Goal: Task Accomplishment & Management: Manage account settings

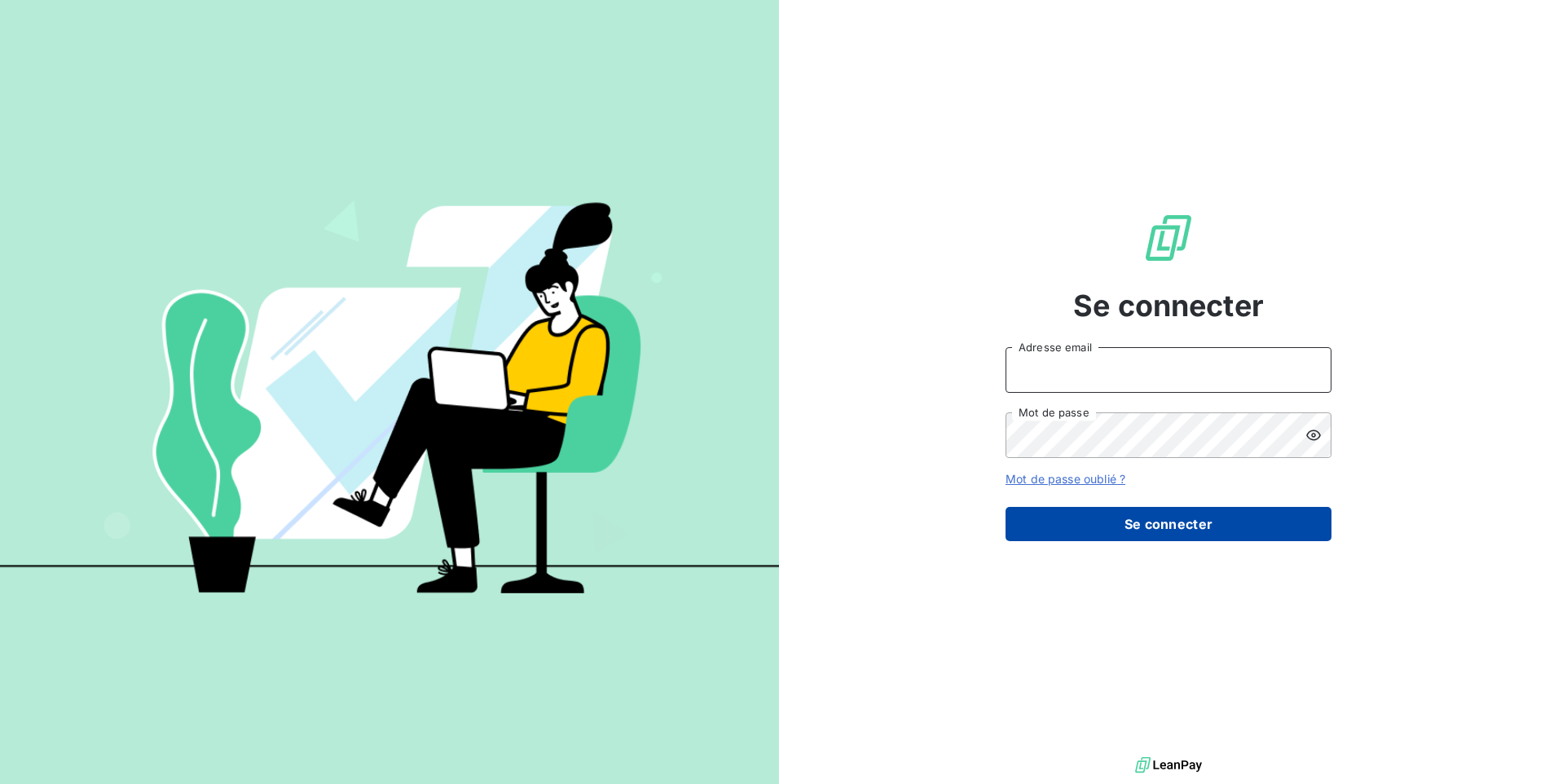
type input "[EMAIL_ADDRESS][DOMAIN_NAME]"
click at [1106, 512] on button "Se connecter" at bounding box center [1168, 523] width 326 height 34
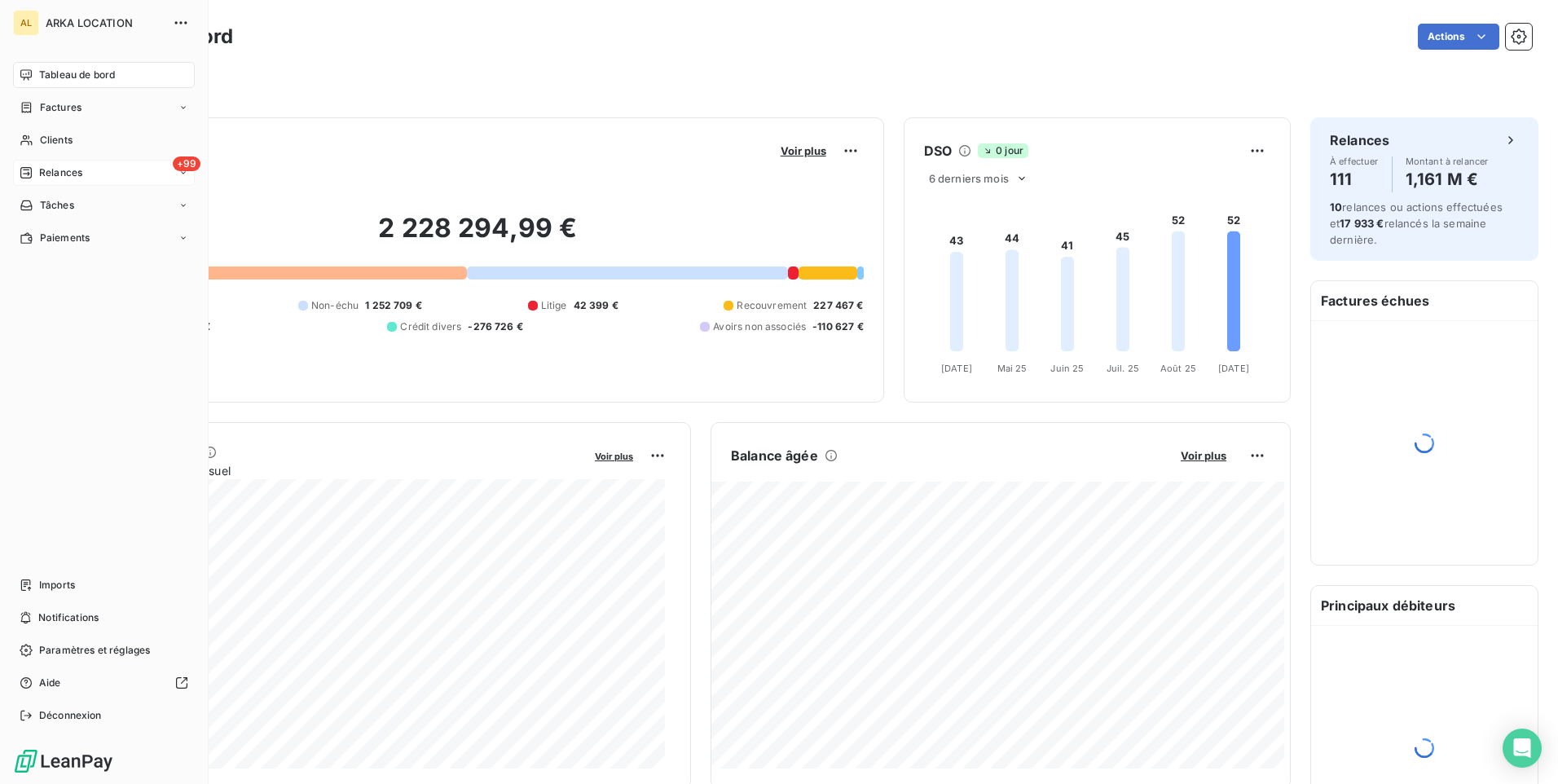
click at [33, 173] on div "Relances" at bounding box center [50, 173] width 63 height 15
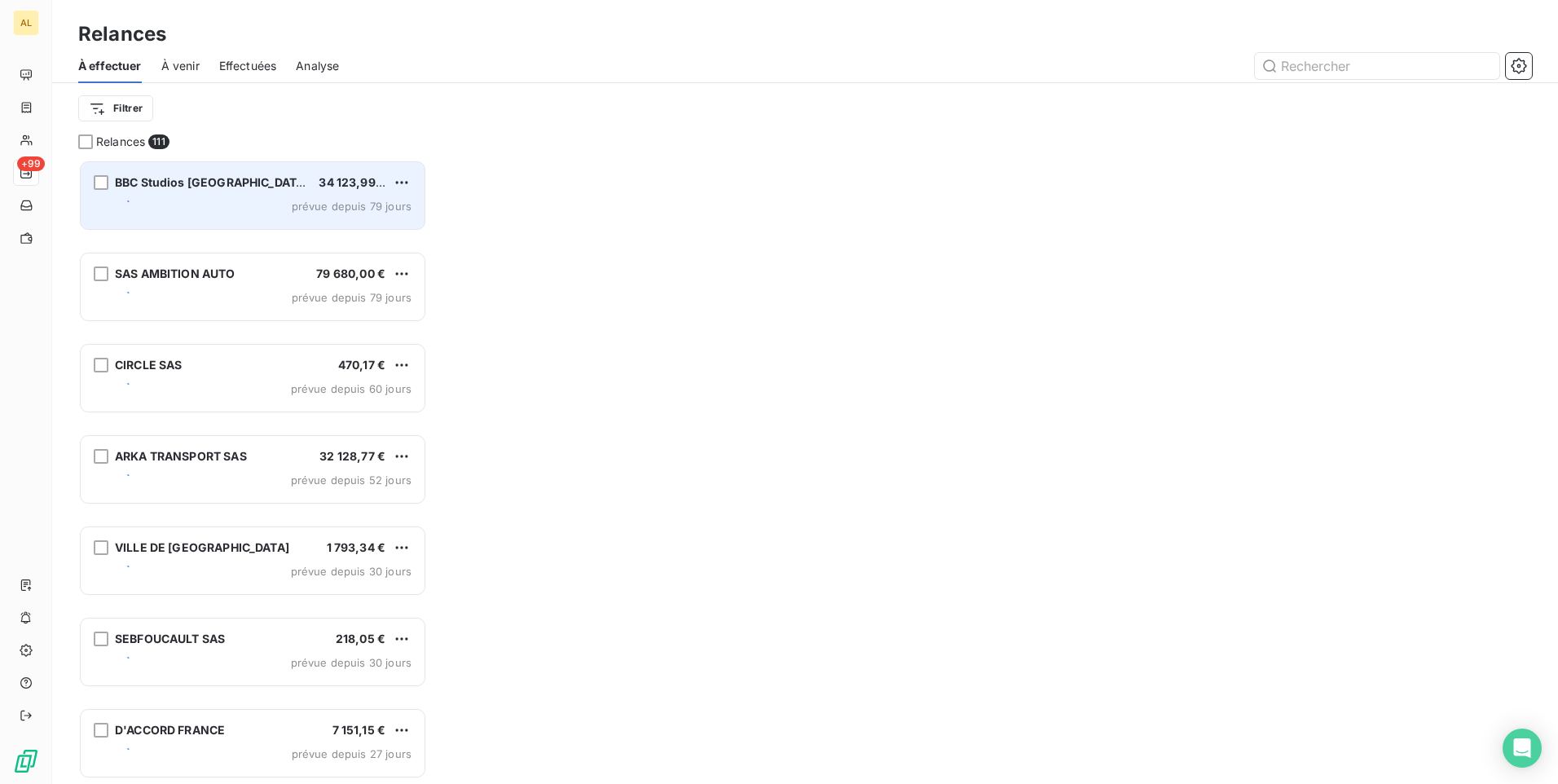
scroll to position [612, 337]
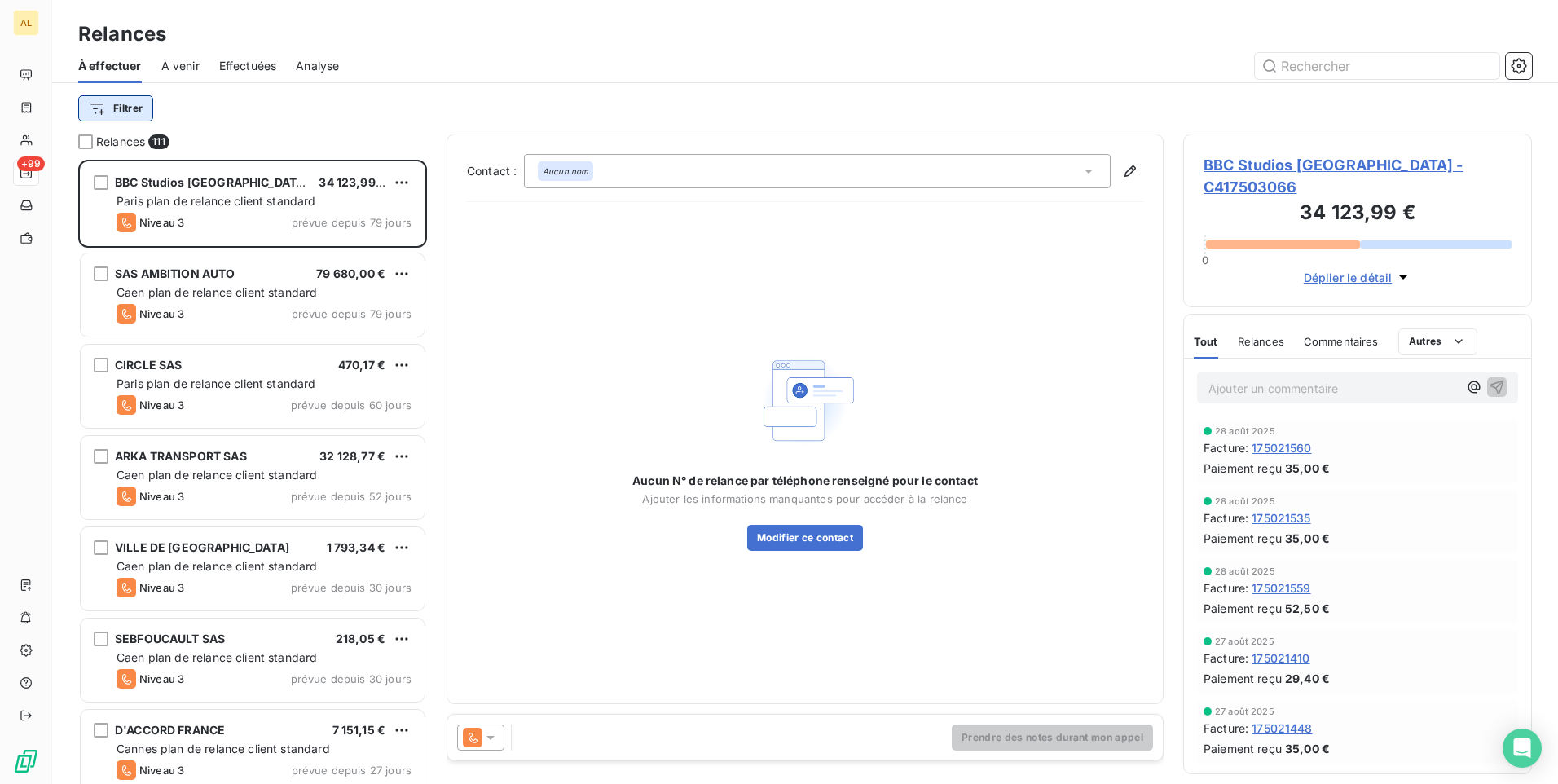
click at [135, 104] on html "AL +99 Relances À effectuer À venir Effectuées Analyse Filtrer Relances 111 BBC…" at bounding box center [779, 392] width 1558 height 784
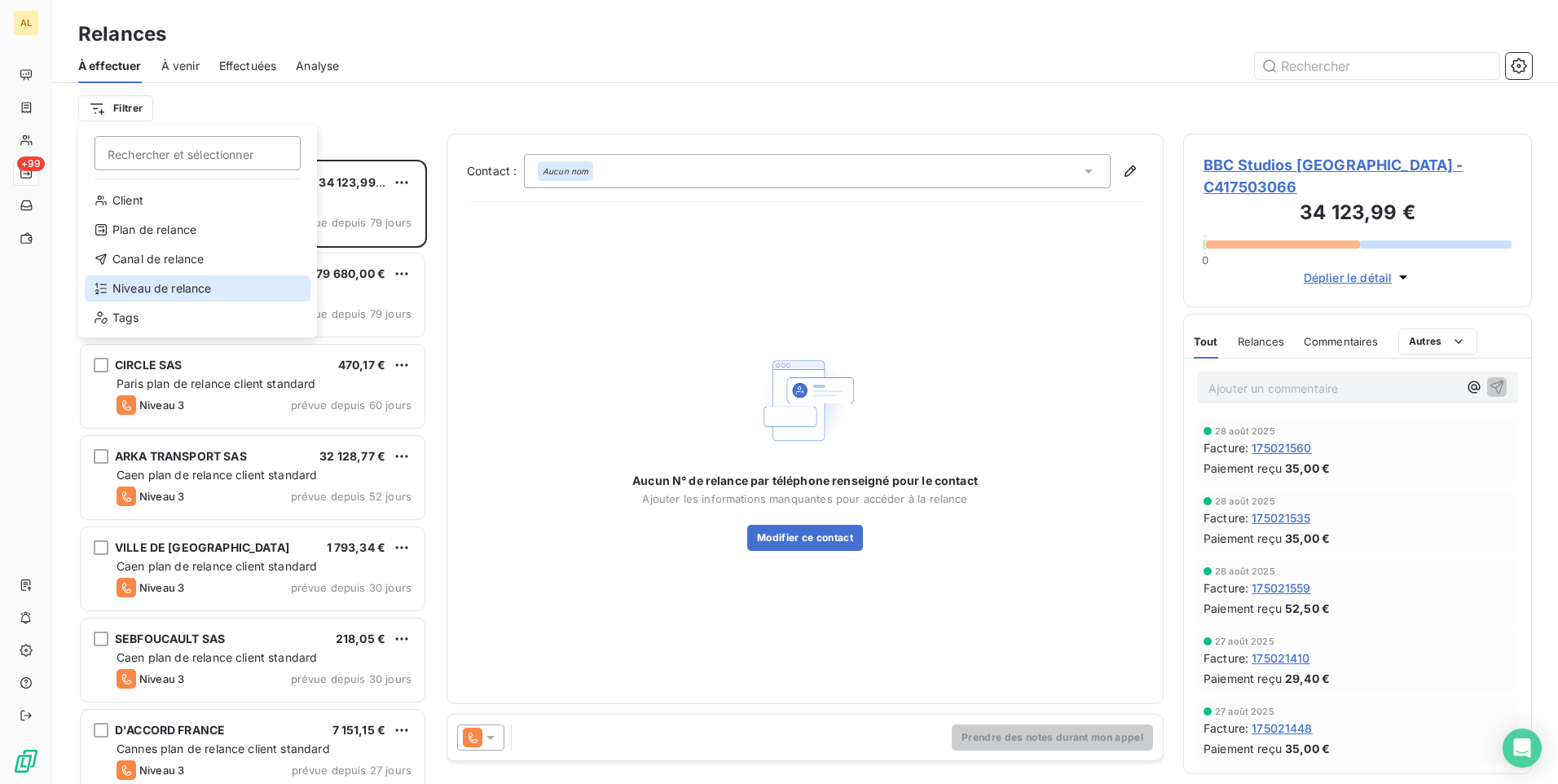
click at [211, 283] on div "Niveau de relance" at bounding box center [197, 288] width 226 height 26
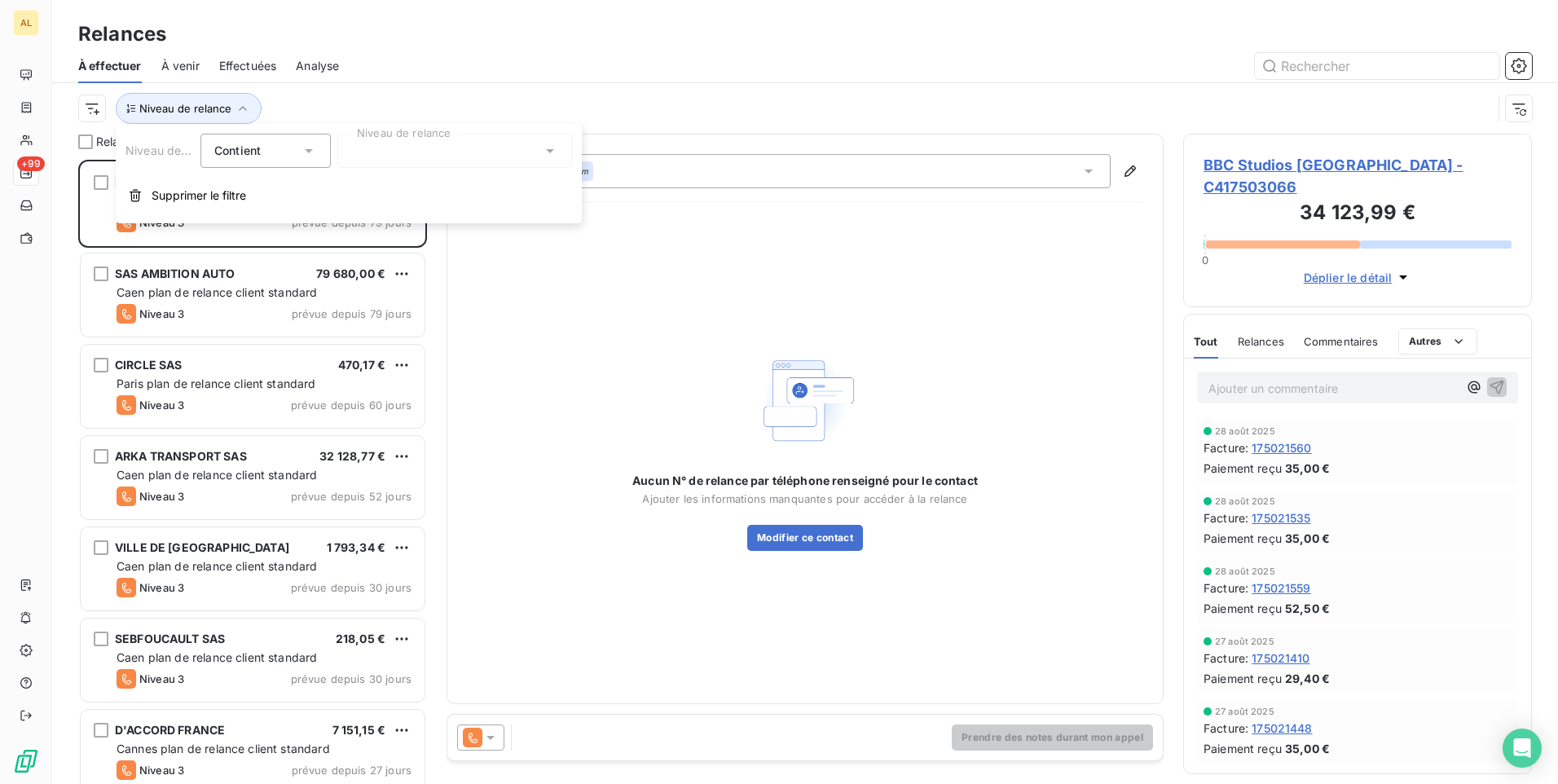
click at [446, 161] on div at bounding box center [455, 150] width 235 height 34
click at [436, 187] on li "Notification" at bounding box center [455, 186] width 235 height 29
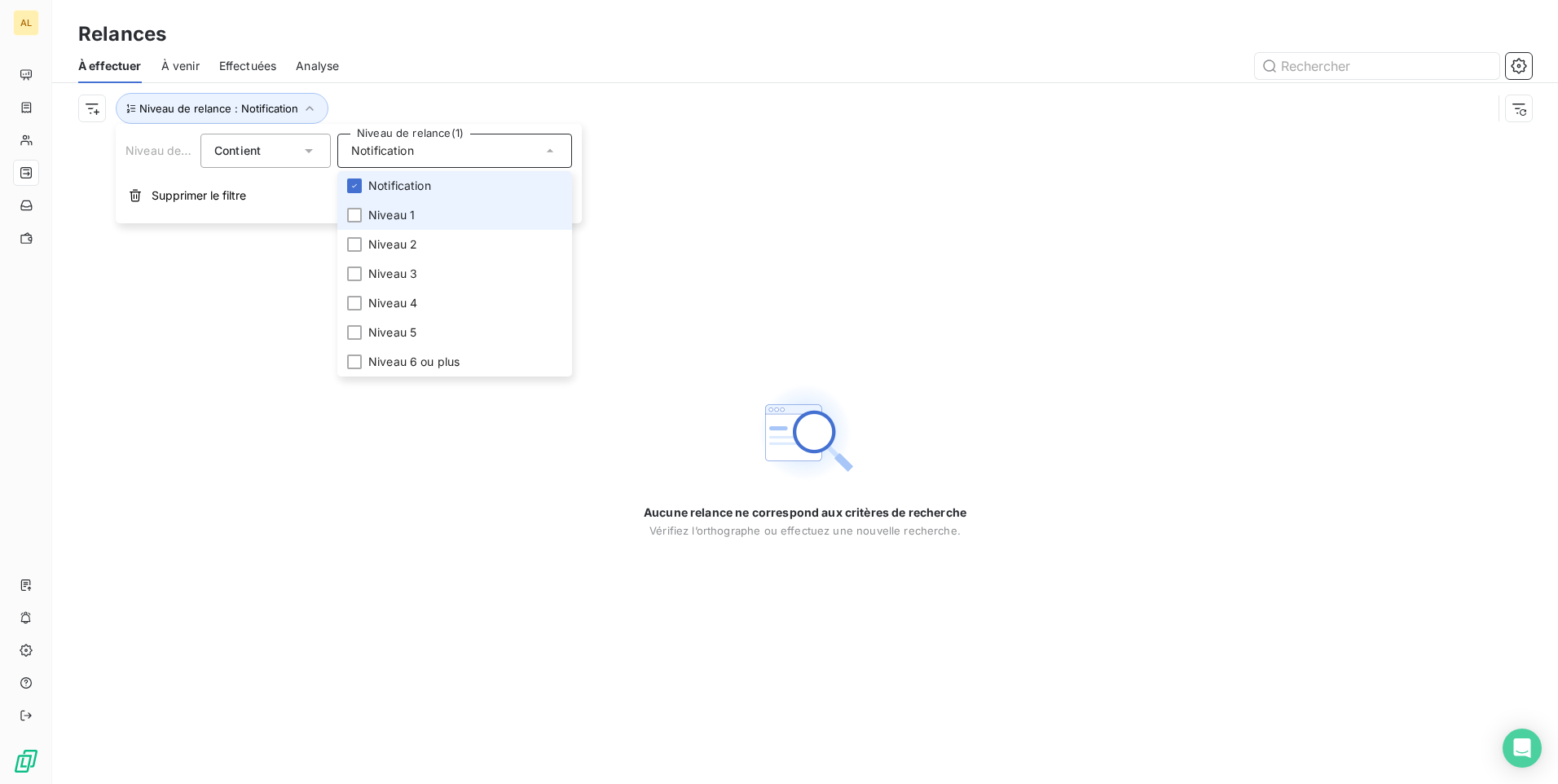
drag, startPoint x: 436, startPoint y: 212, endPoint x: 420, endPoint y: 193, distance: 24.8
click at [435, 212] on li "Niveau 1" at bounding box center [455, 215] width 235 height 29
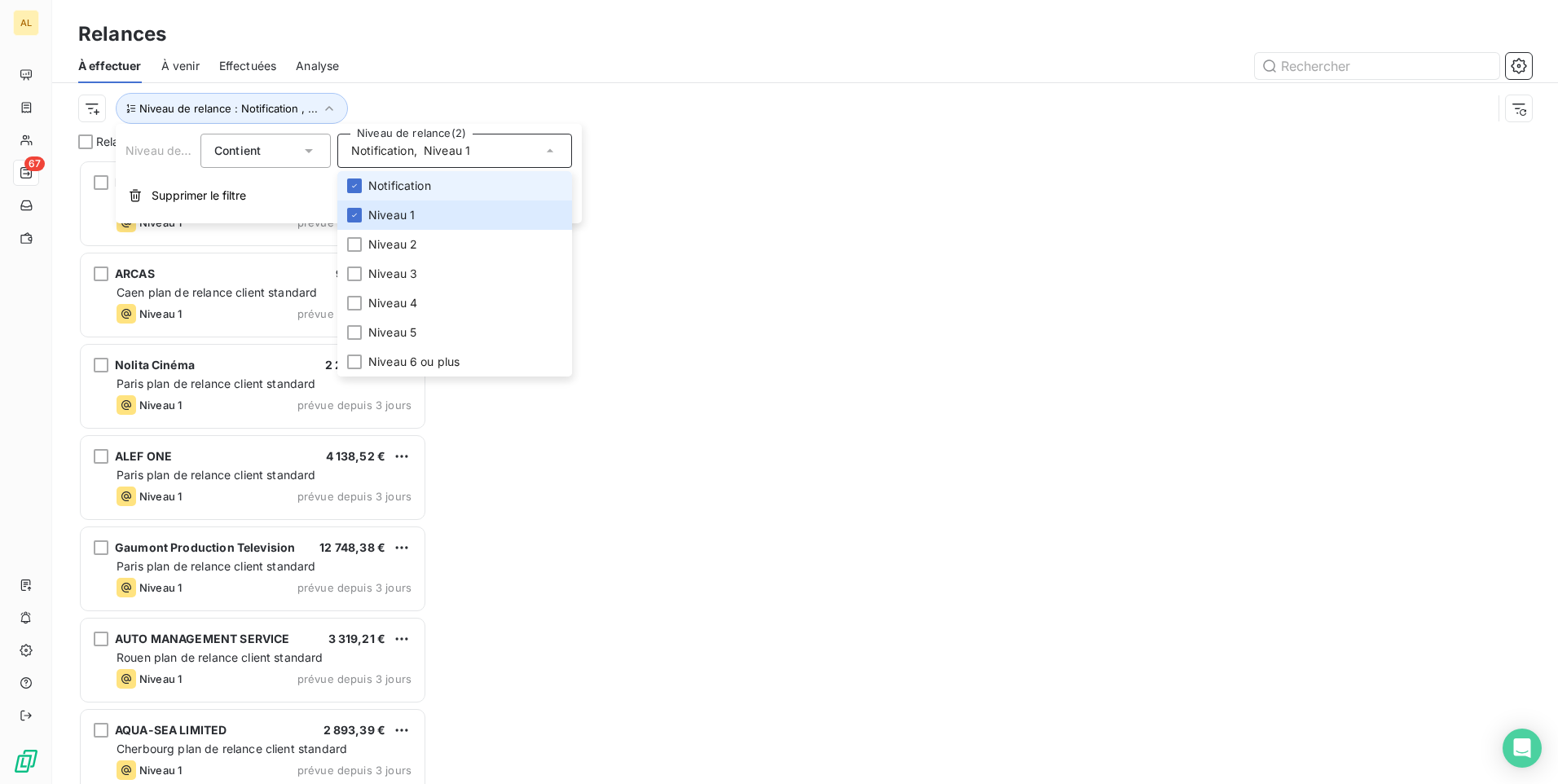
scroll to position [612, 337]
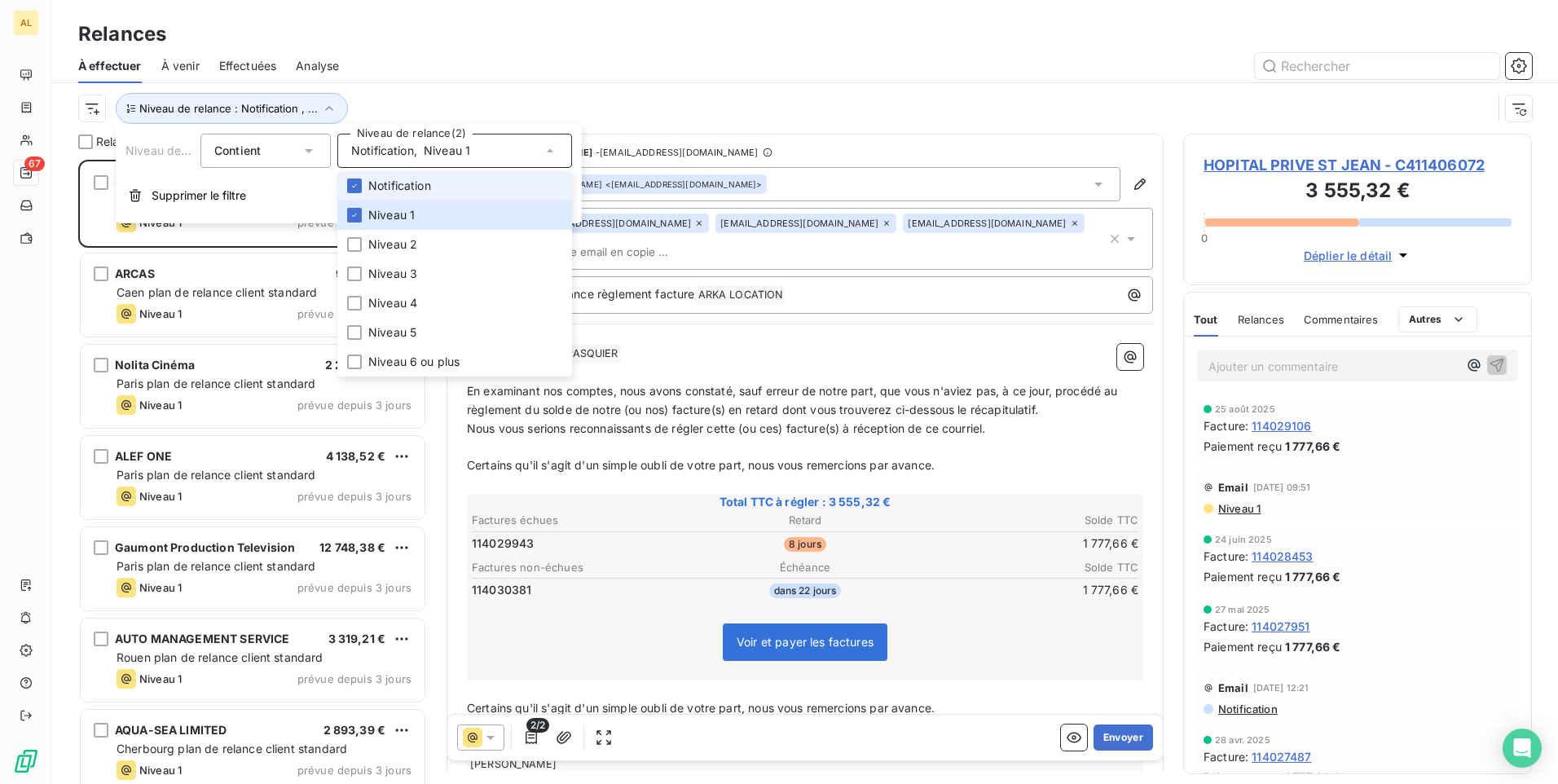
click at [420, 187] on span "Notification" at bounding box center [400, 186] width 63 height 17
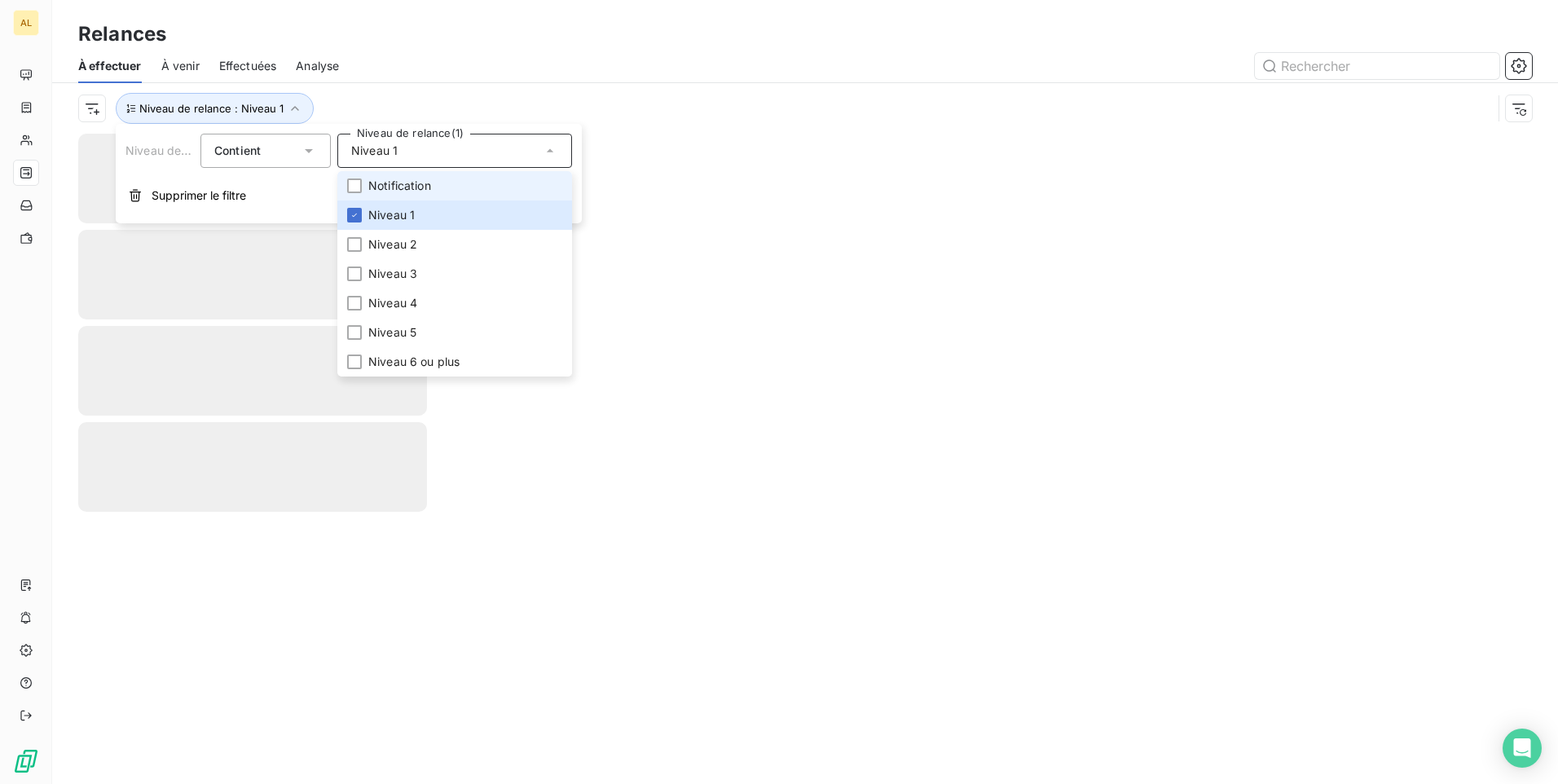
click at [410, 63] on div at bounding box center [945, 65] width 1174 height 26
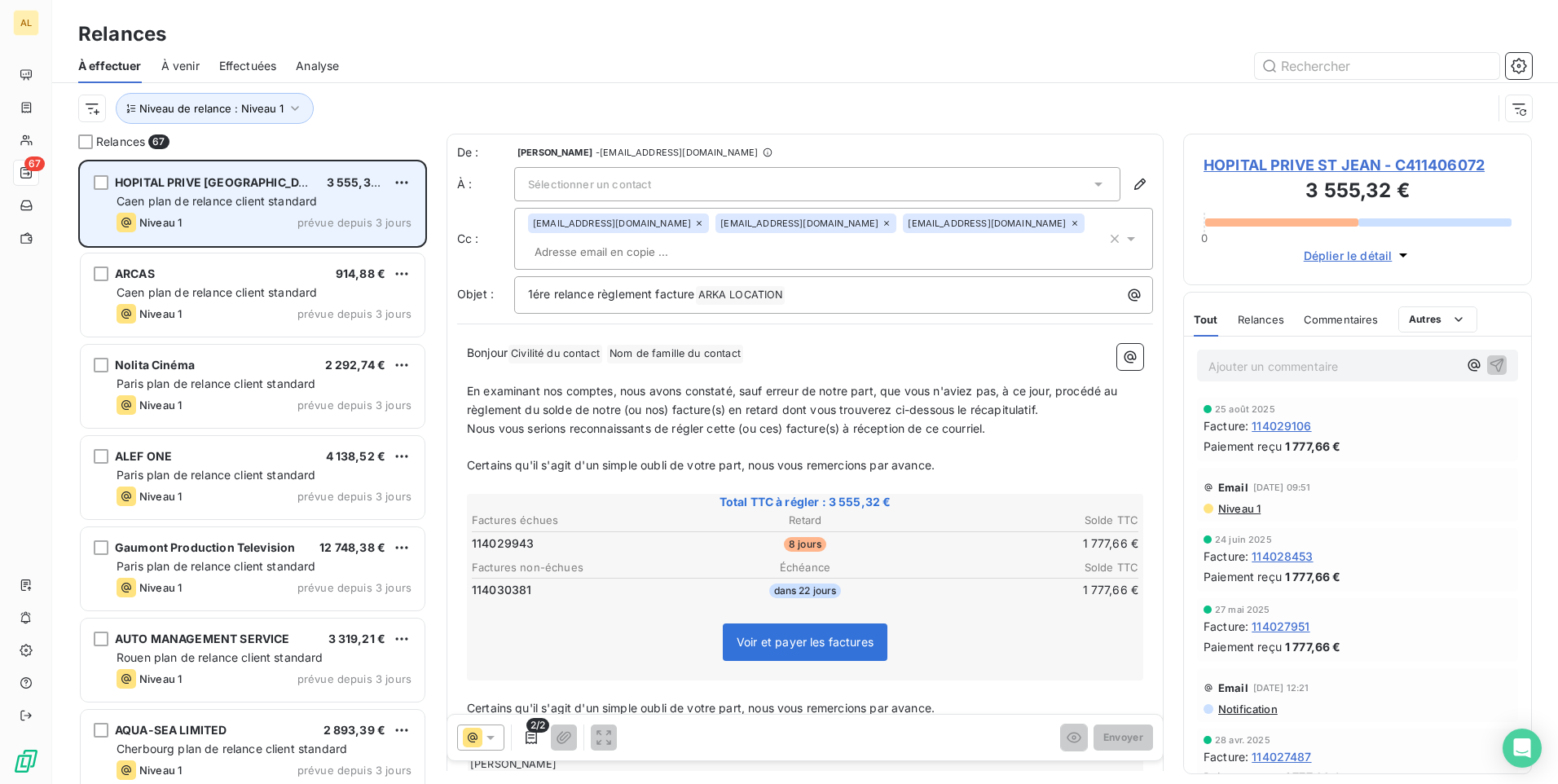
click at [242, 200] on span "Caen plan de relance client standard" at bounding box center [216, 201] width 201 height 14
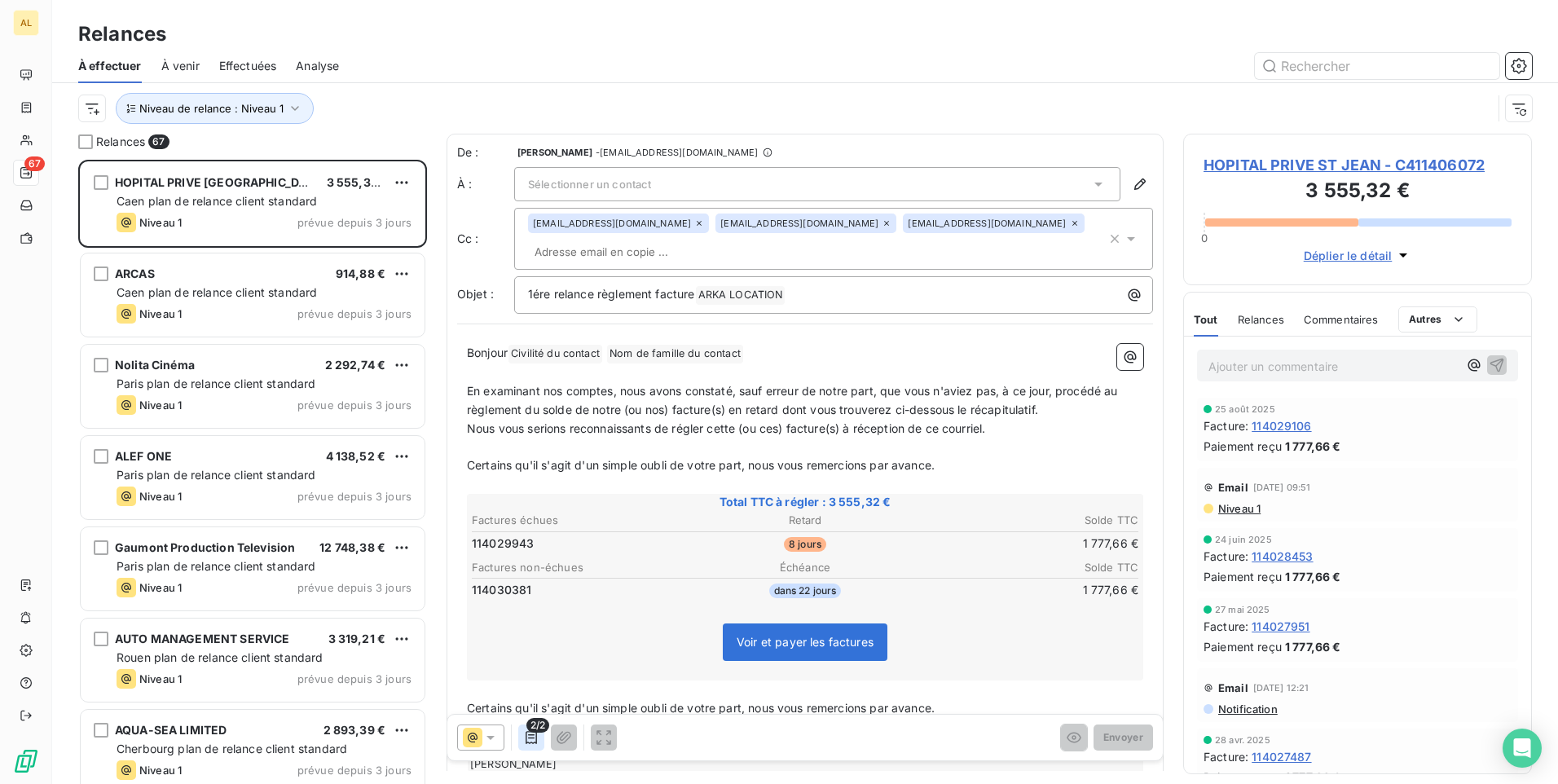
click at [535, 735] on icon "button" at bounding box center [532, 738] width 17 height 17
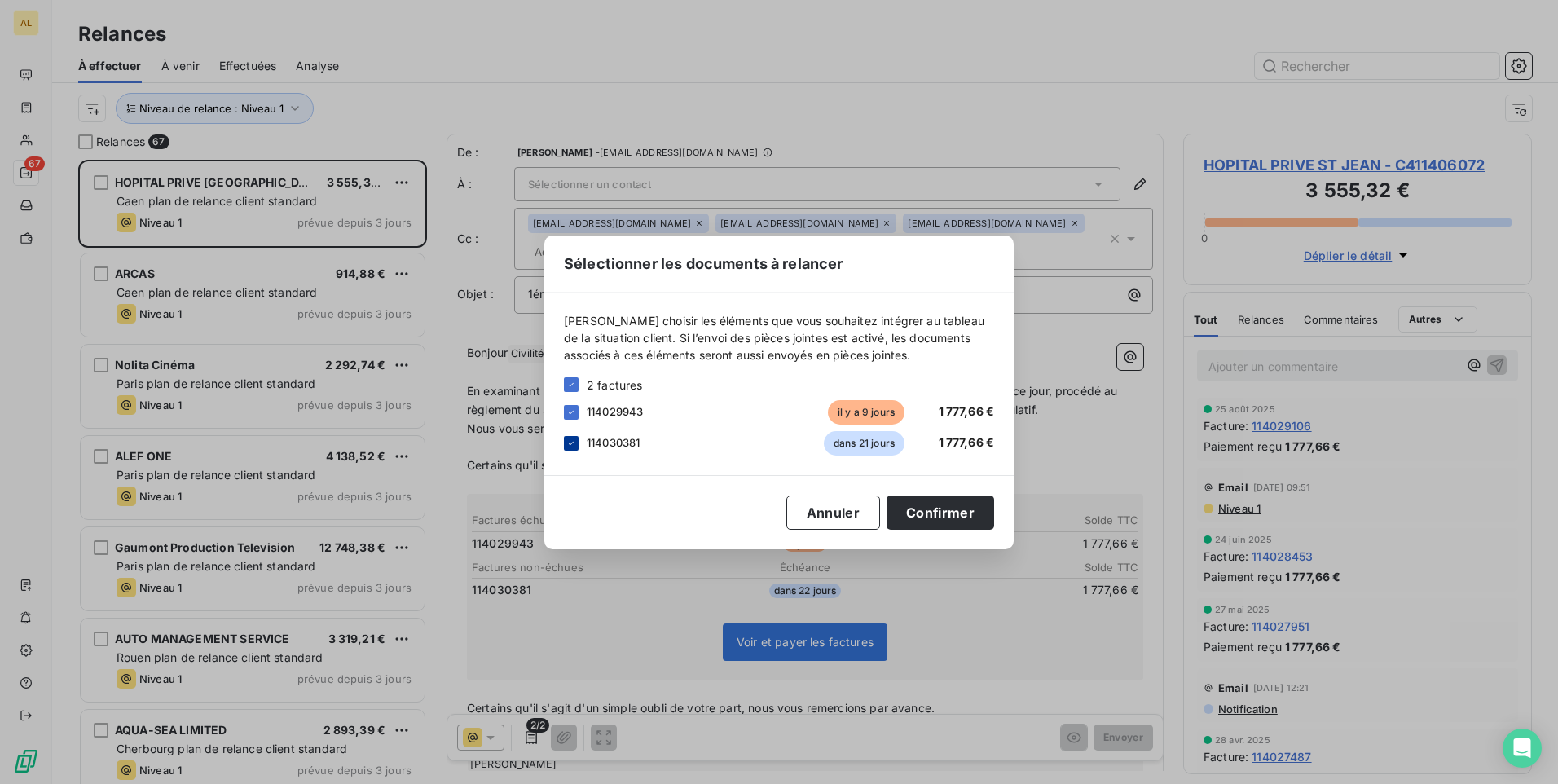
click at [571, 442] on icon at bounding box center [572, 444] width 10 height 10
click at [944, 501] on button "Confirmer" at bounding box center [940, 512] width 108 height 34
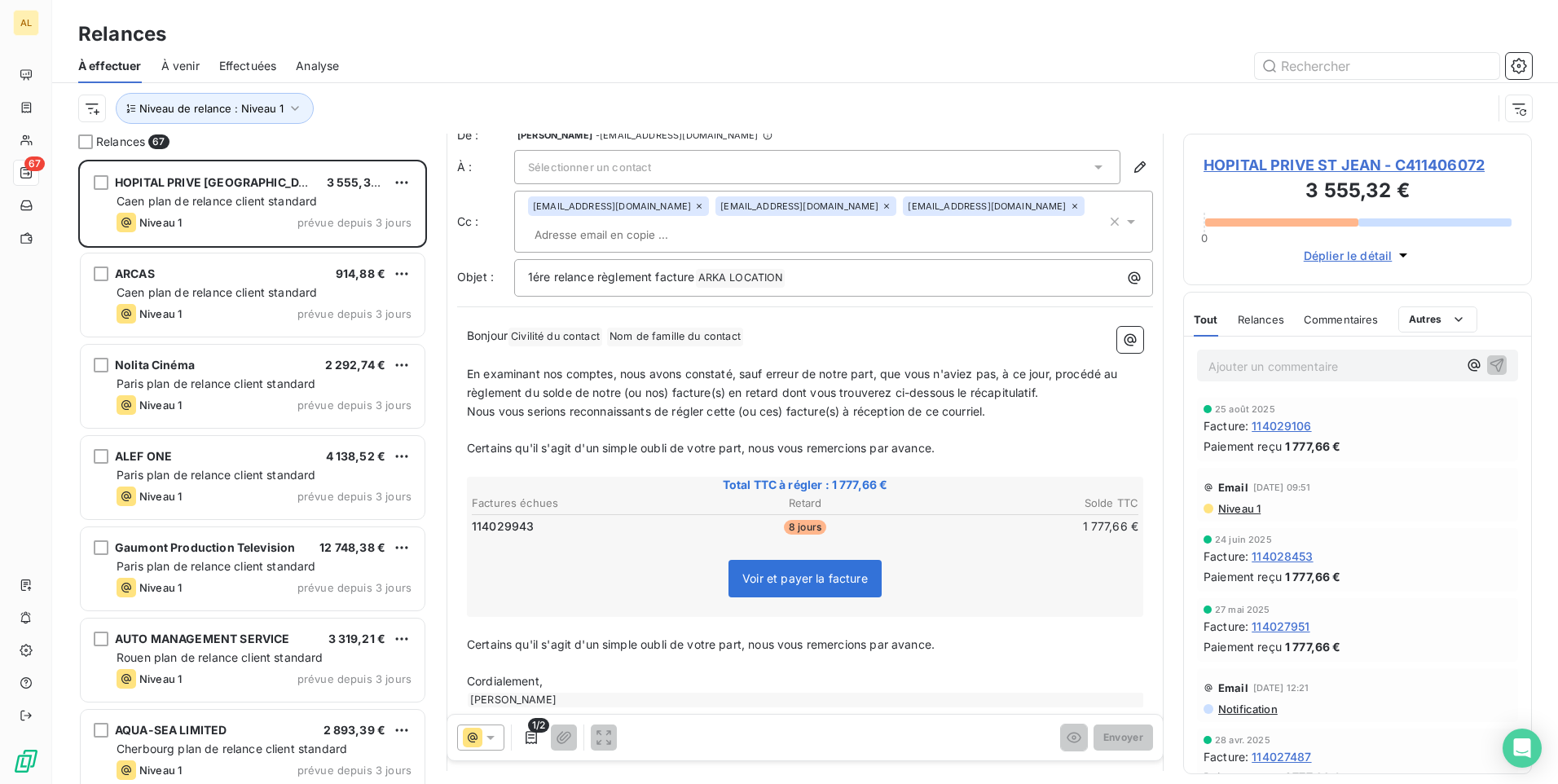
scroll to position [0, 0]
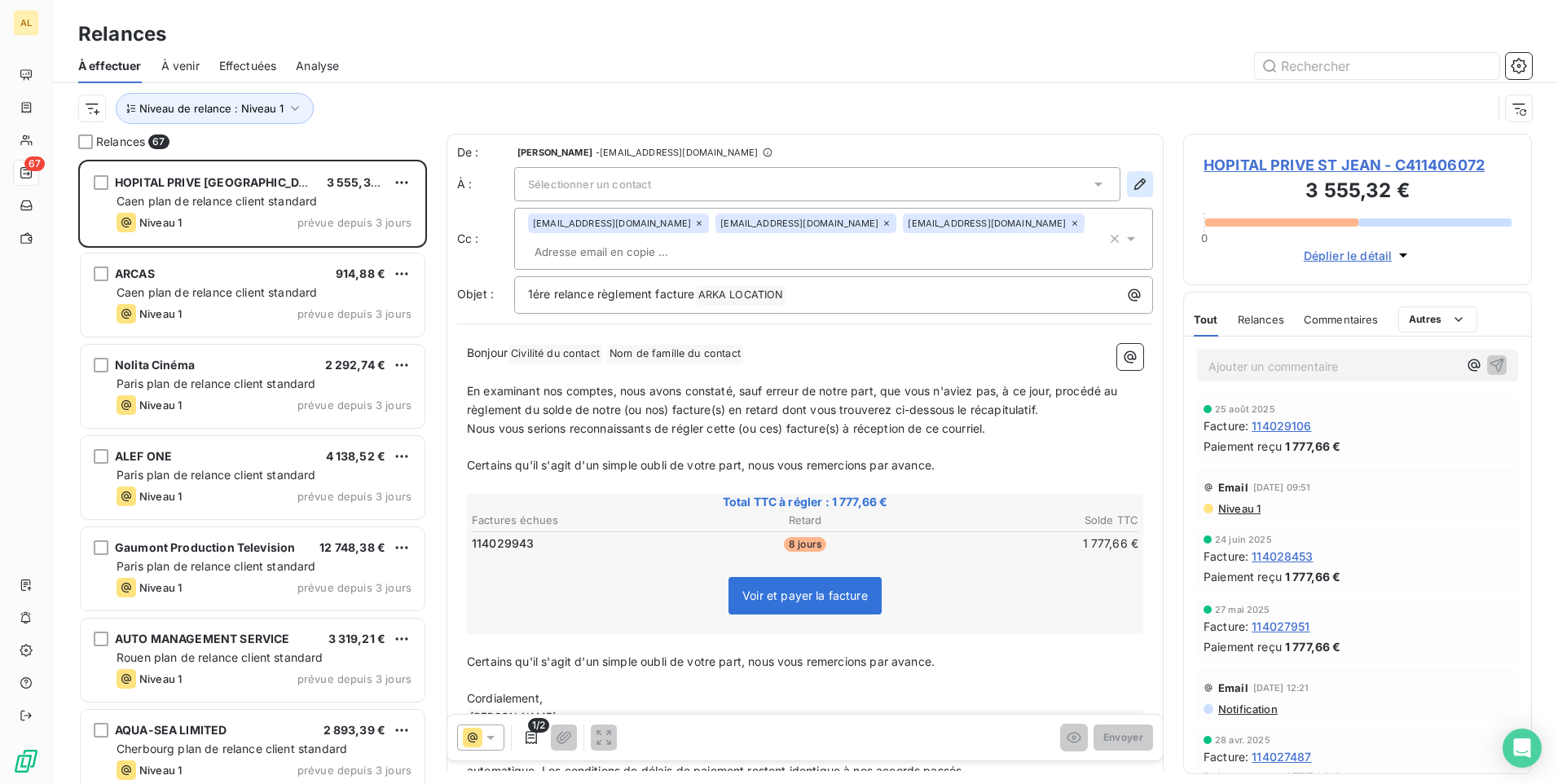
click at [1132, 177] on icon "button" at bounding box center [1140, 185] width 17 height 17
click at [1132, 191] on icon "button" at bounding box center [1140, 185] width 17 height 17
click at [1132, 186] on icon "button" at bounding box center [1140, 185] width 17 height 17
drag, startPoint x: 195, startPoint y: 178, endPoint x: 75, endPoint y: 185, distance: 120.2
click at [75, 185] on div "Relances 67 HOPITAL PRIVE ST JEAN 3 555,32 € Caen plan de relance client standa…" at bounding box center [805, 459] width 1506 height 650
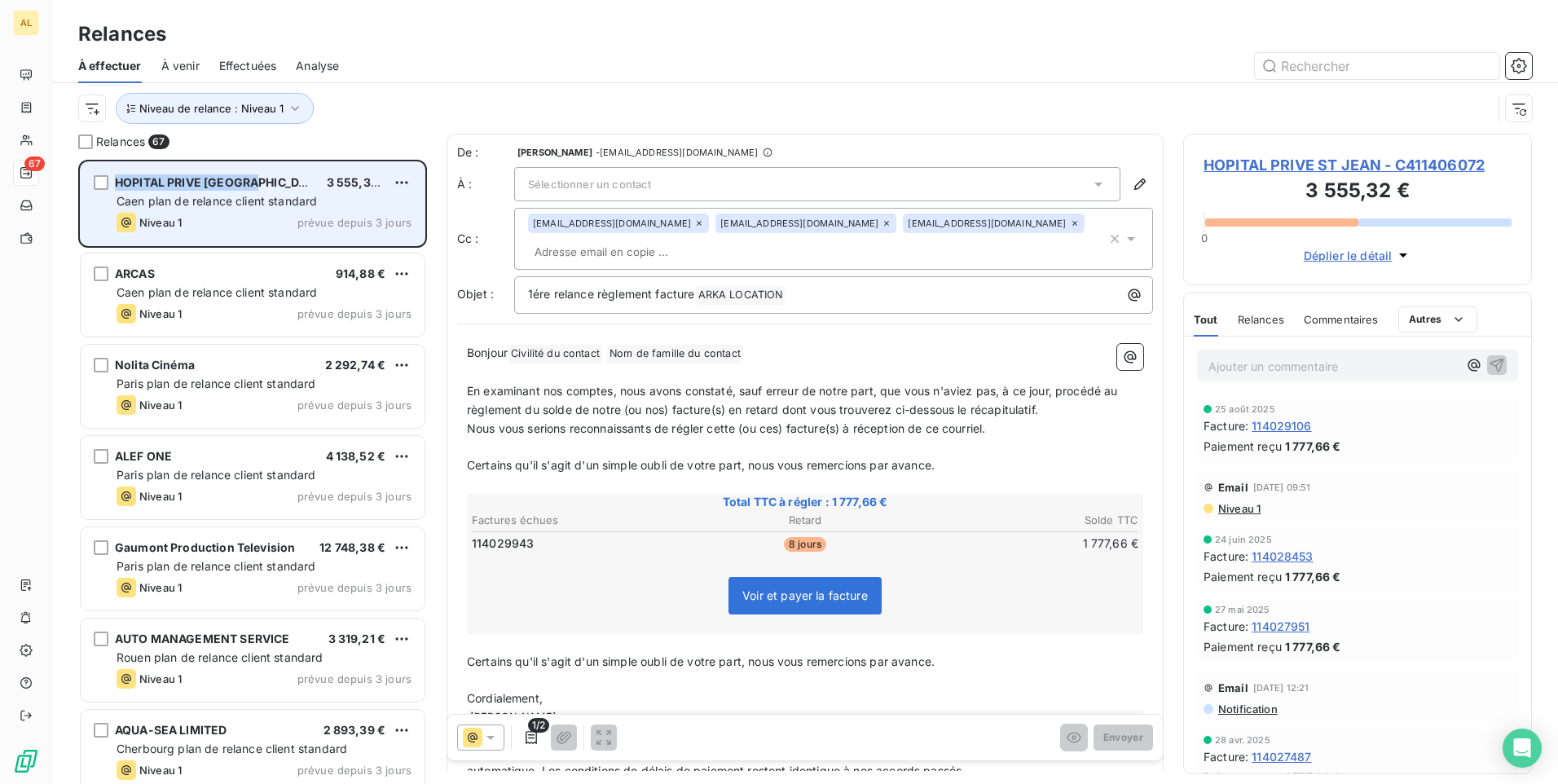
drag, startPoint x: 75, startPoint y: 185, endPoint x: 163, endPoint y: 182, distance: 88.1
copy div "HOPITAL PRIVE [GEOGRAPHIC_DATA]"
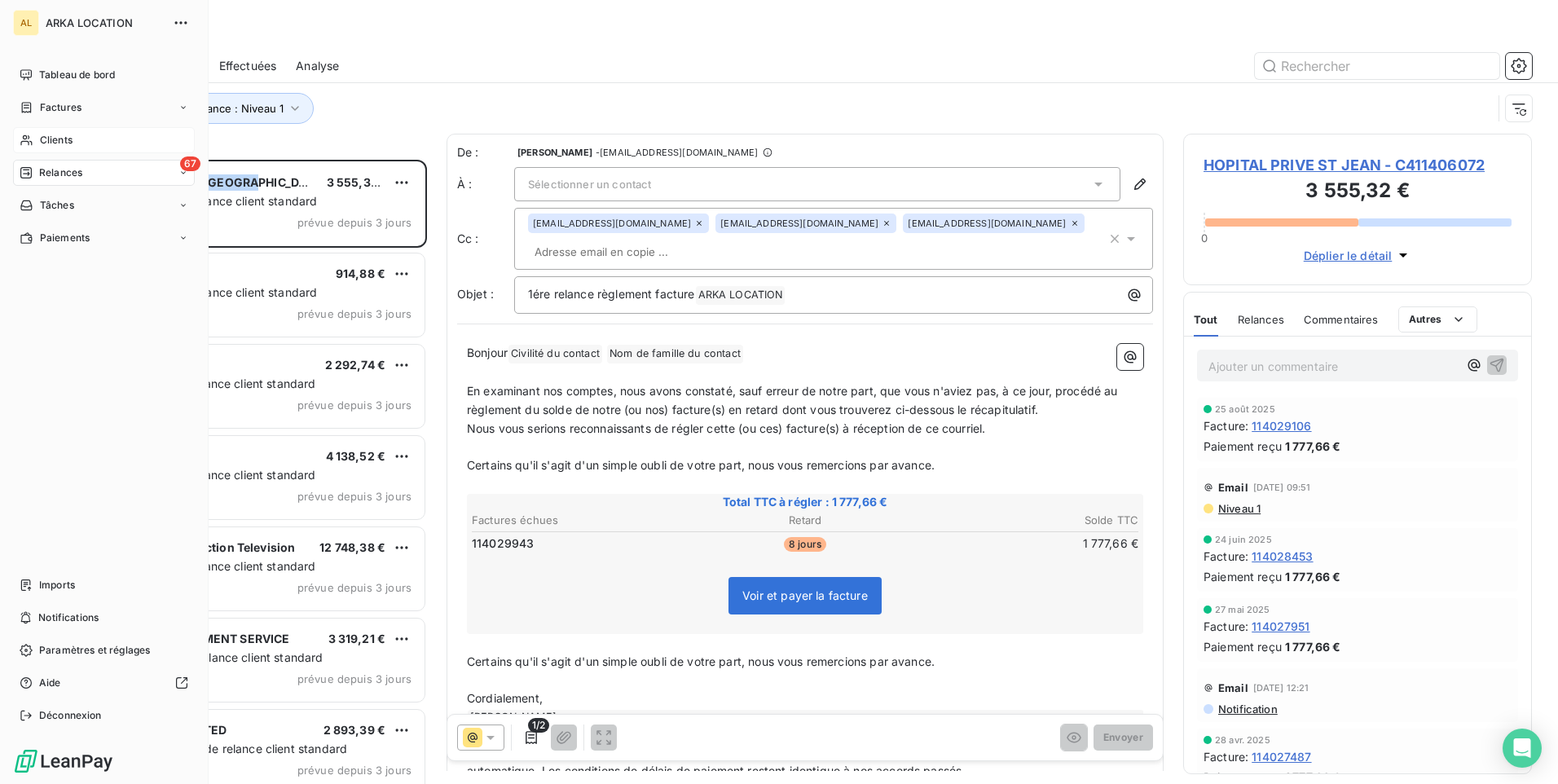
click at [23, 141] on icon at bounding box center [26, 140] width 12 height 11
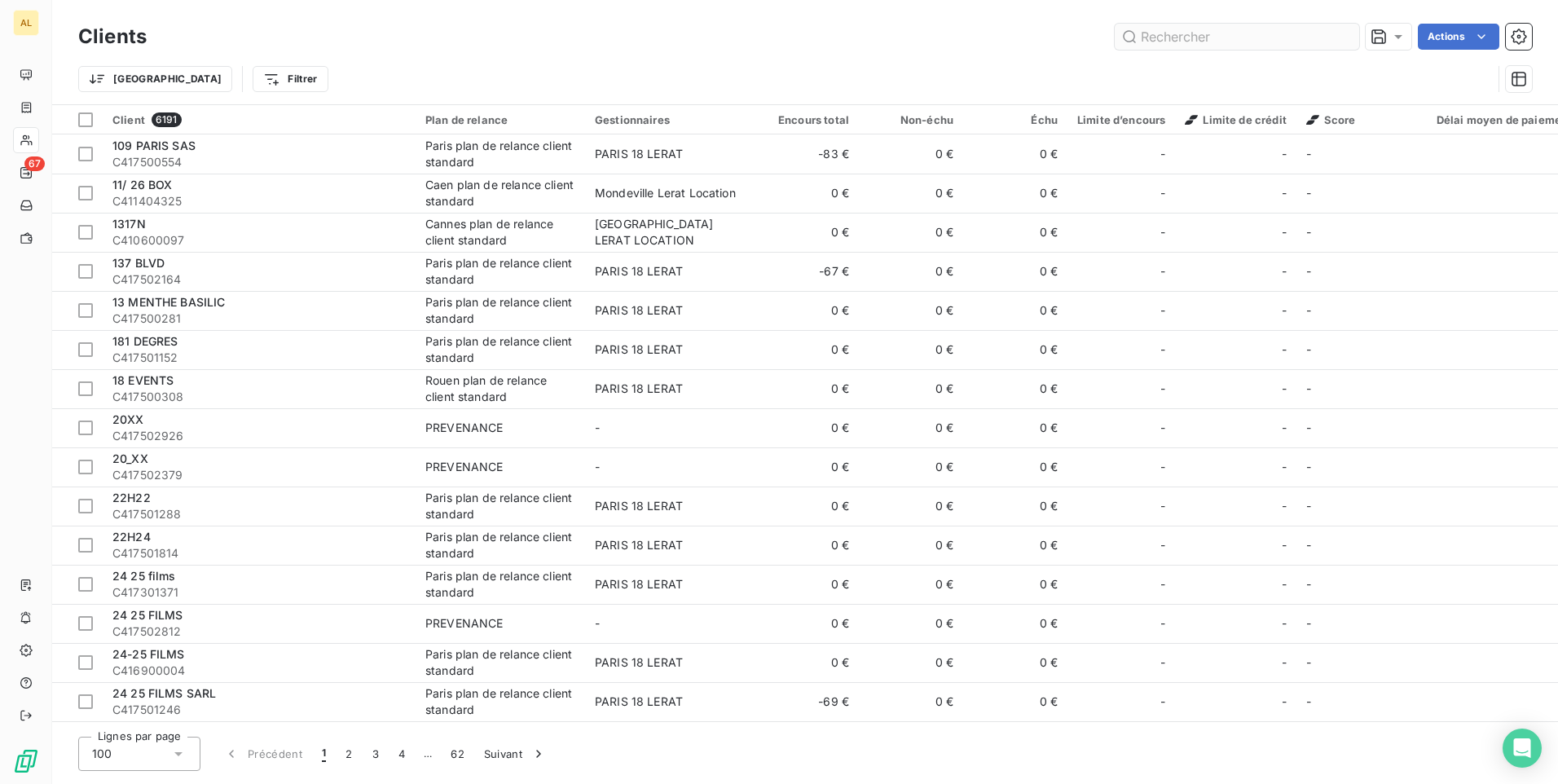
click at [1206, 28] on div "Clients Actions" at bounding box center [806, 36] width 1454 height 34
drag, startPoint x: 1163, startPoint y: 41, endPoint x: 993, endPoint y: 57, distance: 170.8
click at [1021, 57] on div "Trier Filtrer" at bounding box center [806, 79] width 1454 height 50
click at [1159, 31] on input "text" at bounding box center [1237, 36] width 245 height 26
paste input "HOPITAL PRIVE [GEOGRAPHIC_DATA]"
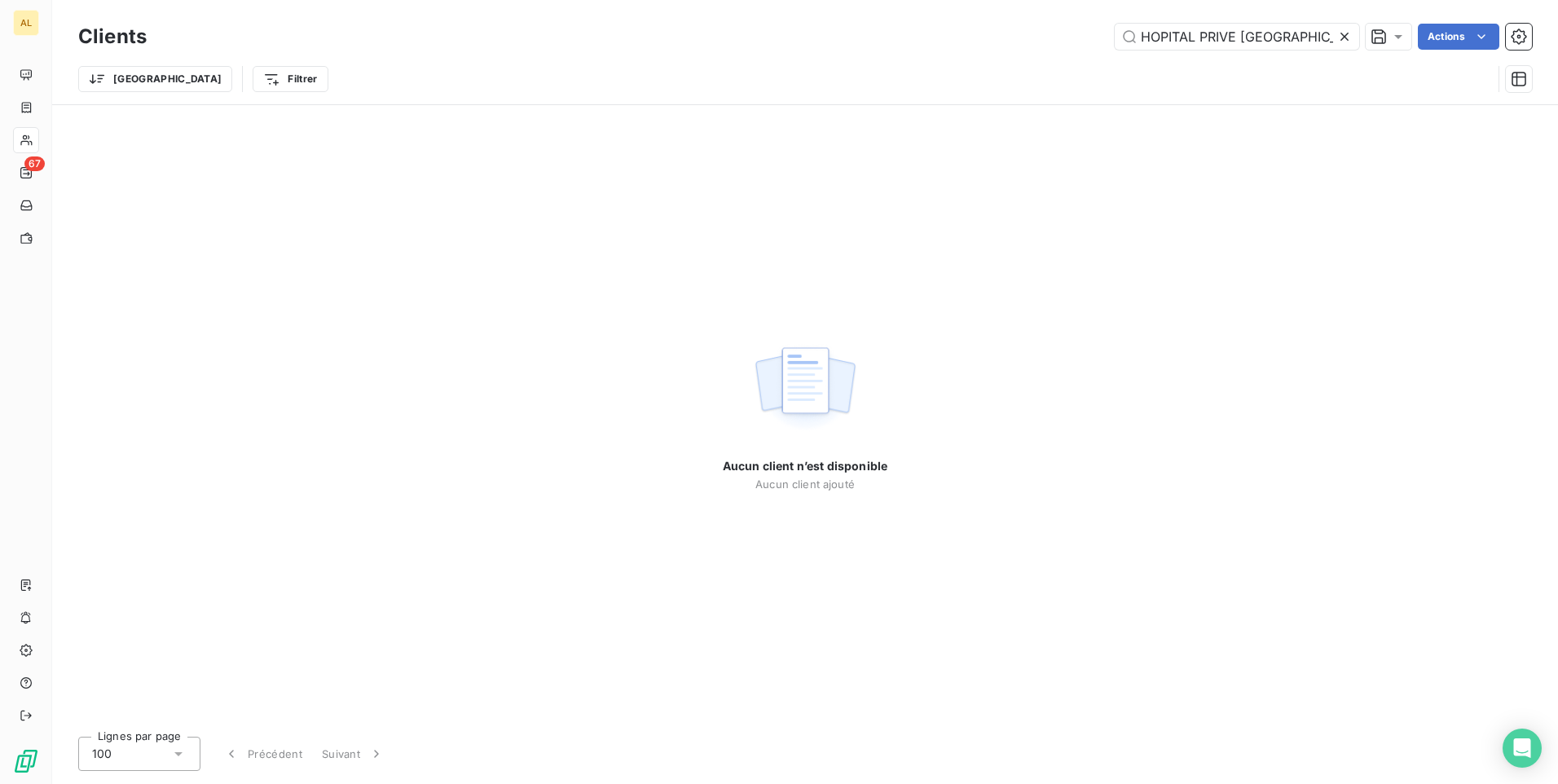
drag, startPoint x: 980, startPoint y: 38, endPoint x: 962, endPoint y: 41, distance: 18.2
click at [979, 37] on div "HOPITAL PRIVE ST JEAN Actions" at bounding box center [849, 36] width 1366 height 26
click at [1148, 42] on input "HOPITAL PRIVE [GEOGRAPHIC_DATA]" at bounding box center [1237, 36] width 245 height 26
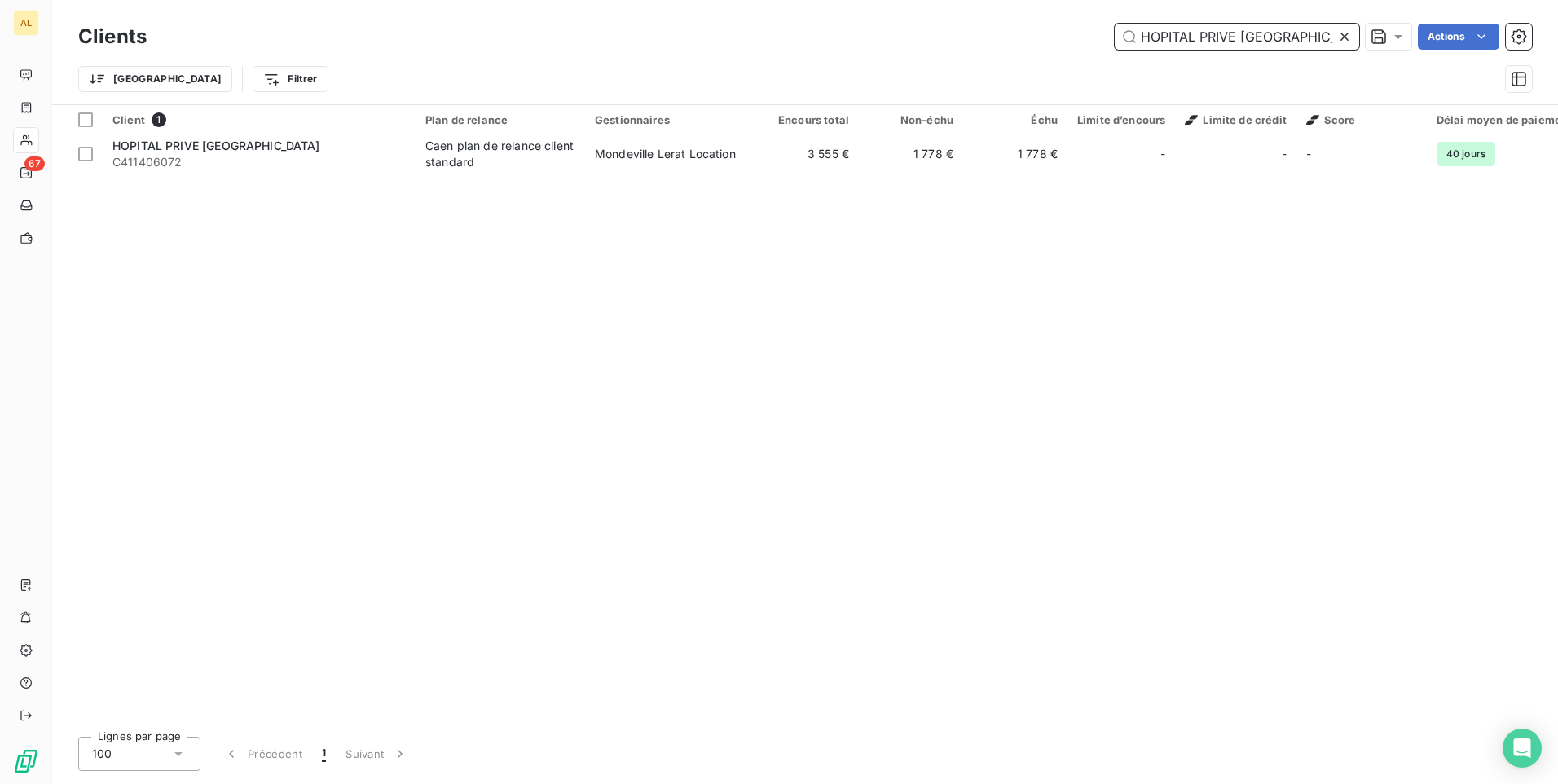
type input "HOPITAL PRIVE [GEOGRAPHIC_DATA]"
click at [760, 174] on table "Client 1 Plan de relance Gestionnaires Encours total Non-échu Échu Limite d’enc…" at bounding box center [887, 140] width 1670 height 69
drag, startPoint x: 756, startPoint y: 165, endPoint x: 669, endPoint y: 204, distance: 95.3
click at [755, 165] on td "3 555 €" at bounding box center [807, 154] width 104 height 39
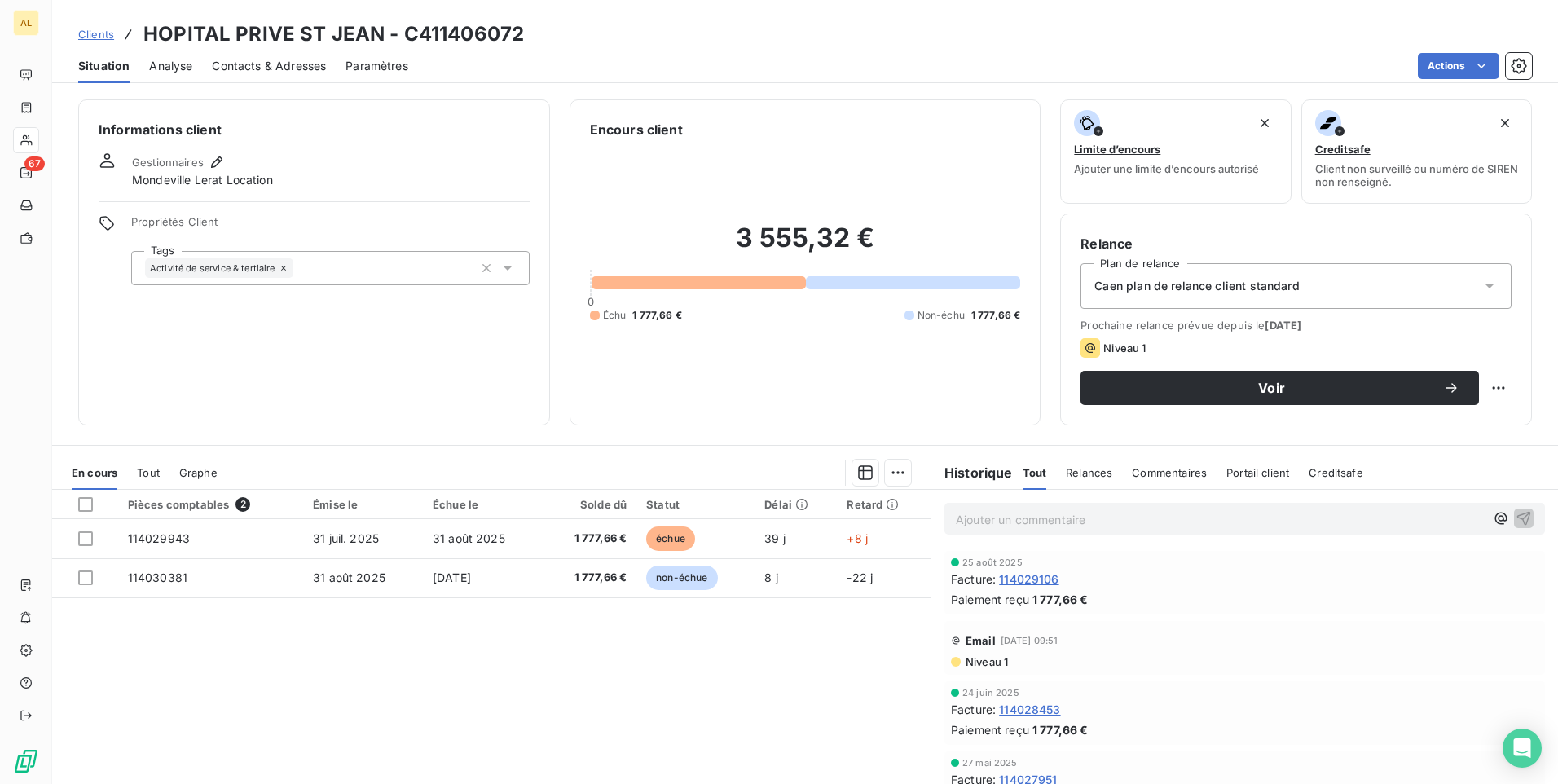
click at [295, 68] on span "Contacts & Adresses" at bounding box center [269, 66] width 115 height 17
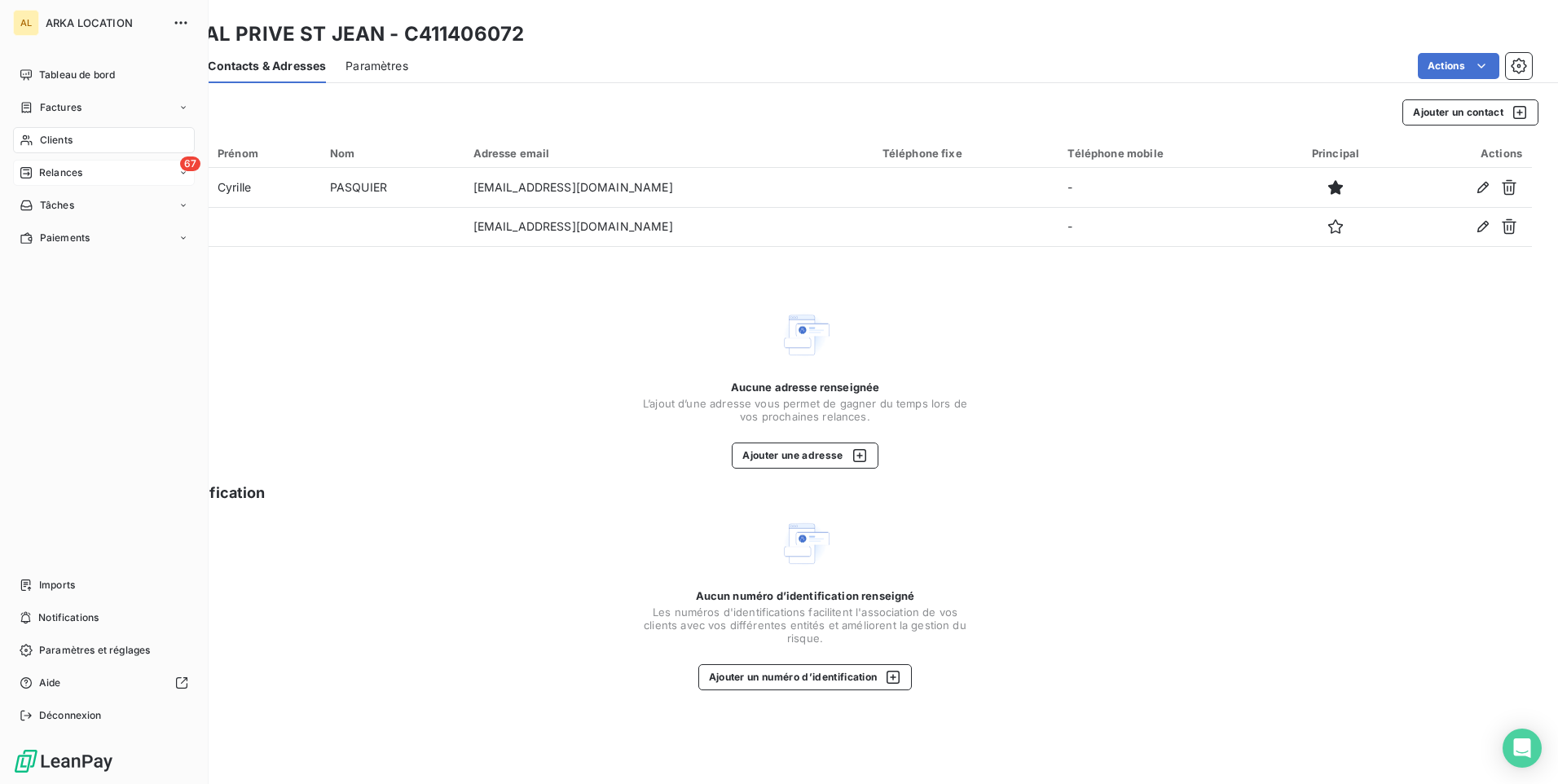
drag, startPoint x: 43, startPoint y: 172, endPoint x: 54, endPoint y: 172, distance: 11.0
click at [45, 171] on span "Relances" at bounding box center [61, 173] width 43 height 15
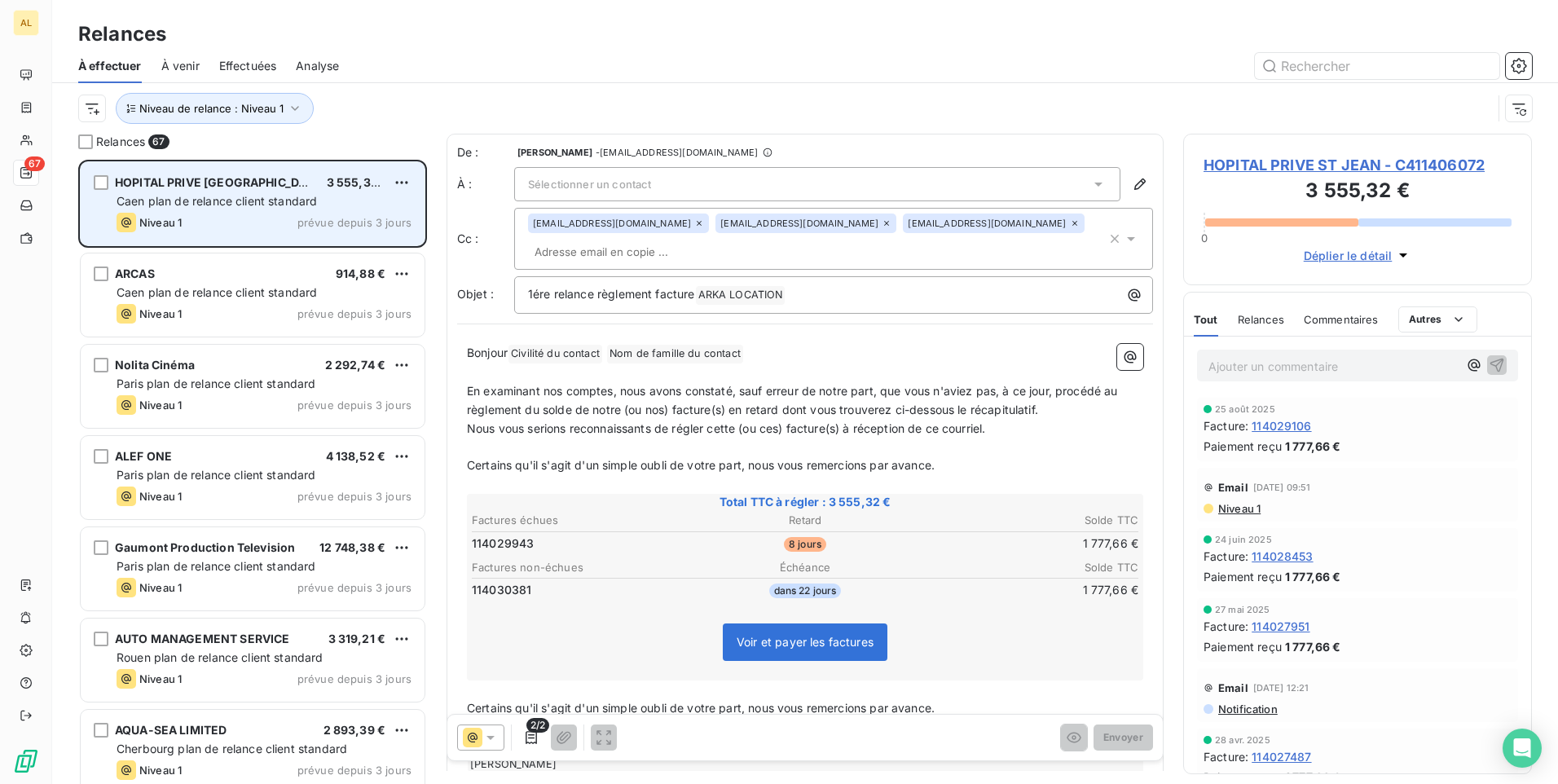
scroll to position [612, 337]
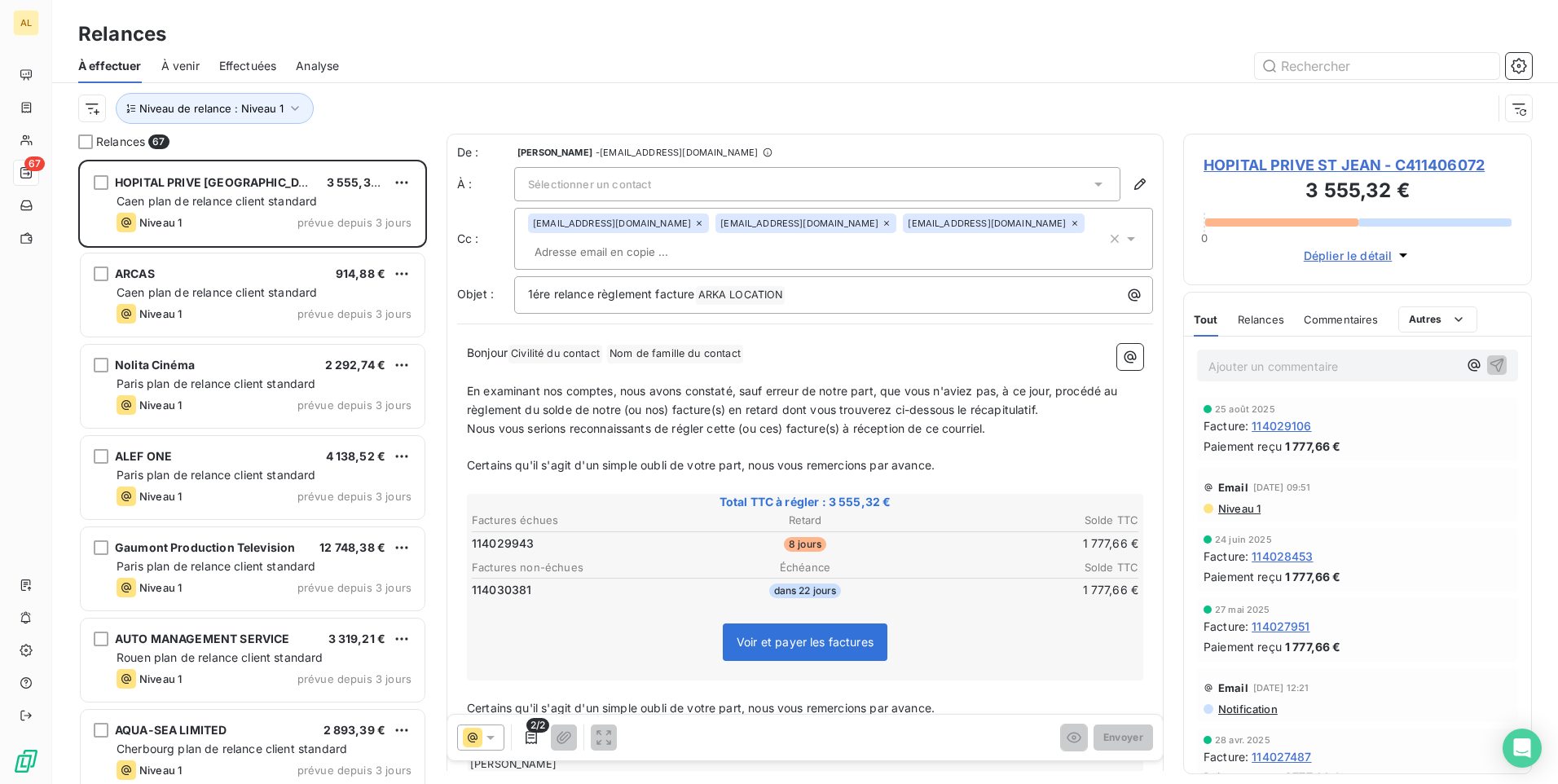
click at [621, 181] on span "Sélectionner un contact" at bounding box center [589, 185] width 123 height 13
click at [624, 219] on span "[PERSON_NAME]" at bounding box center [594, 220] width 95 height 17
click at [531, 741] on icon "button" at bounding box center [532, 738] width 17 height 17
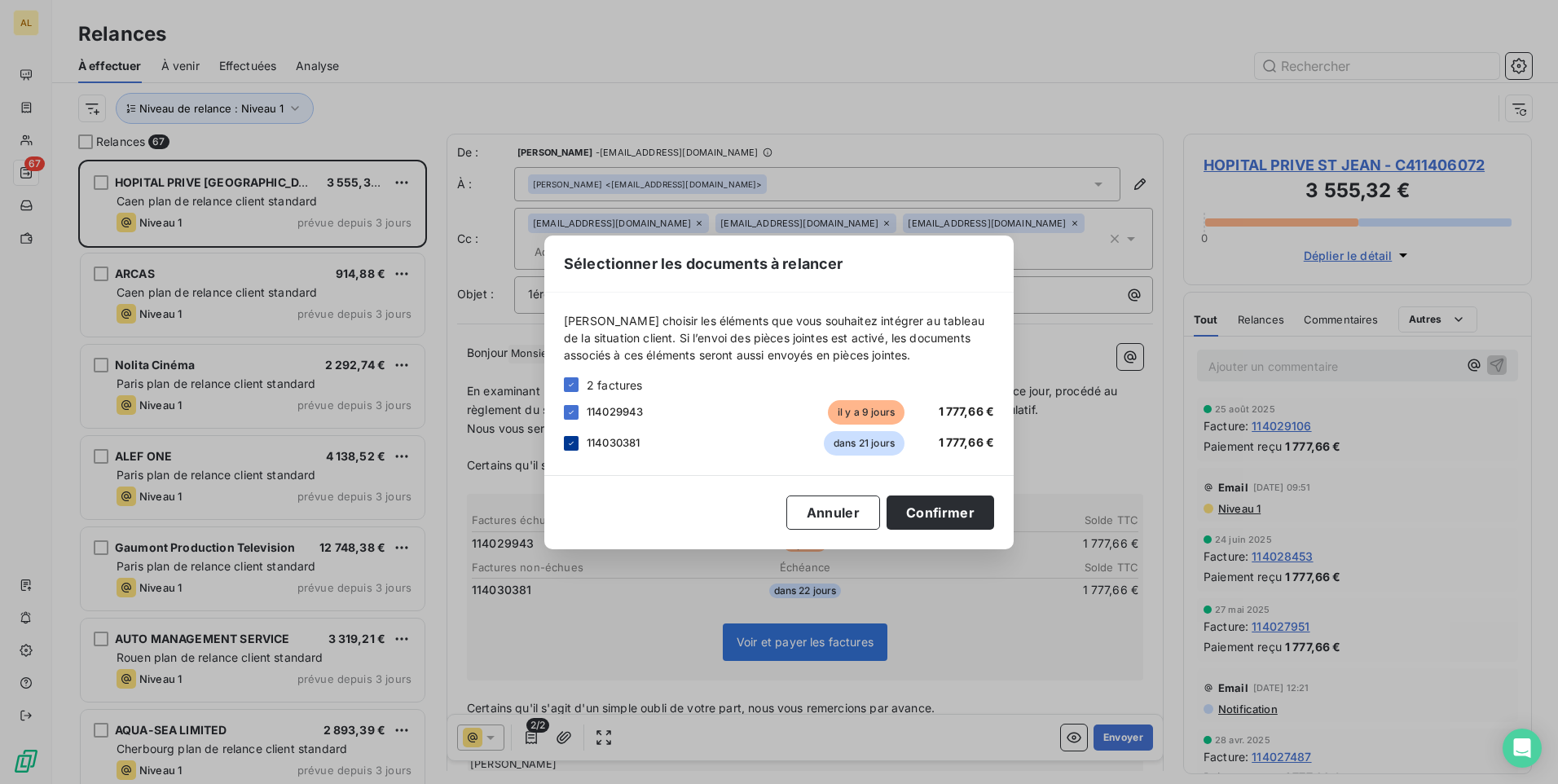
click at [566, 445] on div at bounding box center [572, 444] width 15 height 15
click at [964, 512] on button "Confirmer" at bounding box center [940, 512] width 108 height 34
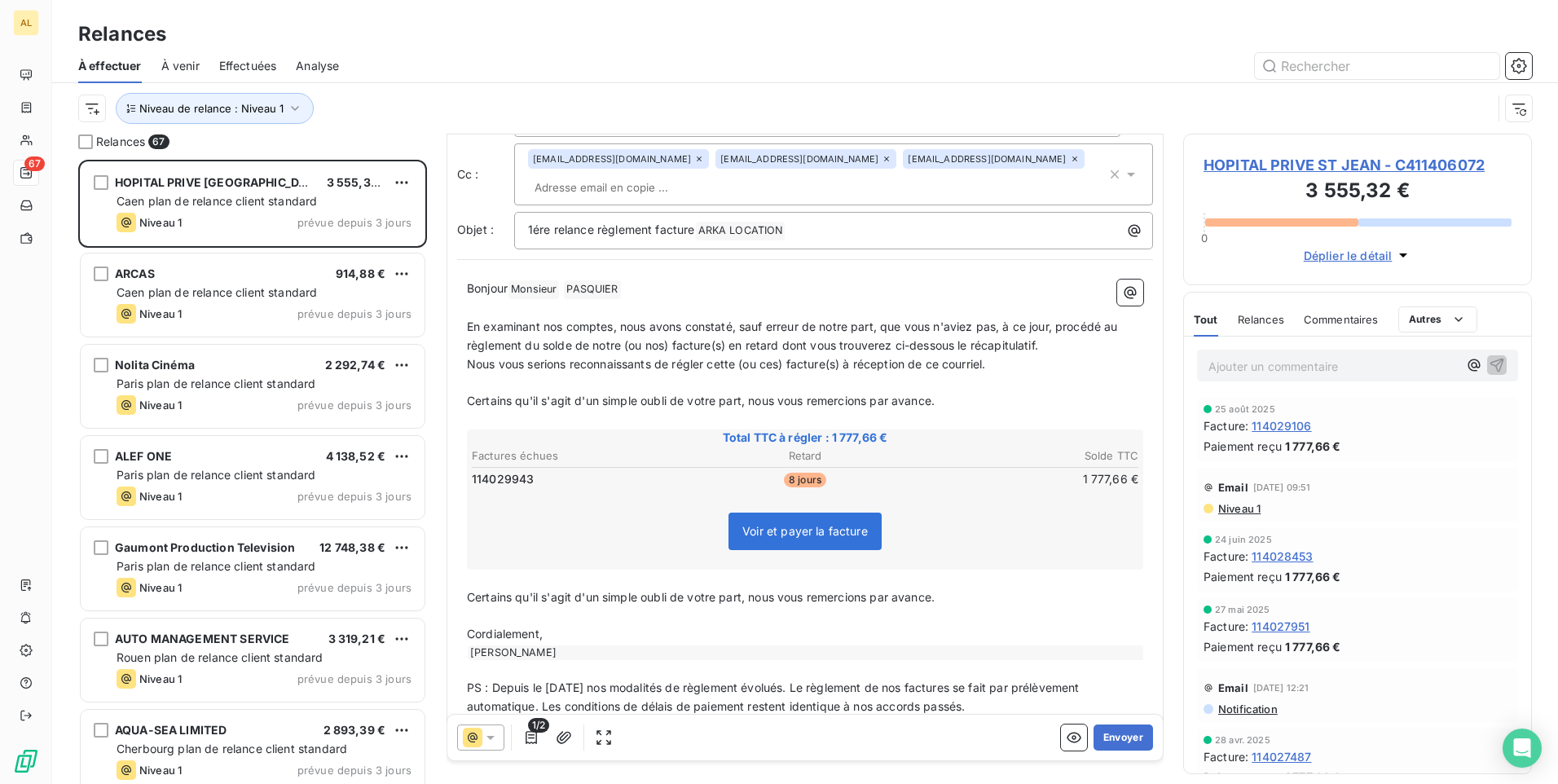
scroll to position [0, 0]
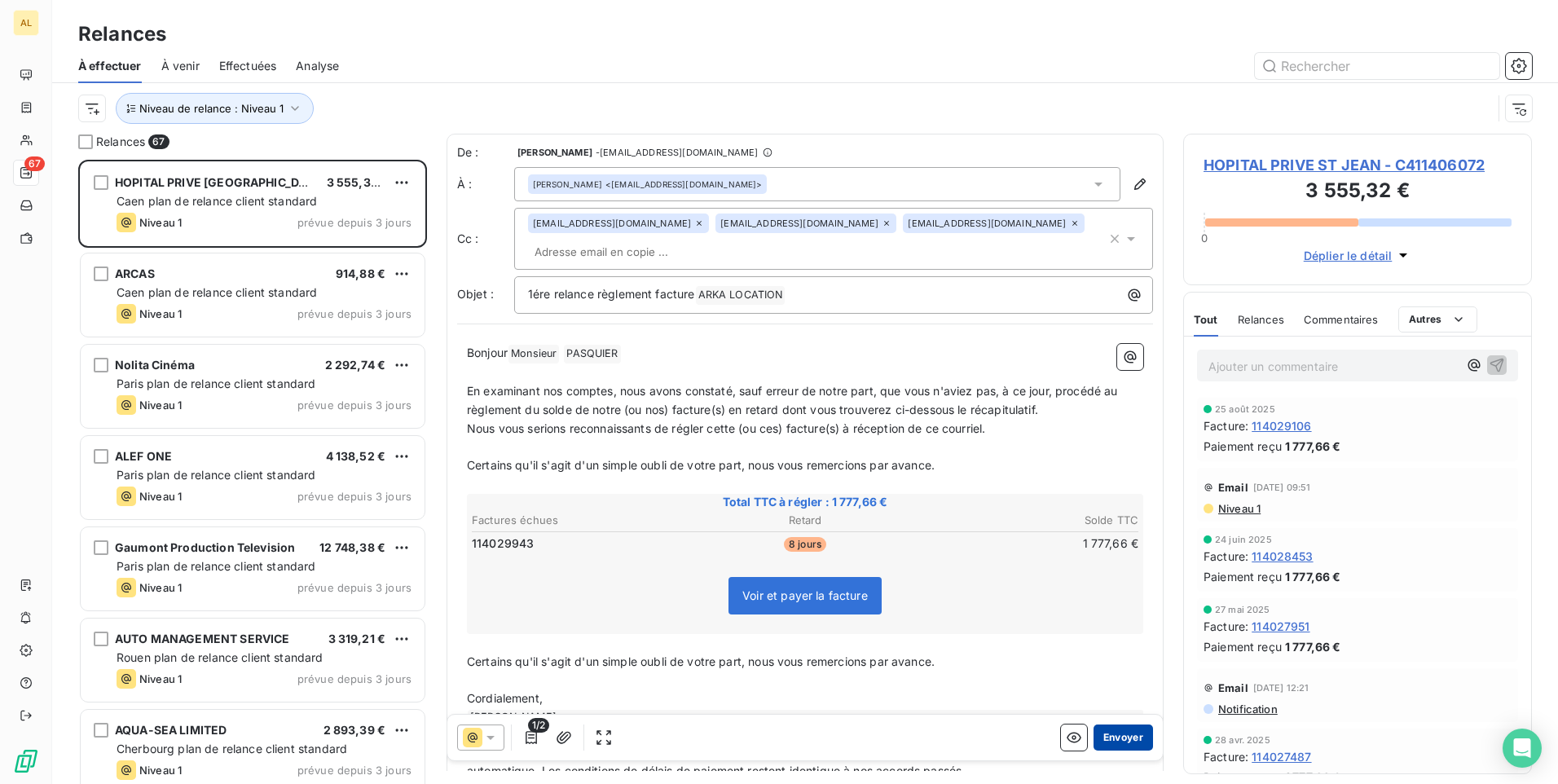
click at [1103, 734] on button "Envoyer" at bounding box center [1123, 737] width 59 height 26
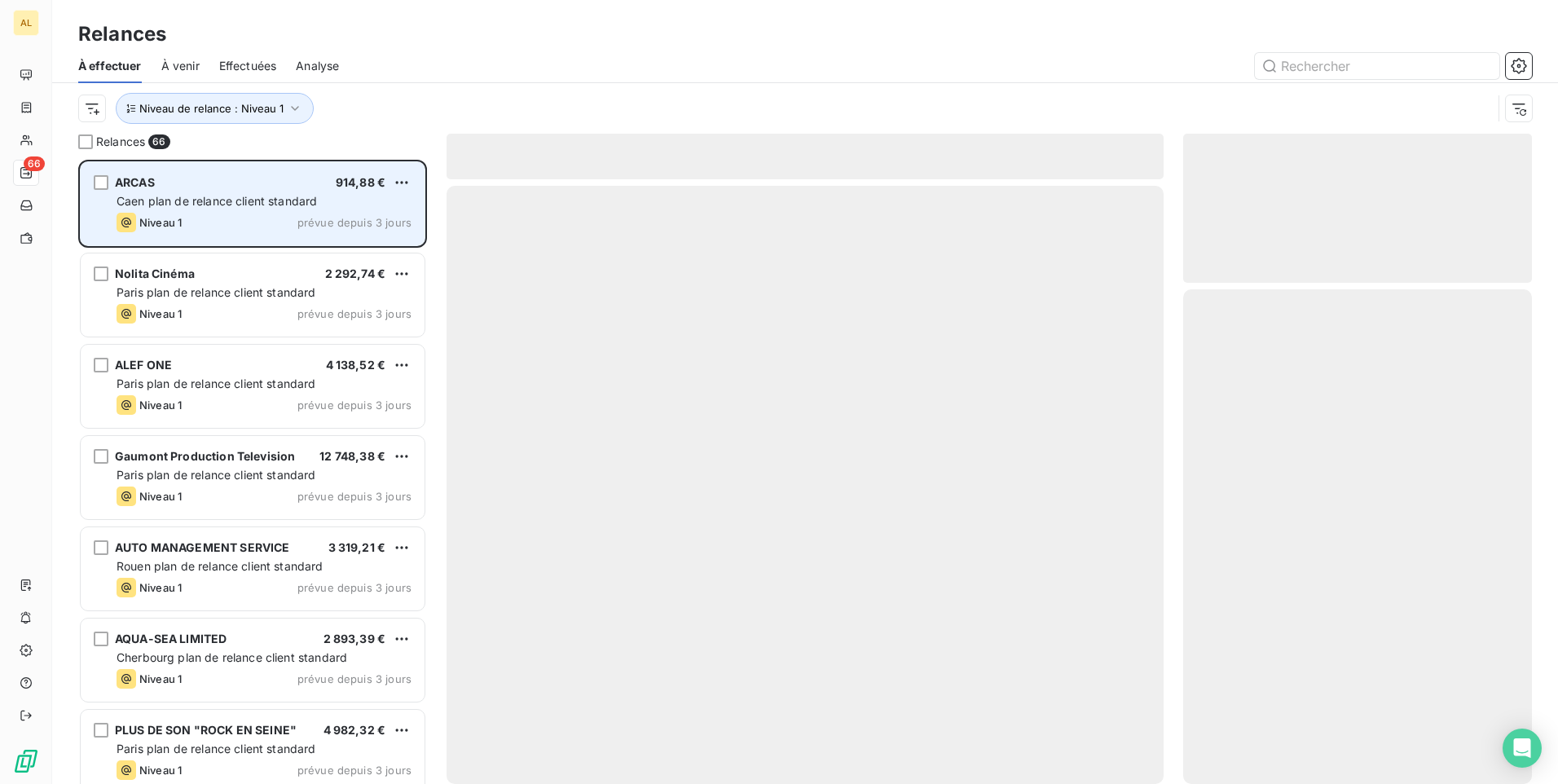
click at [181, 191] on div "ARCAS 914,88 € Caen plan de relance client standard Niveau 1 prévue depuis 3 jo…" at bounding box center [252, 203] width 344 height 83
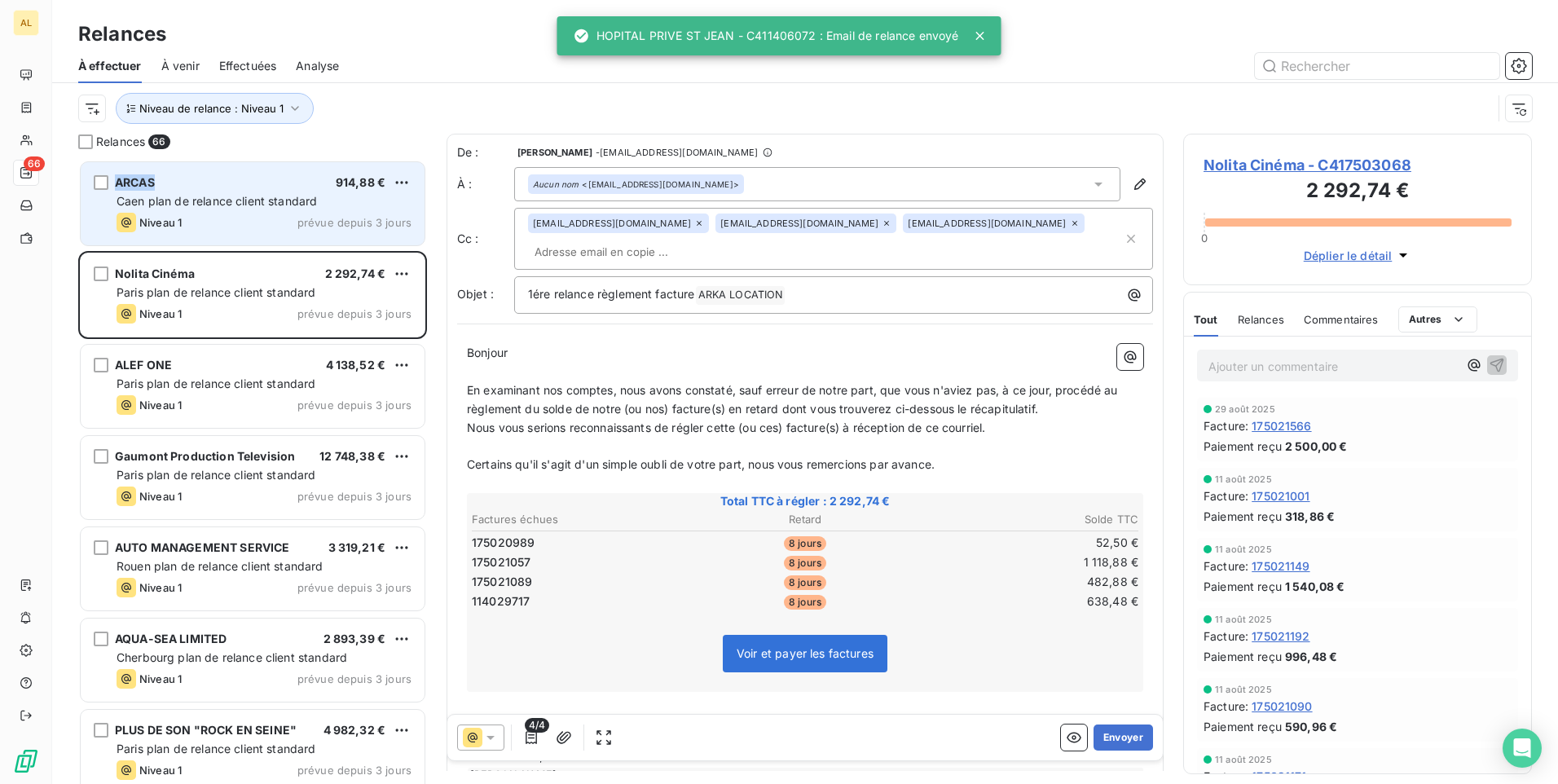
drag, startPoint x: 113, startPoint y: 181, endPoint x: 165, endPoint y: 181, distance: 52.0
click at [165, 181] on div "ARCAS 914,88 € Caen plan de relance client standard Niveau 1 prévue depuis 3 jo…" at bounding box center [252, 203] width 344 height 83
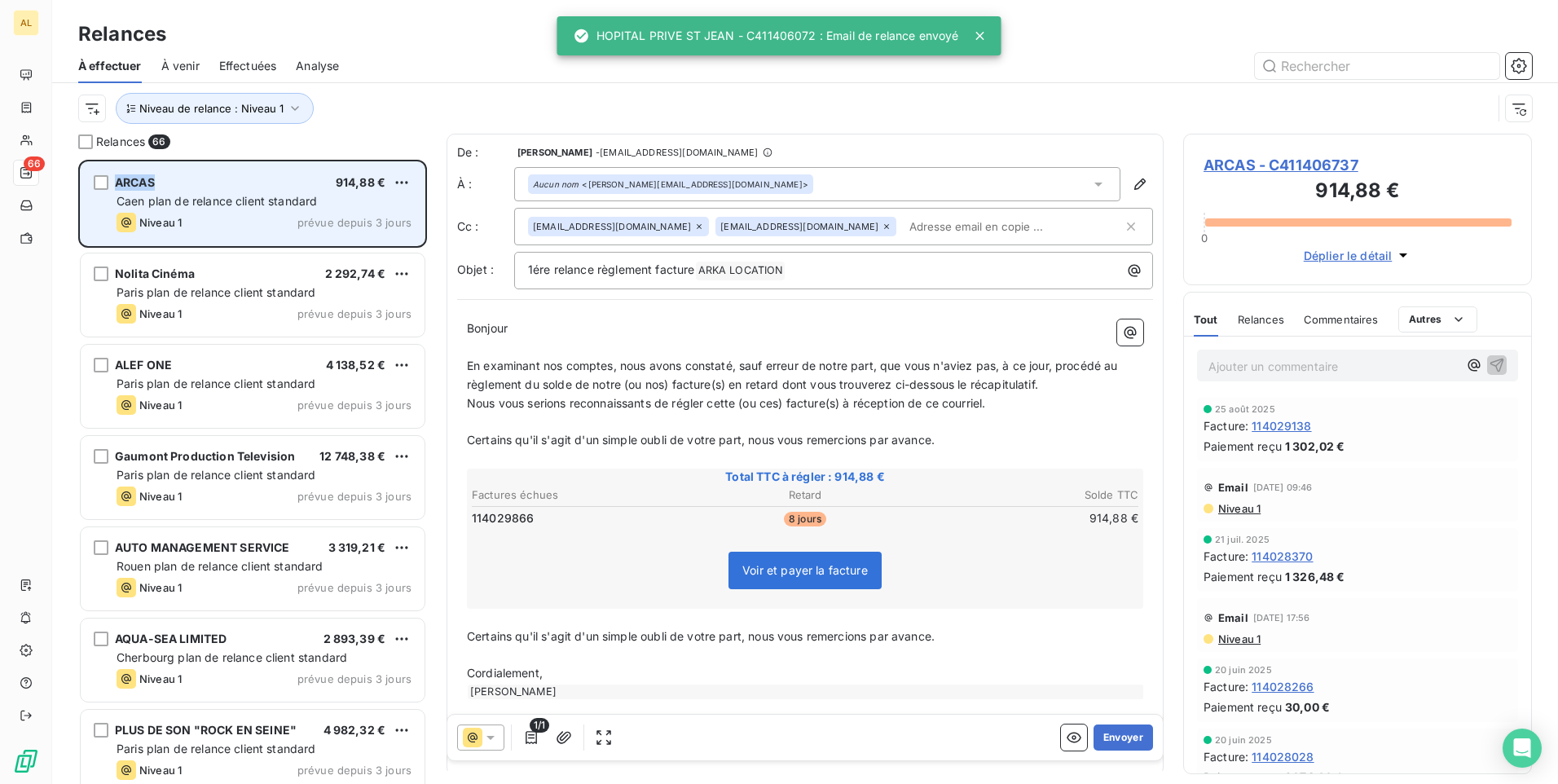
drag, startPoint x: 165, startPoint y: 181, endPoint x: 162, endPoint y: 201, distance: 20.2
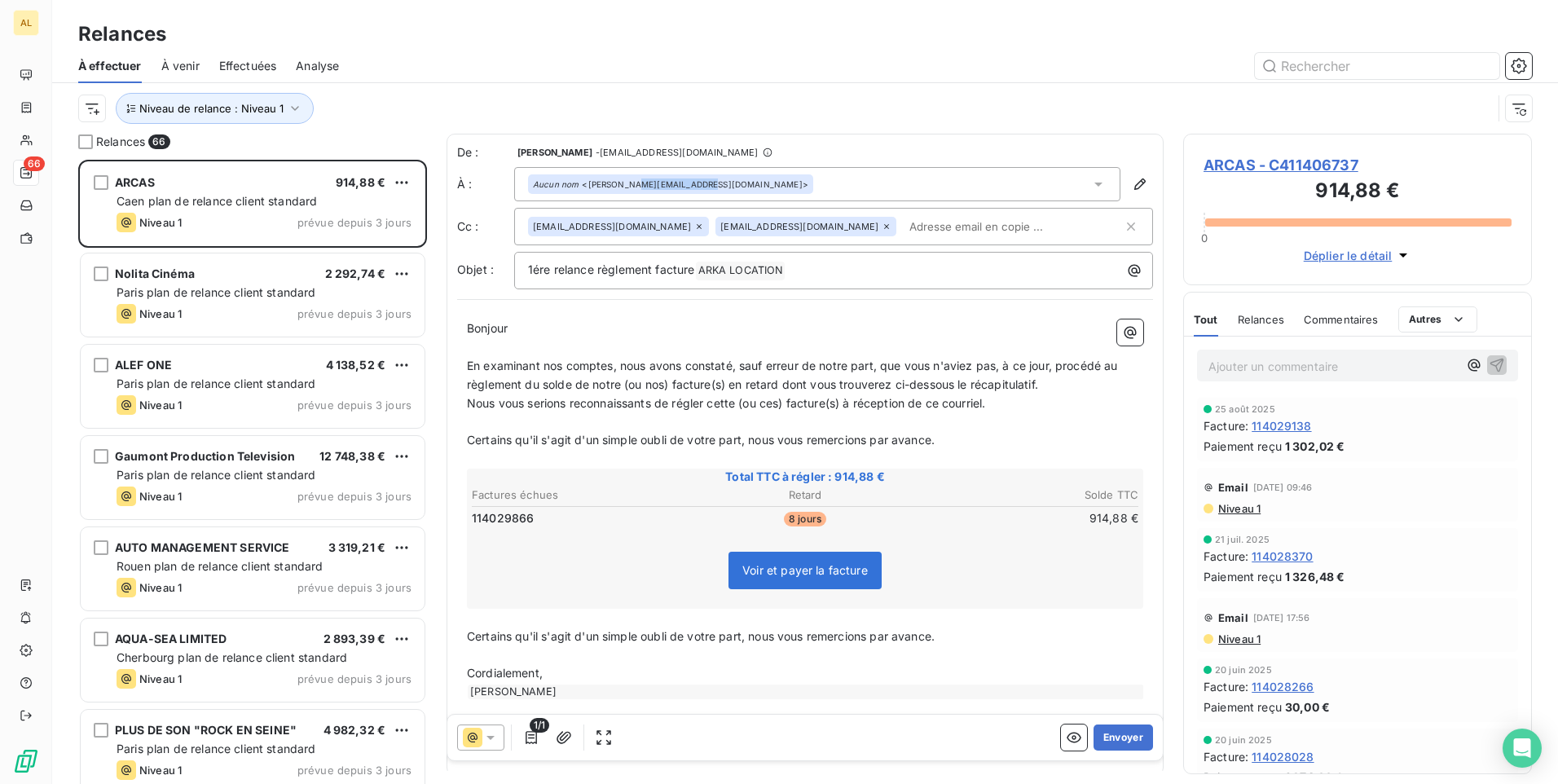
drag, startPoint x: 626, startPoint y: 180, endPoint x: 726, endPoint y: 203, distance: 102.6
click at [726, 203] on div "De : [PERSON_NAME] - [EMAIL_ADDRESS][DOMAIN_NAME] À : Aucun nom <[PERSON_NAME][…" at bounding box center [805, 217] width 696 height 145
click at [1132, 187] on icon "button" at bounding box center [1140, 185] width 17 height 17
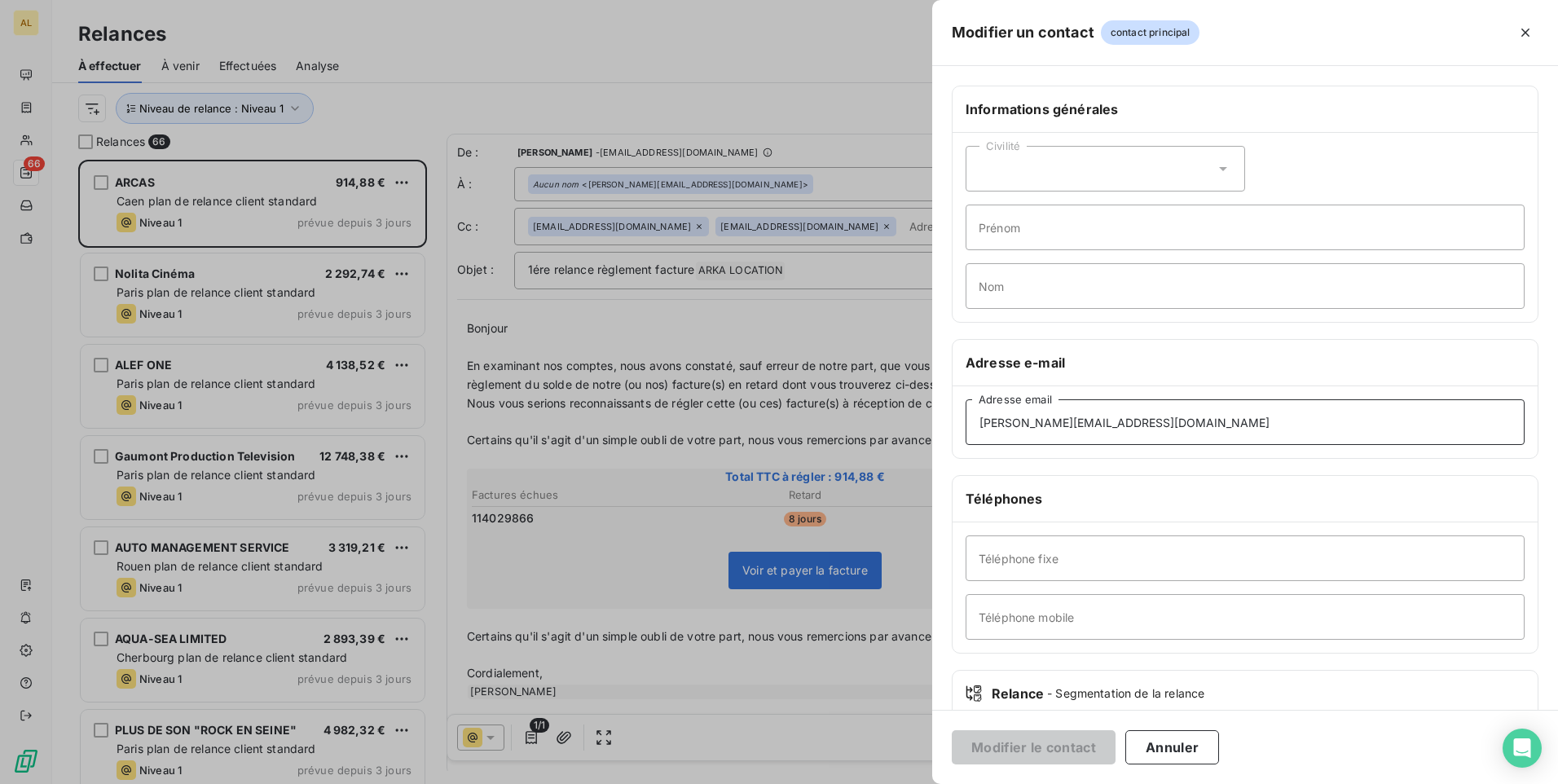
drag, startPoint x: 1133, startPoint y: 422, endPoint x: 924, endPoint y: 420, distance: 209.0
click at [924, 783] on div "Modifier un contact contact principal Informations générales Civilité Prénom No…" at bounding box center [779, 784] width 1558 height 0
paste input "a.lesot"
type input "[EMAIL_ADDRESS][DOMAIN_NAME]"
click at [1031, 750] on button "Modifier le contact" at bounding box center [1034, 747] width 164 height 34
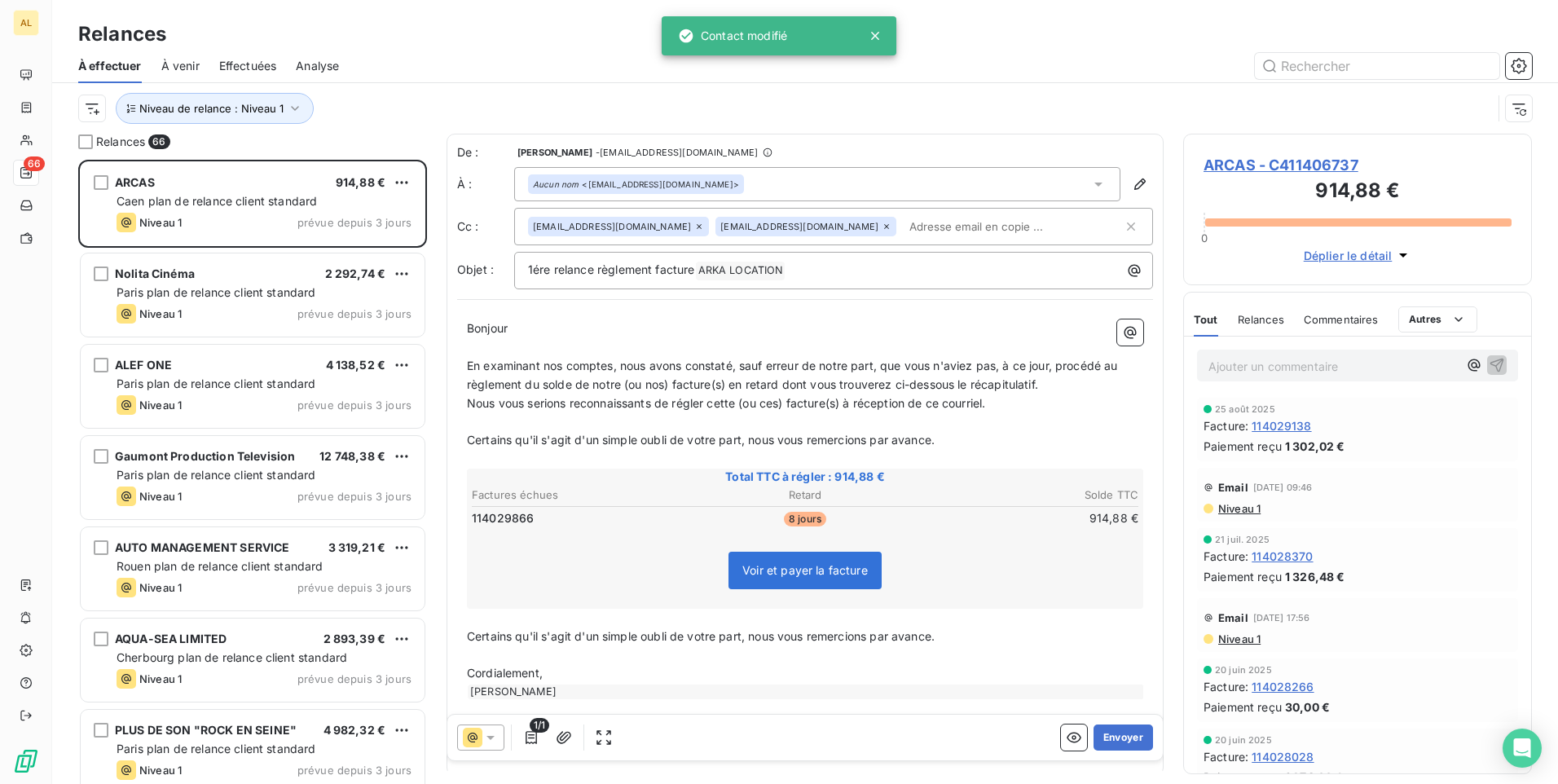
drag, startPoint x: 912, startPoint y: 237, endPoint x: 879, endPoint y: 229, distance: 34.0
click at [905, 237] on input "text" at bounding box center [996, 226] width 188 height 24
paste input "[PERSON_NAME][EMAIL_ADDRESS][DOMAIN_NAME]"
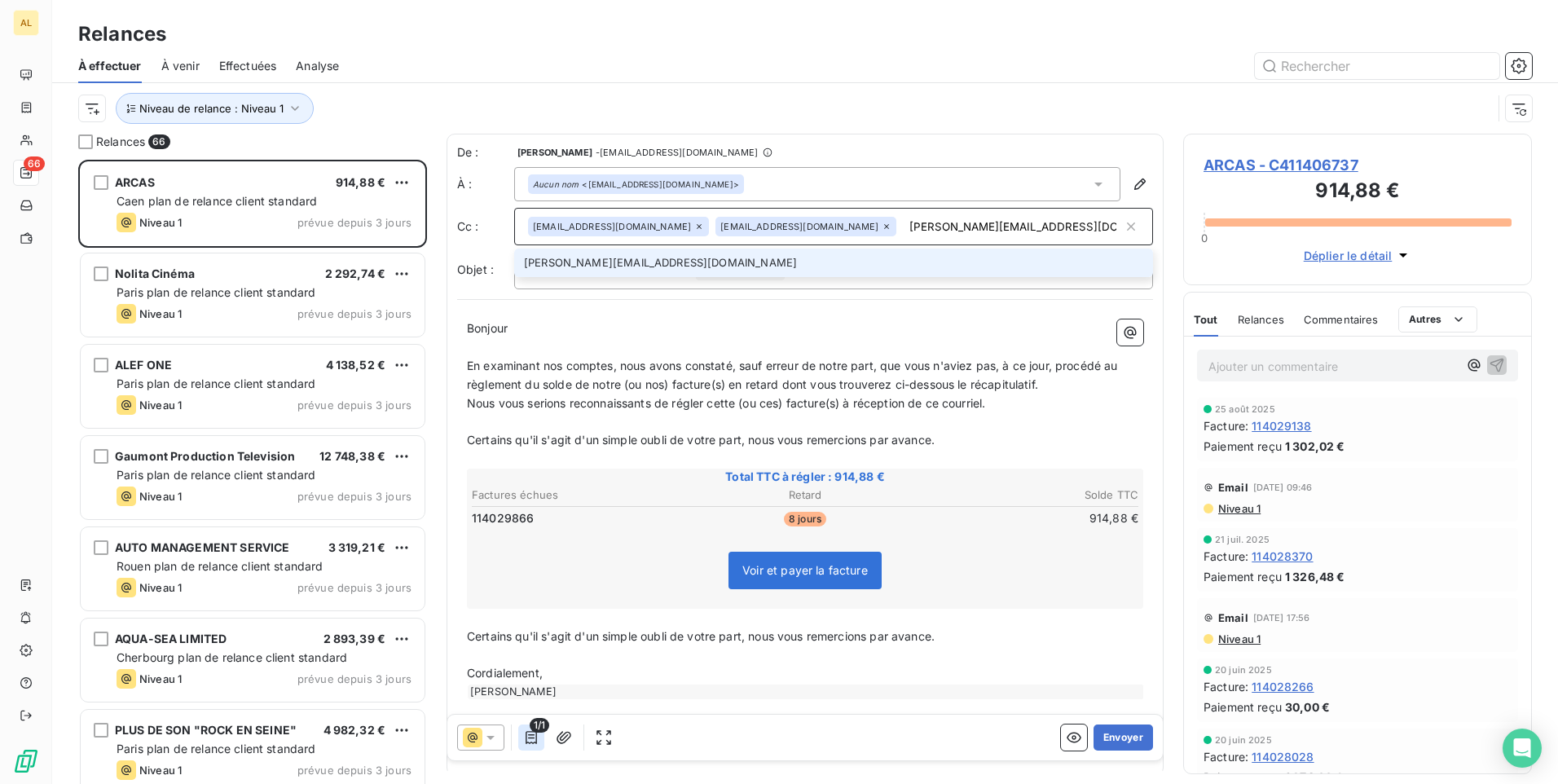
type input "[PERSON_NAME][EMAIL_ADDRESS][DOMAIN_NAME]"
click at [528, 741] on icon "button" at bounding box center [532, 738] width 17 height 17
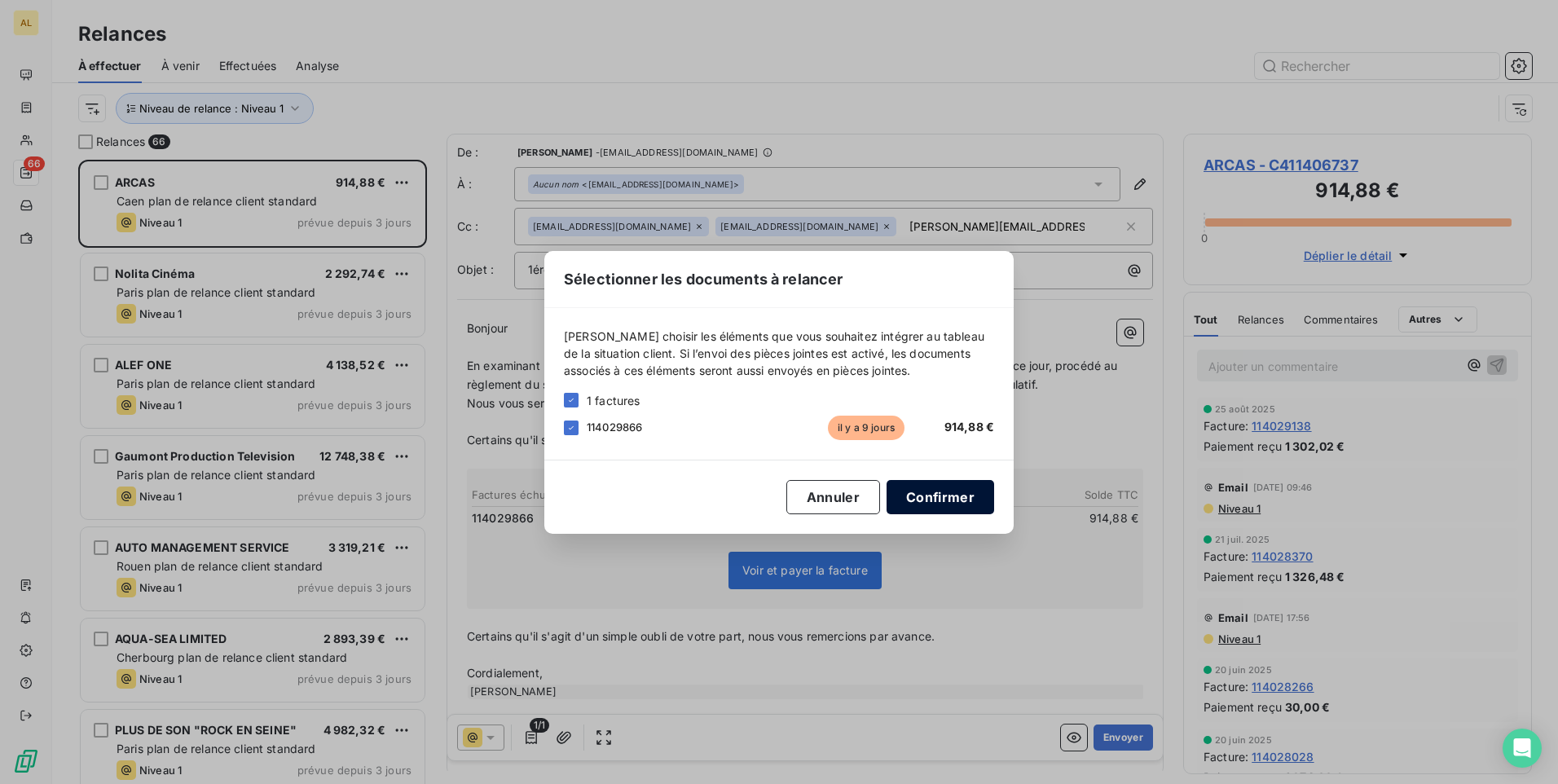
click at [924, 500] on button "Confirmer" at bounding box center [940, 496] width 108 height 34
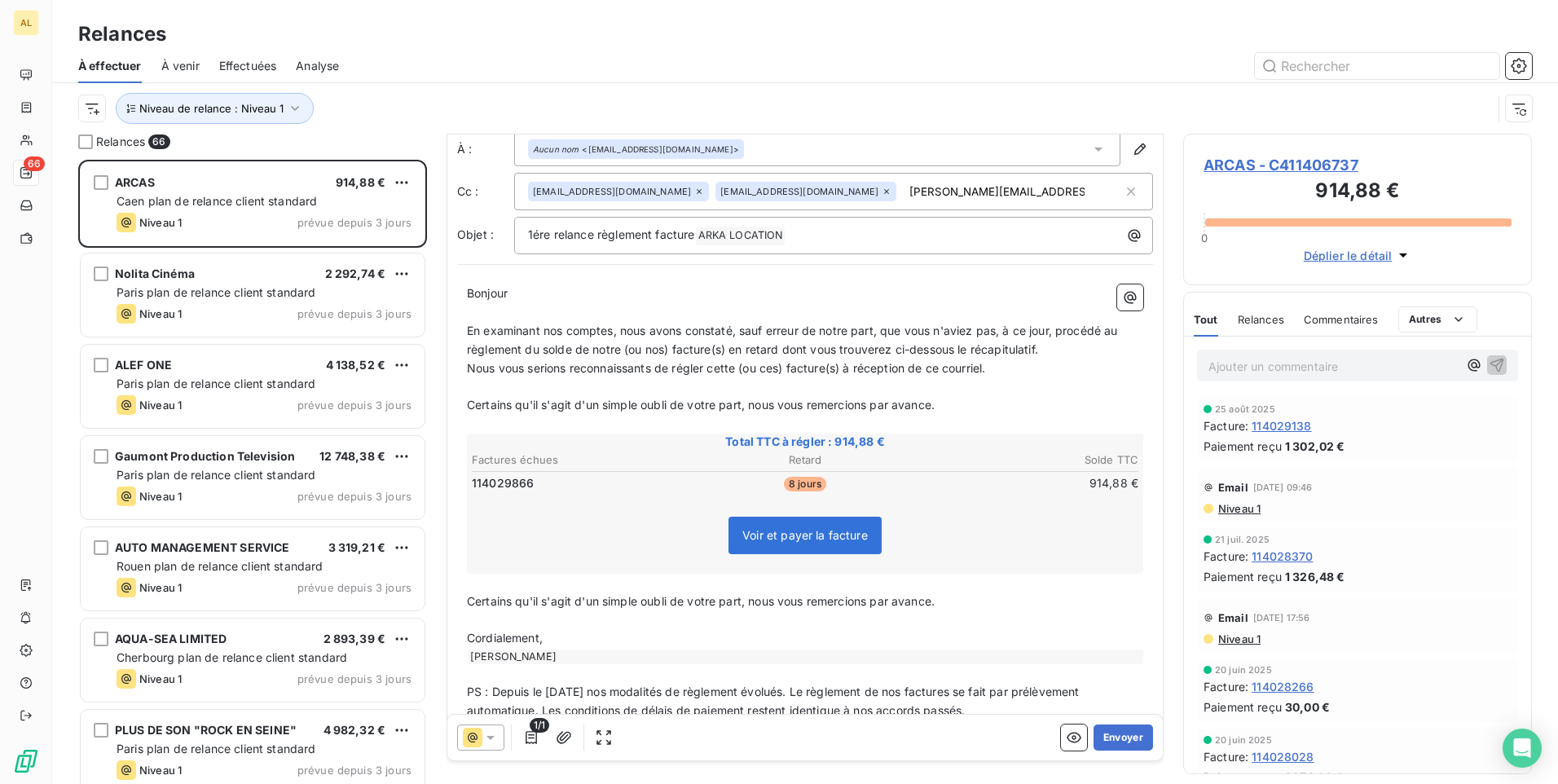
scroll to position [73, 0]
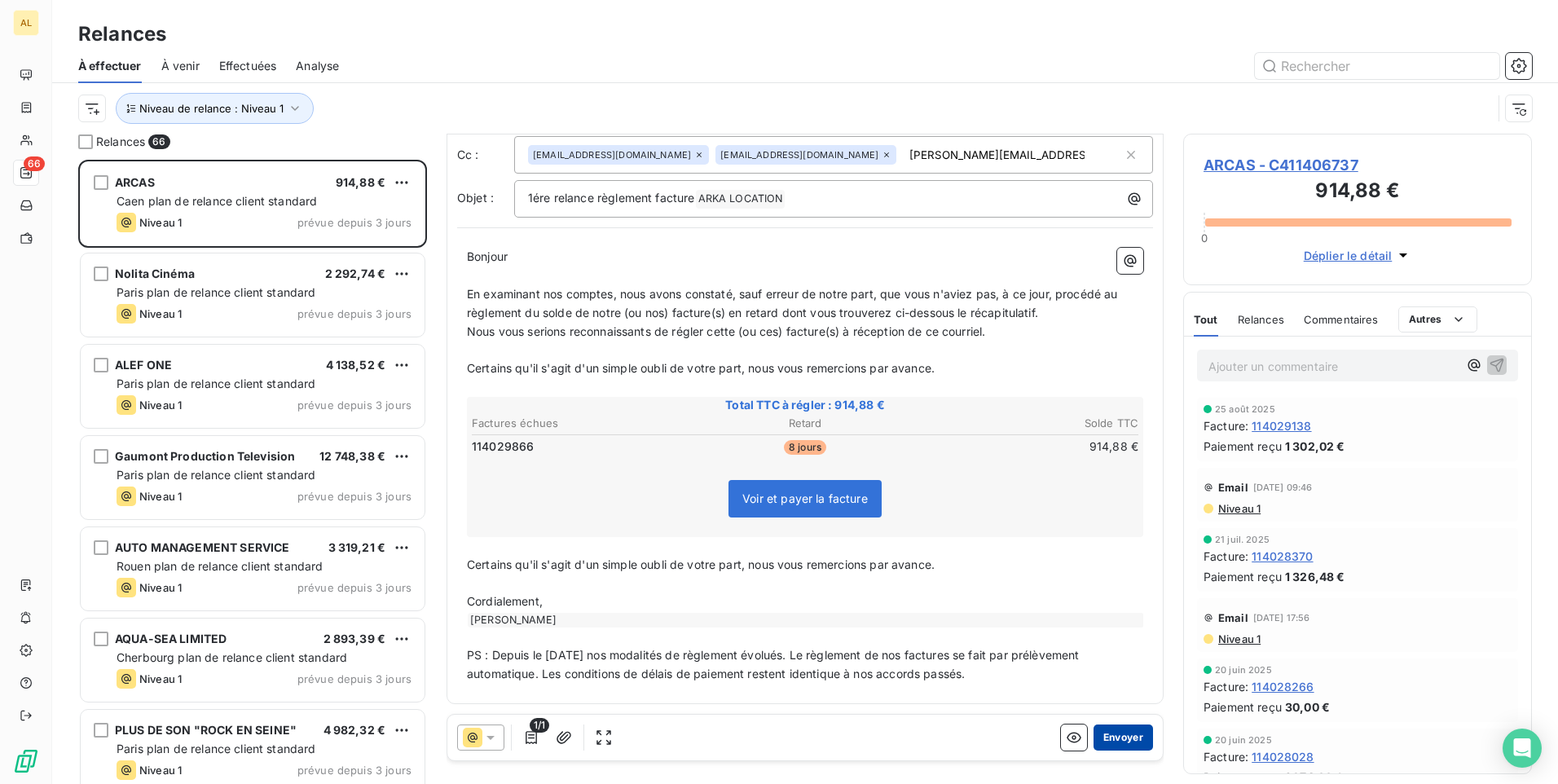
click at [1109, 738] on button "Envoyer" at bounding box center [1123, 737] width 59 height 26
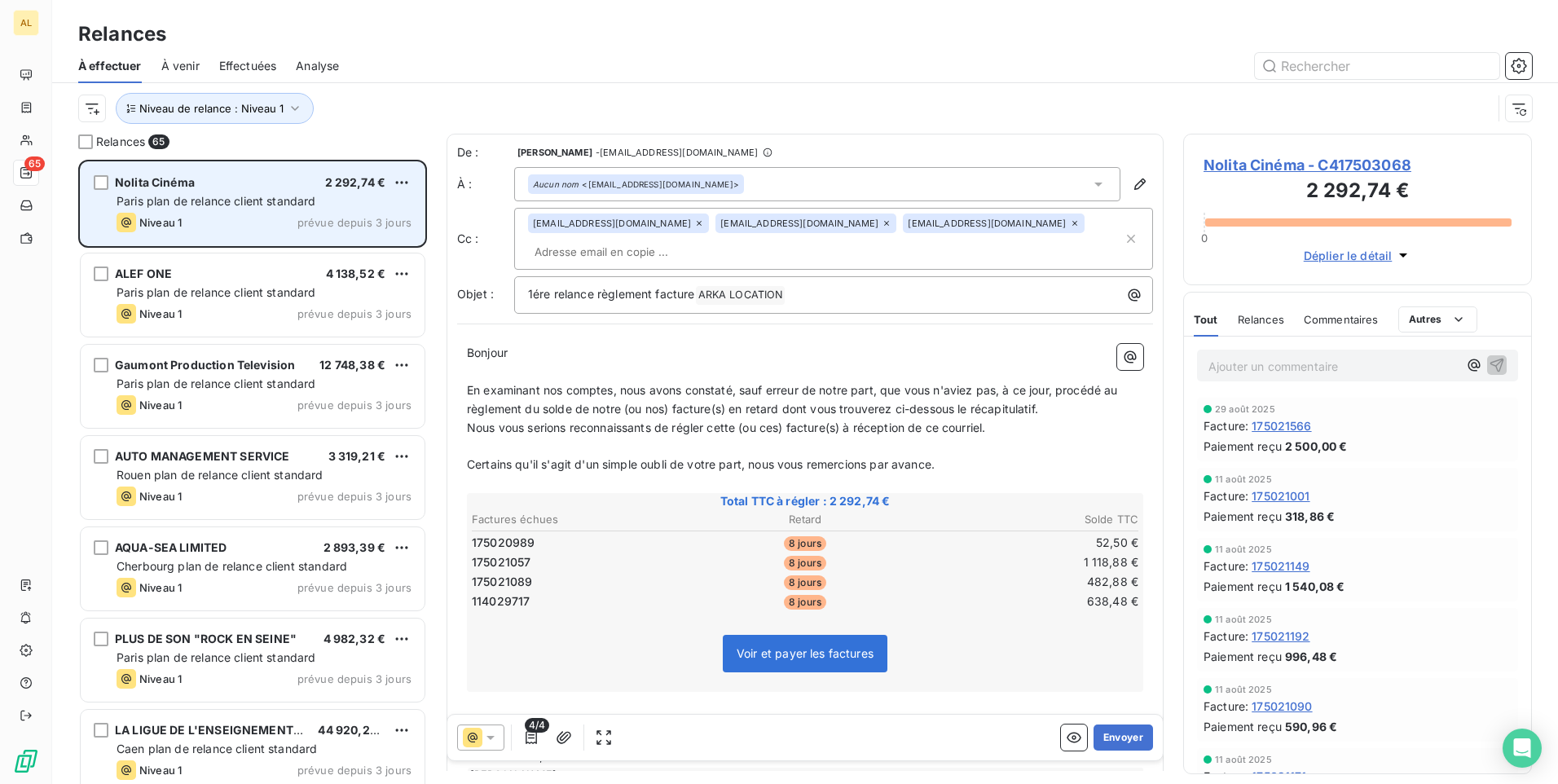
click at [211, 188] on div "Nolita Cinéma 2 292,74 €" at bounding box center [263, 183] width 295 height 15
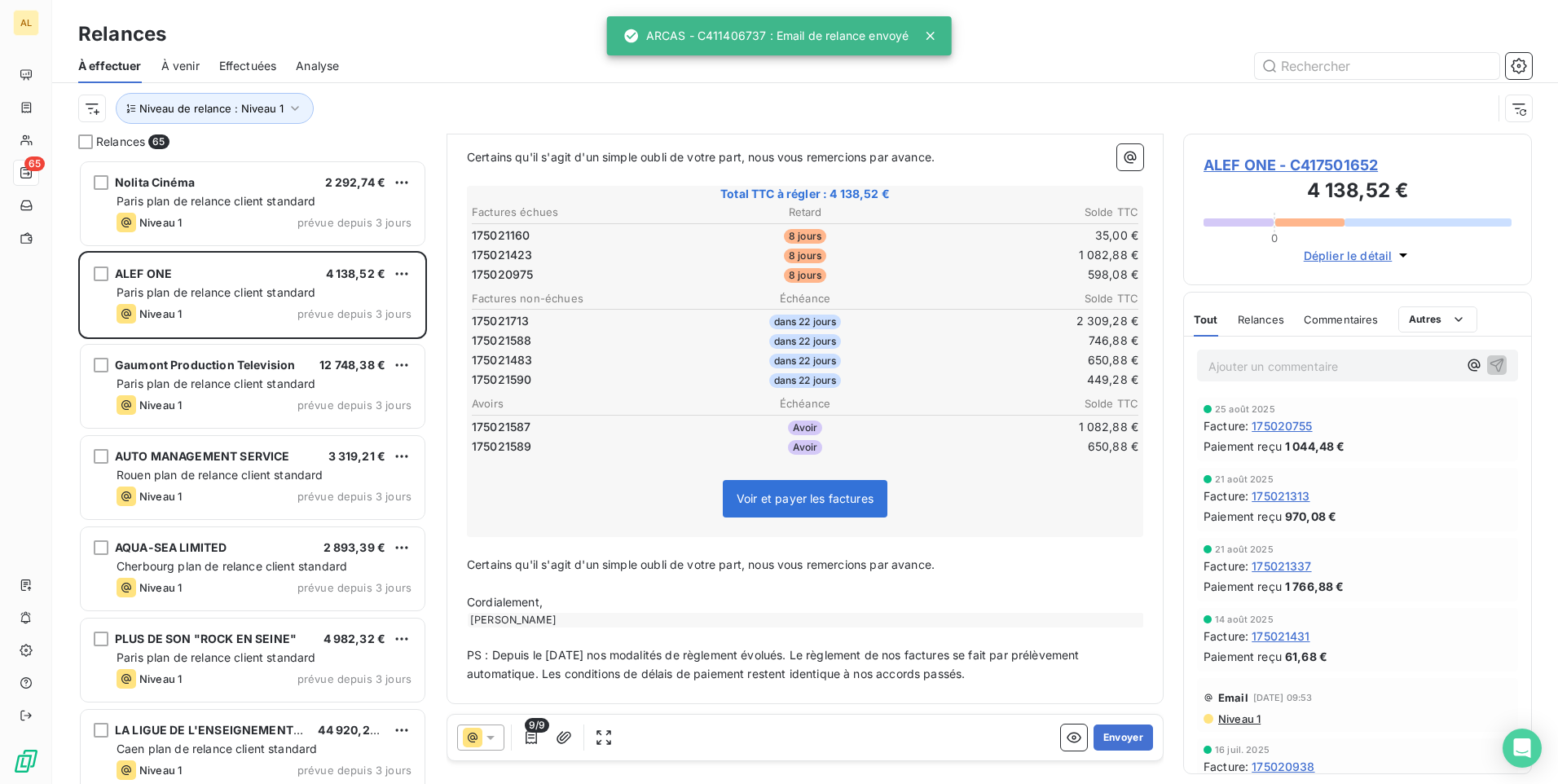
scroll to position [227, 0]
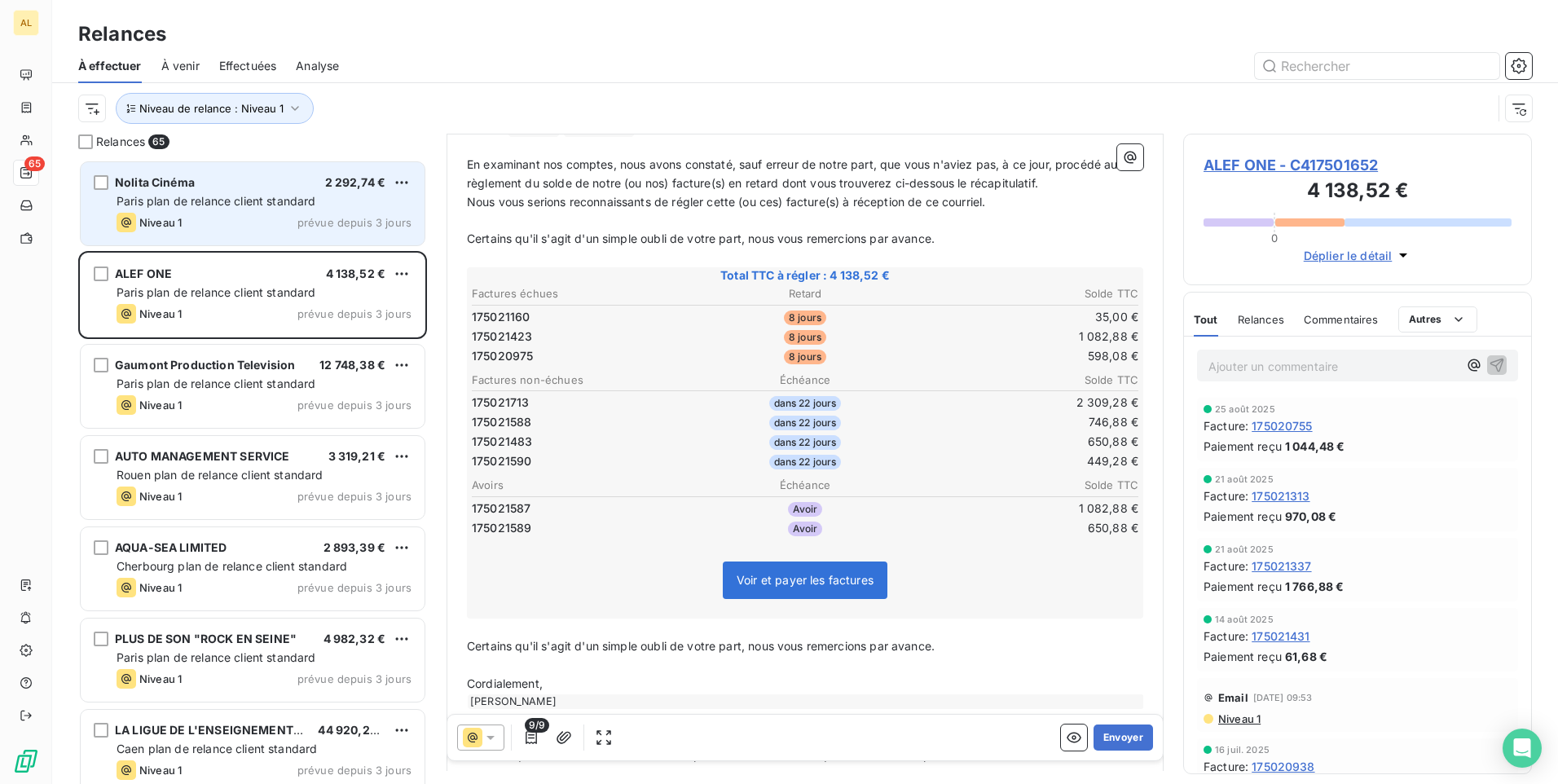
click at [289, 202] on span "Paris plan de relance client standard" at bounding box center [216, 201] width 200 height 14
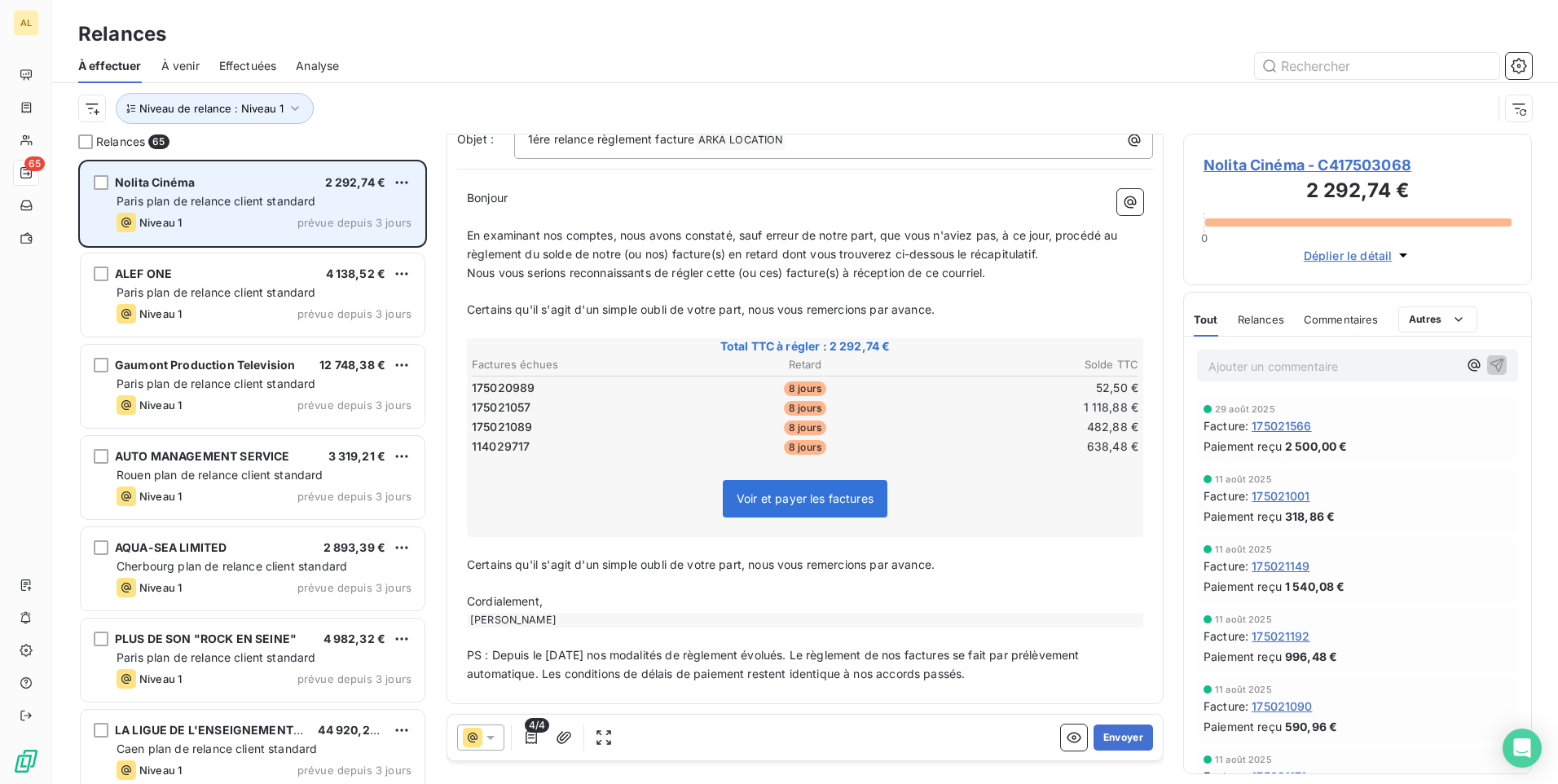
scroll to position [155, 0]
drag, startPoint x: 150, startPoint y: 179, endPoint x: 89, endPoint y: 180, distance: 61.0
click at [89, 180] on div "Nolita Cinéma 2 292,74 € Paris plan de relance client standard Niveau 1 prévue …" at bounding box center [252, 203] width 344 height 83
drag, startPoint x: 89, startPoint y: 180, endPoint x: 144, endPoint y: 180, distance: 55.0
copy div "Nolita Cinéma"
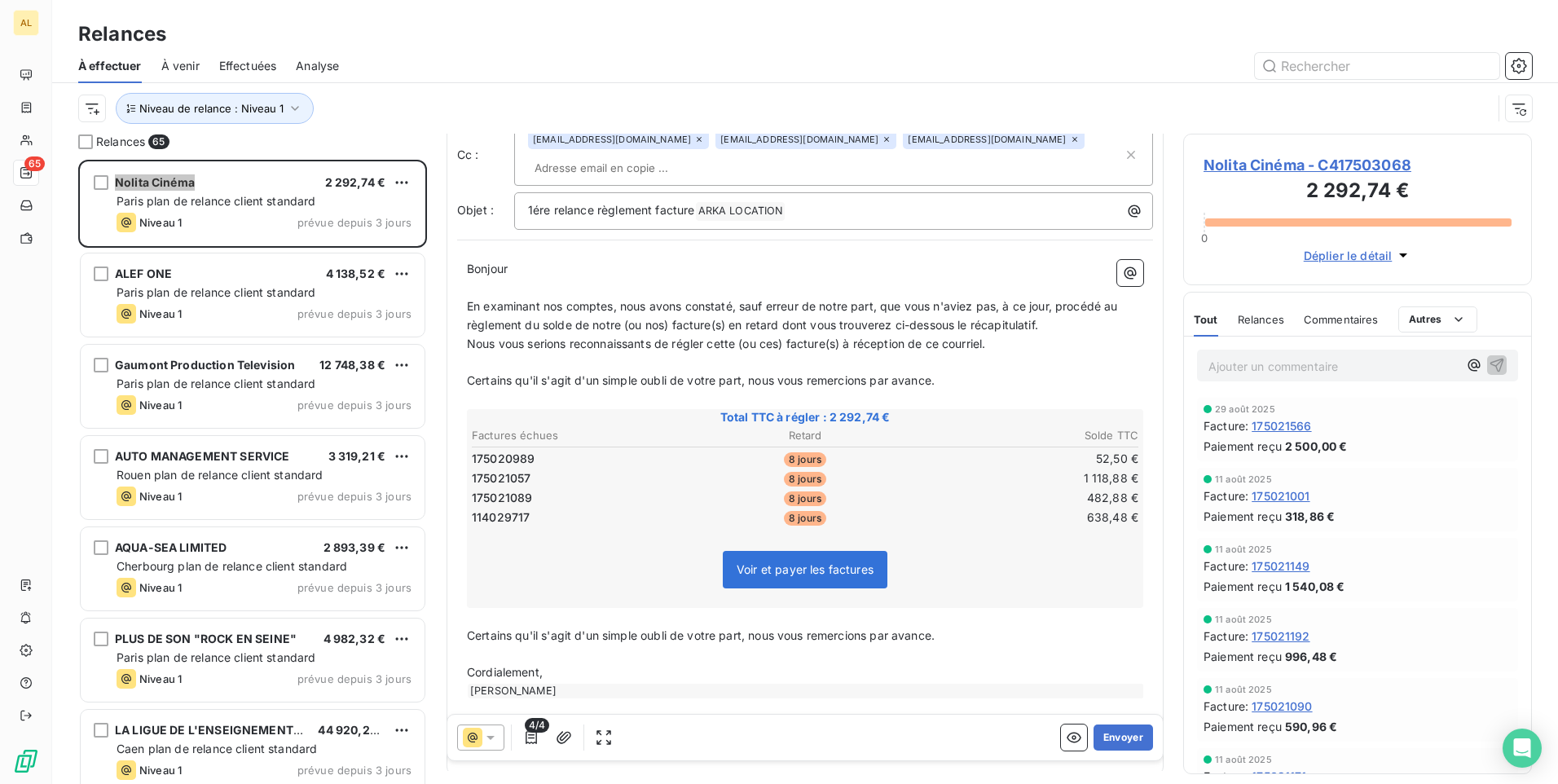
scroll to position [0, 0]
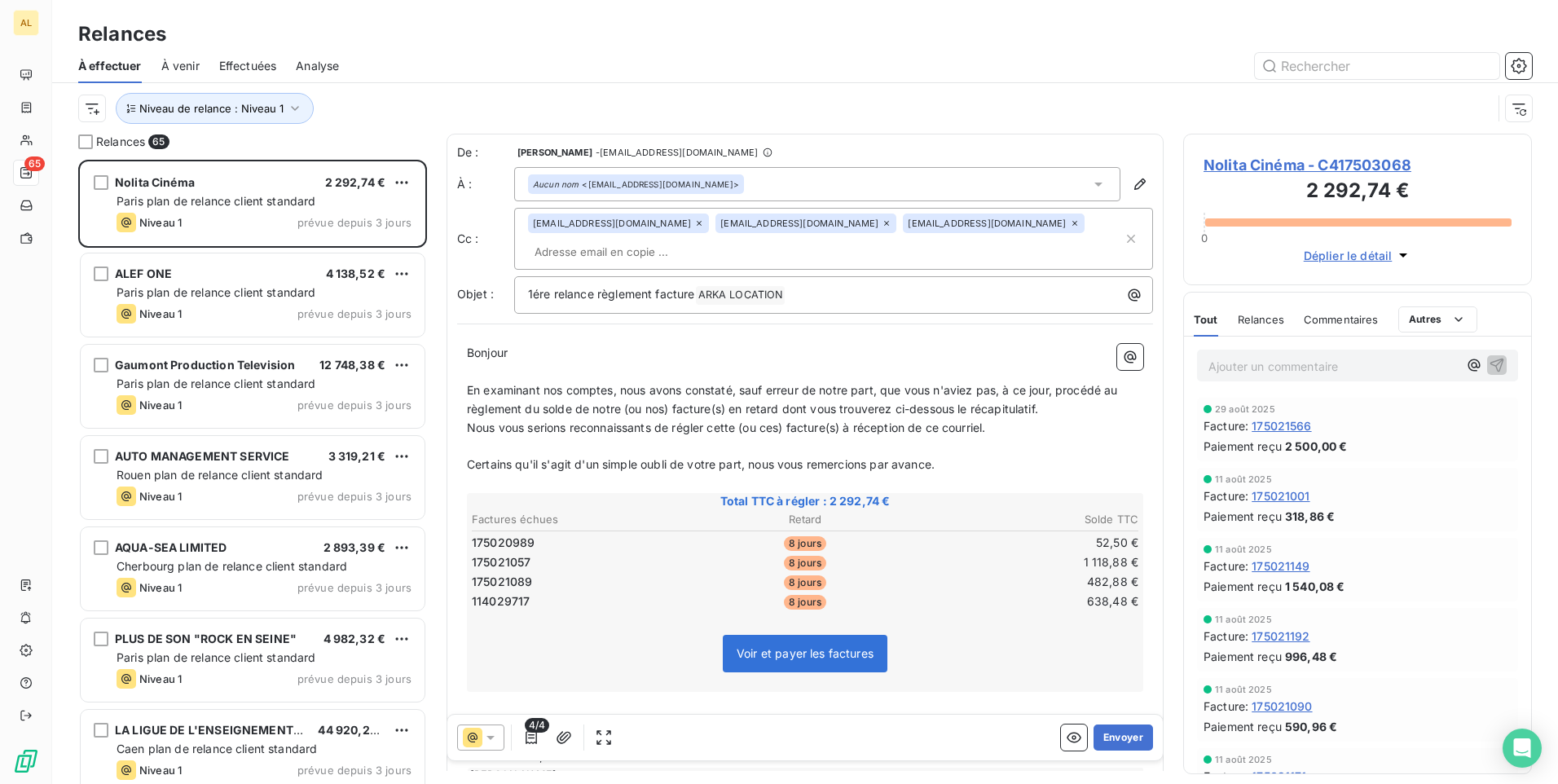
click at [736, 271] on div "De : [PERSON_NAME] - [EMAIL_ADDRESS][DOMAIN_NAME] À : Aucun nom <[EMAIL_ADDRESS…" at bounding box center [805, 229] width 696 height 170
click at [725, 256] on div "[EMAIL_ADDRESS][DOMAIN_NAME] [EMAIL_ADDRESS][DOMAIN_NAME] [EMAIL_ADDRESS][DOMAI…" at bounding box center [826, 238] width 595 height 50
paste input "[PERSON_NAME][EMAIL_ADDRESS][DOMAIN_NAME]"
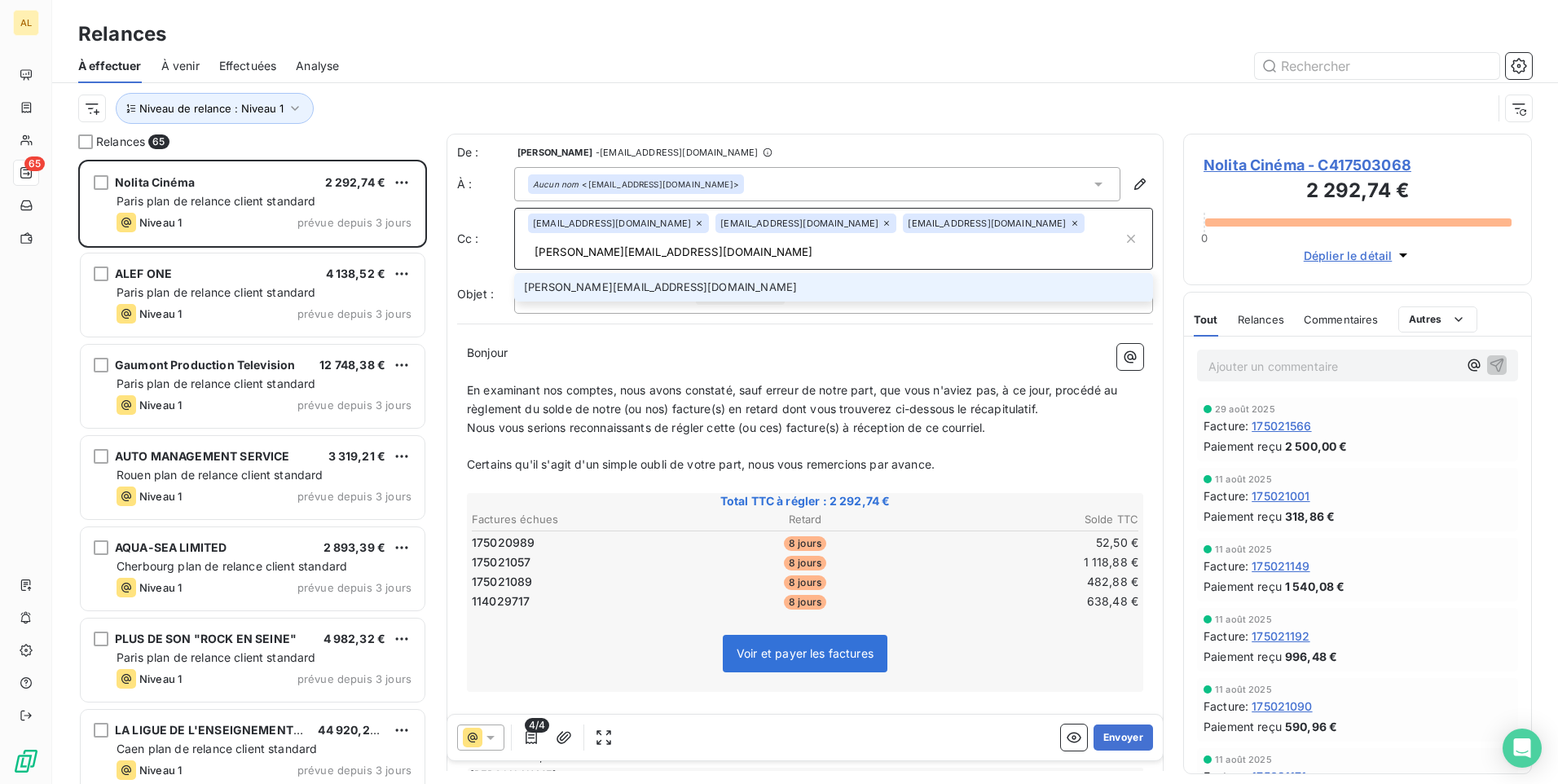
type input "[PERSON_NAME][EMAIL_ADDRESS][DOMAIN_NAME]"
click at [624, 288] on li "[PERSON_NAME][EMAIL_ADDRESS][DOMAIN_NAME]" at bounding box center [833, 288] width 639 height 28
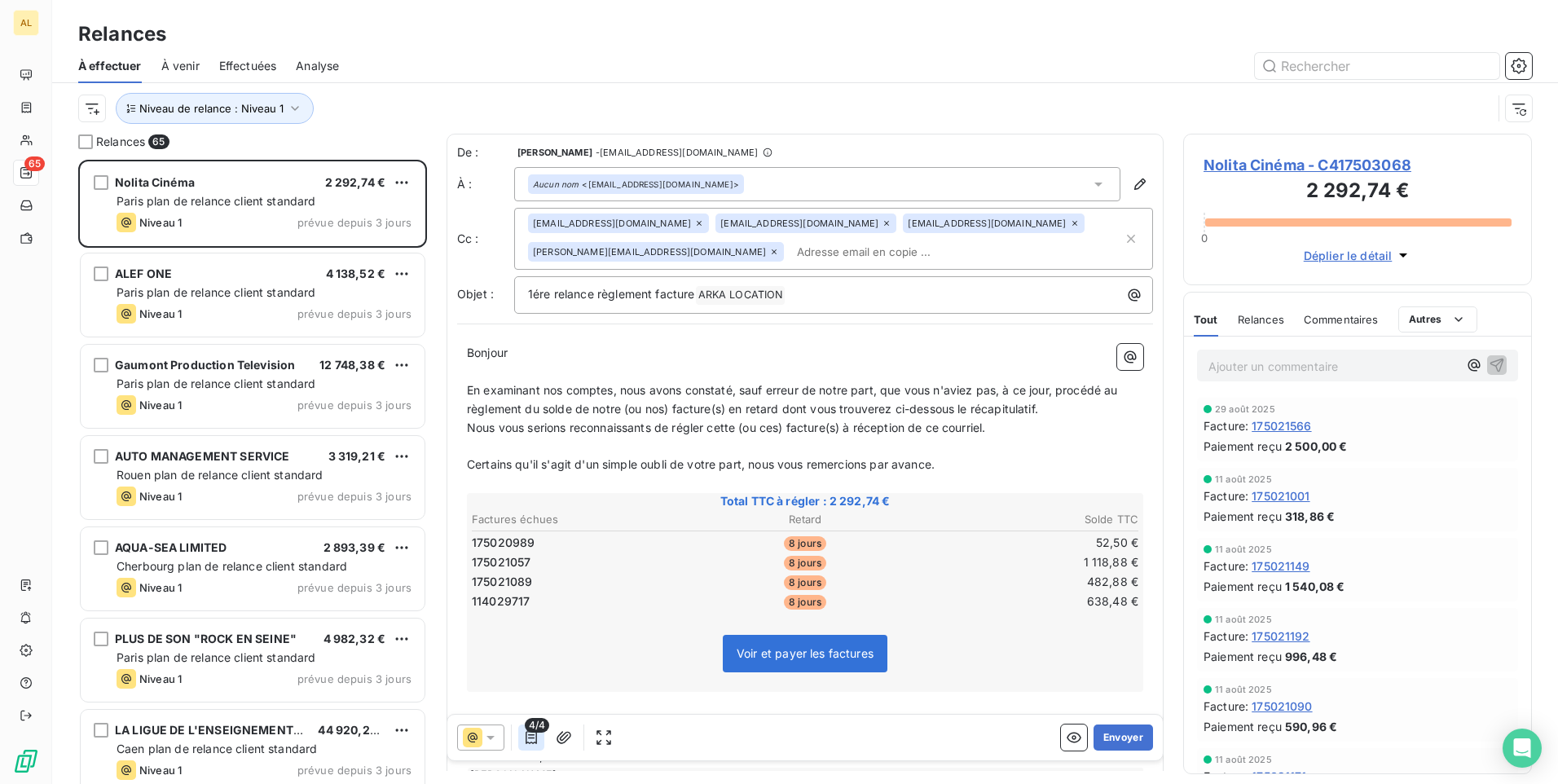
click at [535, 739] on icon "button" at bounding box center [532, 738] width 17 height 17
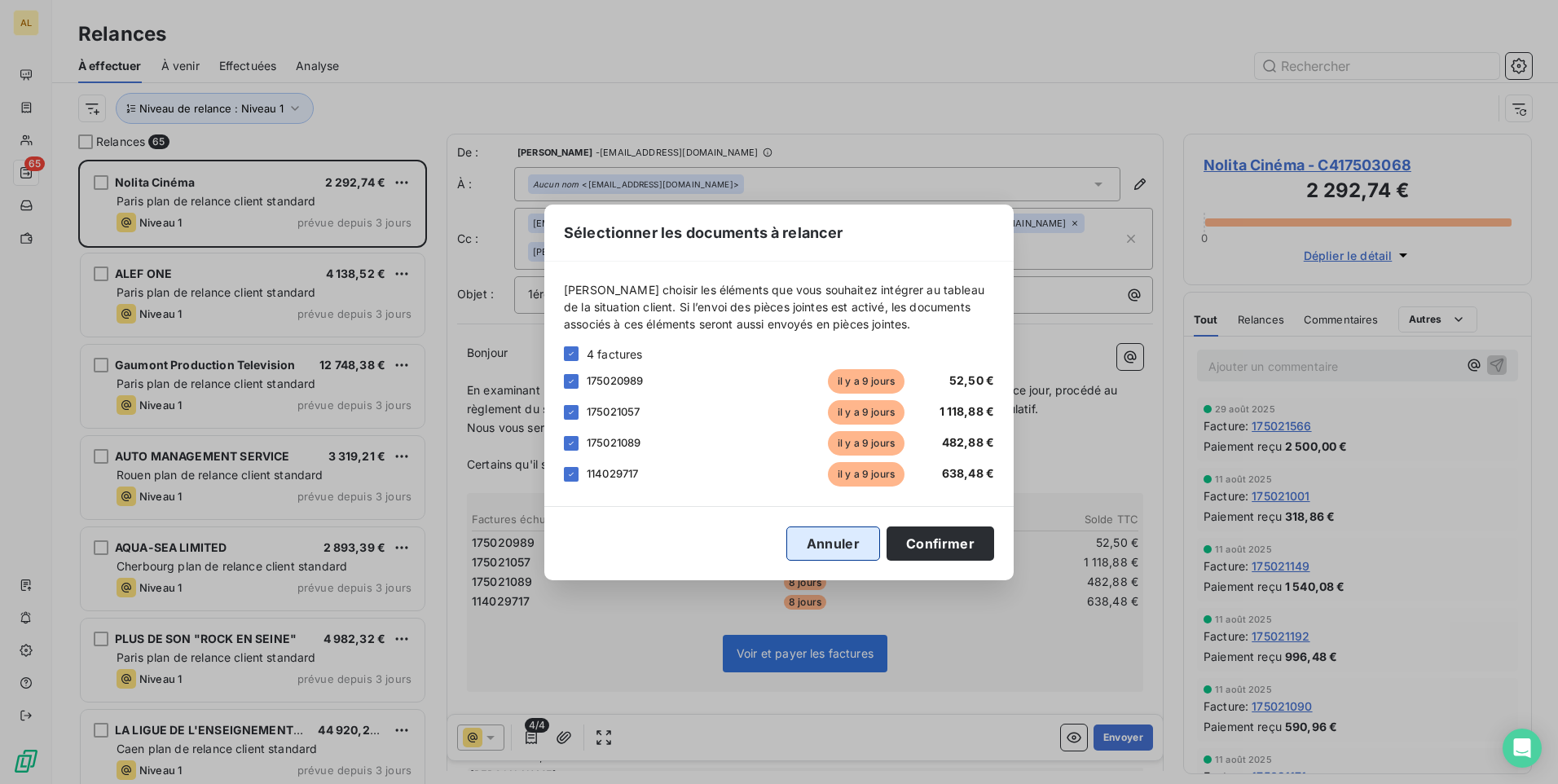
click at [847, 547] on button "Annuler" at bounding box center [833, 543] width 94 height 34
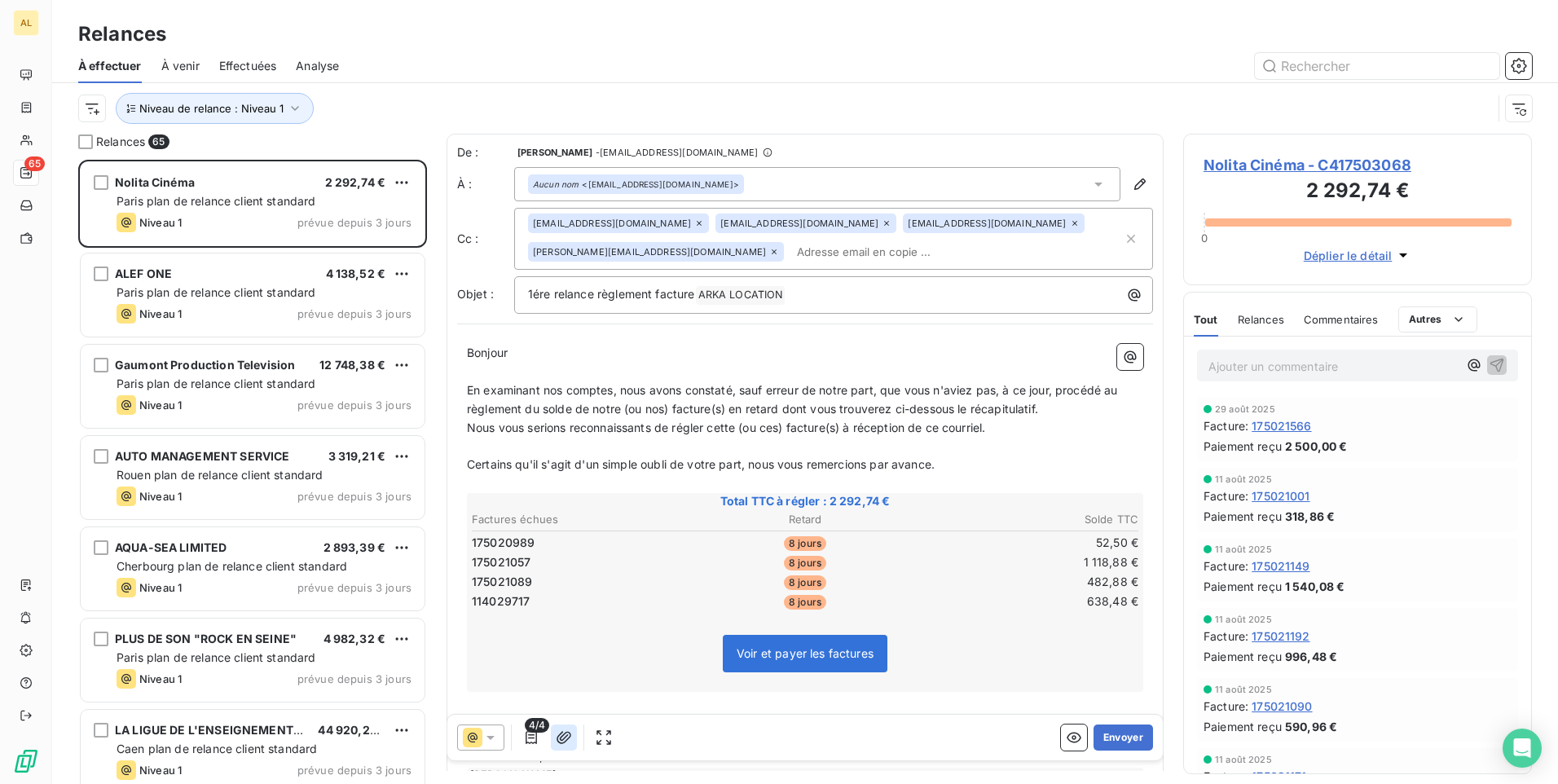
click at [560, 744] on icon "button" at bounding box center [564, 738] width 17 height 17
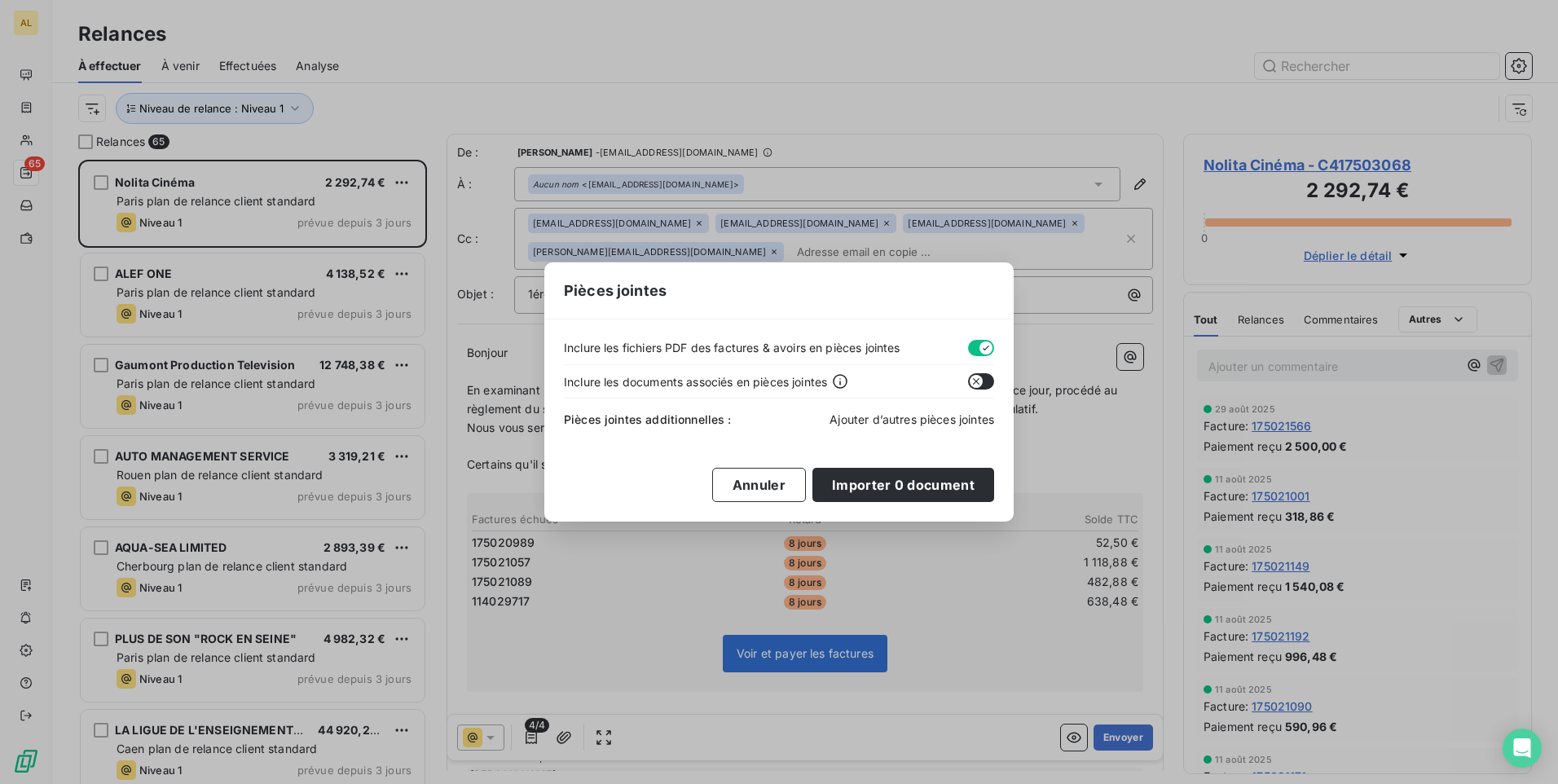
click at [898, 415] on span "Ajouter d’autres pièces jointes" at bounding box center [912, 419] width 165 height 14
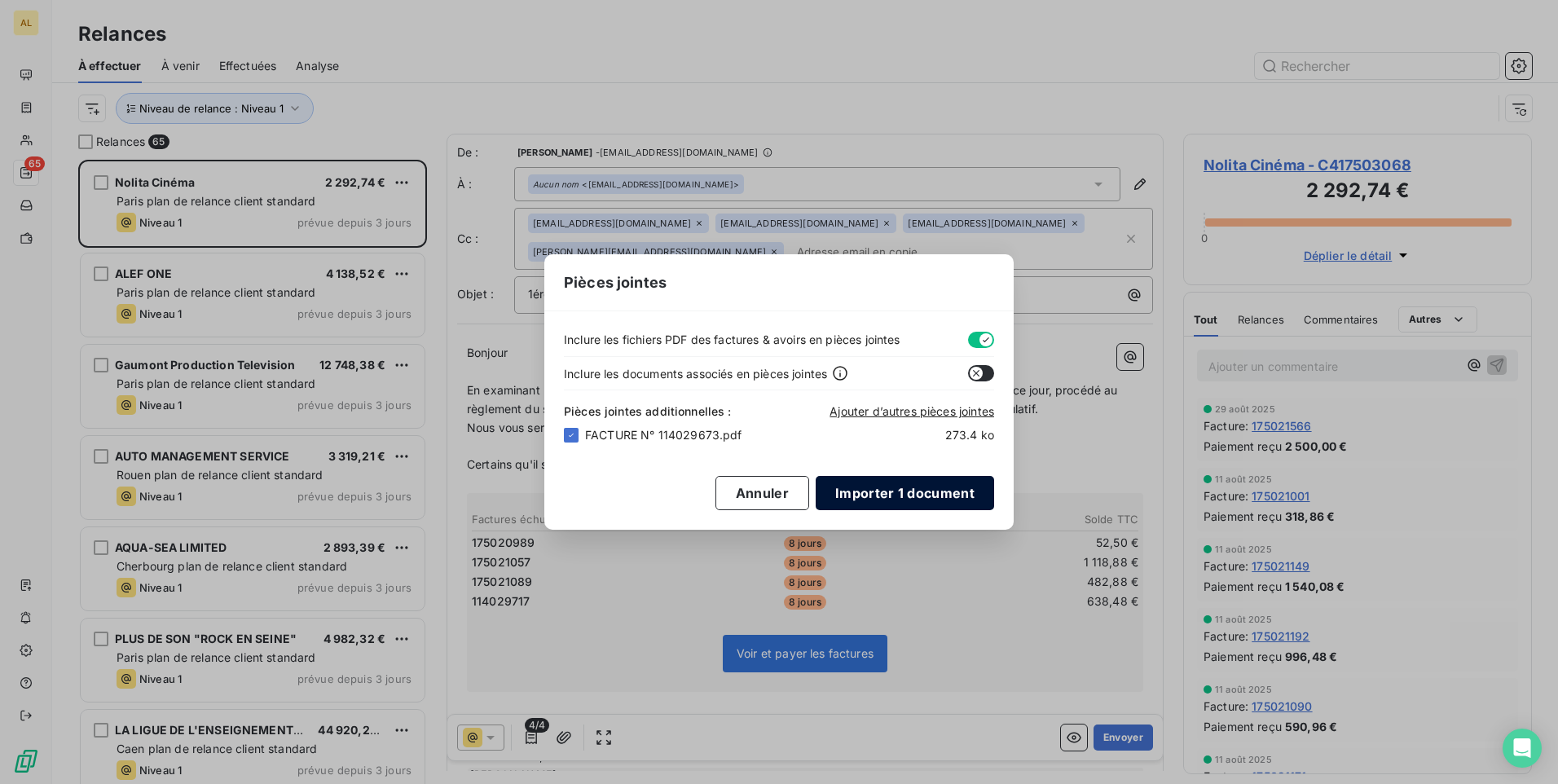
click at [893, 496] on button "Importer 1 document" at bounding box center [905, 492] width 179 height 34
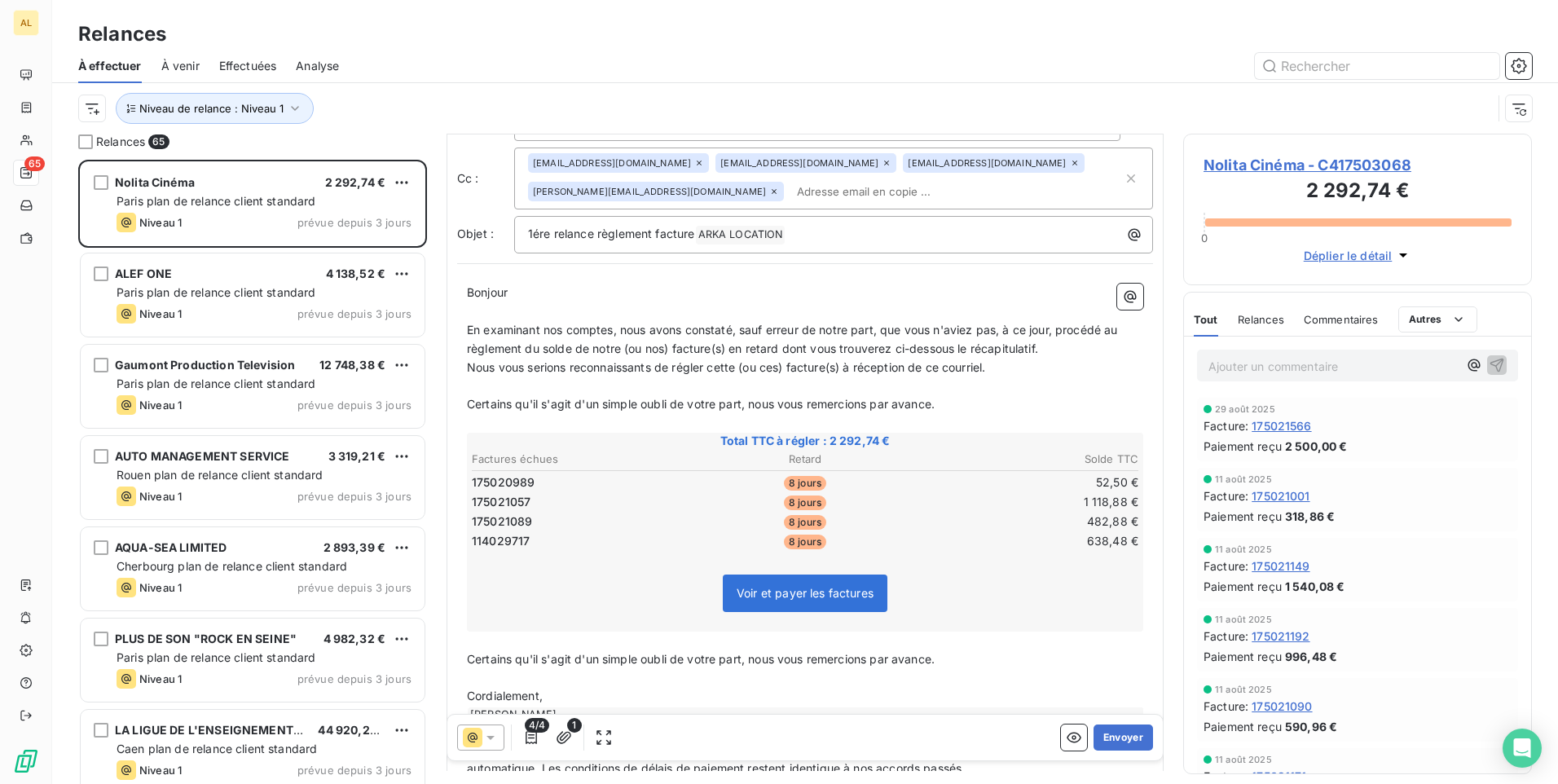
scroll to position [155, 0]
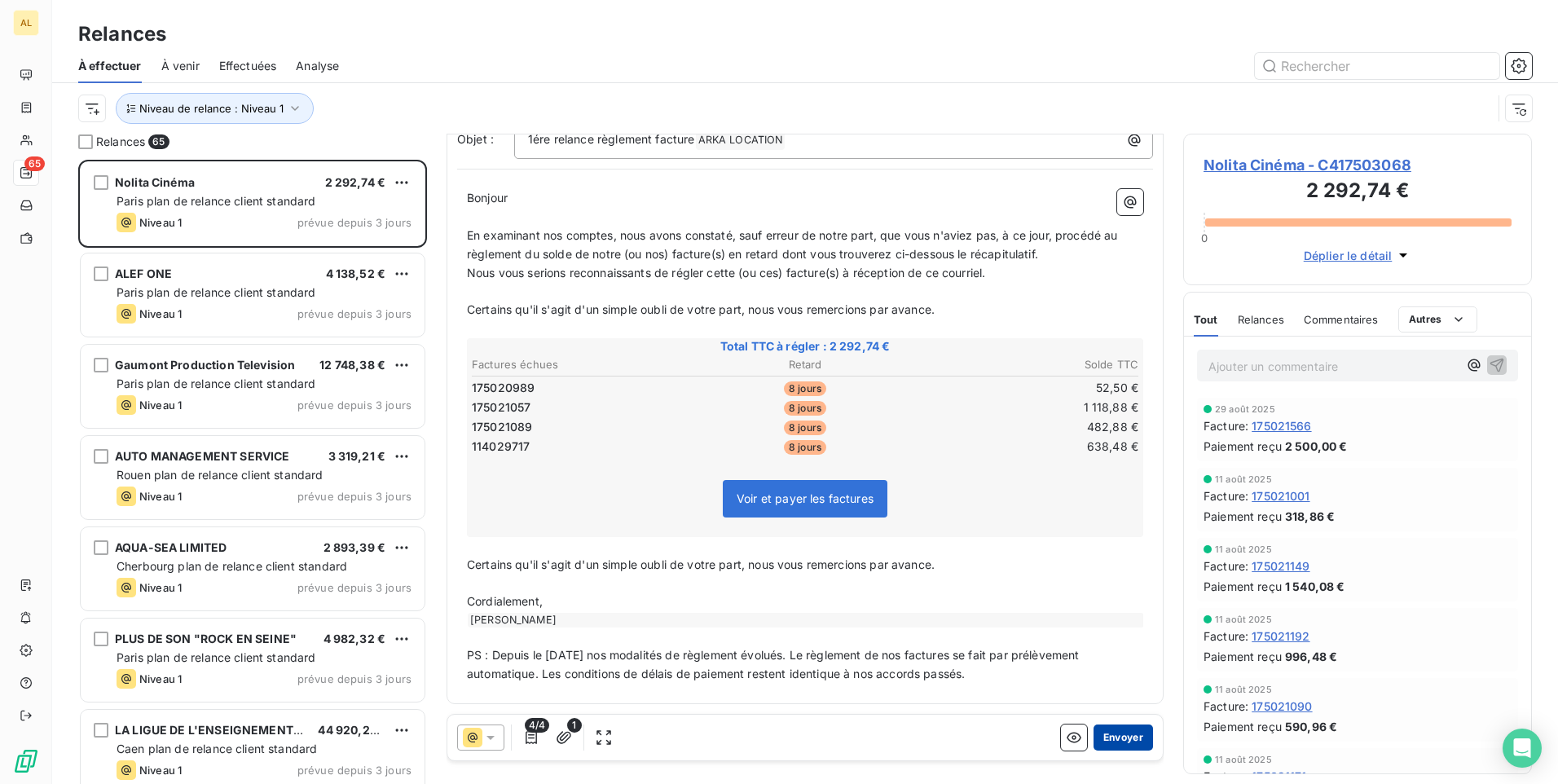
click at [1094, 735] on button "Envoyer" at bounding box center [1123, 737] width 59 height 26
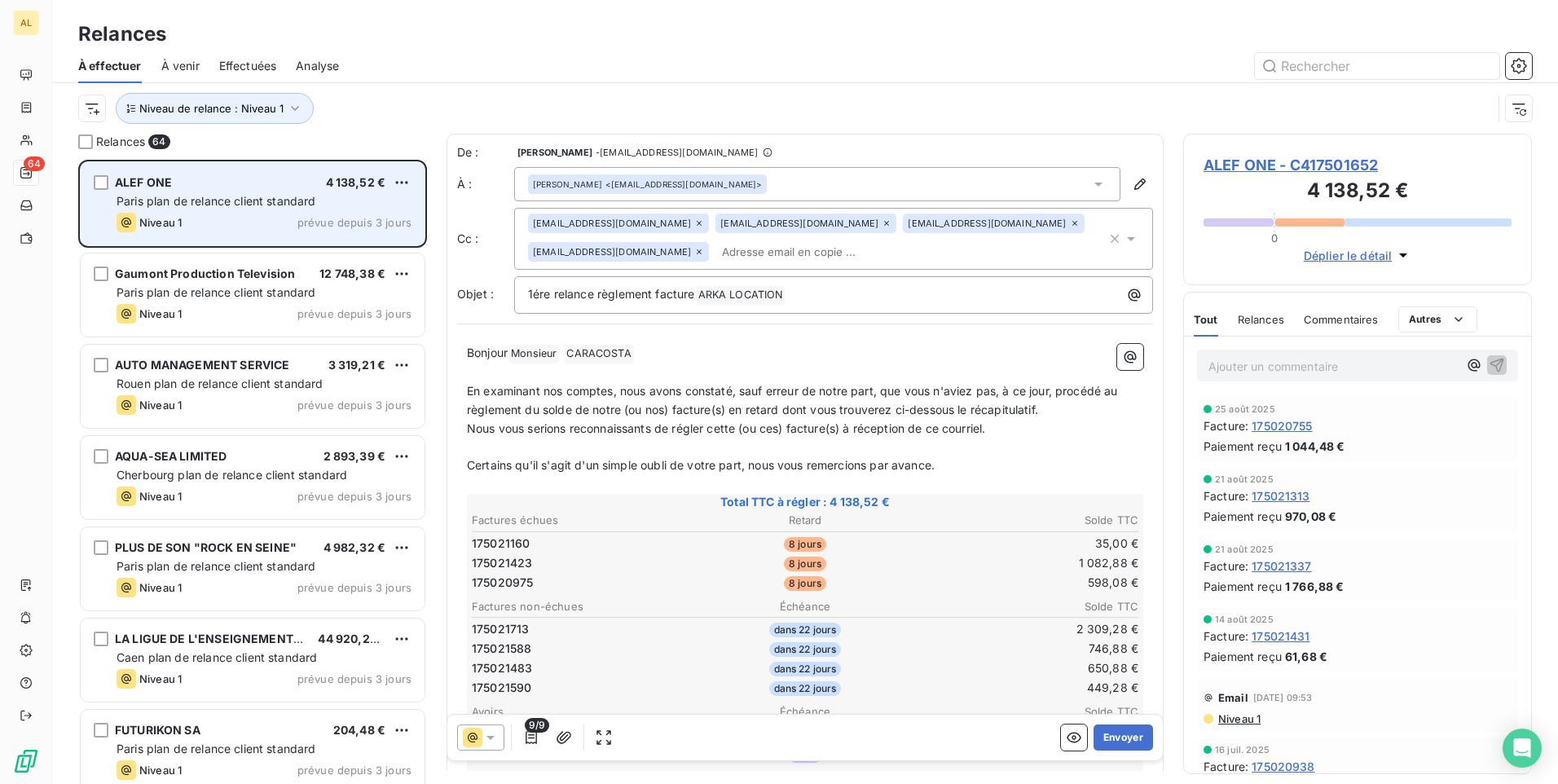
click at [237, 184] on div "ALEF ONE 4 138,52 €" at bounding box center [263, 183] width 295 height 15
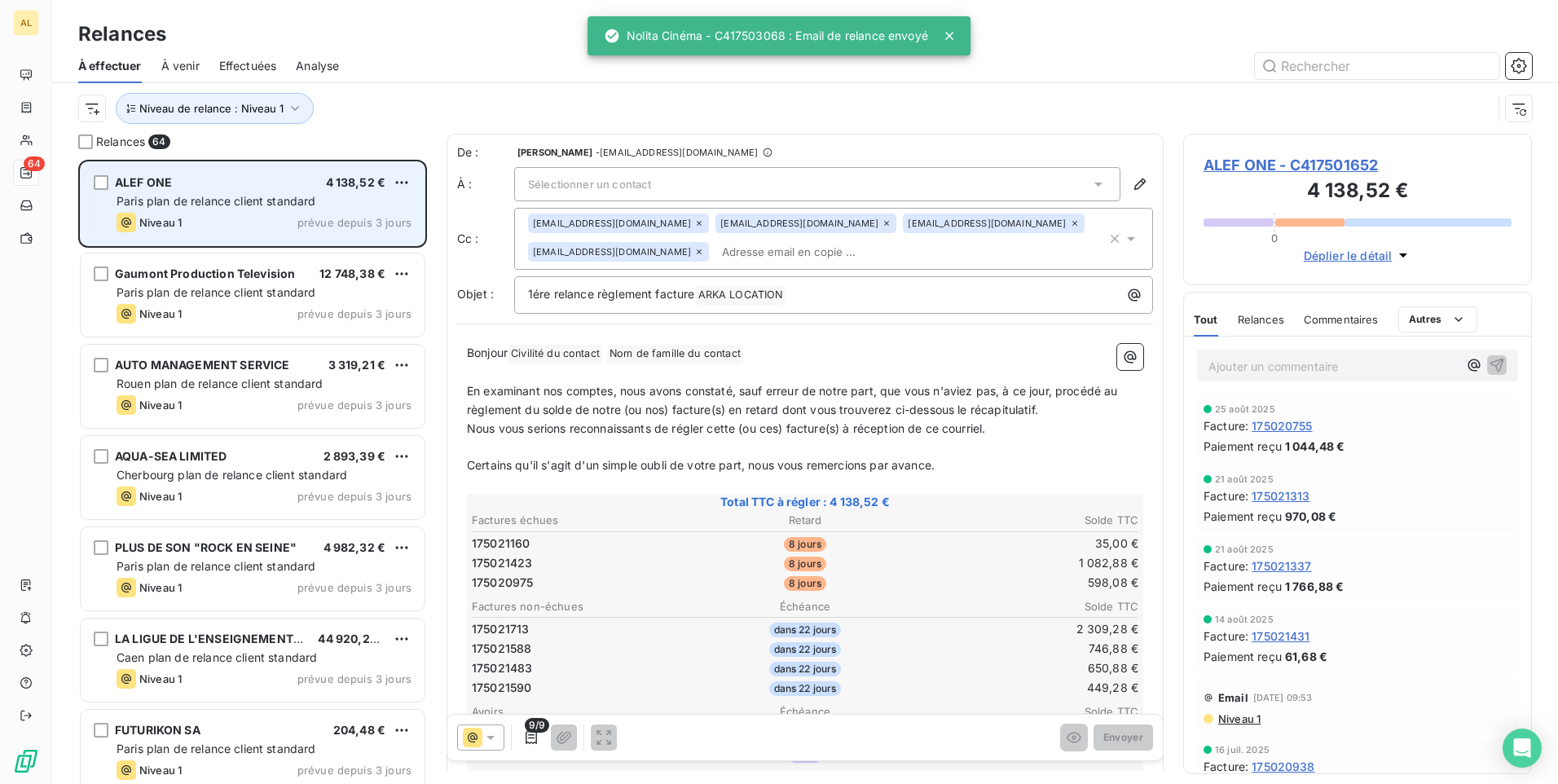
click at [232, 181] on div "ALEF ONE 4 138,52 €" at bounding box center [263, 183] width 295 height 15
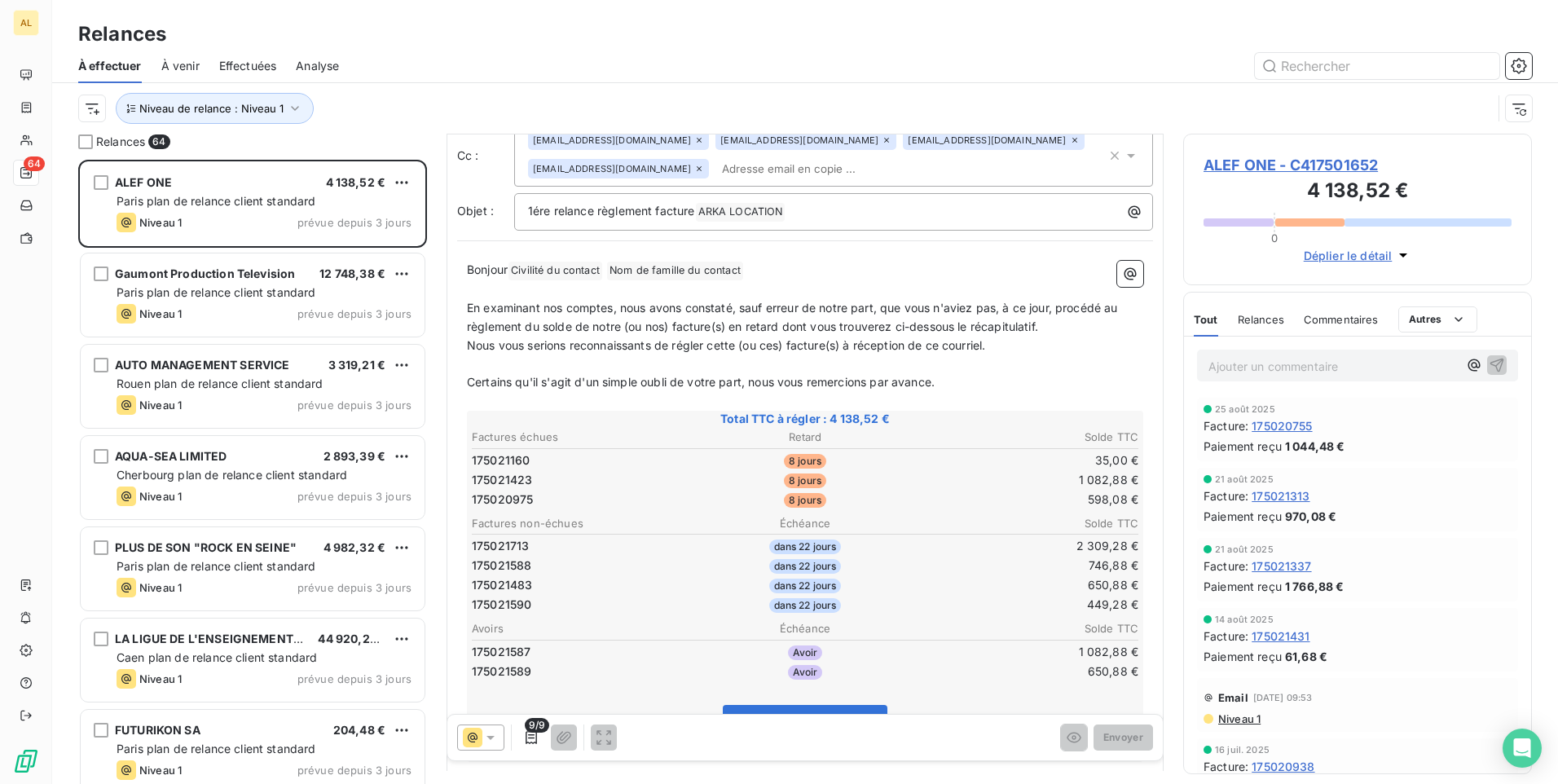
scroll to position [64, 0]
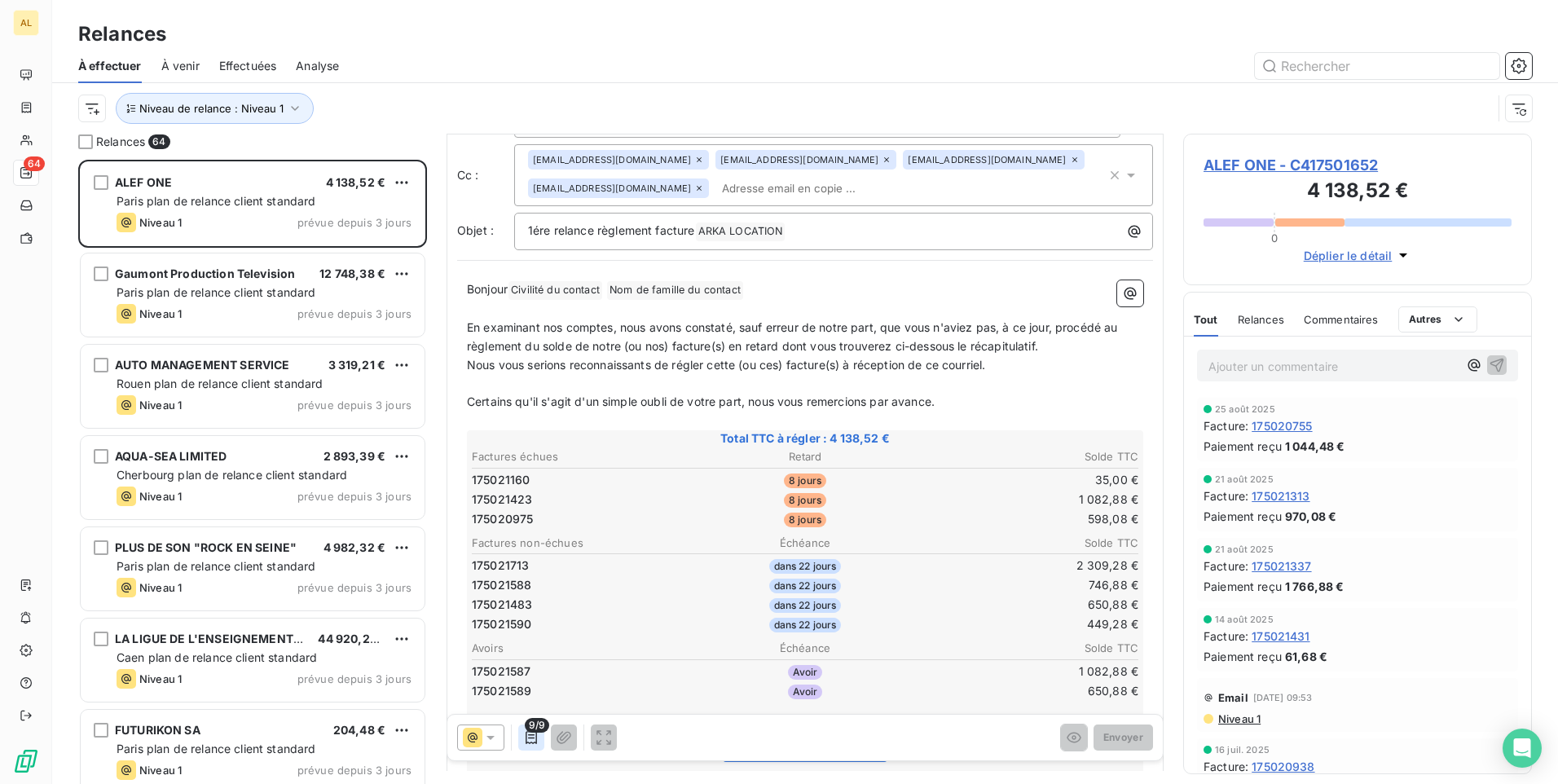
click at [535, 740] on icon "button" at bounding box center [532, 738] width 17 height 17
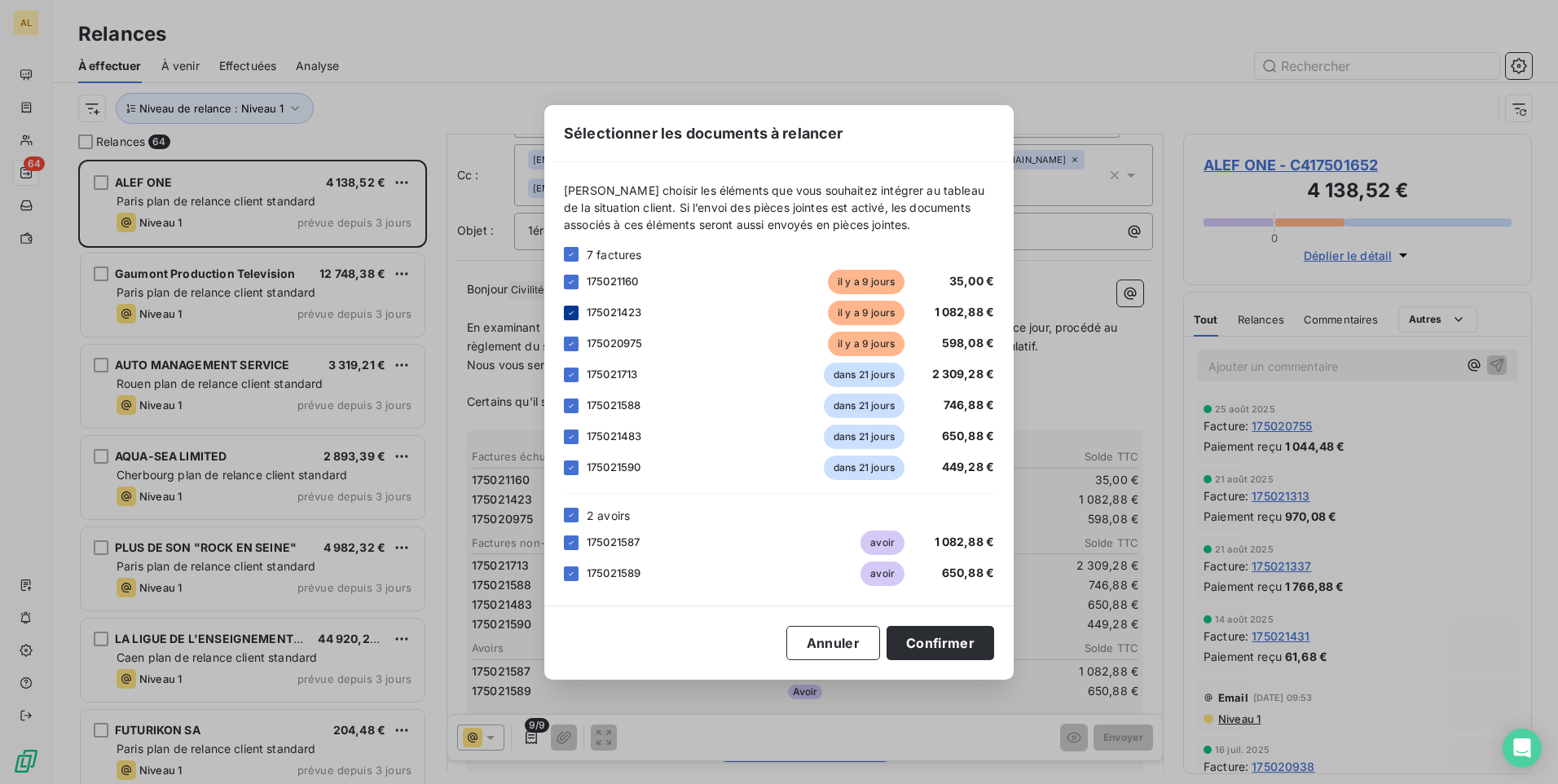
click at [568, 308] on icon at bounding box center [572, 313] width 10 height 10
click at [574, 542] on icon at bounding box center [572, 543] width 10 height 10
click at [569, 572] on icon at bounding box center [572, 574] width 10 height 10
click at [569, 435] on icon at bounding box center [572, 437] width 10 height 10
click at [569, 408] on icon at bounding box center [572, 406] width 10 height 10
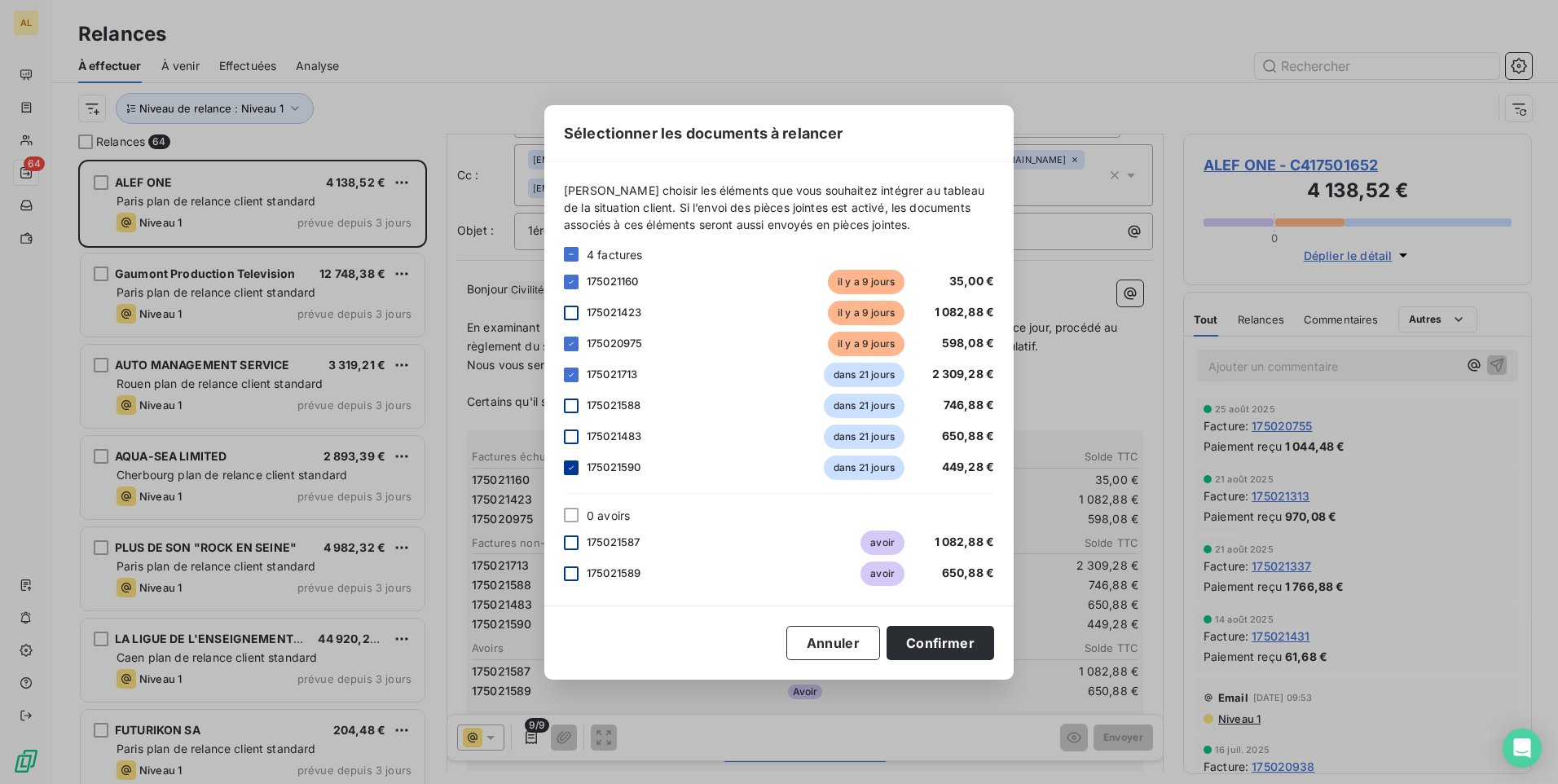
click at [570, 473] on div at bounding box center [572, 468] width 15 height 15
click at [922, 644] on button "Confirmer" at bounding box center [940, 643] width 108 height 34
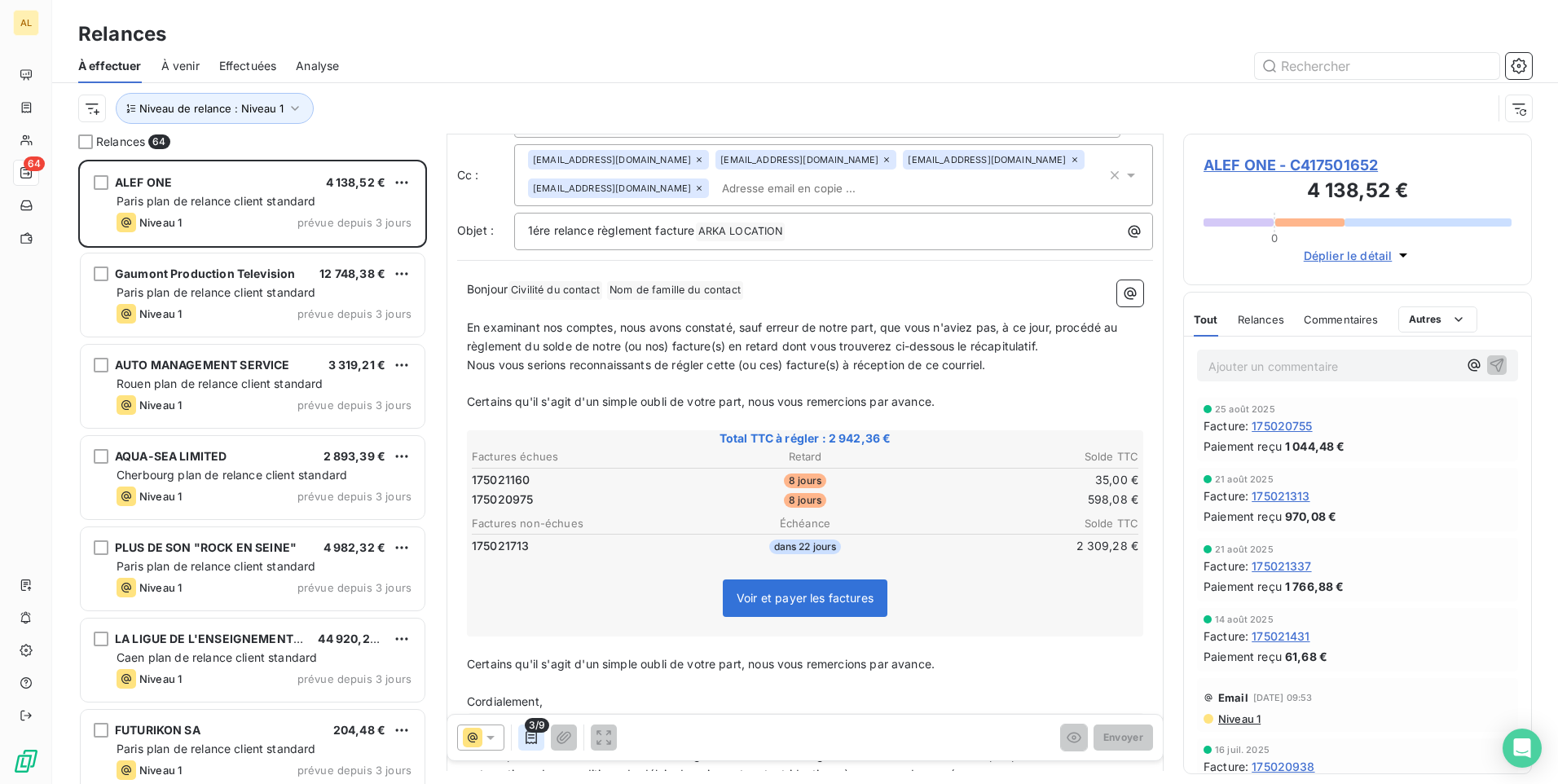
click at [528, 746] on button "button" at bounding box center [531, 737] width 26 height 26
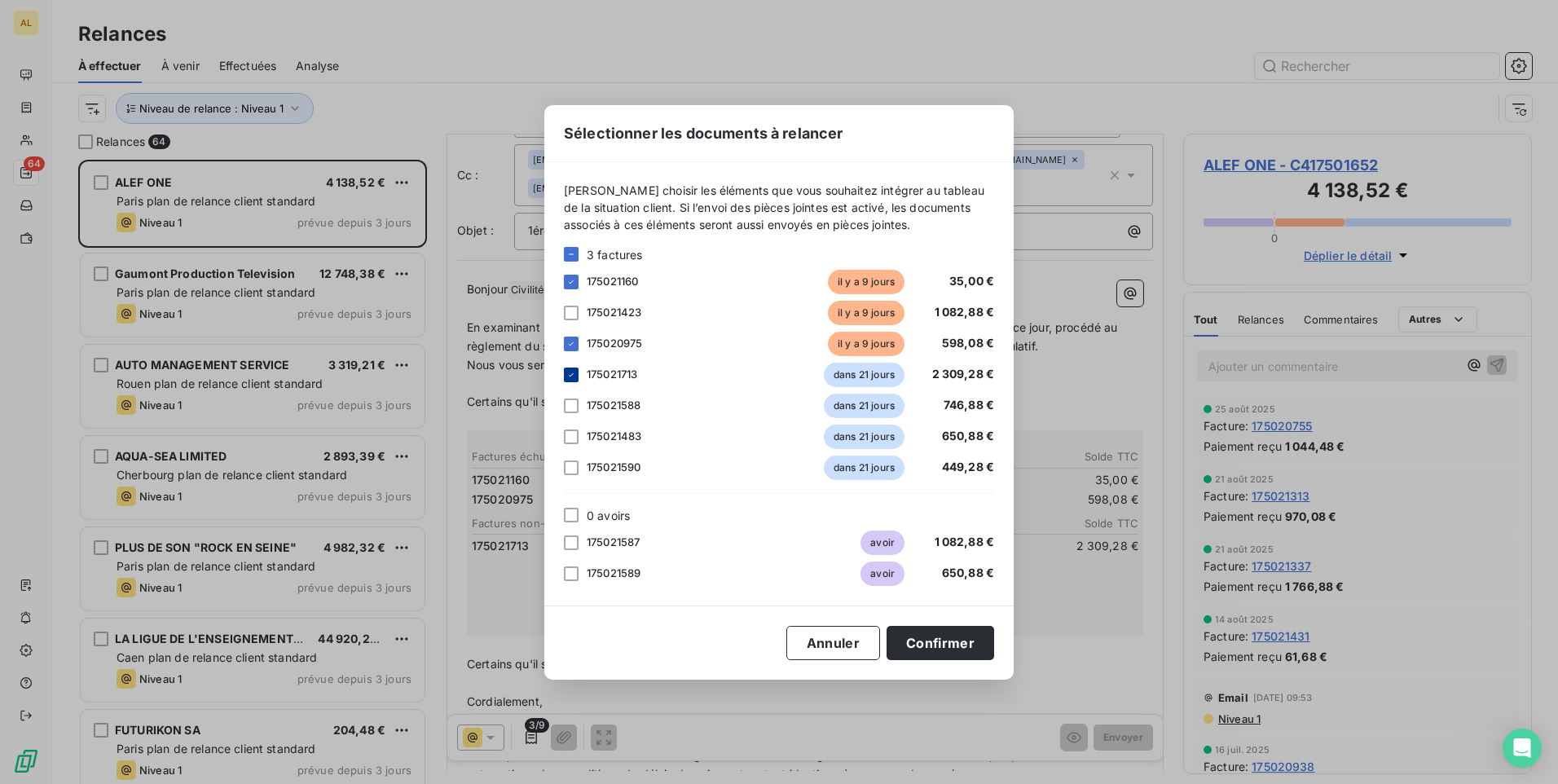
click at [573, 373] on icon at bounding box center [572, 375] width 10 height 10
click at [933, 645] on button "Confirmer" at bounding box center [940, 643] width 108 height 34
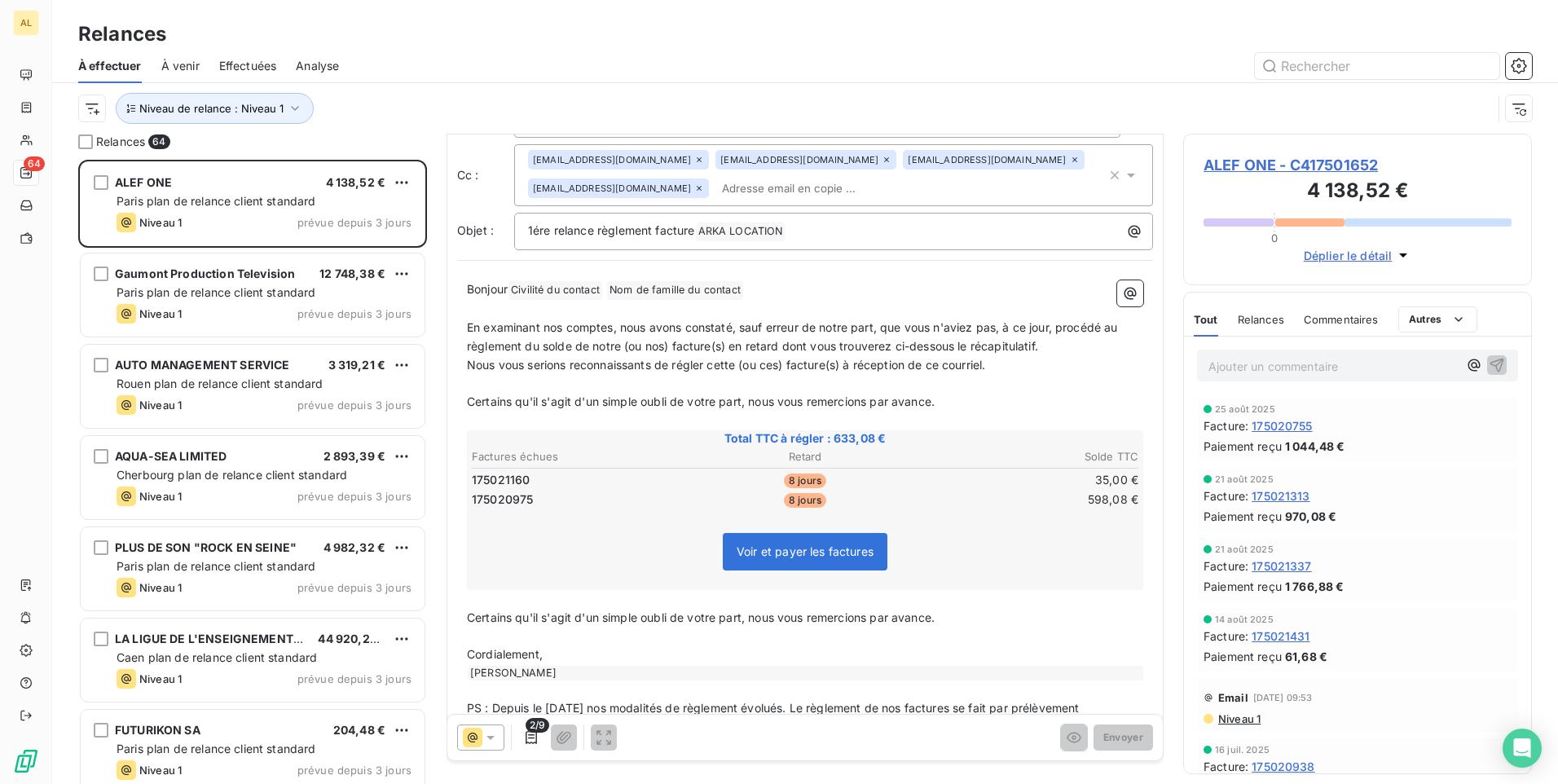
scroll to position [0, 0]
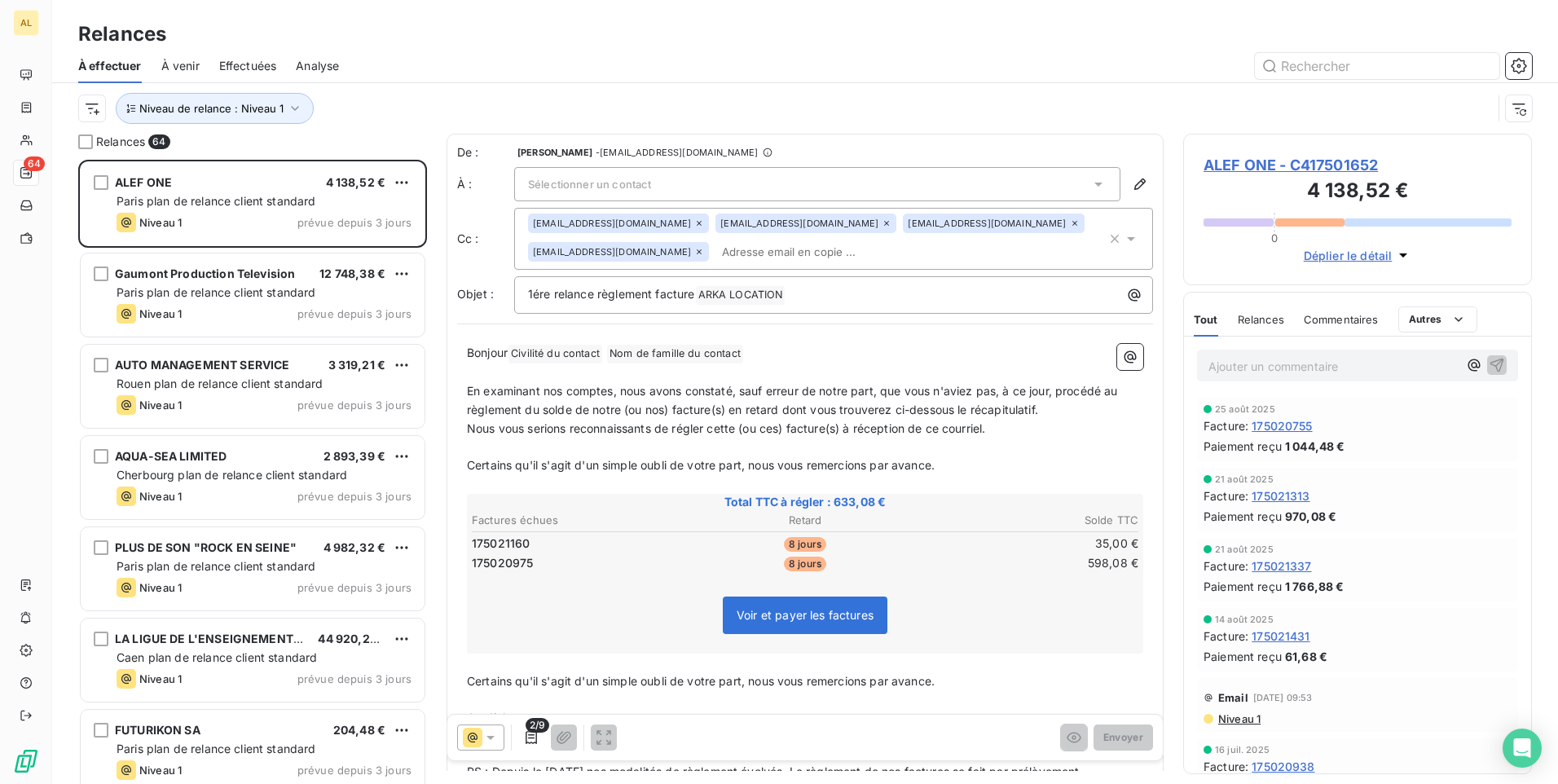
click at [797, 180] on div "Sélectionner un contact" at bounding box center [817, 184] width 606 height 34
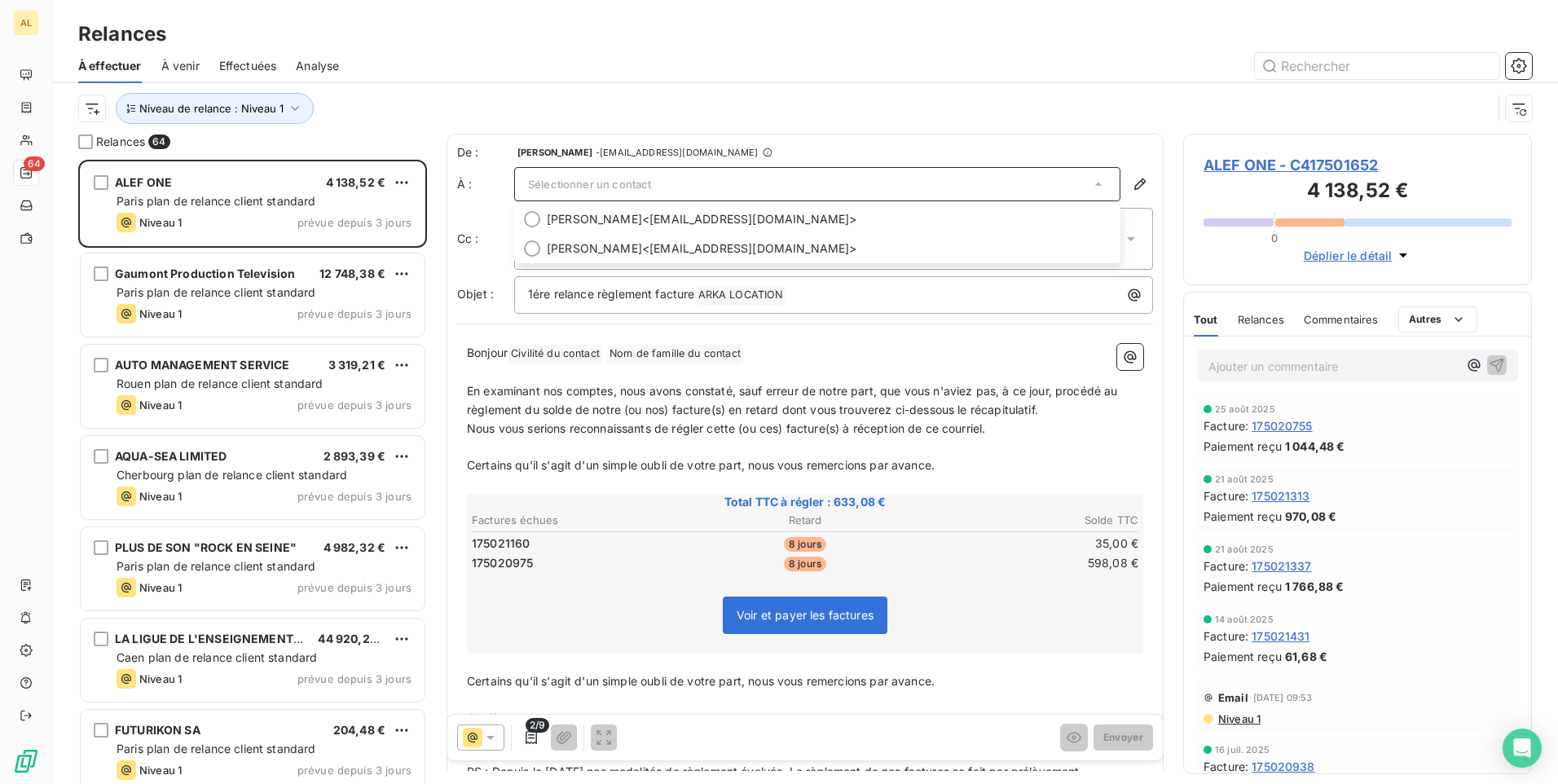
click at [655, 179] on div "Sélectionner un contact" at bounding box center [817, 184] width 606 height 34
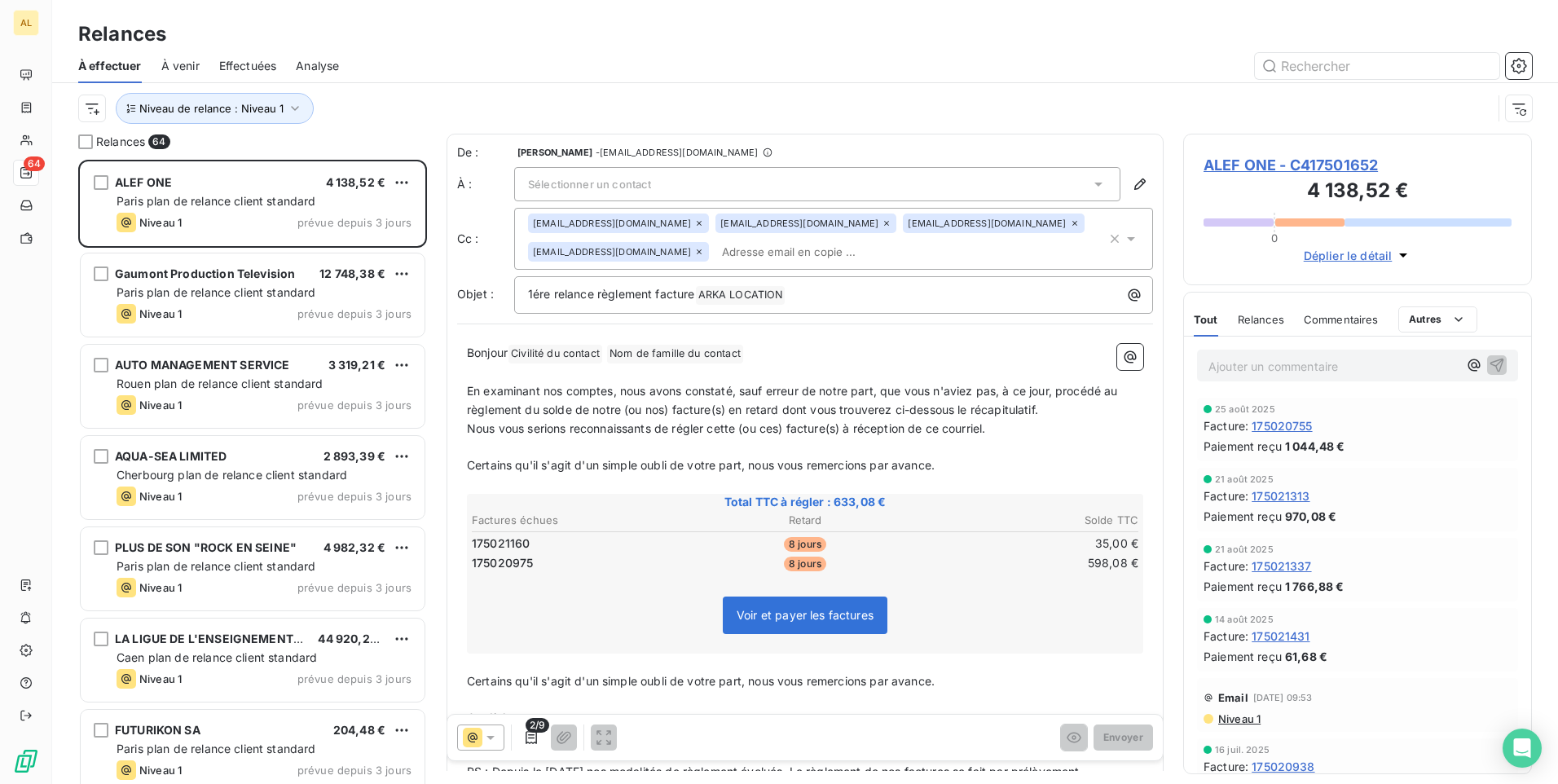
drag, startPoint x: 648, startPoint y: 176, endPoint x: 550, endPoint y: 182, distance: 98.2
click at [550, 182] on span "Sélectionner un contact" at bounding box center [589, 185] width 123 height 13
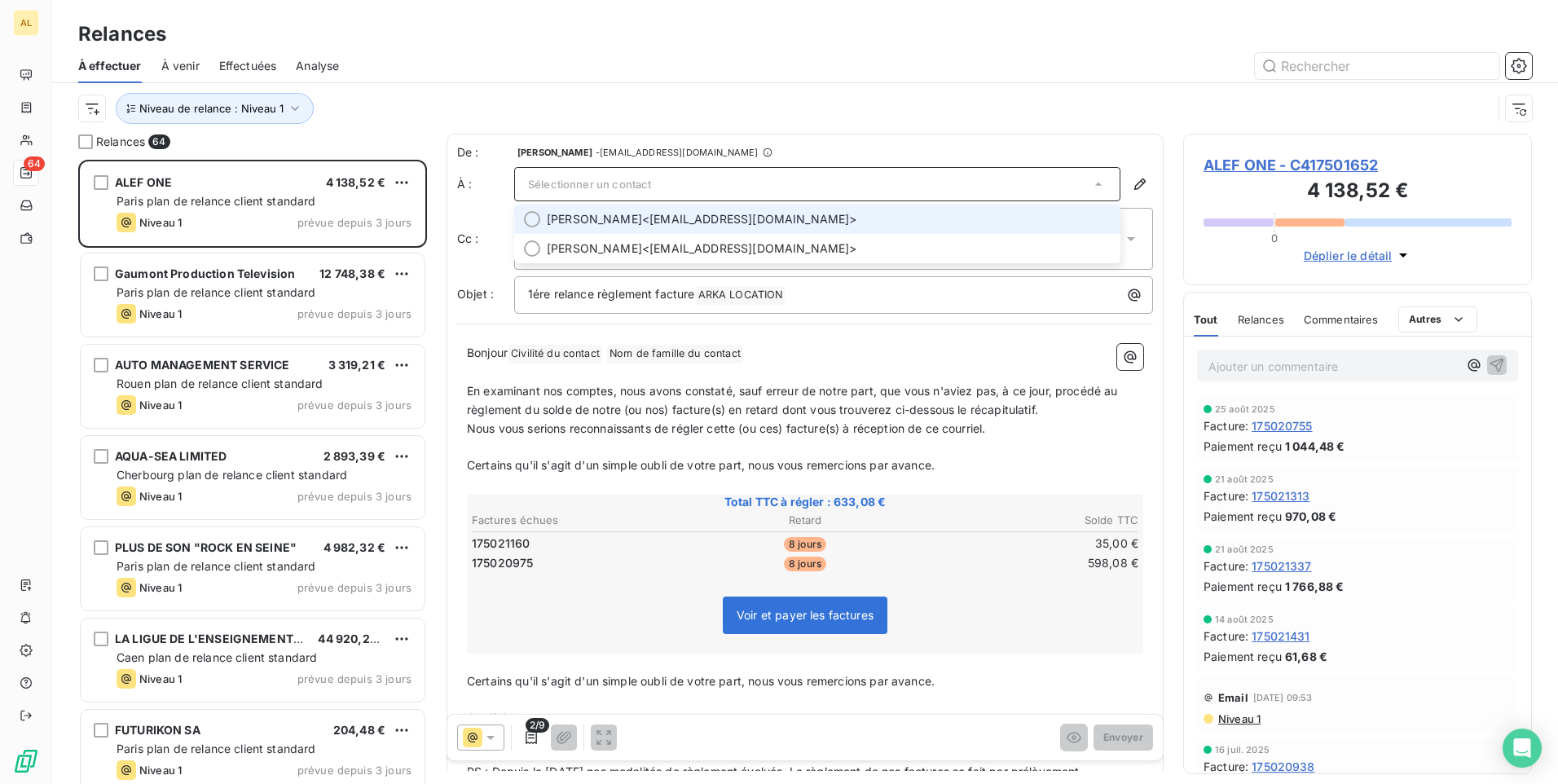
click at [550, 182] on span "Sélectionner un contact" at bounding box center [589, 185] width 123 height 13
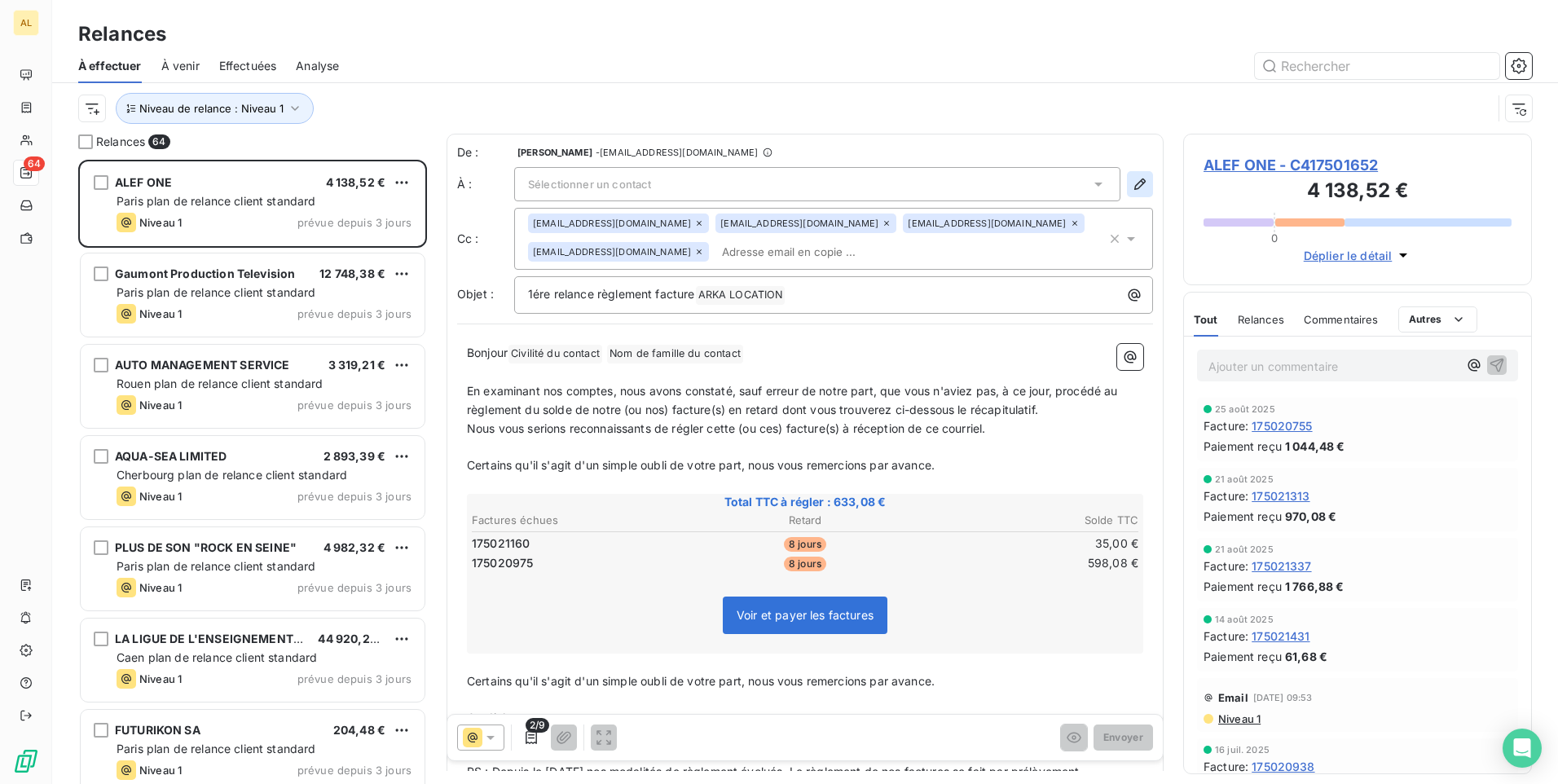
click at [1132, 187] on icon "button" at bounding box center [1140, 185] width 17 height 17
click at [1132, 186] on icon "button" at bounding box center [1140, 185] width 17 height 17
click at [1132, 185] on icon "button" at bounding box center [1140, 185] width 17 height 17
click at [1132, 186] on icon "button" at bounding box center [1140, 185] width 17 height 17
click at [1095, 183] on icon at bounding box center [1099, 184] width 8 height 4
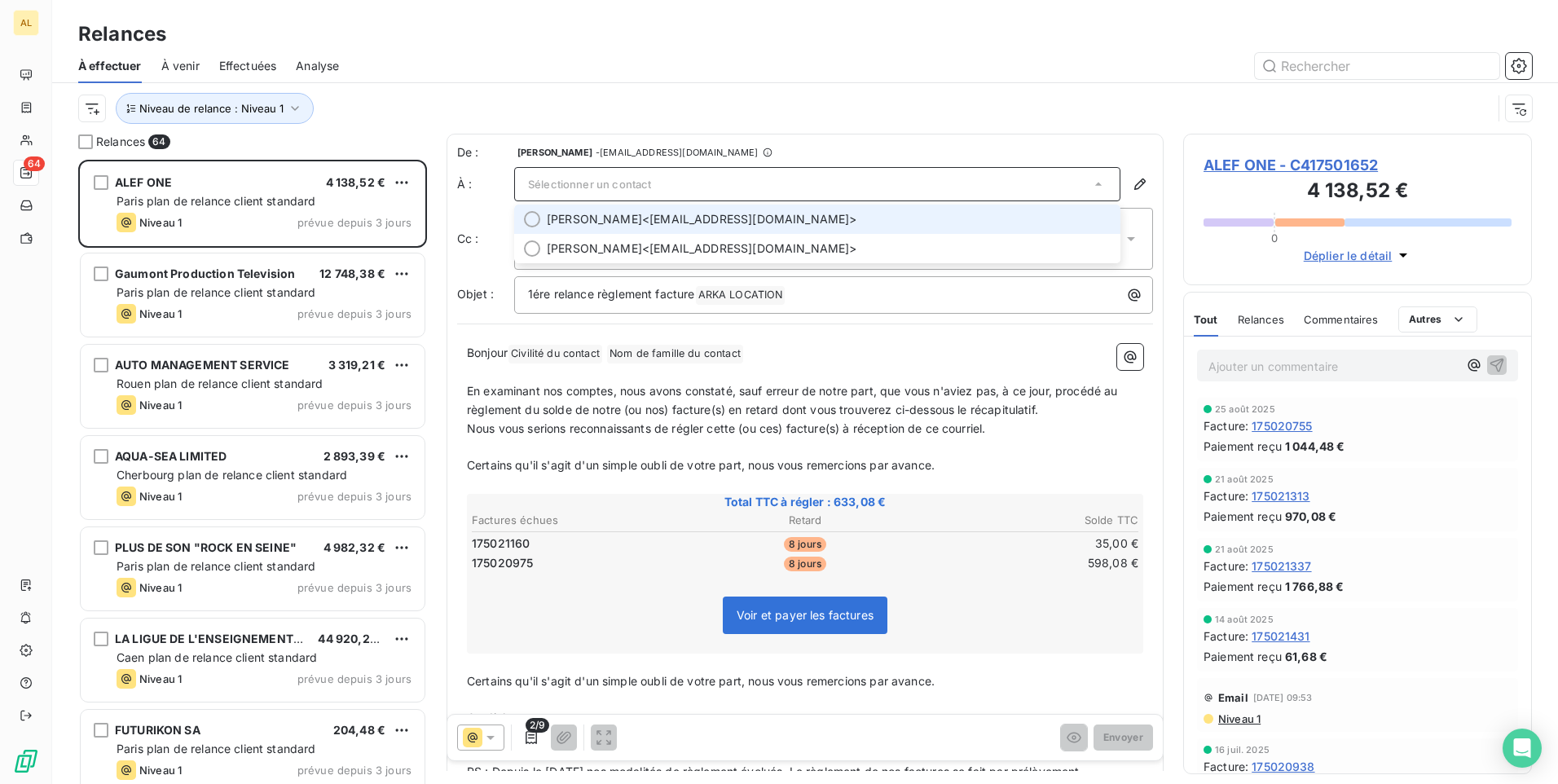
click at [1095, 184] on icon at bounding box center [1098, 184] width 7 height 3
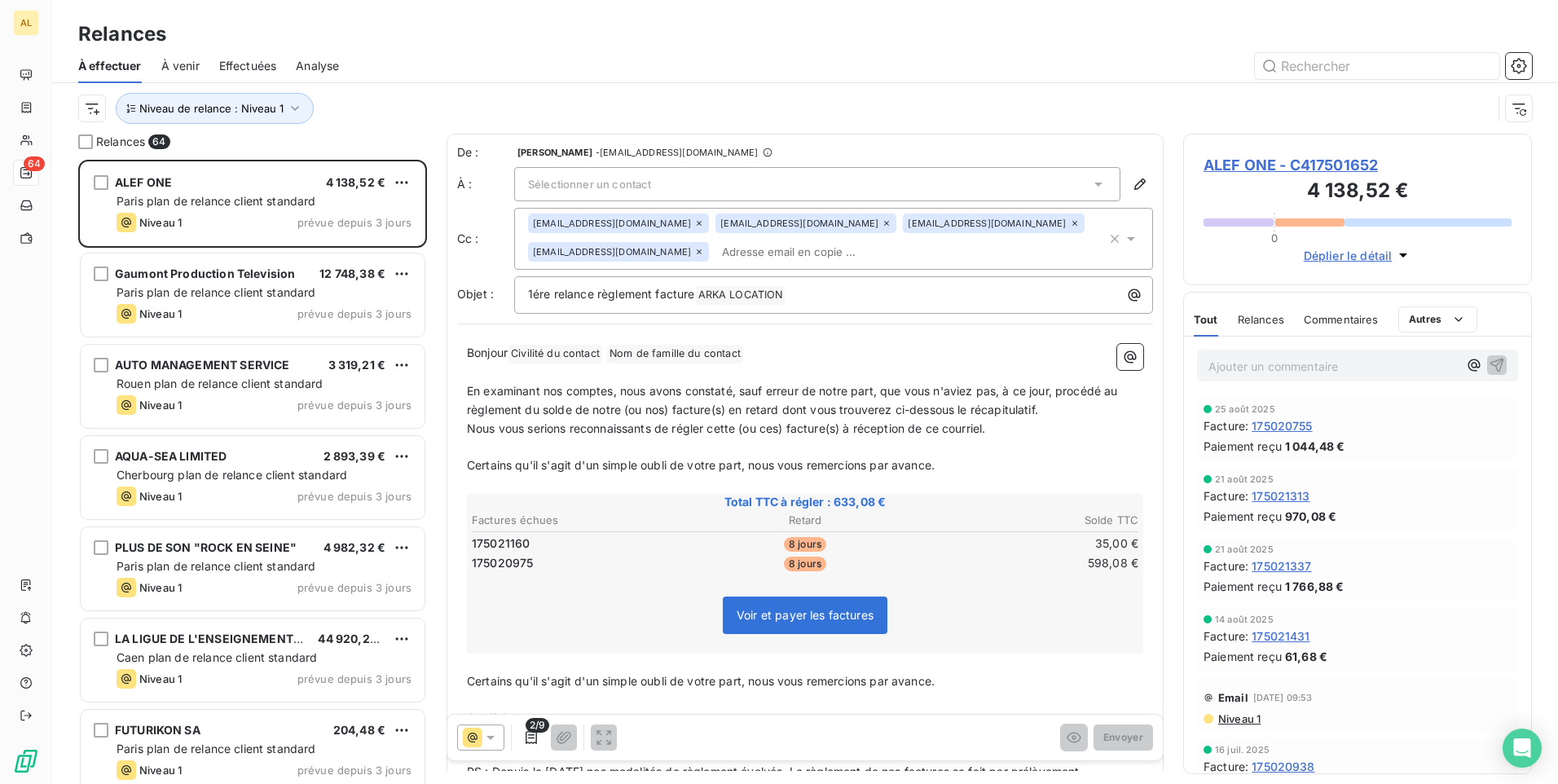
click at [624, 170] on div "Sélectionner un contact" at bounding box center [817, 184] width 606 height 34
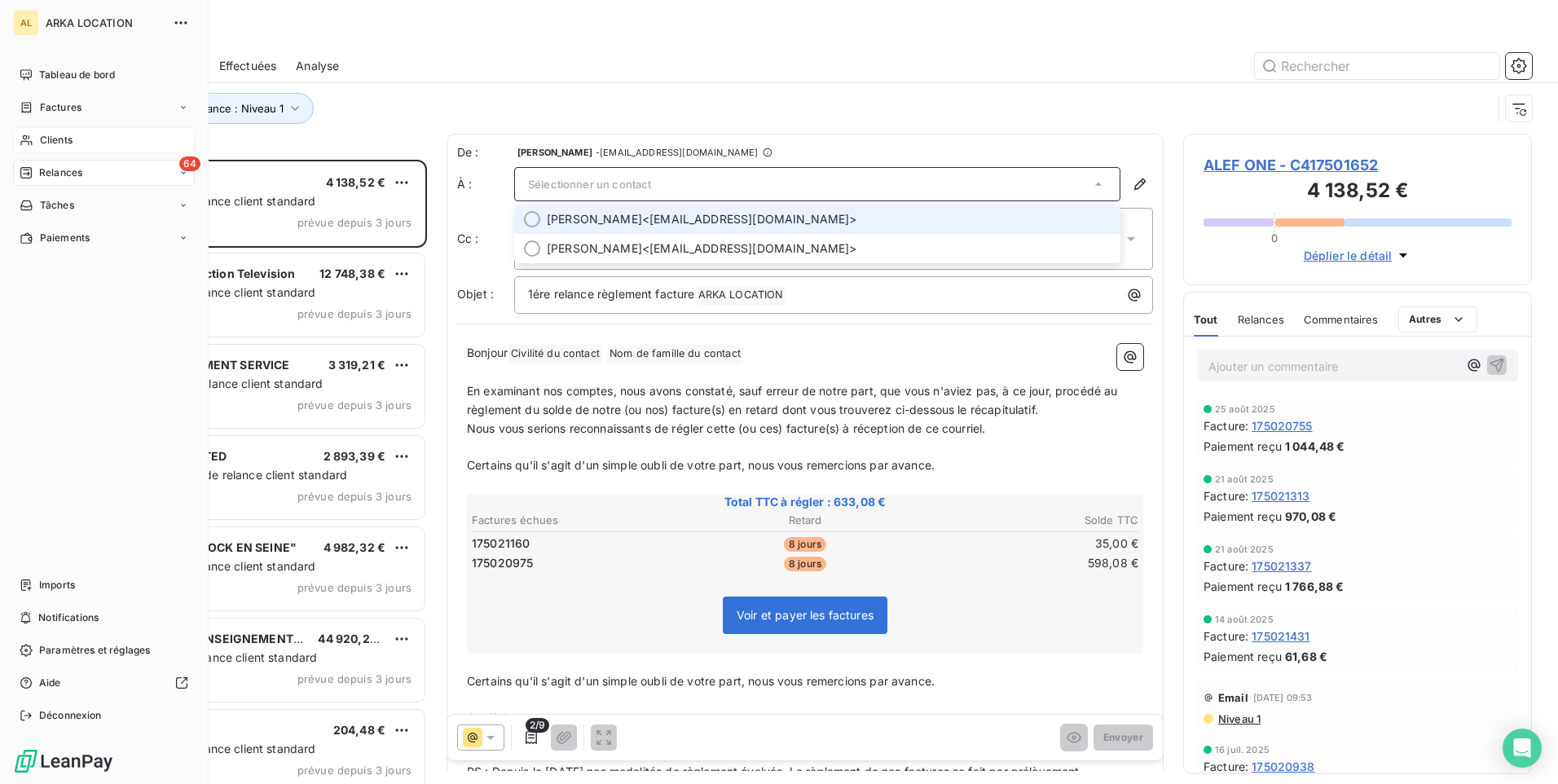
click at [64, 145] on span "Clients" at bounding box center [56, 140] width 33 height 15
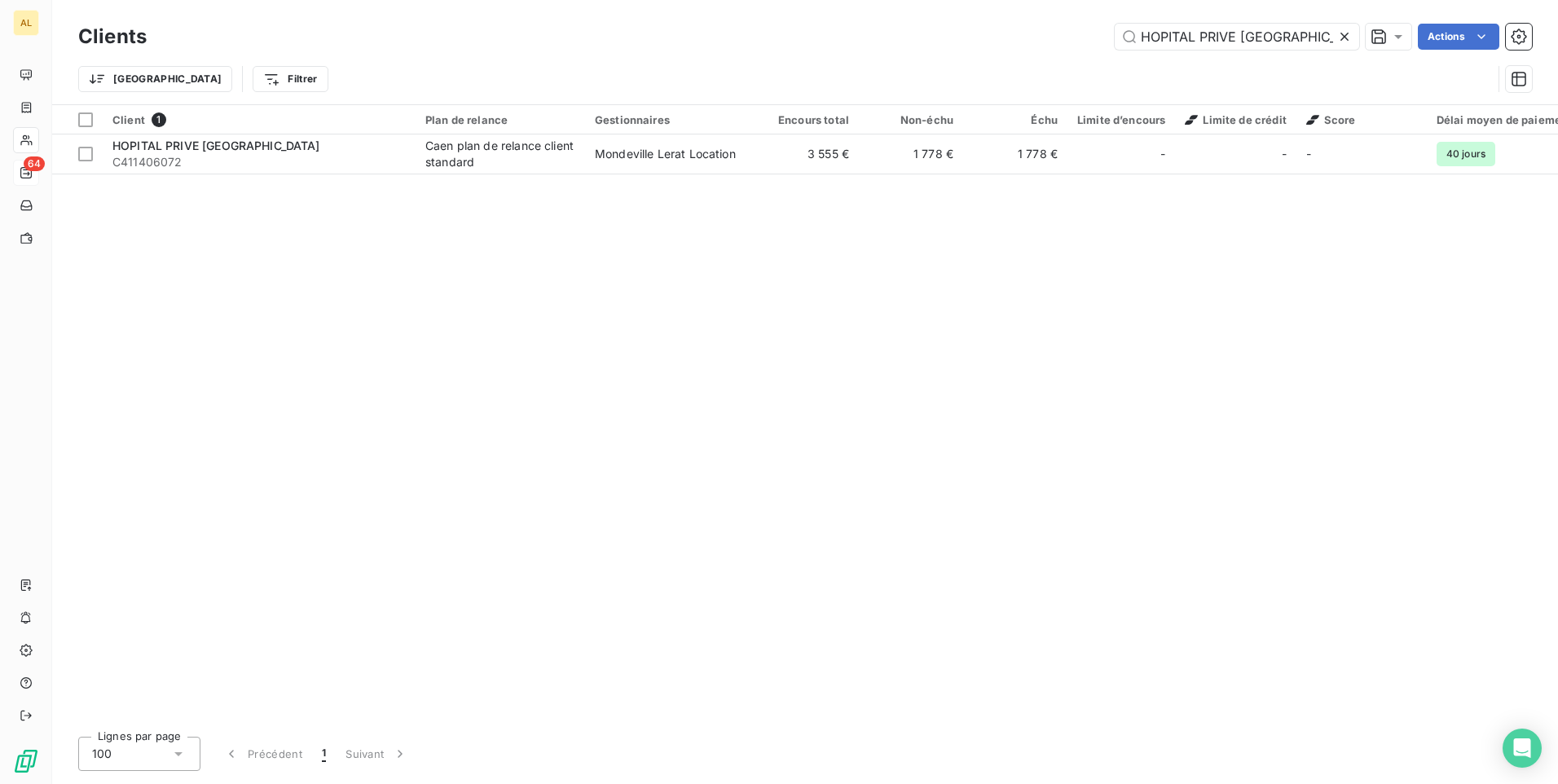
drag, startPoint x: 1298, startPoint y: 36, endPoint x: 812, endPoint y: 83, distance: 488.3
click at [814, 82] on div "Clients HOPITAL PRIVE ST JEAN Actions Trier Filtrer" at bounding box center [806, 61] width 1454 height 84
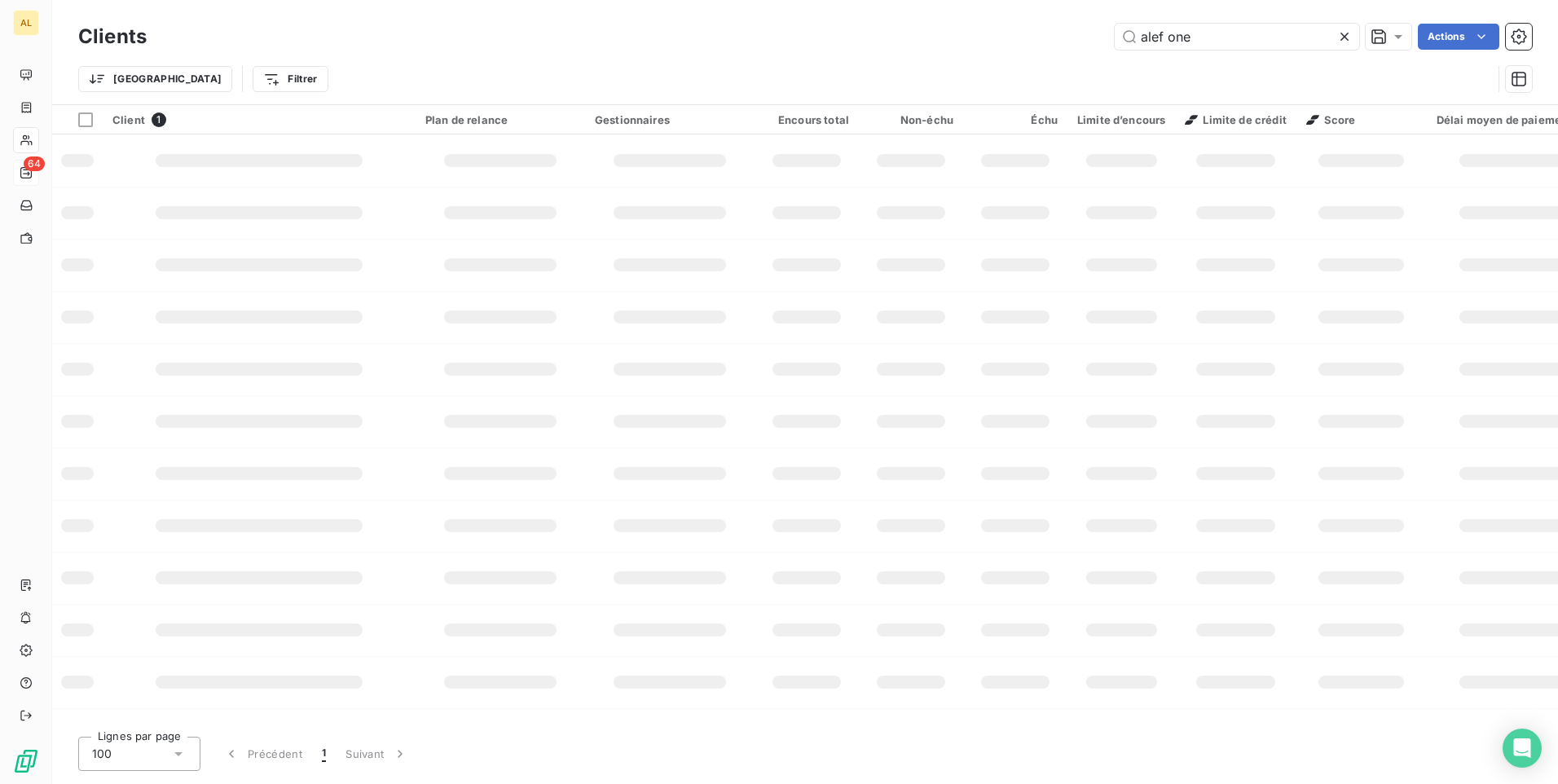
type input "alef one"
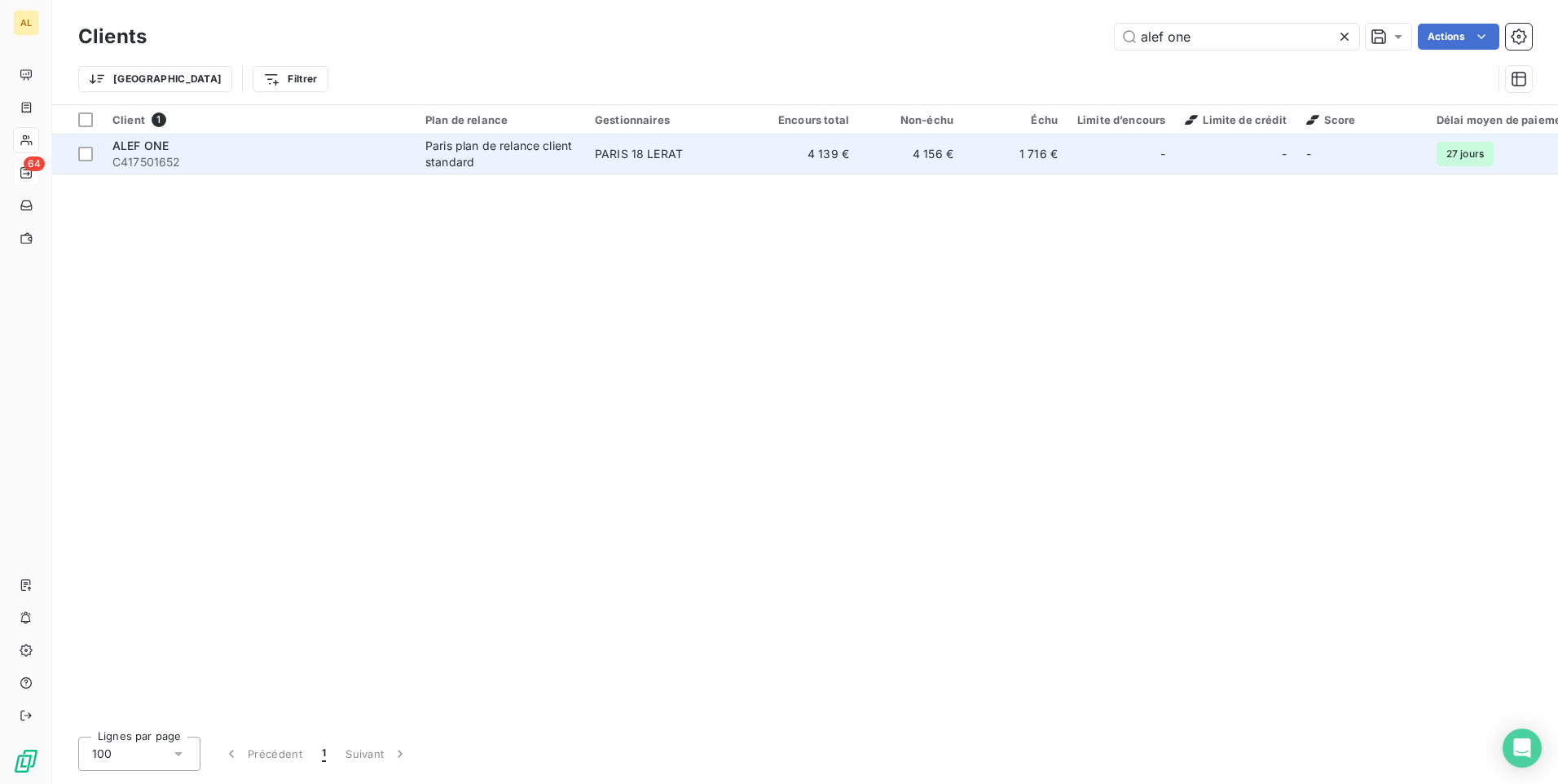
click at [609, 173] on td "PARIS 18 LERAT" at bounding box center [670, 154] width 170 height 39
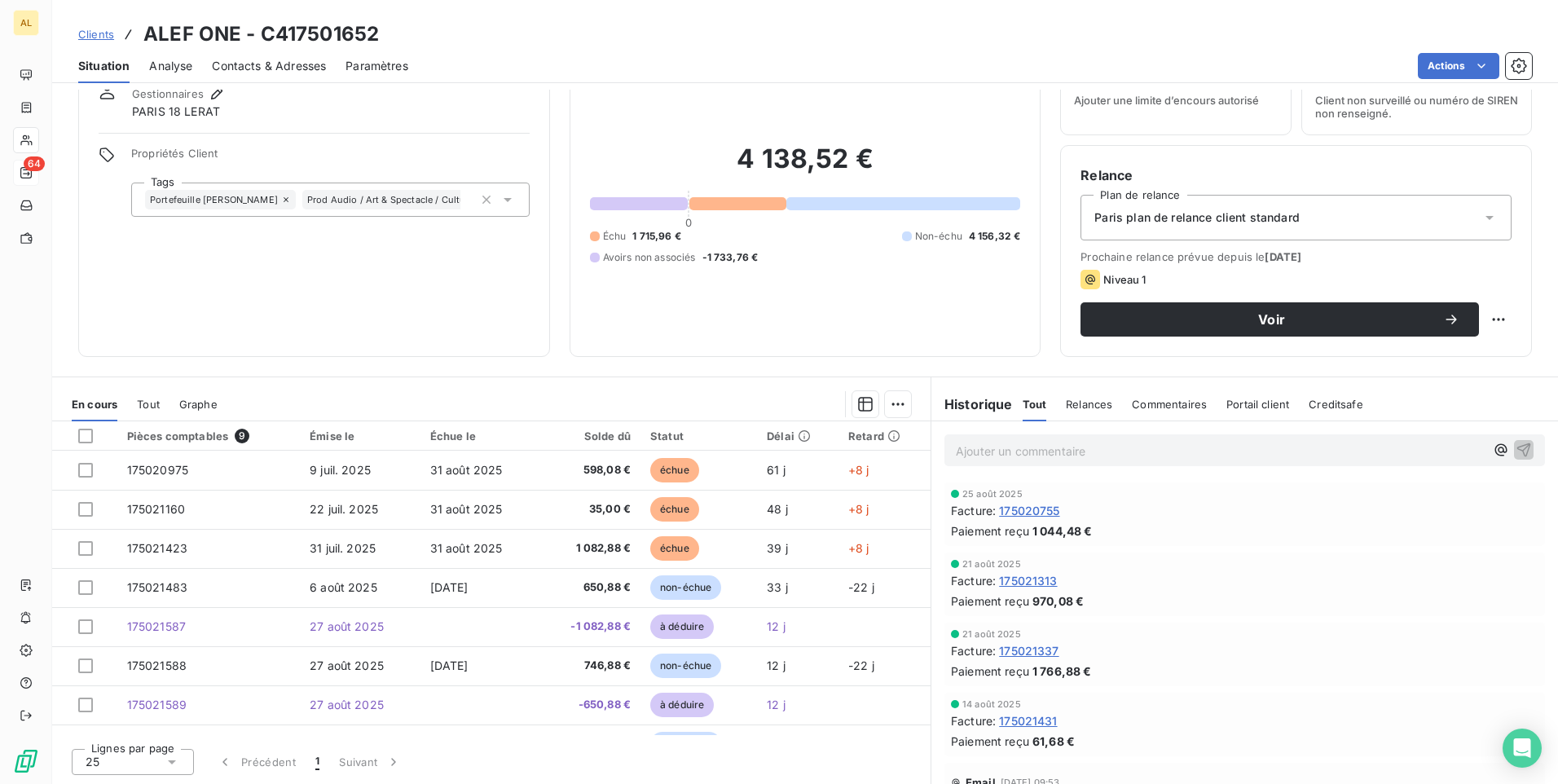
click at [283, 59] on span "Contacts & Adresses" at bounding box center [269, 66] width 115 height 17
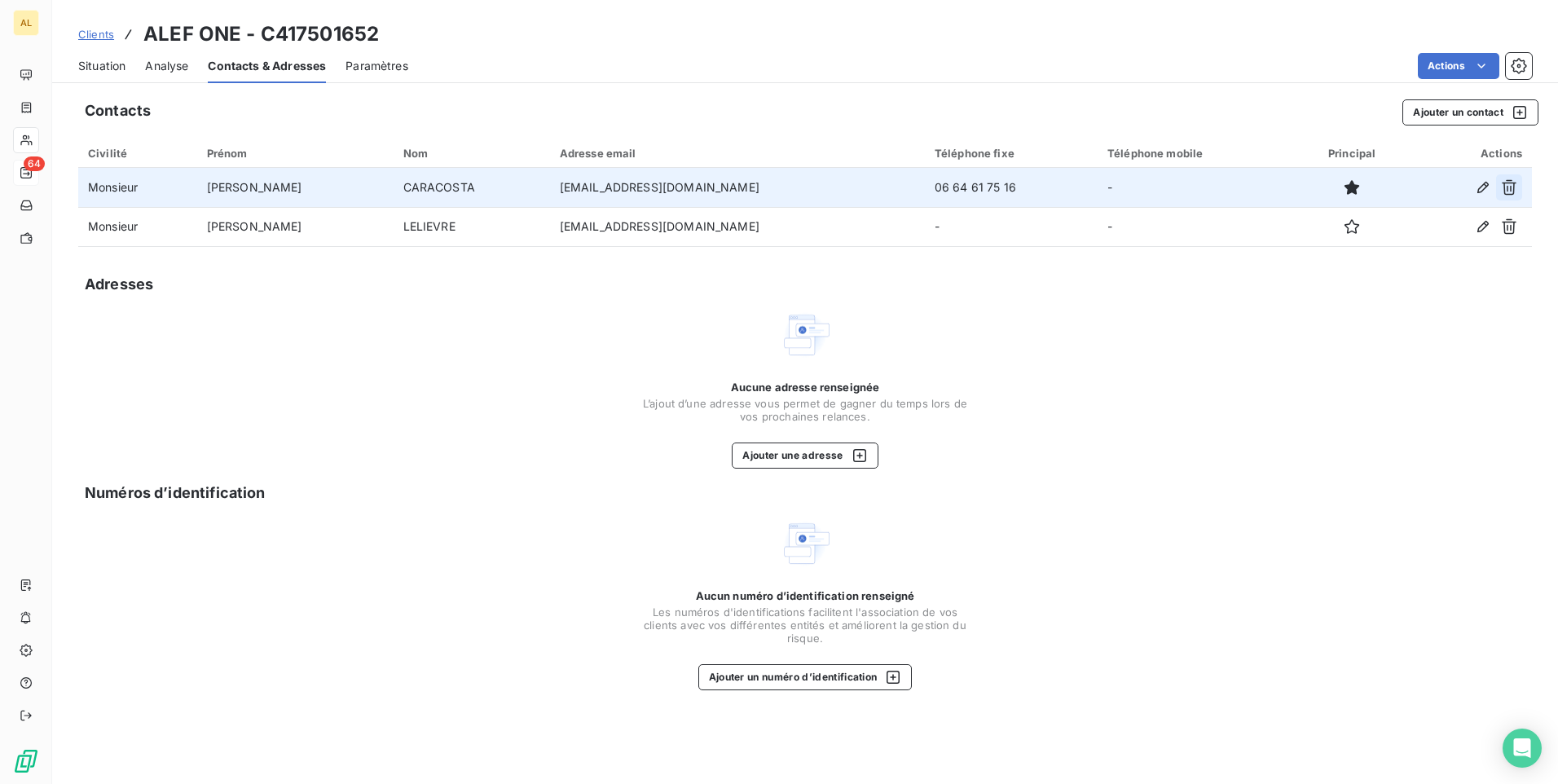
click at [1506, 189] on icon "button" at bounding box center [1510, 188] width 17 height 17
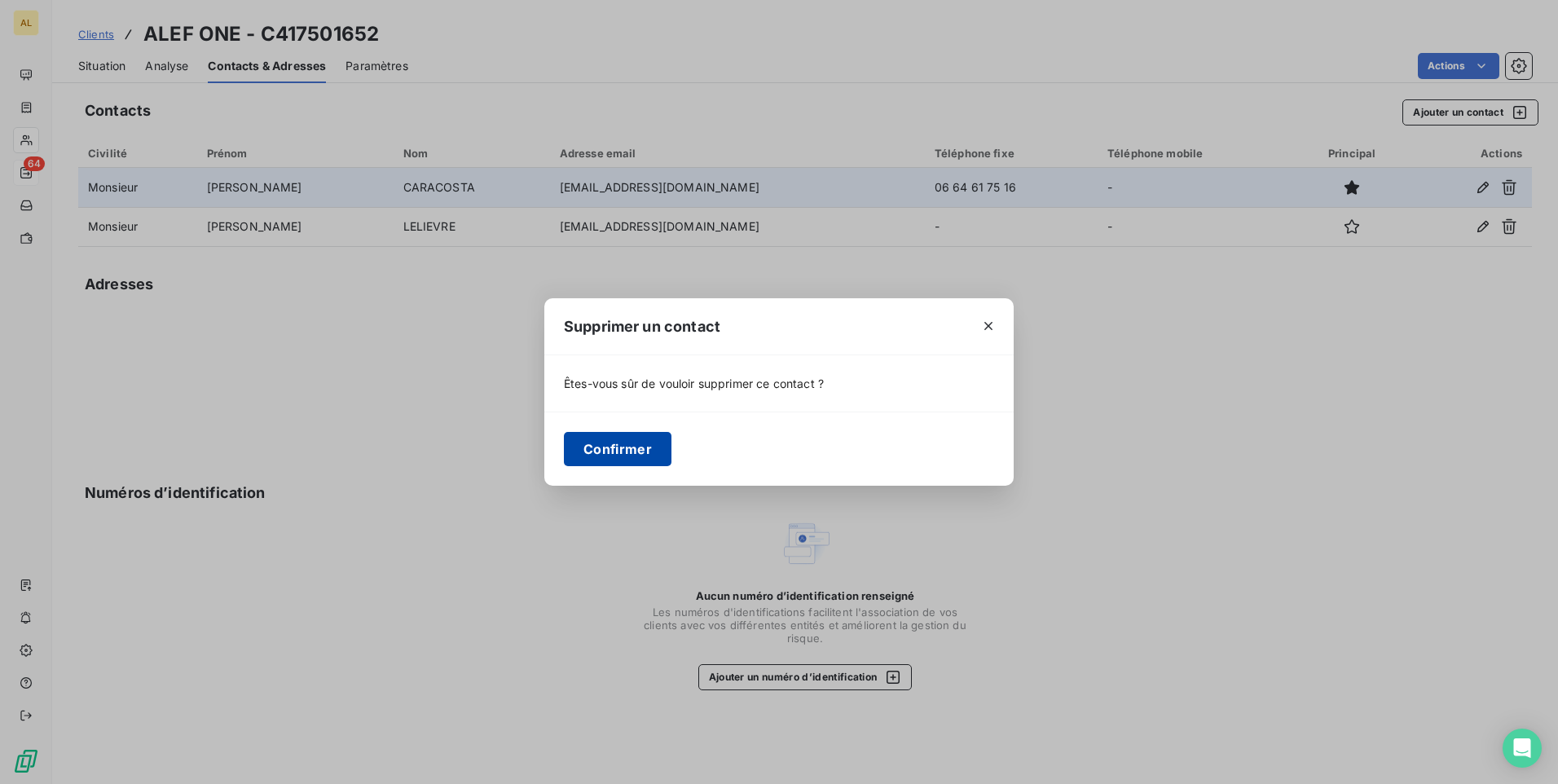
click at [620, 448] on button "Confirmer" at bounding box center [618, 449] width 108 height 34
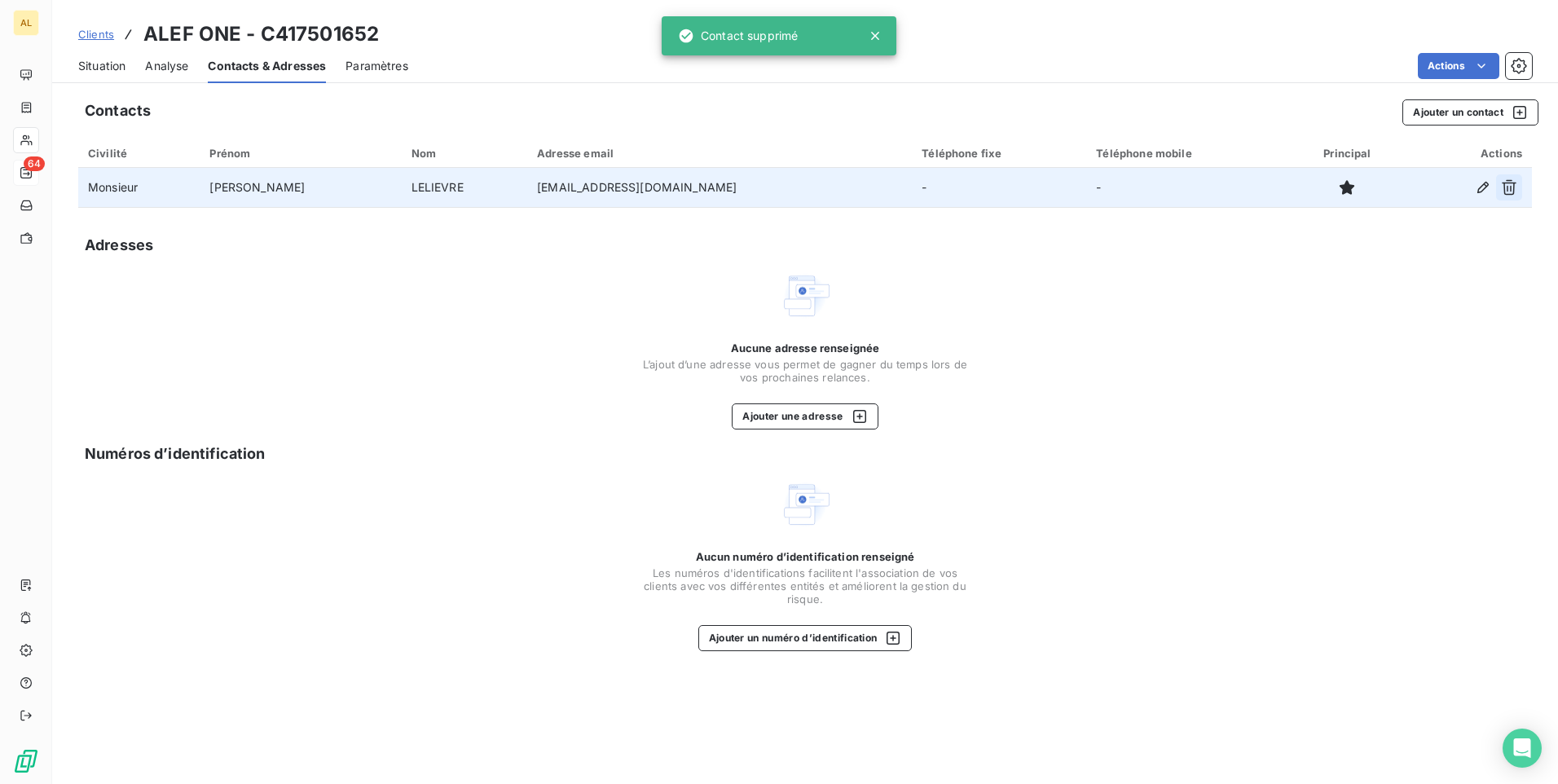
click at [1510, 185] on icon "button" at bounding box center [1510, 188] width 17 height 17
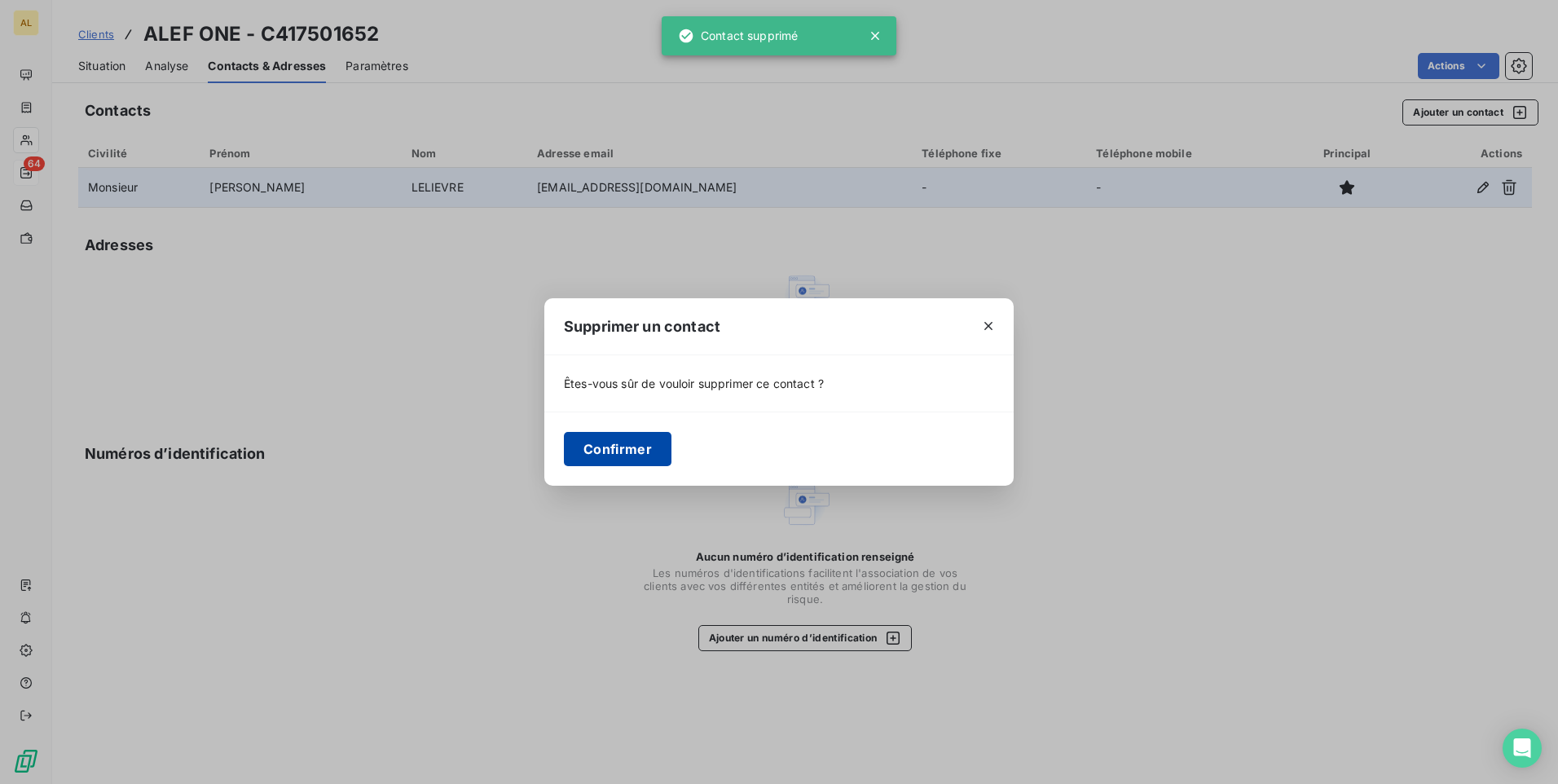
click at [596, 448] on button "Confirmer" at bounding box center [618, 449] width 108 height 34
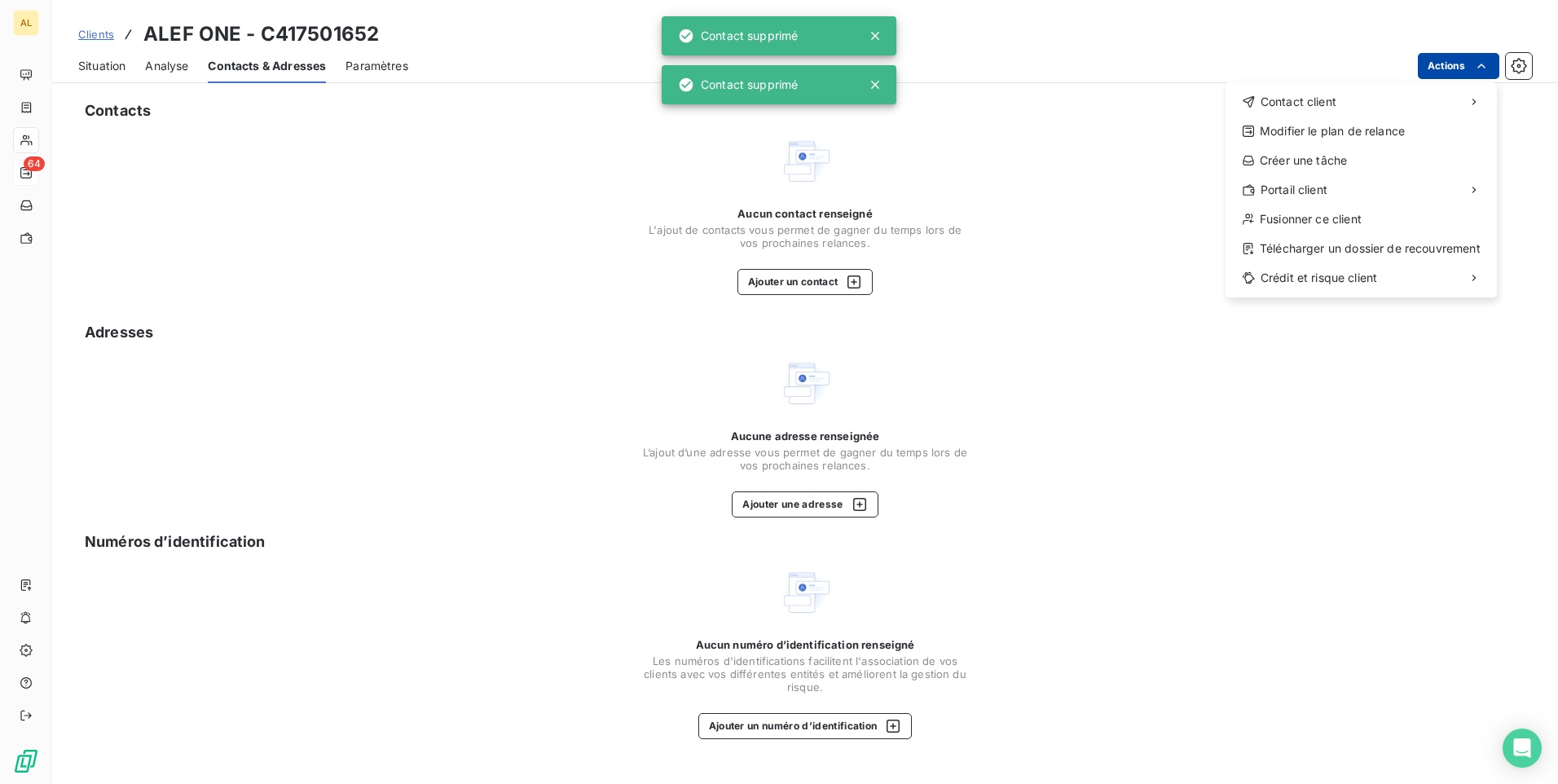
click at [1472, 69] on html "AL 64 Clients ALEF ONE - C417501652 Situation Analyse Contacts & Adresses Param…" at bounding box center [779, 392] width 1558 height 784
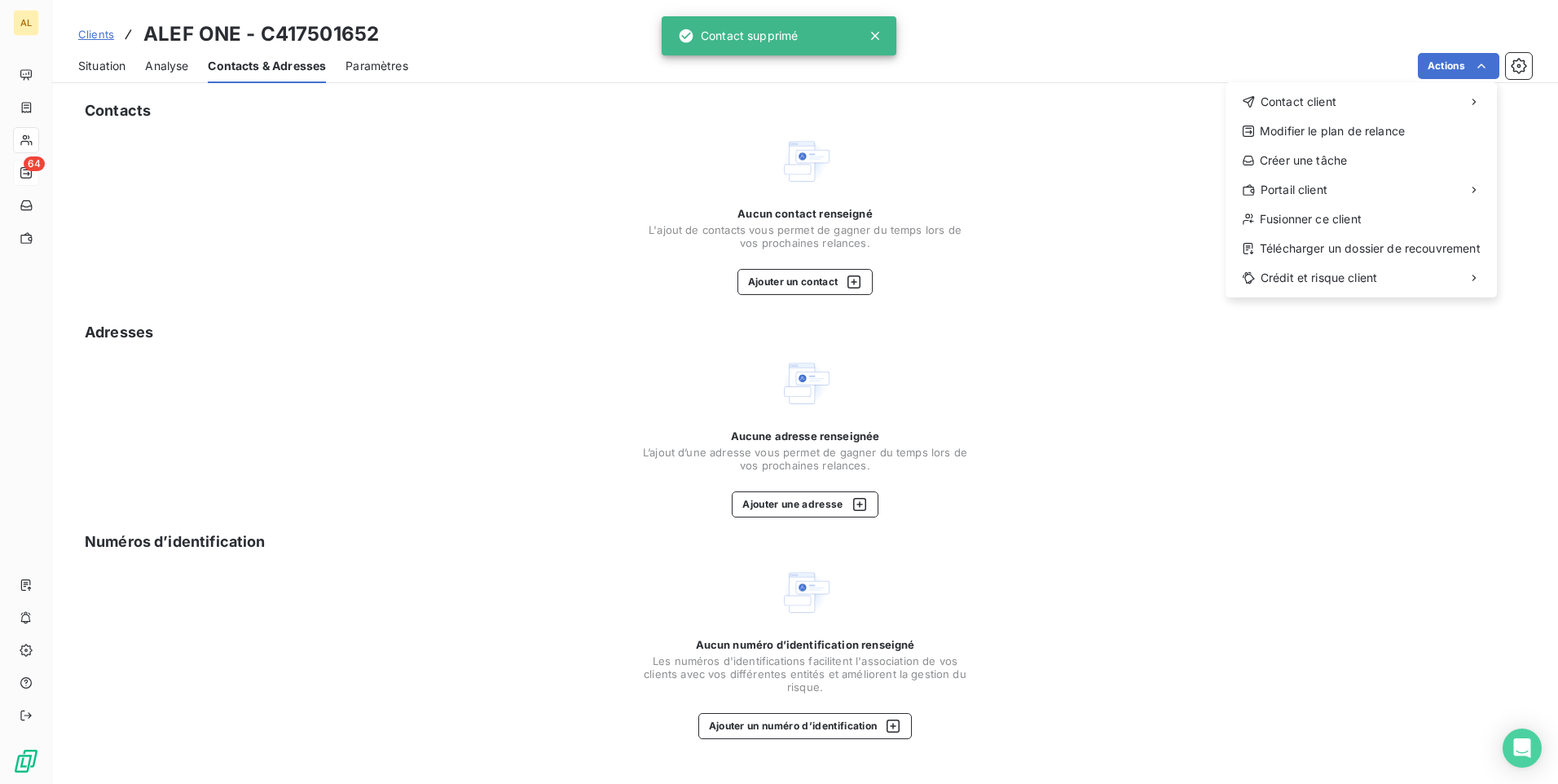
click at [931, 164] on html "AL 64 Clients ALEF ONE - C417501652 Situation Analyse Contacts & Adresses Param…" at bounding box center [779, 392] width 1558 height 784
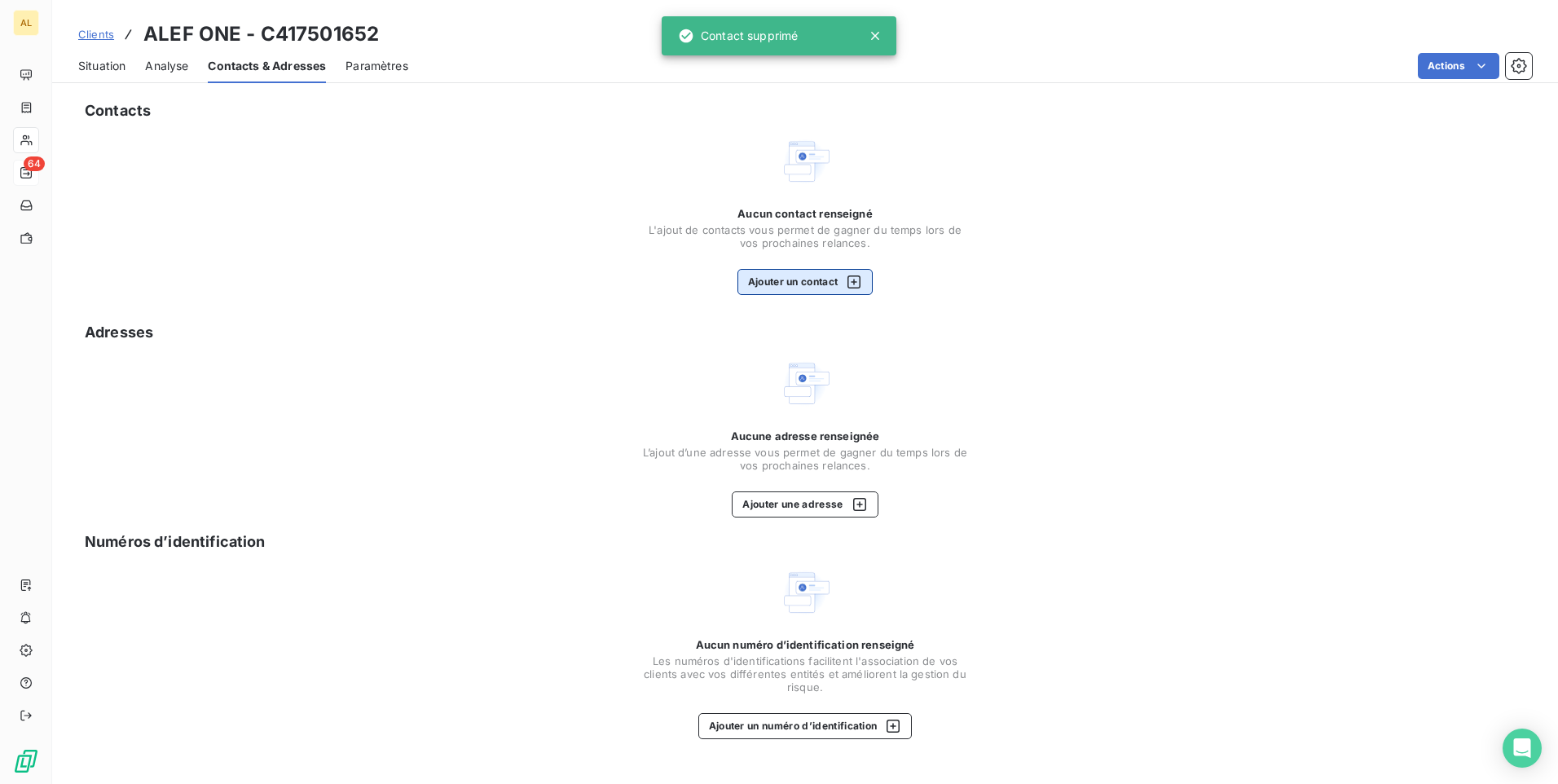
click at [817, 279] on button "Ajouter un contact" at bounding box center [805, 282] width 136 height 26
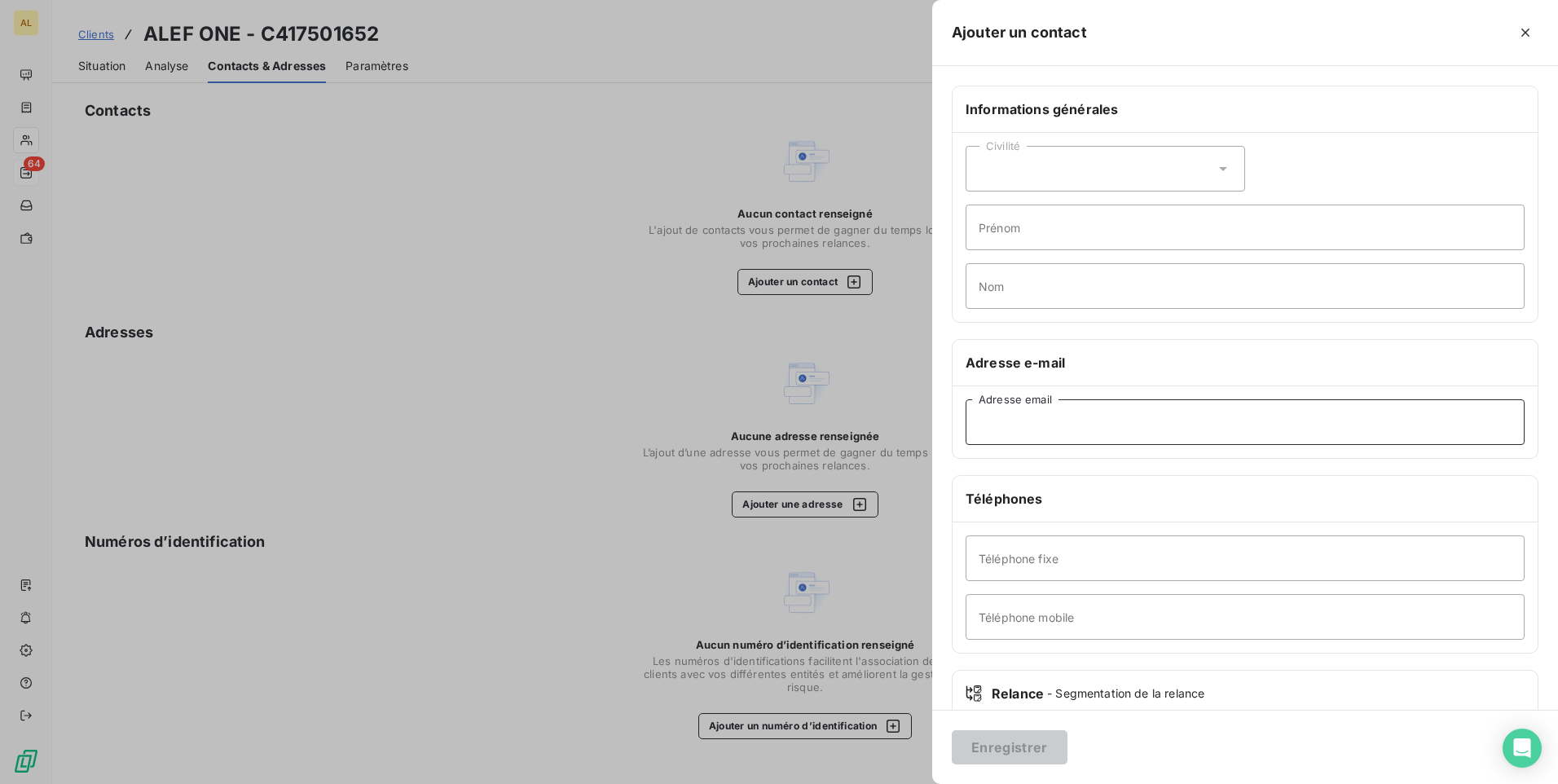
paste input "[EMAIL_ADDRESS][DOMAIN_NAME]"
type input "[EMAIL_ADDRESS][DOMAIN_NAME]"
click at [995, 757] on button "Enregistrer" at bounding box center [1010, 747] width 115 height 34
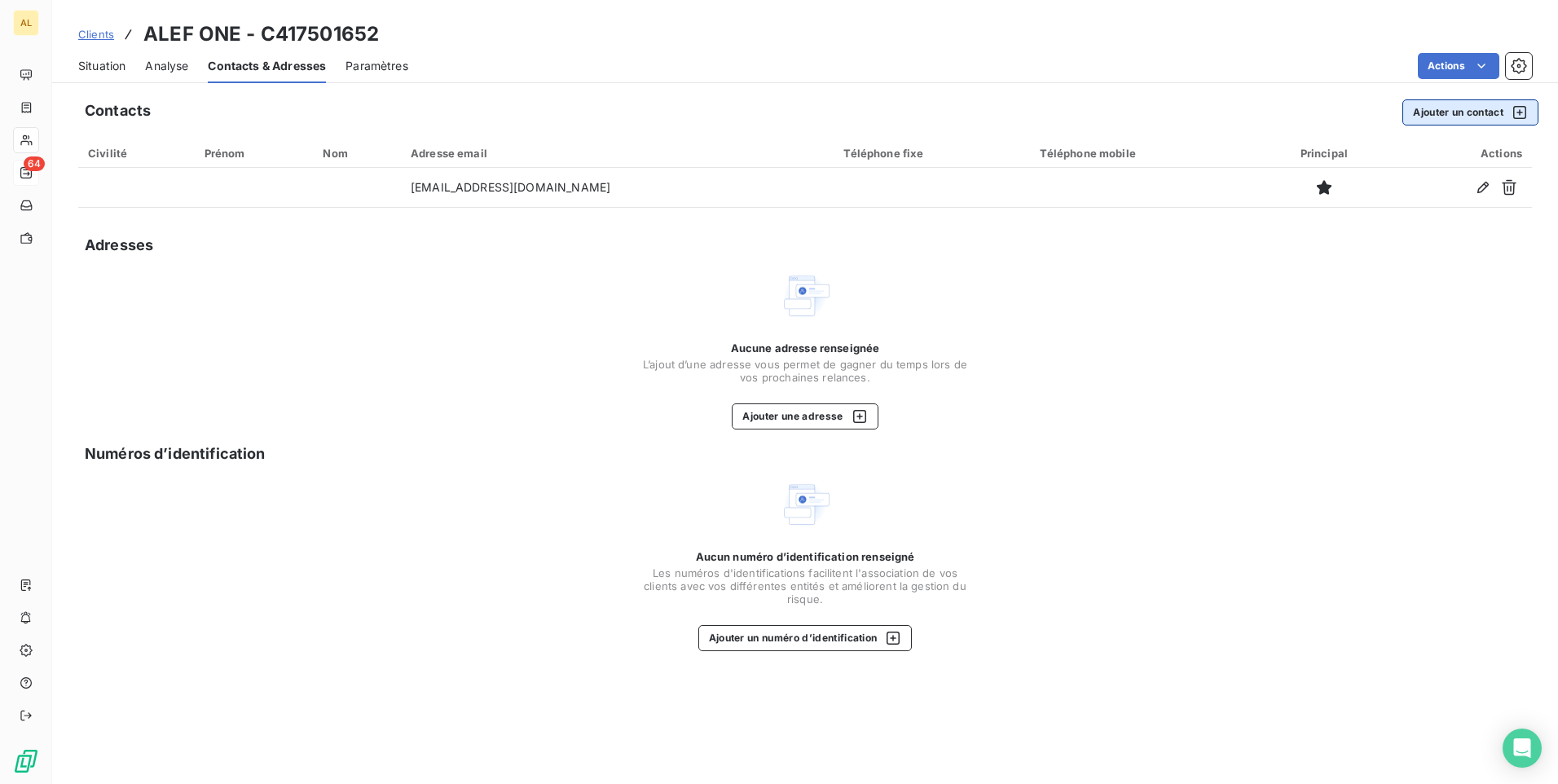
click at [1474, 112] on button "Ajouter un contact" at bounding box center [1470, 112] width 136 height 26
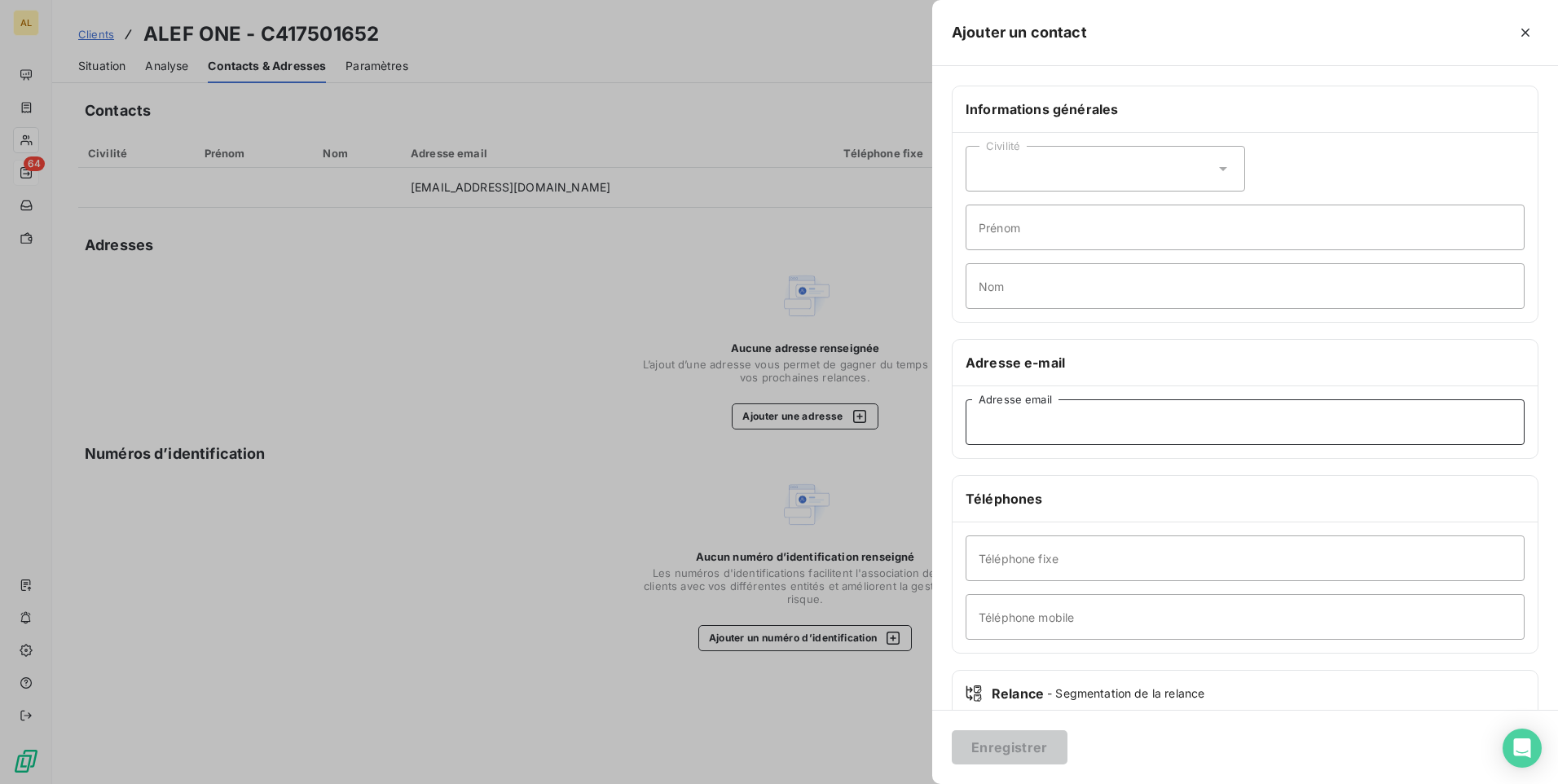
click at [990, 438] on input "Adresse email" at bounding box center [1245, 422] width 559 height 46
paste input "[EMAIL_ADDRESS][DOMAIN_NAME]"
type input "[EMAIL_ADDRESS][DOMAIN_NAME]"
click at [1000, 741] on button "Enregistrer" at bounding box center [1010, 747] width 115 height 34
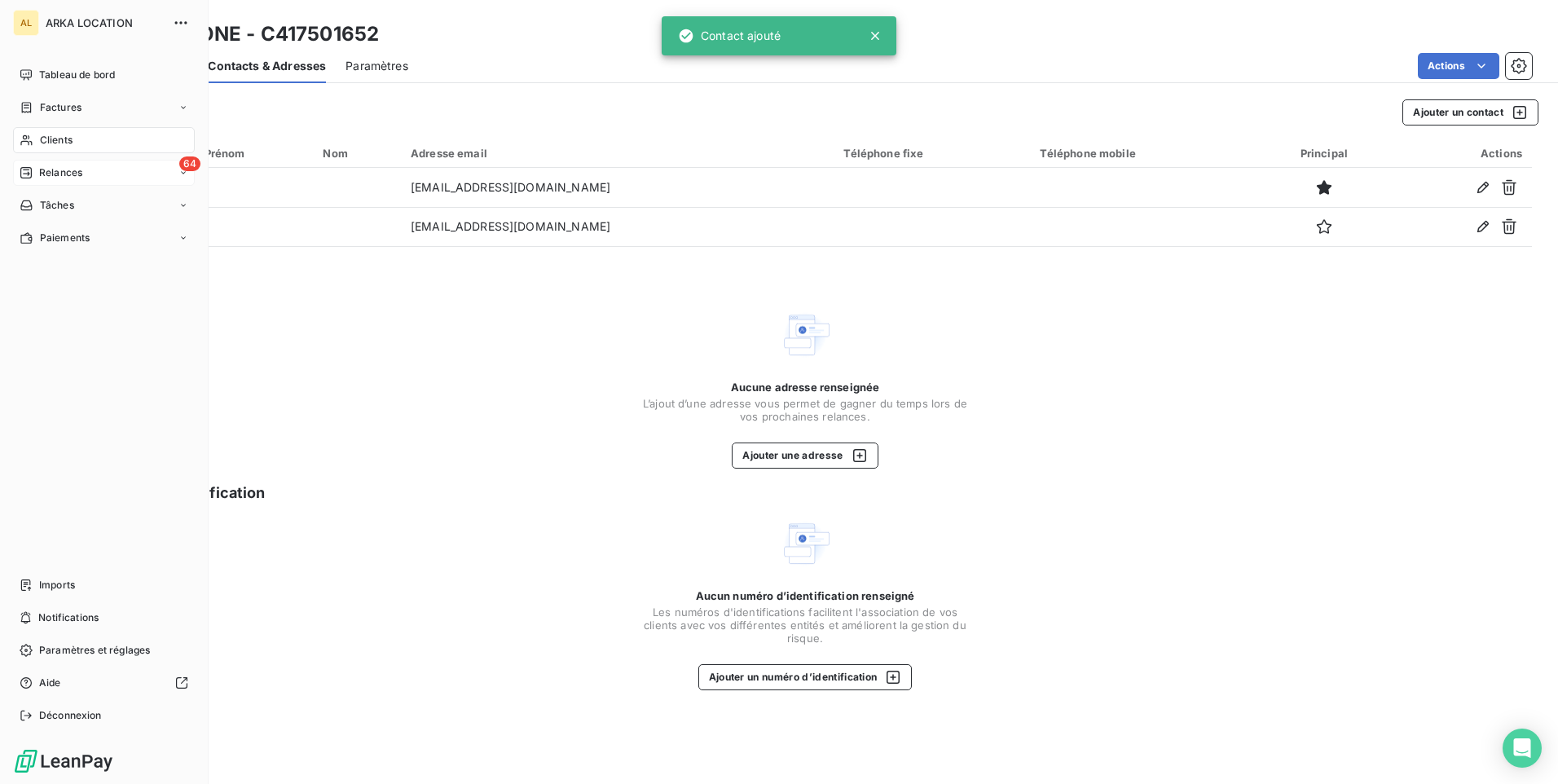
click at [98, 179] on div "64 Relances" at bounding box center [104, 172] width 181 height 26
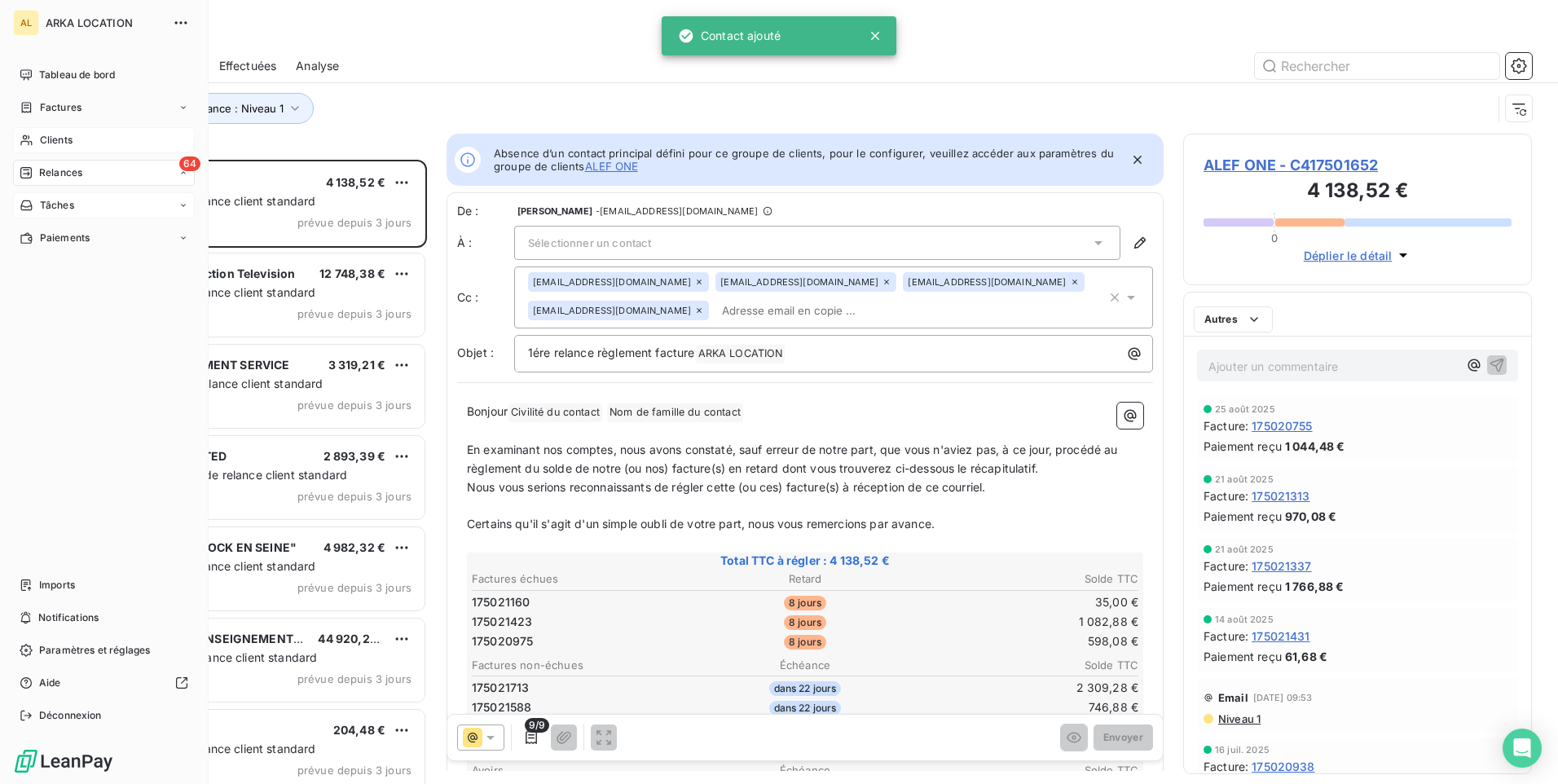
scroll to position [612, 337]
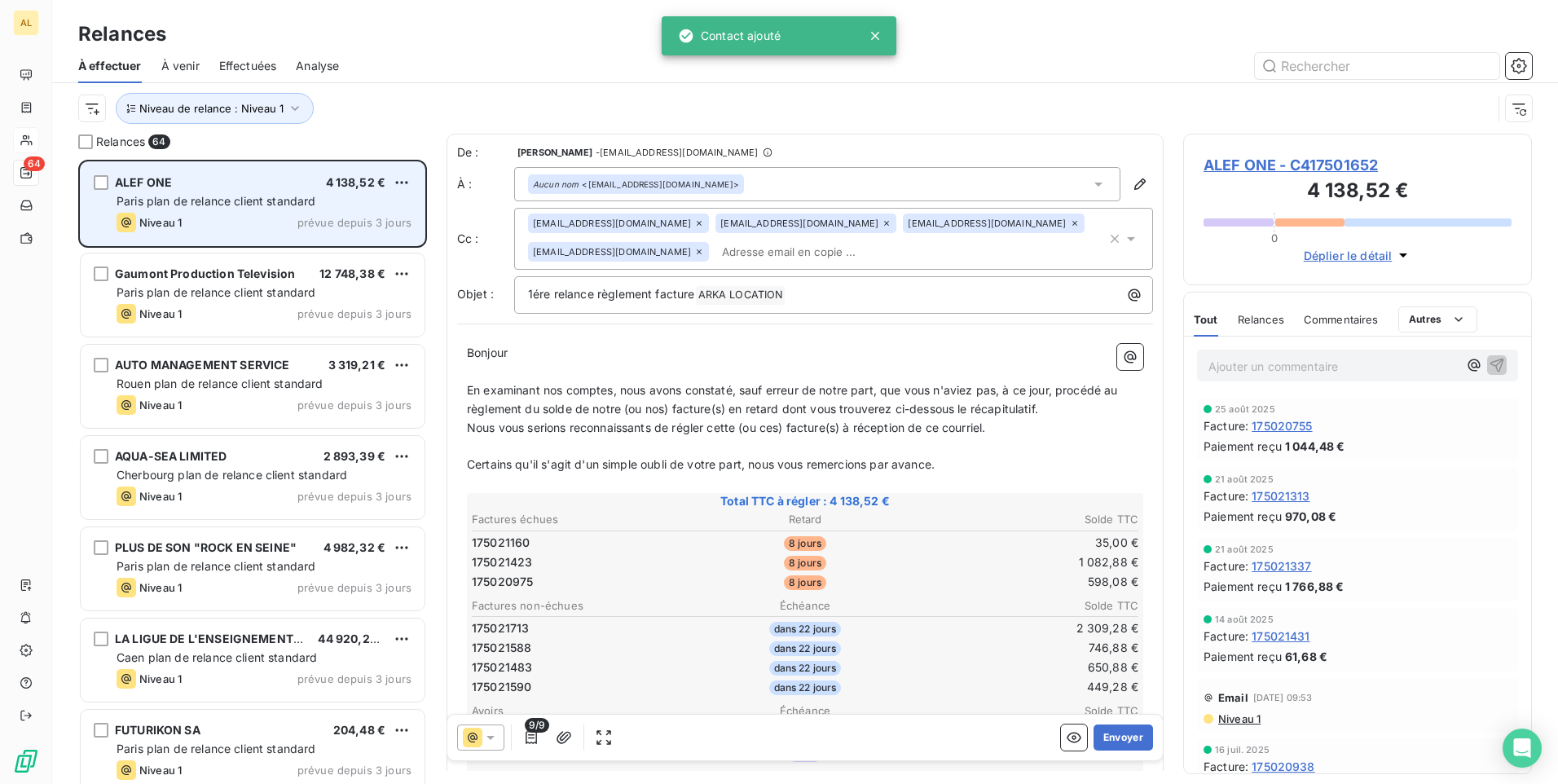
click at [242, 179] on div "ALEF ONE 4 138,52 €" at bounding box center [263, 183] width 295 height 15
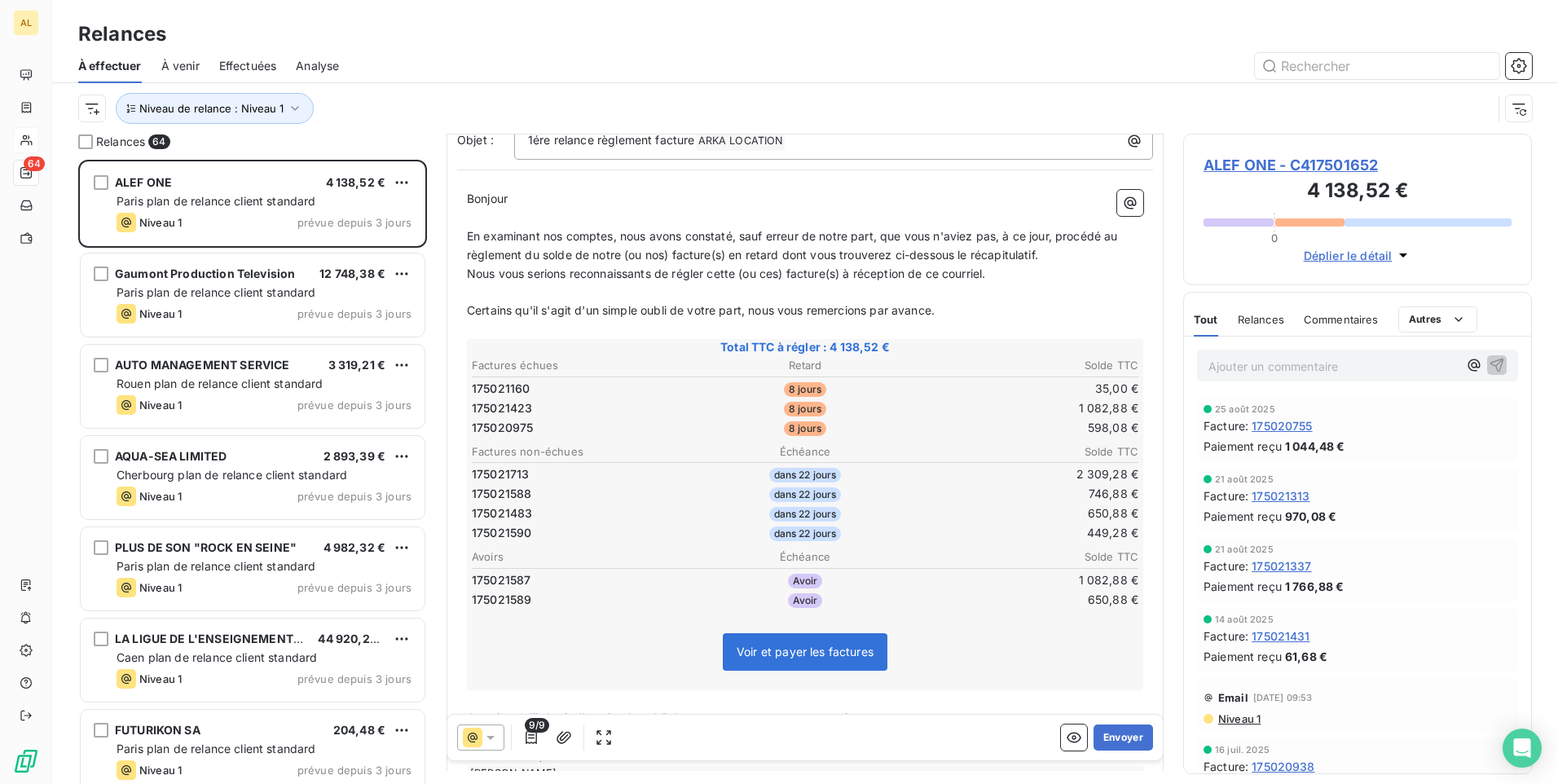
scroll to position [164, 0]
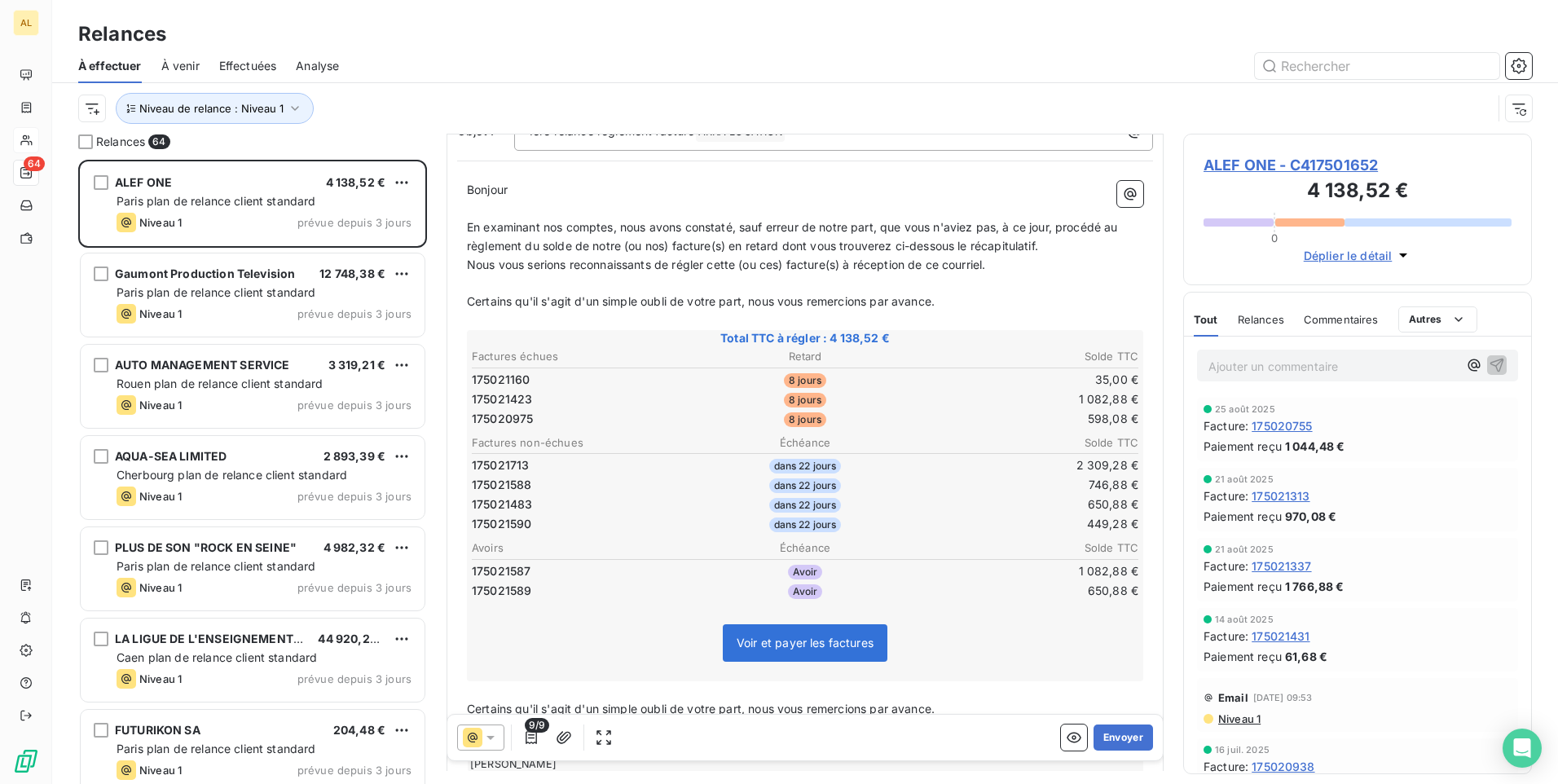
click at [527, 732] on span "9/9" at bounding box center [537, 725] width 24 height 15
click at [533, 736] on icon "button" at bounding box center [532, 738] width 17 height 17
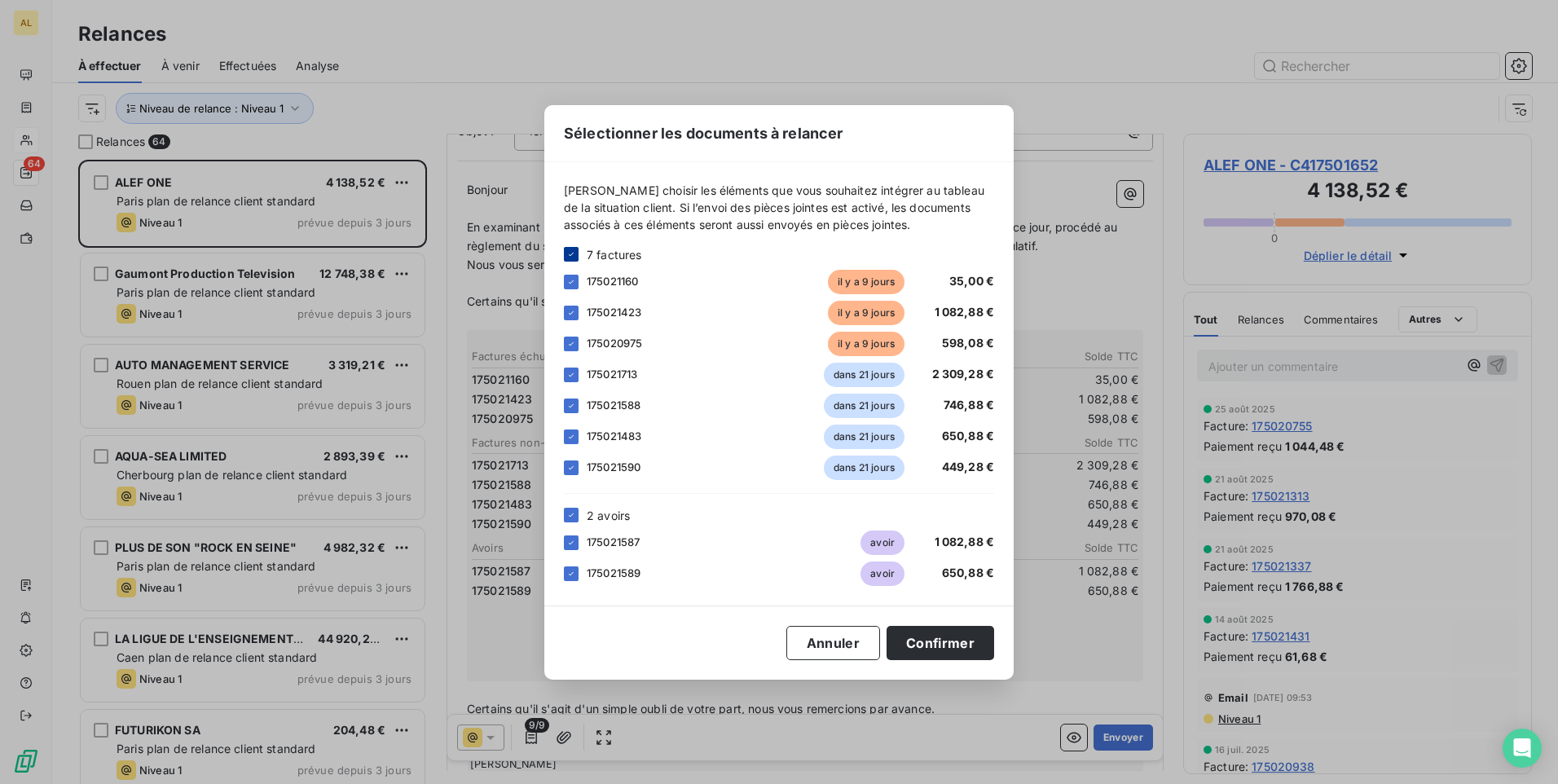
click at [570, 258] on icon at bounding box center [572, 254] width 10 height 10
click at [573, 281] on div at bounding box center [572, 283] width 15 height 15
click at [570, 344] on div at bounding box center [572, 344] width 15 height 15
click at [573, 513] on icon at bounding box center [572, 515] width 10 height 10
click at [914, 643] on button "Confirmer" at bounding box center [940, 643] width 108 height 34
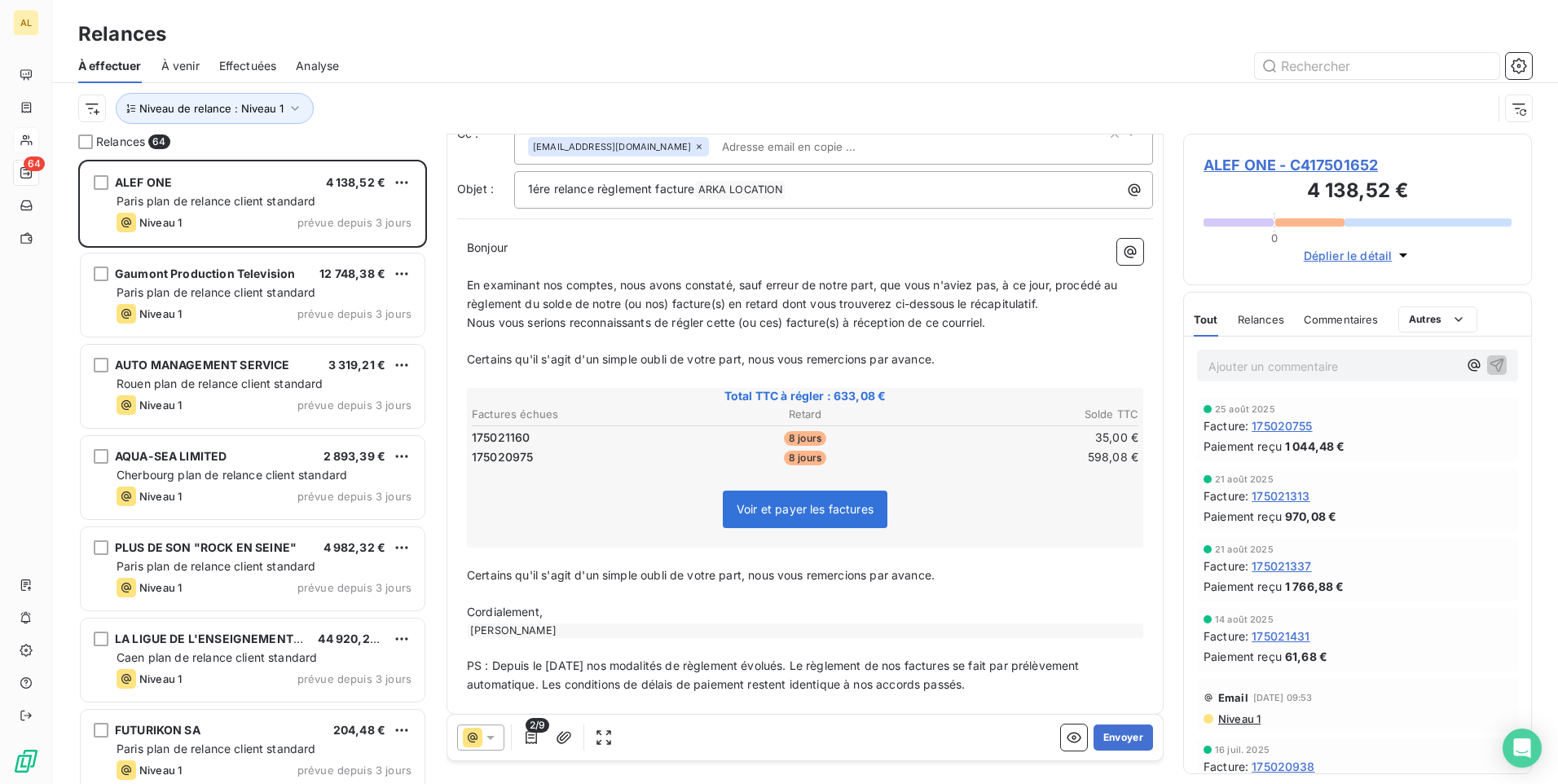
scroll to position [116, 0]
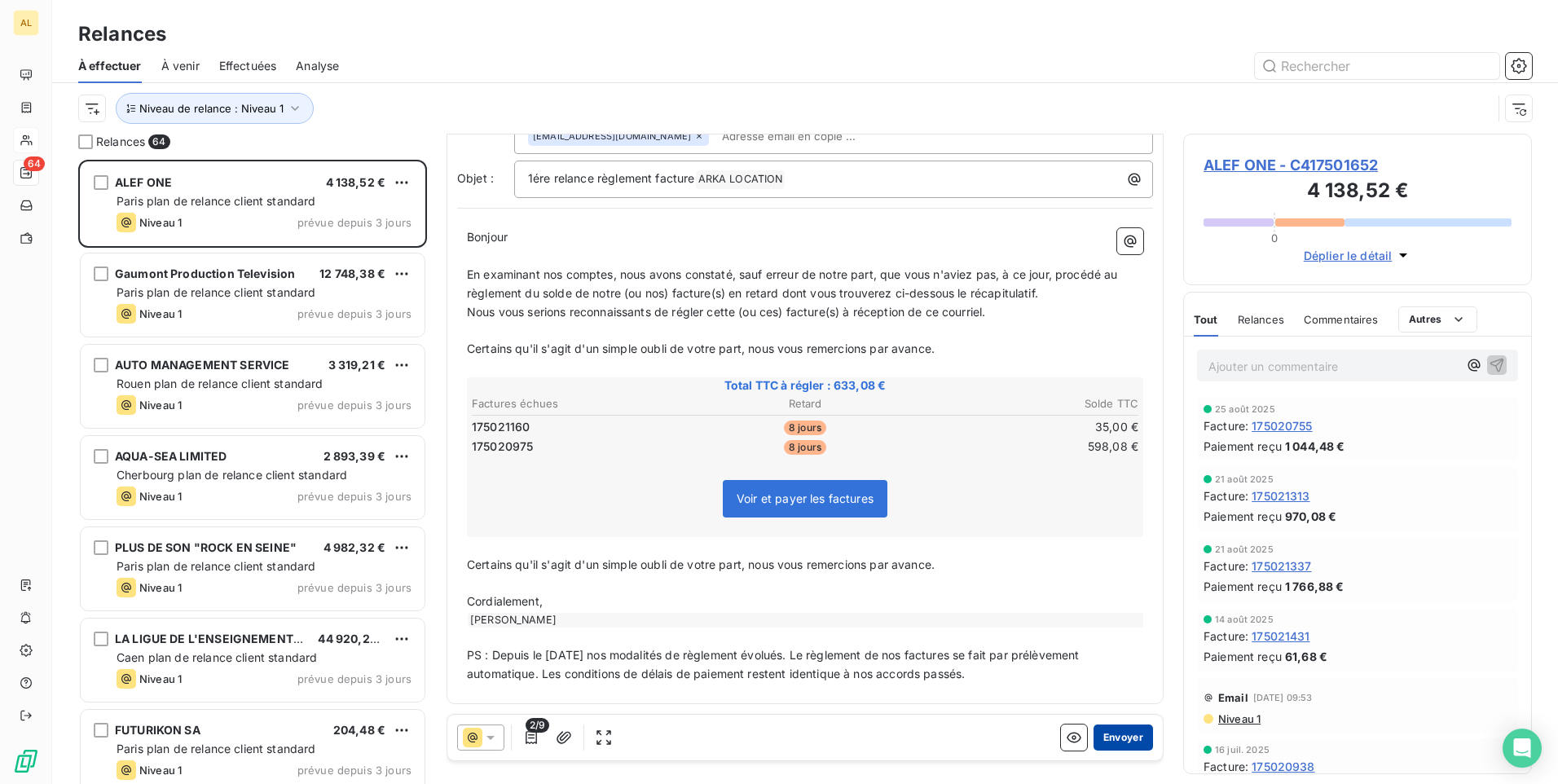
click at [1112, 736] on button "Envoyer" at bounding box center [1123, 737] width 59 height 26
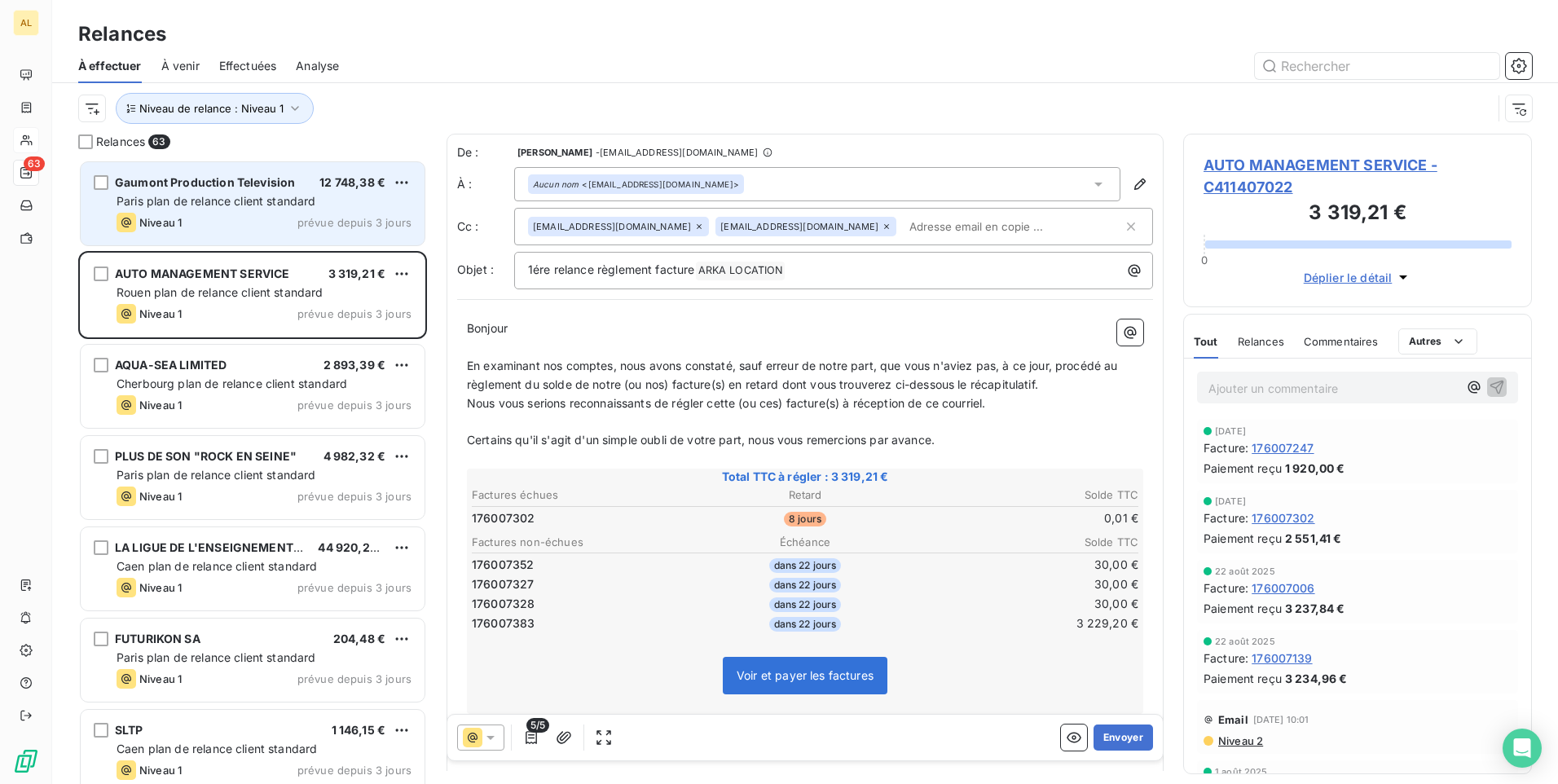
click at [348, 213] on div "Niveau 1 prévue depuis 3 jours" at bounding box center [263, 221] width 295 height 19
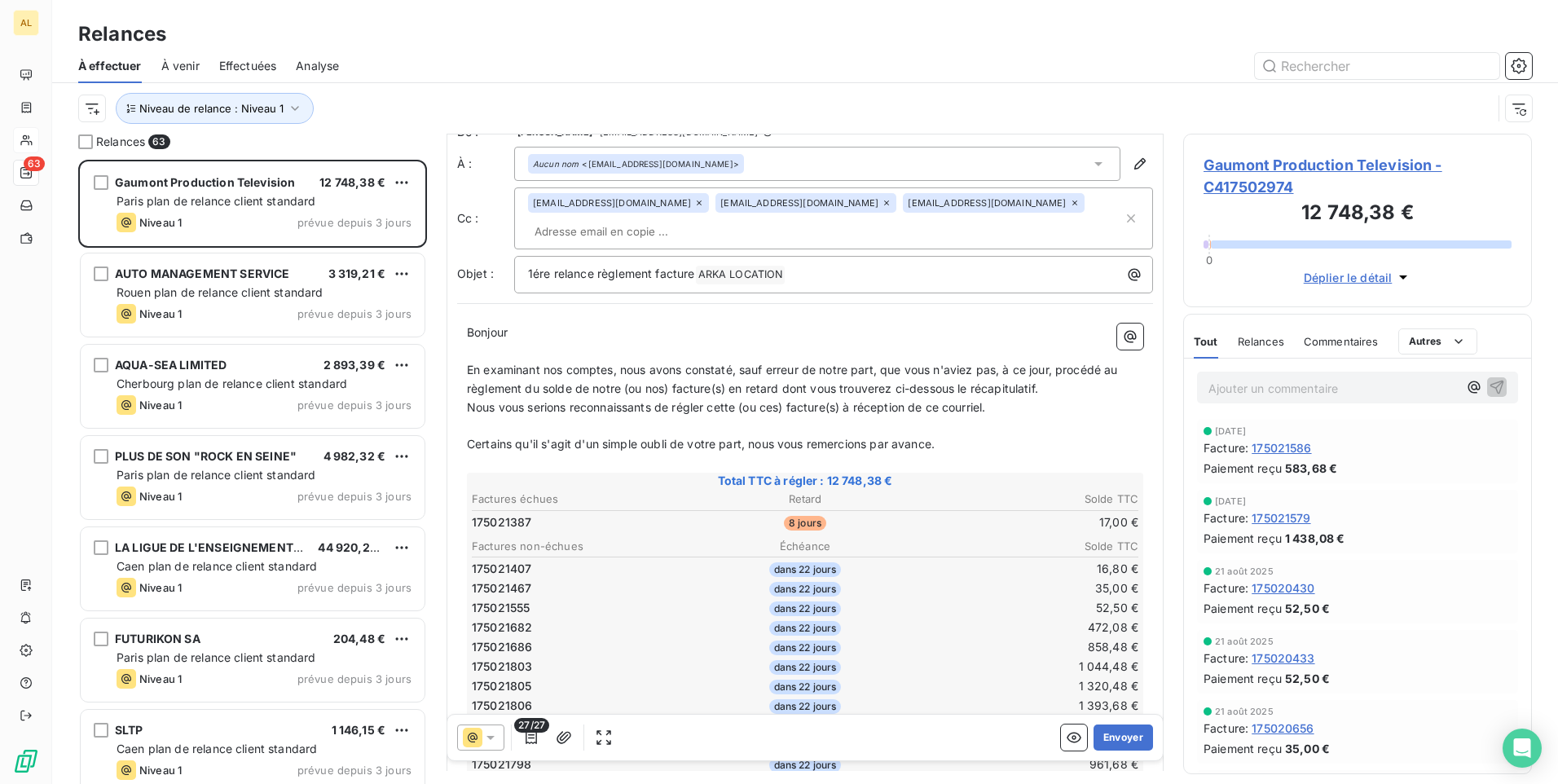
scroll to position [8, 0]
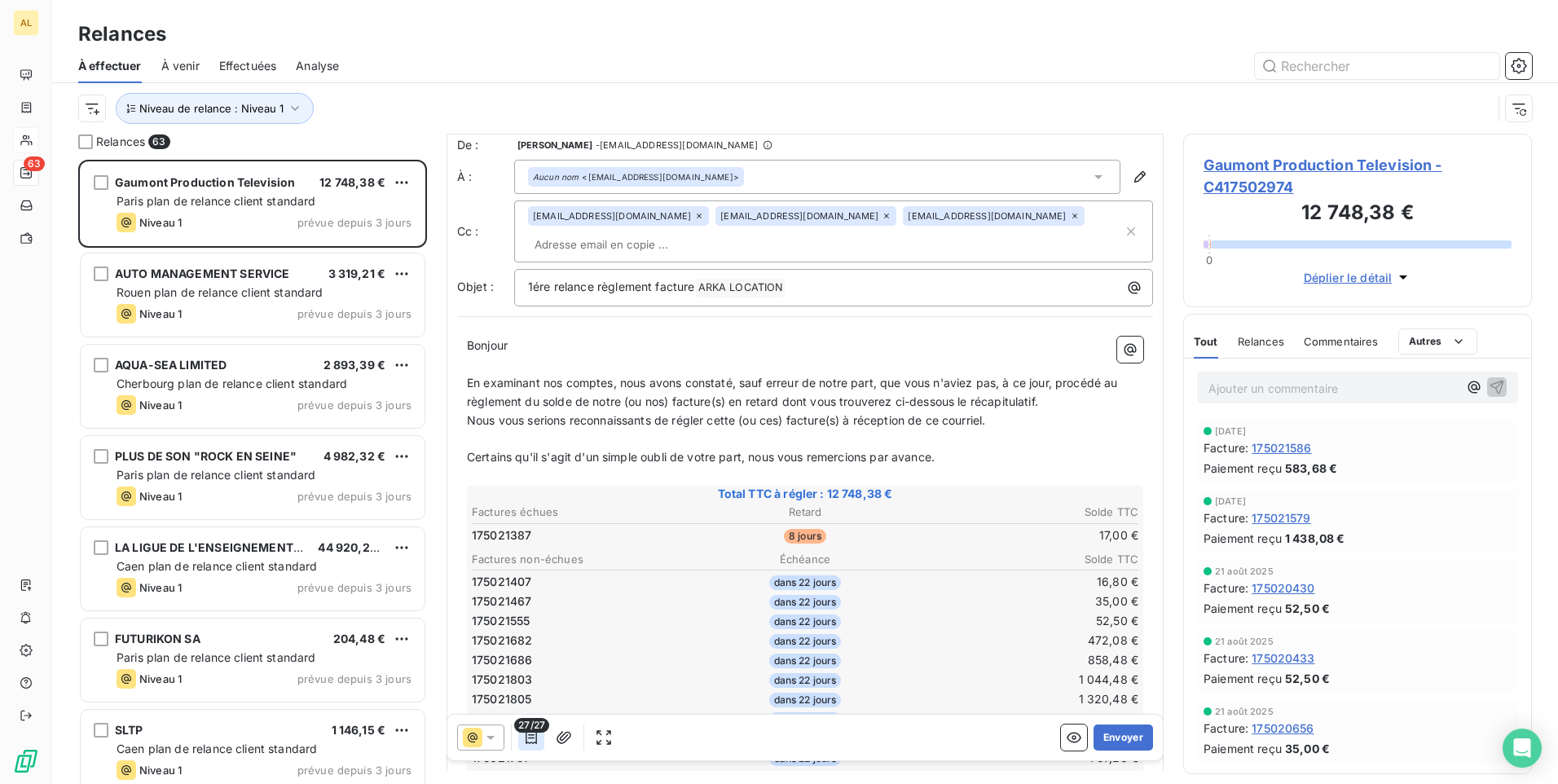
click at [532, 739] on icon "button" at bounding box center [532, 738] width 17 height 17
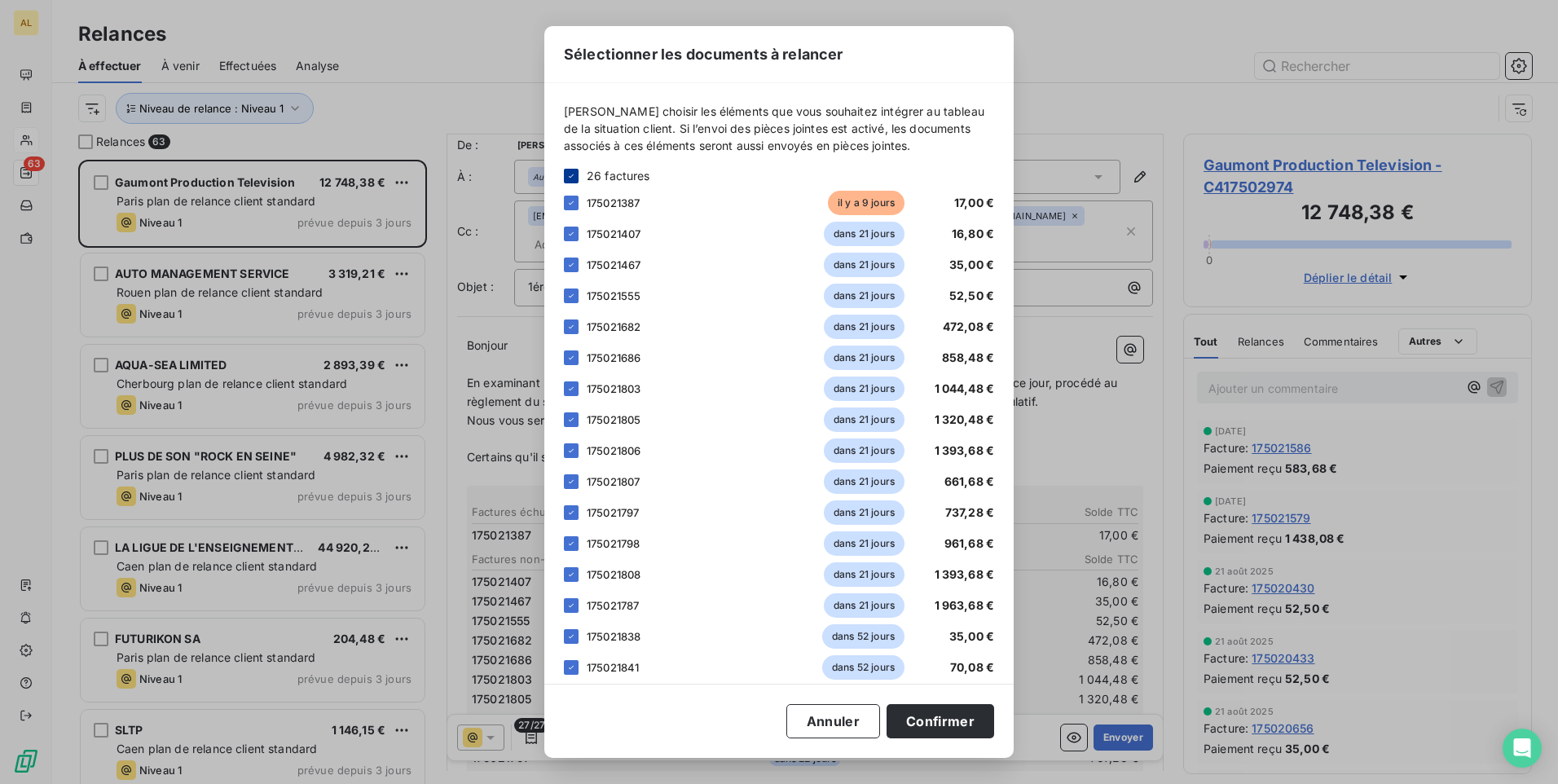
click at [572, 182] on div at bounding box center [572, 176] width 15 height 15
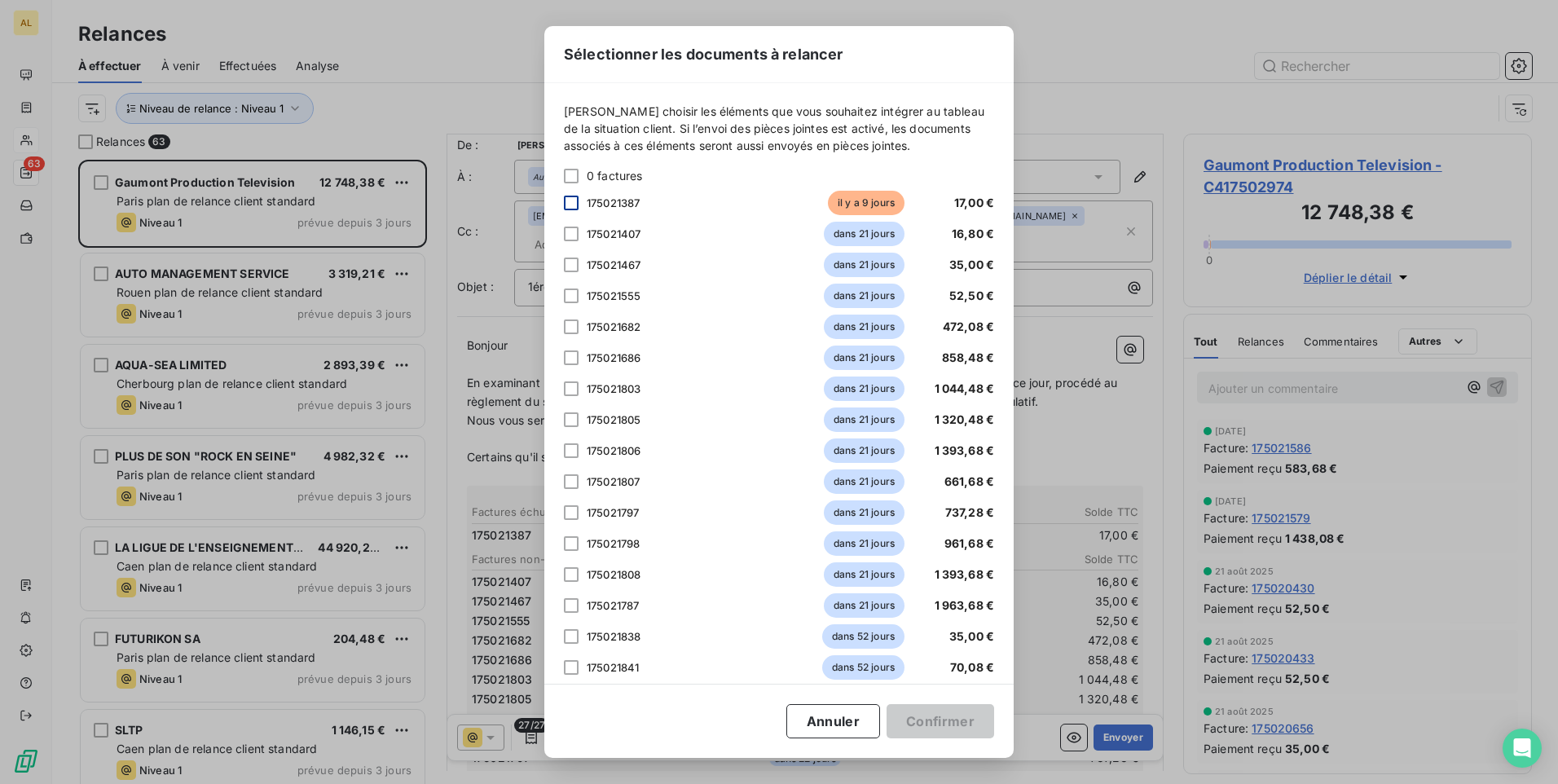
click at [568, 201] on div at bounding box center [572, 203] width 15 height 15
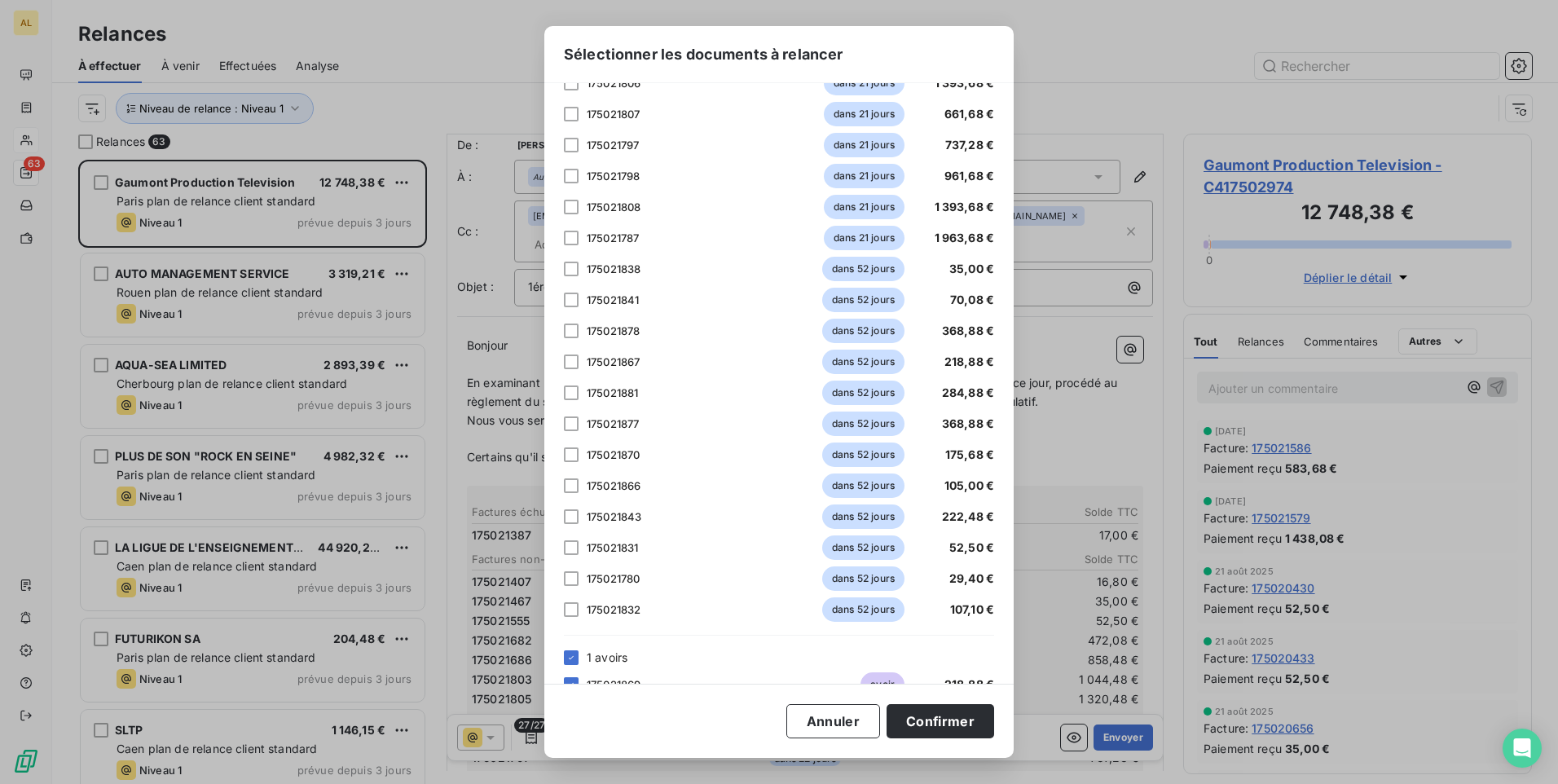
scroll to position [400, 0]
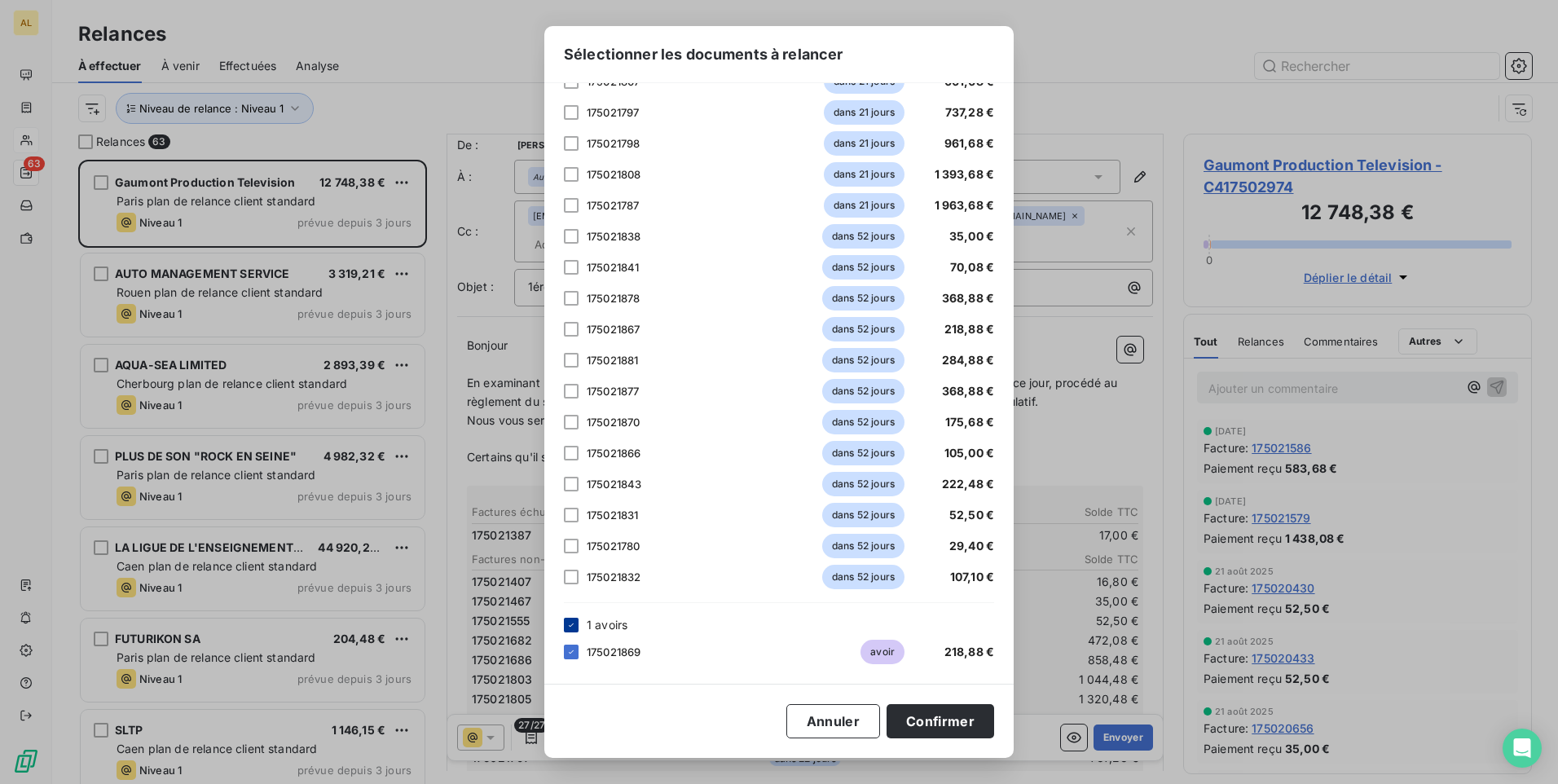
click at [564, 624] on div at bounding box center [572, 625] width 15 height 15
click at [939, 721] on button "Confirmer" at bounding box center [940, 720] width 108 height 34
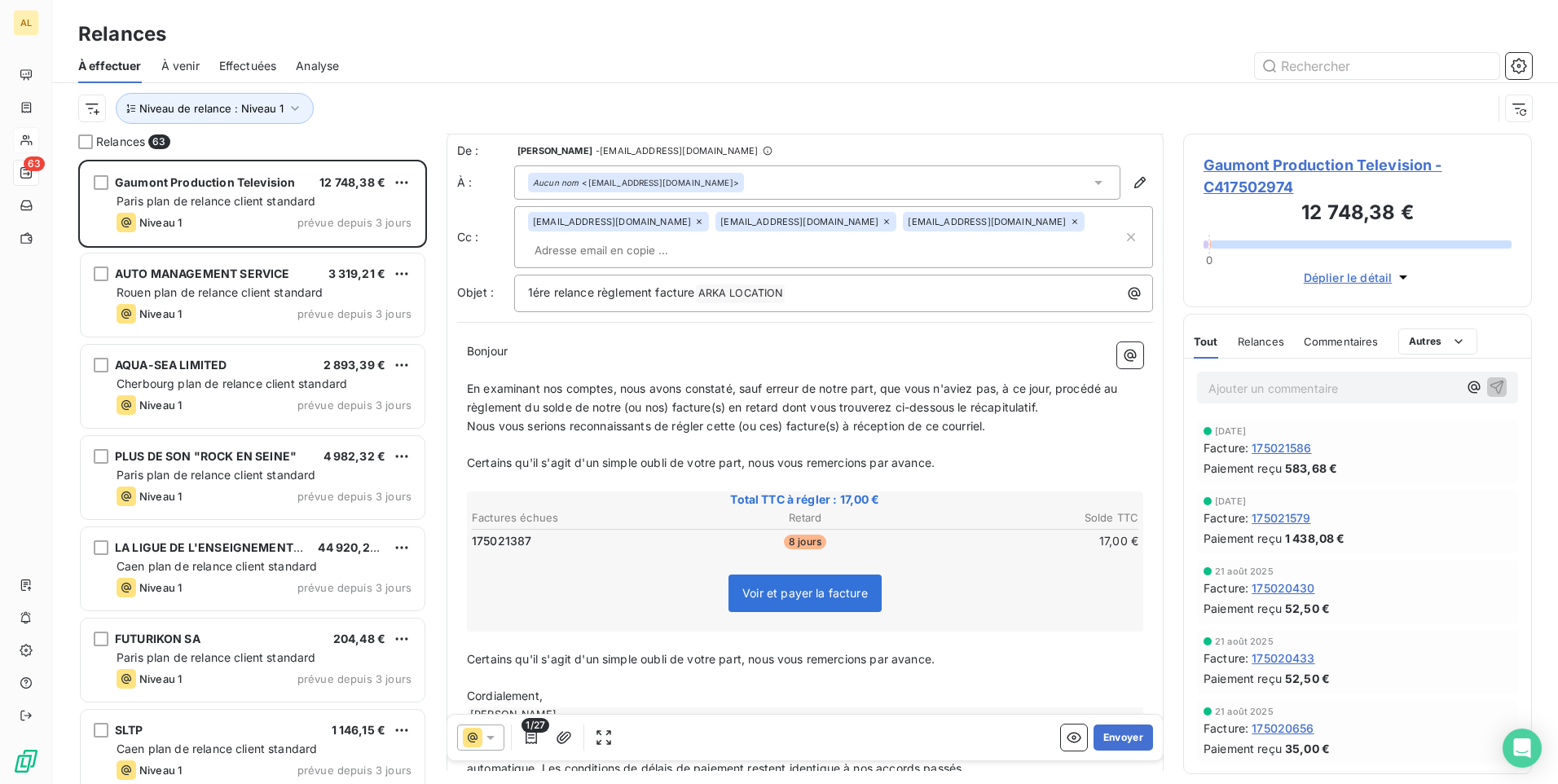
scroll to position [0, 0]
click at [590, 252] on input "text" at bounding box center [622, 252] width 188 height 24
paste input "[PERSON_NAME][EMAIL_ADDRESS][DOMAIN_NAME] [EMAIL_ADDRESS][DOMAIN_NAME]"
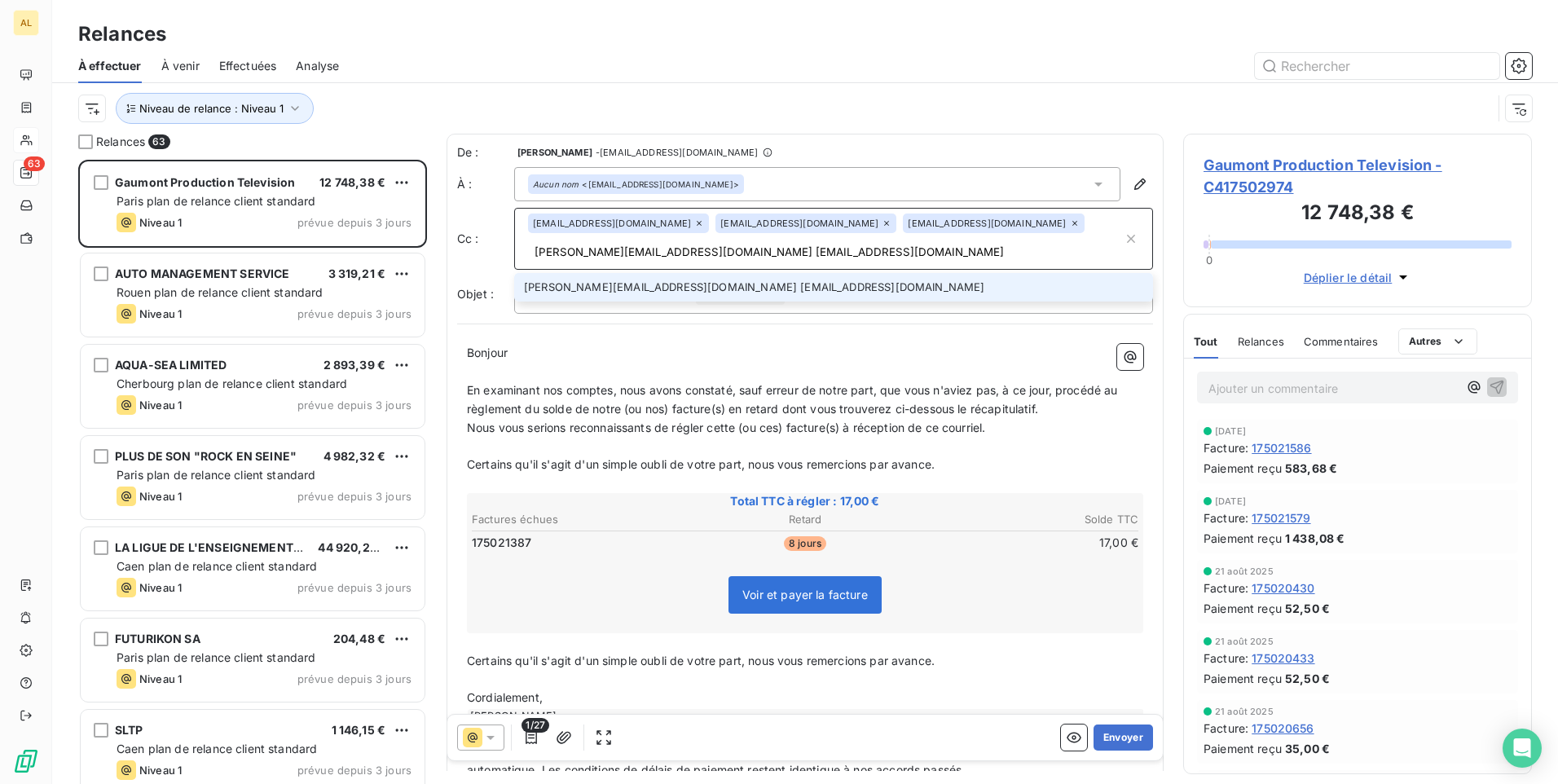
type input "[PERSON_NAME][EMAIL_ADDRESS][DOMAIN_NAME] [EMAIL_ADDRESS][DOMAIN_NAME]"
click at [629, 285] on li "[PERSON_NAME][EMAIL_ADDRESS][DOMAIN_NAME] [EMAIL_ADDRESS][DOMAIN_NAME]" at bounding box center [833, 288] width 639 height 28
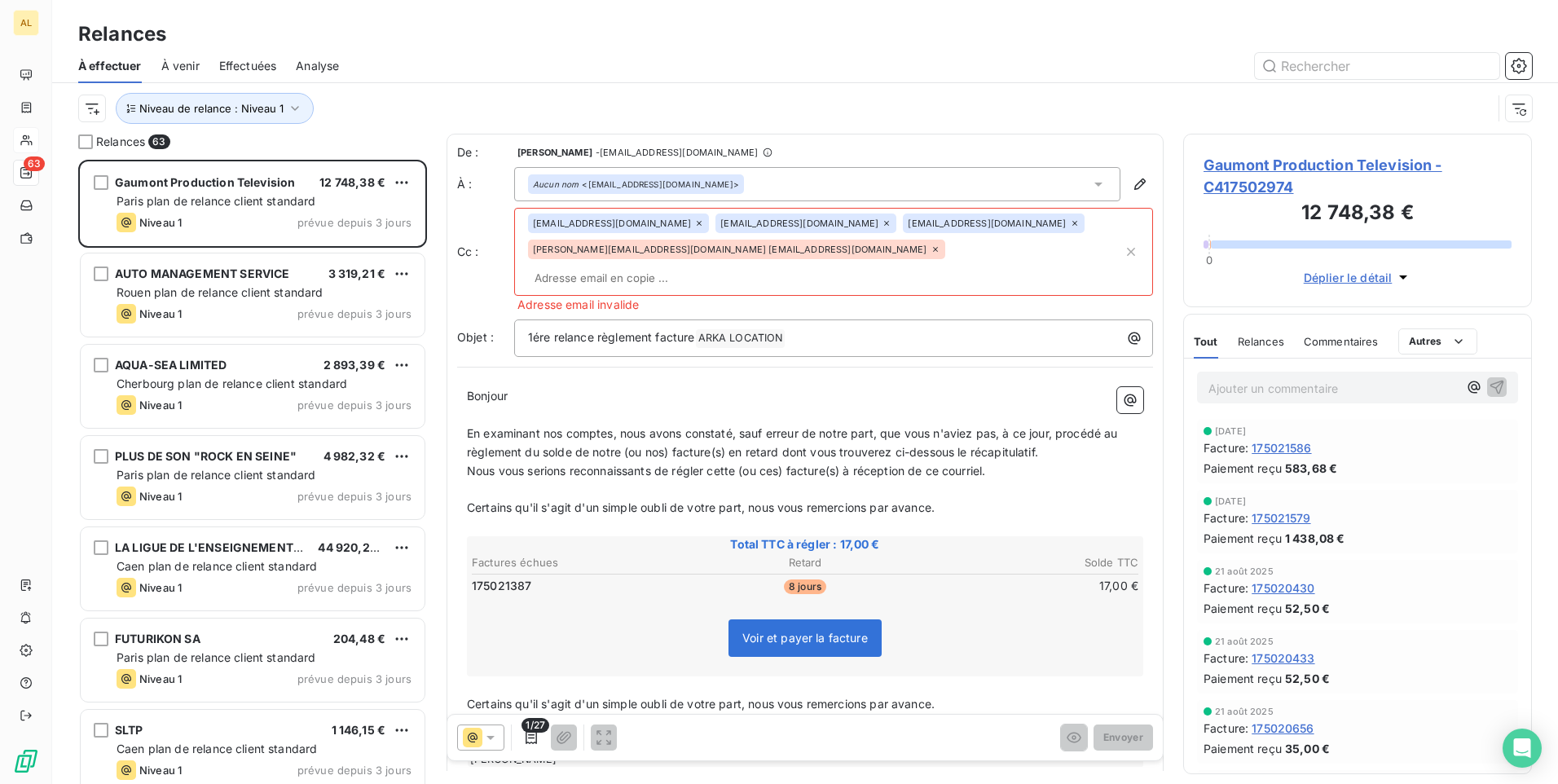
click at [931, 254] on icon at bounding box center [936, 250] width 10 height 10
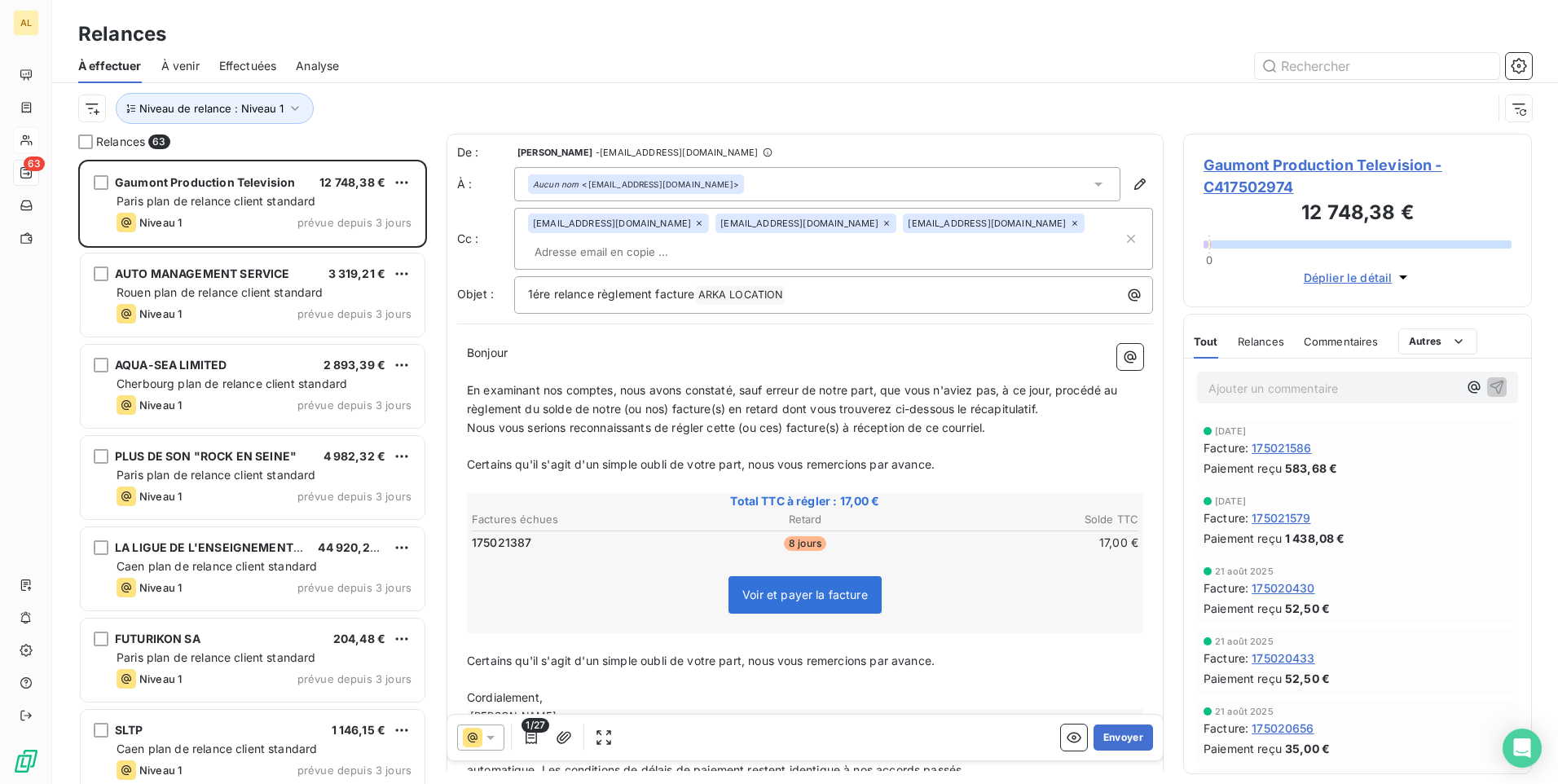
click at [597, 251] on input "text" at bounding box center [622, 252] width 188 height 24
paste input "[PERSON_NAME][EMAIL_ADDRESS][DOMAIN_NAME]"
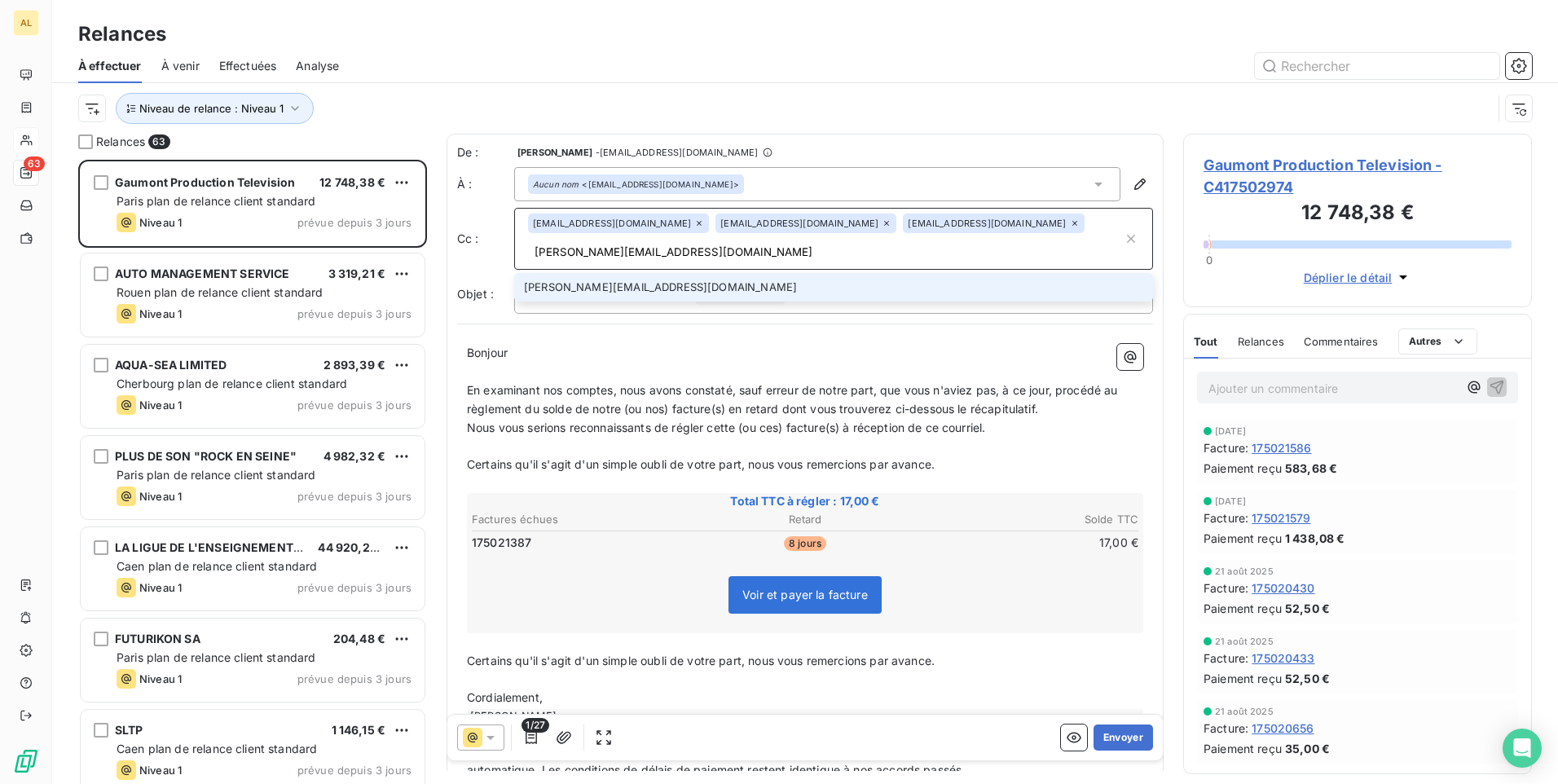
click at [688, 252] on input "[PERSON_NAME][EMAIL_ADDRESS][DOMAIN_NAME]" at bounding box center [826, 252] width 595 height 24
paste input "[EMAIL_ADDRESS][DOMAIN_NAME]"
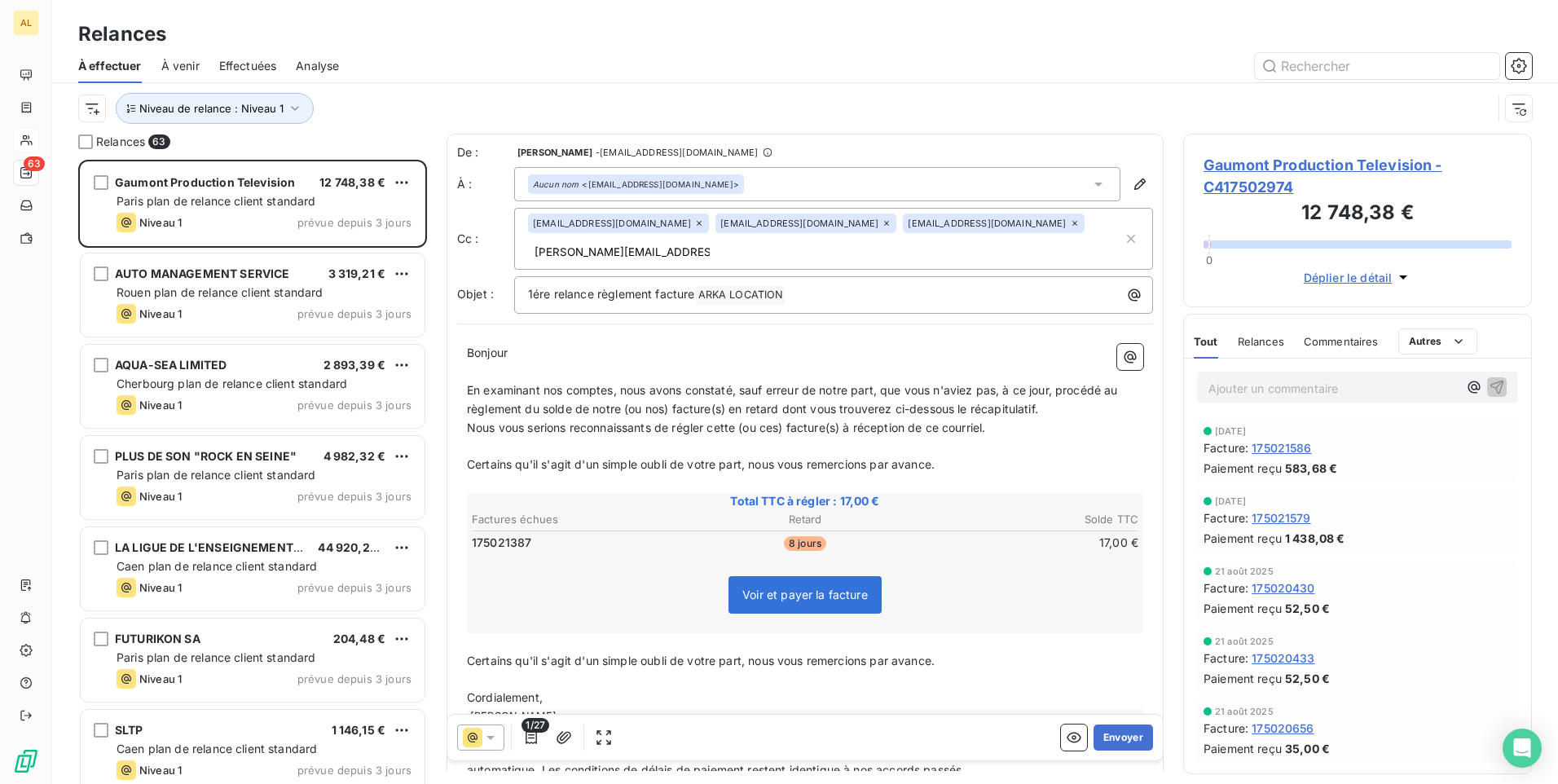
click at [614, 332] on div "De : [PERSON_NAME] - [EMAIL_ADDRESS][DOMAIN_NAME] À : Aucun nom <[EMAIL_ADDRESS…" at bounding box center [805, 467] width 717 height 667
click at [681, 254] on input "[PERSON_NAME][EMAIL_ADDRESS][DOMAIN_NAME];[EMAIL_ADDRESS][DOMAIN_NAME]" at bounding box center [622, 252] width 188 height 24
type input "[PERSON_NAME][EMAIL_ADDRESS][DOMAIN_NAME];[EMAIL_ADDRESS][DOMAIN_NAME]"
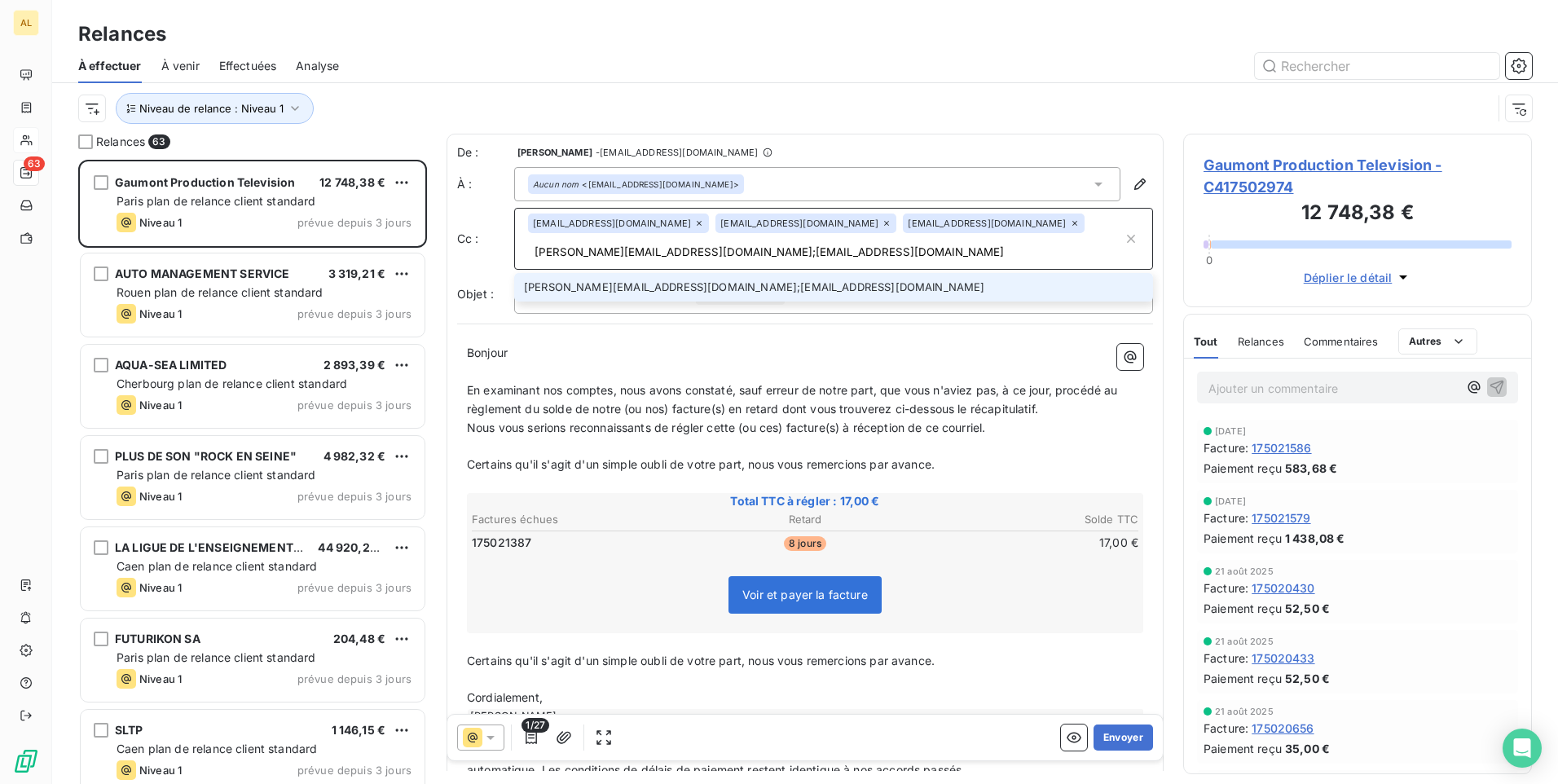
click at [782, 287] on li "[PERSON_NAME][EMAIL_ADDRESS][DOMAIN_NAME];[EMAIL_ADDRESS][DOMAIN_NAME]" at bounding box center [833, 288] width 639 height 28
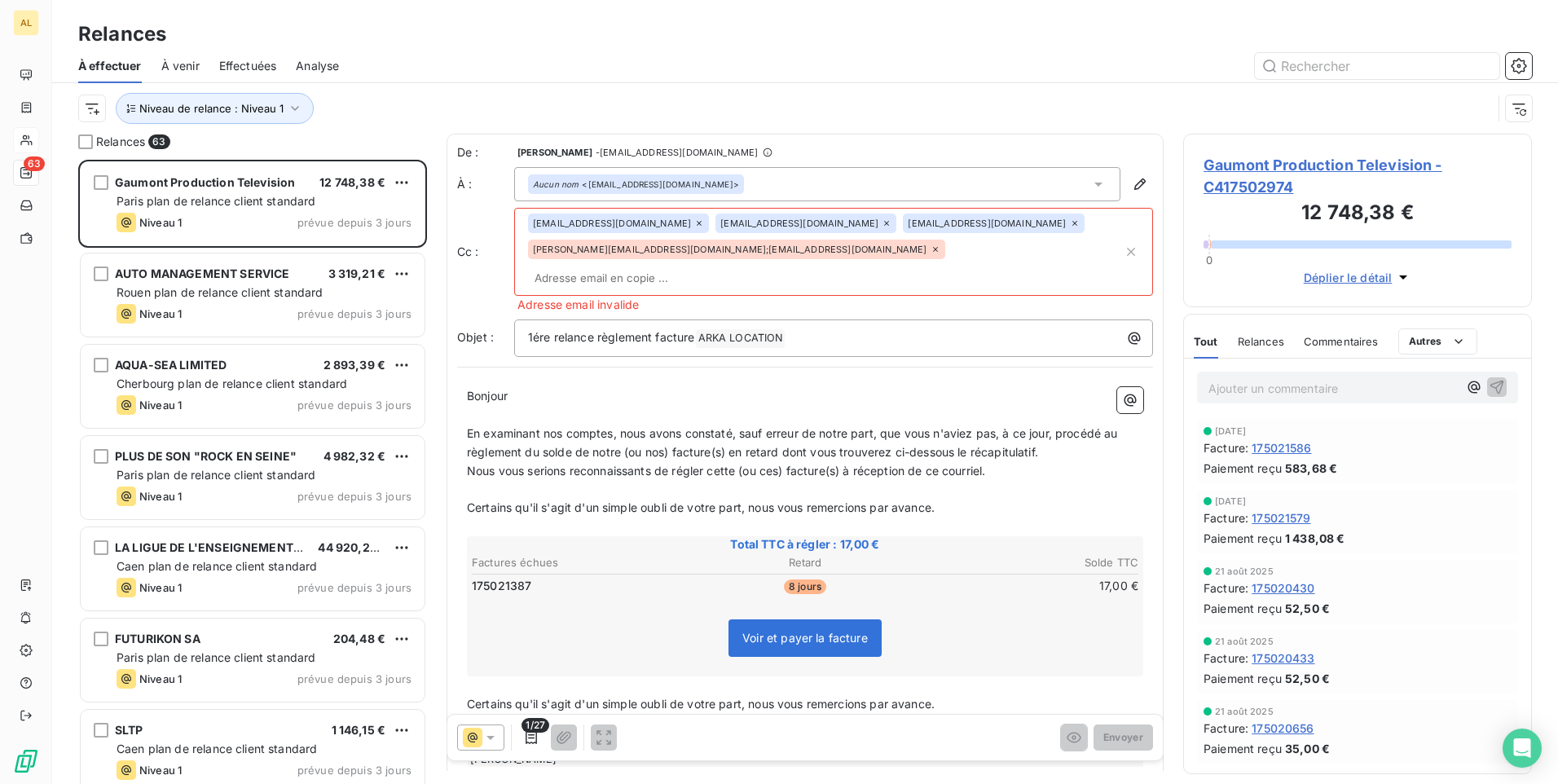
click at [931, 254] on icon at bounding box center [936, 250] width 10 height 10
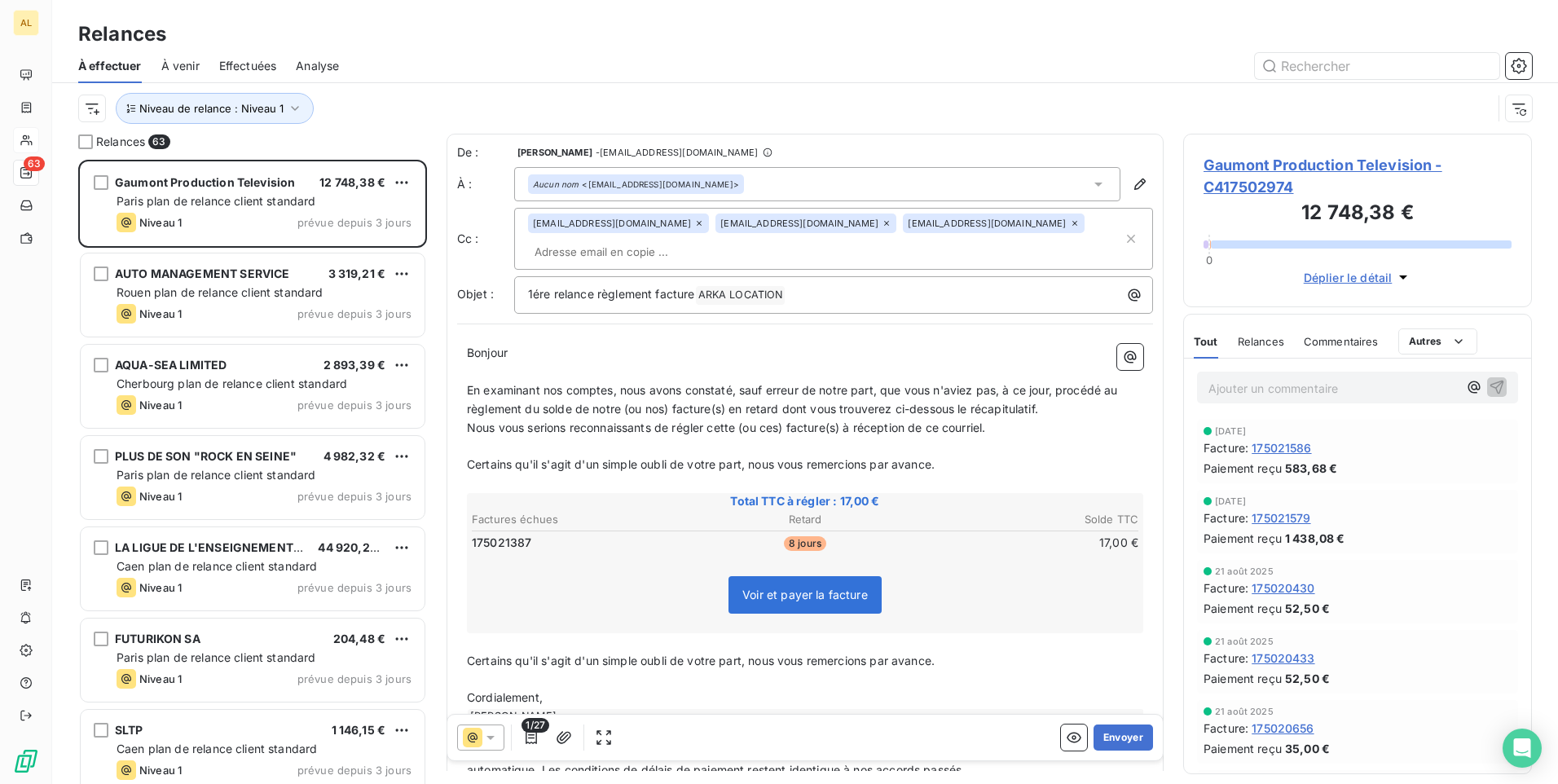
click at [674, 253] on input "text" at bounding box center [622, 252] width 188 height 24
click at [638, 340] on div "Bonjour ﻿ ﻿ ﻿ ﻿ En examinant nos comptes, nous avons constaté, sauf erreur de n…" at bounding box center [805, 562] width 696 height 456
click at [606, 369] on p "﻿" at bounding box center [805, 372] width 676 height 18
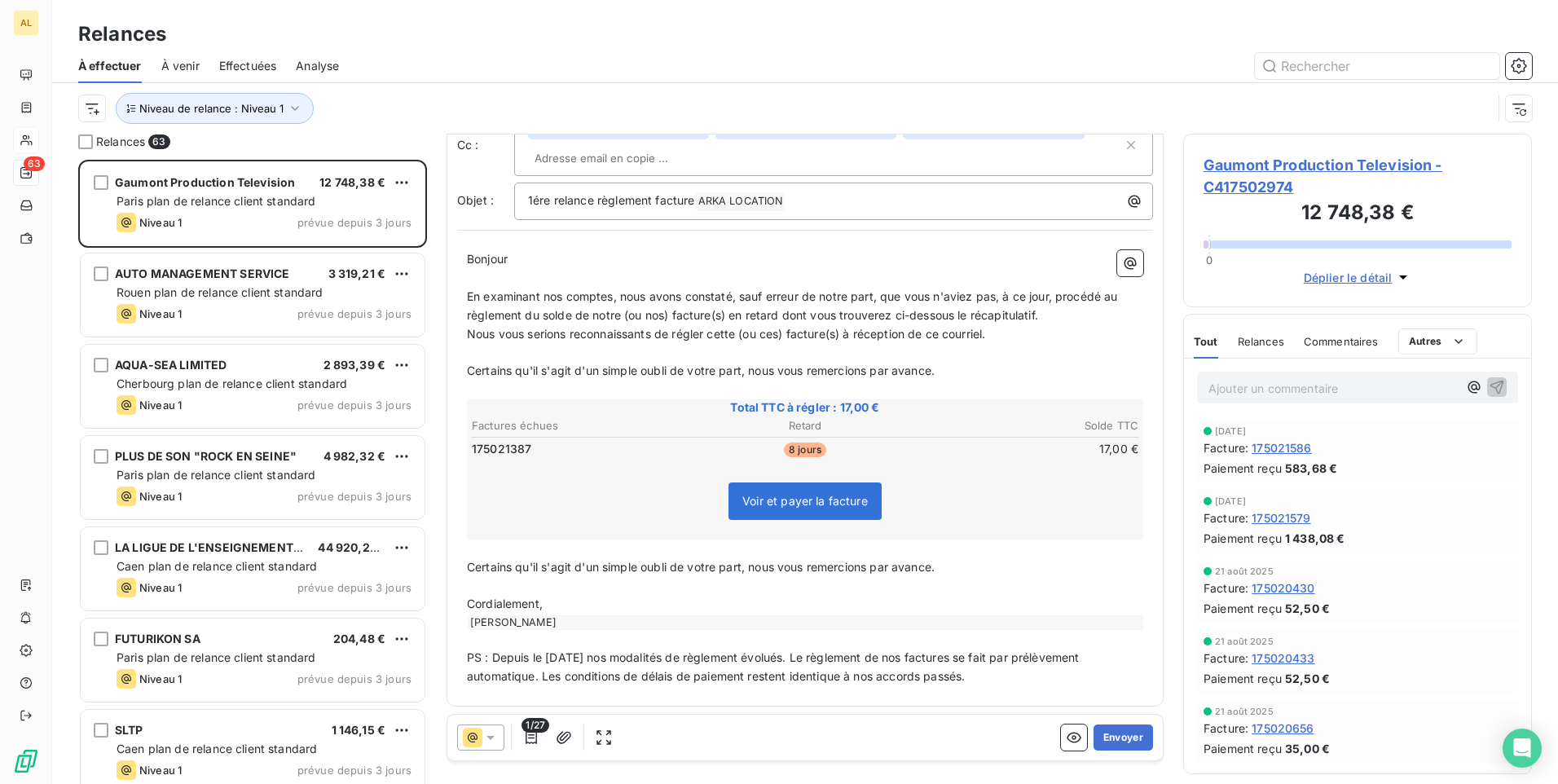
scroll to position [97, 0]
click at [1094, 740] on button "Envoyer" at bounding box center [1123, 737] width 59 height 26
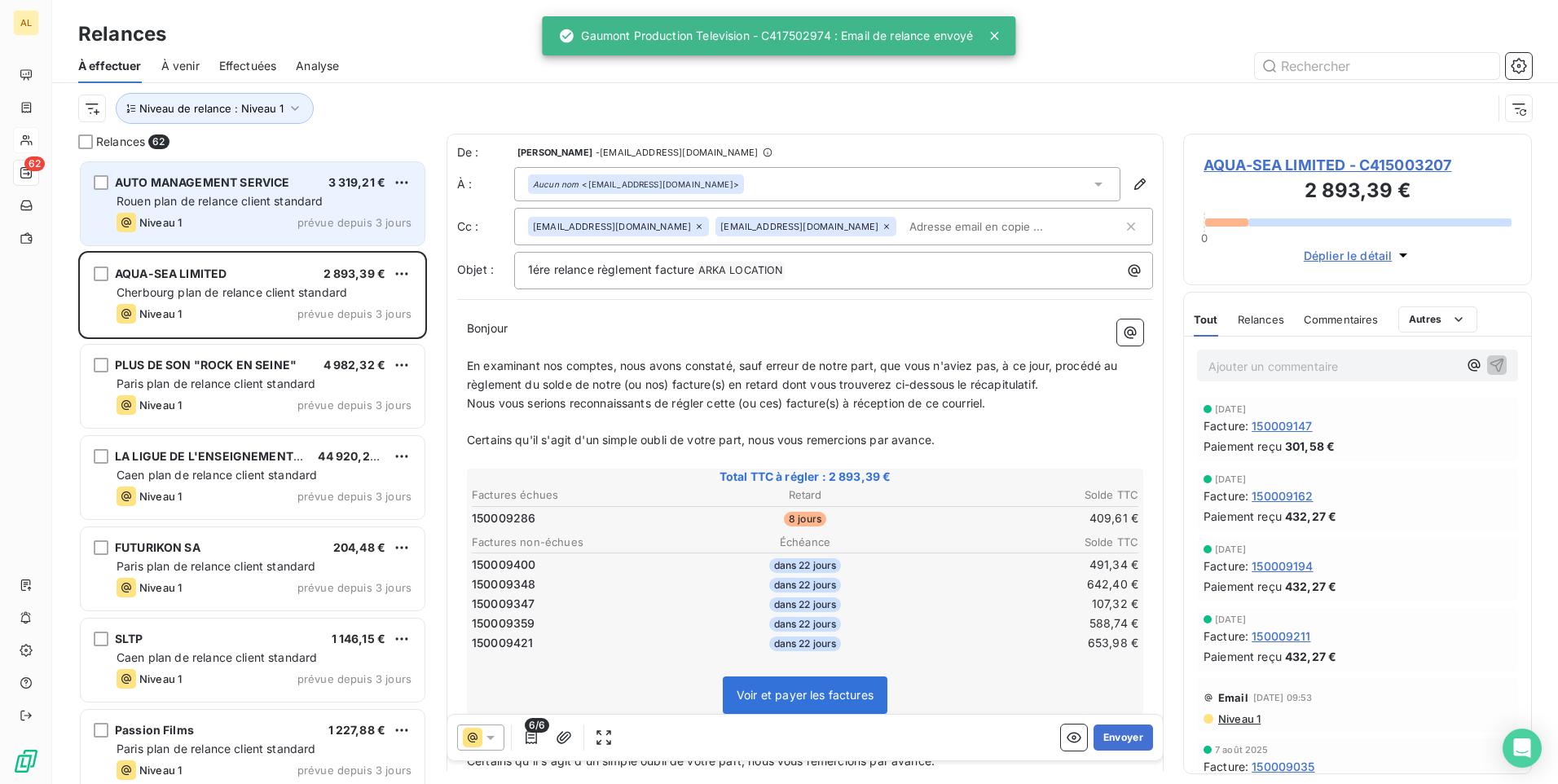
click at [319, 208] on div "Rouen plan de relance client standard" at bounding box center [263, 201] width 295 height 17
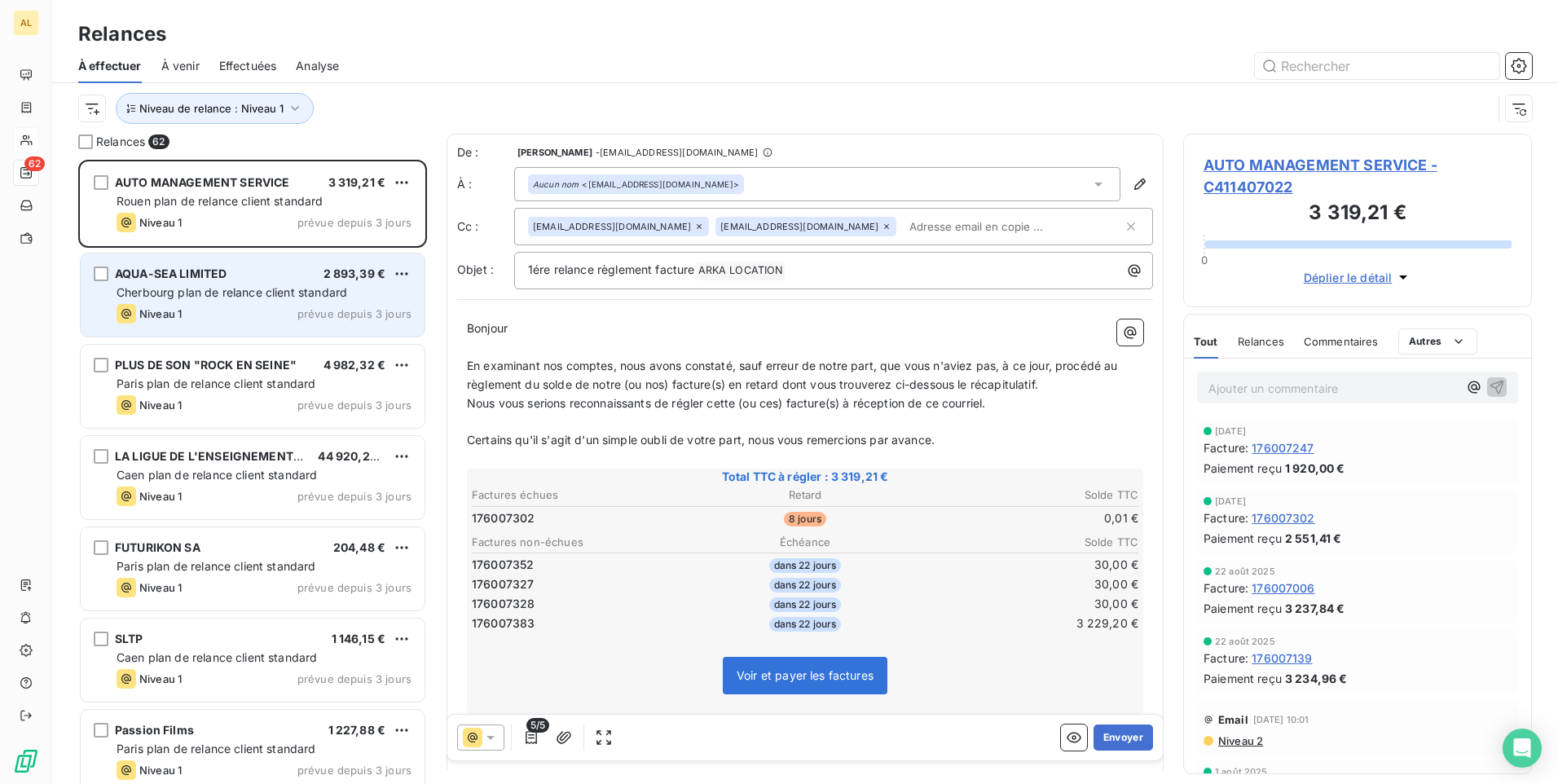
click at [268, 293] on span "Cherbourg plan de relance client standard" at bounding box center [232, 292] width 231 height 14
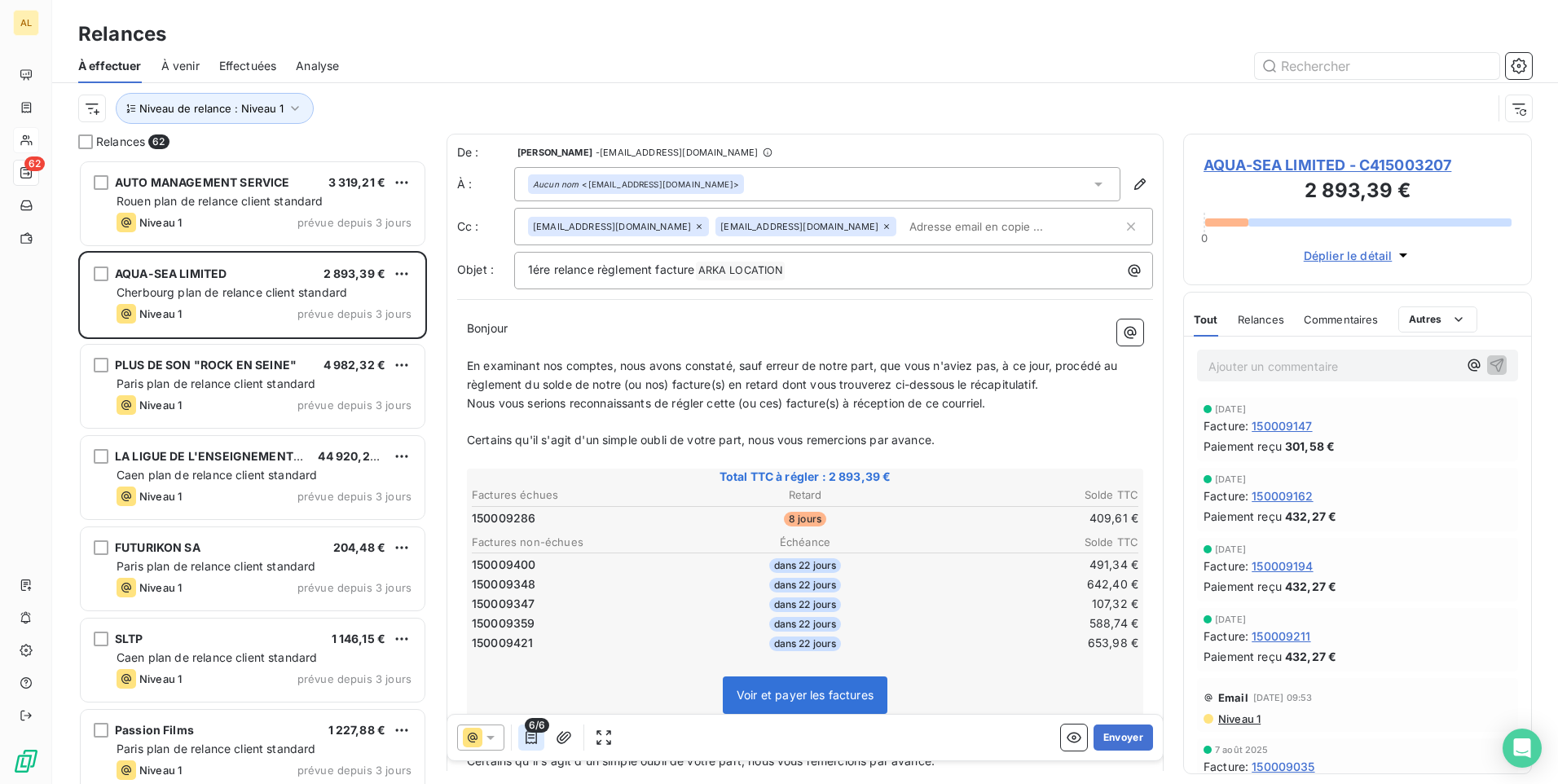
click at [527, 741] on icon "button" at bounding box center [532, 738] width 17 height 17
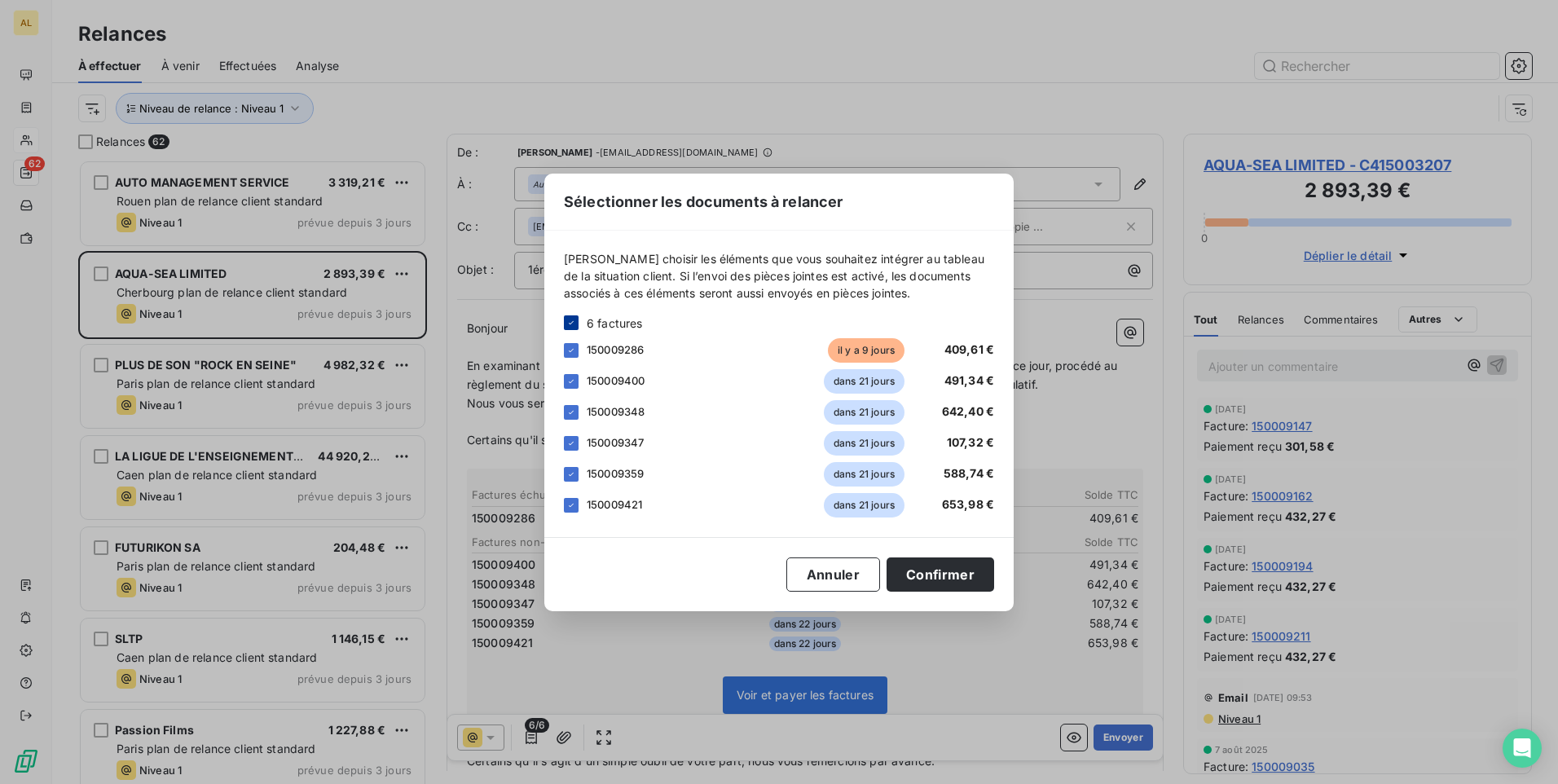
click at [572, 323] on icon at bounding box center [572, 323] width 5 height 3
click at [574, 353] on div at bounding box center [572, 351] width 15 height 15
click at [932, 568] on button "Confirmer" at bounding box center [940, 574] width 108 height 34
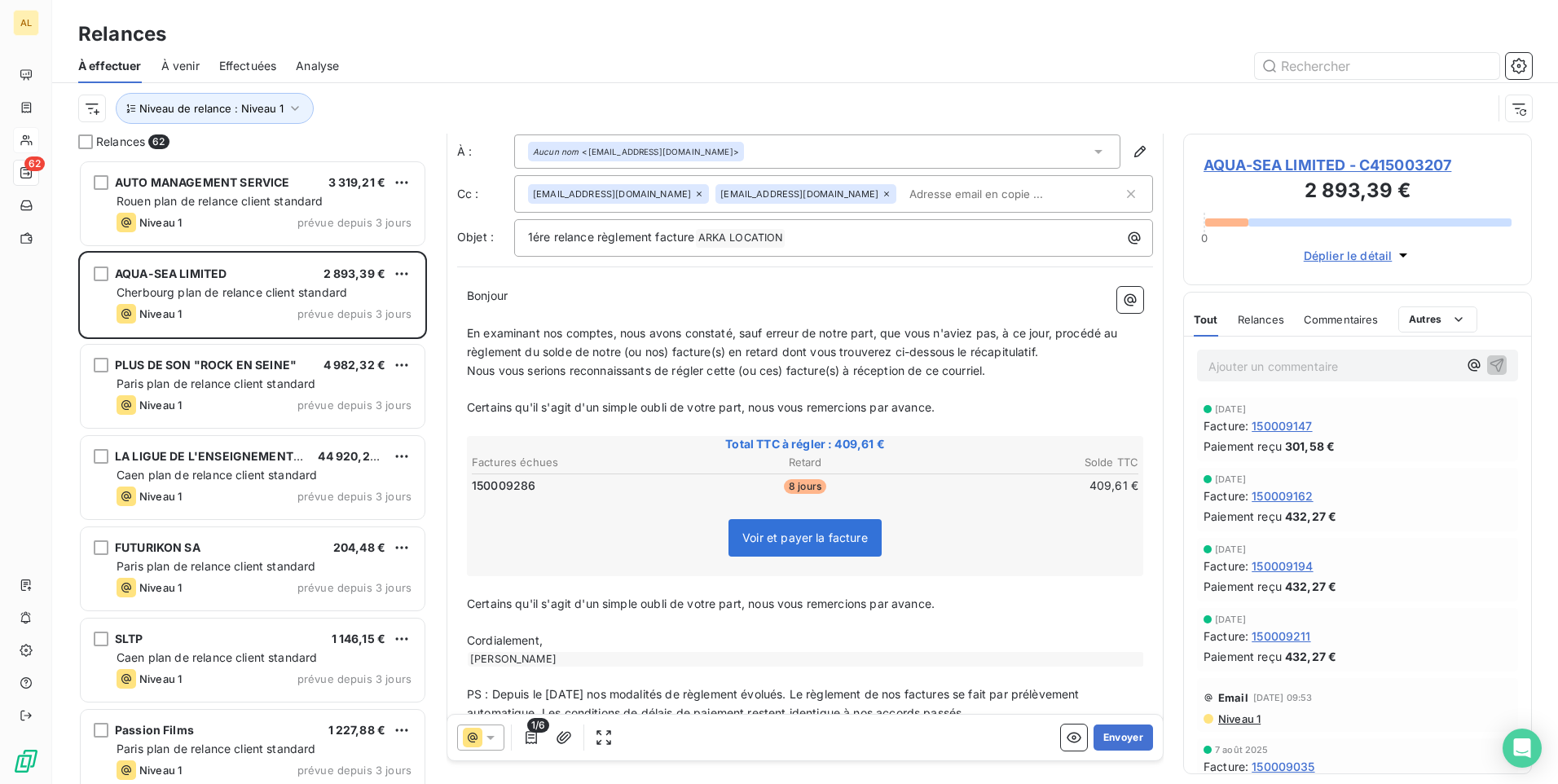
scroll to position [73, 0]
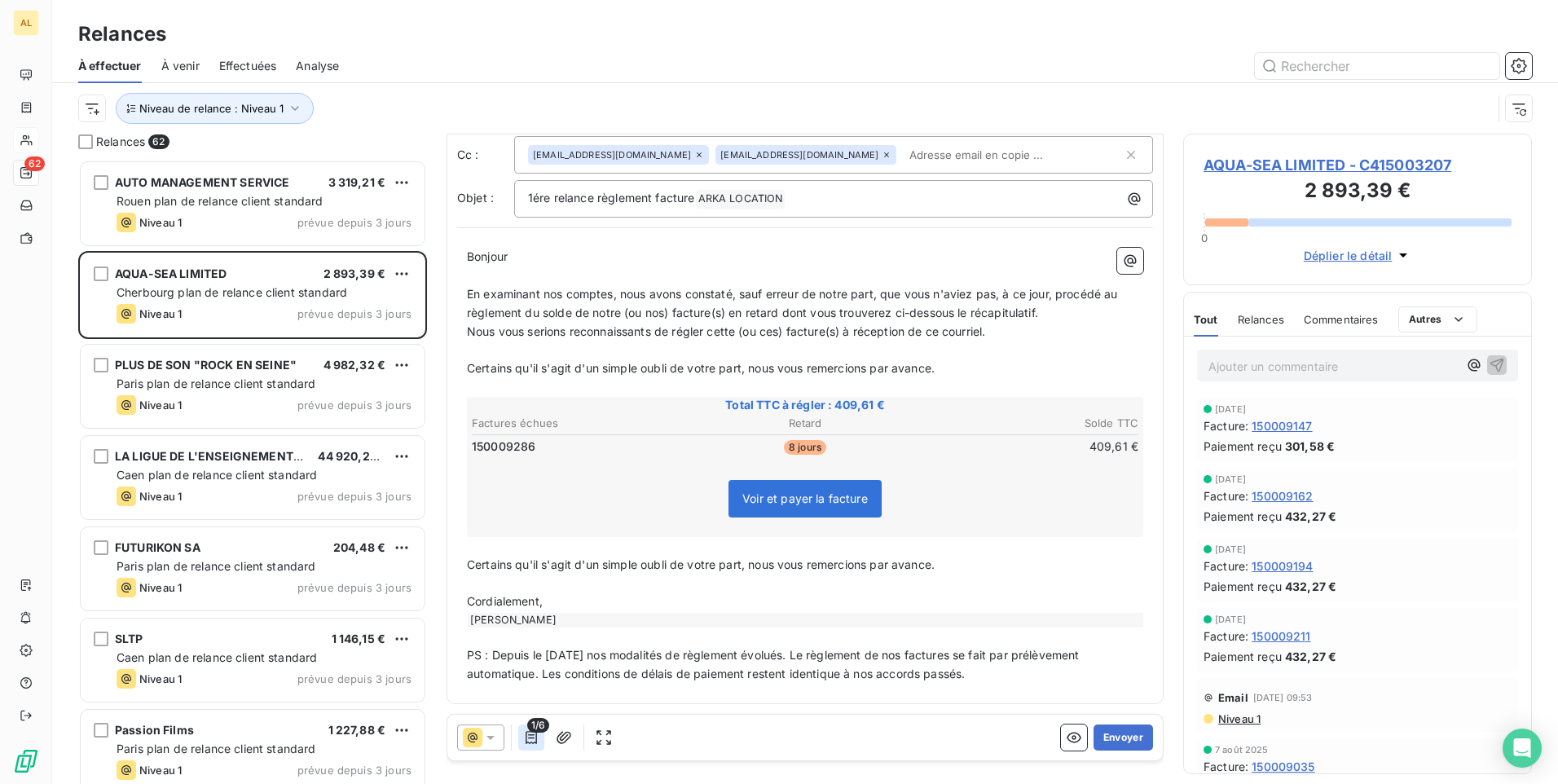
click at [532, 742] on icon "button" at bounding box center [532, 738] width 17 height 17
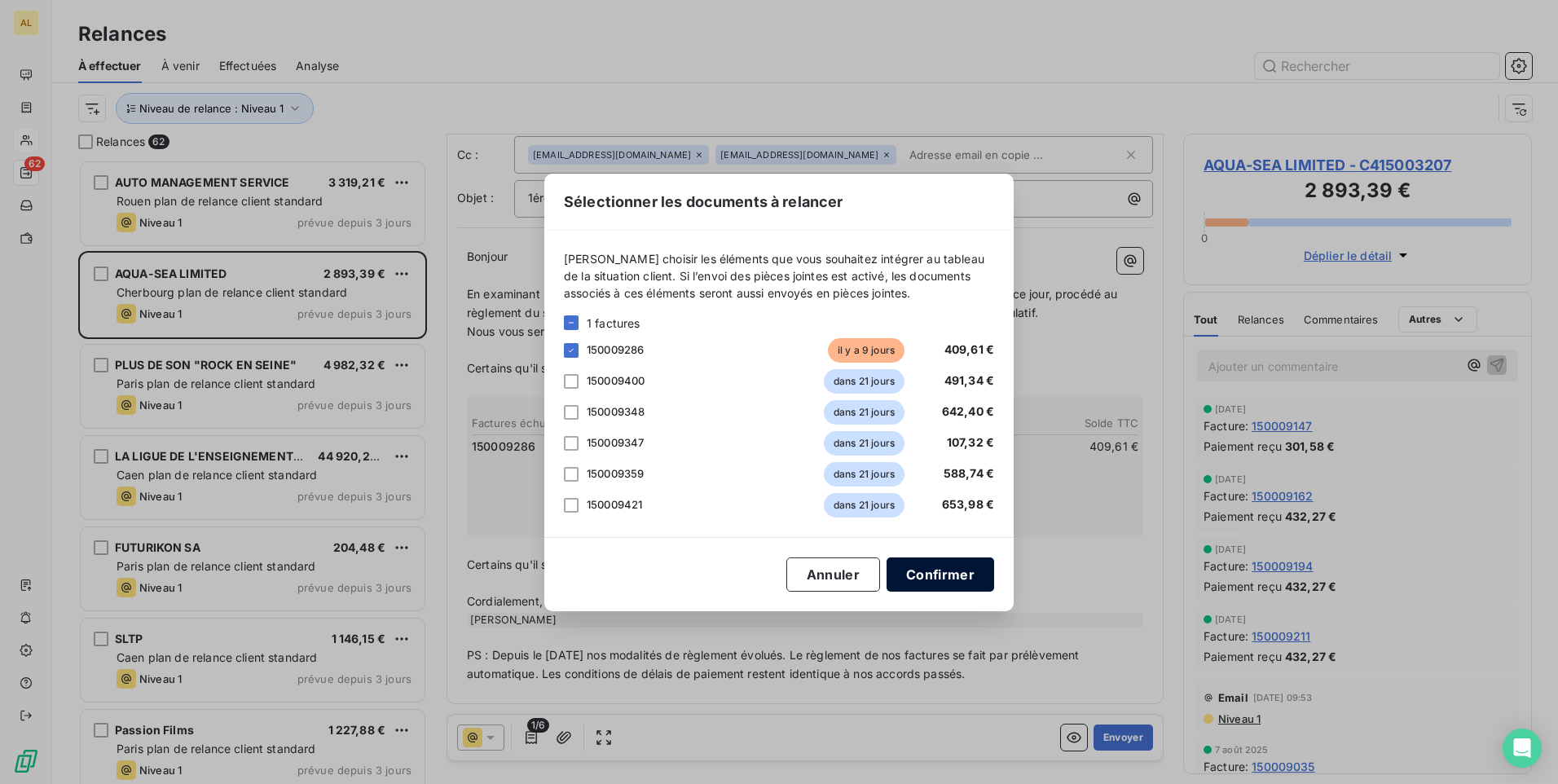
click at [932, 578] on button "Confirmer" at bounding box center [940, 574] width 108 height 34
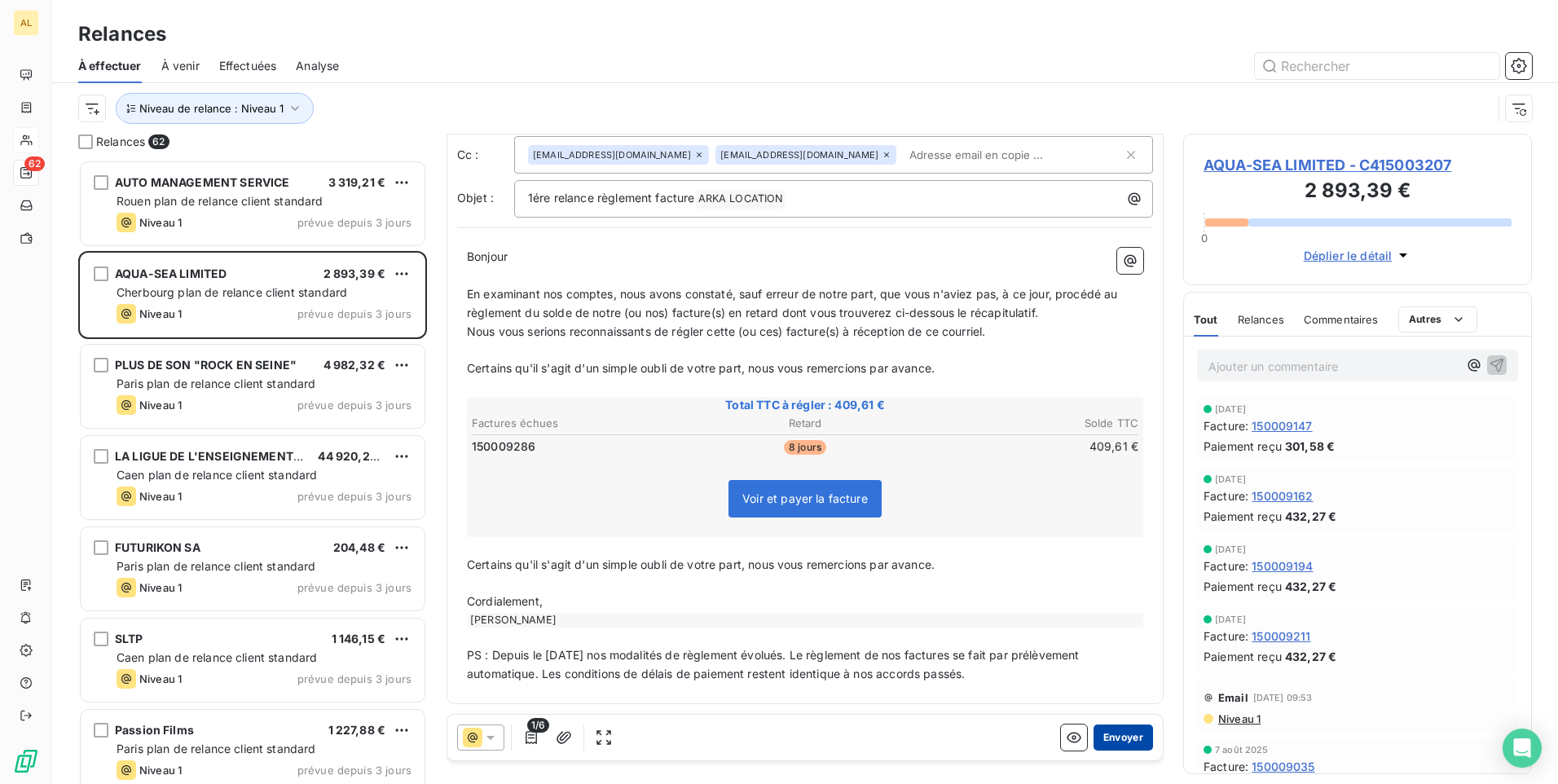
click at [1103, 741] on button "Envoyer" at bounding box center [1123, 737] width 59 height 26
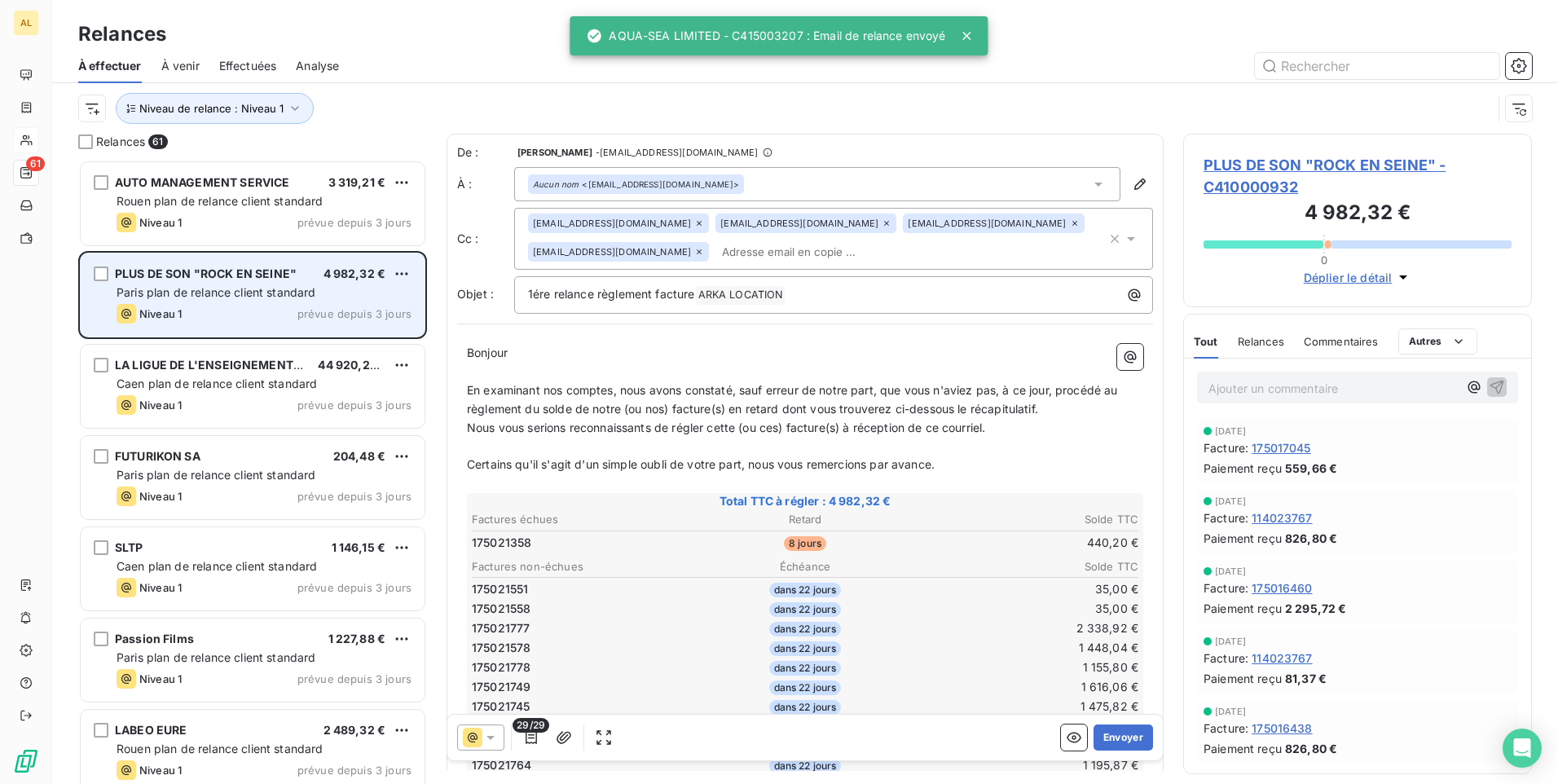
click at [237, 299] on div "Paris plan de relance client standard" at bounding box center [263, 293] width 295 height 17
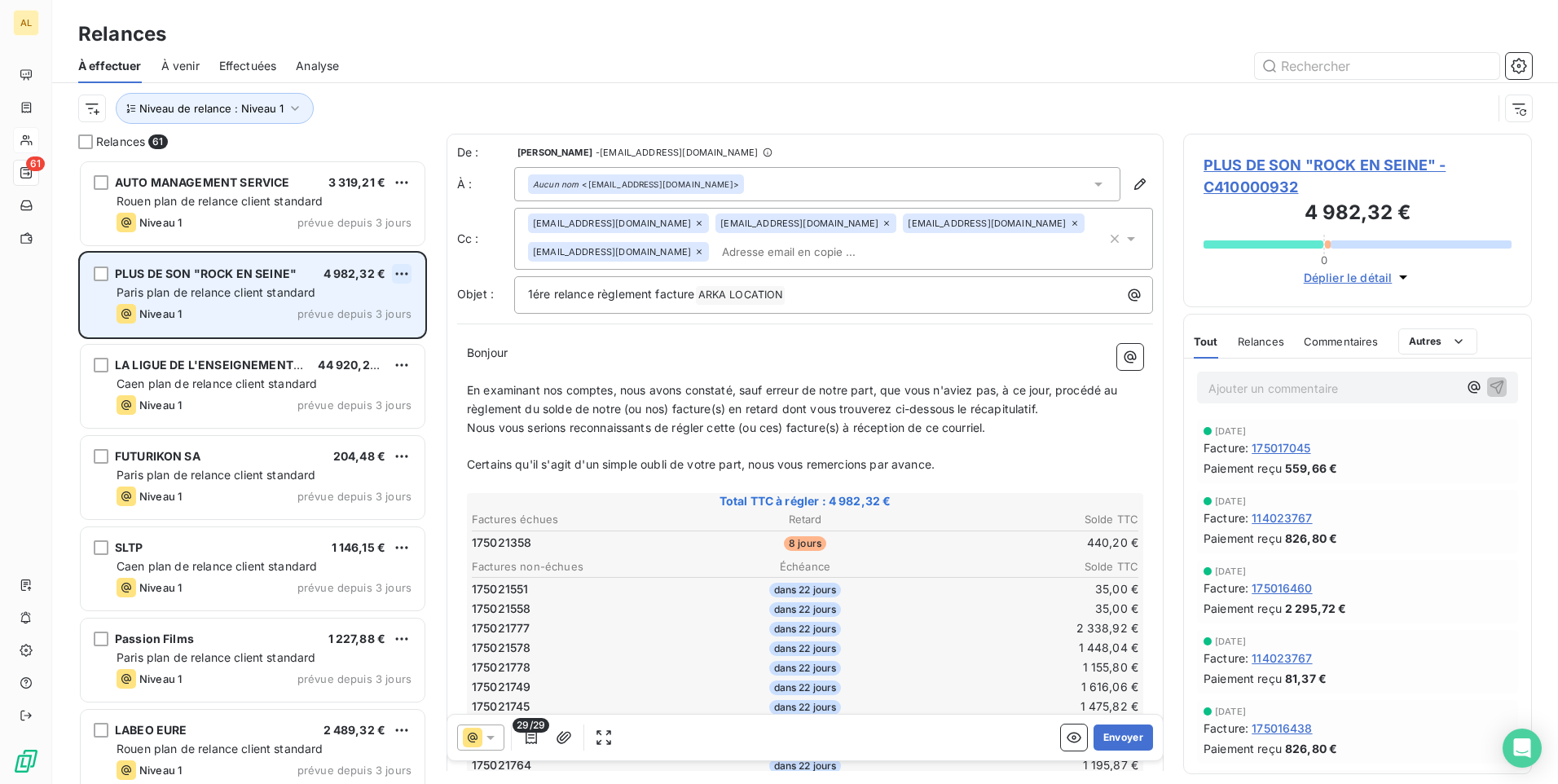
click at [400, 277] on html "AL 61 Relances À effectuer À venir Effectuées Analyse Niveau de relance : Nivea…" at bounding box center [779, 392] width 1558 height 784
click at [331, 339] on div "Passer cette action" at bounding box center [331, 335] width 146 height 26
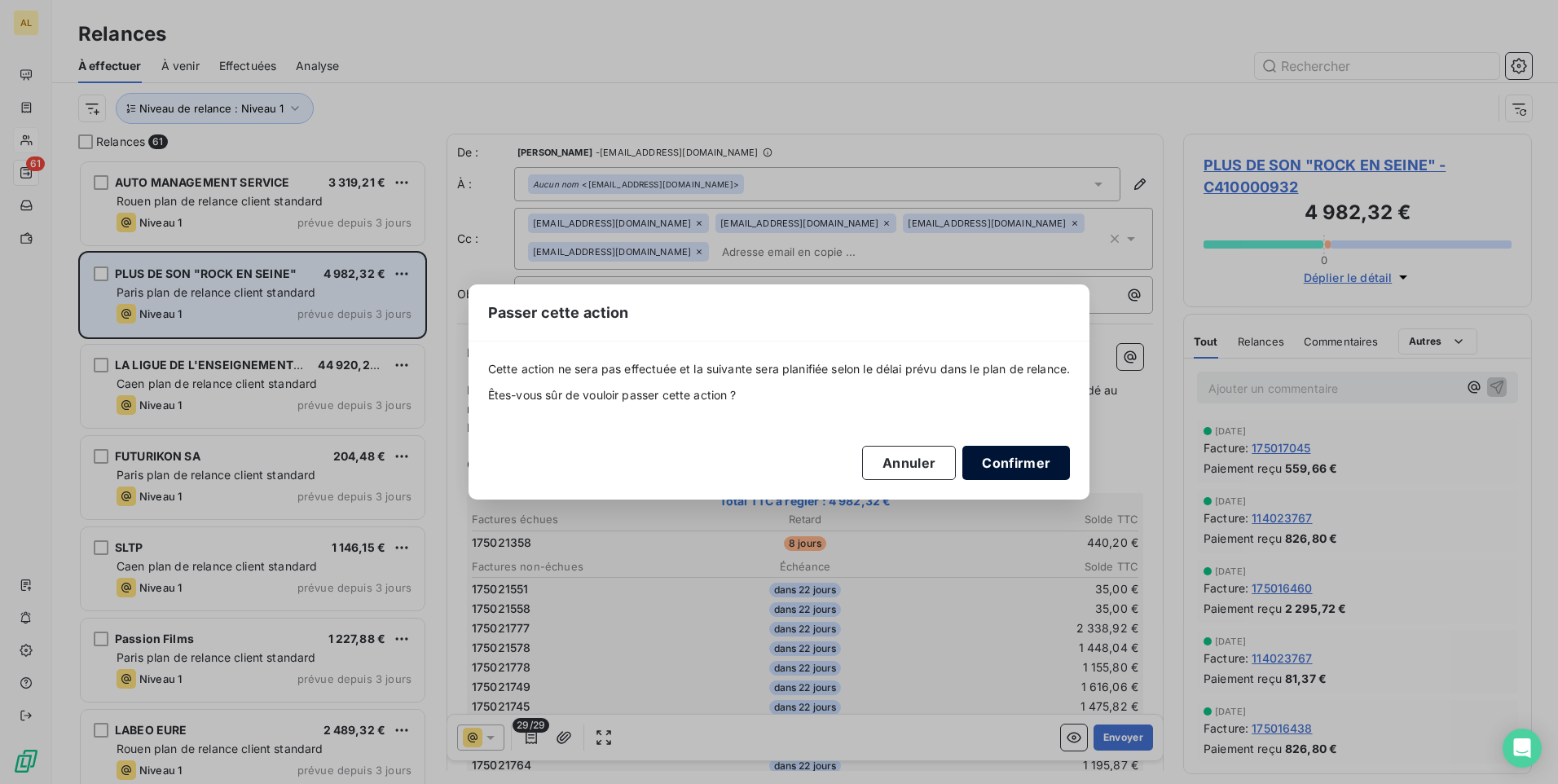
click at [1005, 469] on button "Confirmer" at bounding box center [1016, 462] width 108 height 34
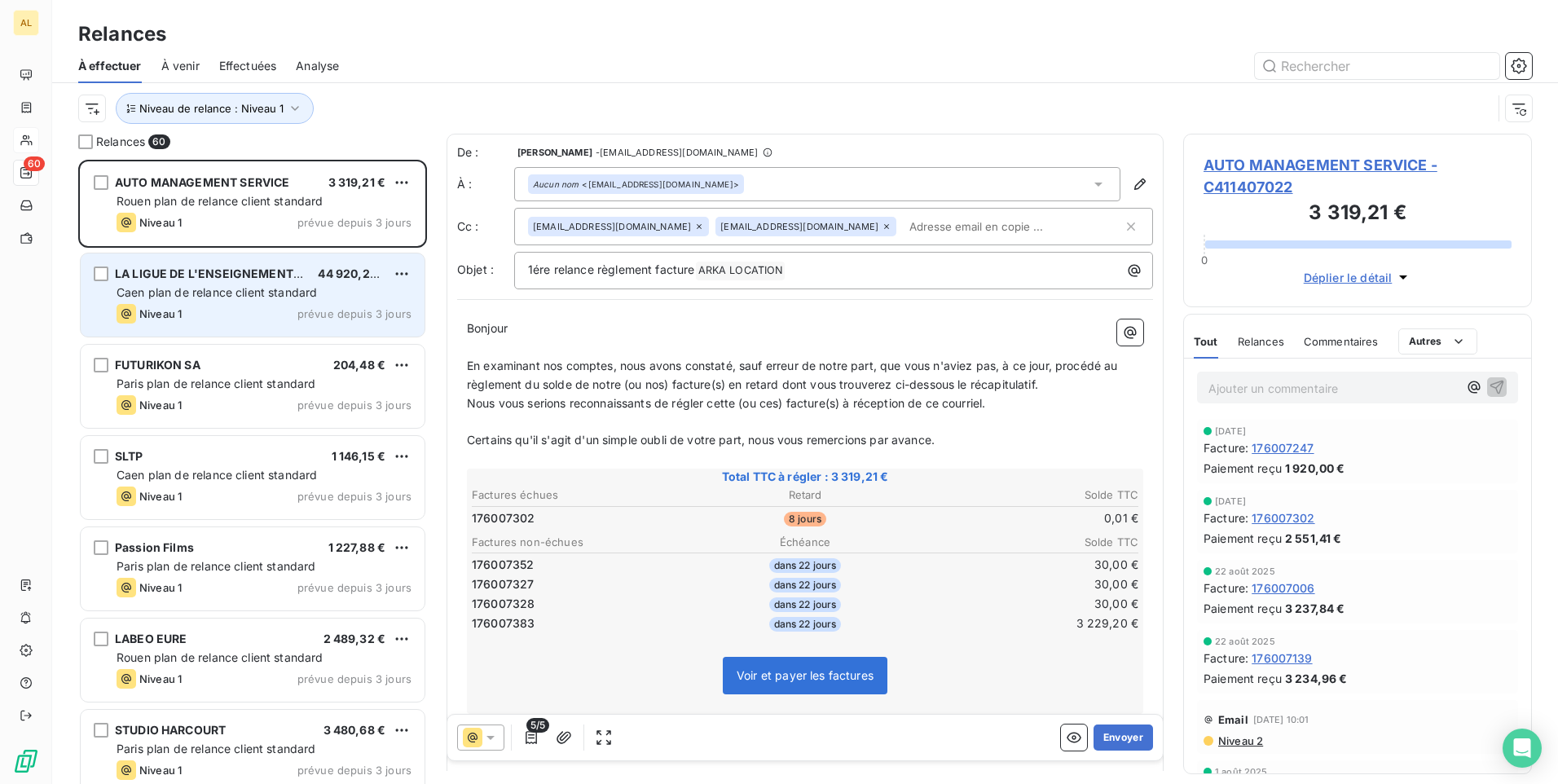
click at [359, 292] on div "Caen plan de relance client standard" at bounding box center [263, 293] width 295 height 17
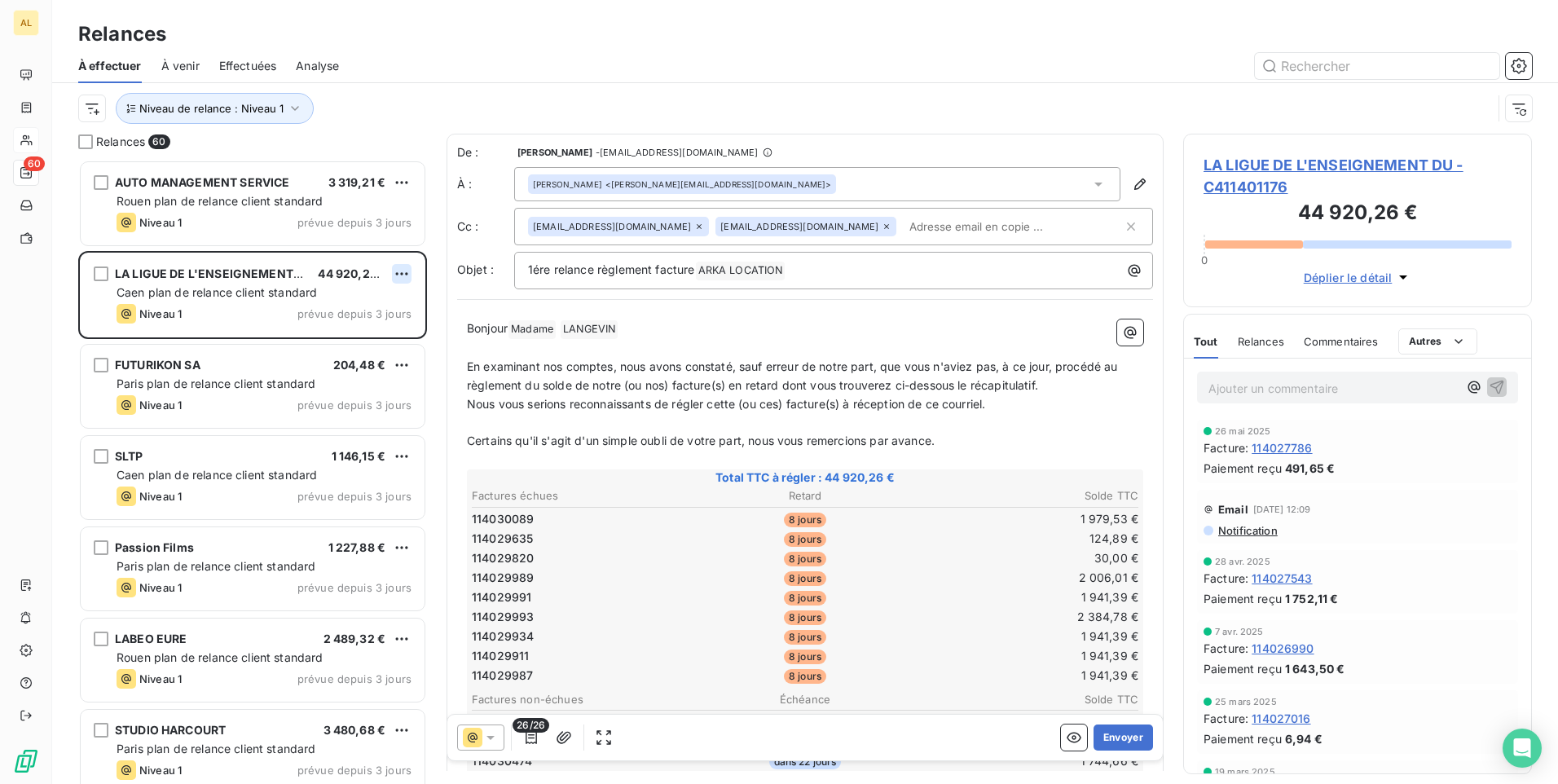
click at [395, 277] on html "AL 60 Relances À effectuer À venir Effectuées Analyse Niveau de relance : Nivea…" at bounding box center [779, 392] width 1558 height 784
click at [351, 333] on div "Passer cette action" at bounding box center [331, 335] width 146 height 26
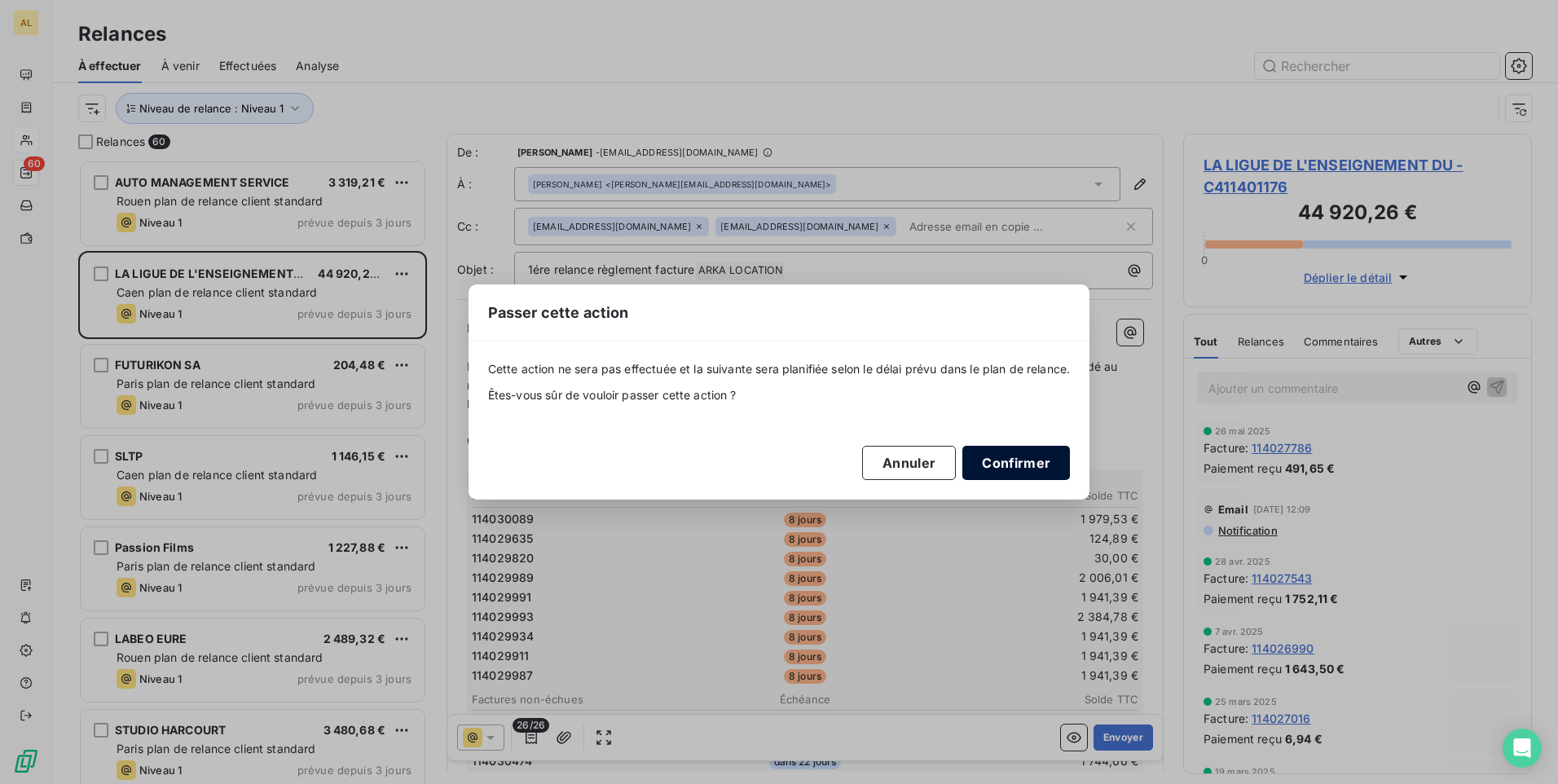
click at [1005, 469] on button "Confirmer" at bounding box center [1016, 462] width 108 height 34
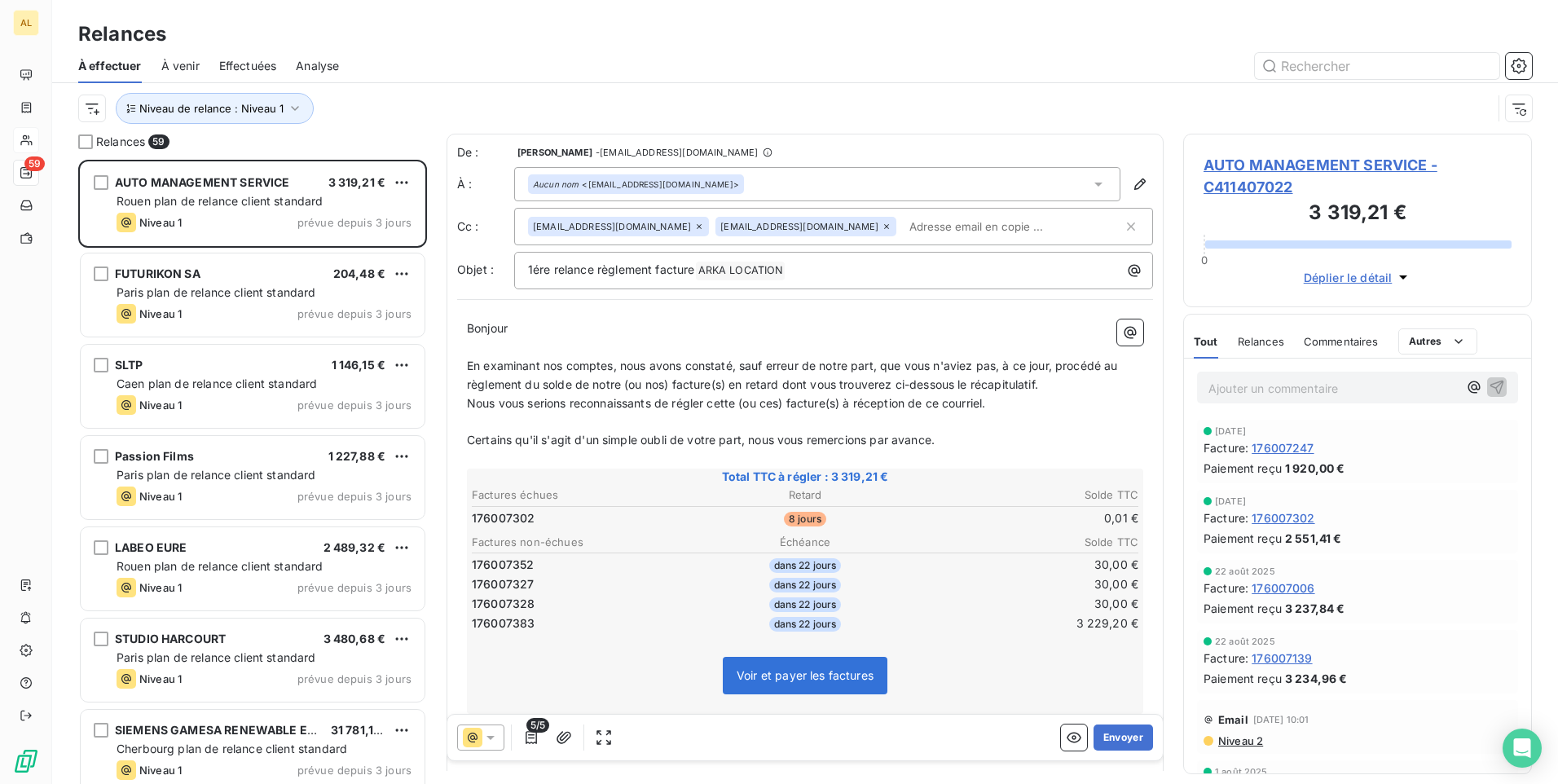
click at [216, 275] on div "FUTURIKON SA 204,48 €" at bounding box center [263, 274] width 295 height 15
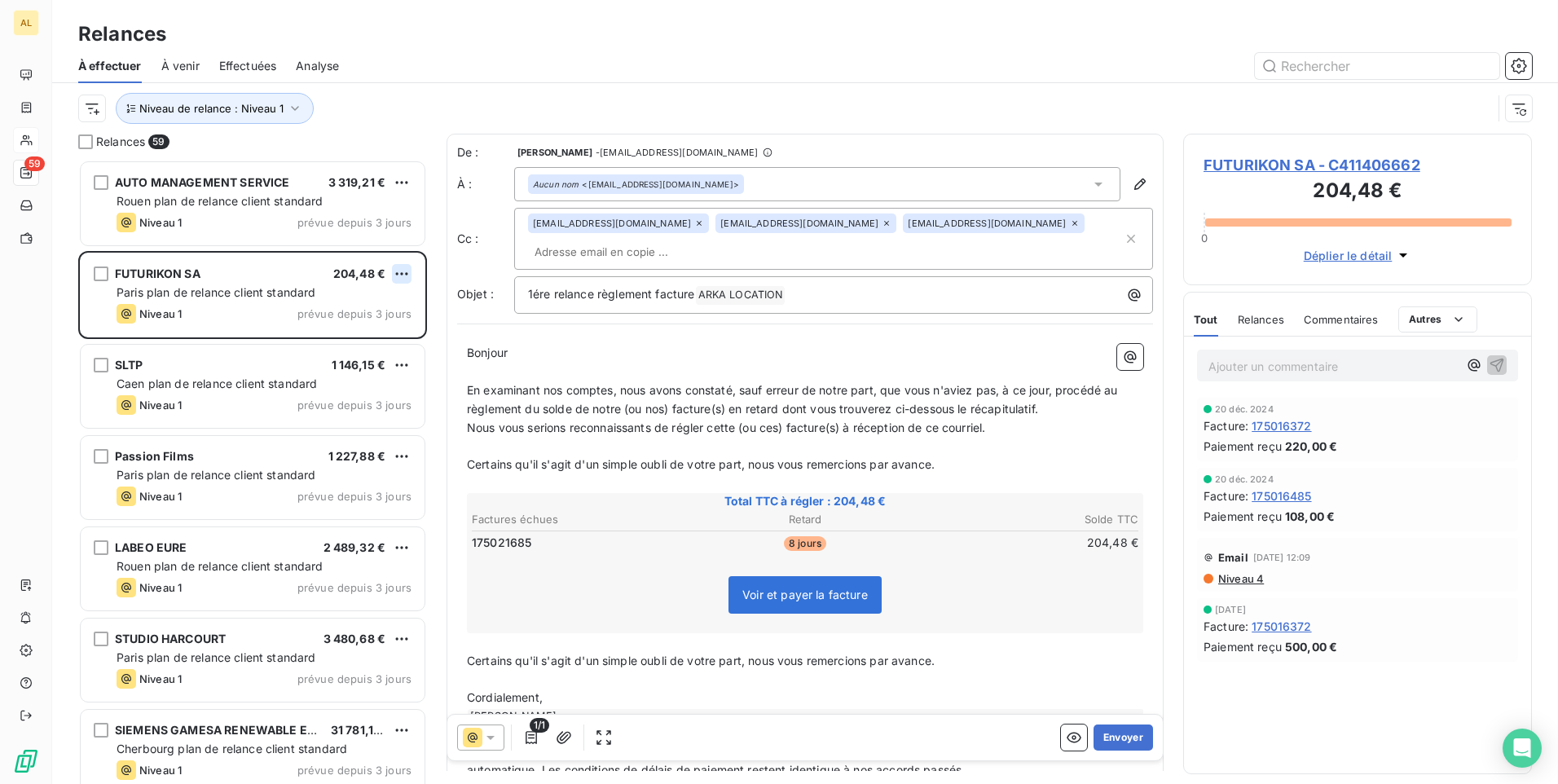
click at [398, 272] on html "AL 59 Relances À effectuer À venir Effectuées Analyse Niveau de relance : Nivea…" at bounding box center [779, 392] width 1558 height 784
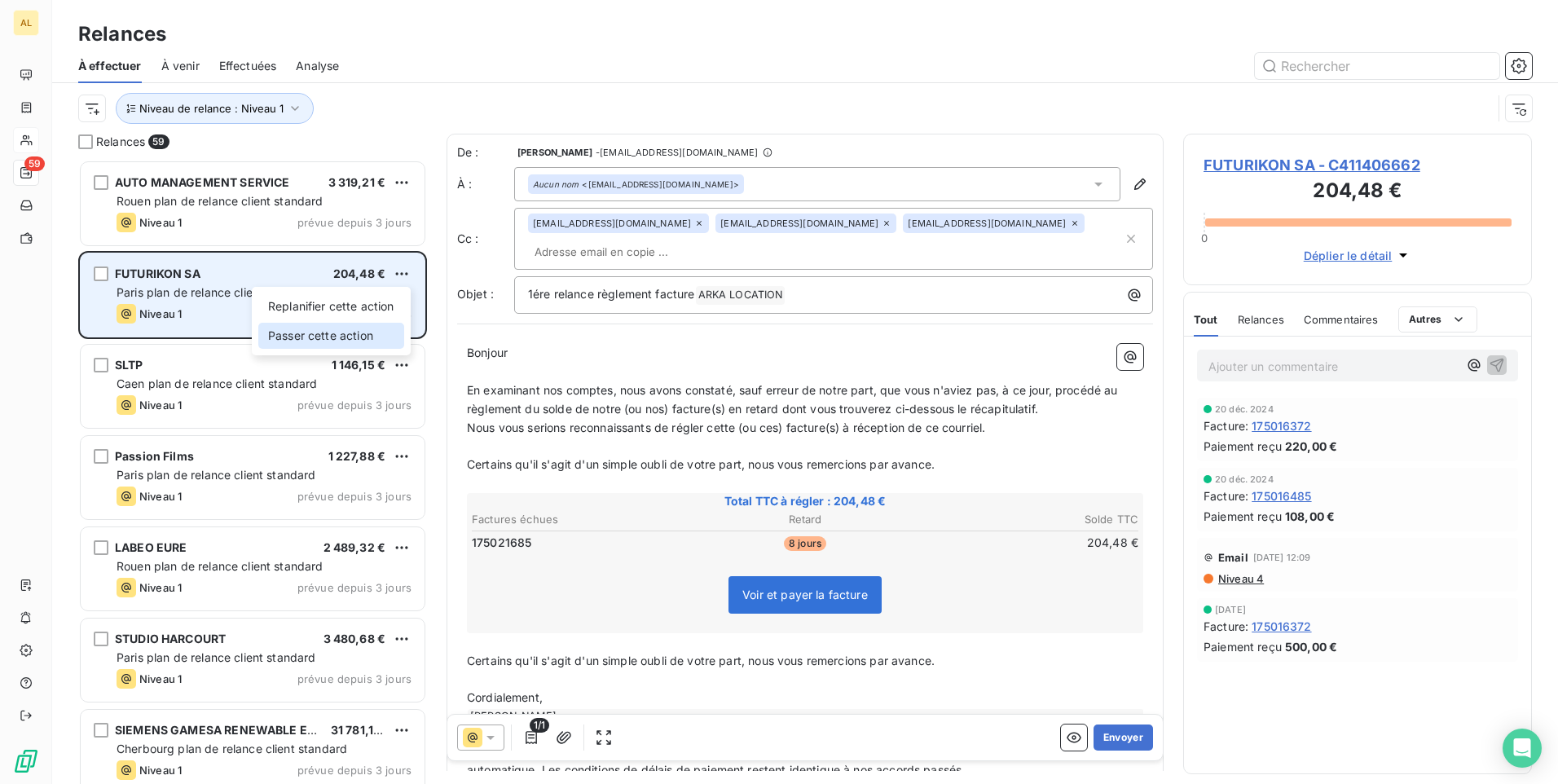
click at [354, 328] on div "Passer cette action" at bounding box center [331, 335] width 146 height 26
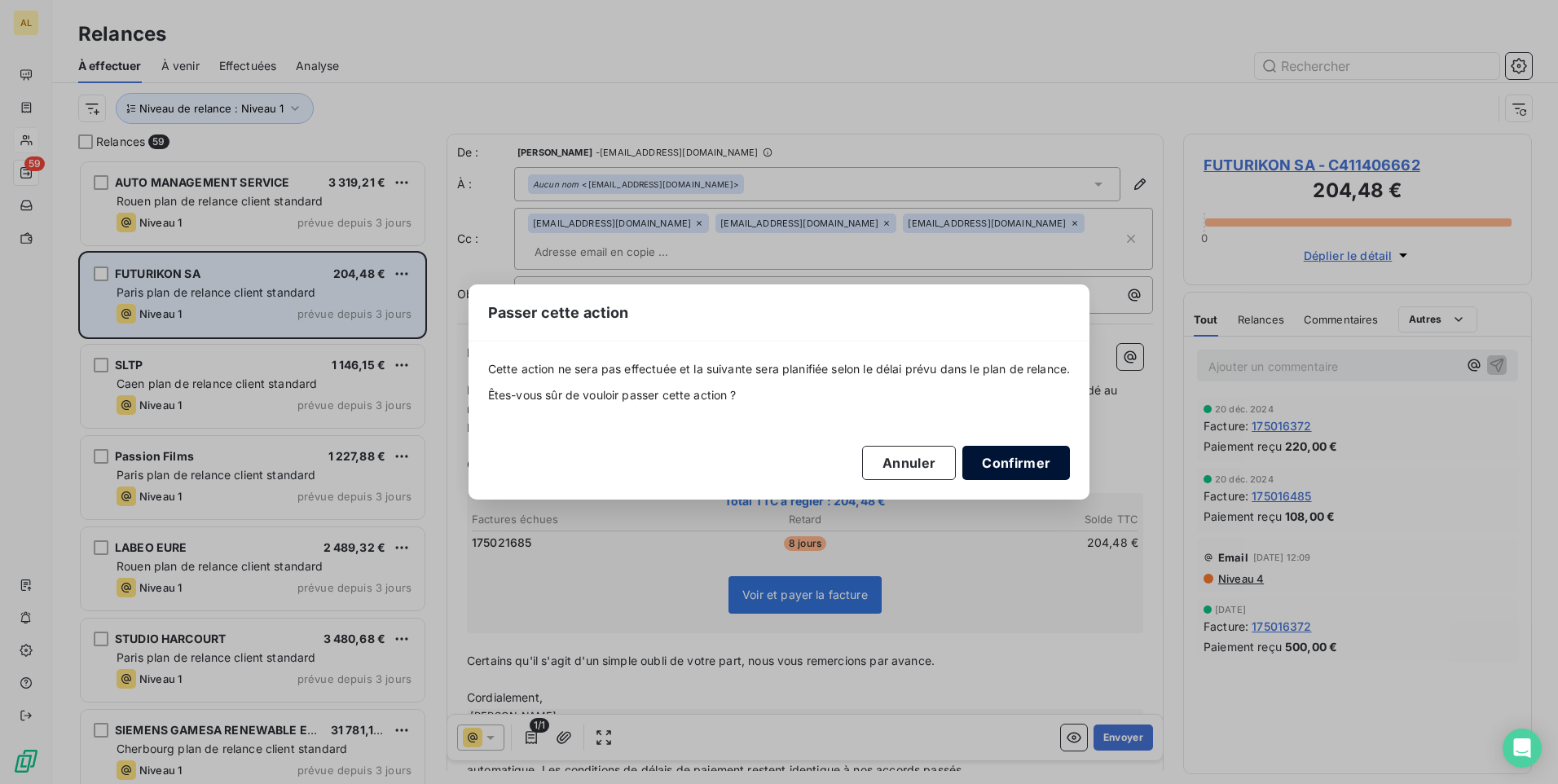
click at [987, 455] on button "Confirmer" at bounding box center [1016, 462] width 108 height 34
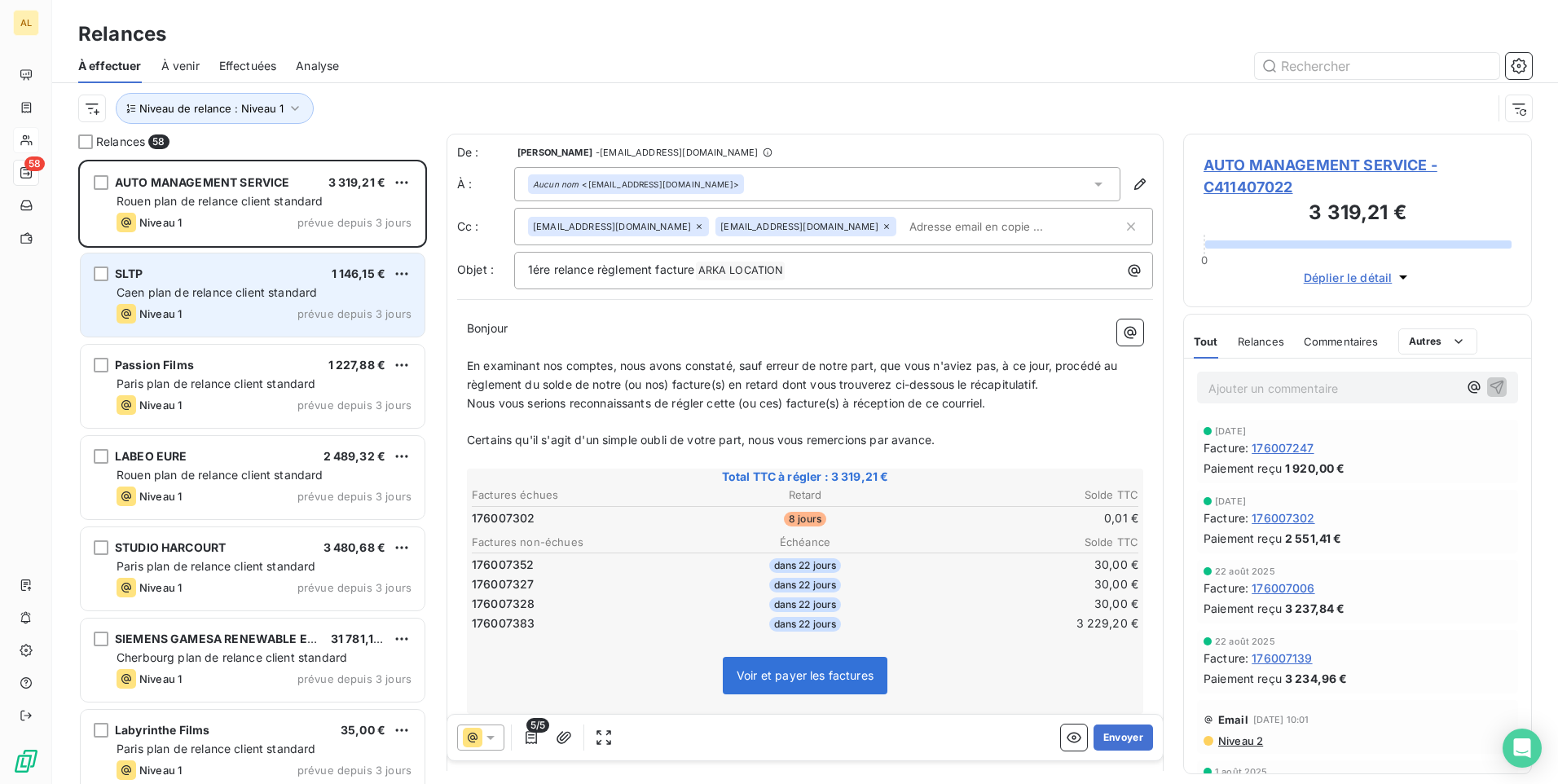
click at [211, 283] on div "SLTP 1 146,15 € Caen plan de relance client standard Niveau 1 prévue depuis 3 j…" at bounding box center [252, 294] width 344 height 83
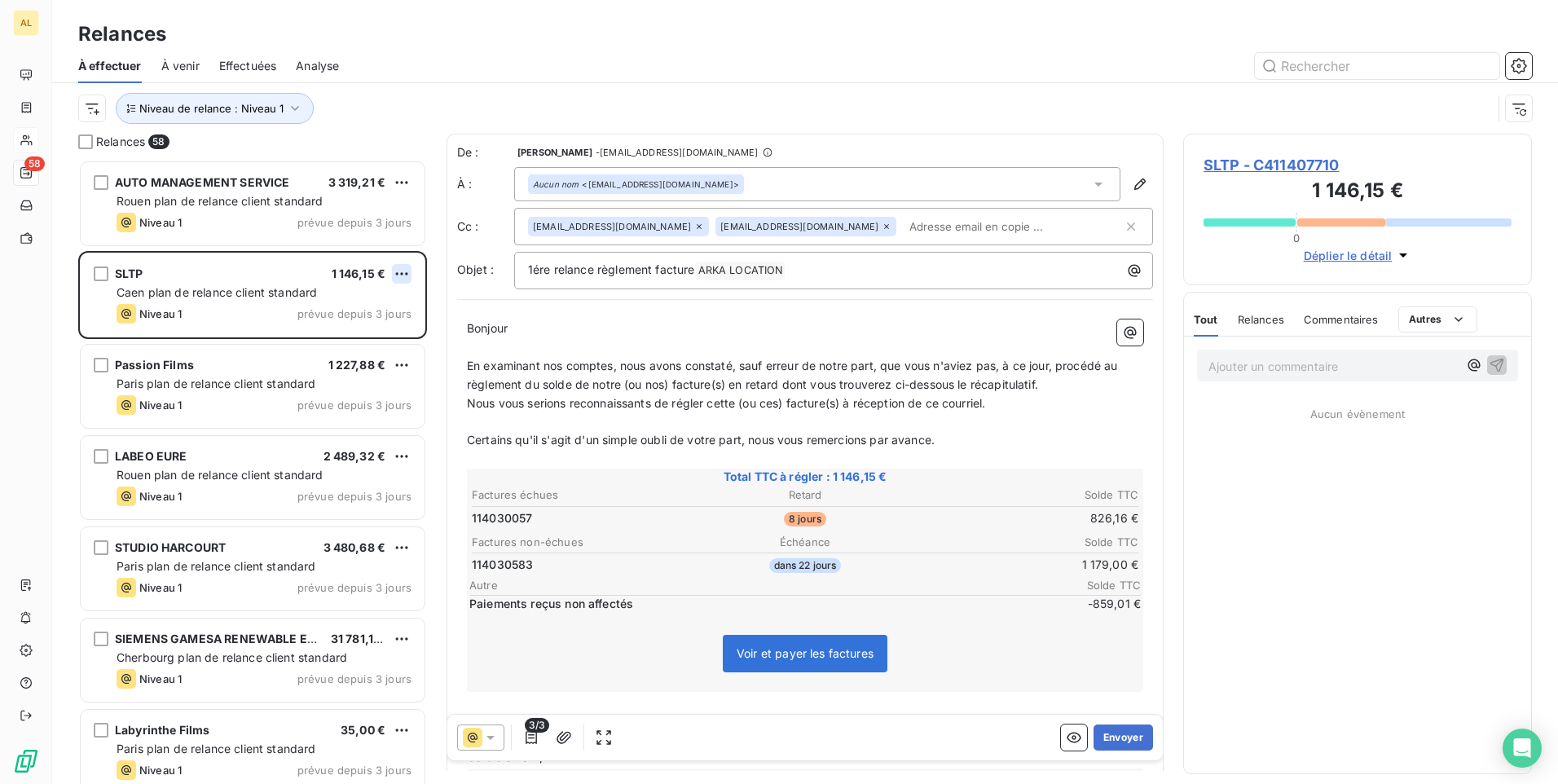
click at [404, 272] on html "AL 58 Relances À effectuer À venir Effectuées Analyse Niveau de relance : Nivea…" at bounding box center [779, 392] width 1558 height 784
drag, startPoint x: 371, startPoint y: 338, endPoint x: 380, endPoint y: 334, distance: 9.8
click at [373, 338] on div "Passer cette action" at bounding box center [331, 335] width 146 height 26
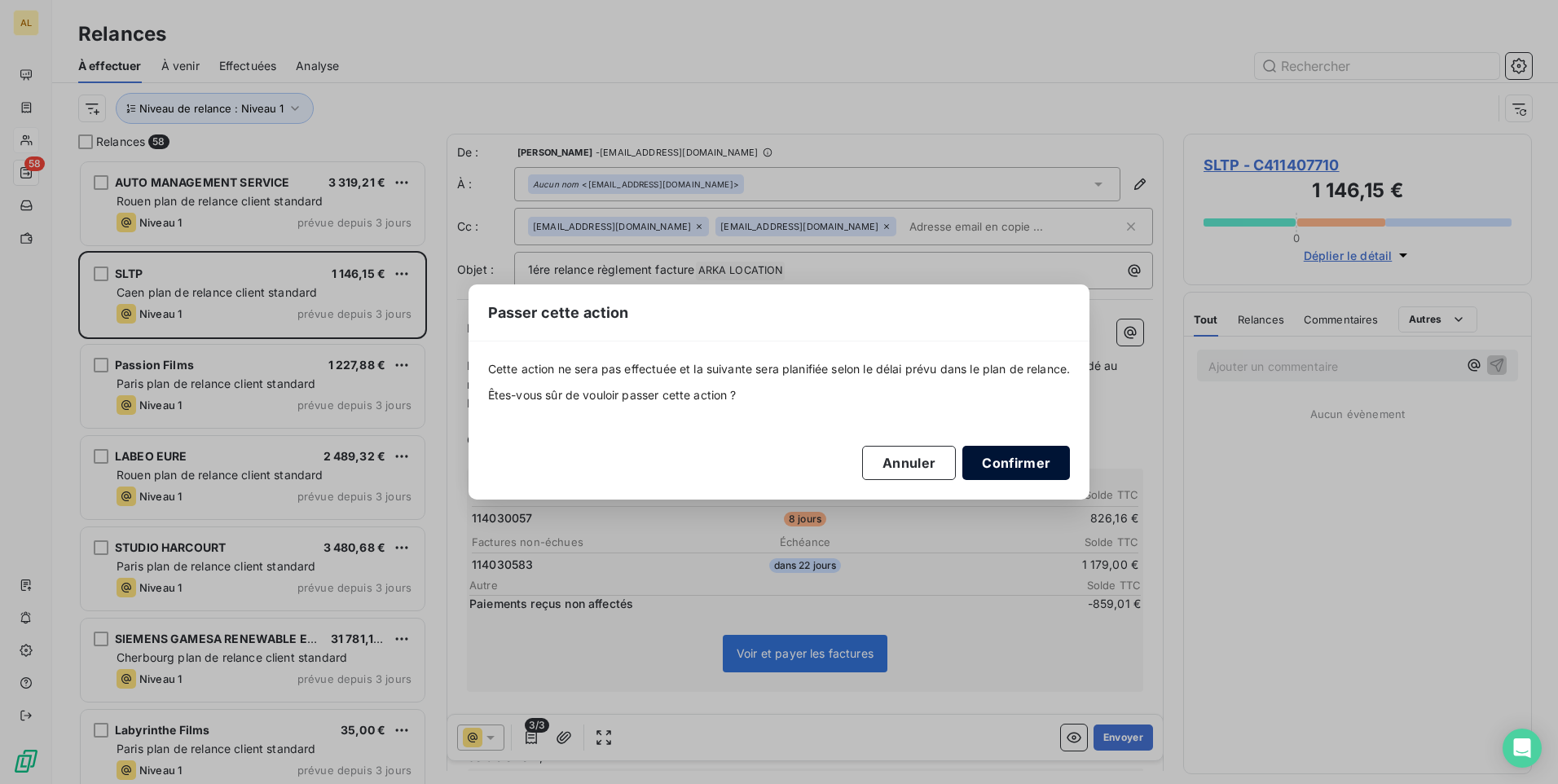
click at [995, 466] on button "Confirmer" at bounding box center [1016, 462] width 108 height 34
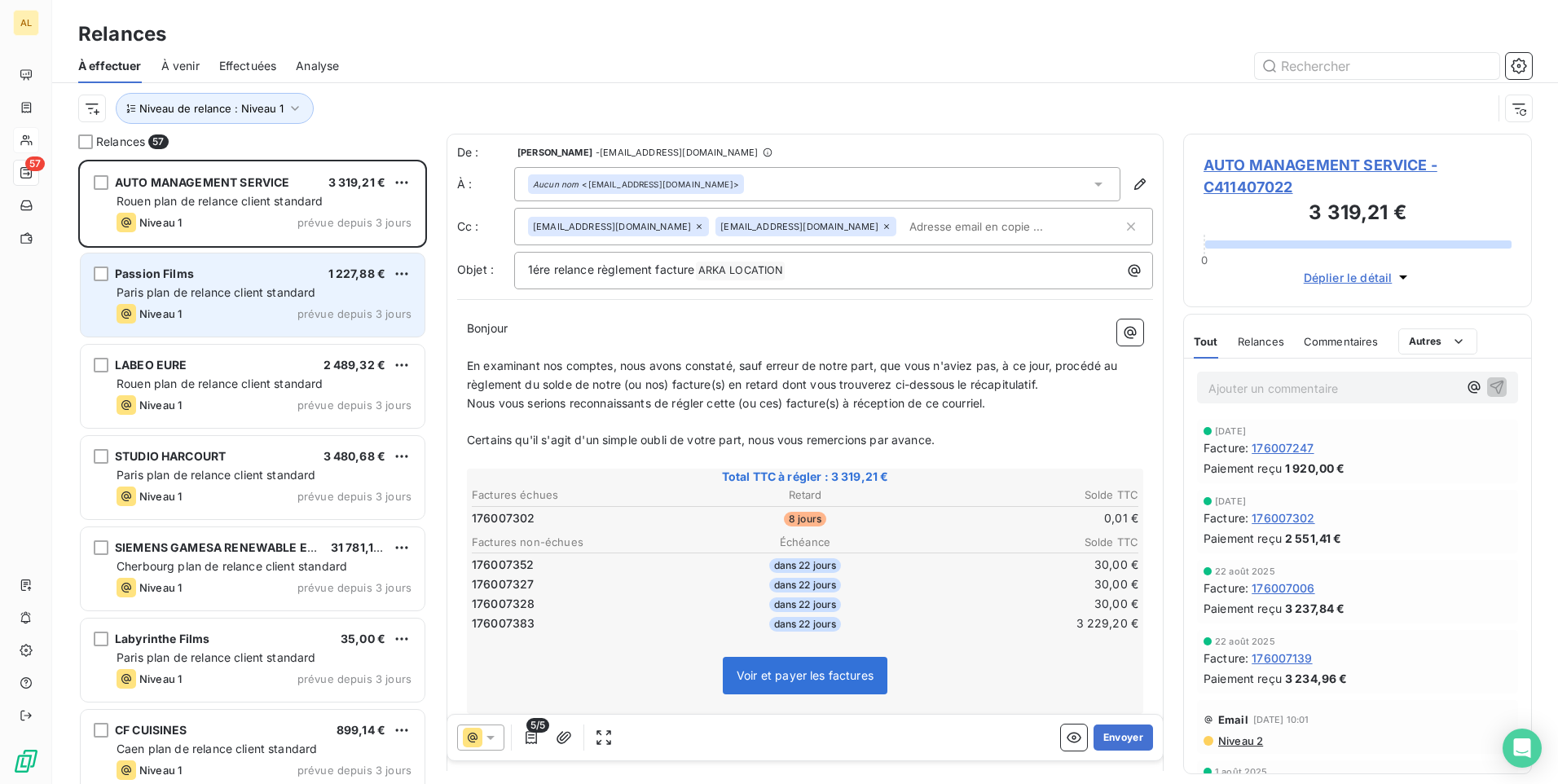
click at [261, 308] on div "Niveau 1 prévue depuis 3 jours" at bounding box center [263, 313] width 295 height 19
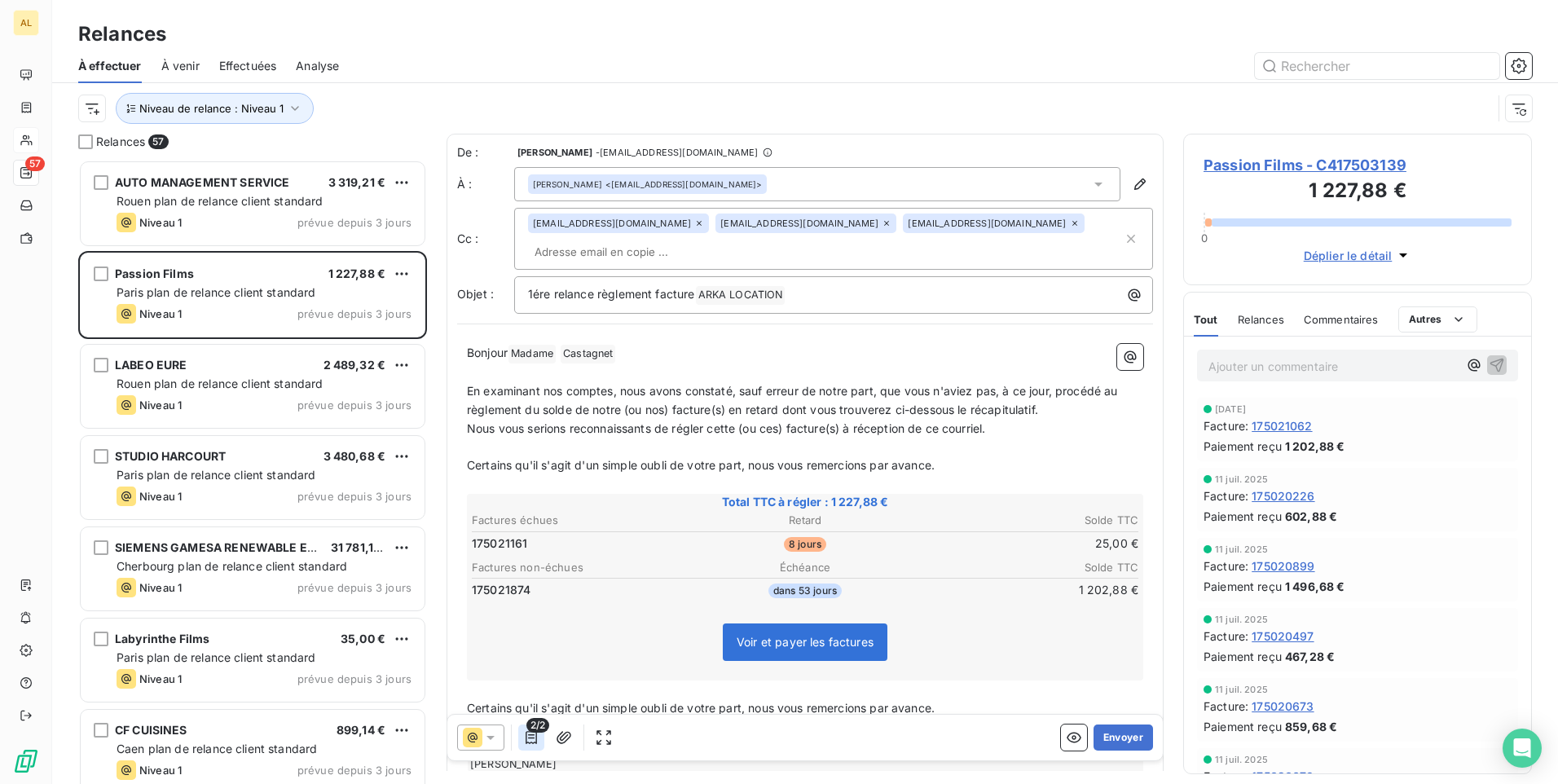
click at [528, 738] on icon "button" at bounding box center [532, 738] width 17 height 17
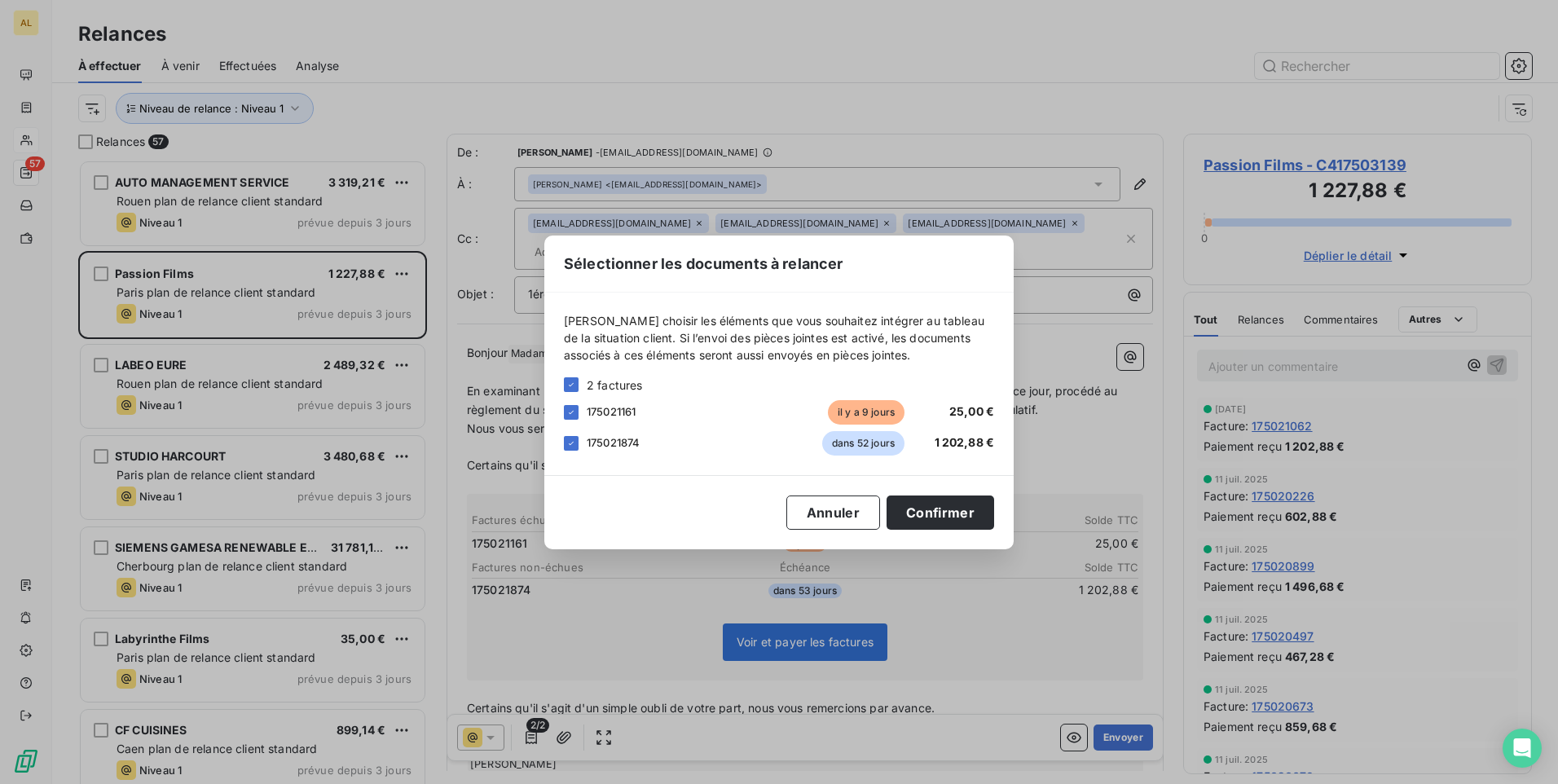
click at [580, 439] on div "175021874 dans 52 jours 1 202,88 €" at bounding box center [779, 443] width 430 height 24
drag, startPoint x: 580, startPoint y: 440, endPoint x: 573, endPoint y: 444, distance: 8.1
click at [579, 440] on div "175021874 dans 52 jours 1 202,88 €" at bounding box center [779, 443] width 430 height 24
click at [576, 443] on div at bounding box center [572, 444] width 15 height 15
click at [952, 513] on button "Confirmer" at bounding box center [940, 512] width 108 height 34
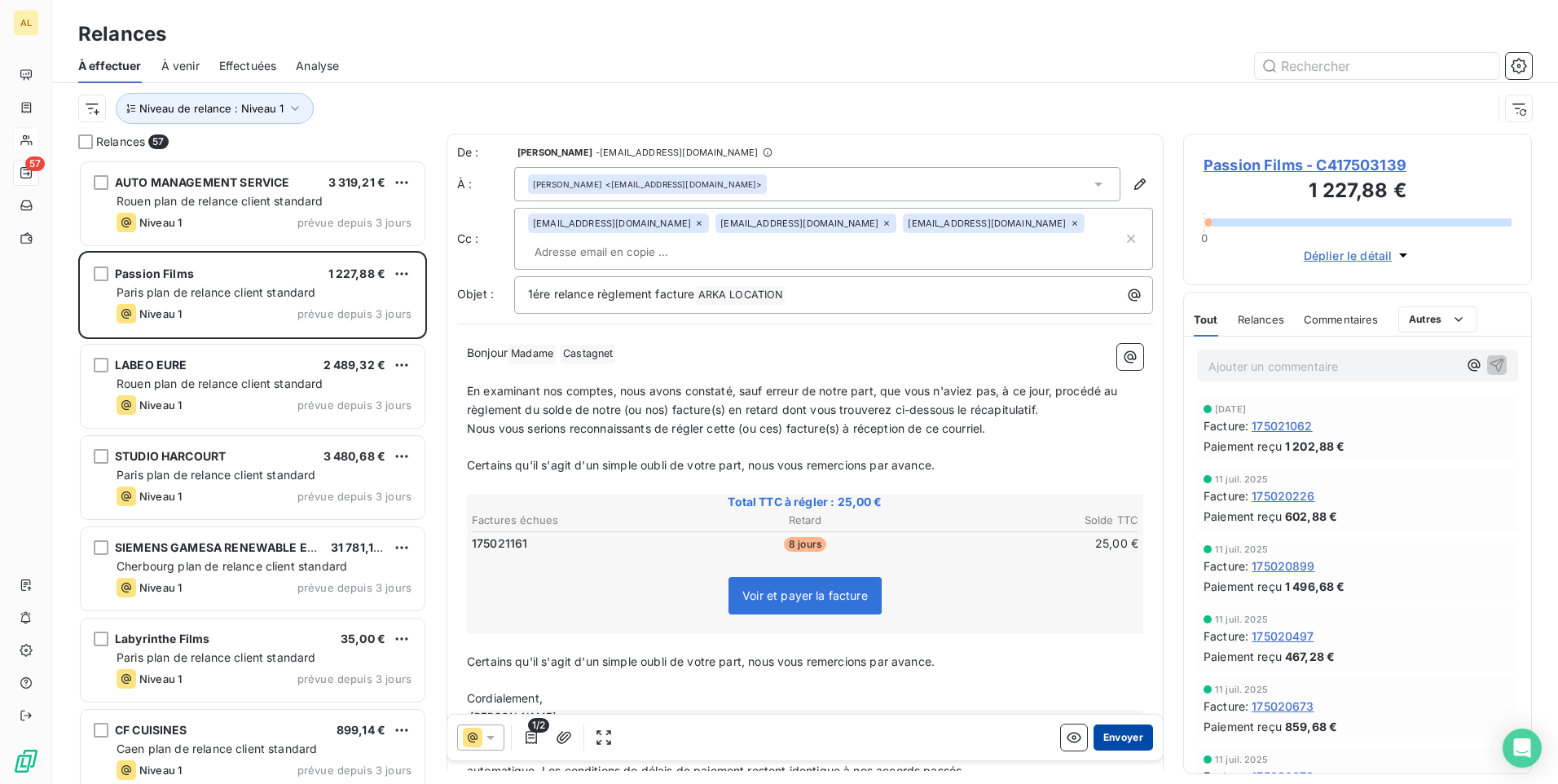
click at [1119, 736] on button "Envoyer" at bounding box center [1123, 737] width 59 height 26
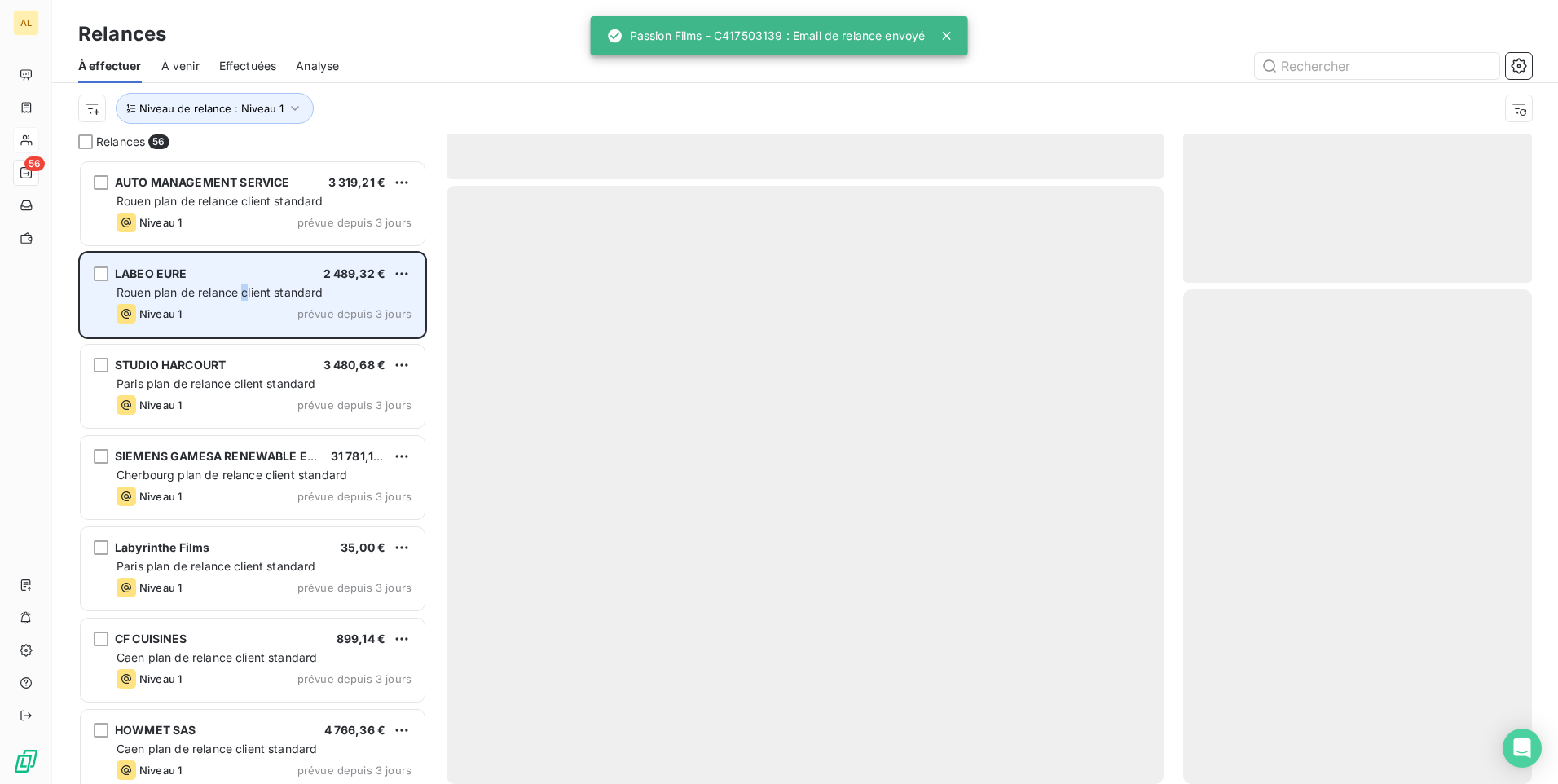
click at [245, 300] on div "Rouen plan de relance client standard" at bounding box center [263, 293] width 295 height 17
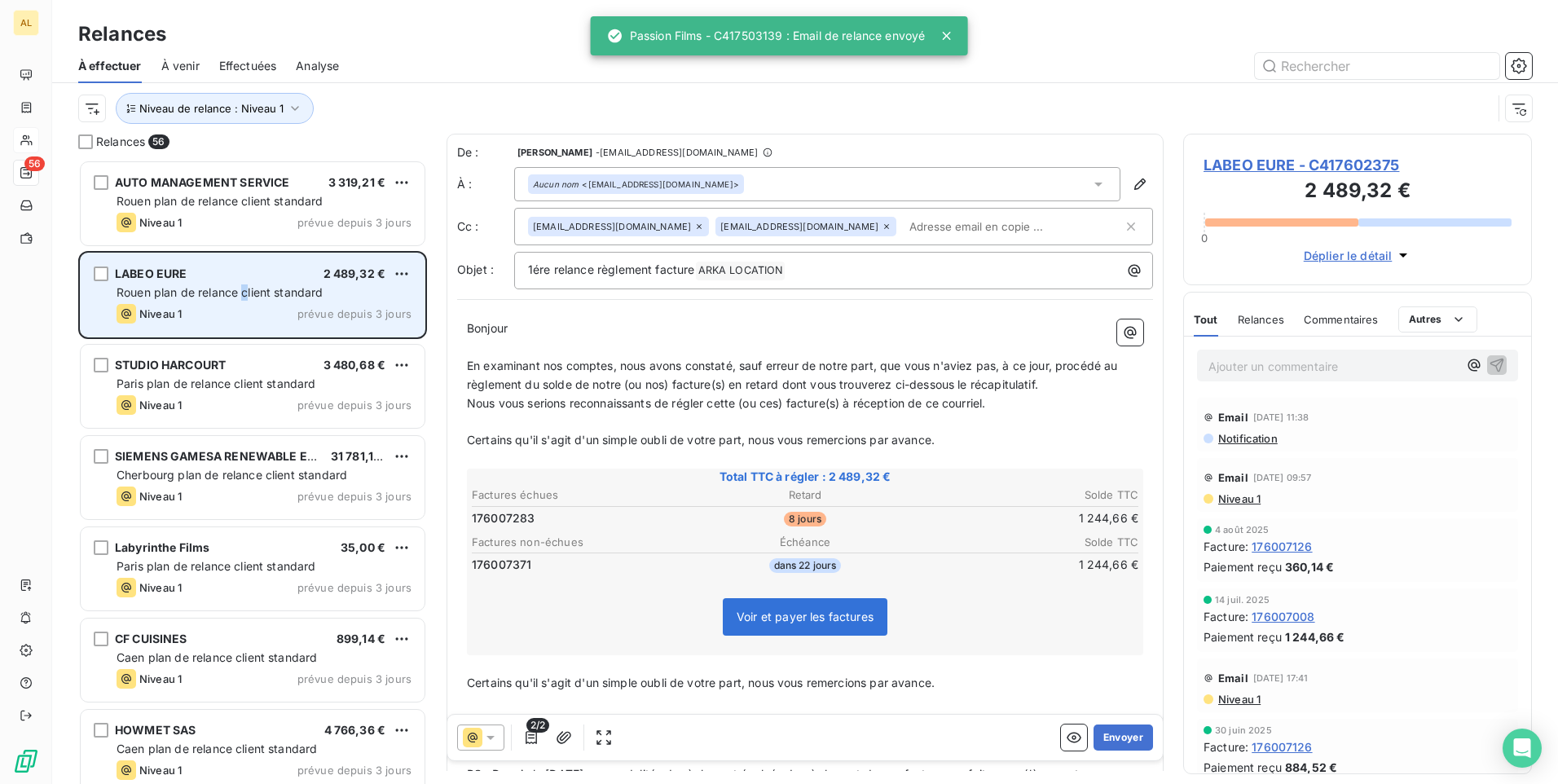
click at [407, 181] on html "AL 56 Relances À effectuer À venir Effectuées Analyse Niveau de relance : Nivea…" at bounding box center [779, 392] width 1558 height 784
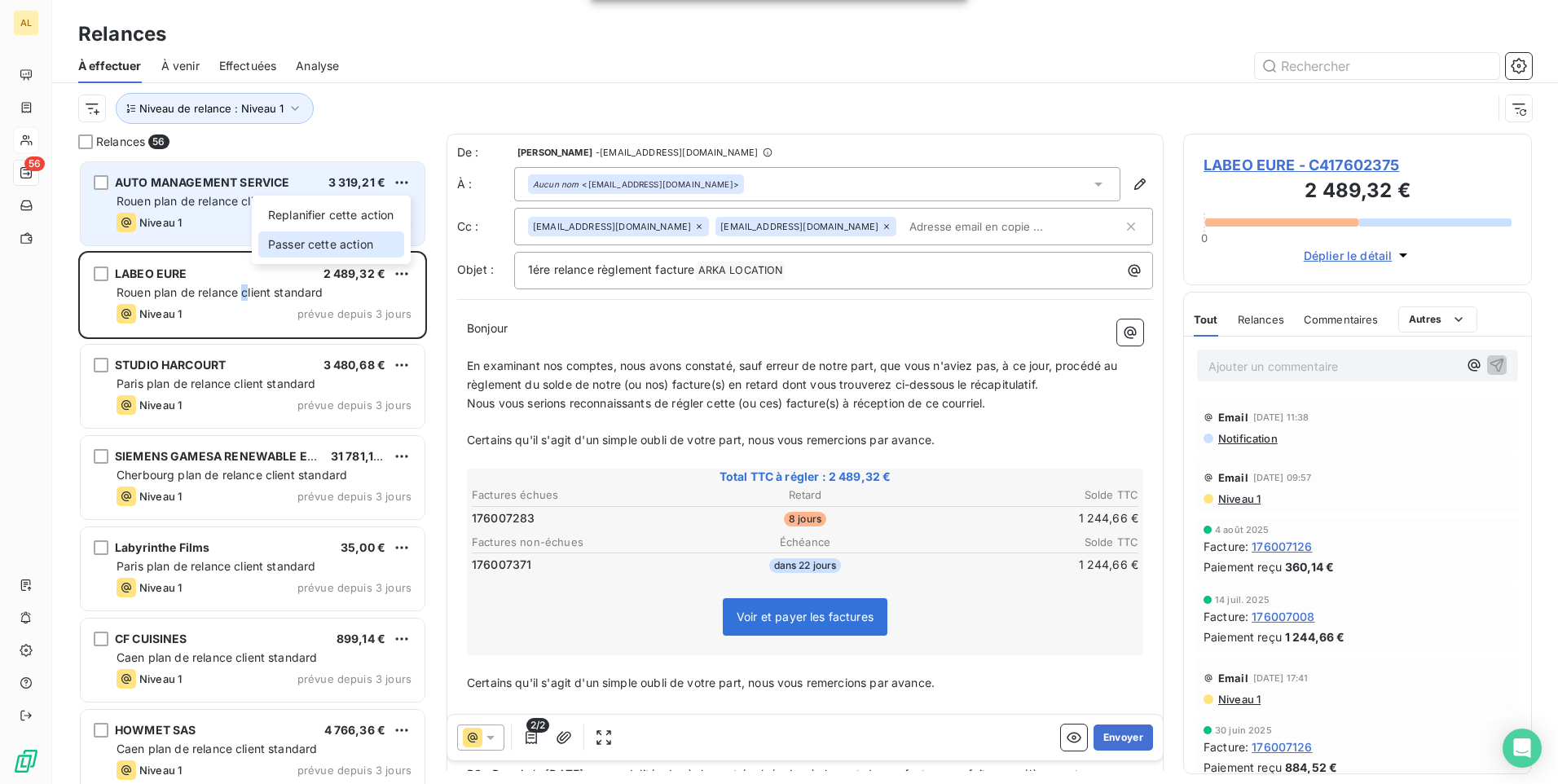
click at [372, 247] on div "Passer cette action" at bounding box center [331, 244] width 146 height 26
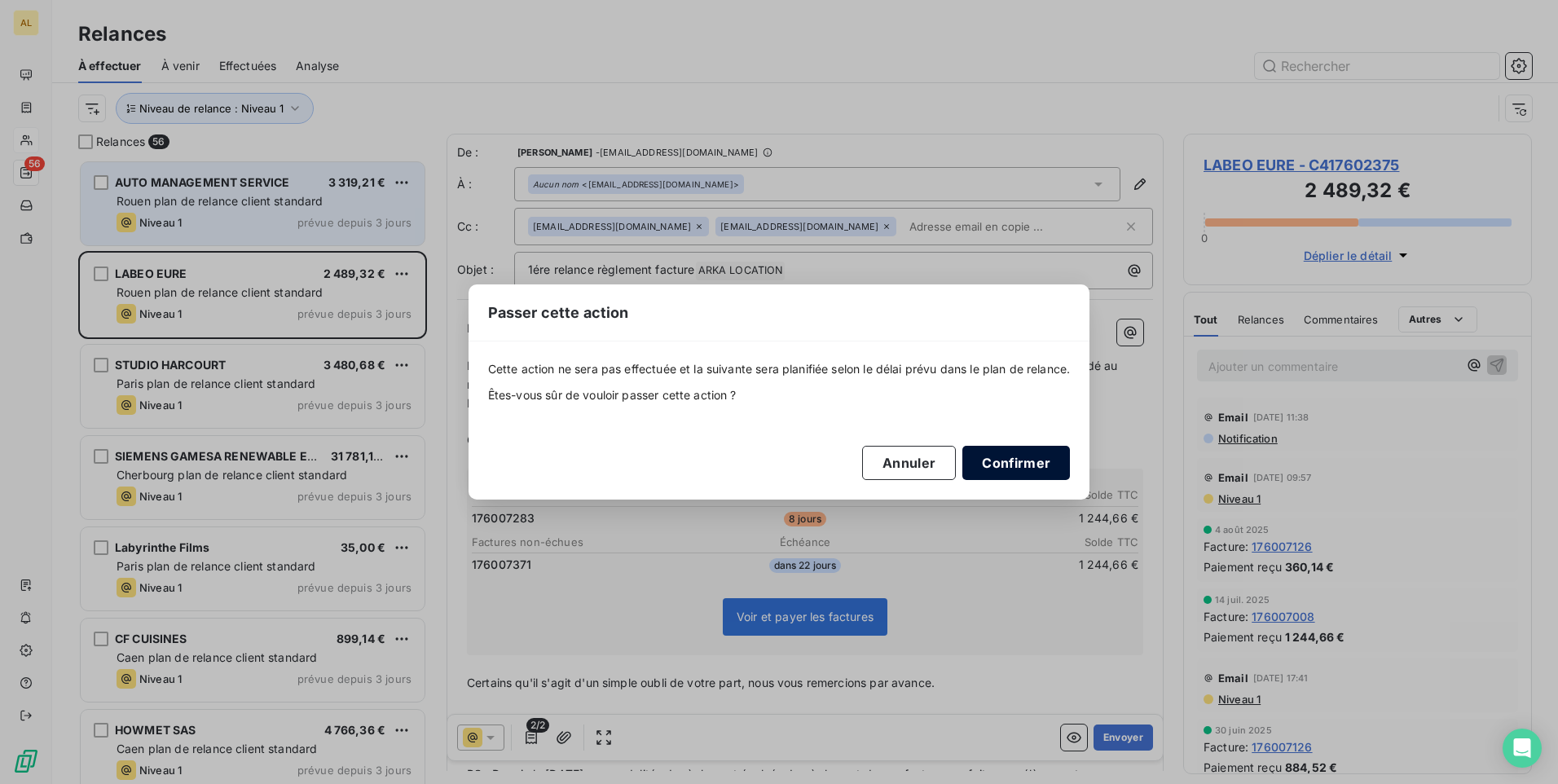
click at [1021, 476] on button "Confirmer" at bounding box center [1016, 462] width 108 height 34
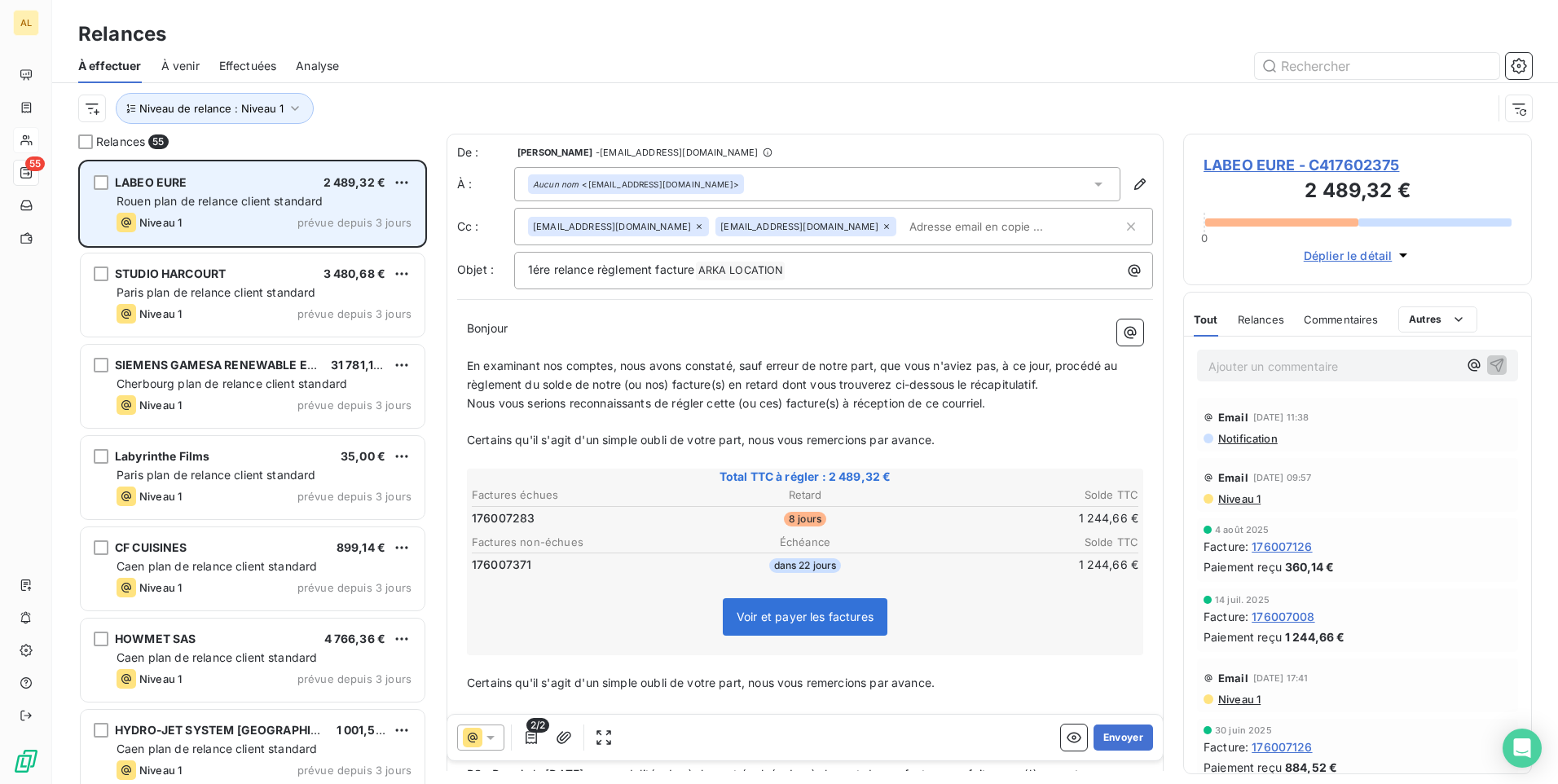
click at [269, 200] on span "Rouen plan de relance client standard" at bounding box center [220, 201] width 207 height 14
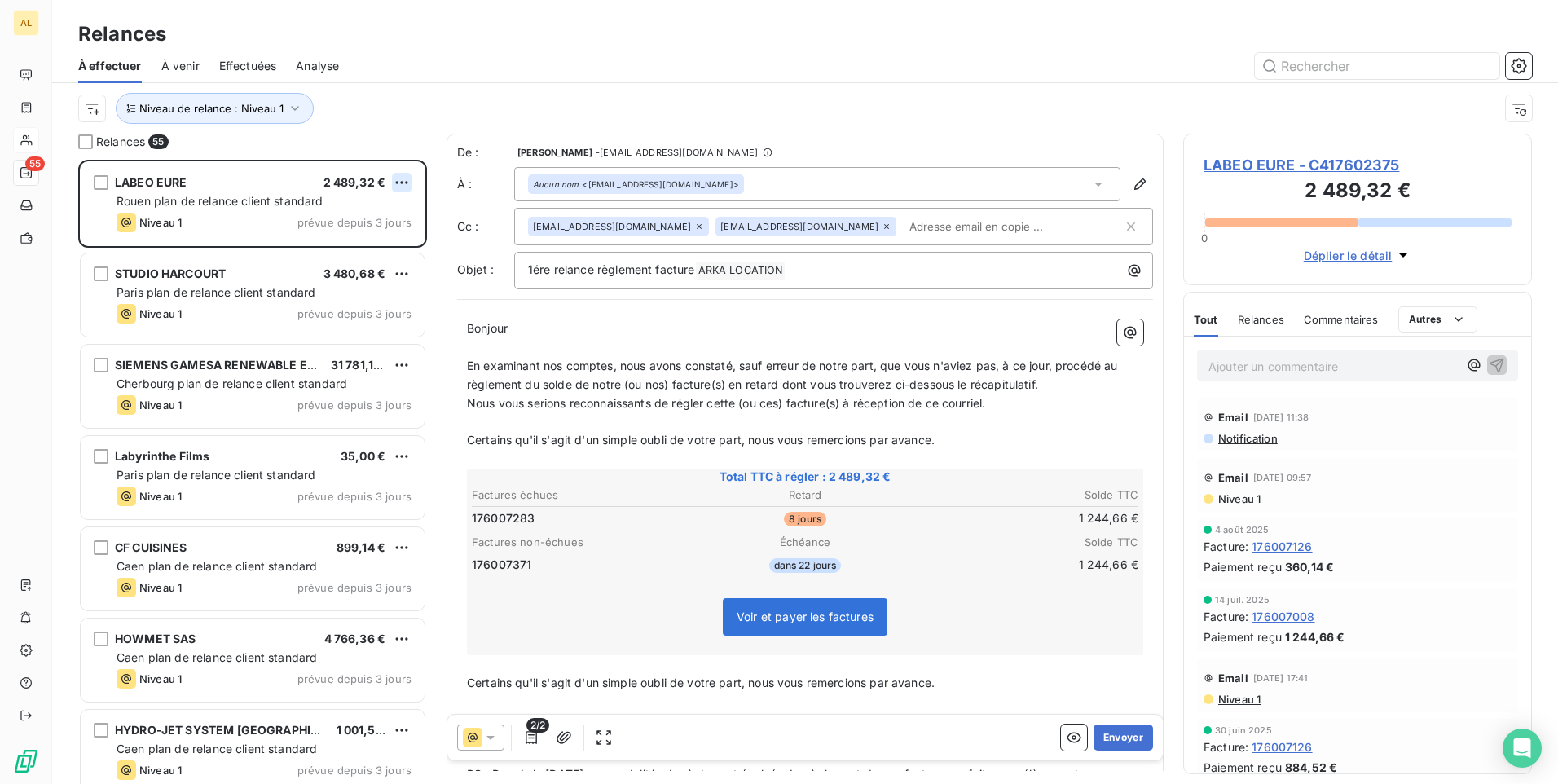
click at [394, 177] on html "AL 55 Relances À effectuer À venir Effectuées Analyse Niveau de relance : Nivea…" at bounding box center [779, 392] width 1558 height 784
click at [369, 250] on div "Passer cette action" at bounding box center [331, 244] width 146 height 26
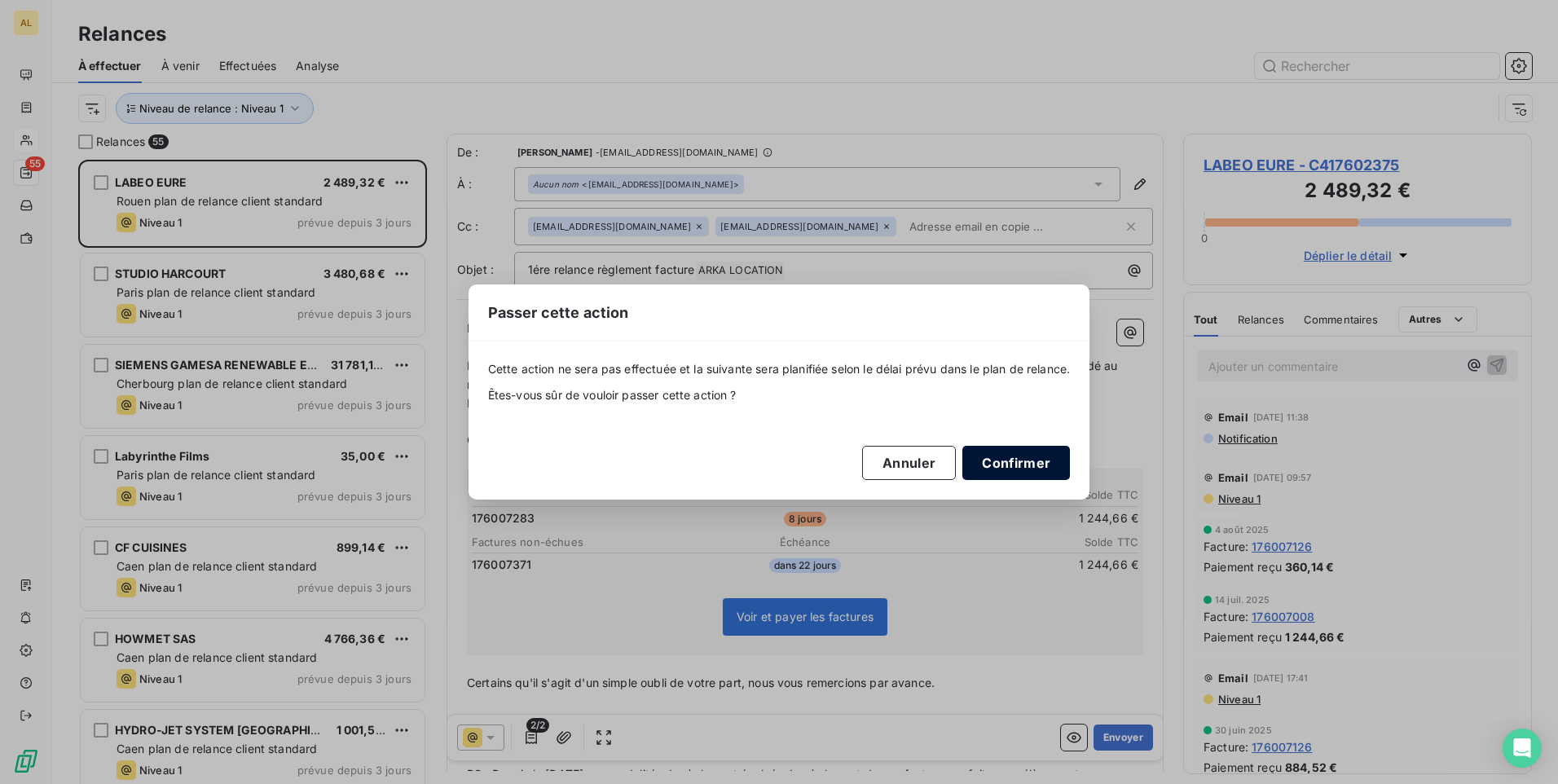
click at [1001, 463] on button "Confirmer" at bounding box center [1016, 462] width 108 height 34
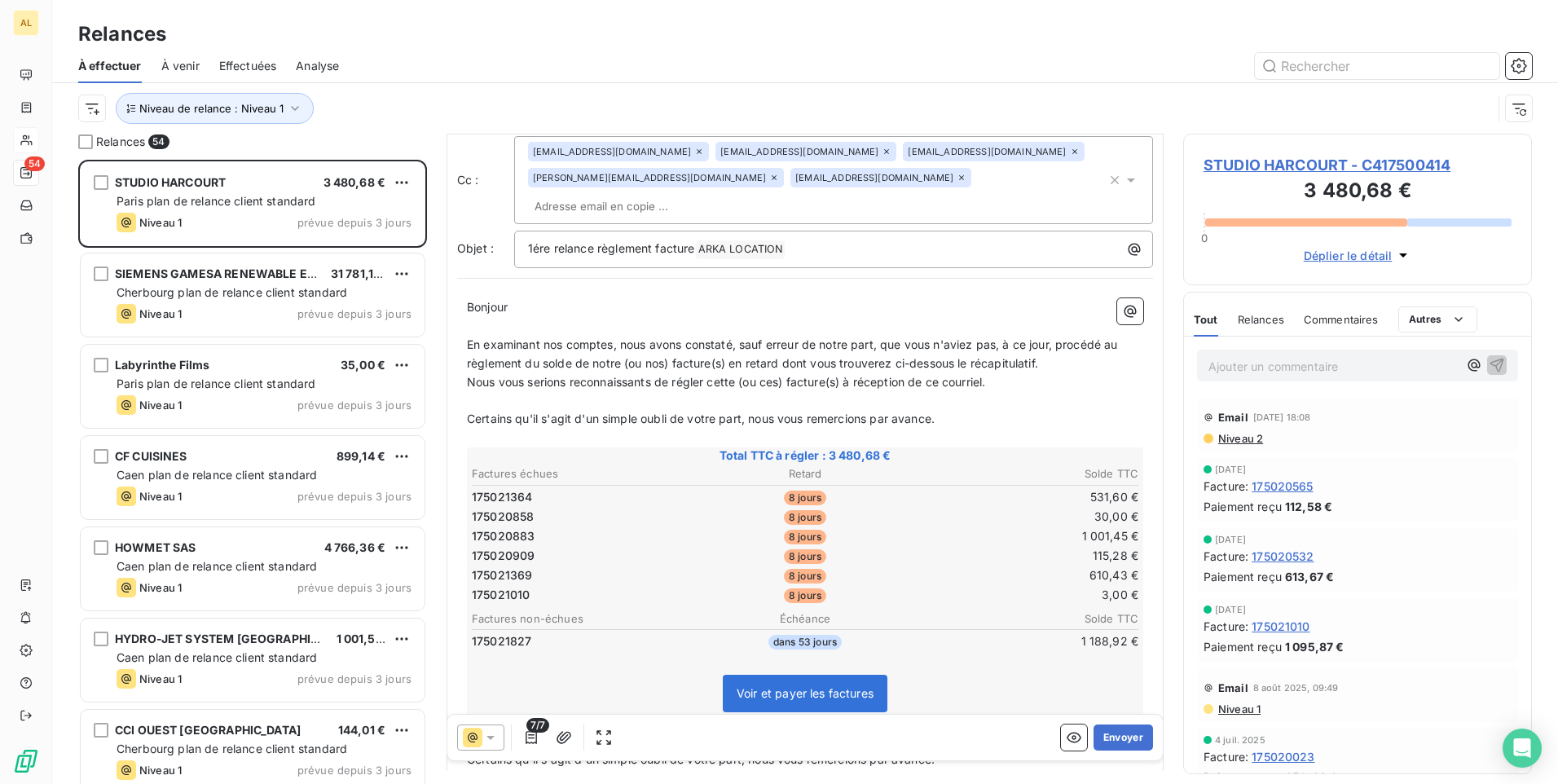
scroll to position [242, 0]
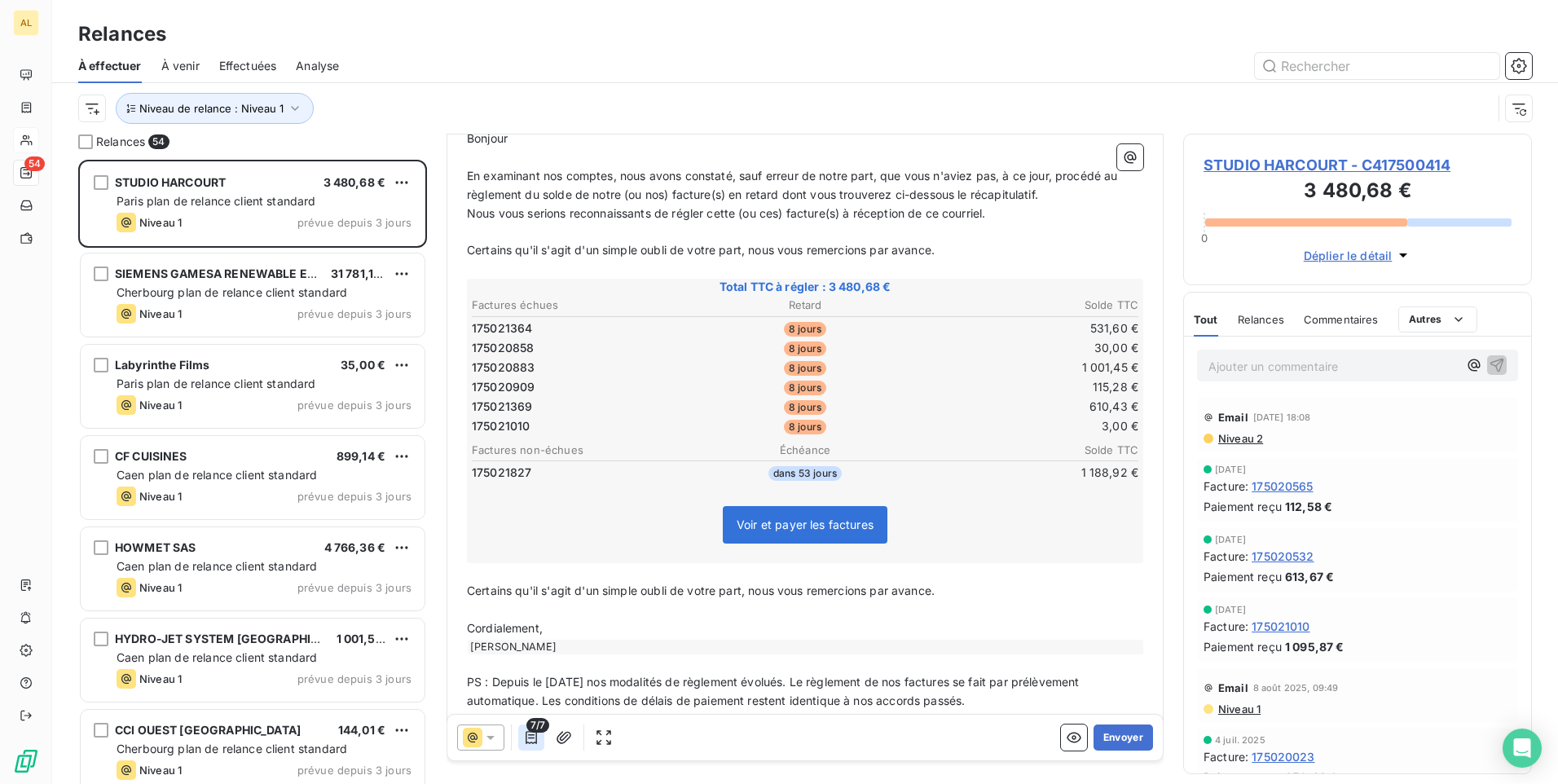
click at [532, 748] on button "button" at bounding box center [531, 737] width 26 height 26
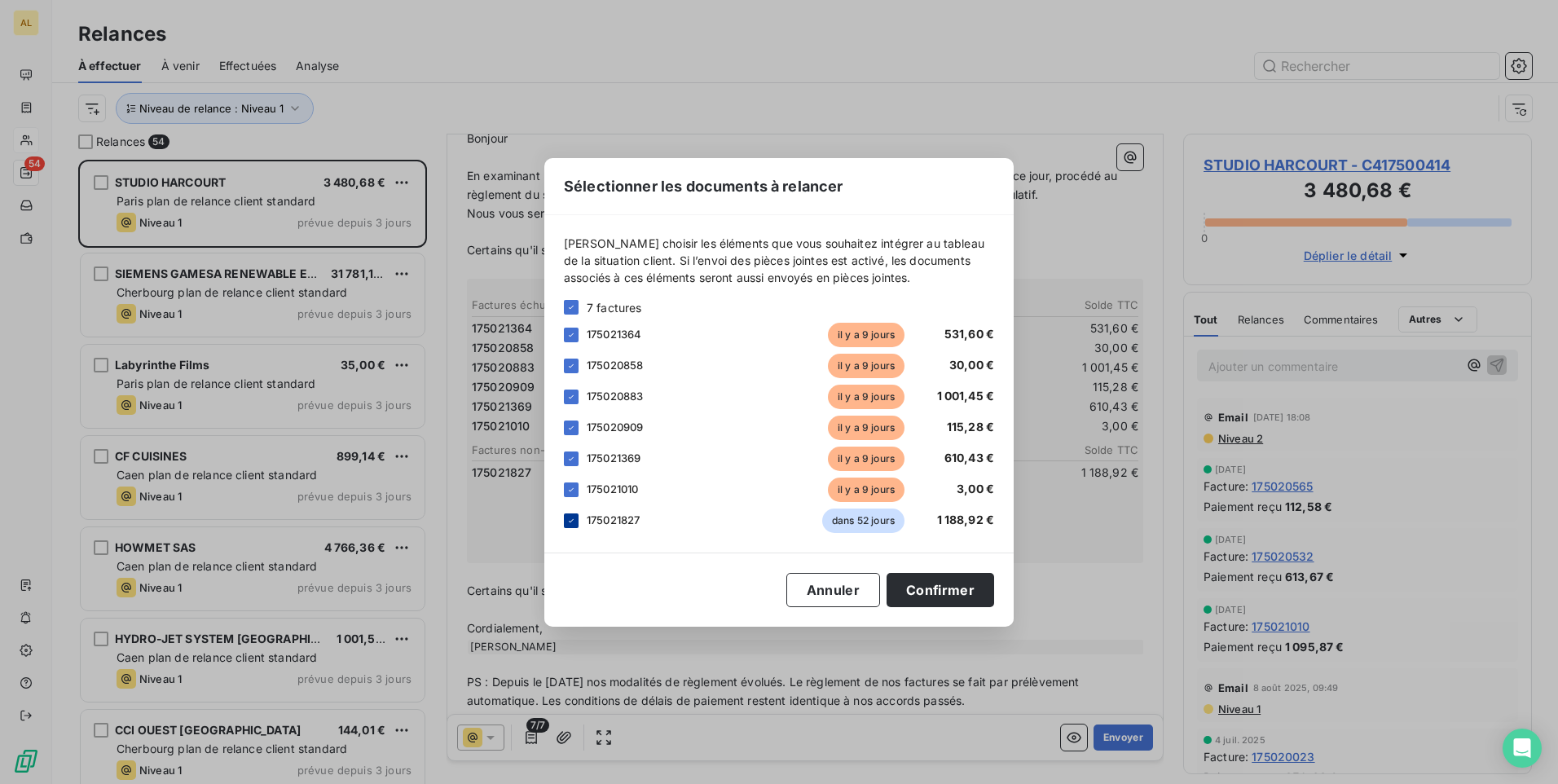
click at [575, 522] on icon at bounding box center [572, 521] width 10 height 10
click at [970, 597] on button "Confirmer" at bounding box center [940, 589] width 108 height 34
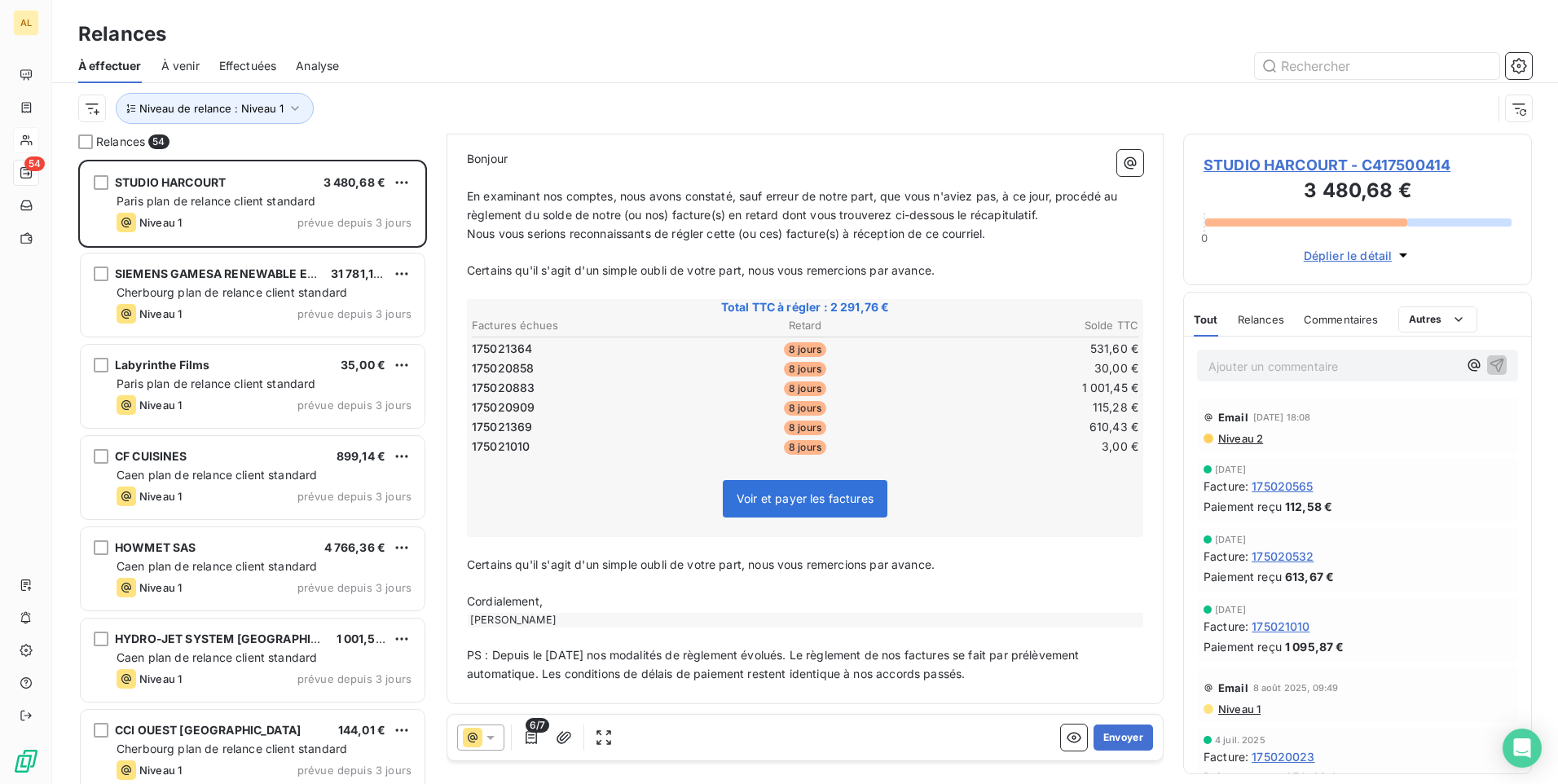
scroll to position [195, 0]
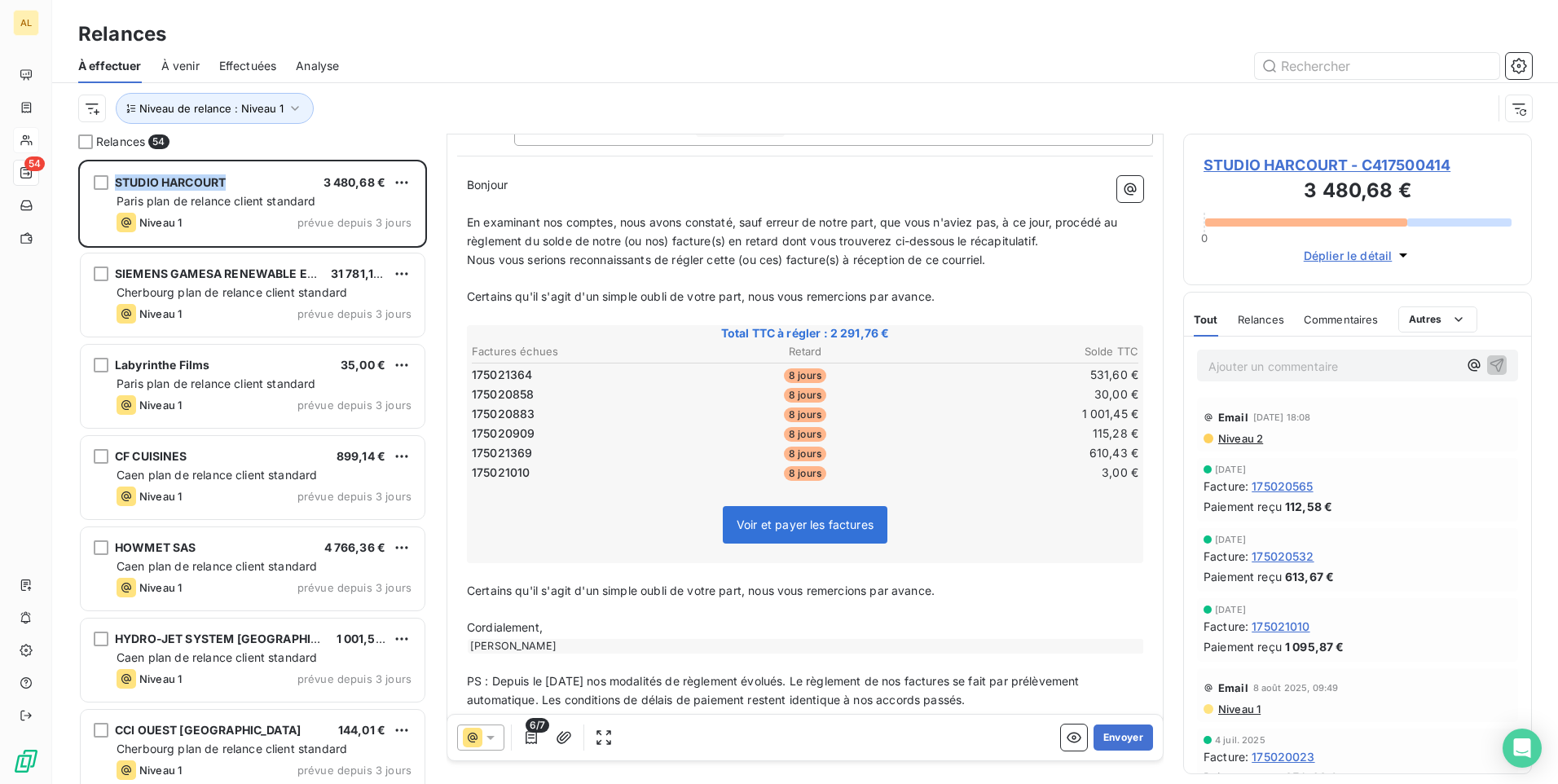
click at [70, 184] on div "Relances 54 STUDIO HARCOURT 3 480,68 € Paris plan de relance client standard Ni…" at bounding box center [805, 459] width 1506 height 650
drag, startPoint x: 70, startPoint y: 184, endPoint x: 156, endPoint y: 186, distance: 86.0
copy div "STUDIO HARCOURT"
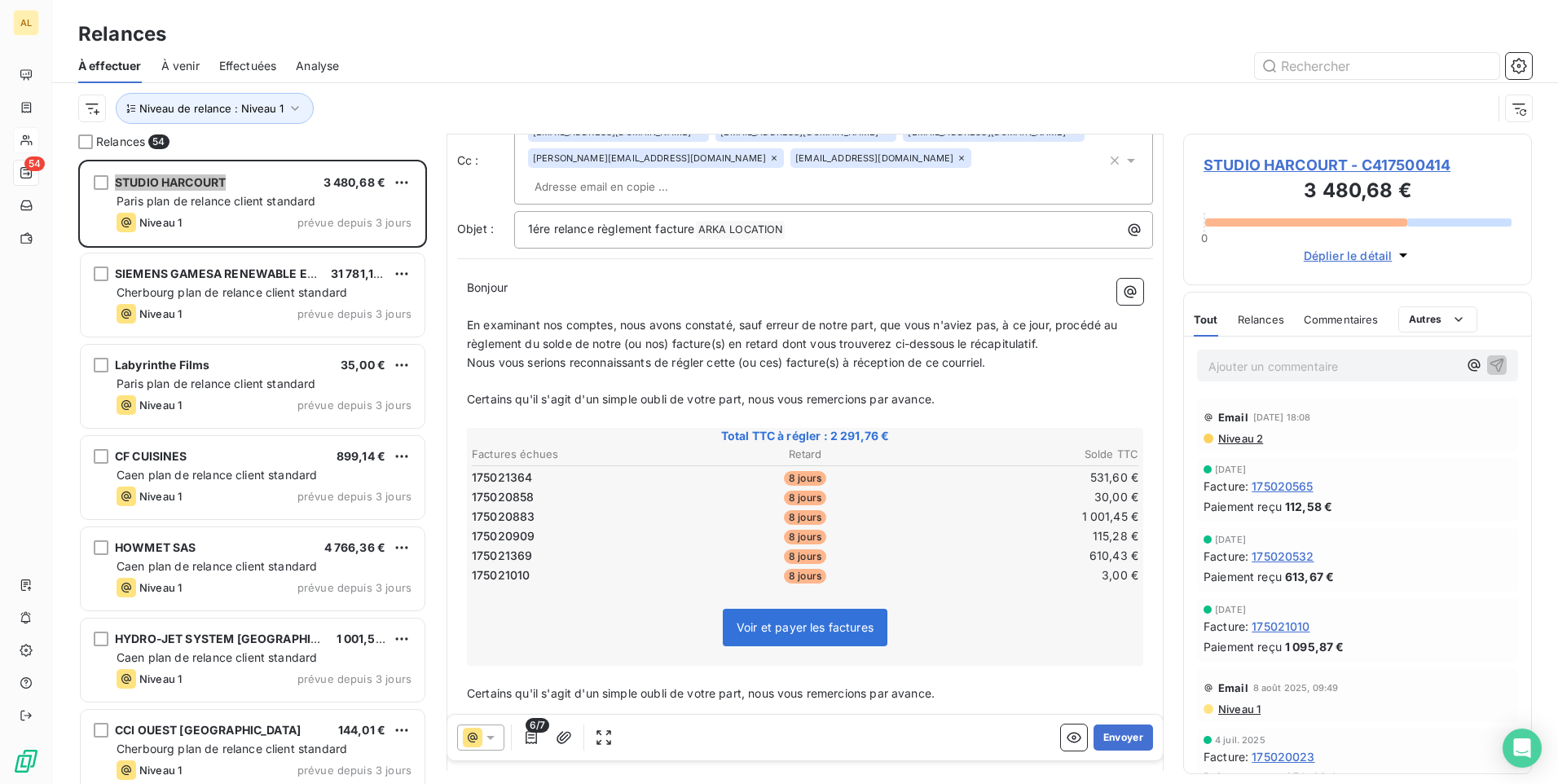
scroll to position [0, 0]
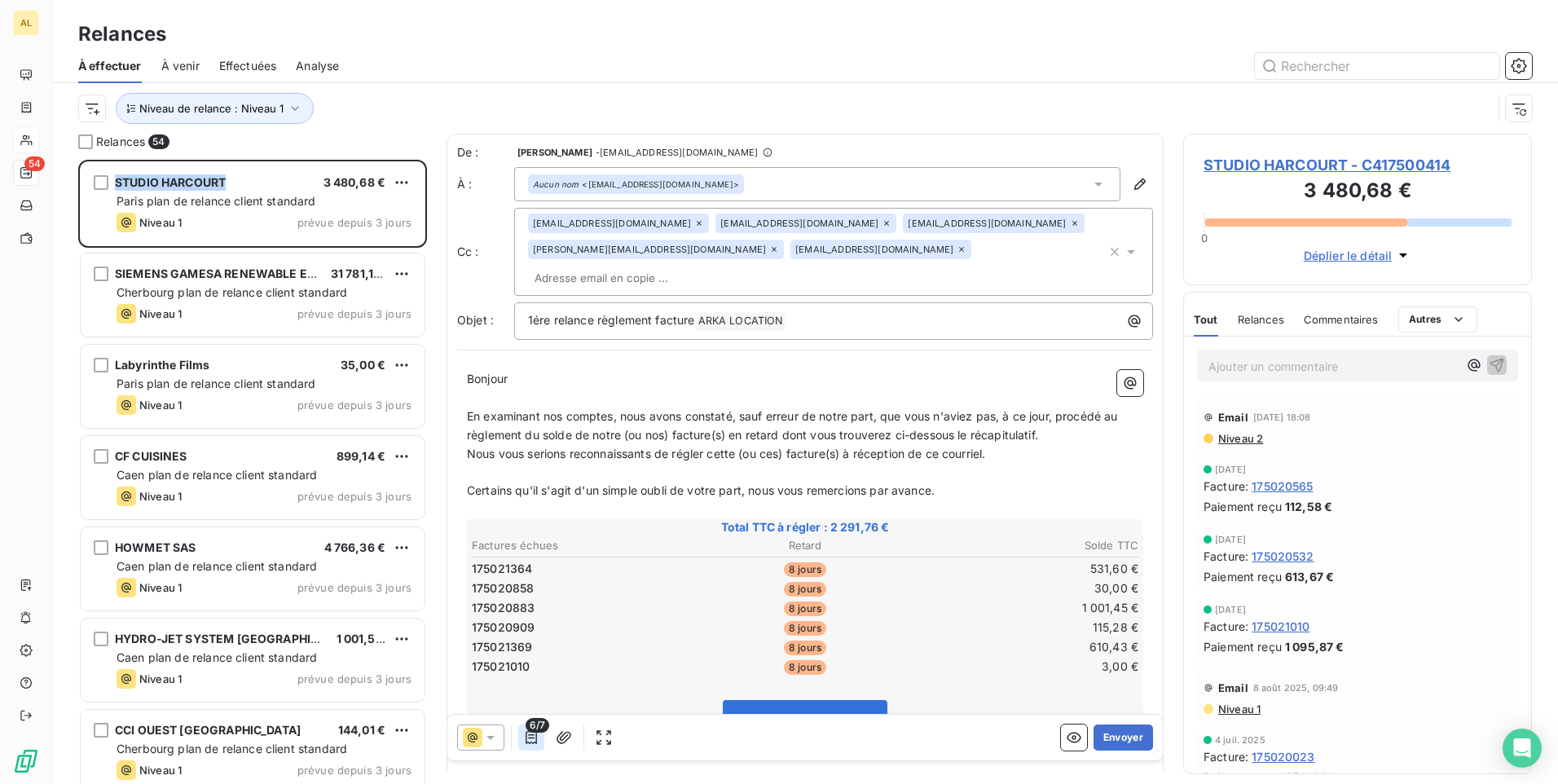
click at [530, 741] on icon "button" at bounding box center [532, 738] width 17 height 17
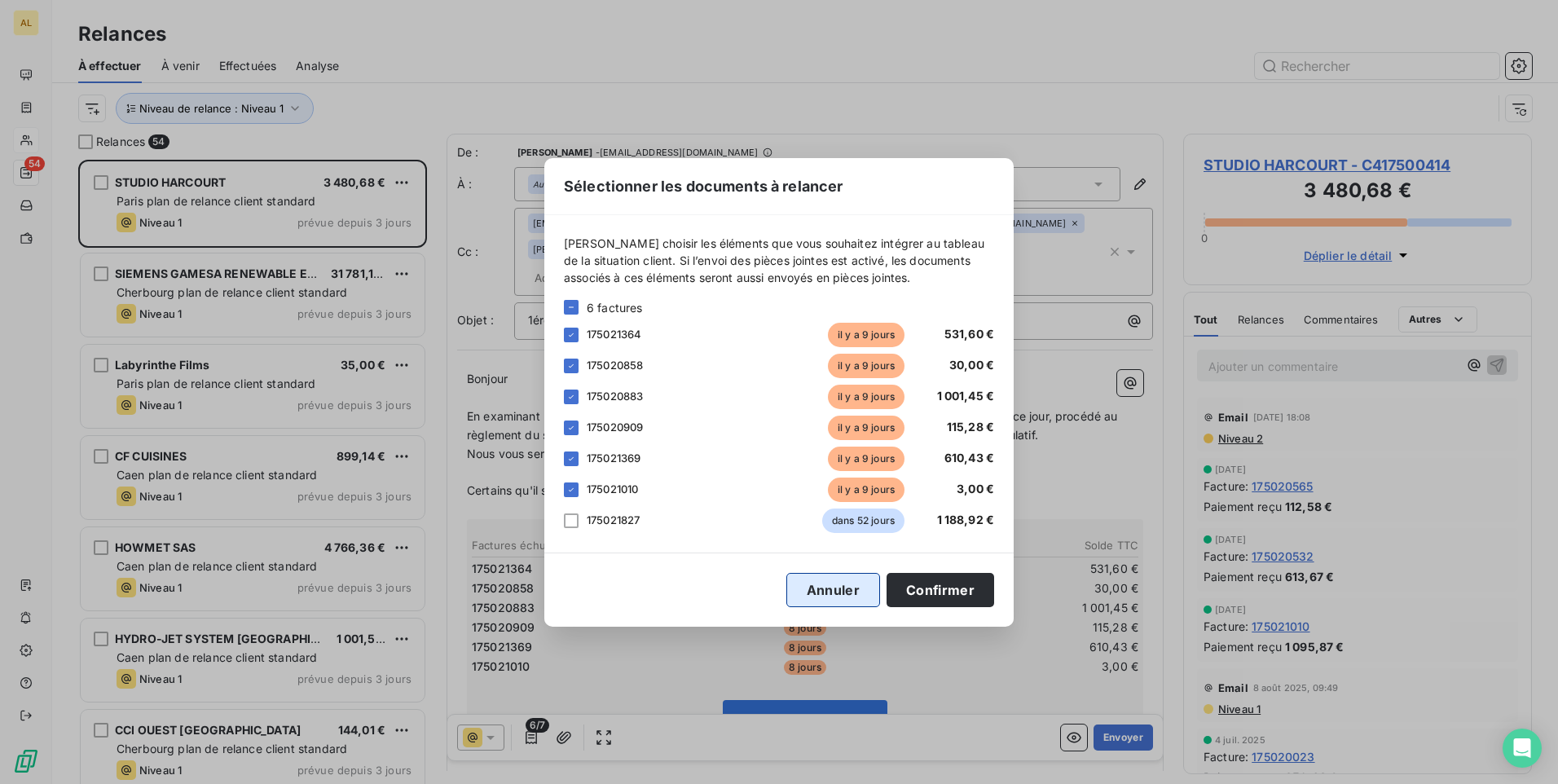
click at [860, 594] on button "Annuler" at bounding box center [833, 589] width 94 height 34
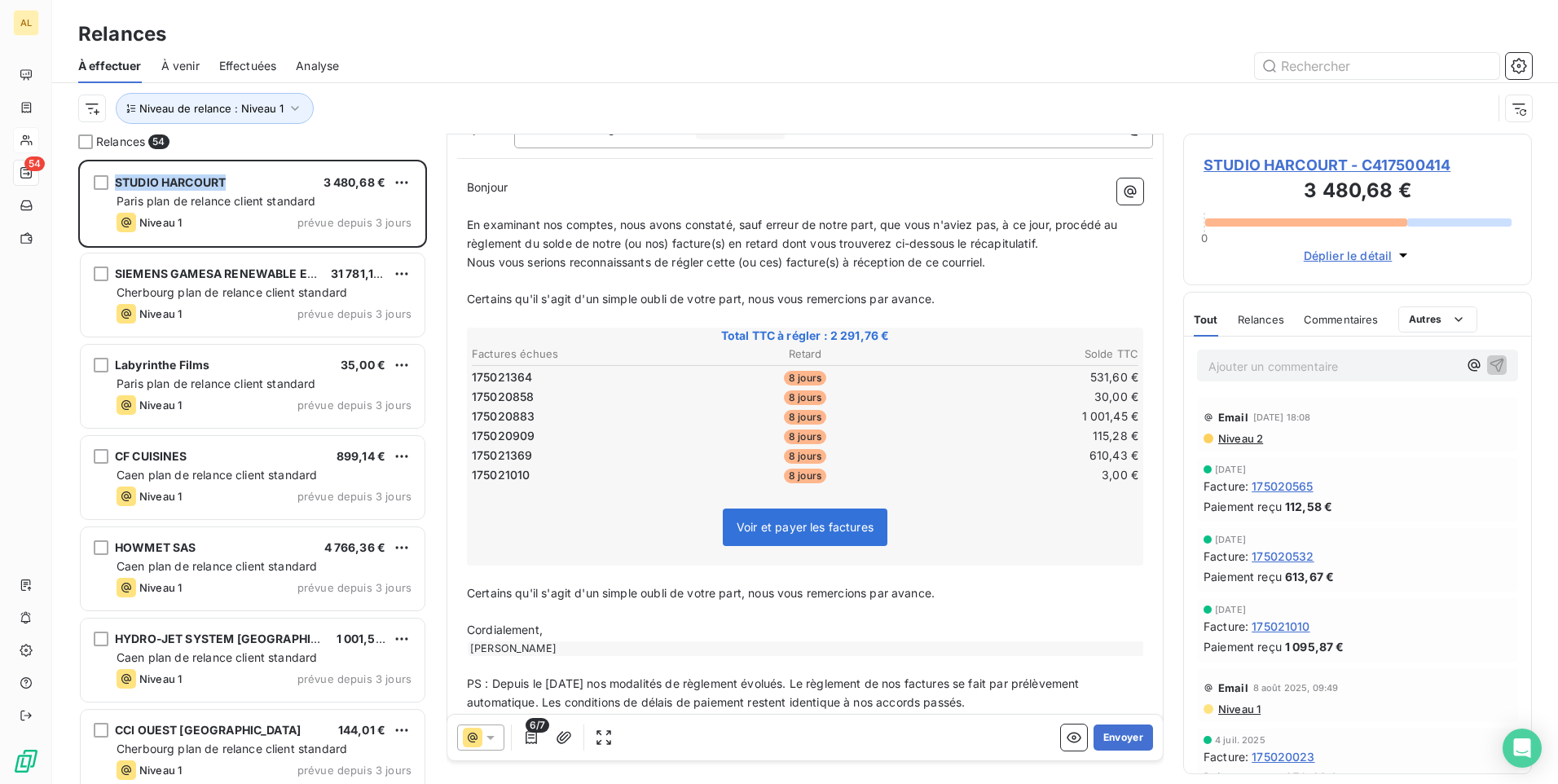
scroll to position [195, 0]
click at [529, 742] on icon "button" at bounding box center [532, 738] width 12 height 13
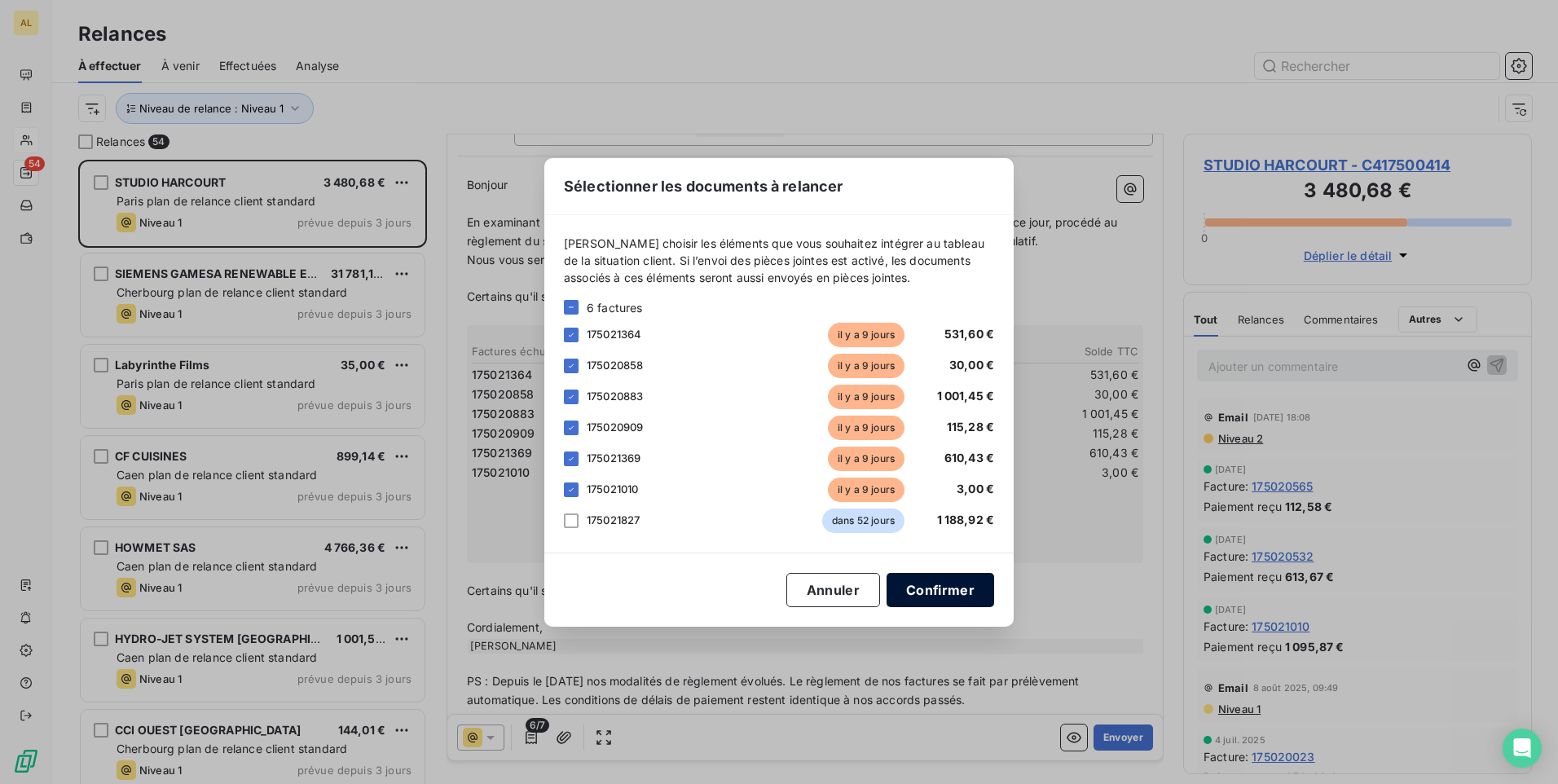
click at [942, 600] on button "Confirmer" at bounding box center [940, 589] width 108 height 34
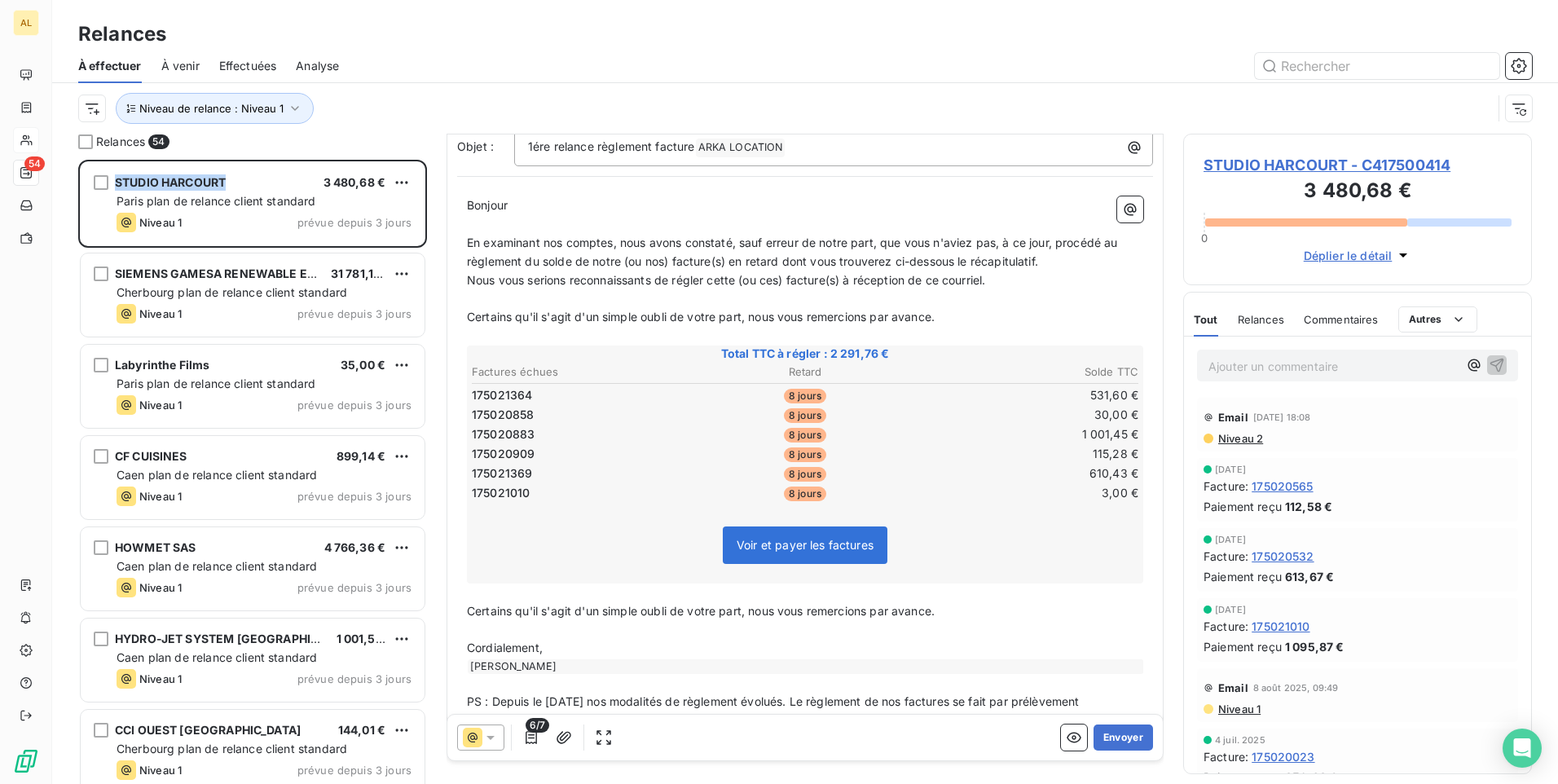
scroll to position [0, 0]
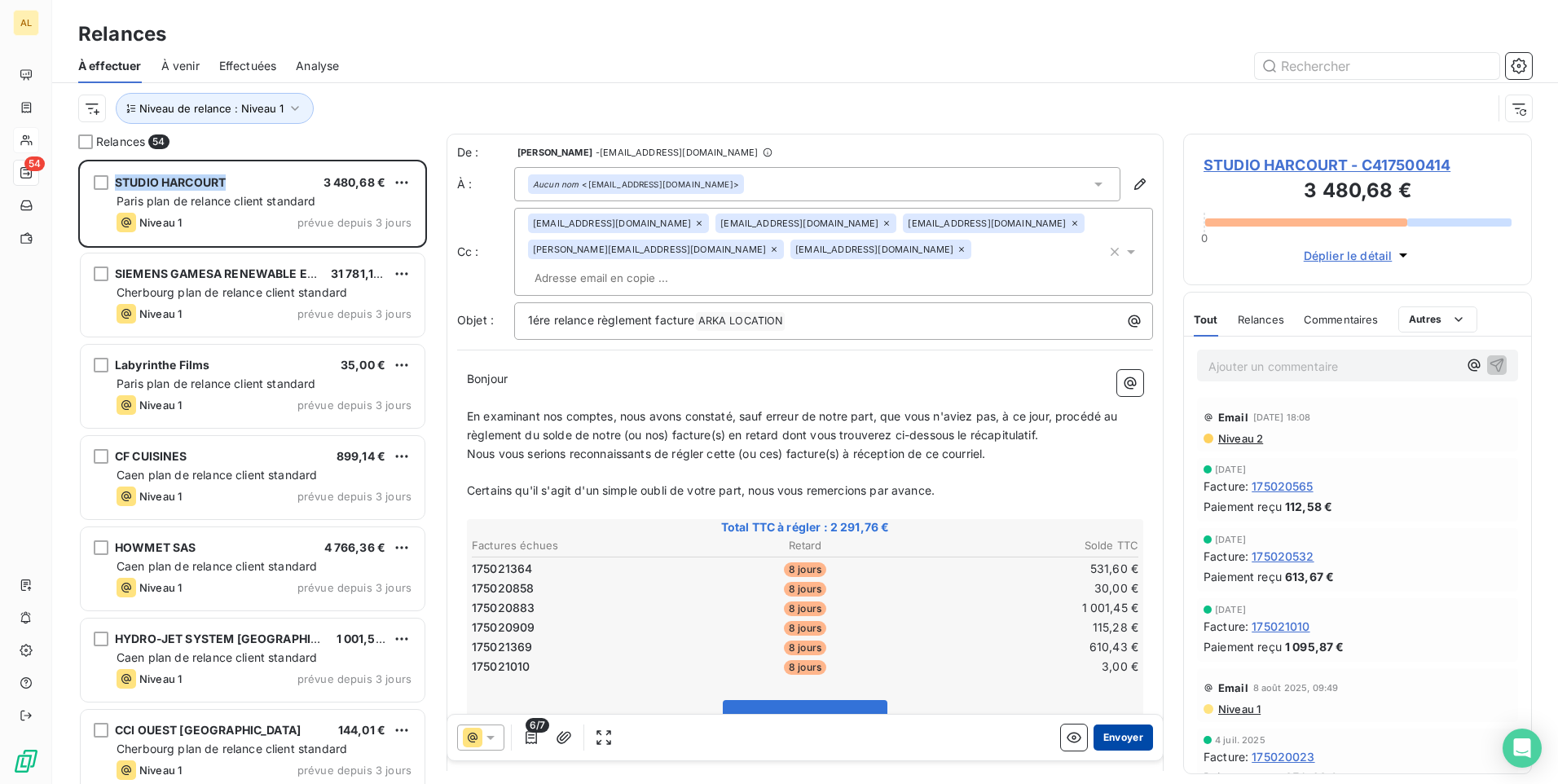
click at [1133, 741] on button "Envoyer" at bounding box center [1123, 737] width 59 height 26
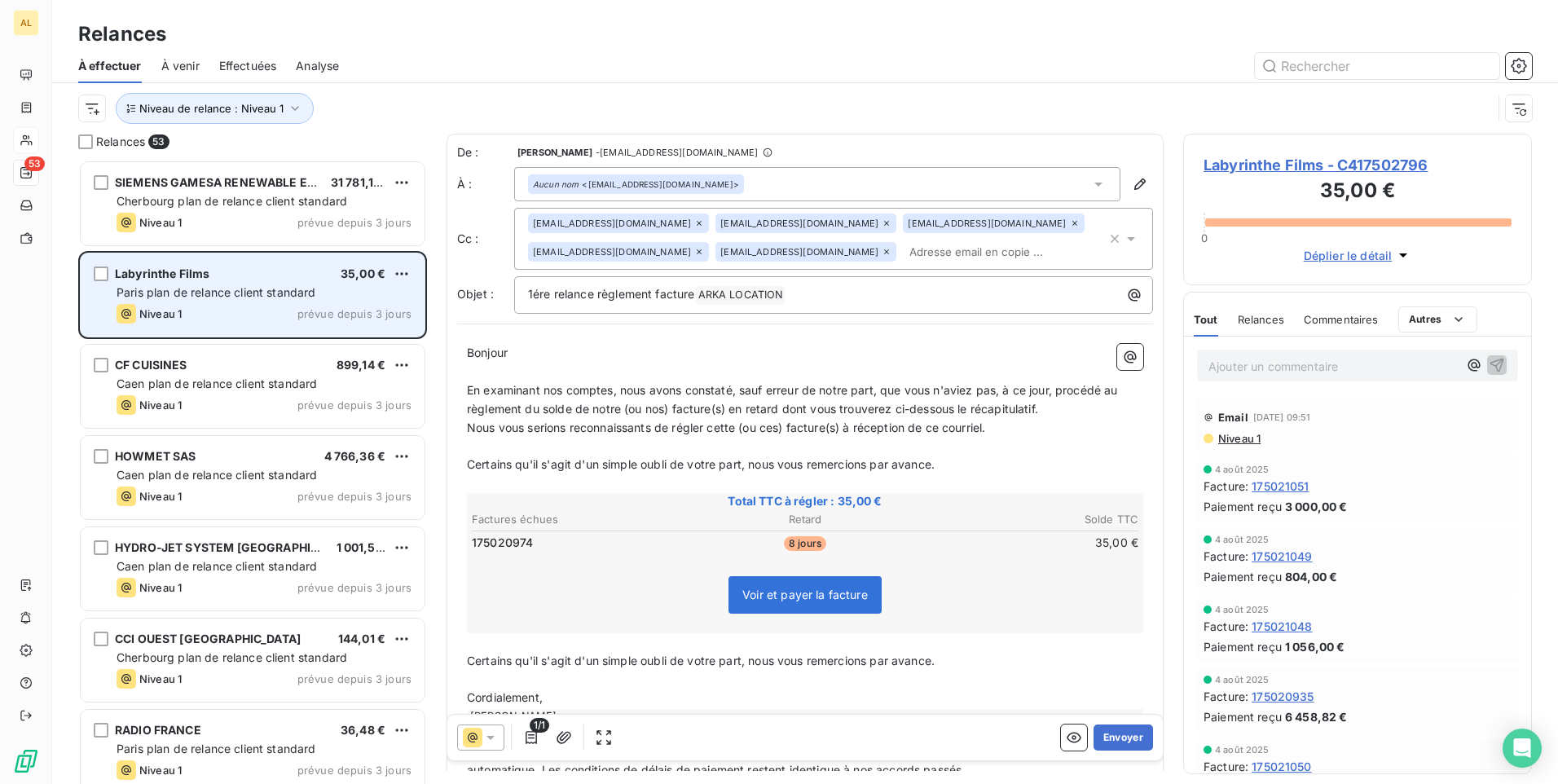
drag, startPoint x: 282, startPoint y: 287, endPoint x: 318, endPoint y: 289, distance: 36.1
click at [283, 288] on span "Paris plan de relance client standard" at bounding box center [216, 292] width 200 height 14
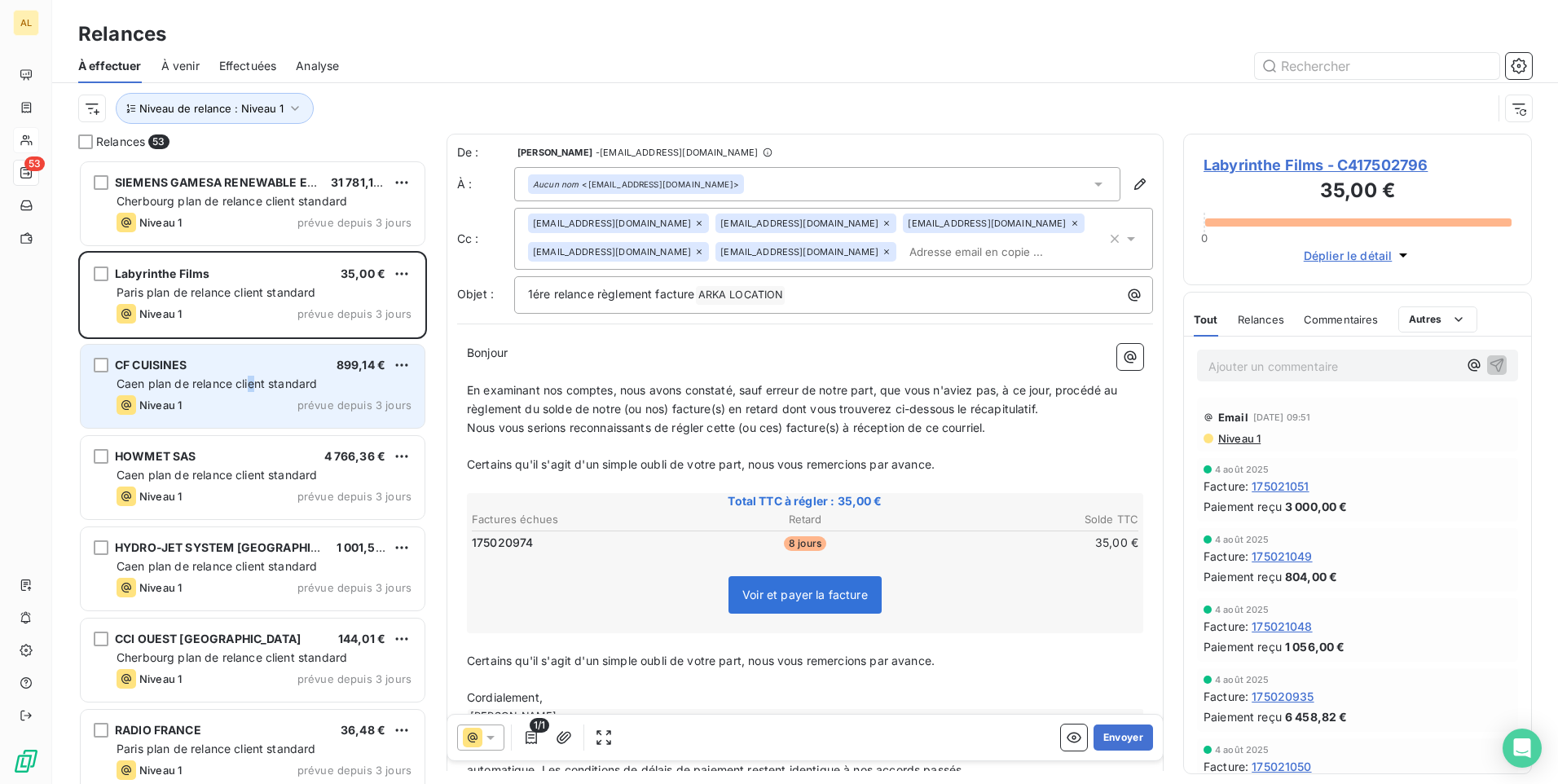
click at [252, 389] on span "Caen plan de relance client standard" at bounding box center [216, 383] width 201 height 14
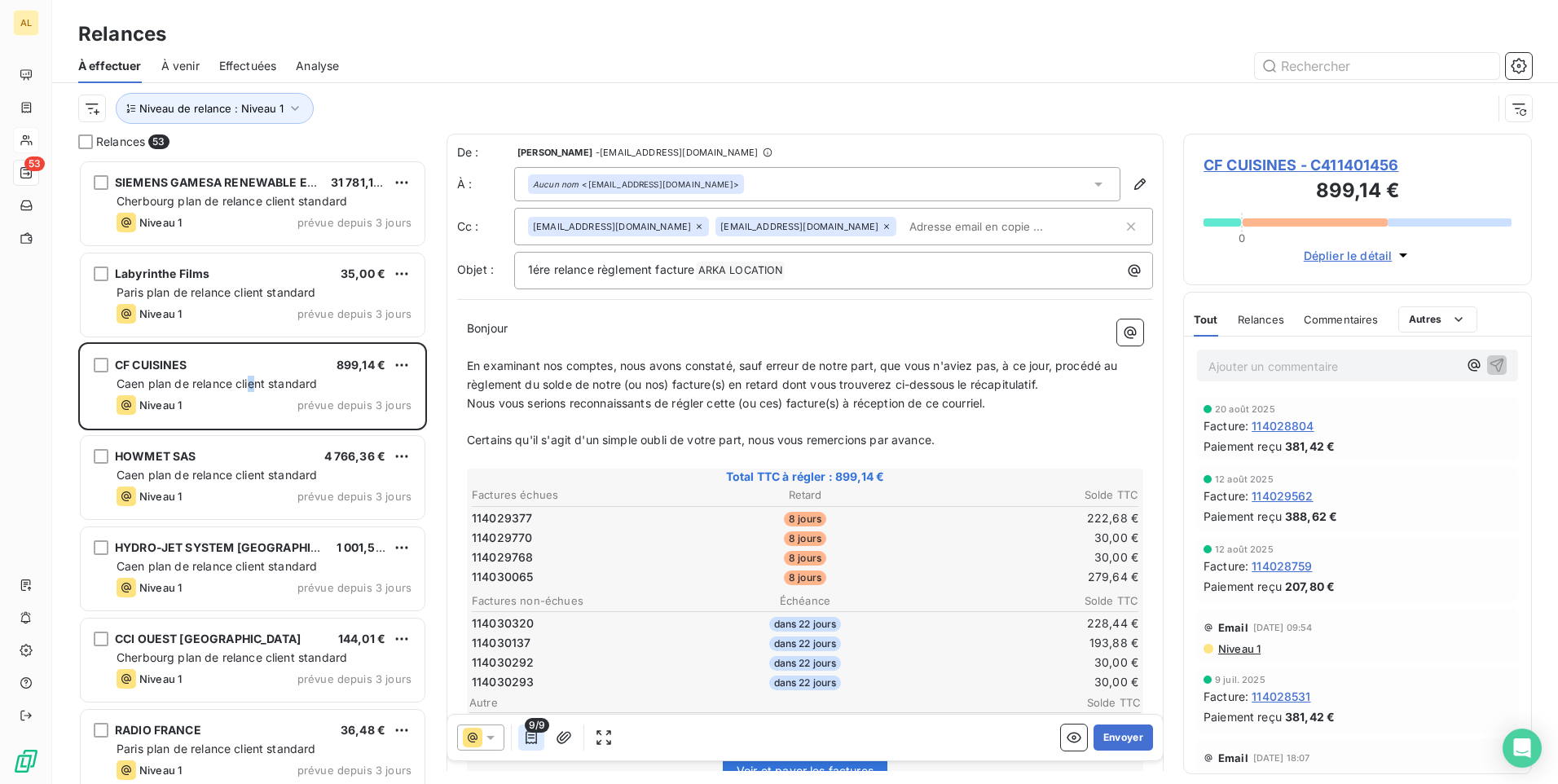
click at [533, 742] on icon "button" at bounding box center [532, 738] width 17 height 17
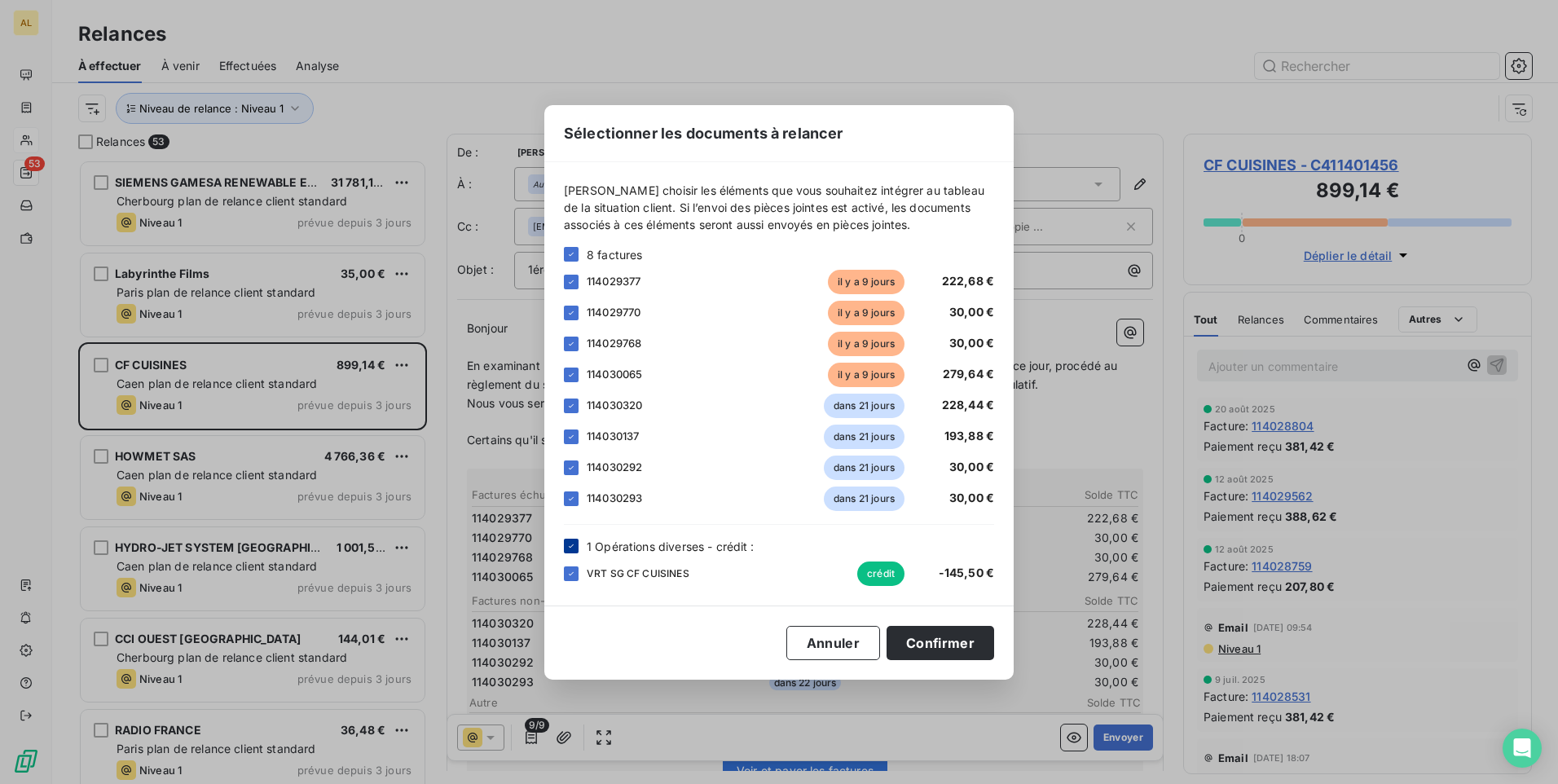
click at [574, 543] on icon at bounding box center [572, 546] width 10 height 10
click at [570, 252] on icon at bounding box center [572, 254] width 10 height 10
click at [566, 277] on div at bounding box center [572, 283] width 15 height 15
click at [572, 313] on div at bounding box center [572, 313] width 15 height 15
click at [568, 345] on div at bounding box center [572, 344] width 15 height 15
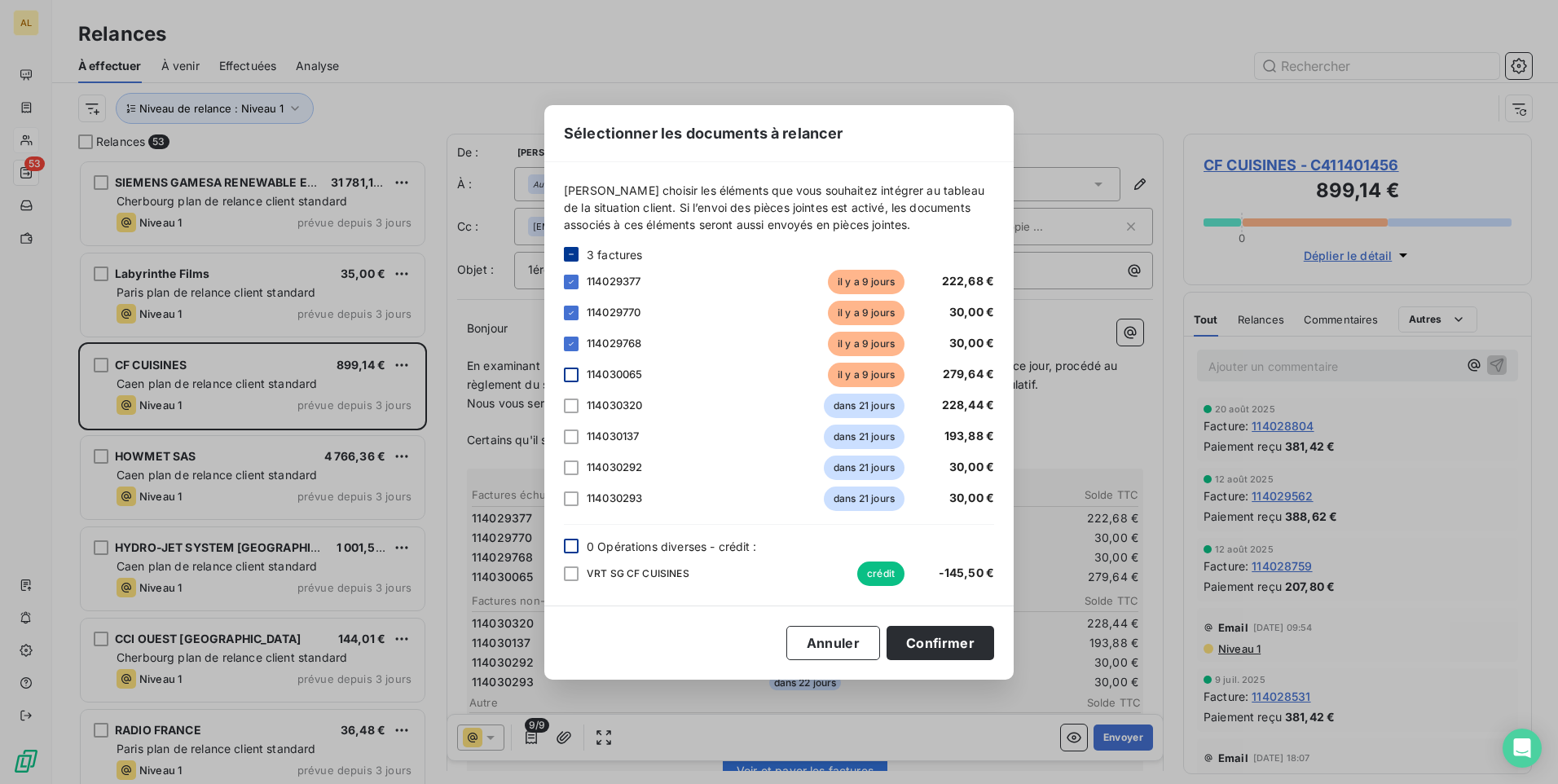
click at [573, 371] on div at bounding box center [572, 375] width 15 height 15
click at [945, 641] on button "Confirmer" at bounding box center [940, 643] width 108 height 34
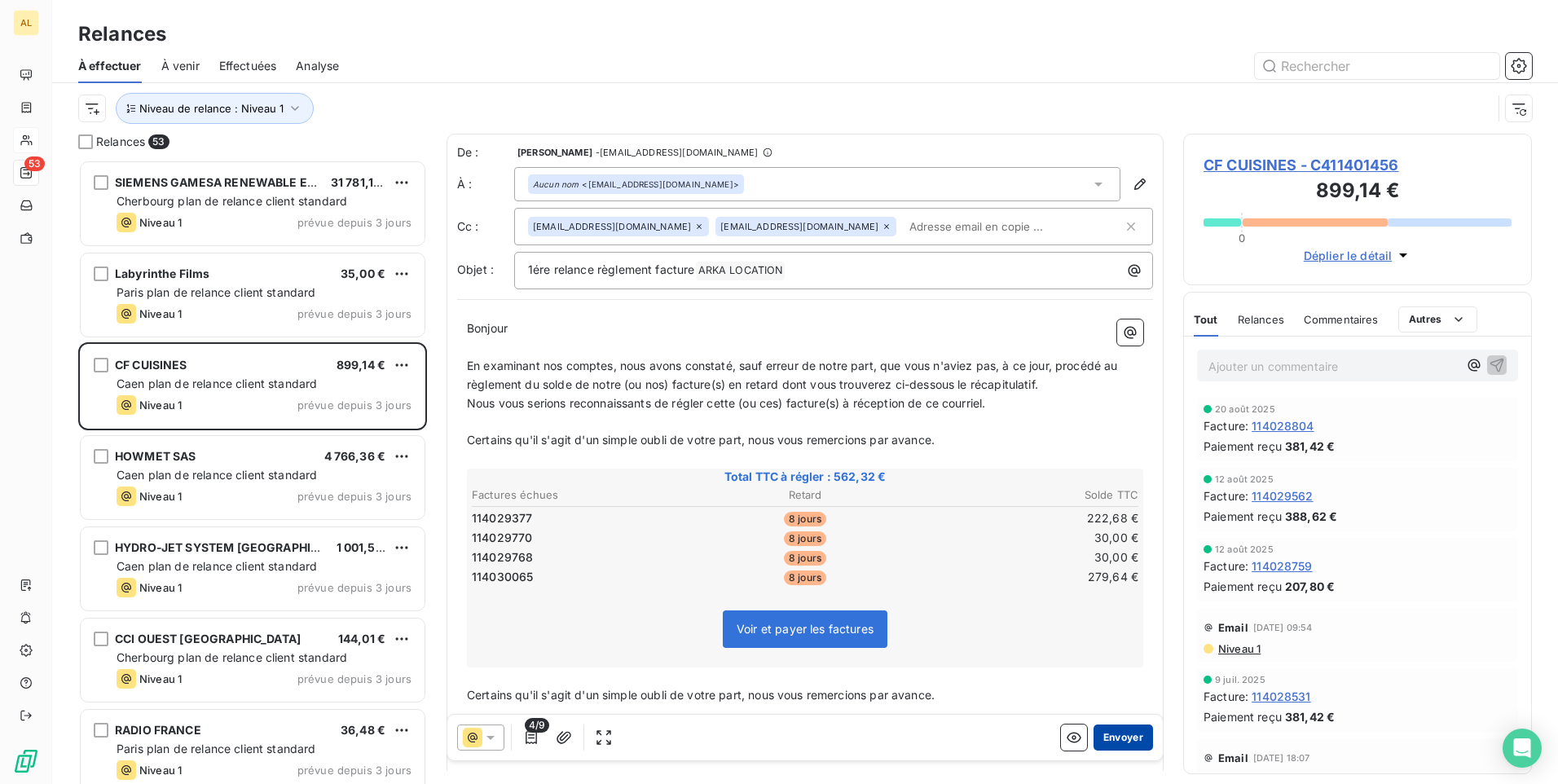
click at [1117, 741] on button "Envoyer" at bounding box center [1123, 737] width 59 height 26
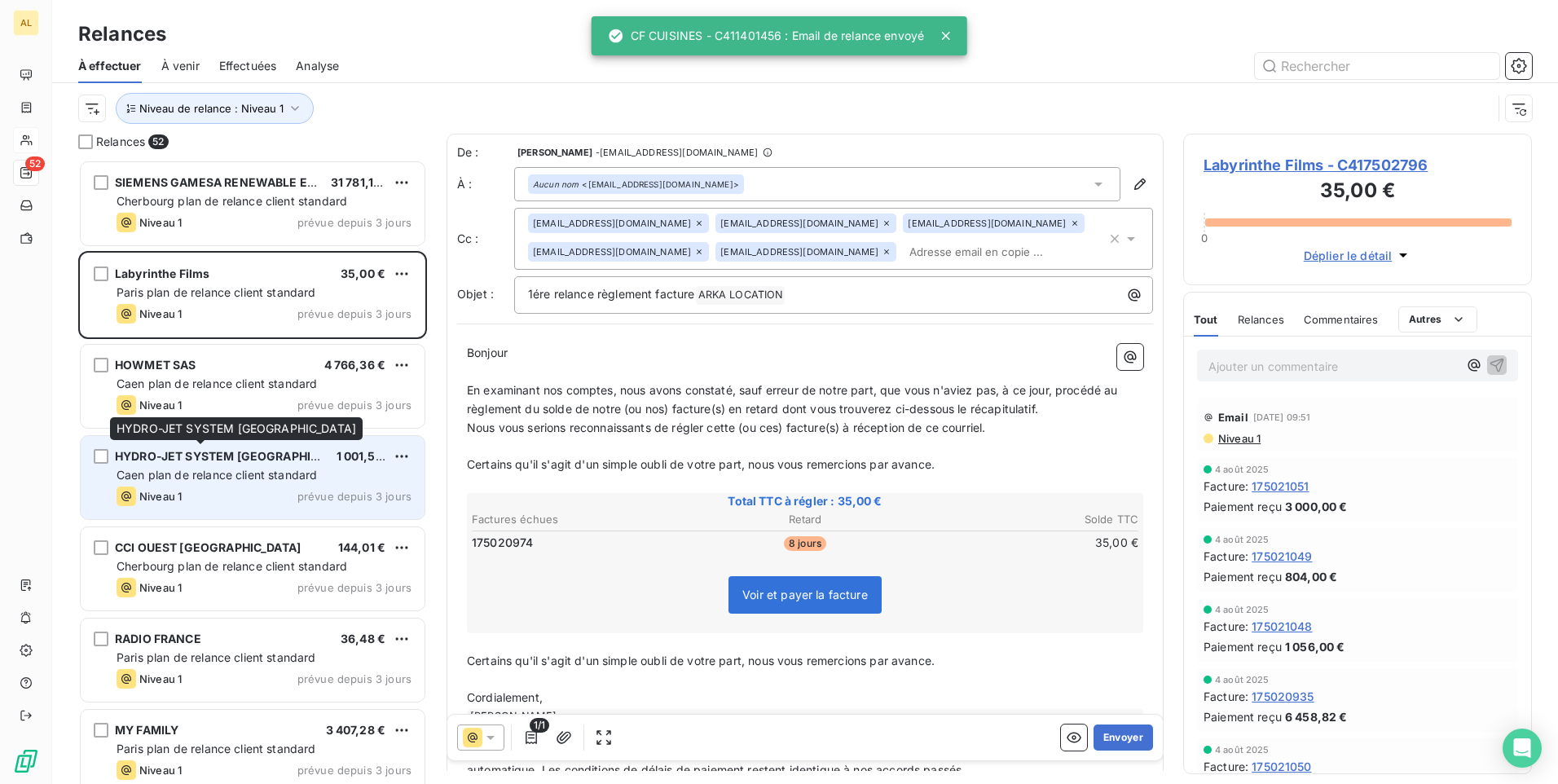
click at [263, 461] on span "HYDRO-JET SYSTEM [GEOGRAPHIC_DATA]" at bounding box center [236, 456] width 243 height 14
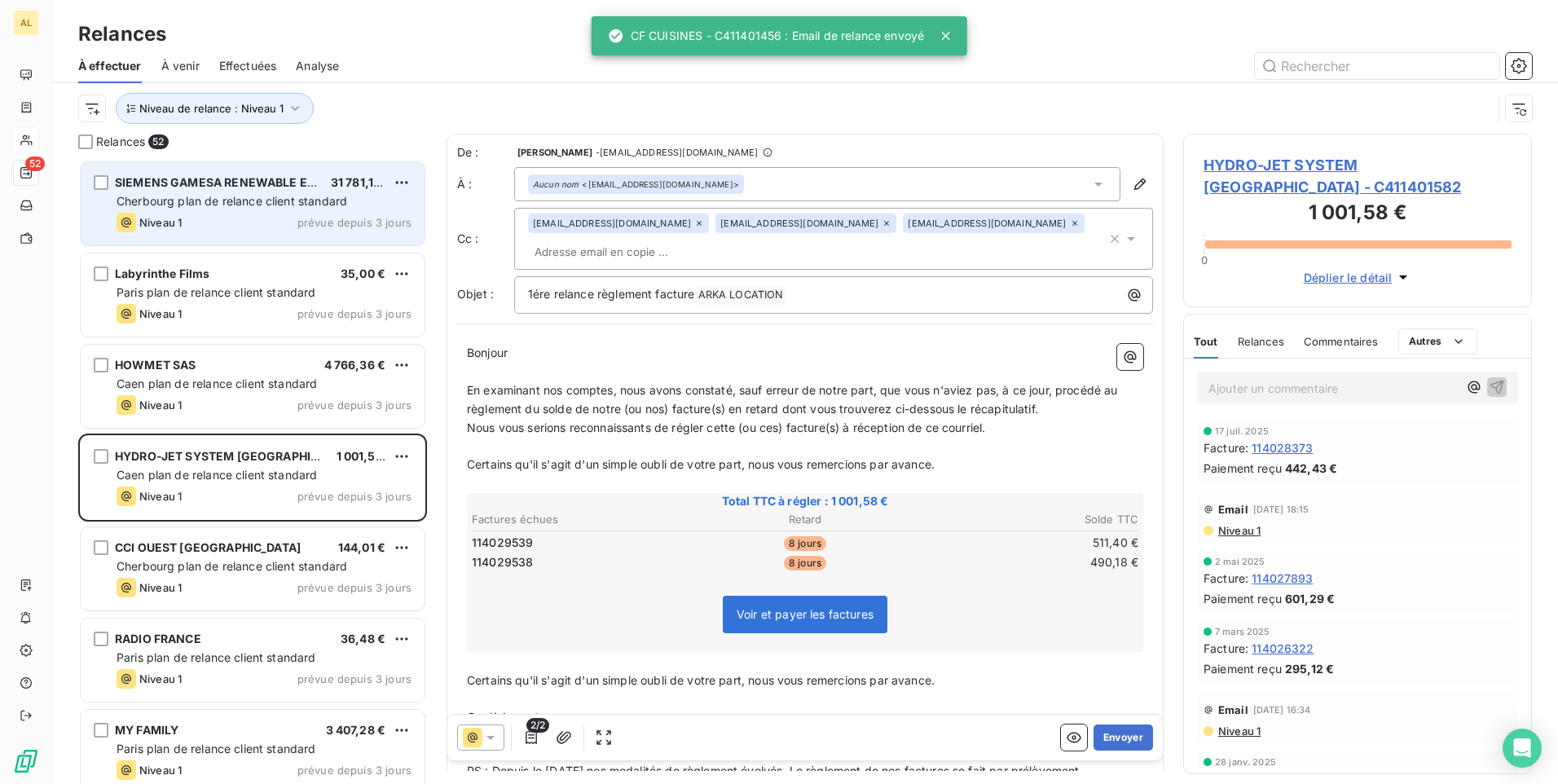
click at [180, 202] on span "Cherbourg plan de relance client standard" at bounding box center [232, 201] width 231 height 14
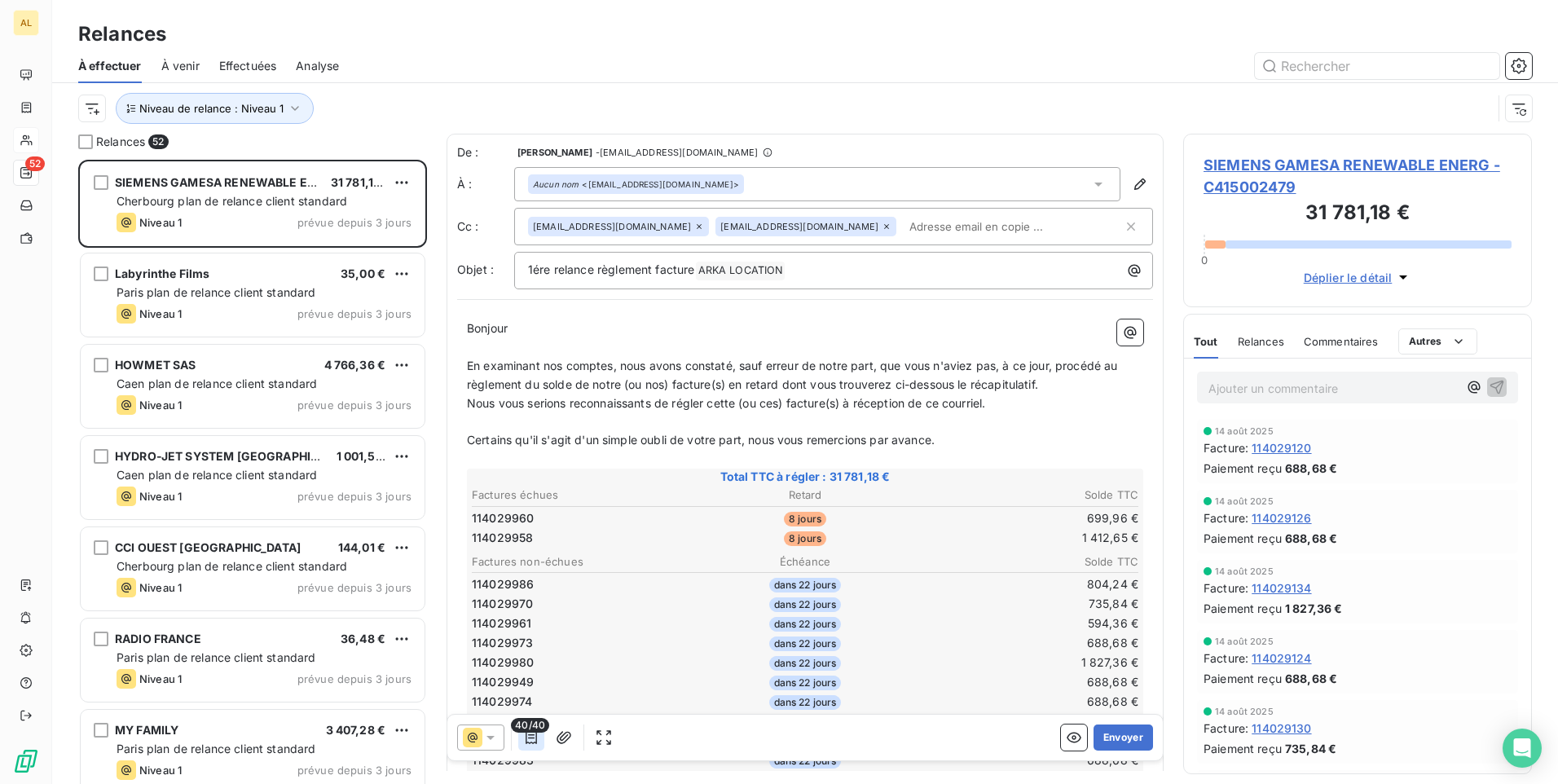
click at [532, 739] on icon "button" at bounding box center [532, 738] width 17 height 17
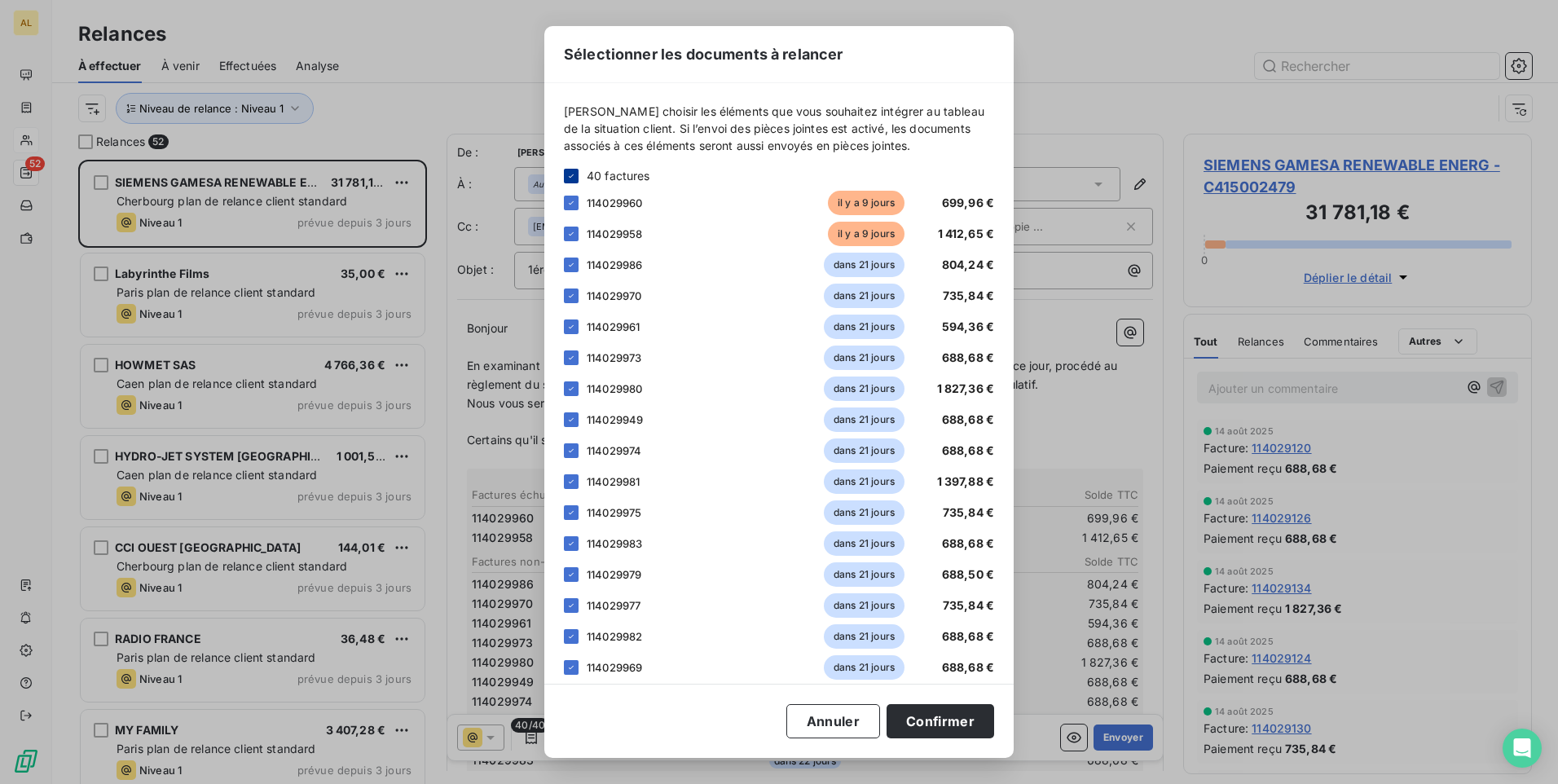
click at [569, 181] on div at bounding box center [572, 176] width 15 height 15
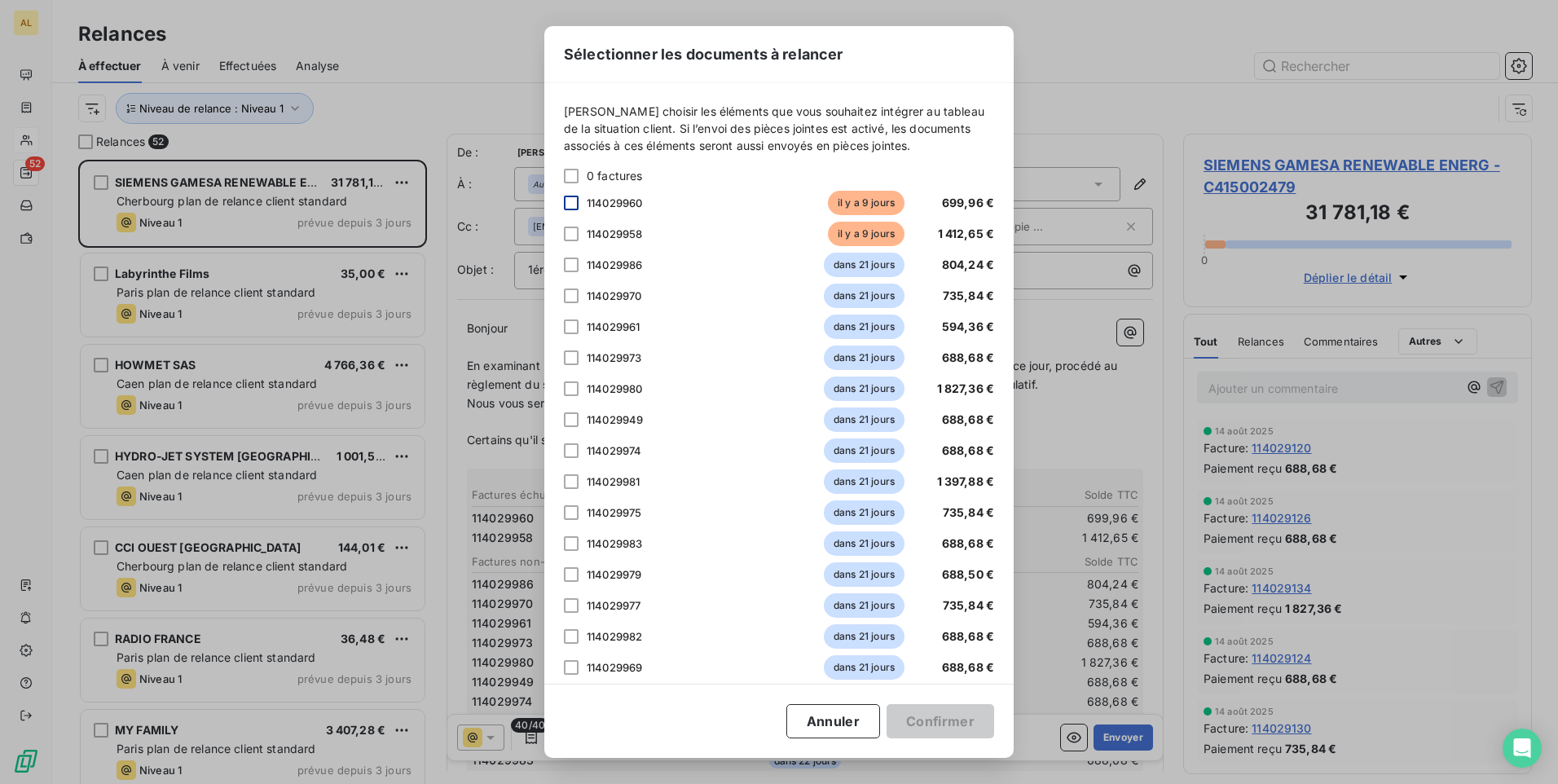
click at [571, 206] on div at bounding box center [572, 203] width 15 height 15
click at [578, 232] on div at bounding box center [572, 234] width 15 height 15
click at [914, 716] on button "Confirmer" at bounding box center [940, 720] width 108 height 34
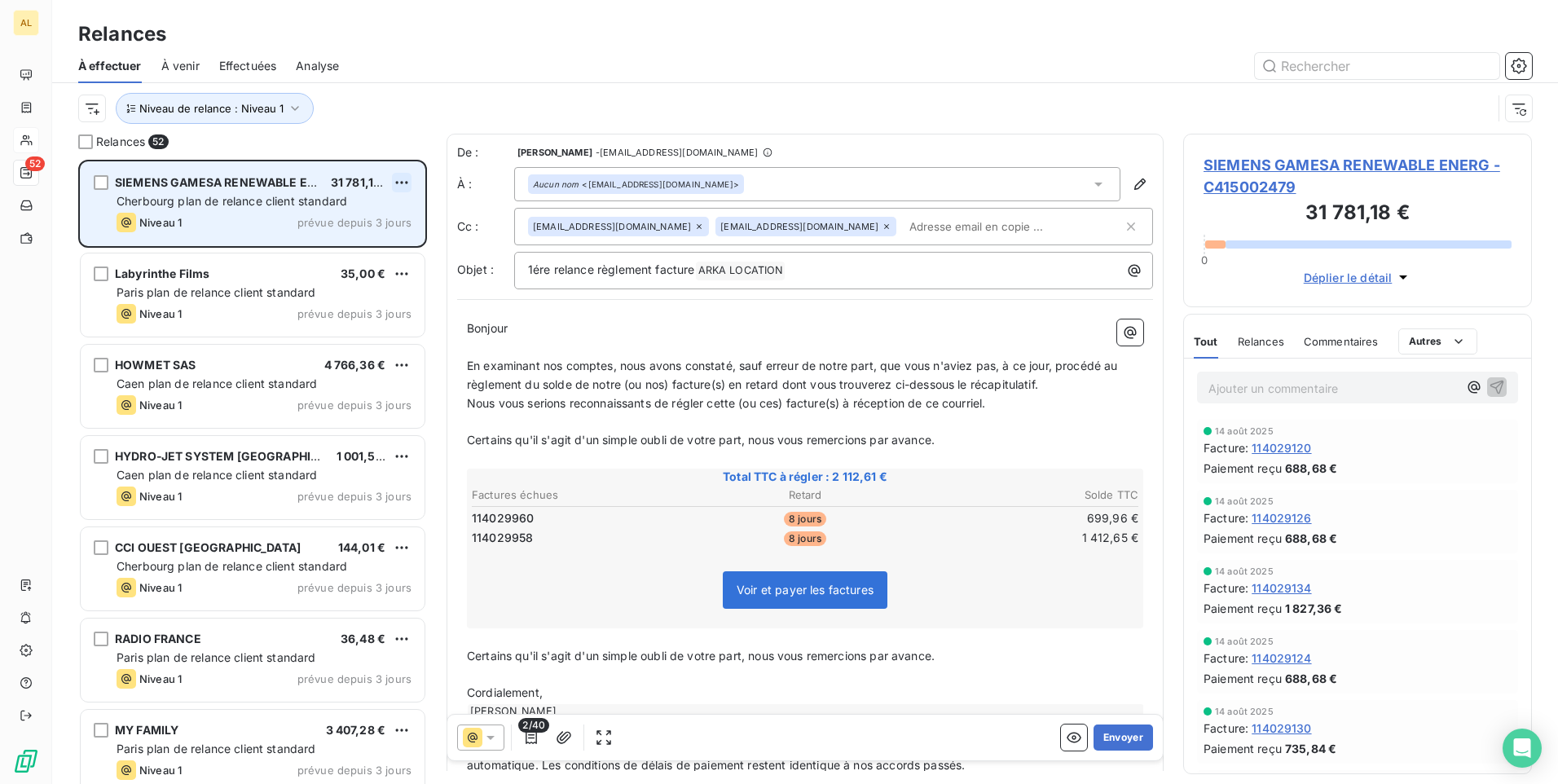
click at [405, 180] on html "AL 52 Relances À effectuer À venir Effectuées Analyse Niveau de relance : Nivea…" at bounding box center [779, 392] width 1558 height 784
click at [358, 241] on div "Passer cette action" at bounding box center [331, 244] width 146 height 26
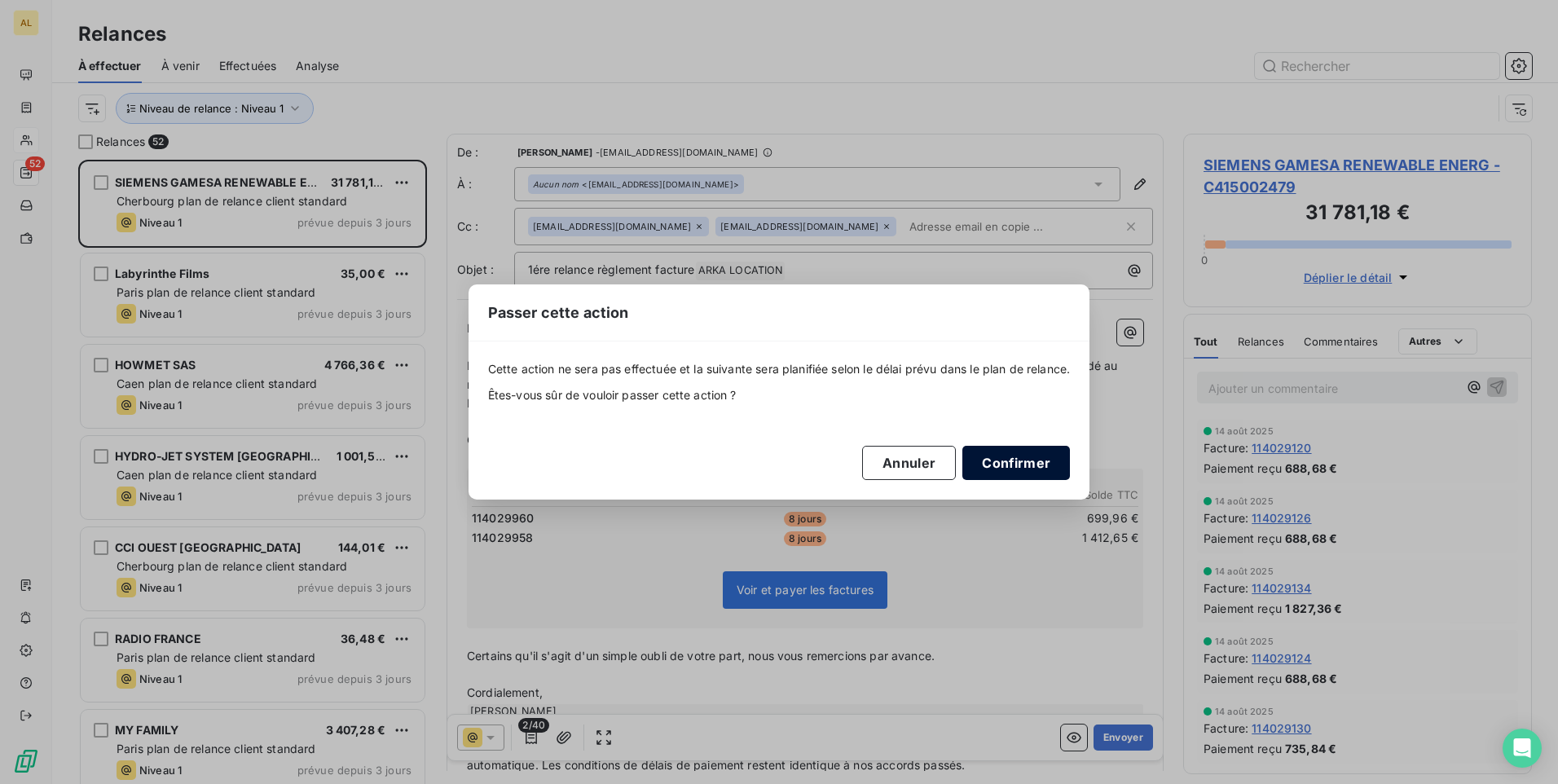
click at [1018, 461] on button "Confirmer" at bounding box center [1016, 462] width 108 height 34
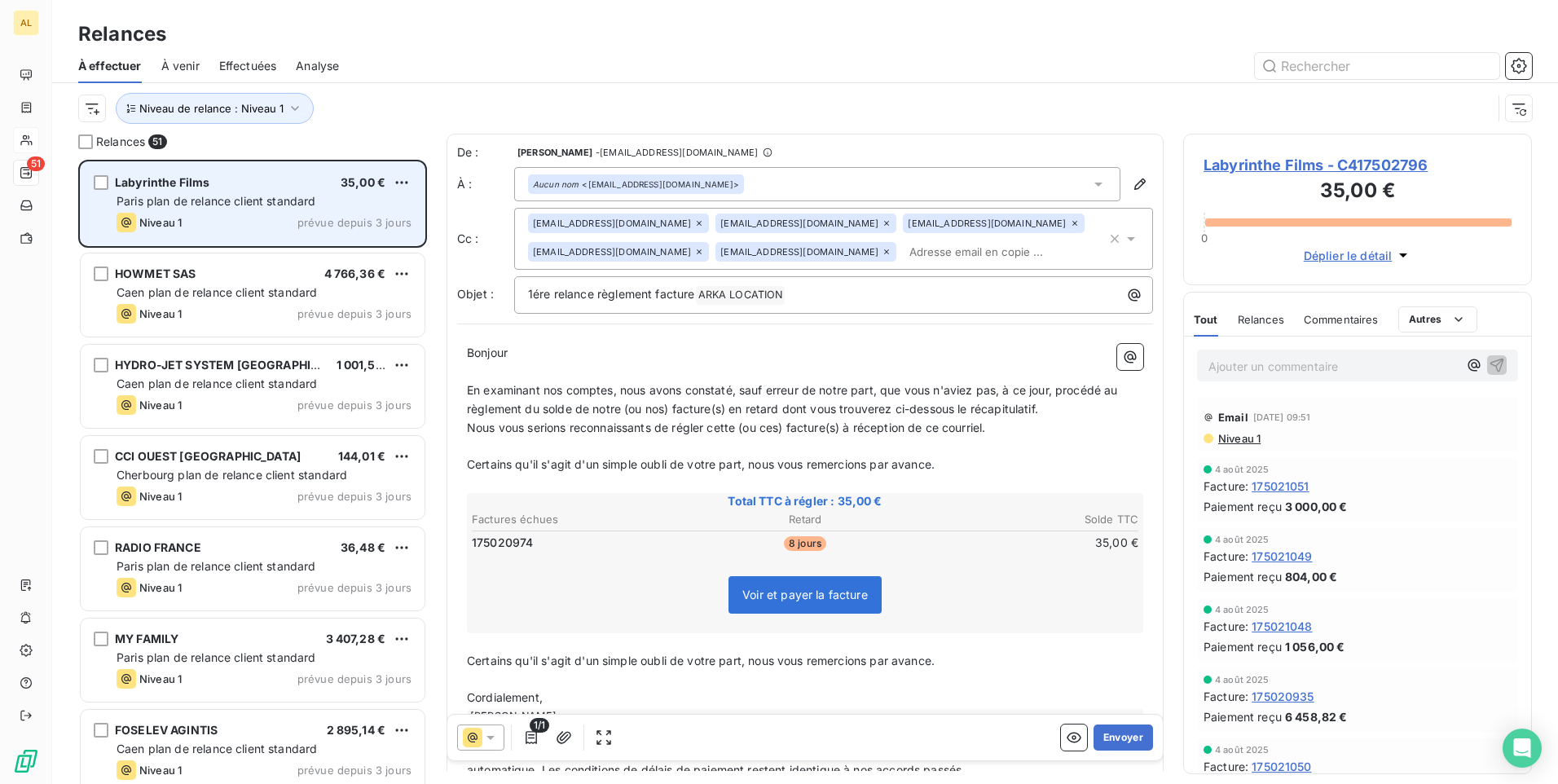
click at [207, 189] on div "Labyrinthe Films" at bounding box center [161, 183] width 94 height 17
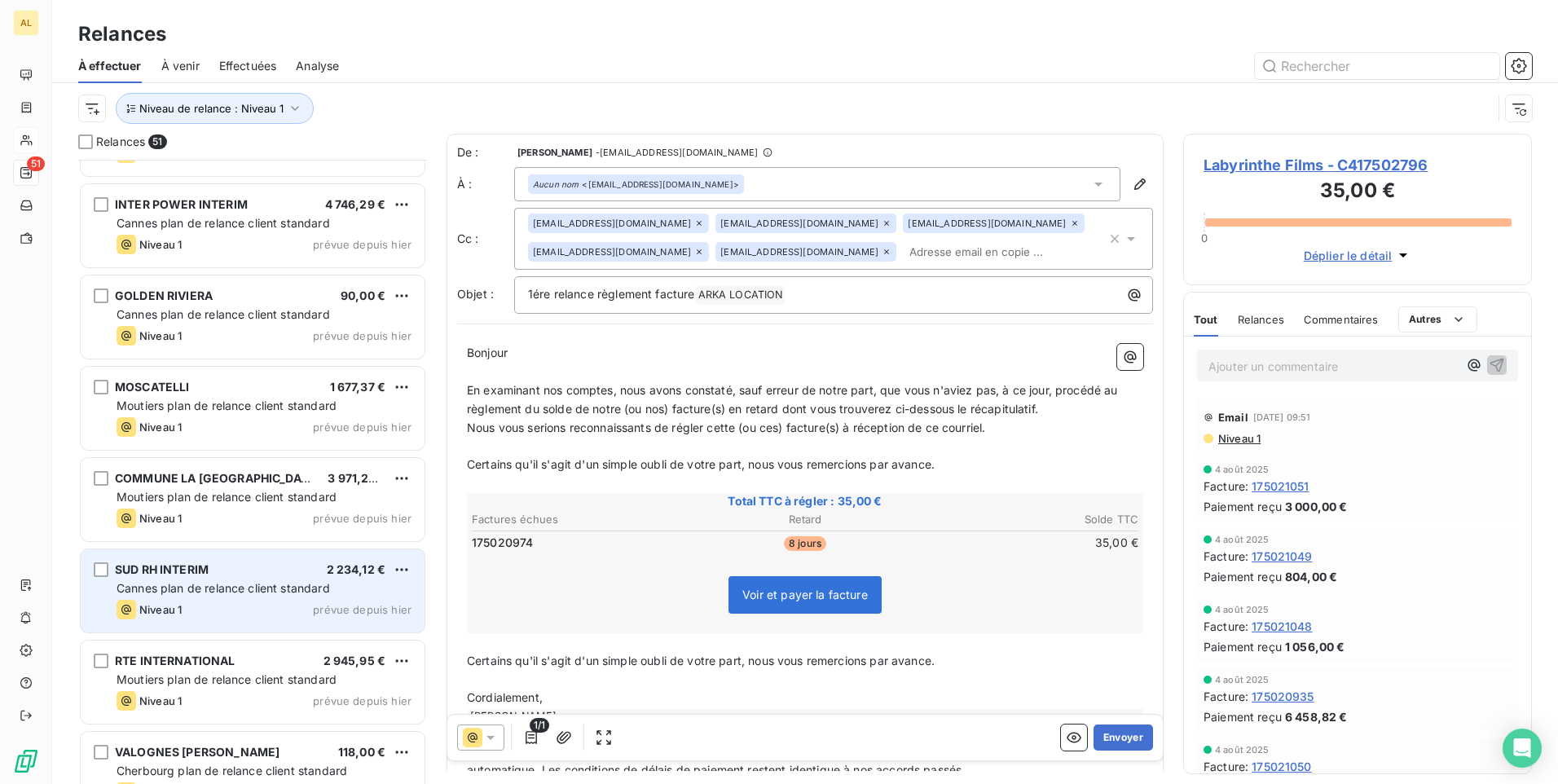
scroll to position [3950, 0]
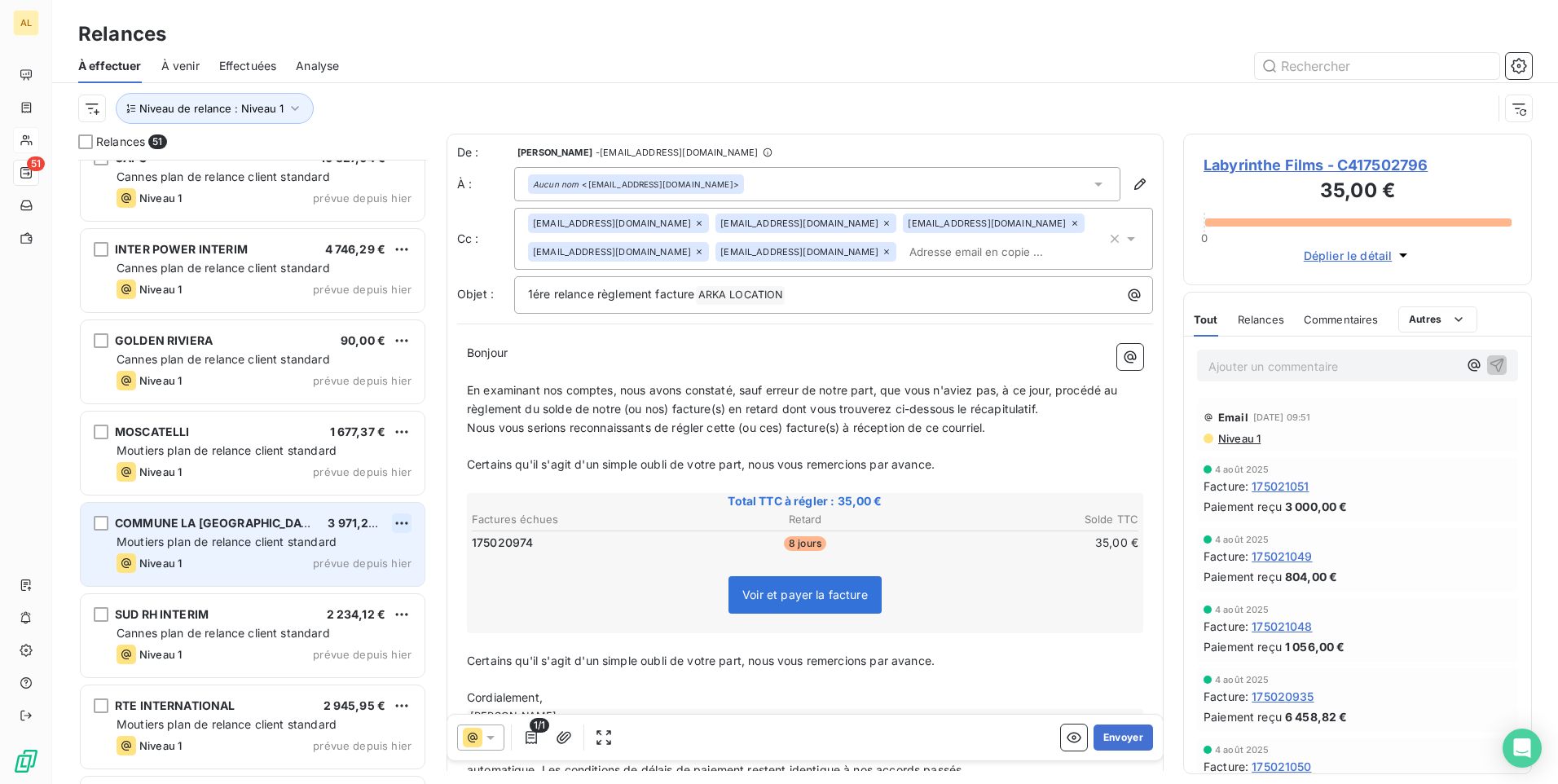
click at [404, 521] on html "AL 51 Relances À effectuer À venir Effectuées Analyse Niveau de relance : Nivea…" at bounding box center [779, 392] width 1558 height 784
drag, startPoint x: 326, startPoint y: 585, endPoint x: 312, endPoint y: 568, distance: 22.0
click at [326, 583] on div "Passer cette action" at bounding box center [331, 584] width 146 height 26
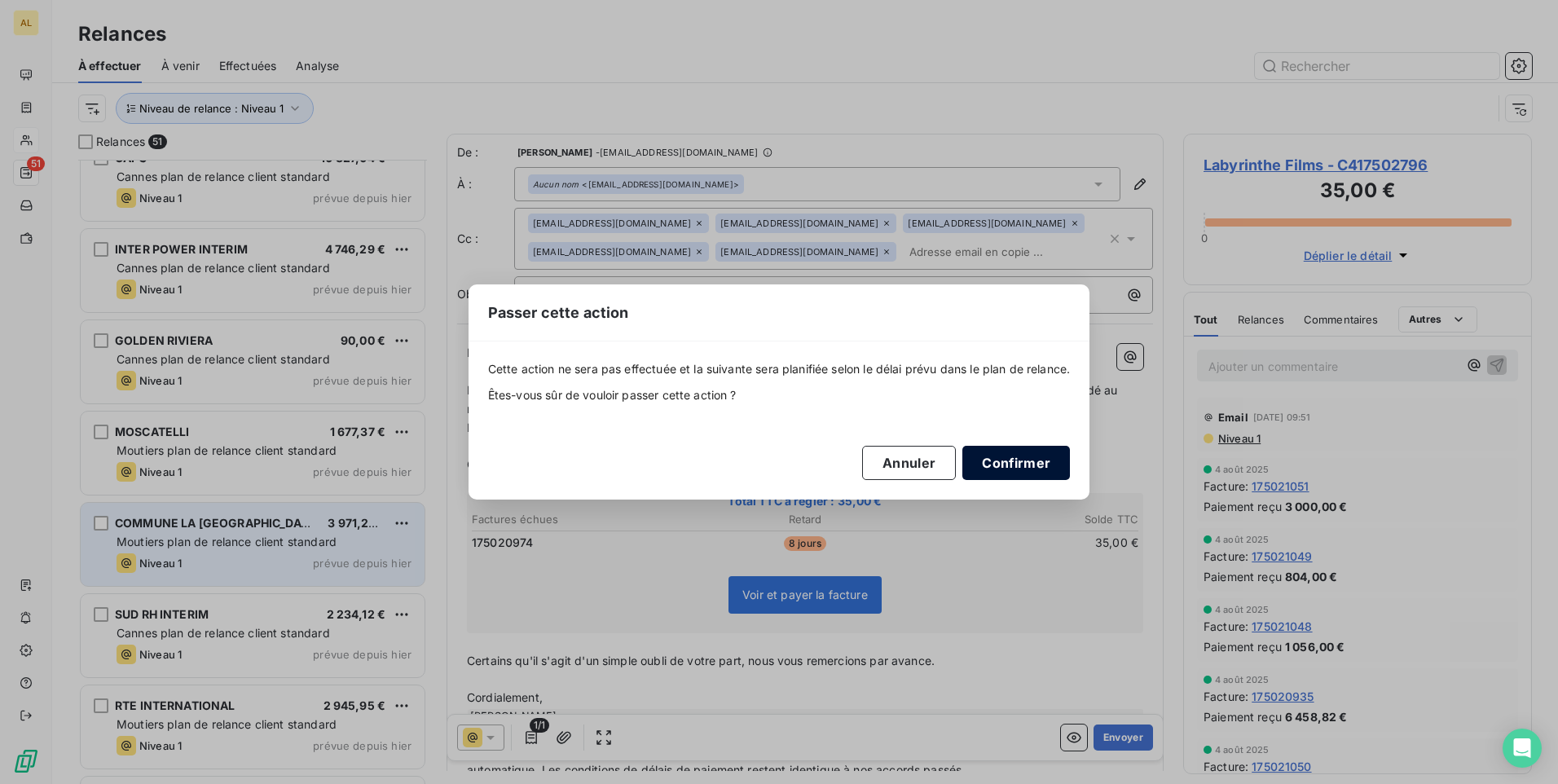
click at [1019, 461] on button "Confirmer" at bounding box center [1016, 462] width 108 height 34
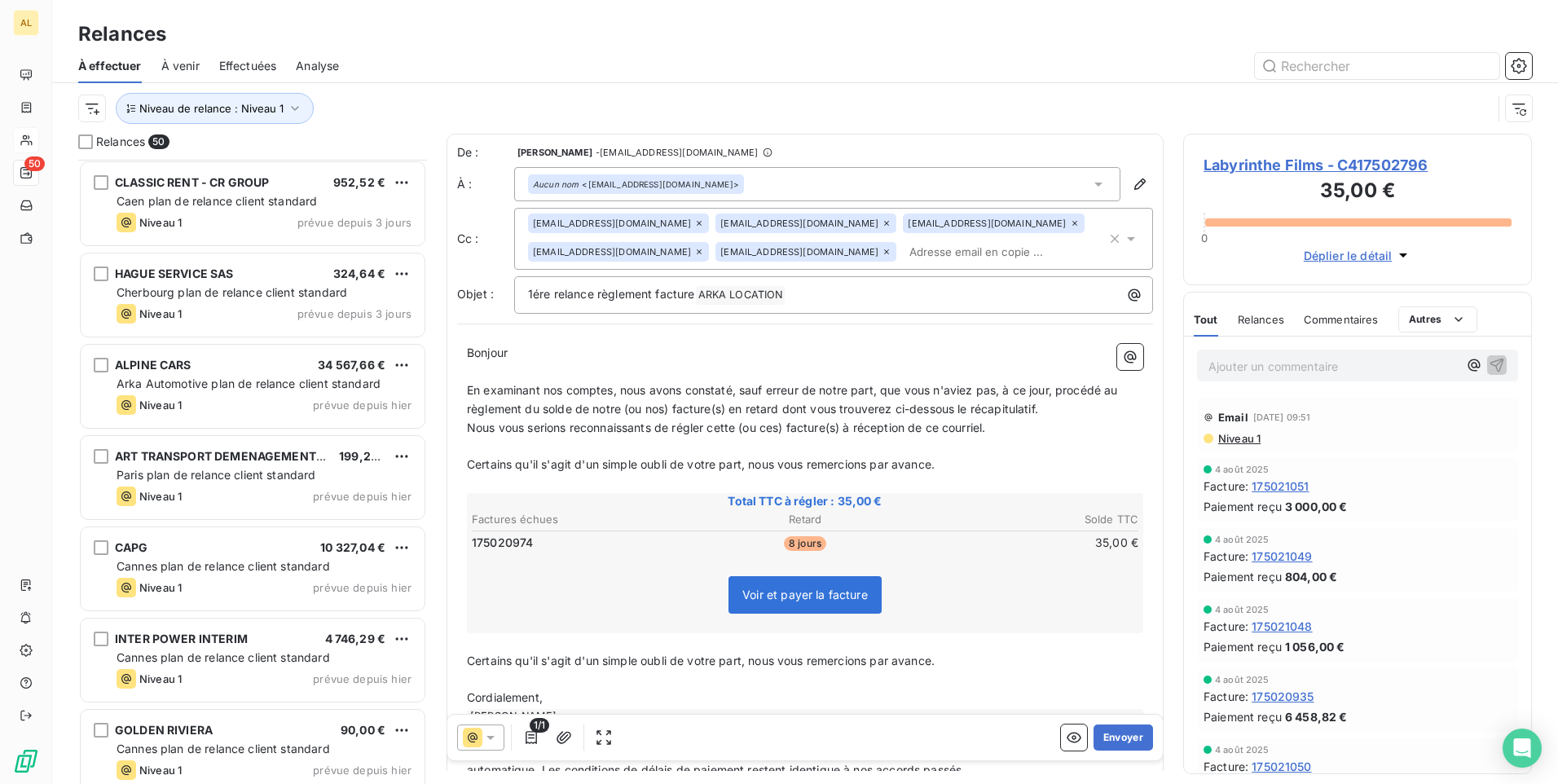
scroll to position [3532, 0]
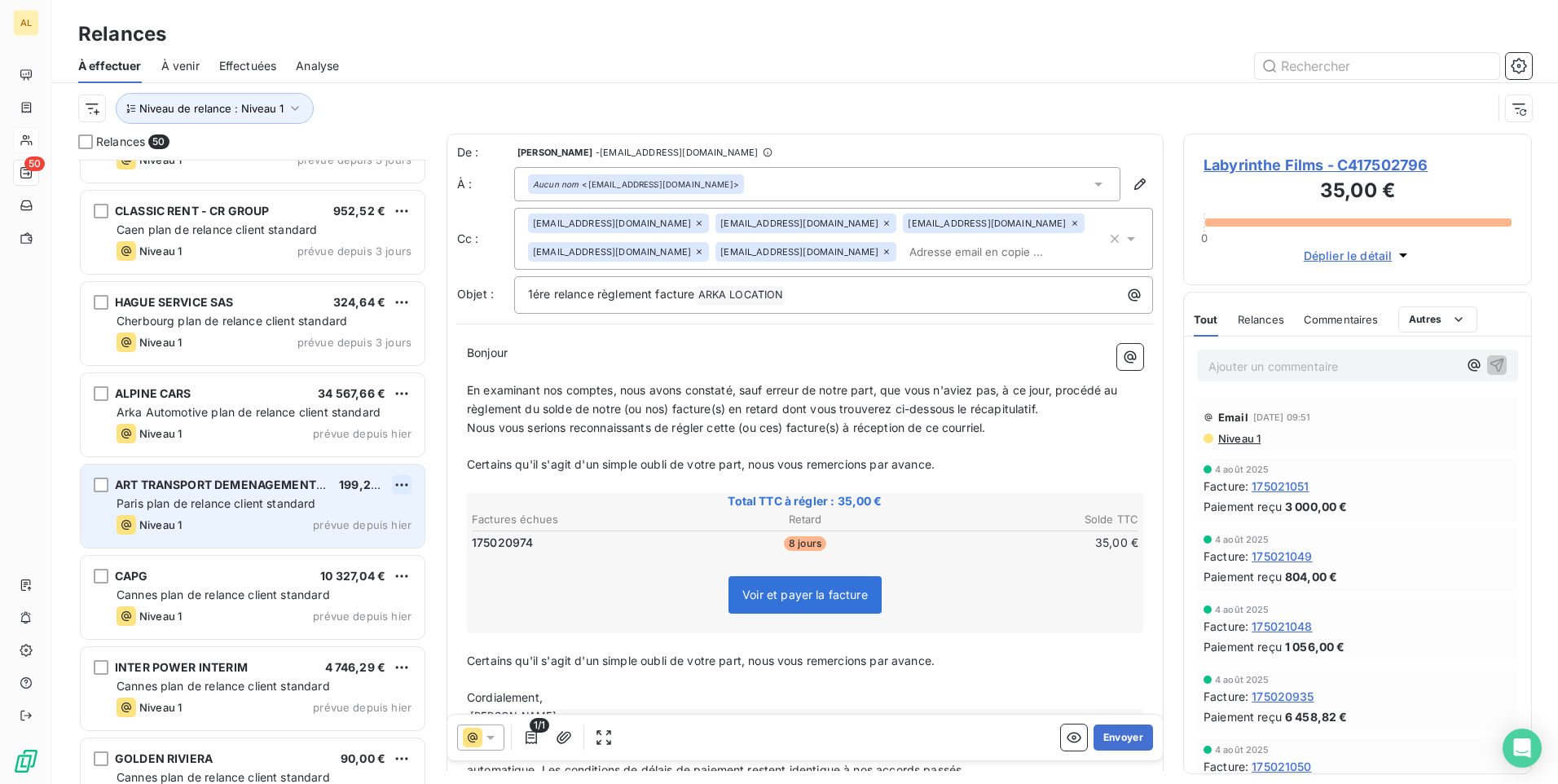
click at [401, 479] on html "AL 50 Relances À effectuer À venir Effectuées Analyse Niveau de relance : Nivea…" at bounding box center [779, 392] width 1558 height 784
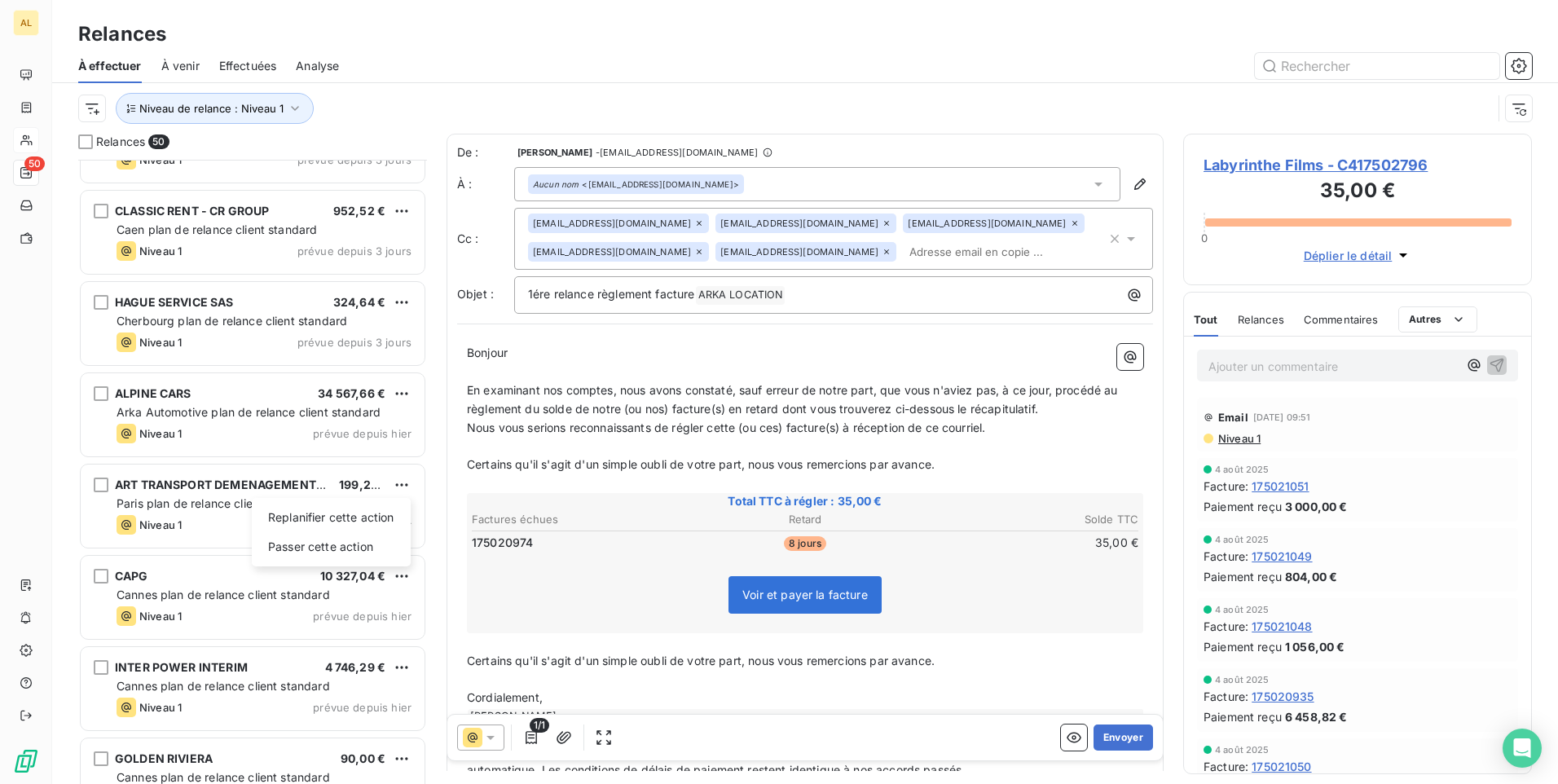
click at [161, 519] on html "AL 50 Relances À effectuer À venir Effectuées Analyse Niveau de relance : Nivea…" at bounding box center [779, 392] width 1558 height 784
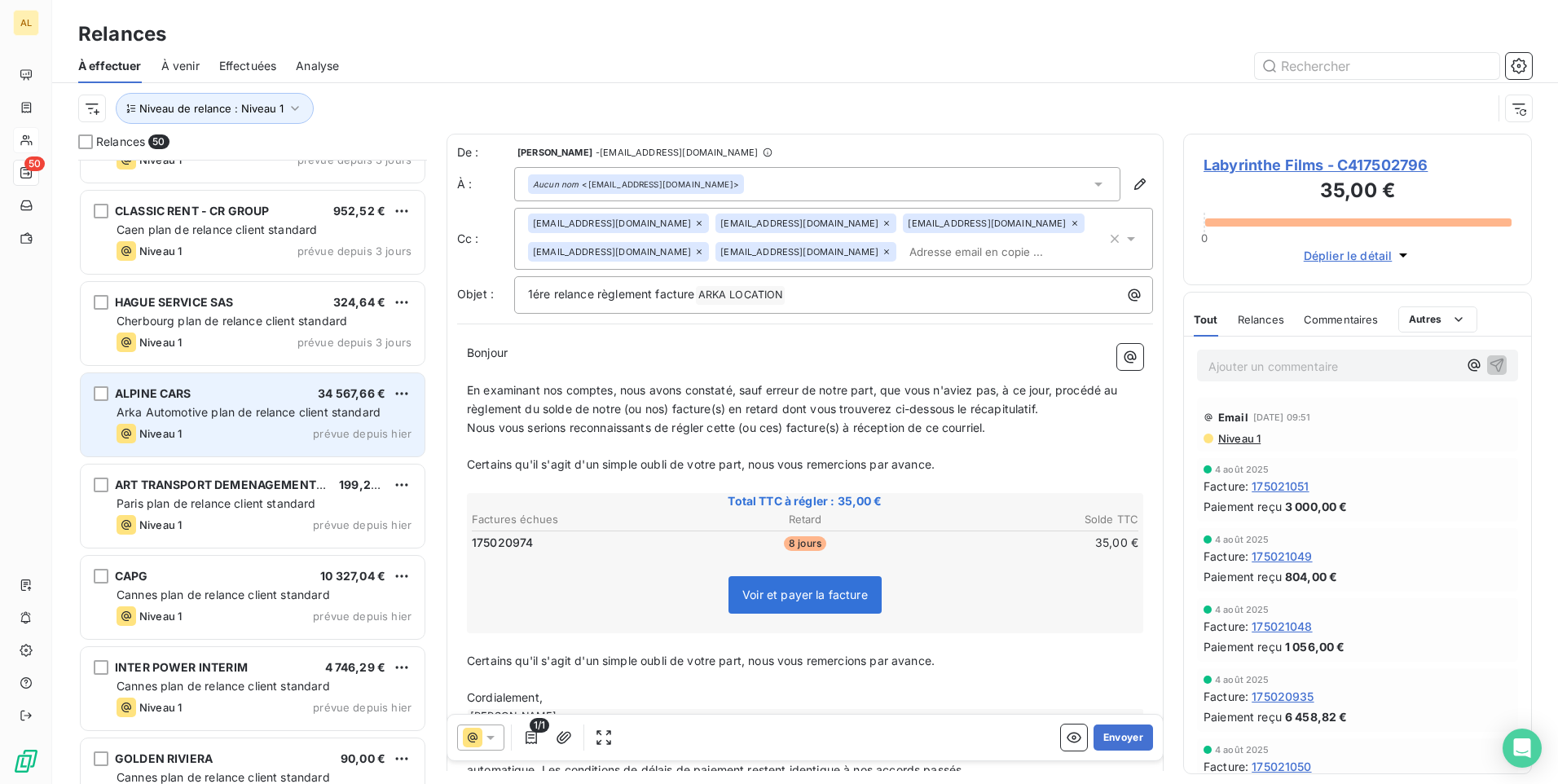
click at [202, 425] on div "Niveau 1 prévue depuis hier" at bounding box center [263, 433] width 295 height 19
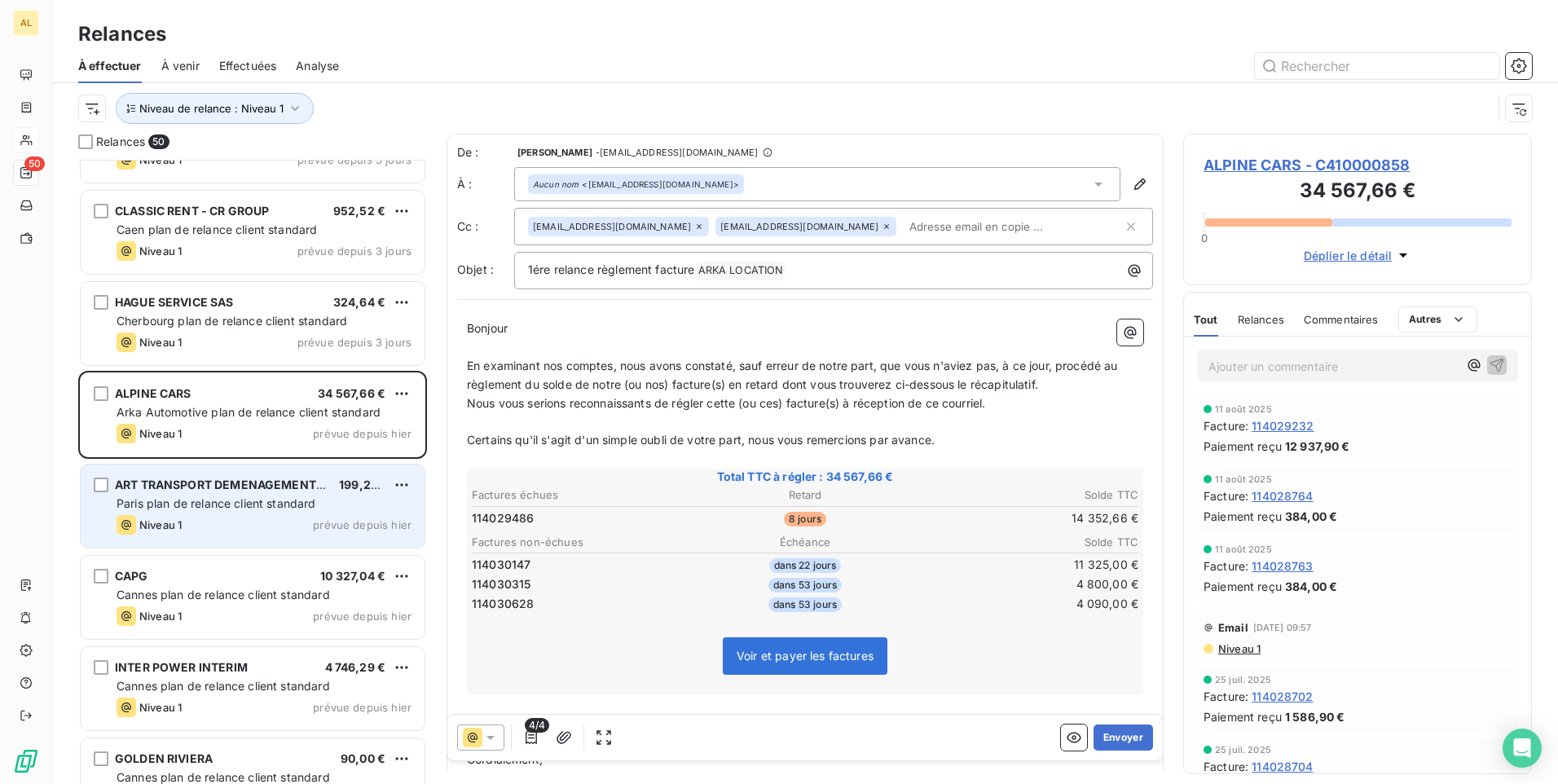
click at [223, 502] on span "Paris plan de relance client standard" at bounding box center [216, 503] width 200 height 14
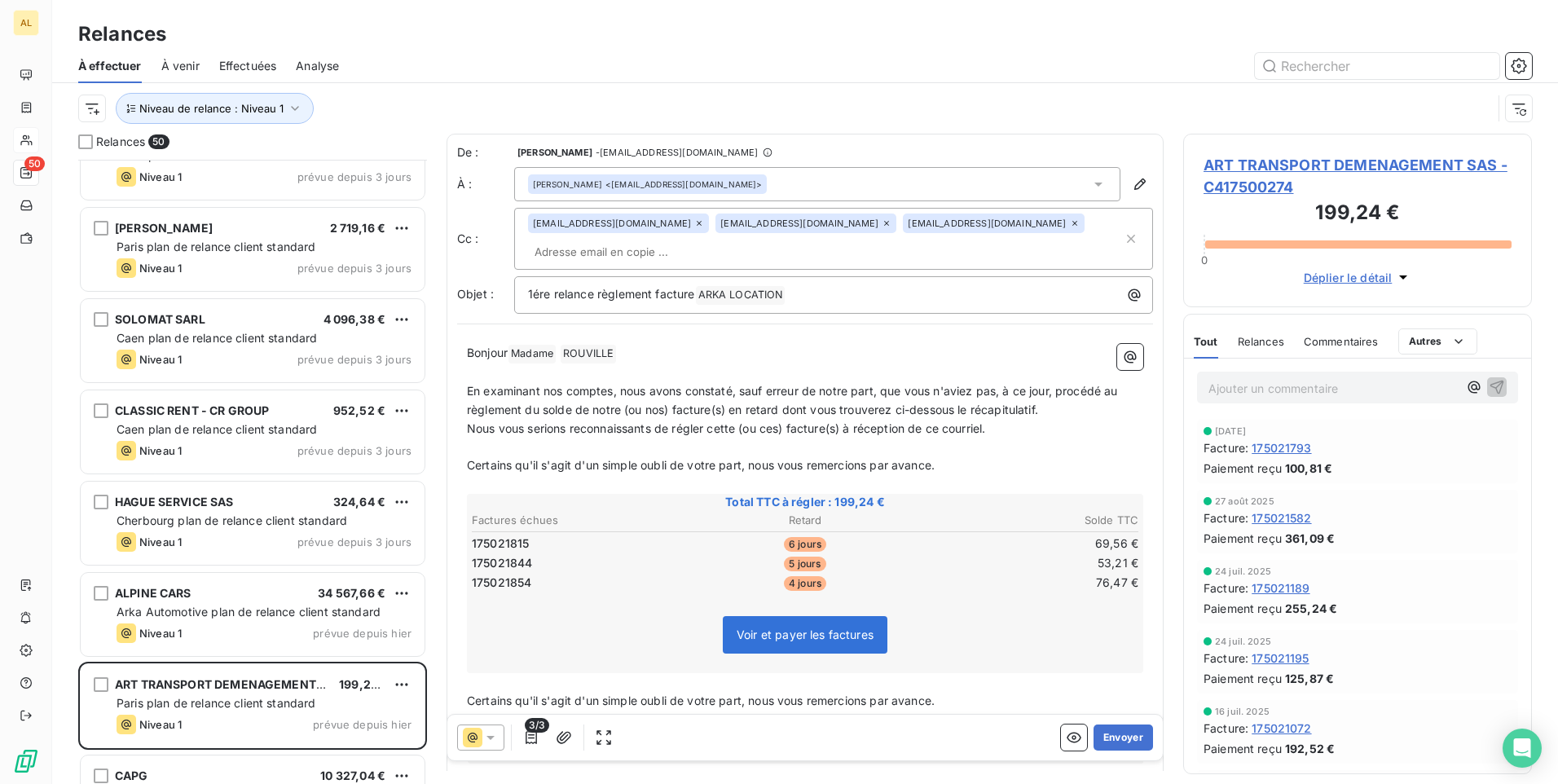
scroll to position [3287, 0]
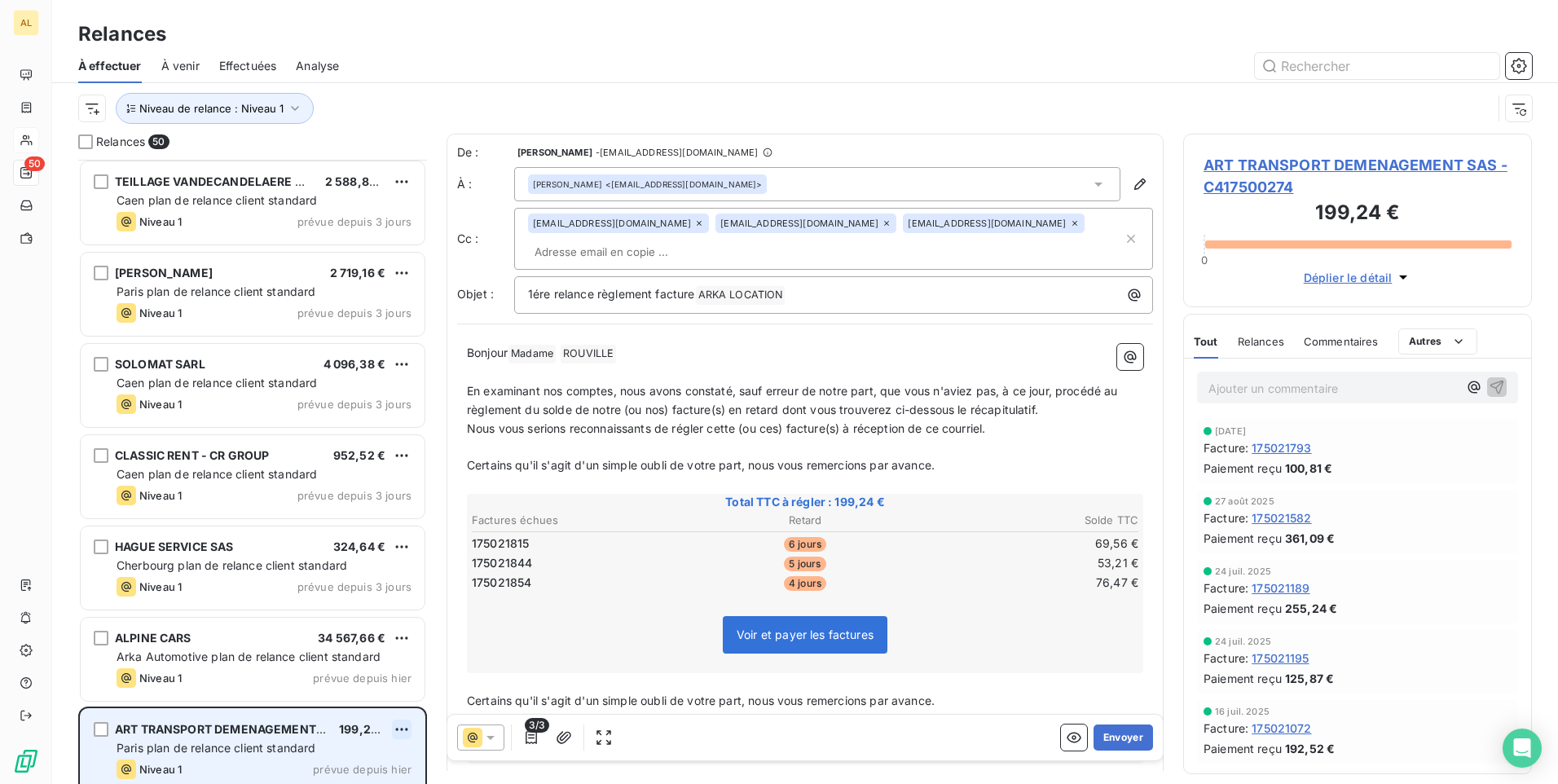
click at [393, 731] on html "AL 50 Relances À effectuer À venir Effectuées Analyse Niveau de relance : Nivea…" at bounding box center [779, 392] width 1558 height 784
click at [318, 699] on div "Passer cette action" at bounding box center [331, 696] width 146 height 26
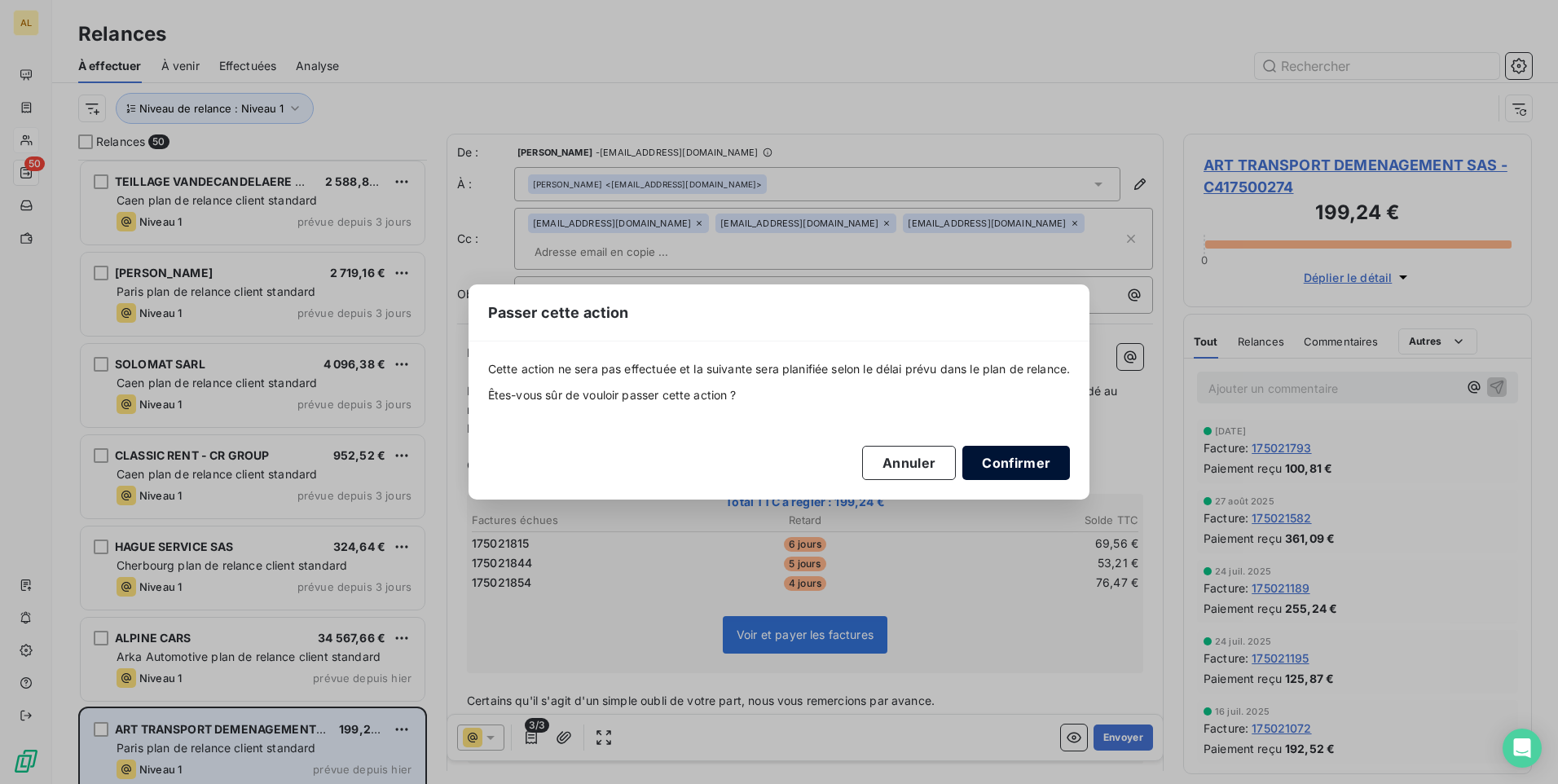
click at [985, 463] on button "Confirmer" at bounding box center [1016, 462] width 108 height 34
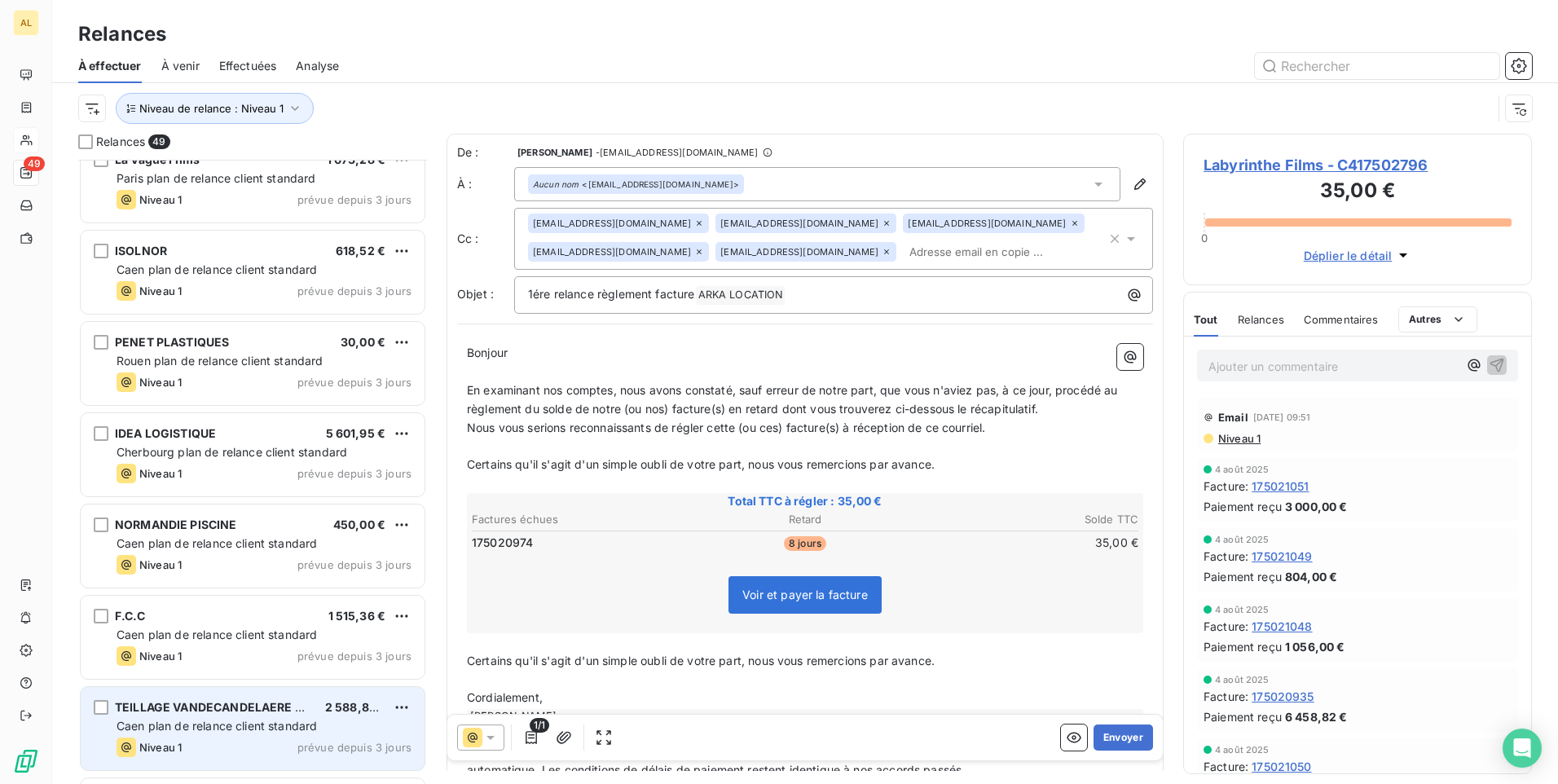
scroll to position [2717, 0]
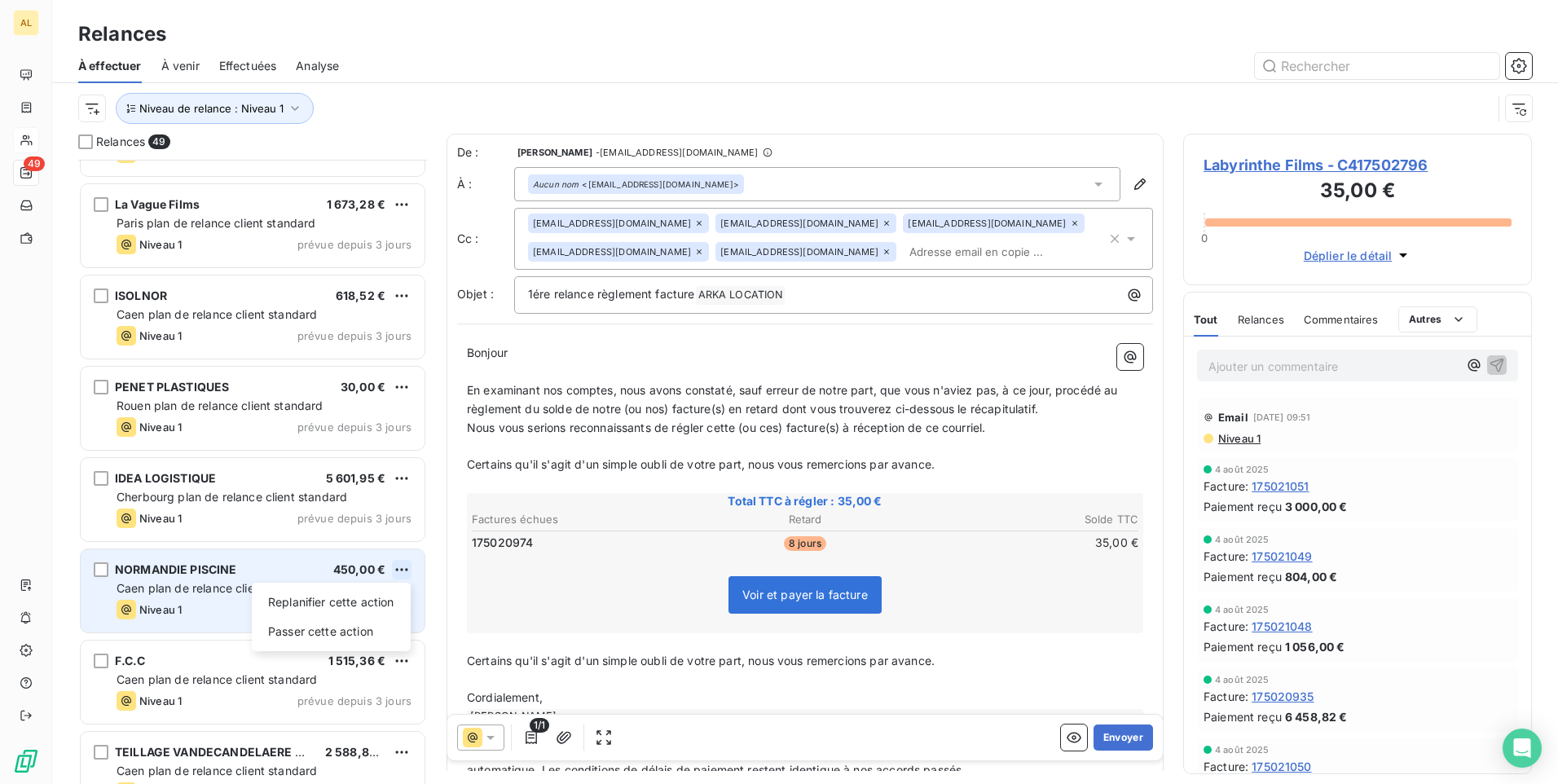
click at [407, 568] on html "AL 49 Relances À effectuer À venir Effectuées Analyse Niveau de relance : Nivea…" at bounding box center [779, 392] width 1558 height 784
click at [344, 628] on div "Passer cette action" at bounding box center [331, 631] width 146 height 26
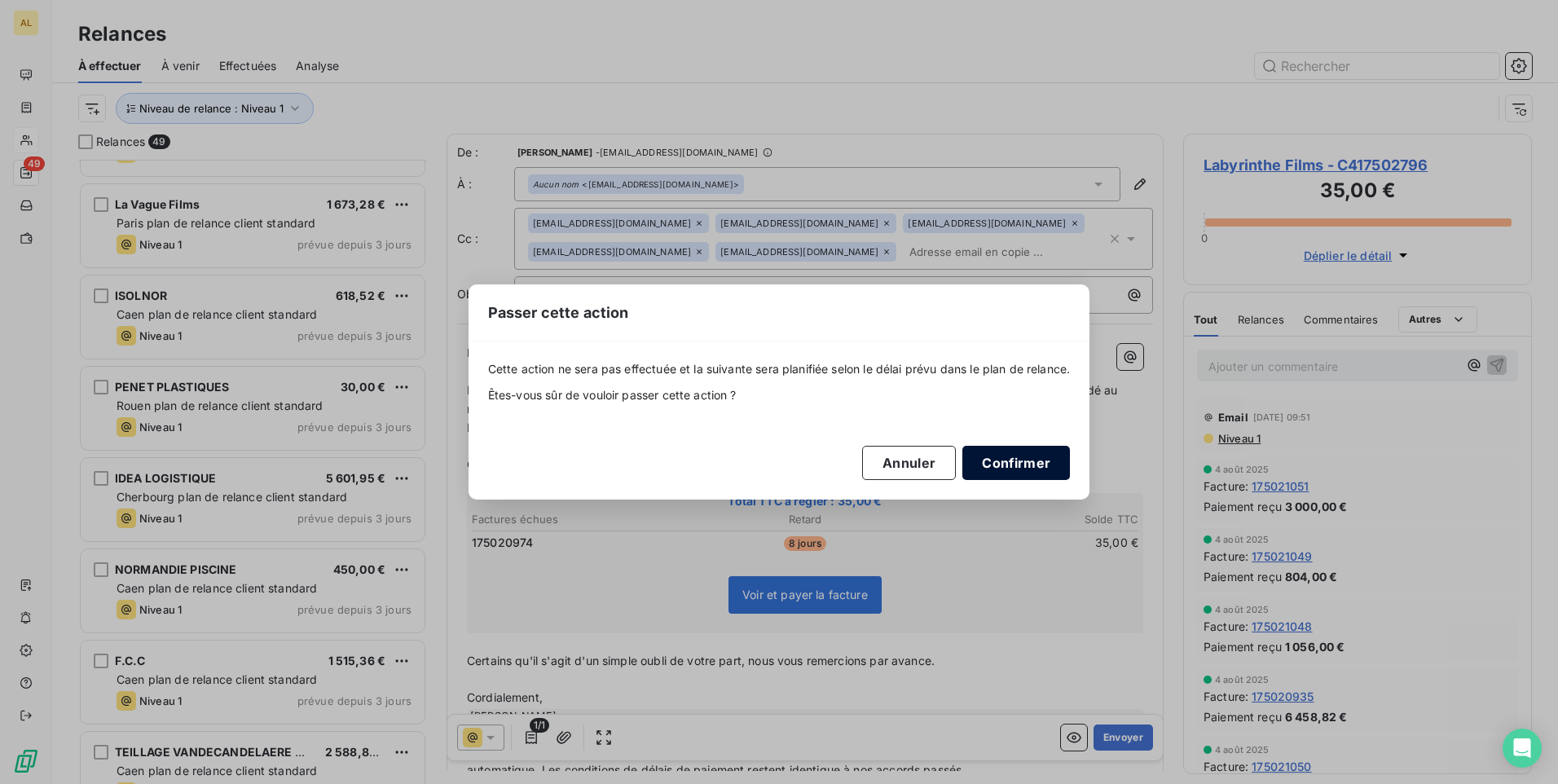
click at [1017, 448] on button "Confirmer" at bounding box center [1016, 462] width 108 height 34
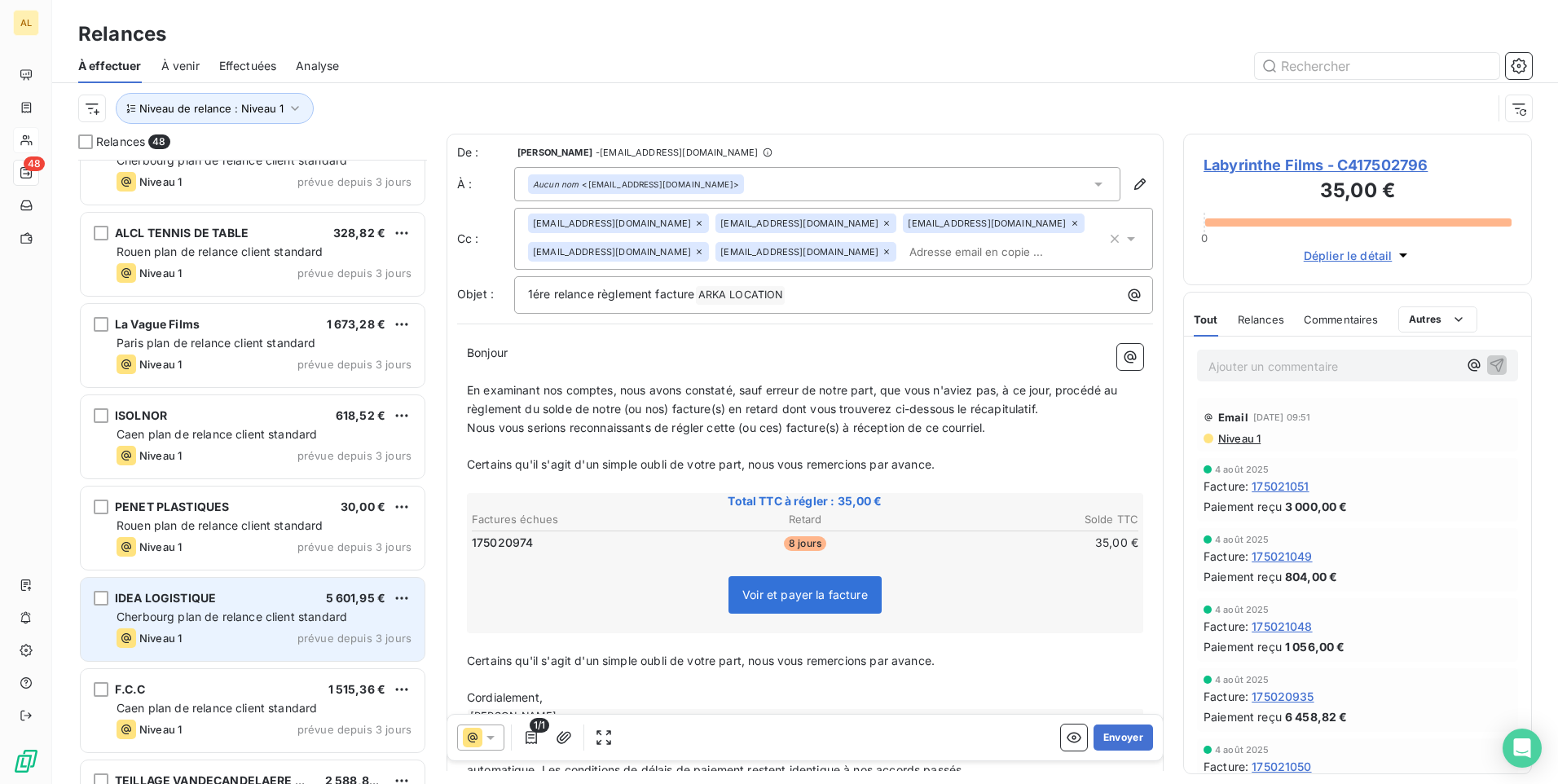
scroll to position [2554, 0]
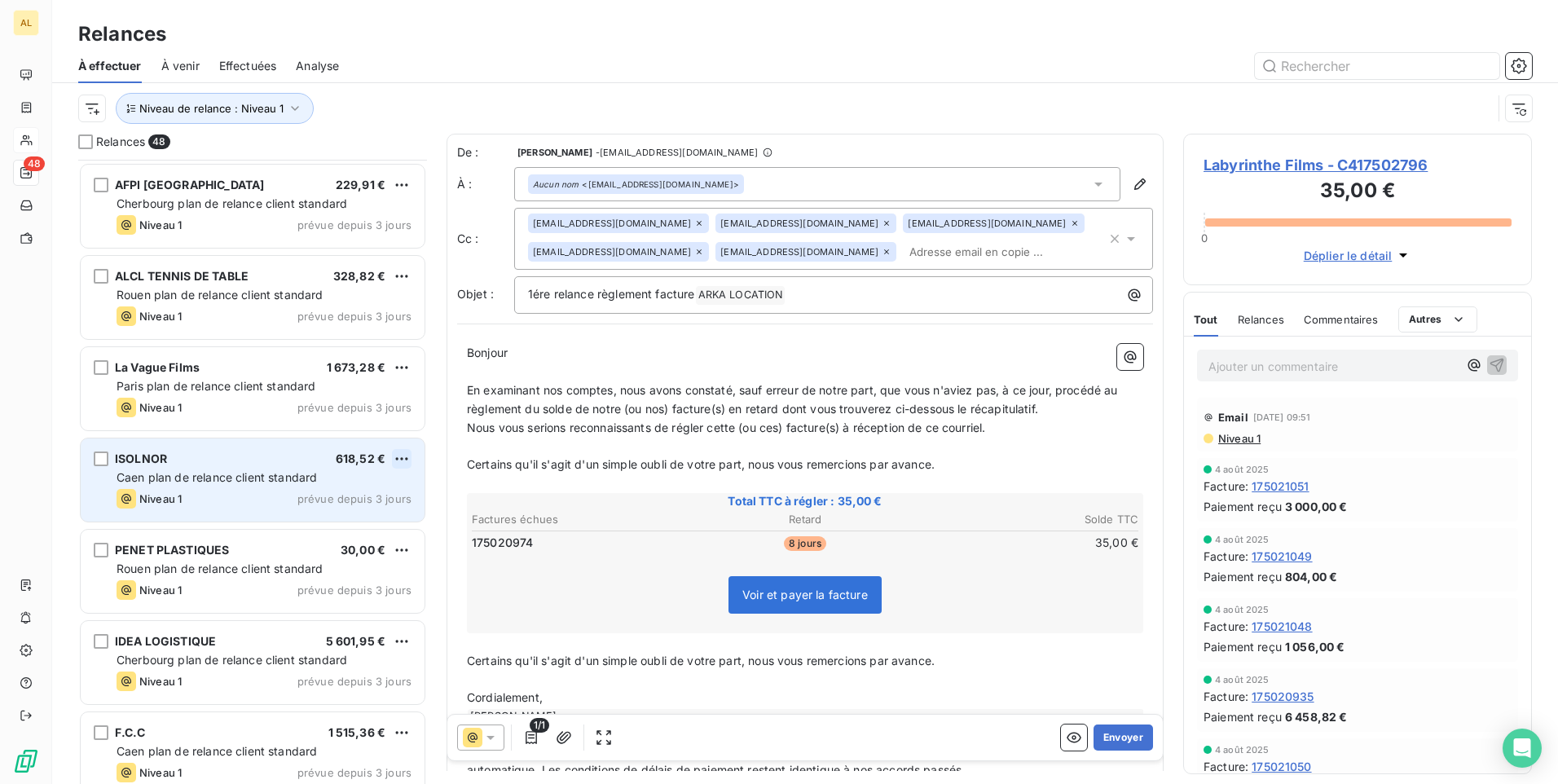
click at [400, 461] on html "AL 48 Relances À effectuer À venir Effectuées Analyse Niveau de relance : Nivea…" at bounding box center [779, 392] width 1558 height 784
click at [342, 520] on div "Passer cette action" at bounding box center [331, 520] width 146 height 26
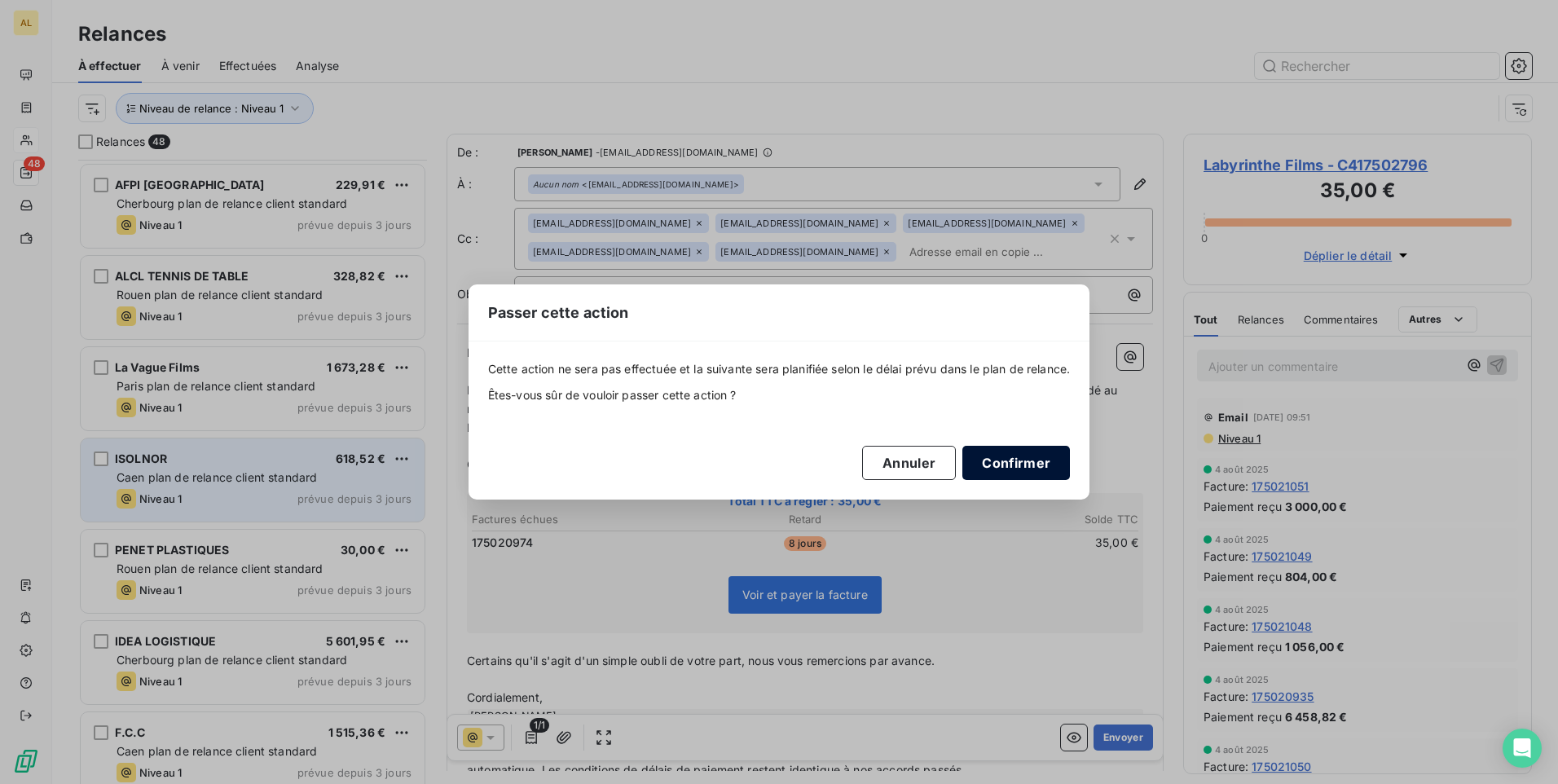
click at [999, 456] on button "Confirmer" at bounding box center [1016, 462] width 108 height 34
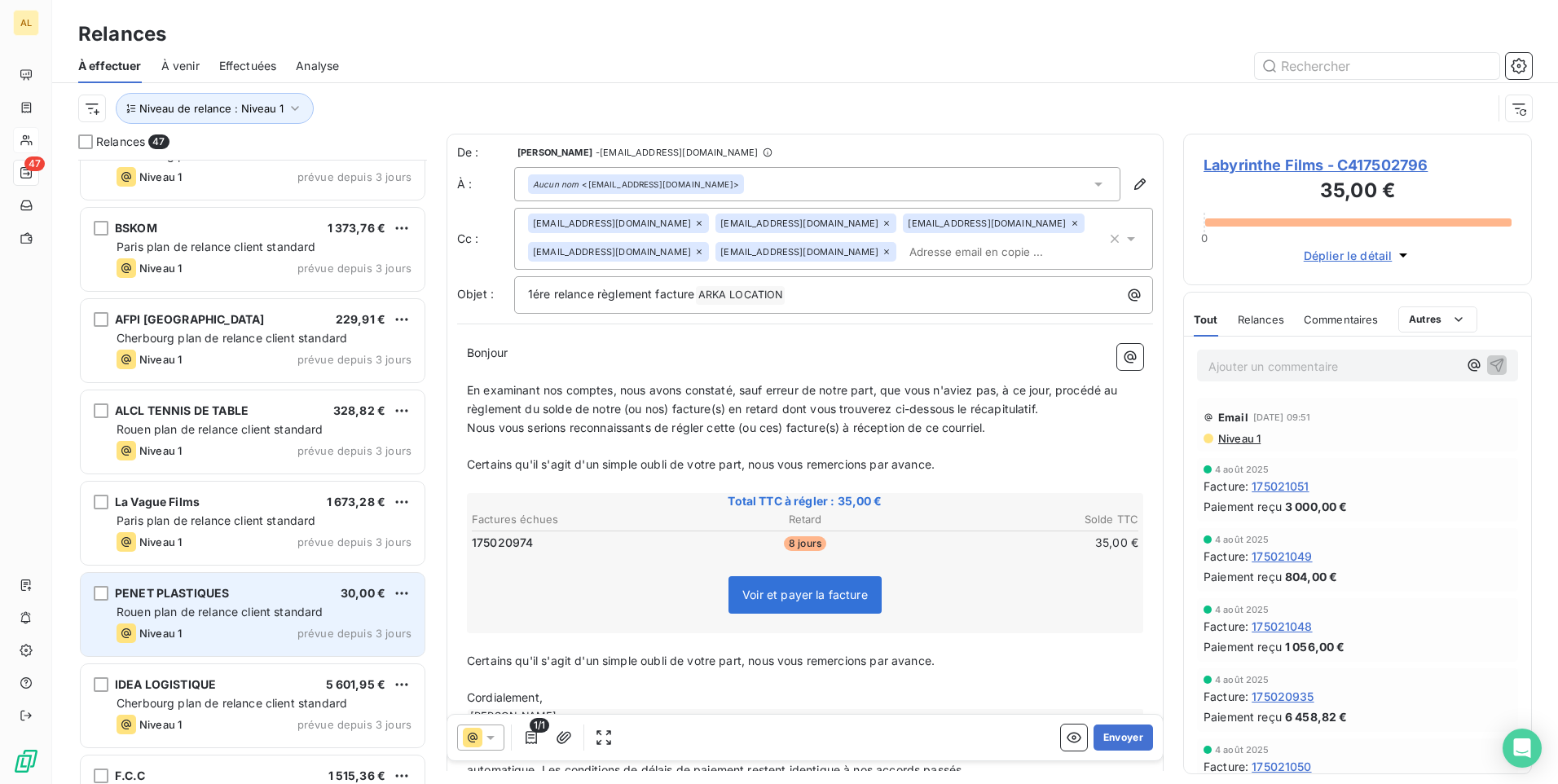
scroll to position [2391, 0]
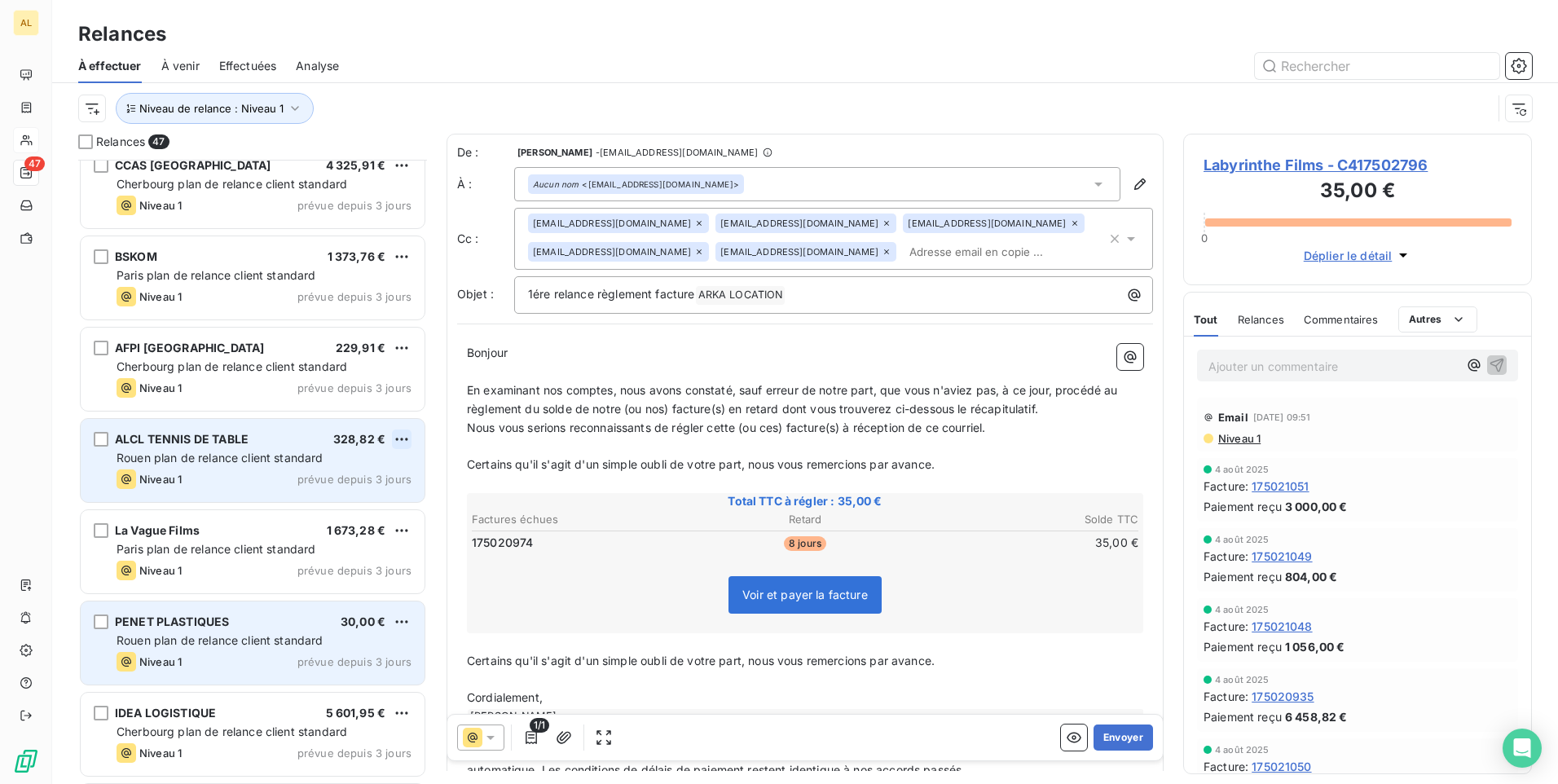
click at [410, 435] on html "AL 47 Relances À effectuer À venir Effectuées Analyse Niveau de relance : Nivea…" at bounding box center [779, 392] width 1558 height 784
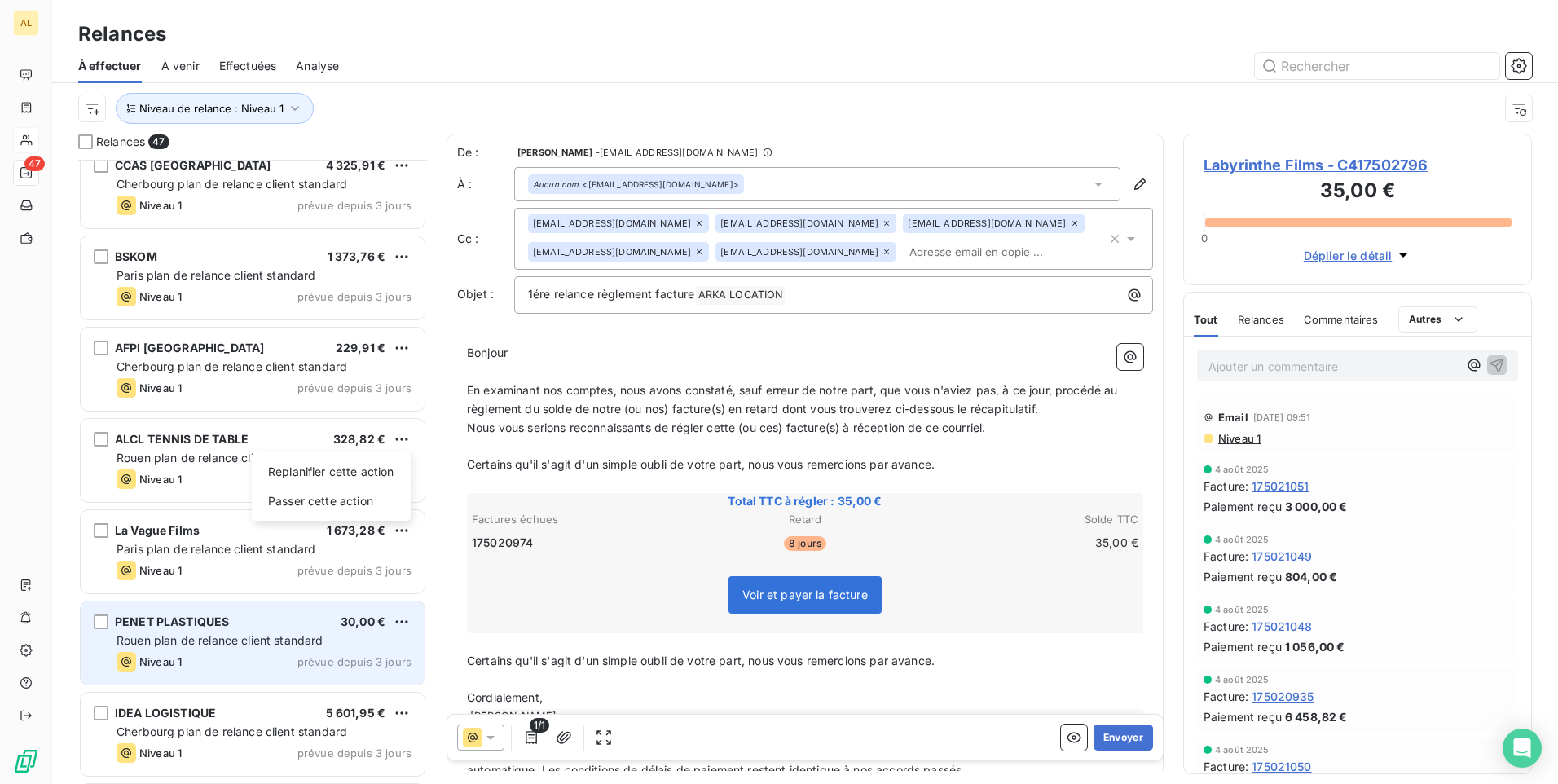
click at [186, 477] on html "AL 47 Relances À effectuer À venir Effectuées Analyse Niveau de relance : Nivea…" at bounding box center [779, 392] width 1558 height 784
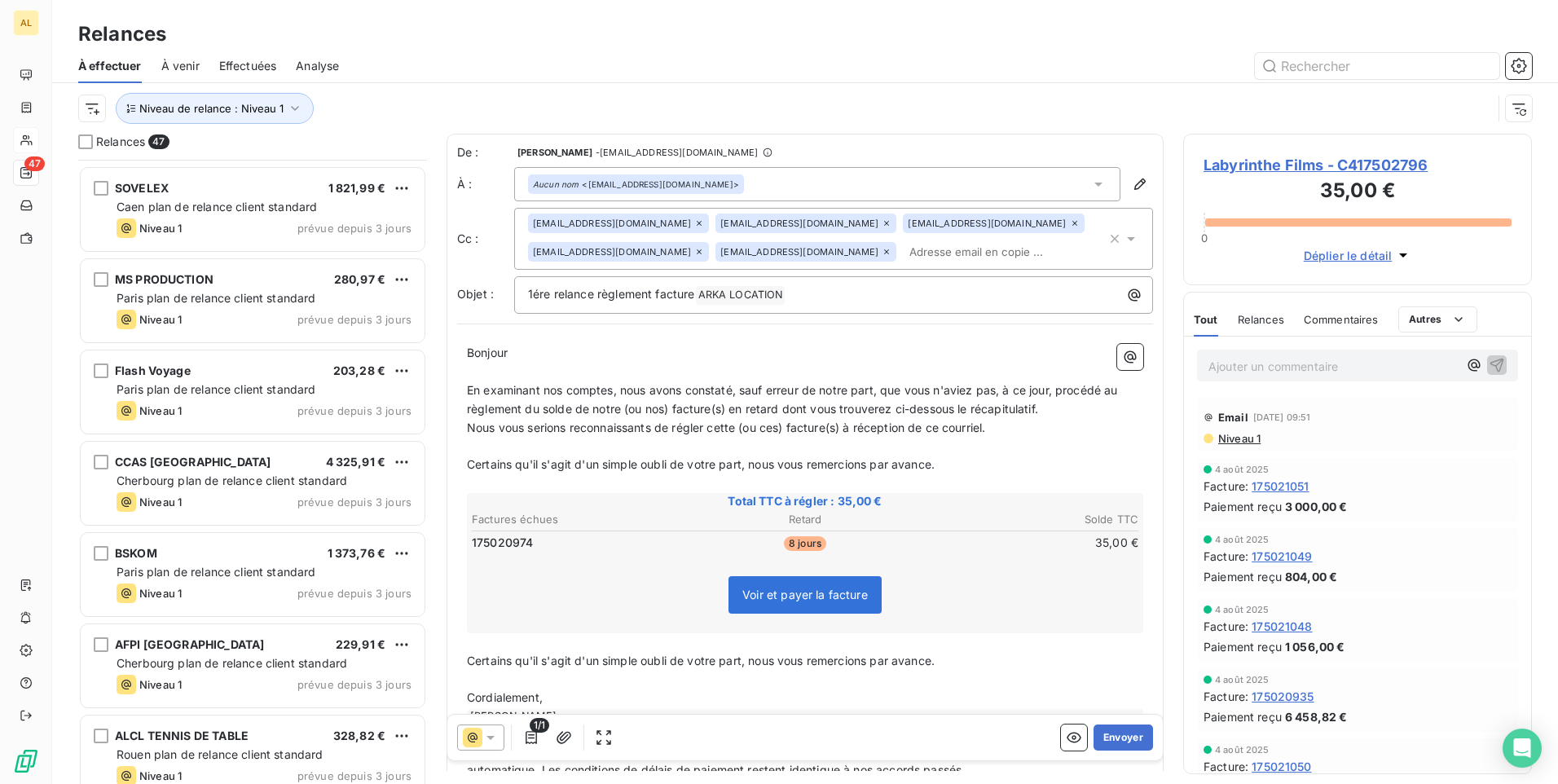
scroll to position [2065, 0]
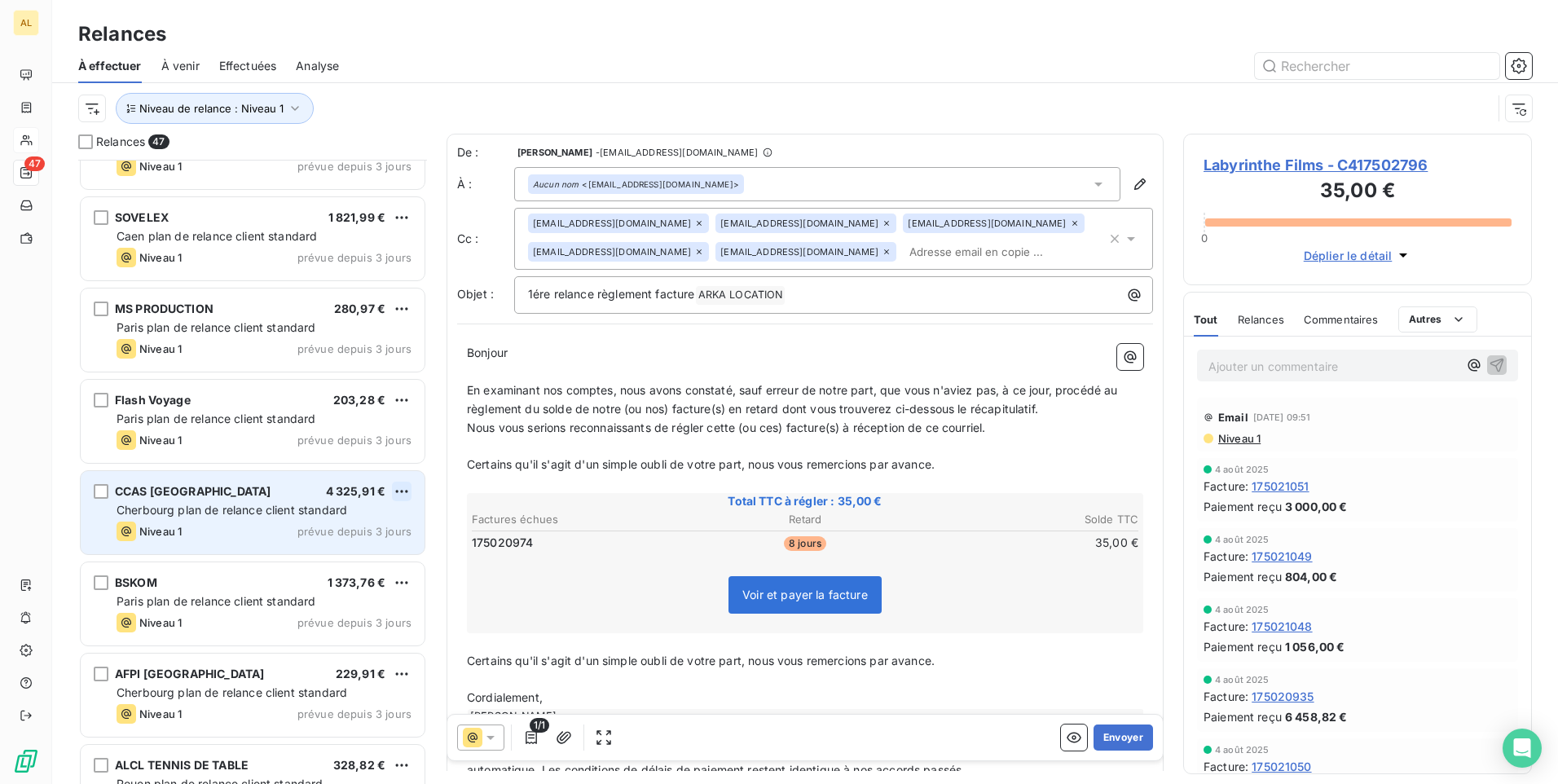
click at [395, 491] on html "AL 47 Relances À effectuer À venir Effectuées Analyse Niveau de relance : Nivea…" at bounding box center [779, 392] width 1558 height 784
click at [343, 555] on div "Passer cette action" at bounding box center [331, 552] width 146 height 26
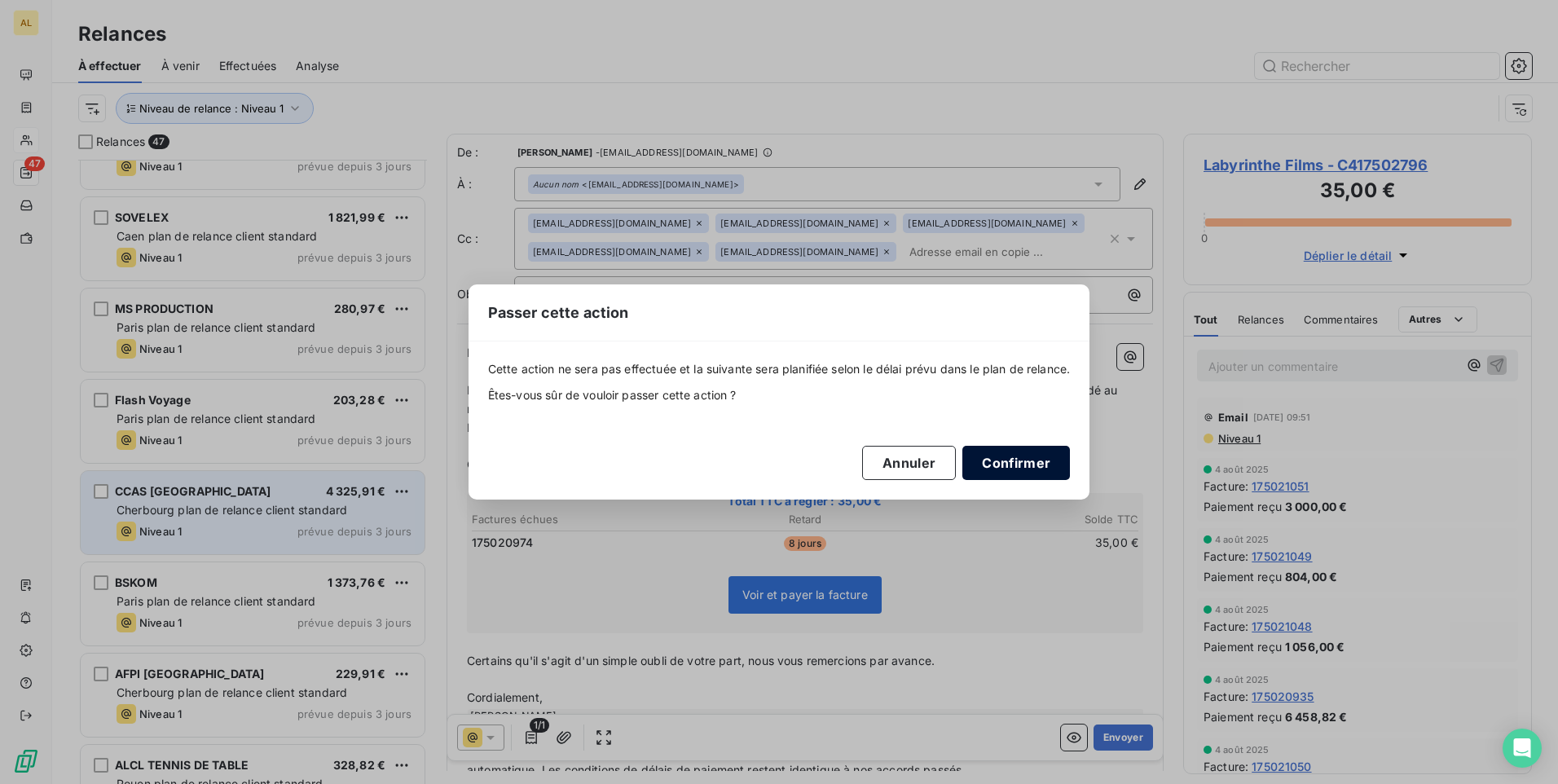
click at [1000, 472] on button "Confirmer" at bounding box center [1016, 462] width 108 height 34
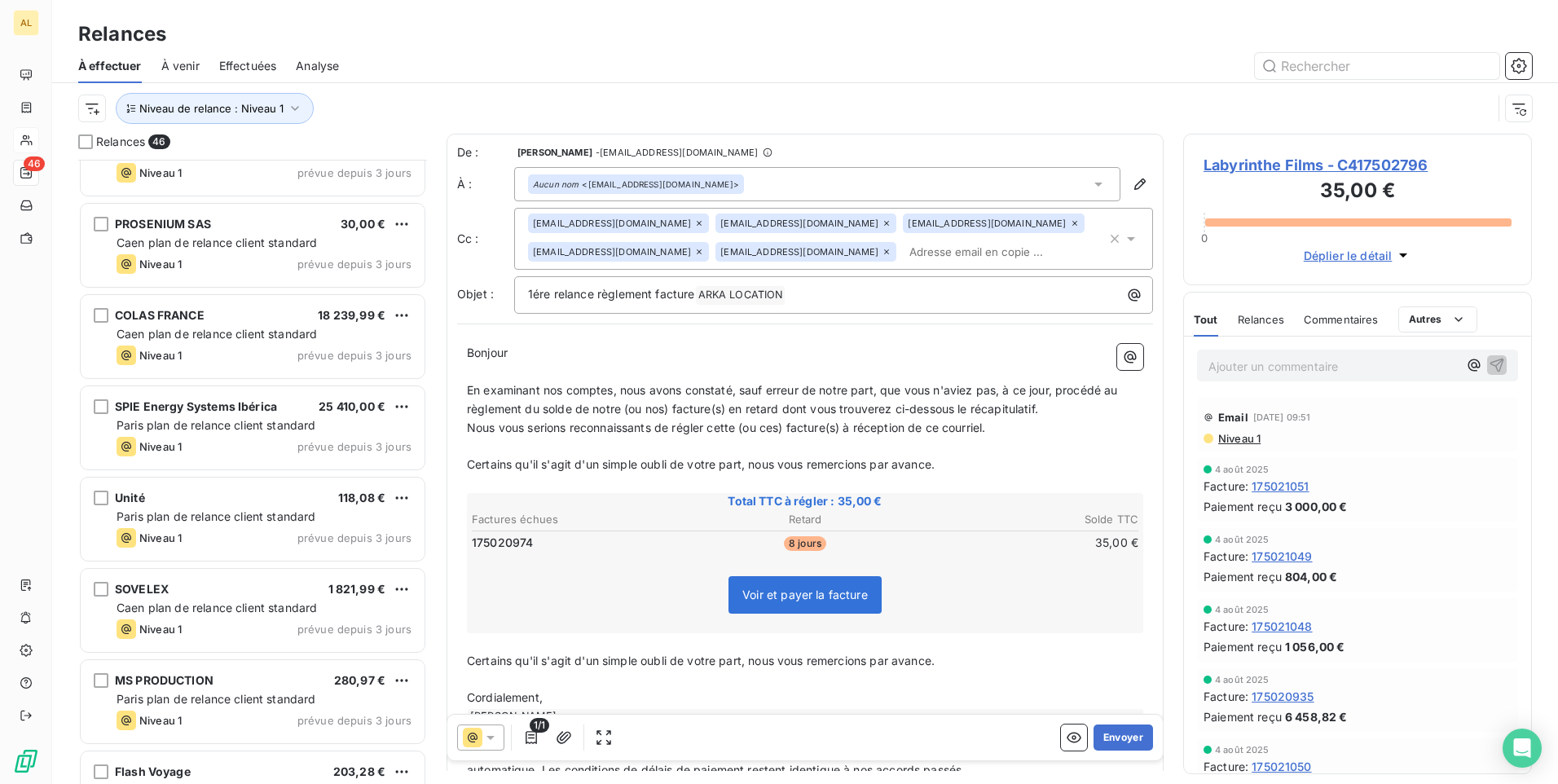
scroll to position [1657, 0]
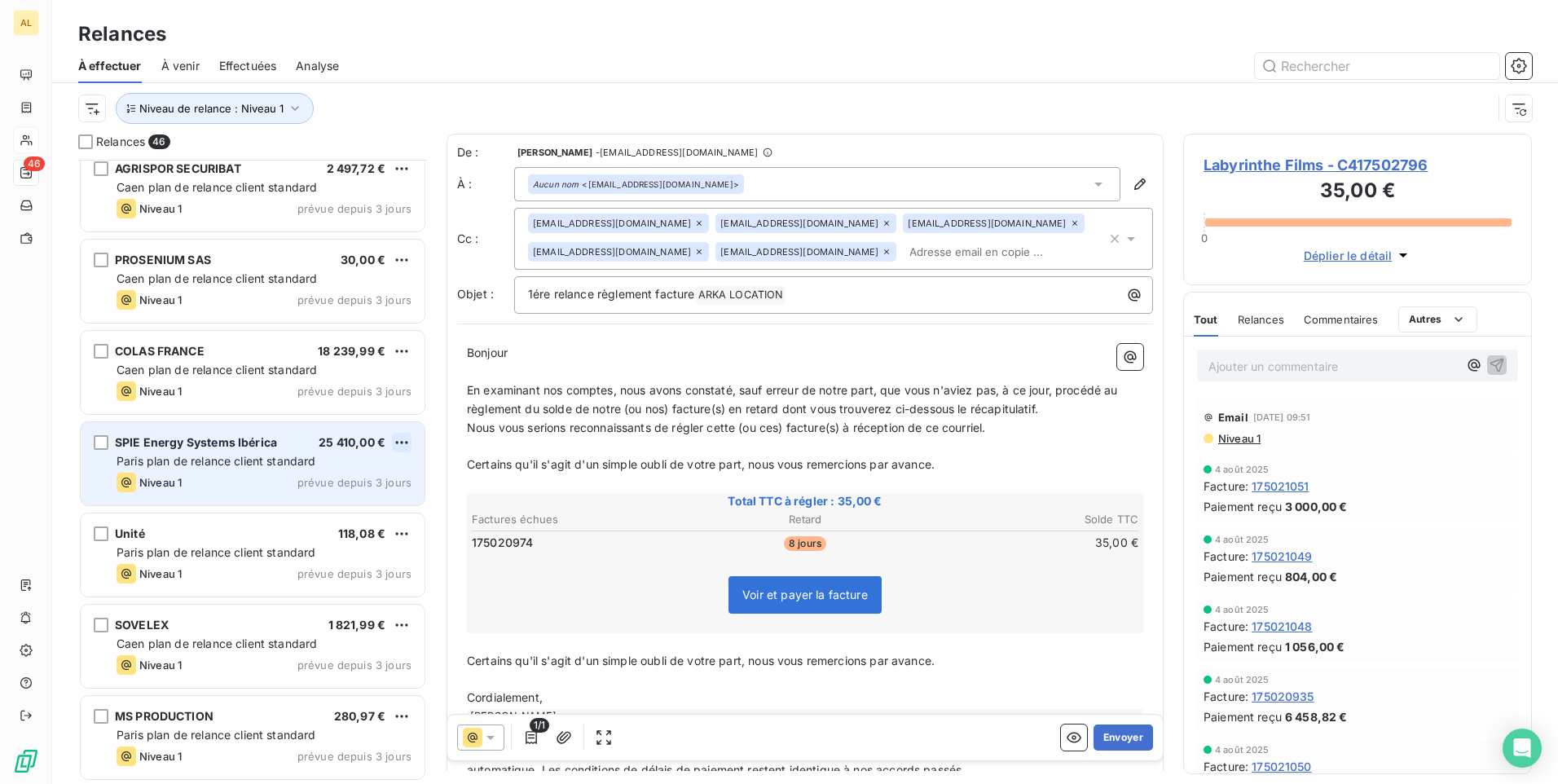
click at [407, 440] on html "AL 46 Relances À effectuer À venir Effectuées Analyse Niveau de relance : Nivea…" at bounding box center [779, 392] width 1558 height 784
click at [346, 507] on div "Passer cette action" at bounding box center [331, 504] width 146 height 26
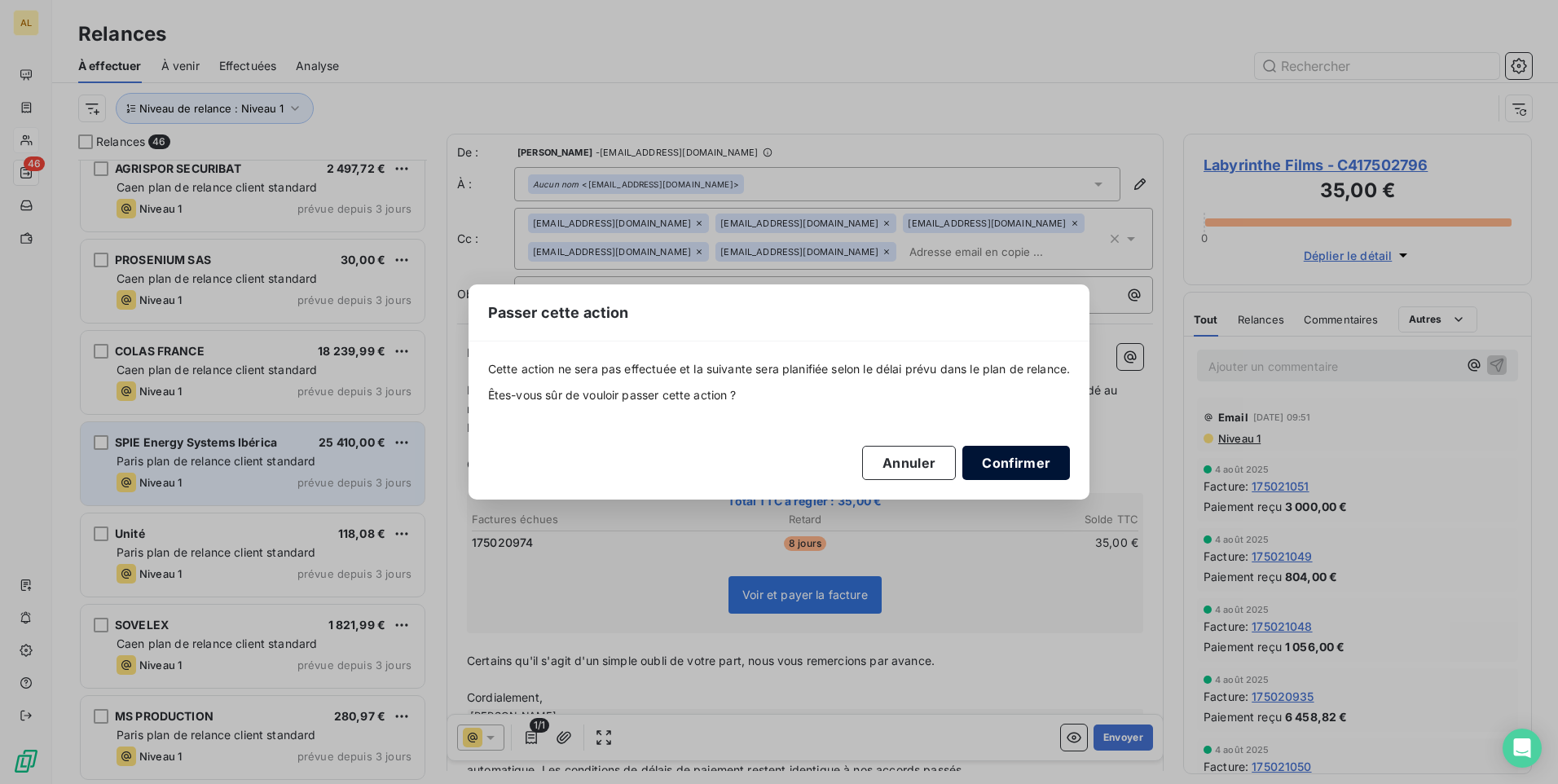
click at [1011, 451] on button "Confirmer" at bounding box center [1016, 462] width 108 height 34
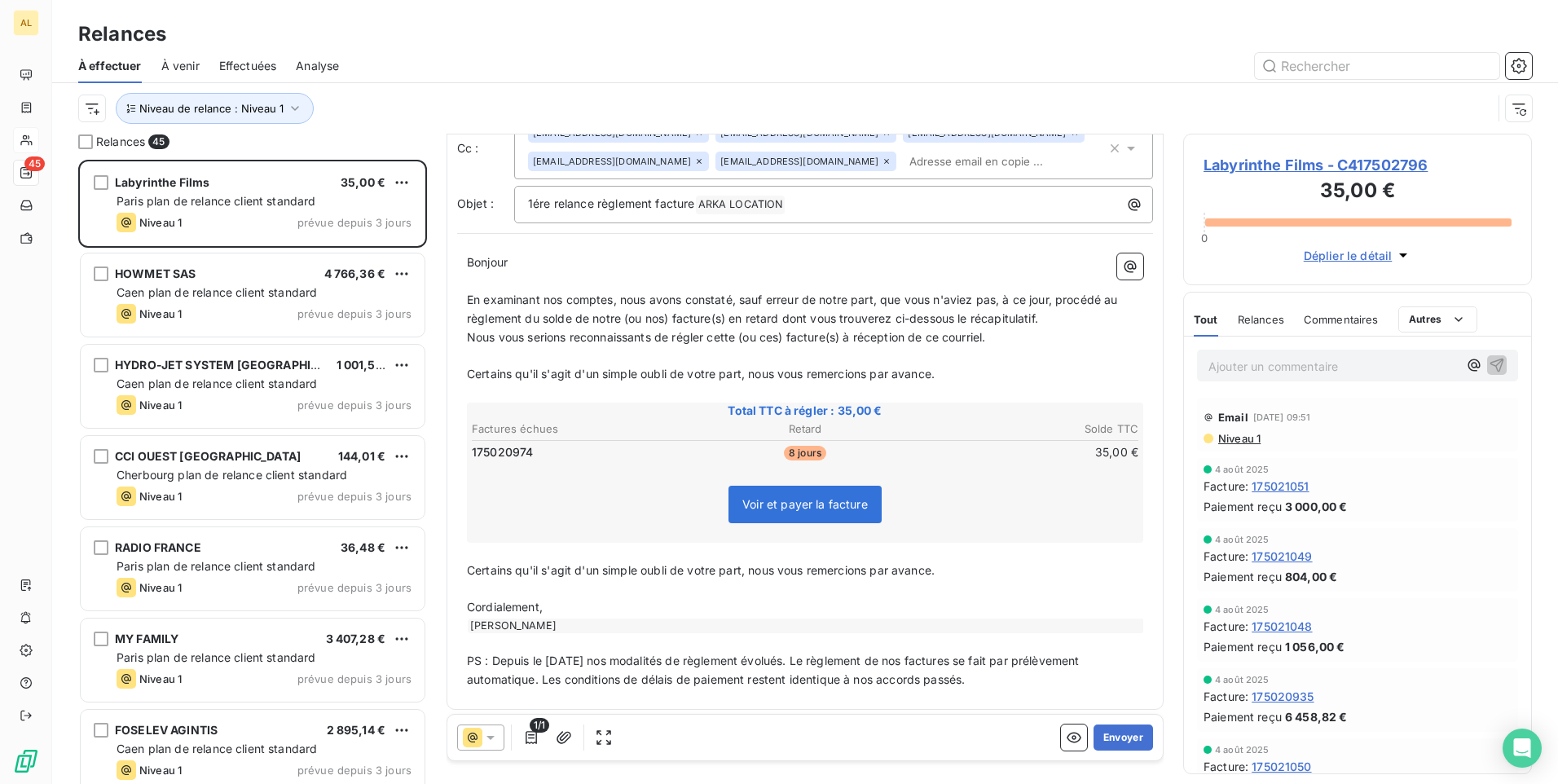
scroll to position [97, 0]
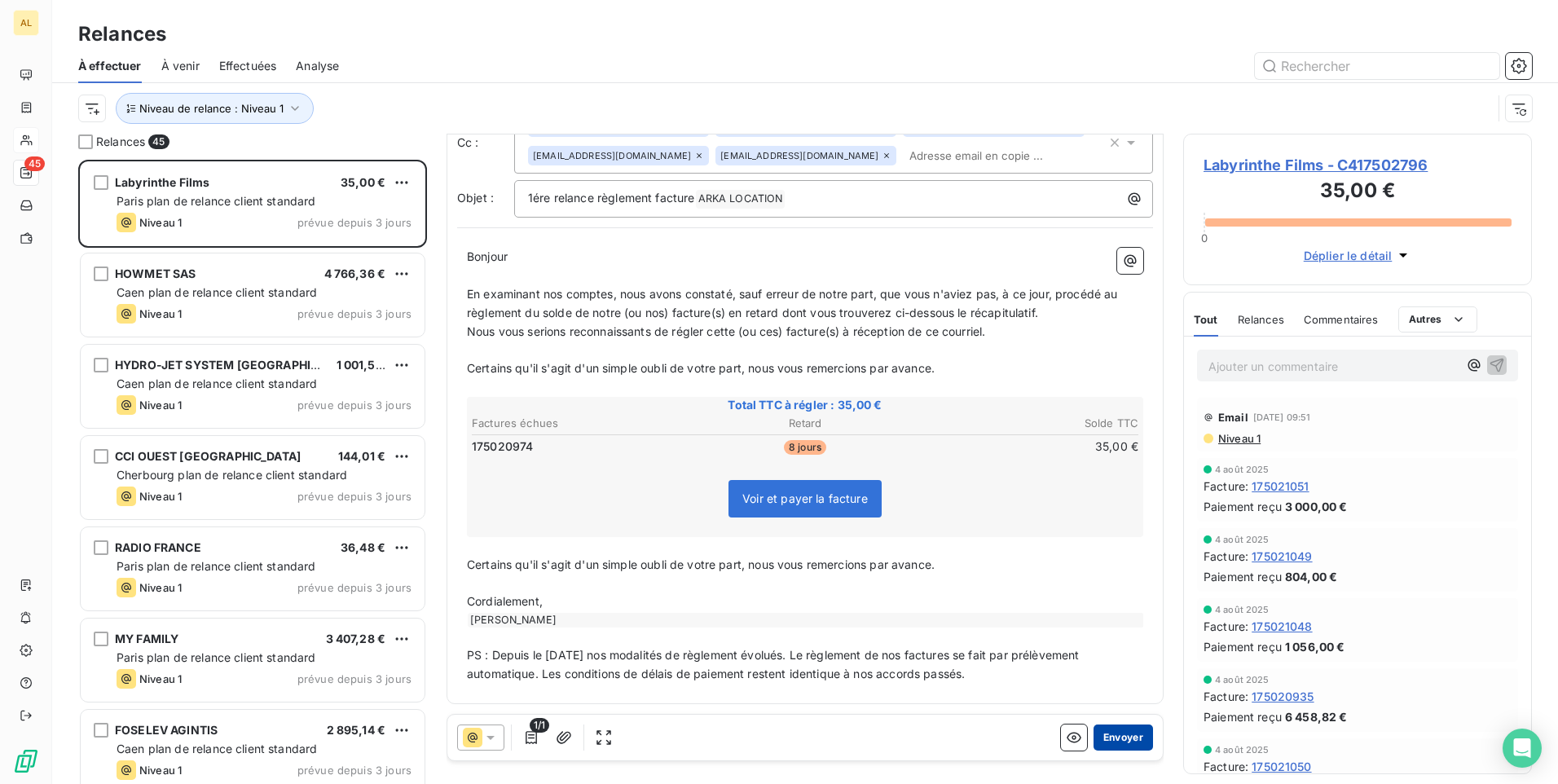
click at [1116, 742] on button "Envoyer" at bounding box center [1123, 737] width 59 height 26
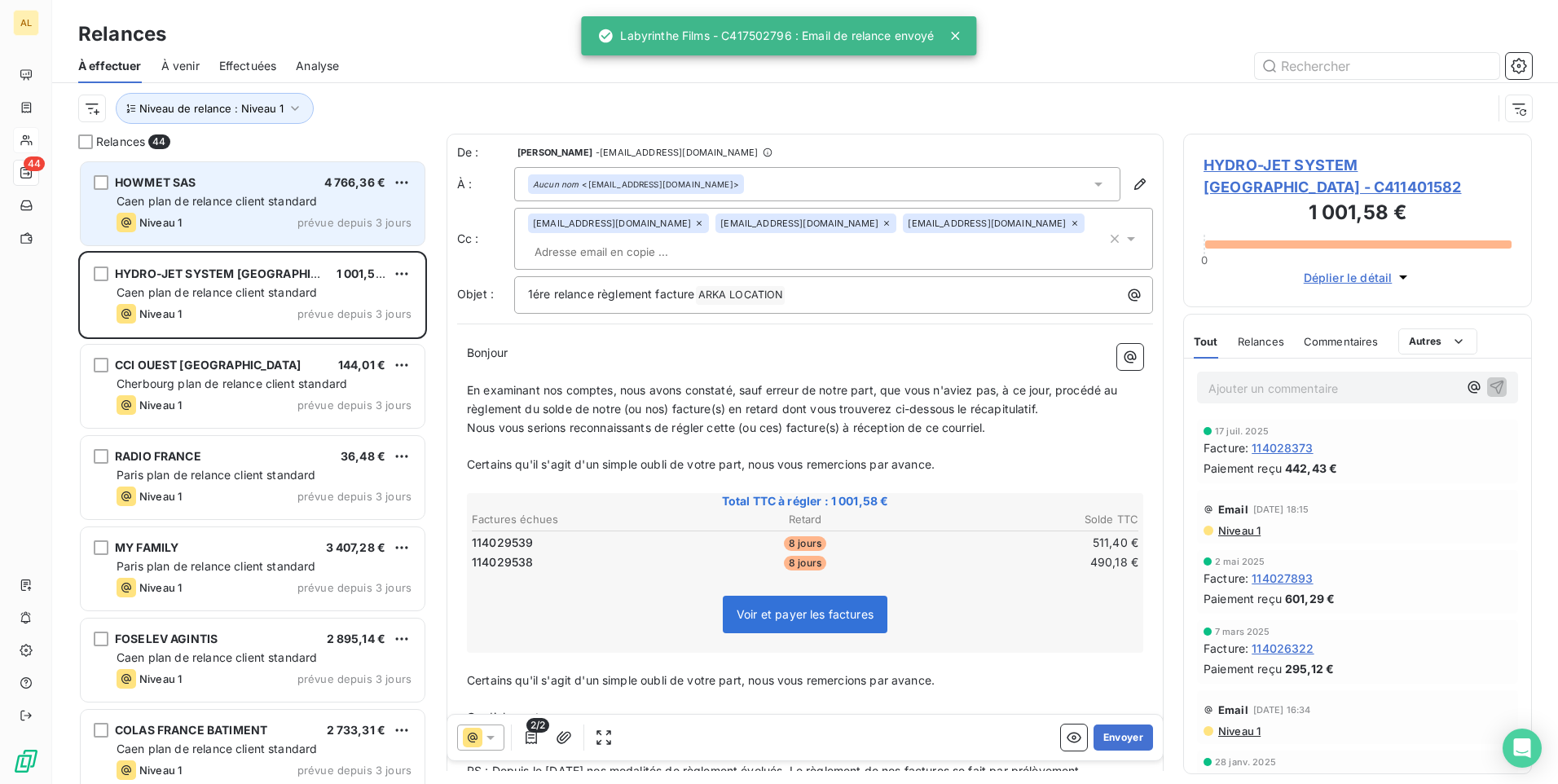
click at [208, 197] on span "Caen plan de relance client standard" at bounding box center [216, 201] width 201 height 14
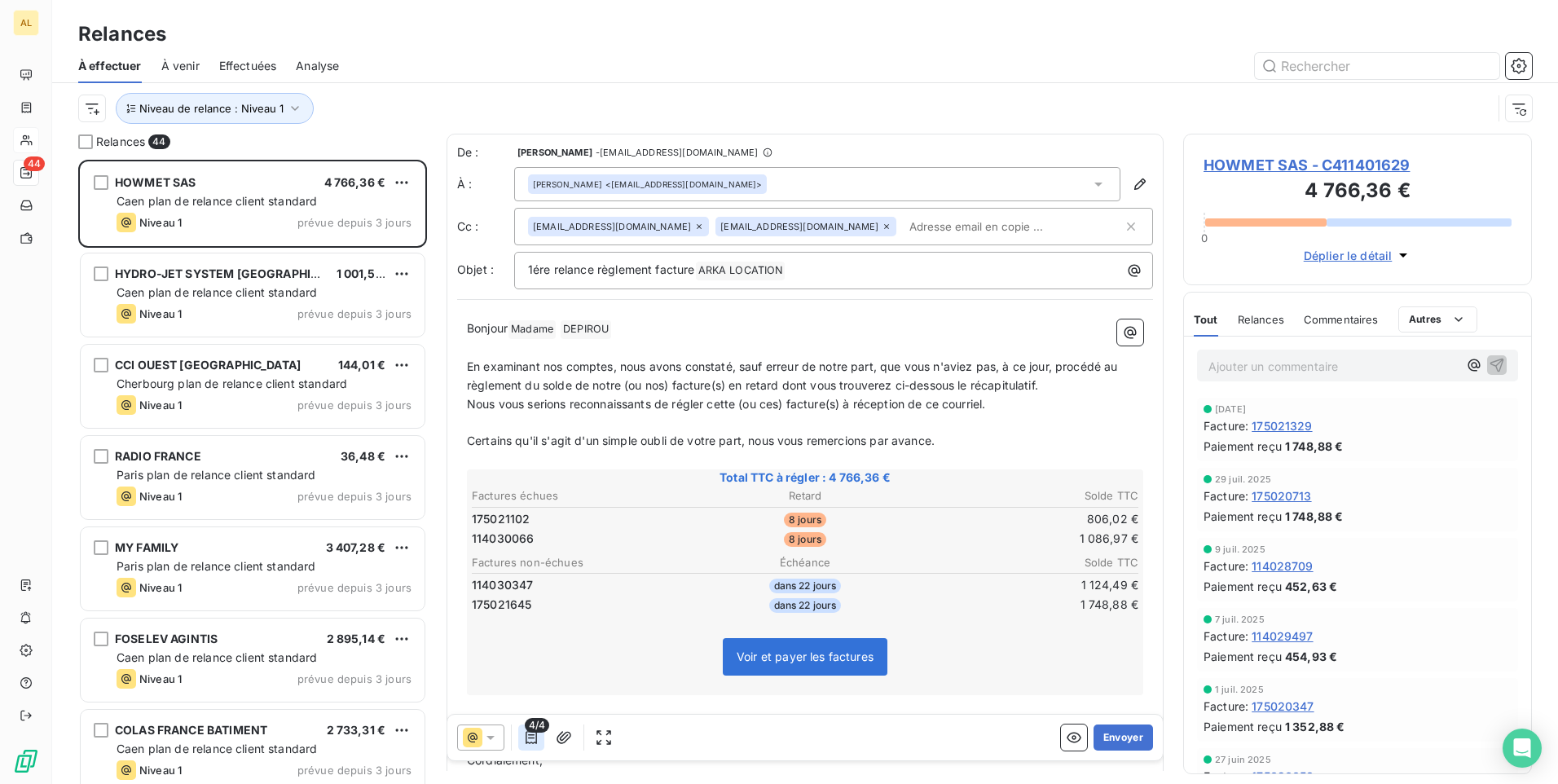
click at [537, 737] on icon "button" at bounding box center [532, 738] width 17 height 17
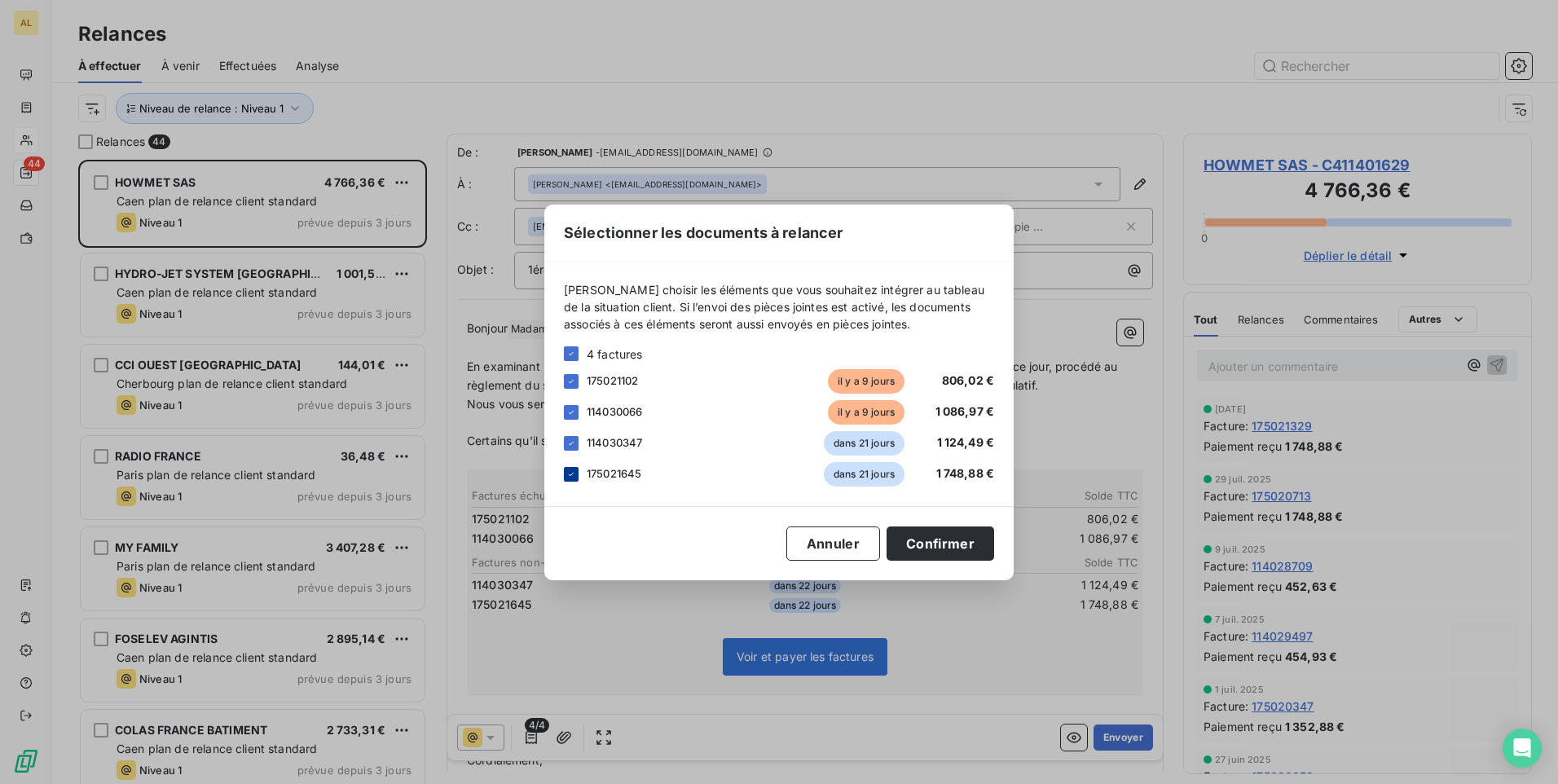
click at [578, 474] on div at bounding box center [572, 475] width 15 height 15
click at [572, 441] on icon at bounding box center [572, 444] width 10 height 10
click at [946, 539] on button "Confirmer" at bounding box center [940, 543] width 108 height 34
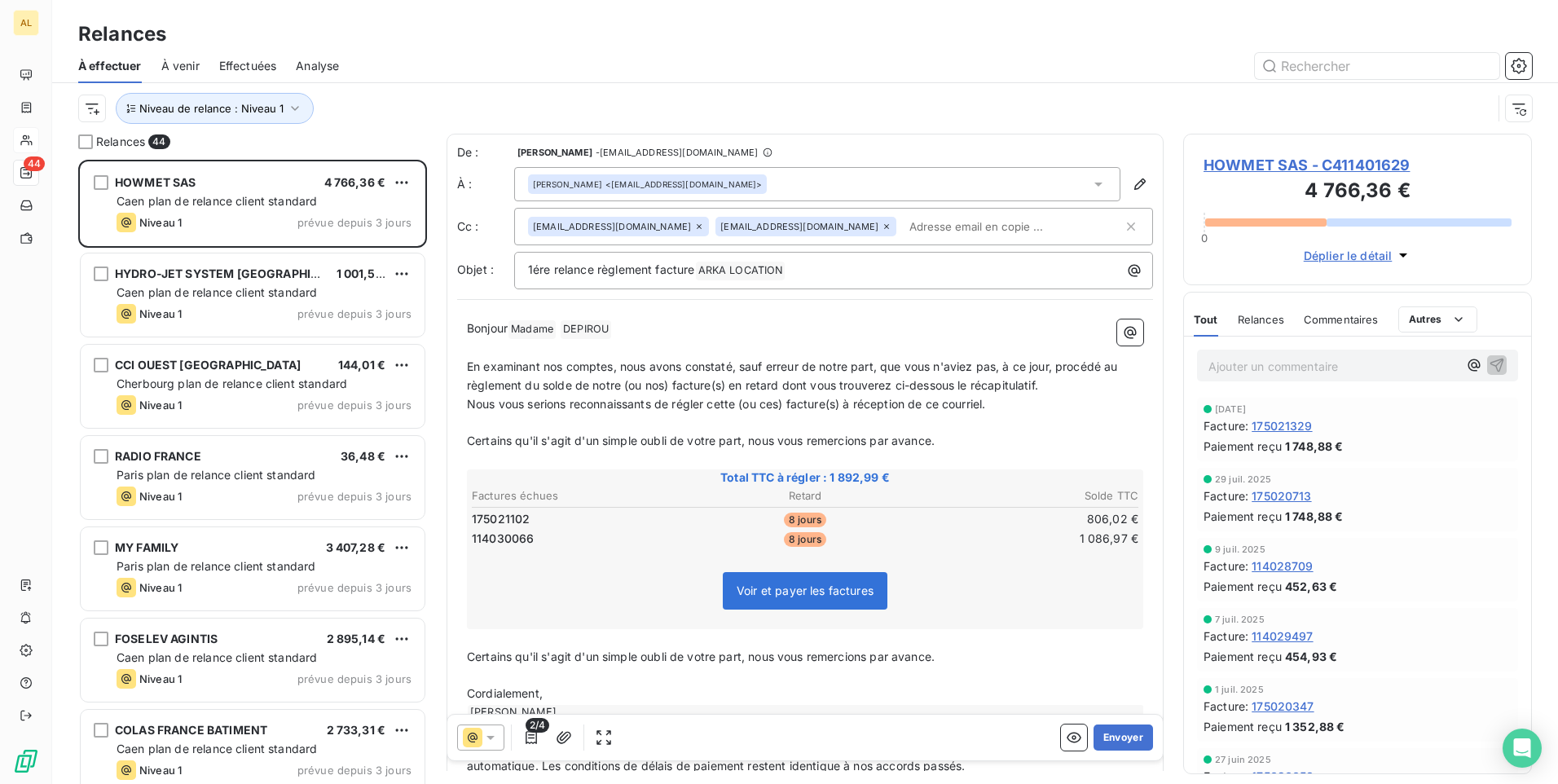
click at [903, 225] on input "text" at bounding box center [996, 226] width 188 height 24
paste input "[PERSON_NAME][EMAIL_ADDRESS][DOMAIN_NAME]"
click at [827, 323] on p "[PERSON_NAME] Madame ﻿ DEPIROU ﻿ ﻿" at bounding box center [805, 328] width 676 height 19
drag, startPoint x: 899, startPoint y: 217, endPoint x: 888, endPoint y: 225, distance: 13.6
click at [903, 218] on input "[PERSON_NAME][EMAIL_ADDRESS][DOMAIN_NAME]" at bounding box center [996, 226] width 188 height 24
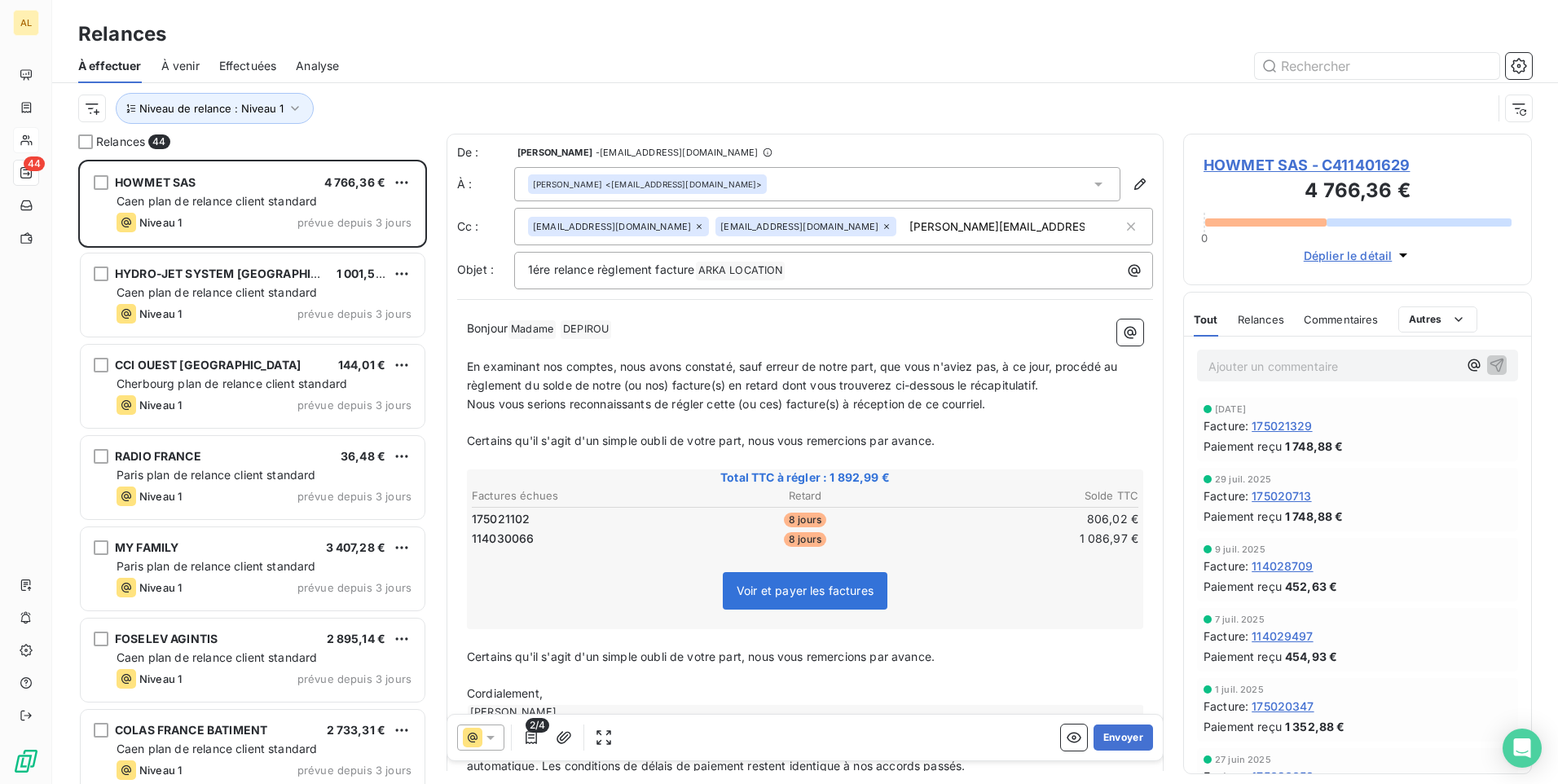
type input "[PERSON_NAME][EMAIL_ADDRESS][DOMAIN_NAME]"
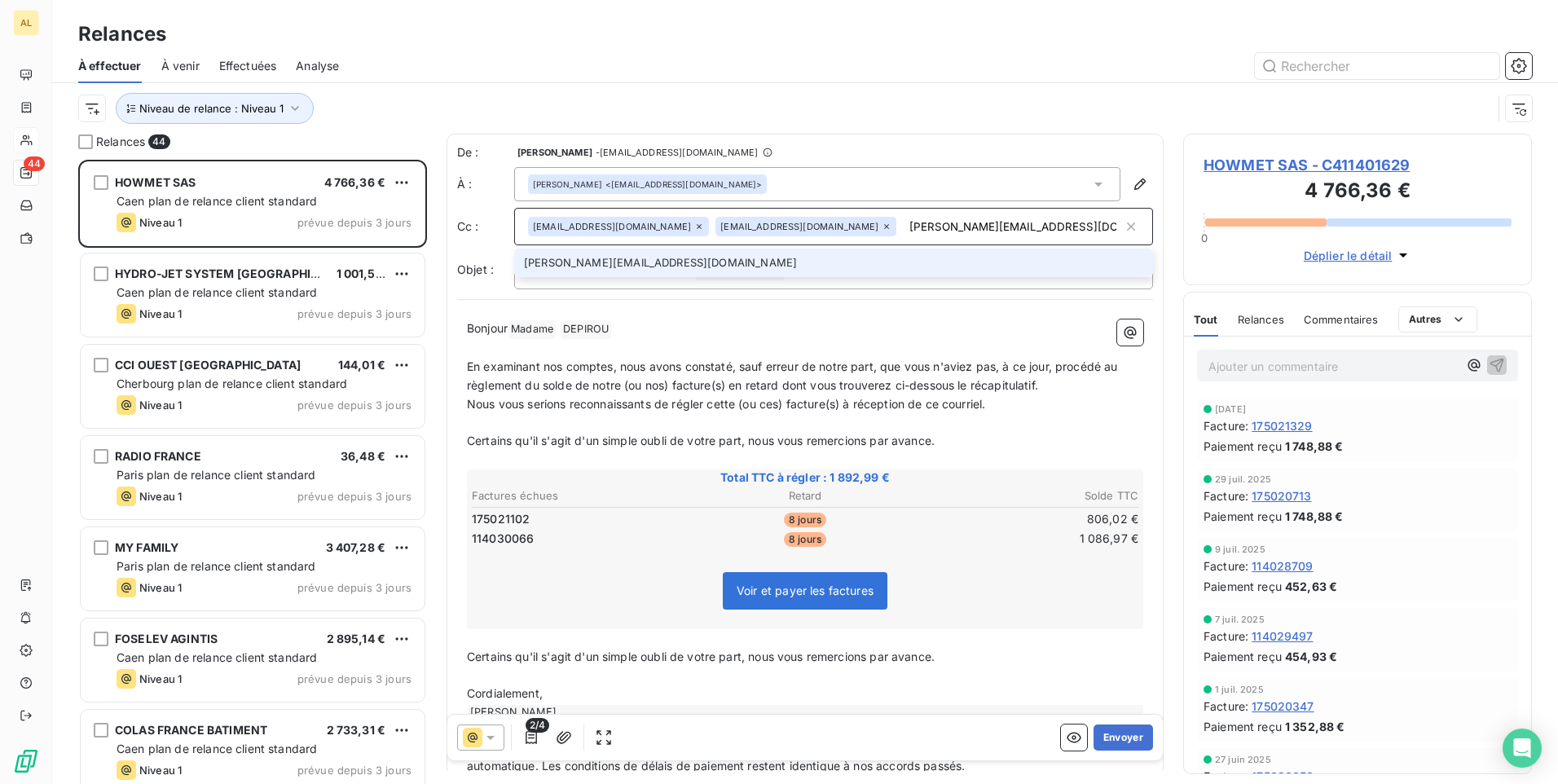
drag, startPoint x: 674, startPoint y: 258, endPoint x: 668, endPoint y: 267, distance: 10.8
click at [673, 258] on li "[PERSON_NAME][EMAIL_ADDRESS][DOMAIN_NAME]" at bounding box center [833, 262] width 639 height 28
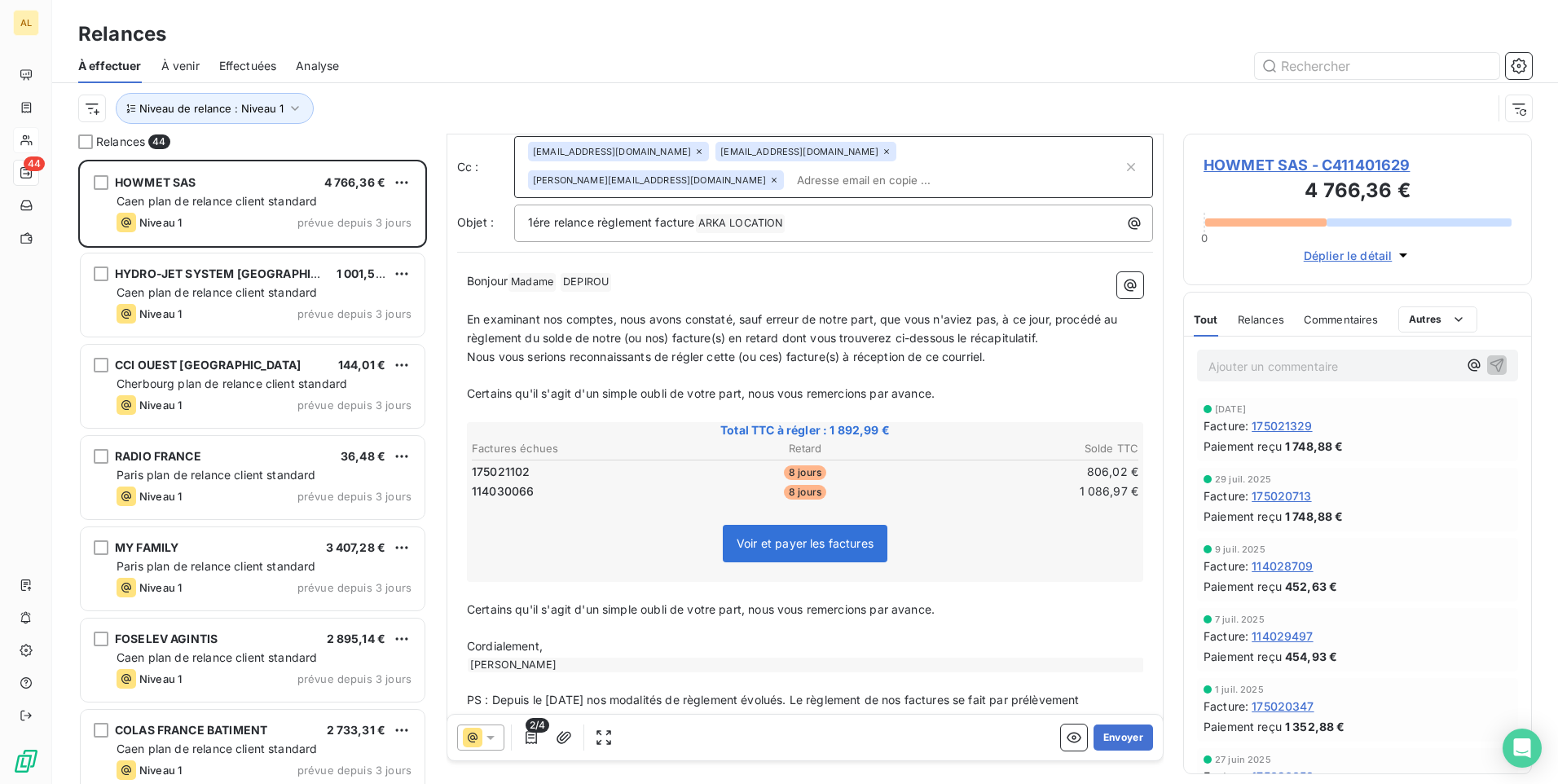
scroll to position [117, 0]
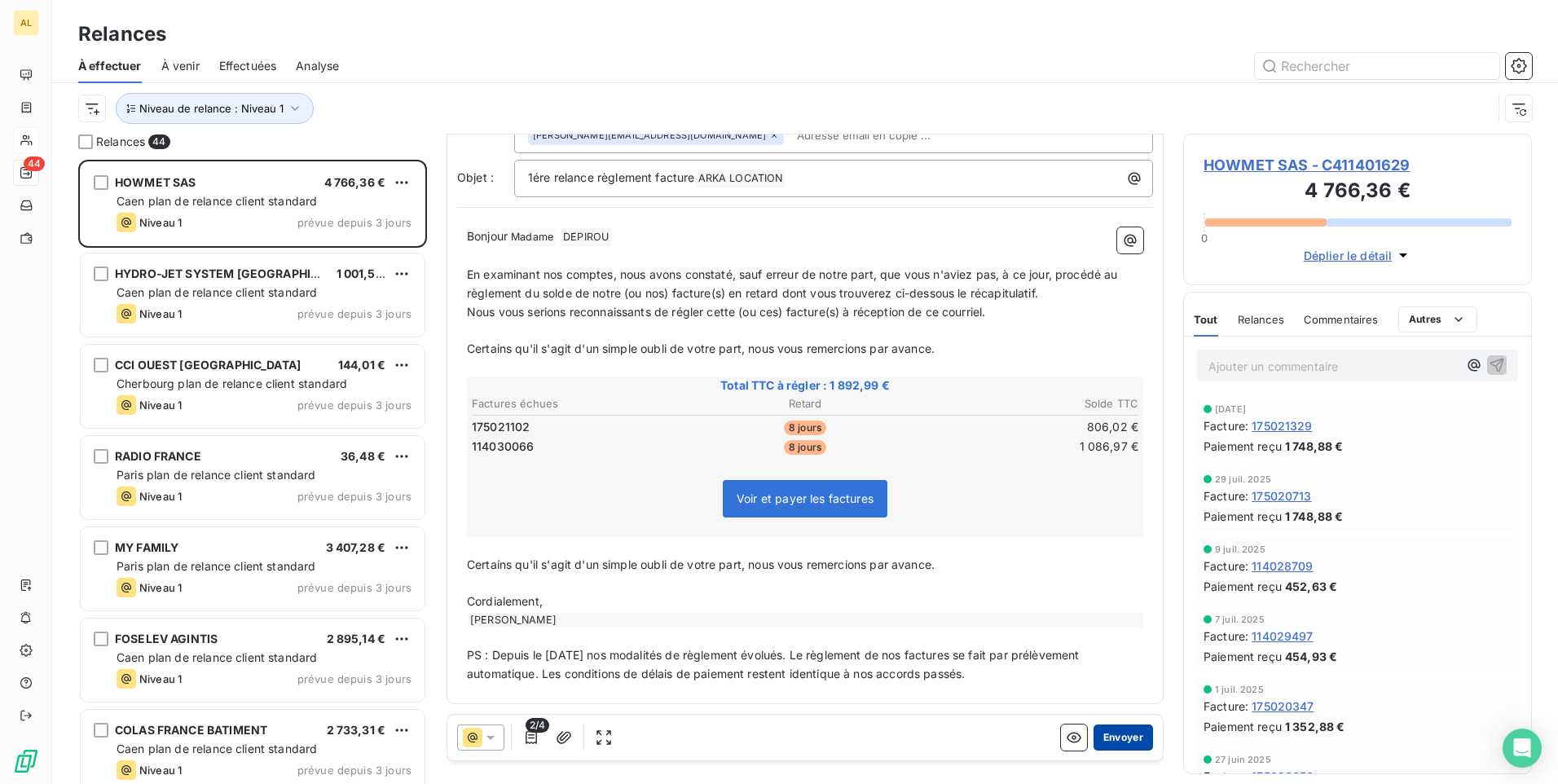
click at [1094, 730] on button "Envoyer" at bounding box center [1123, 737] width 59 height 26
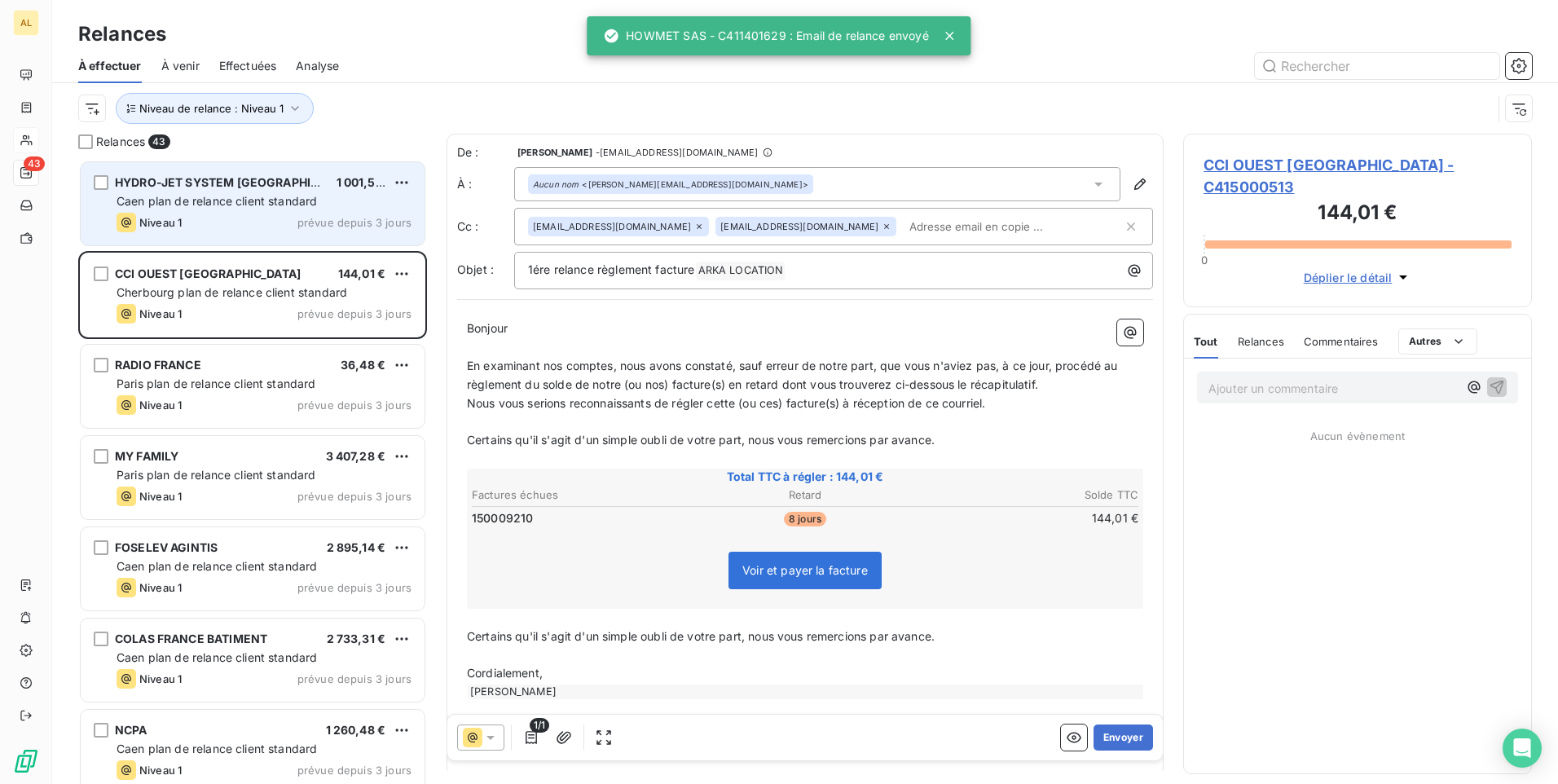
click at [212, 187] on span "HYDRO-JET SYSTEM [GEOGRAPHIC_DATA]" at bounding box center [236, 182] width 243 height 14
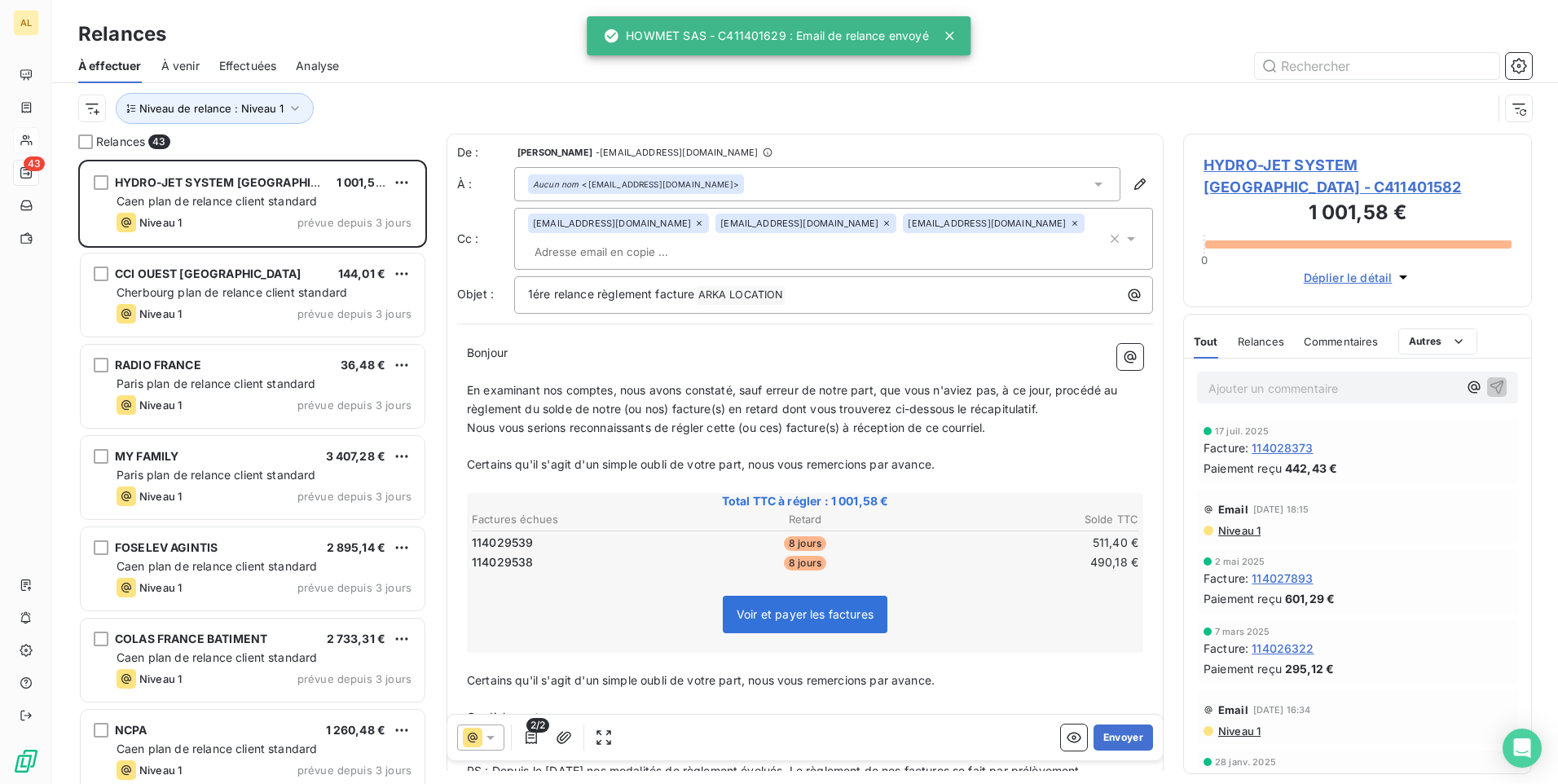
click at [609, 255] on input "text" at bounding box center [622, 252] width 188 height 24
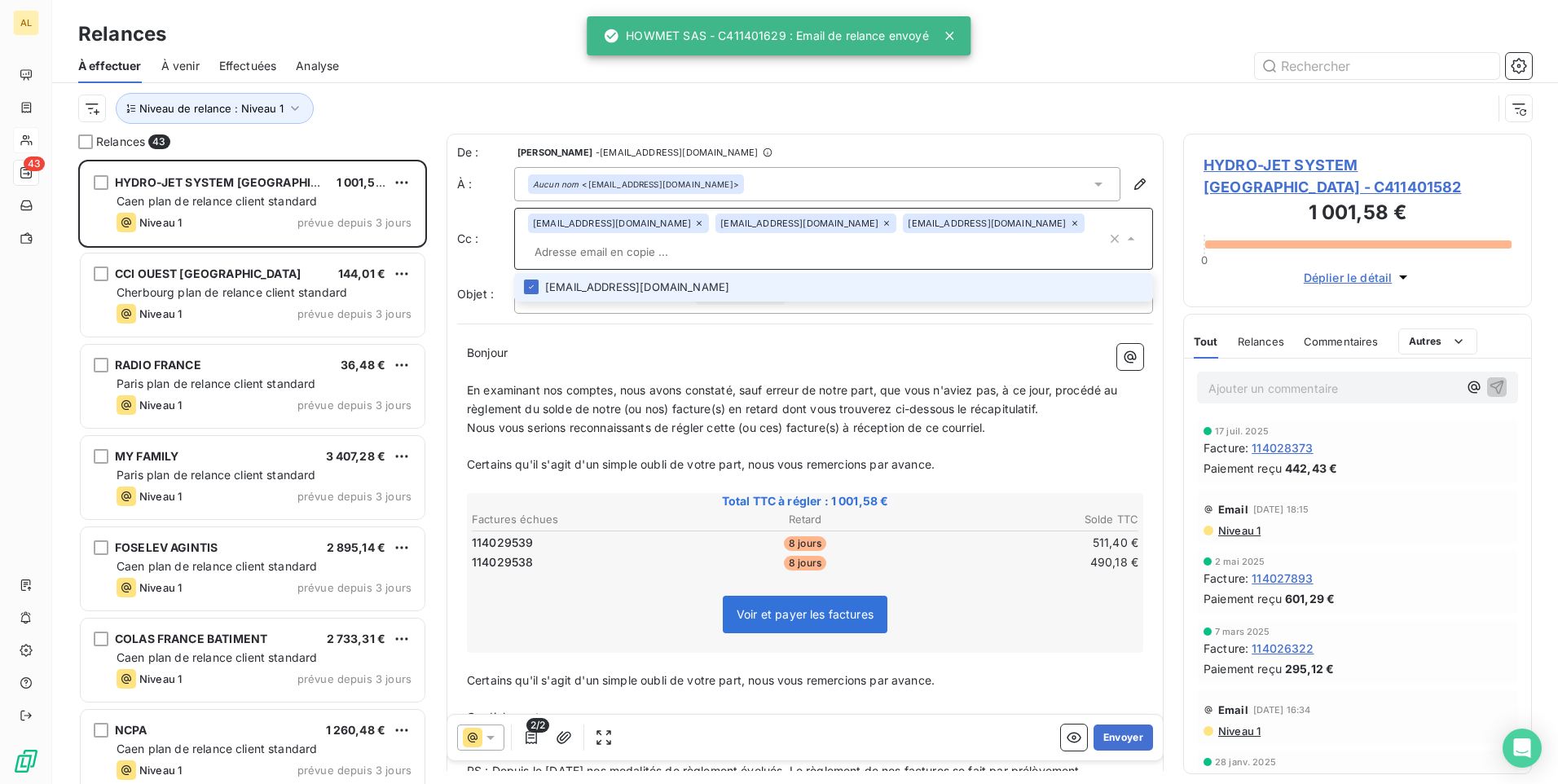
paste input "[EMAIL_ADDRESS][DOMAIN_NAME]"
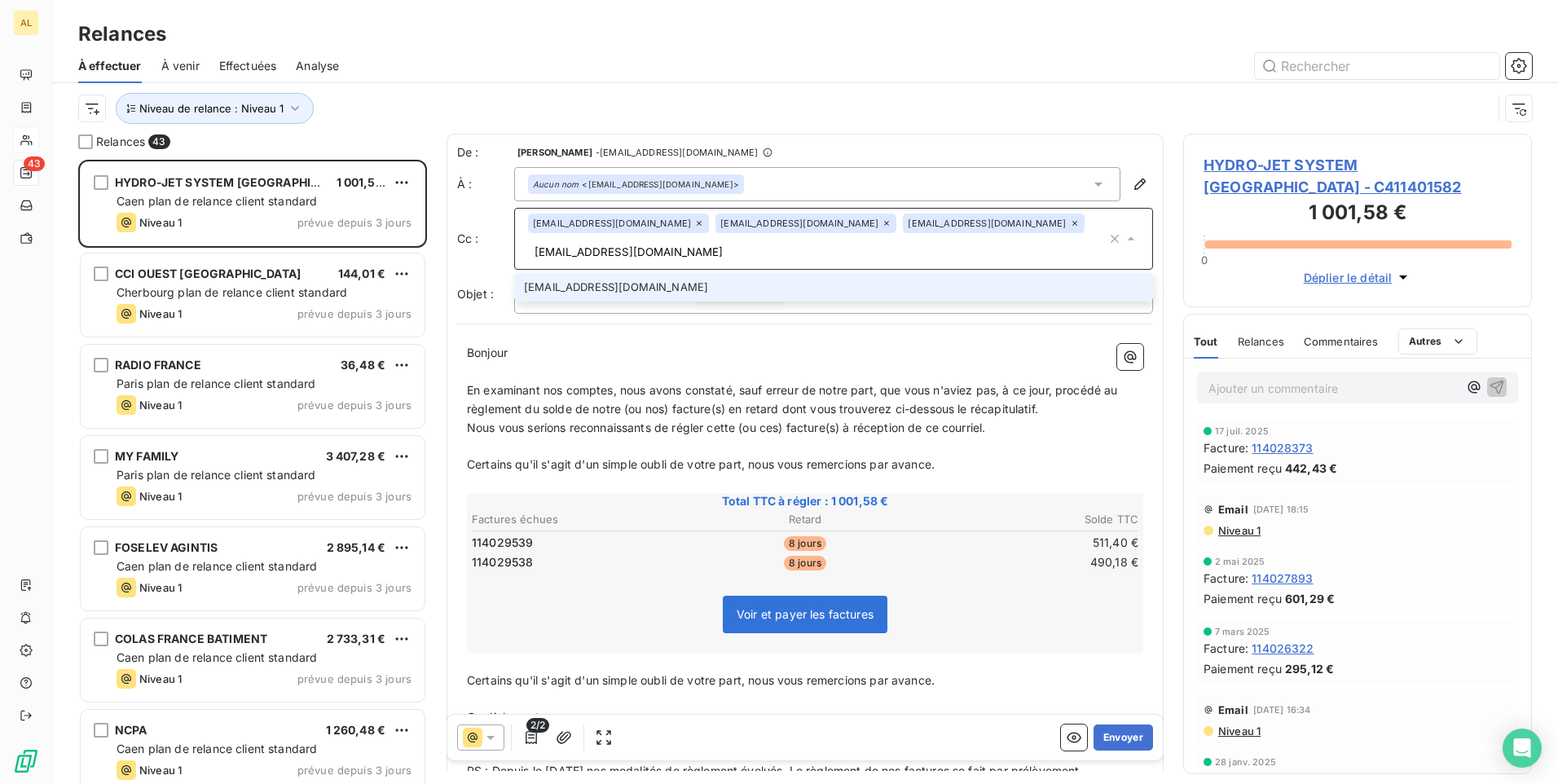
type input "[EMAIL_ADDRESS][DOMAIN_NAME]"
click at [586, 284] on li "[EMAIL_ADDRESS][DOMAIN_NAME]" at bounding box center [833, 288] width 639 height 28
click at [616, 344] on div "Bonjour ﻿ ﻿ ﻿ ﻿ En examinant nos comptes, nous avons constaté, sauf erreur de n…" at bounding box center [805, 572] width 696 height 475
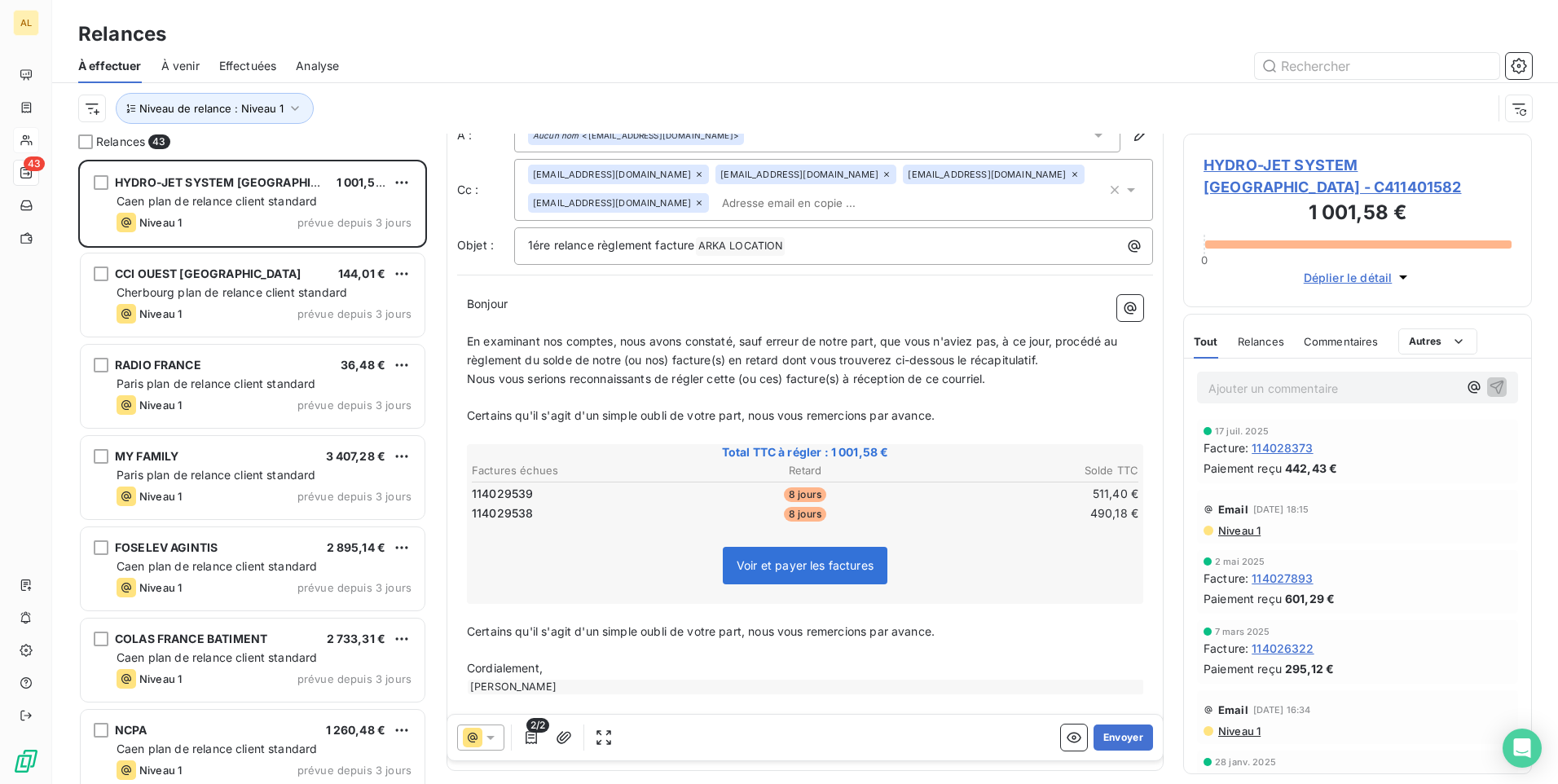
scroll to position [116, 0]
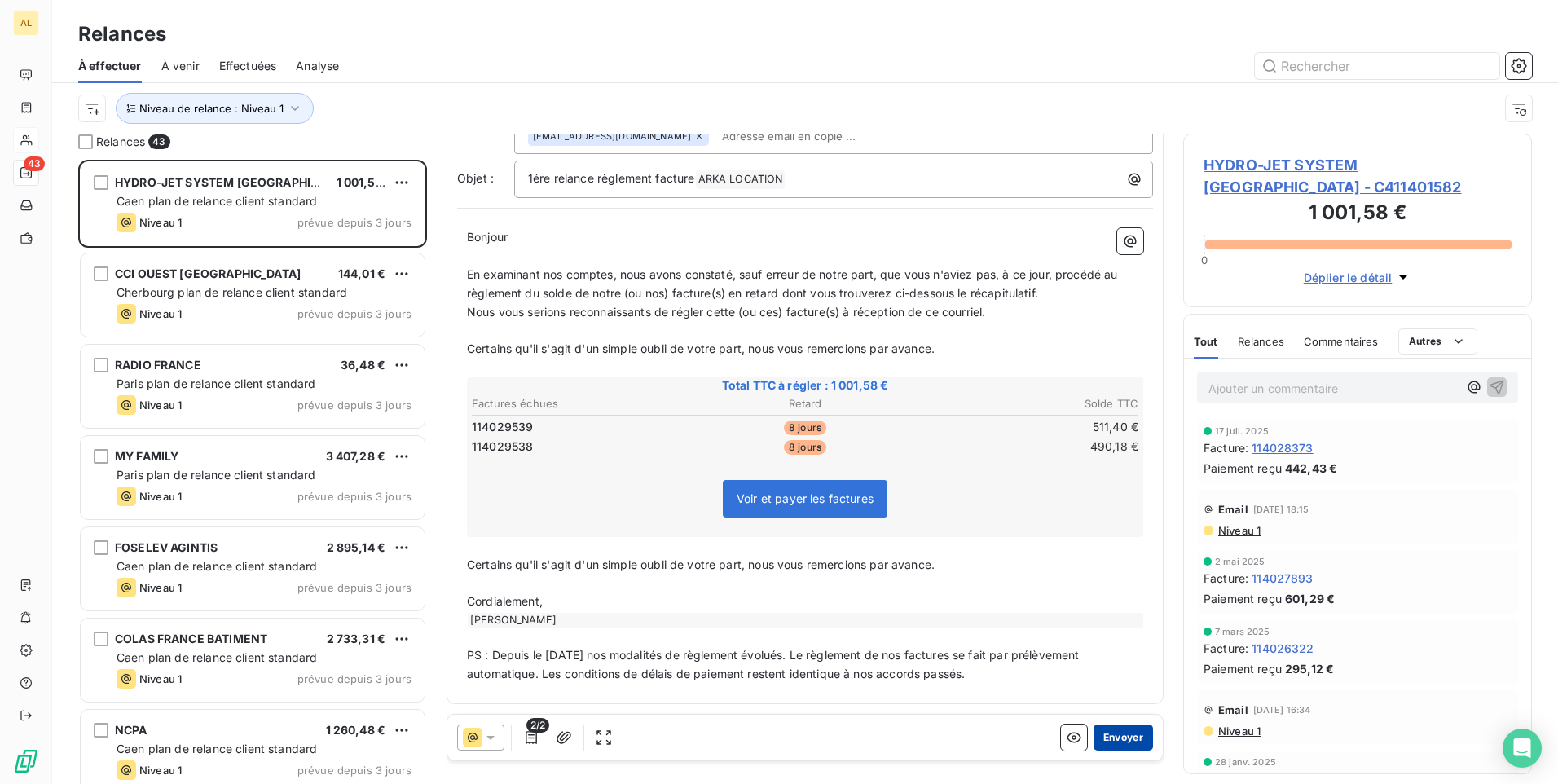
click at [1095, 737] on button "Envoyer" at bounding box center [1123, 737] width 59 height 26
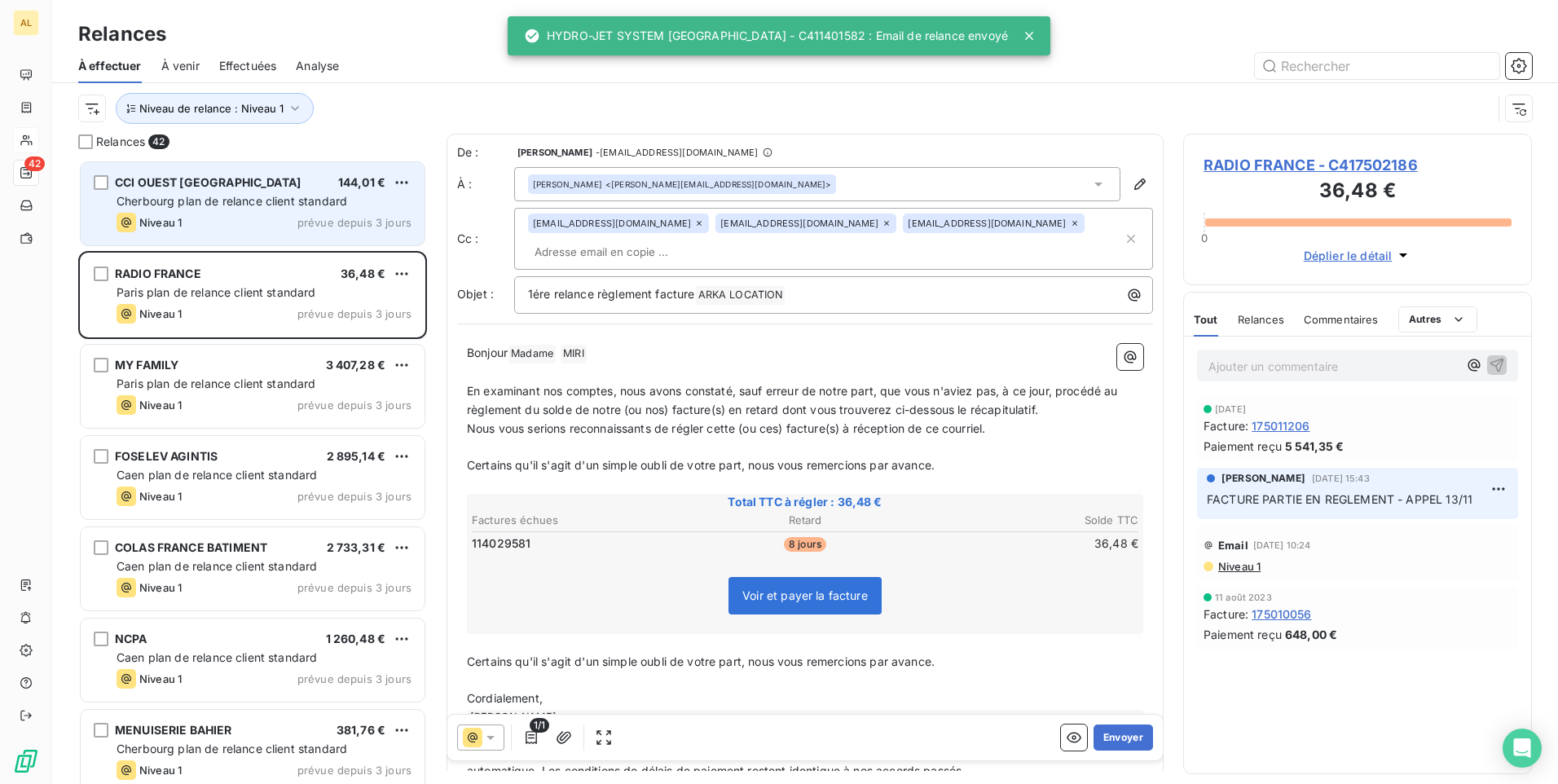
click at [157, 208] on div "Cherbourg plan de relance client standard" at bounding box center [263, 201] width 295 height 17
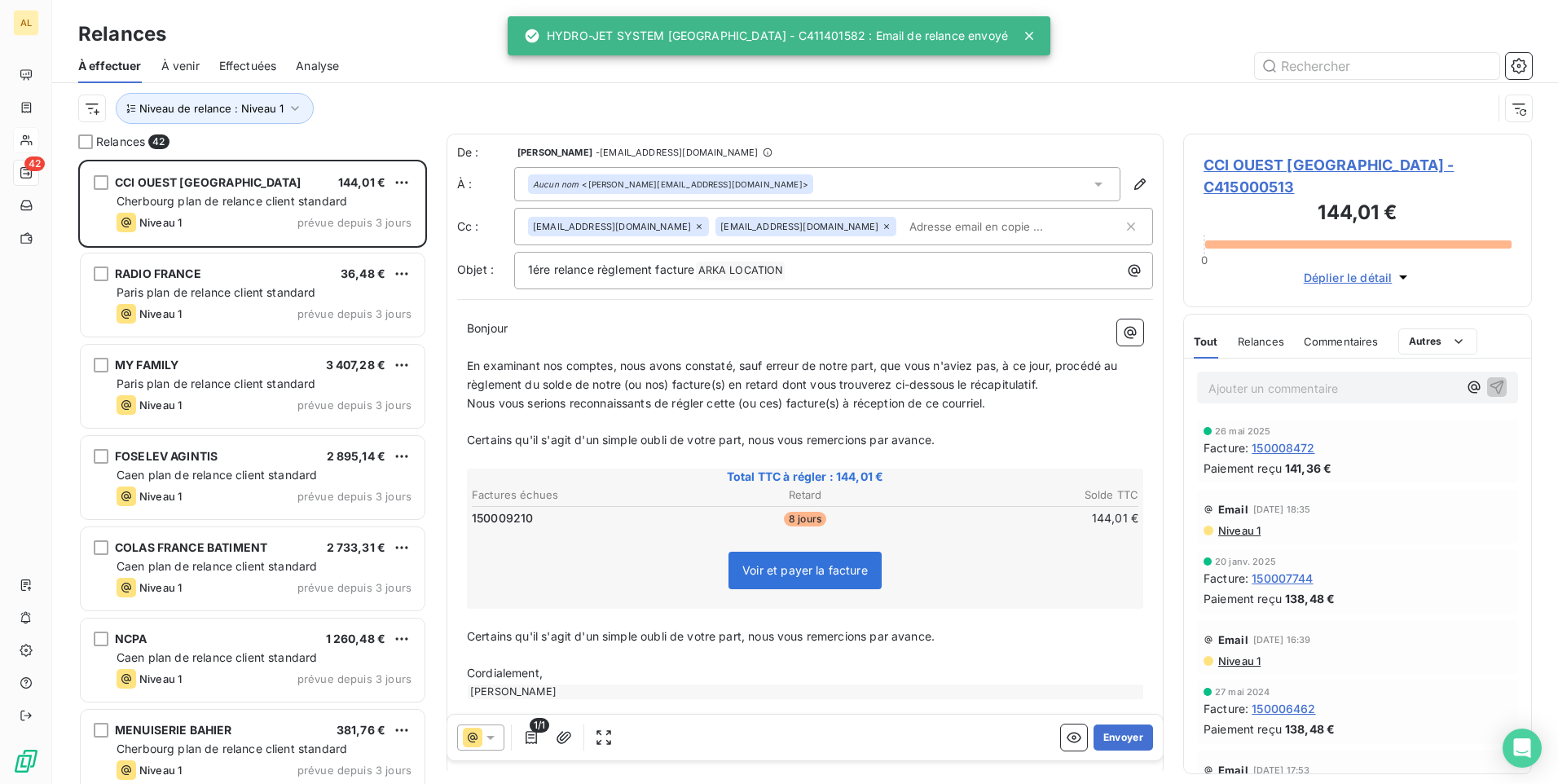
scroll to position [73, 0]
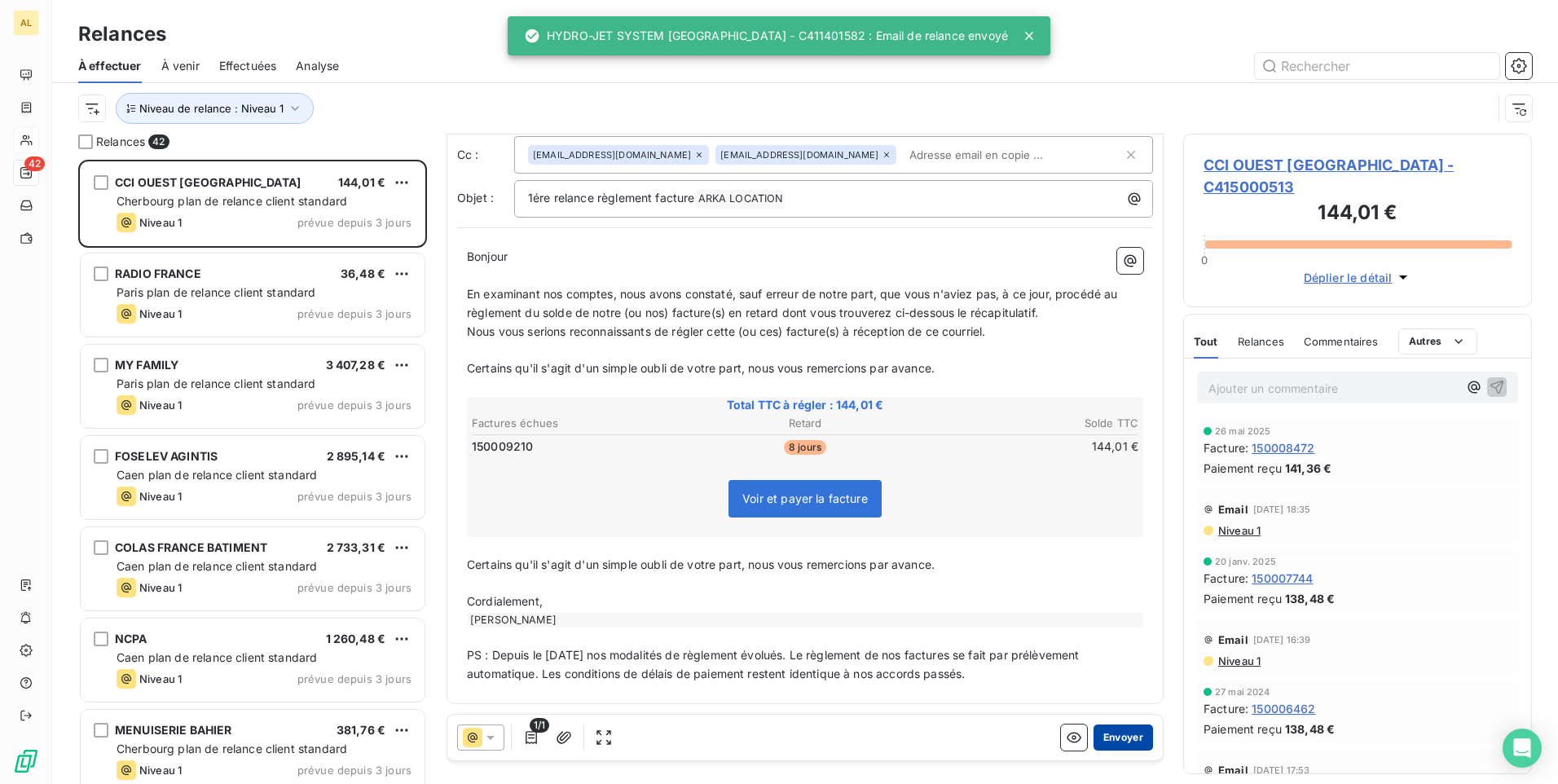
click at [1122, 740] on button "Envoyer" at bounding box center [1123, 737] width 59 height 26
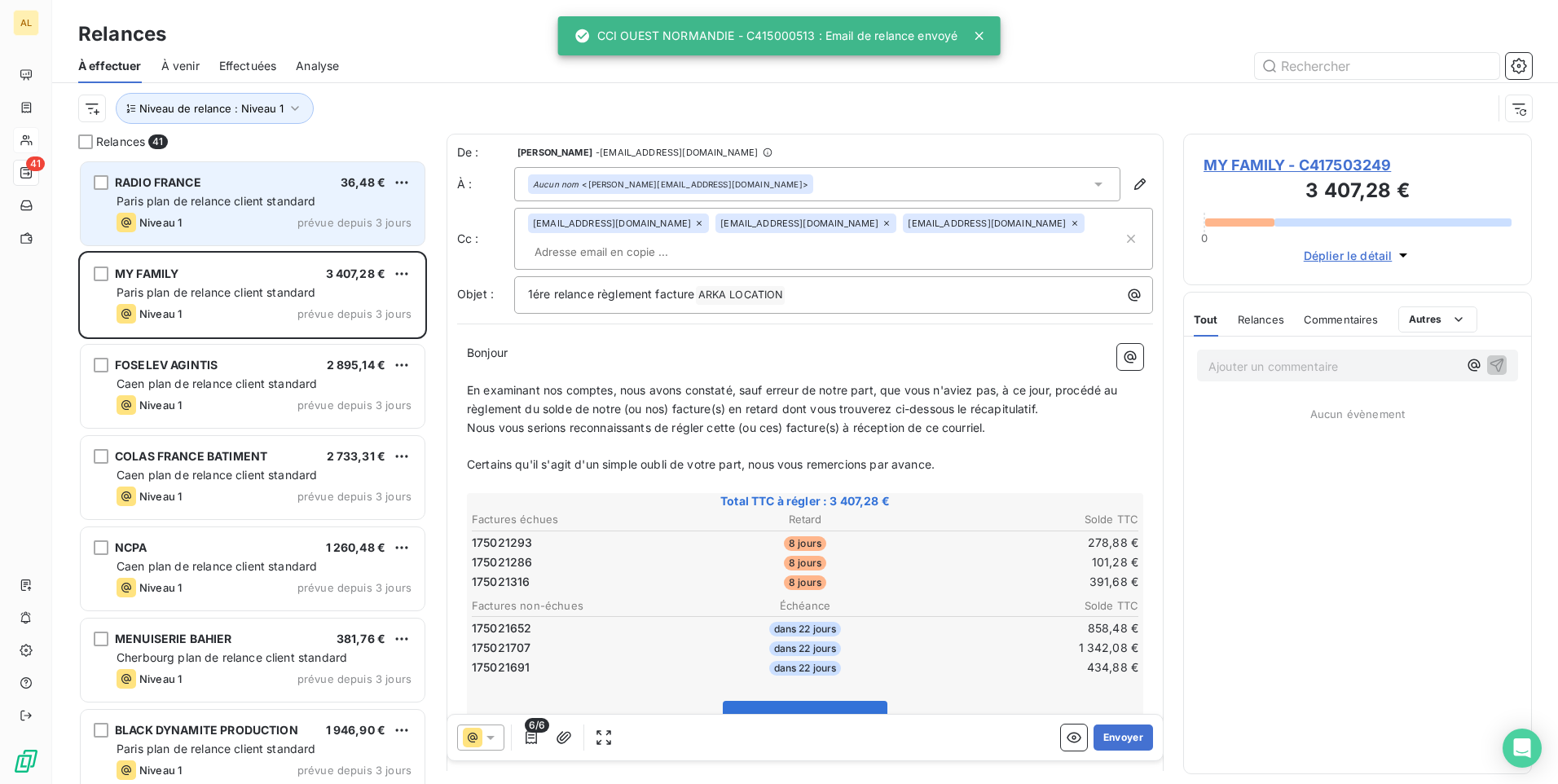
click at [201, 204] on span "Paris plan de relance client standard" at bounding box center [216, 201] width 200 height 14
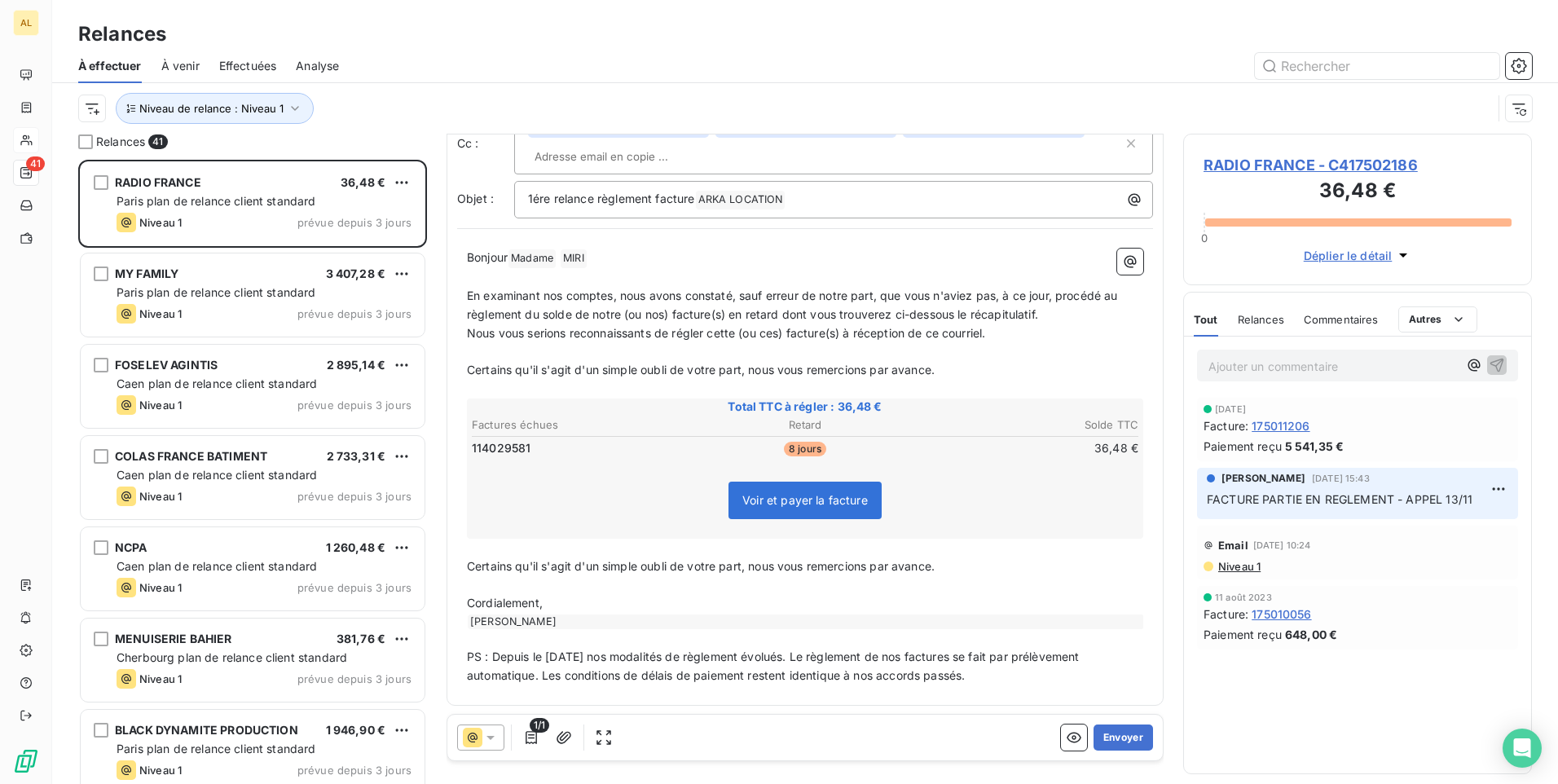
scroll to position [98, 0]
click at [1112, 742] on button "Envoyer" at bounding box center [1123, 737] width 59 height 26
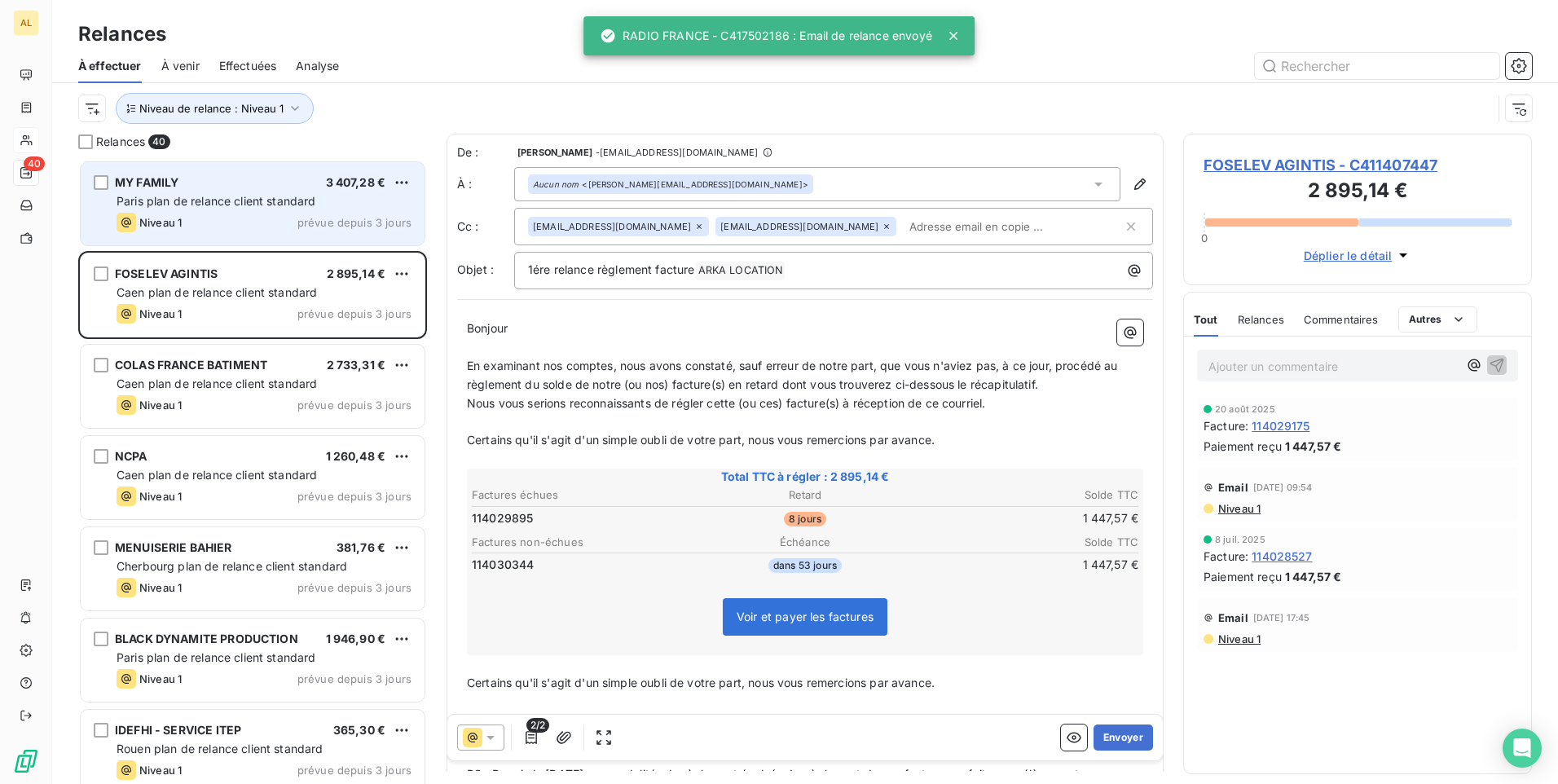
click at [221, 197] on span "Paris plan de relance client standard" at bounding box center [216, 201] width 200 height 14
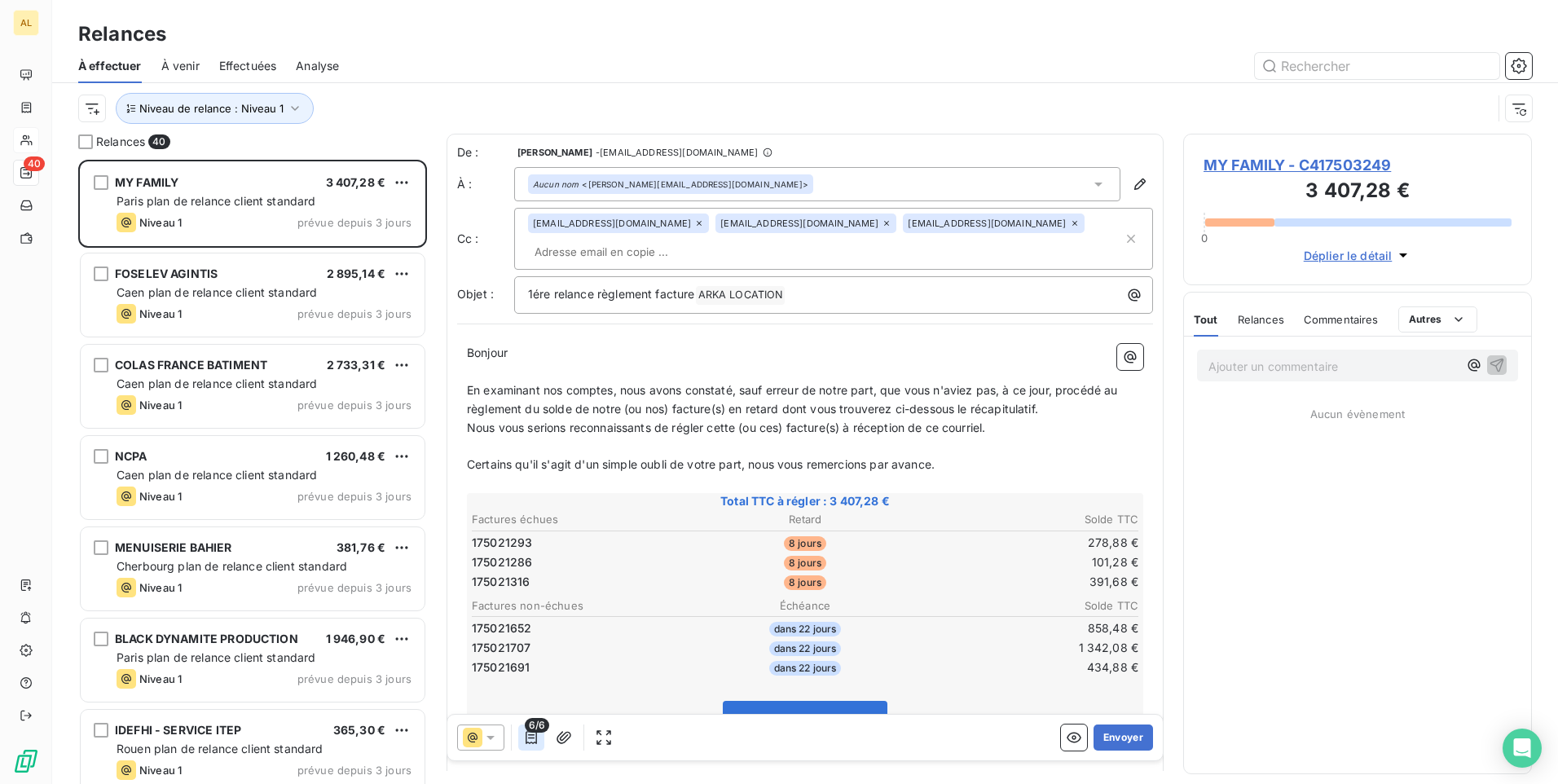
click at [537, 745] on icon "button" at bounding box center [532, 738] width 17 height 17
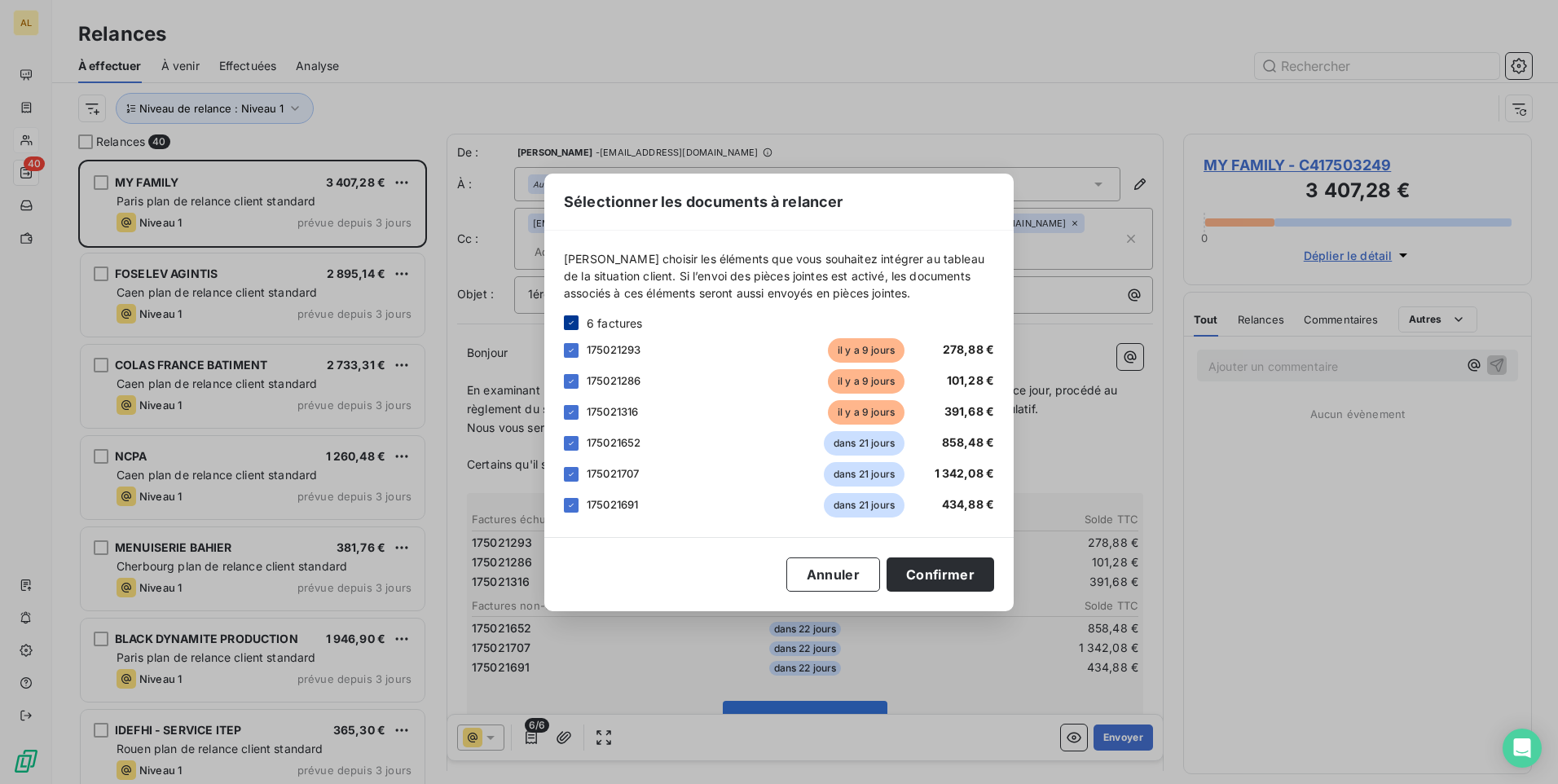
click at [572, 325] on icon at bounding box center [572, 323] width 10 height 10
drag, startPoint x: 572, startPoint y: 349, endPoint x: 568, endPoint y: 380, distance: 31.3
click at [572, 349] on div at bounding box center [572, 351] width 15 height 15
click at [568, 381] on div at bounding box center [572, 382] width 15 height 15
click at [583, 404] on div "175021316 [DATE] 391,68 €" at bounding box center [779, 412] width 430 height 24
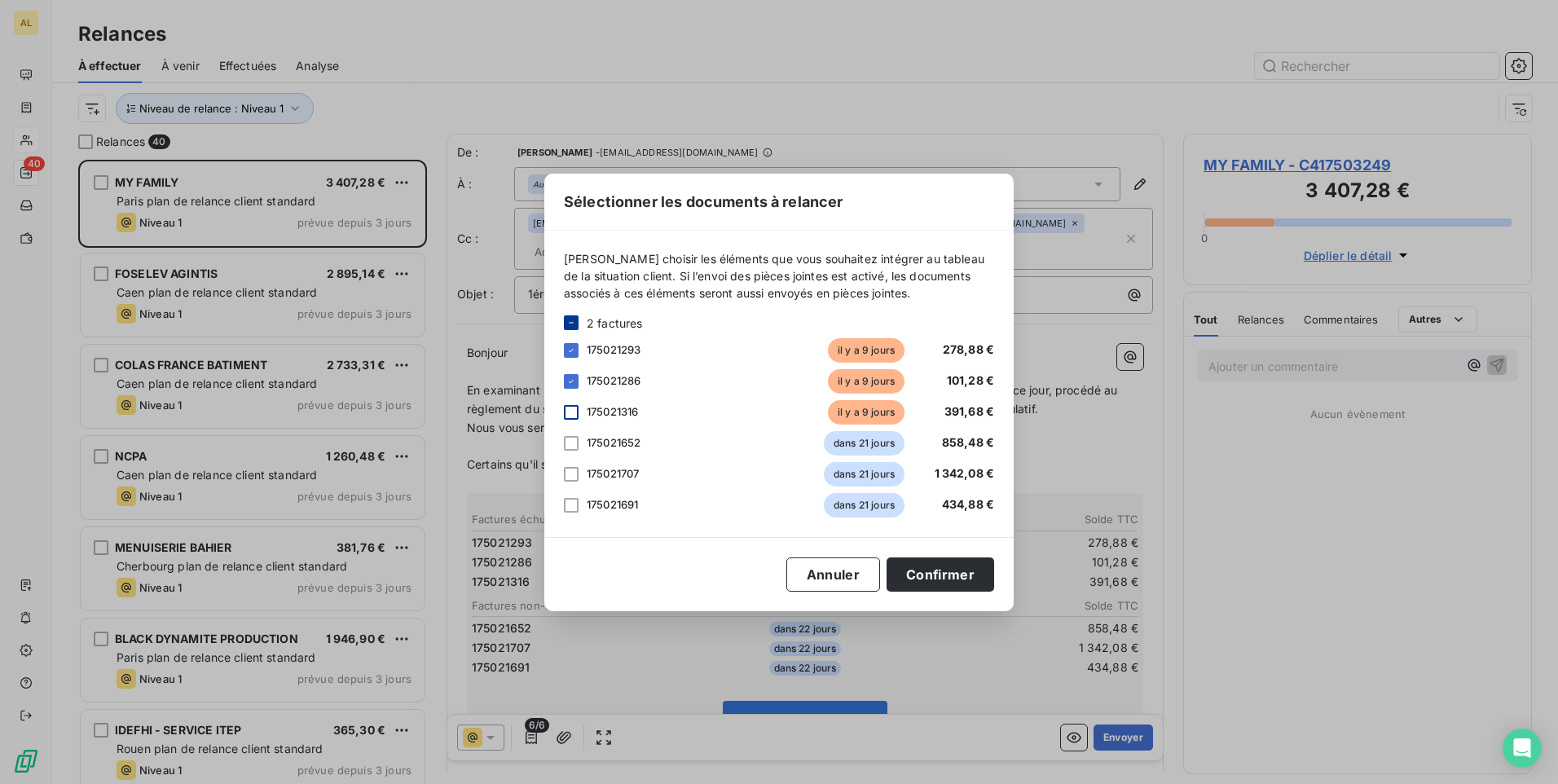
click at [573, 409] on div at bounding box center [572, 413] width 15 height 15
click at [939, 581] on button "Confirmer" at bounding box center [940, 574] width 108 height 34
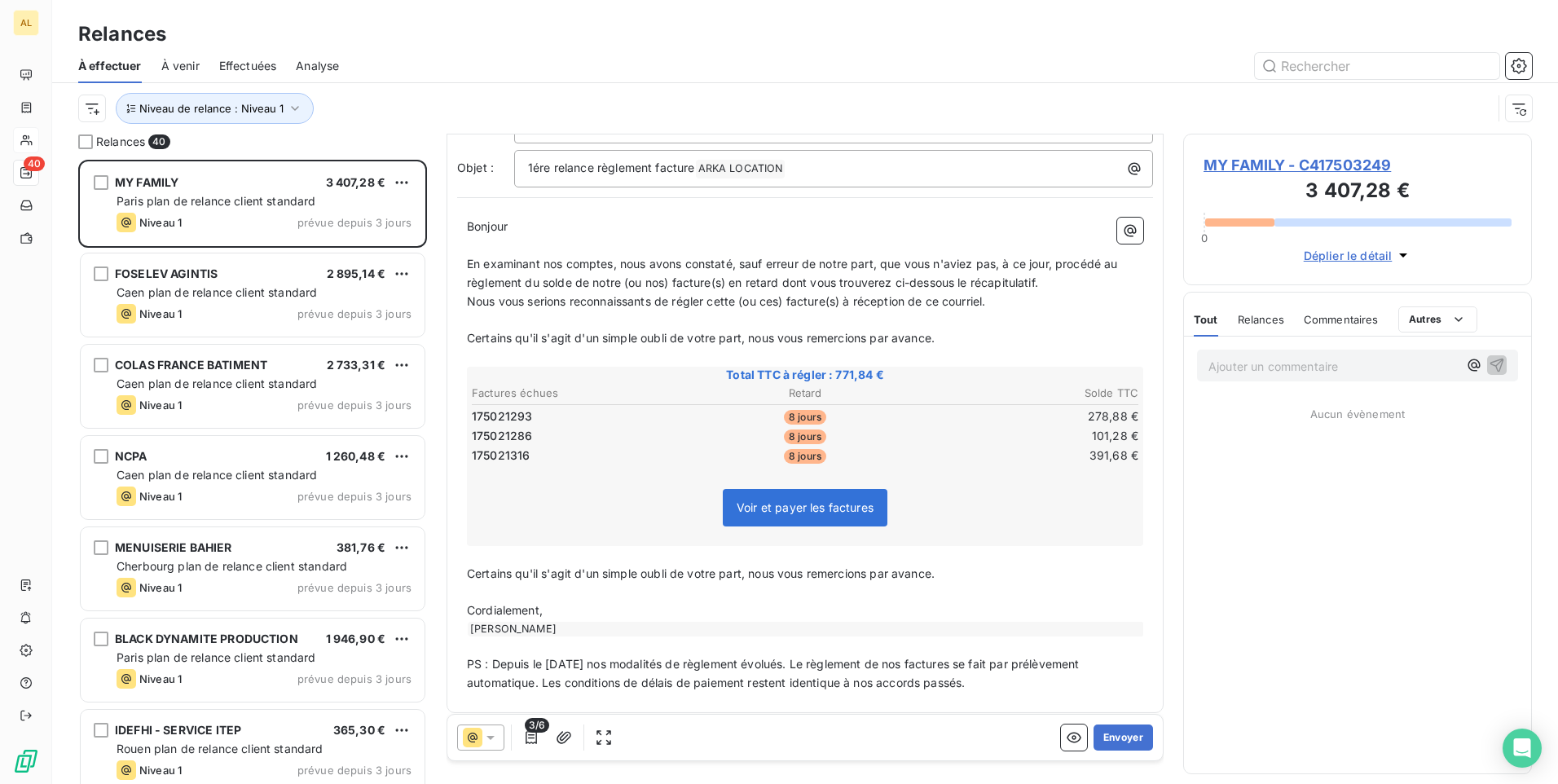
scroll to position [136, 0]
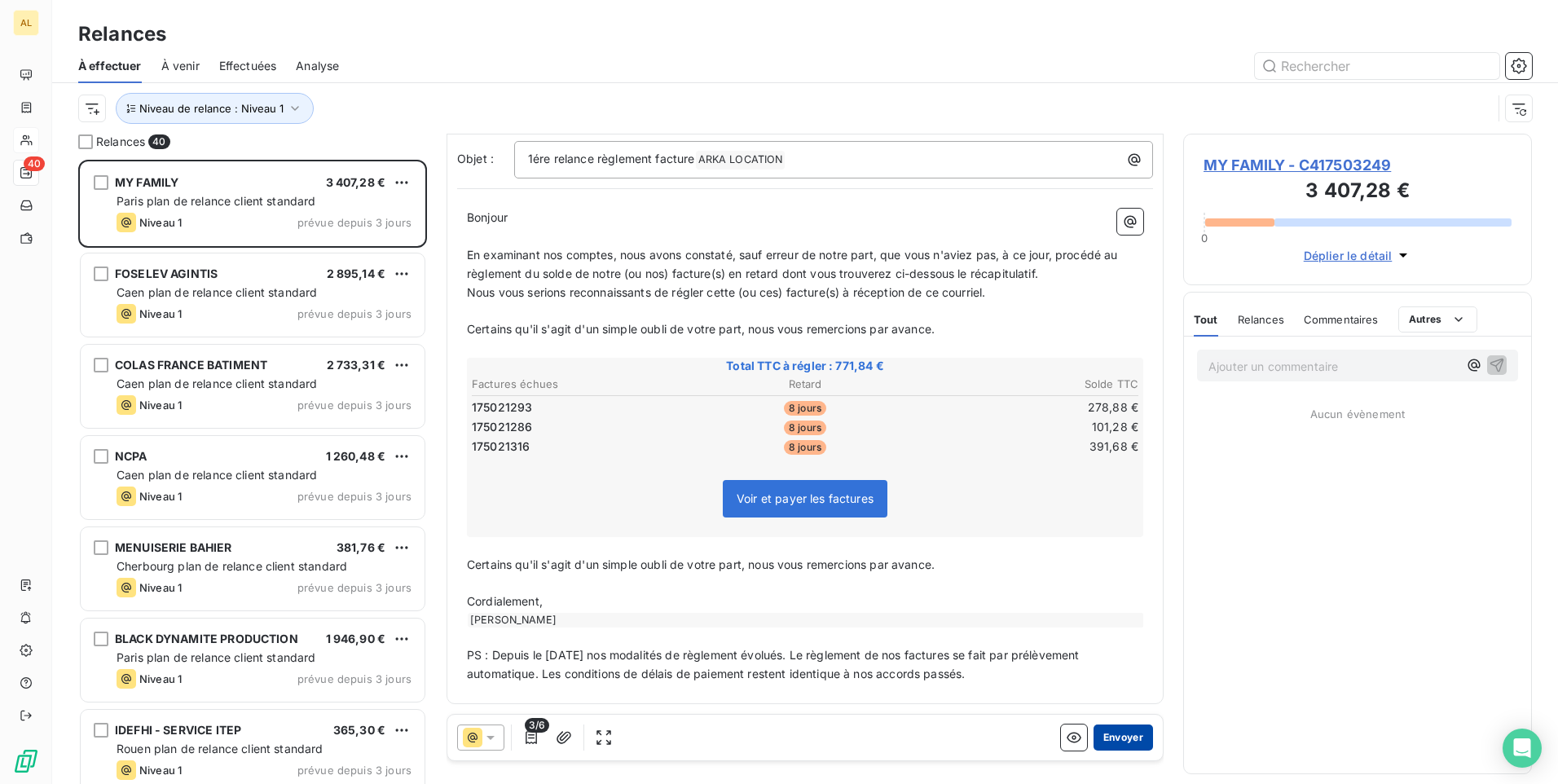
click at [1111, 734] on button "Envoyer" at bounding box center [1123, 737] width 59 height 26
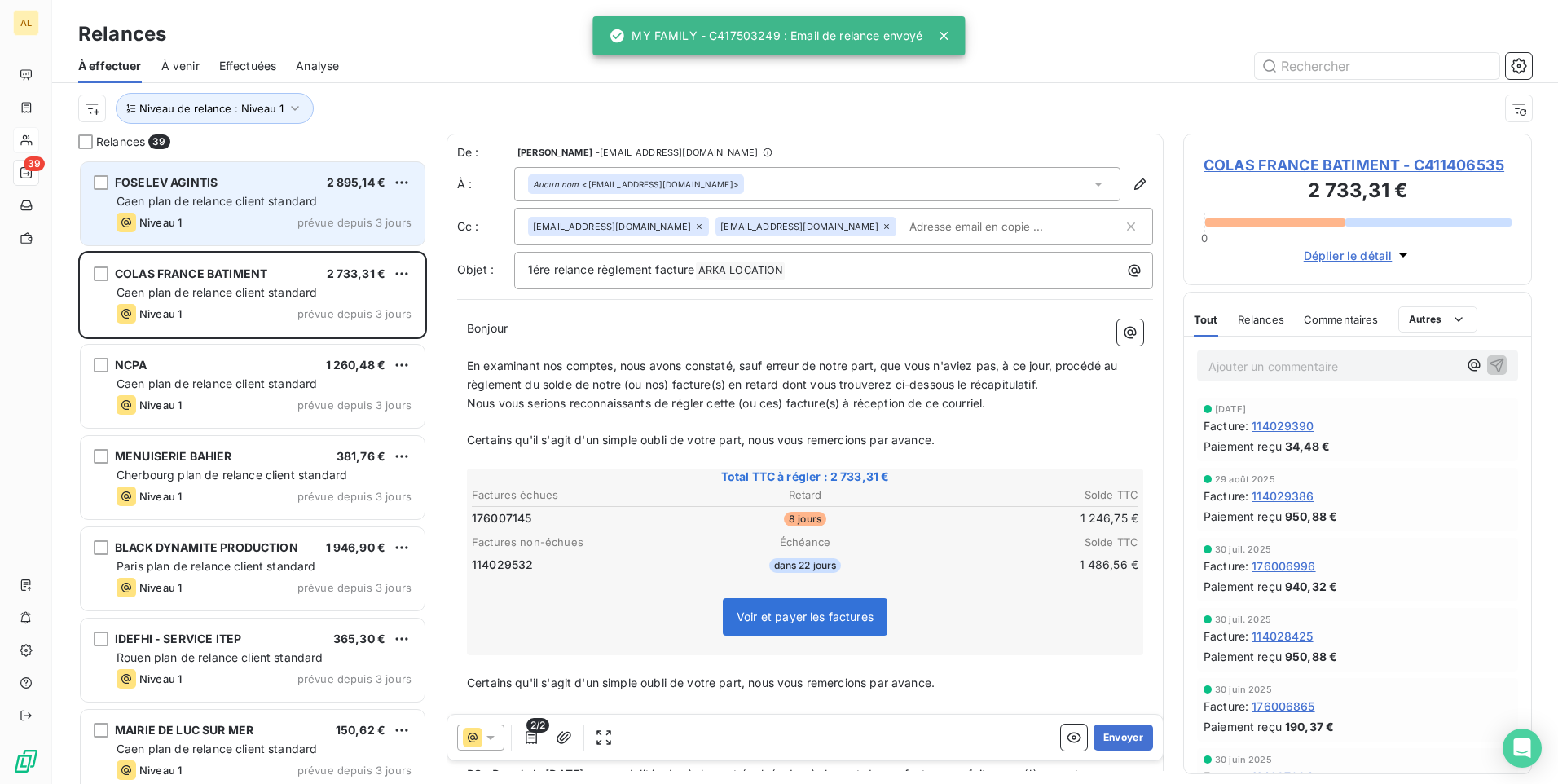
click at [238, 223] on div "Niveau 1 prévue depuis 3 jours" at bounding box center [263, 221] width 295 height 19
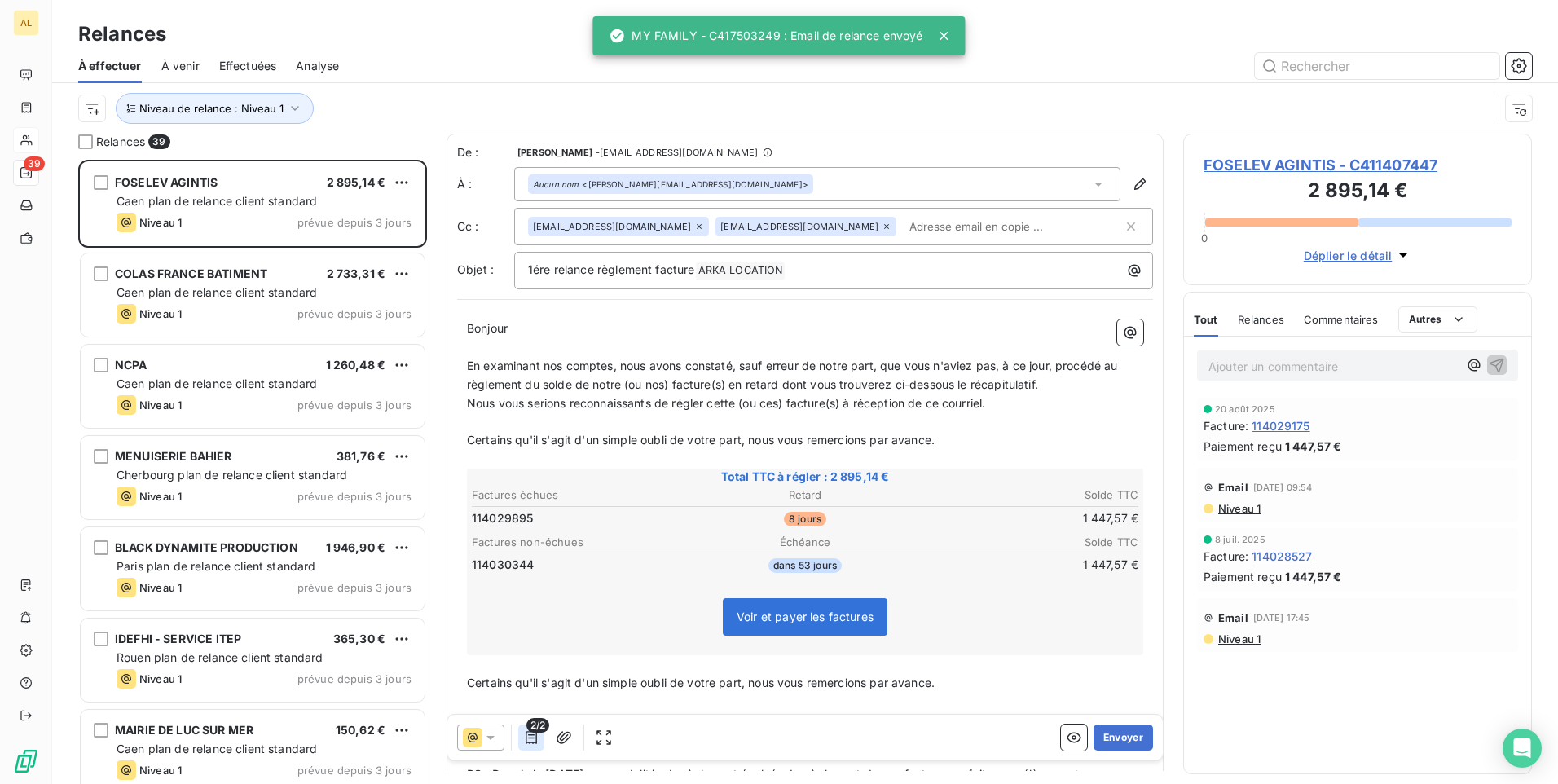
click at [532, 736] on icon "button" at bounding box center [532, 738] width 17 height 17
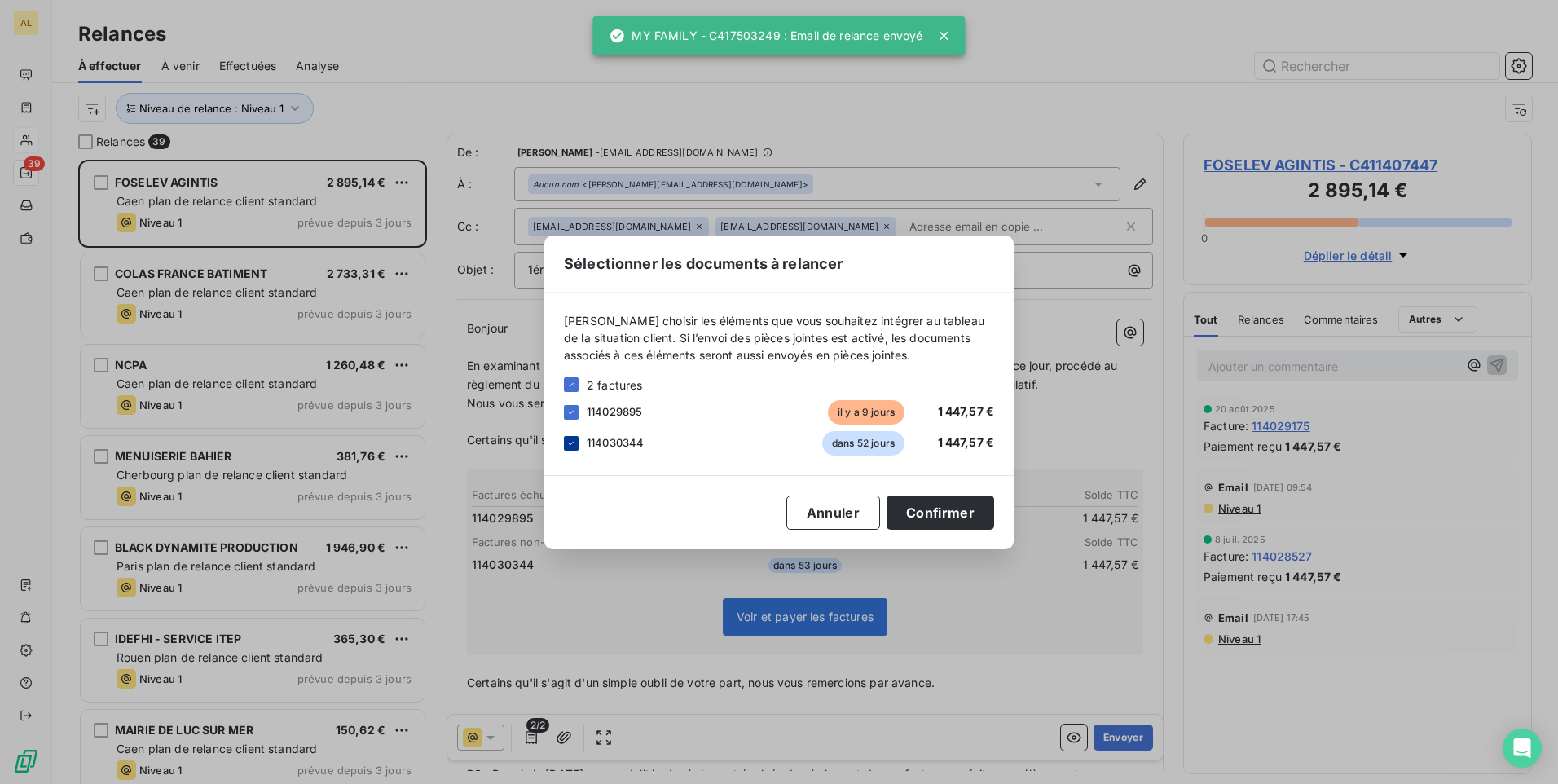
click at [566, 442] on div at bounding box center [572, 444] width 15 height 15
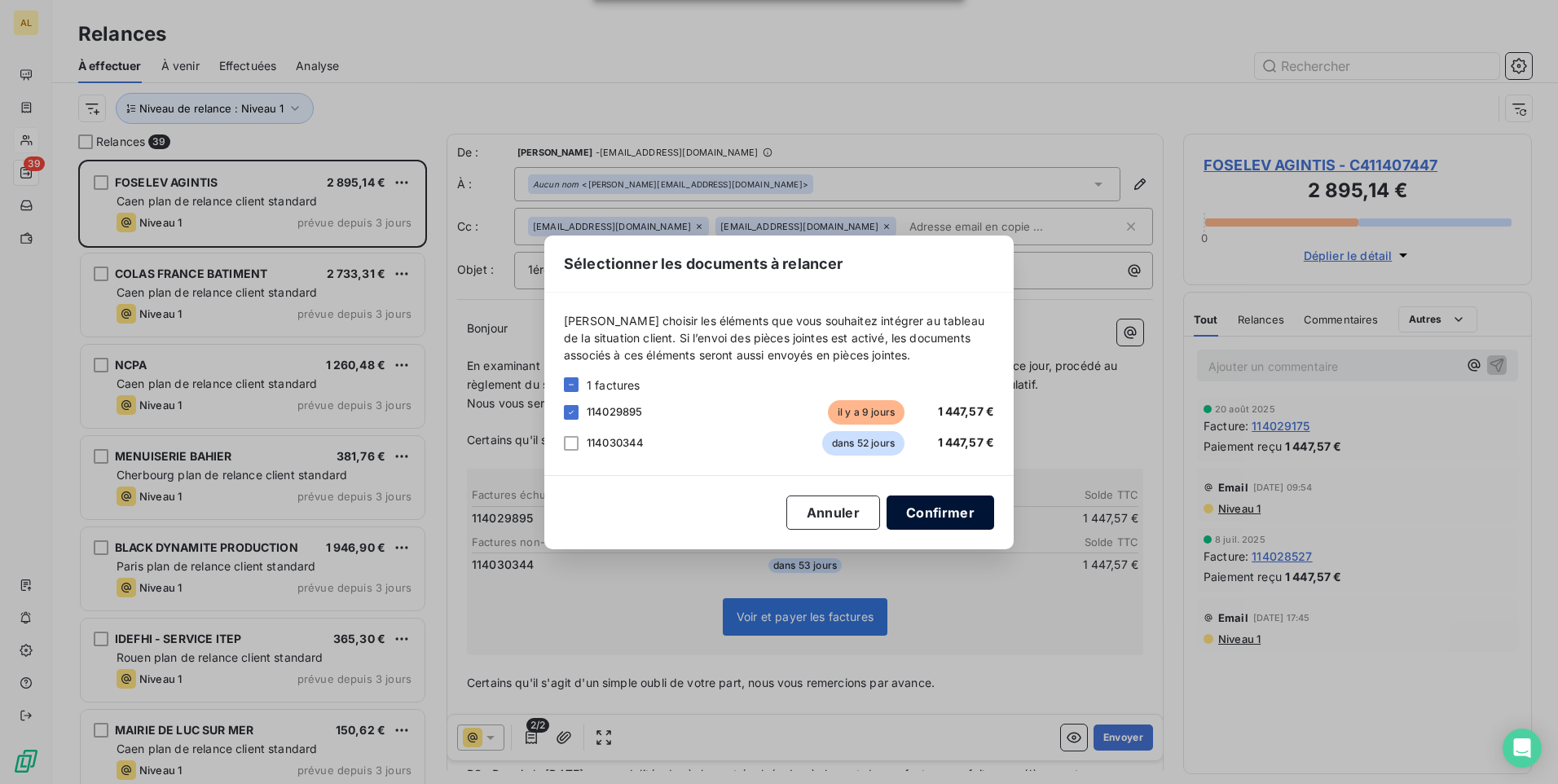
click at [916, 514] on button "Confirmer" at bounding box center [940, 512] width 108 height 34
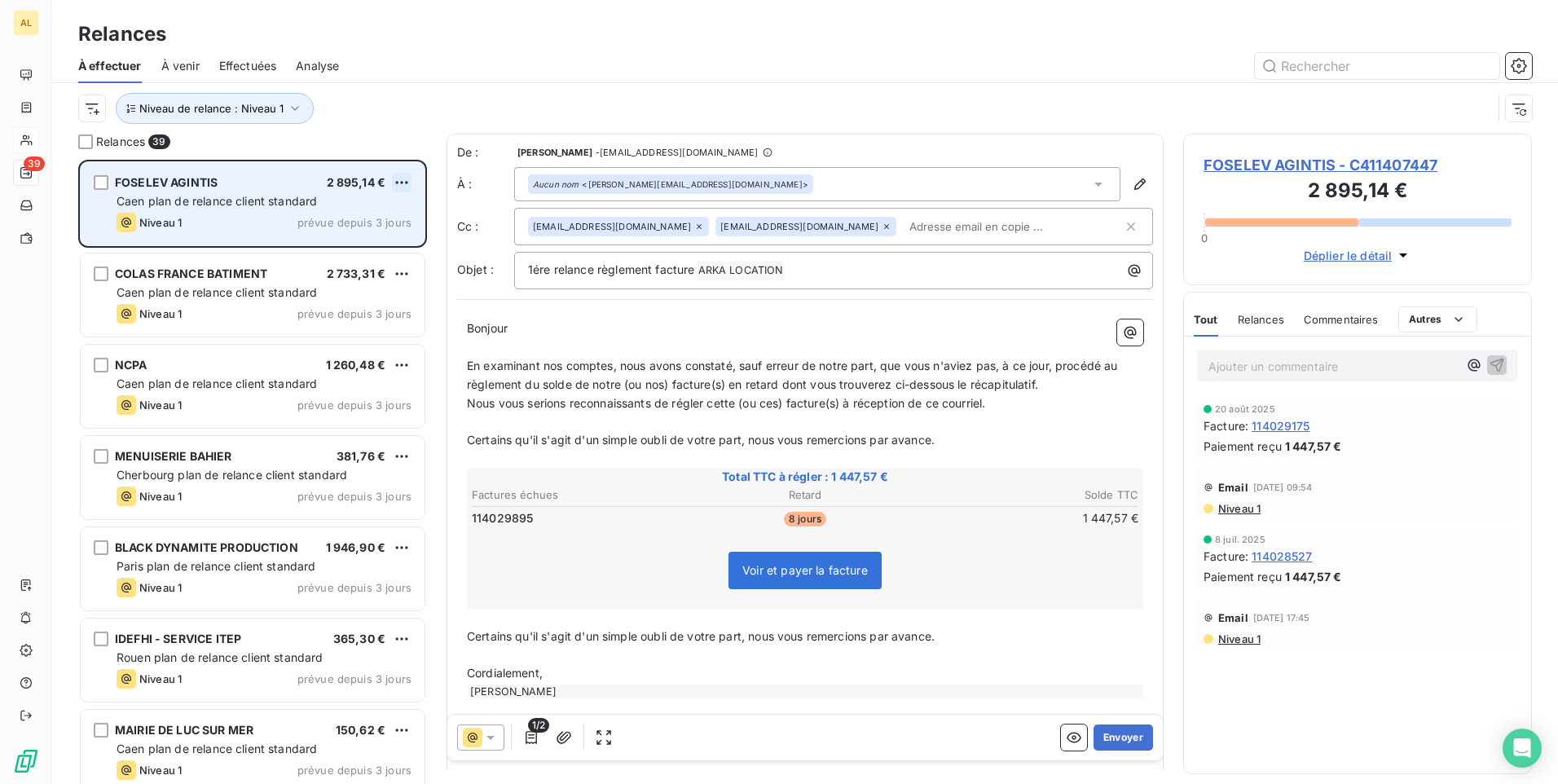
click at [404, 185] on html "AL 39 Relances À effectuer À venir Effectuées Analyse Niveau de relance : Nivea…" at bounding box center [779, 392] width 1558 height 784
click at [383, 237] on div "Passer cette action" at bounding box center [331, 244] width 146 height 26
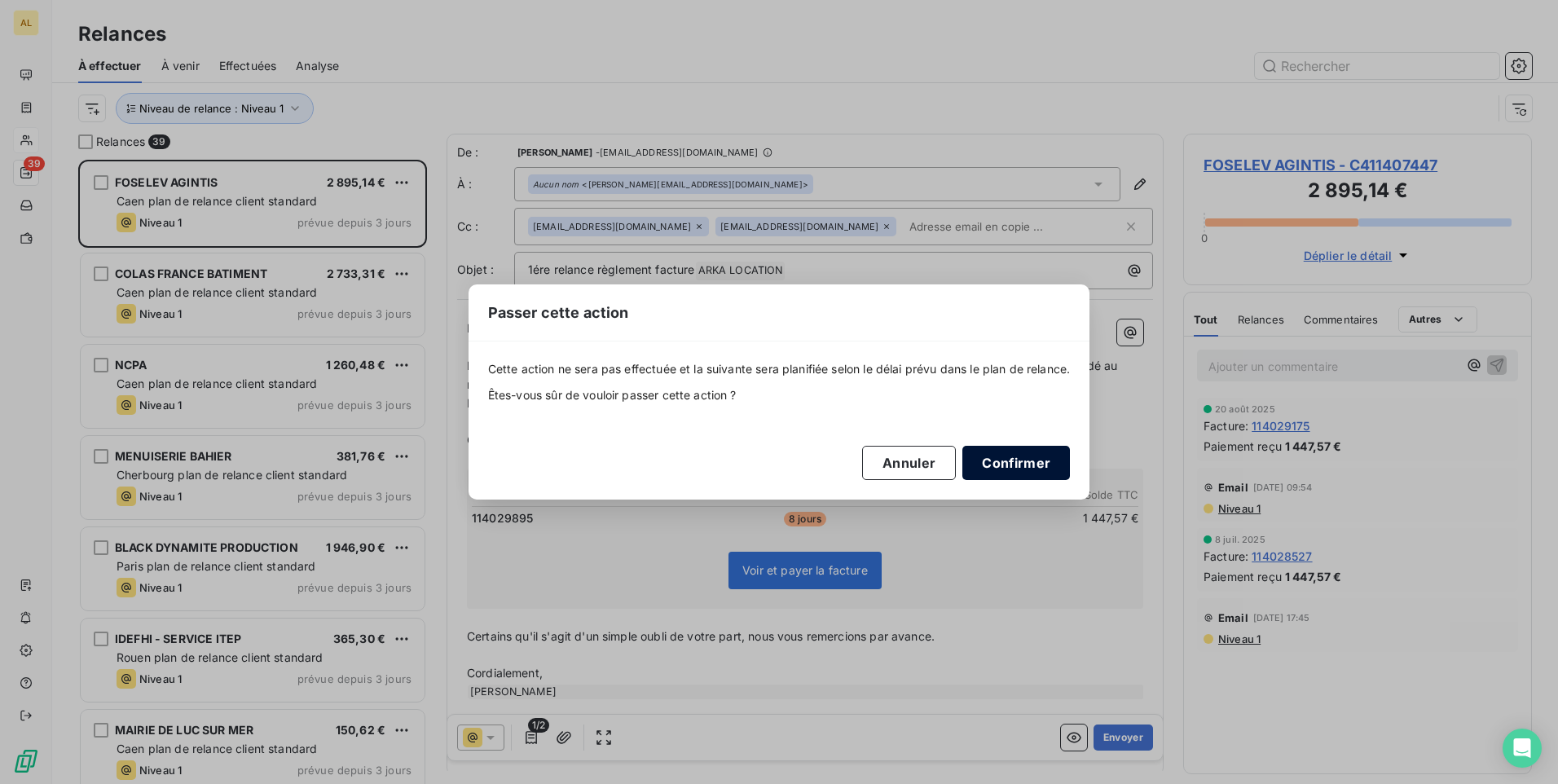
click at [1034, 455] on button "Confirmer" at bounding box center [1016, 462] width 108 height 34
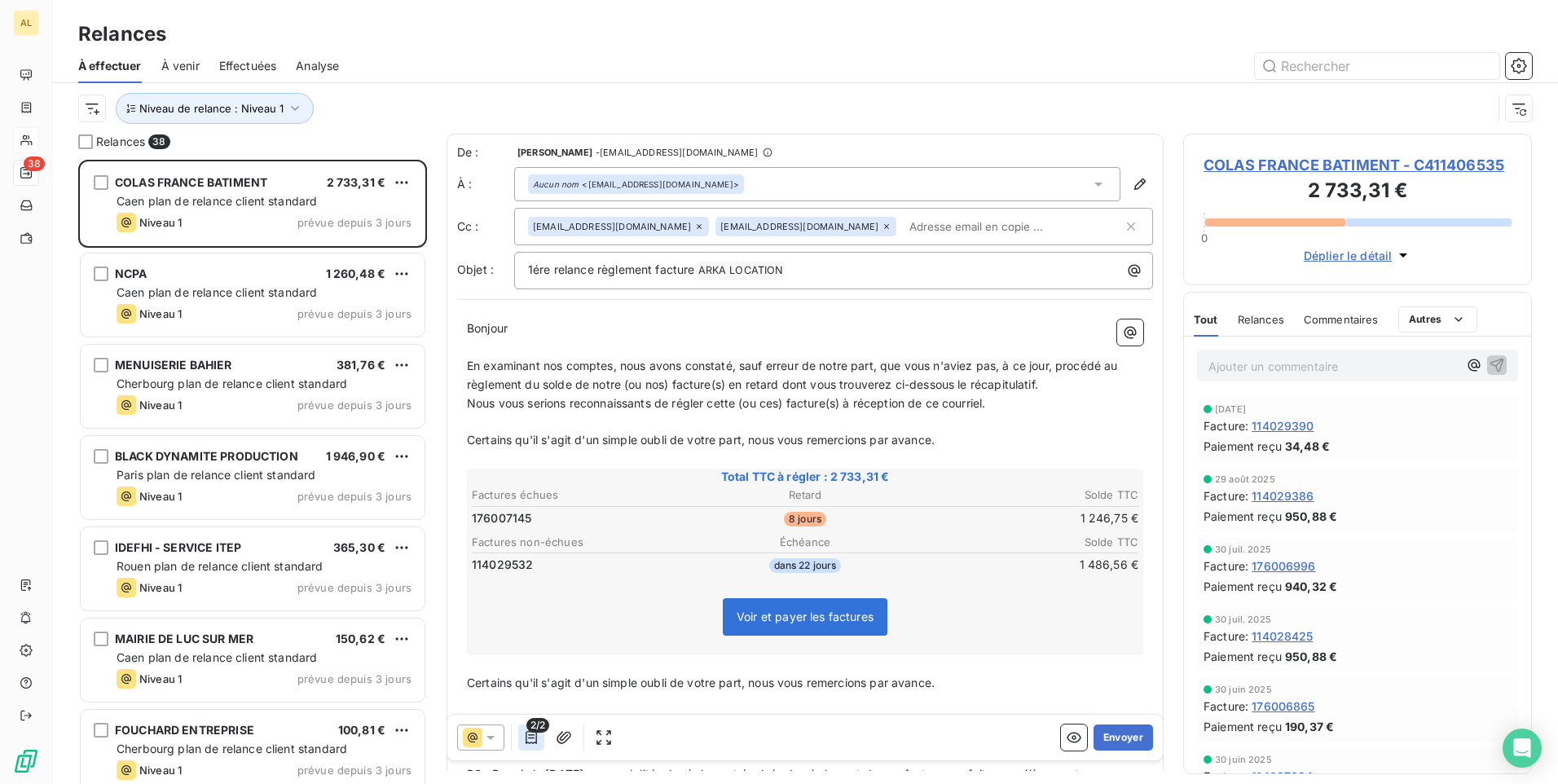
click at [530, 741] on icon "button" at bounding box center [532, 738] width 17 height 17
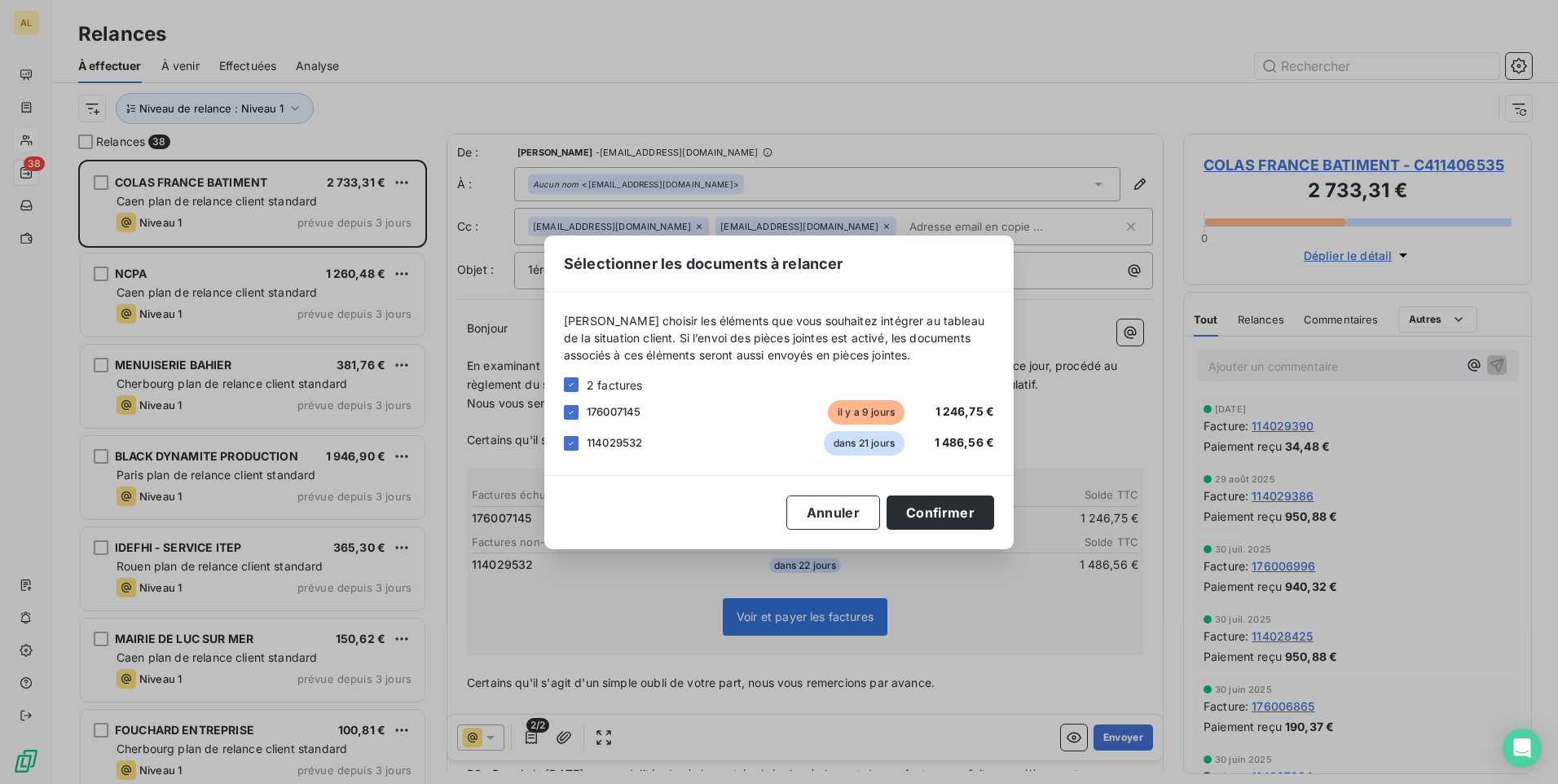
click at [579, 440] on div "114029532 dans 21 jours 1 486,56 €" at bounding box center [779, 443] width 430 height 24
click at [566, 442] on div at bounding box center [572, 444] width 15 height 15
drag, startPoint x: 936, startPoint y: 505, endPoint x: 910, endPoint y: 538, distance: 42.0
click at [934, 506] on button "Confirmer" at bounding box center [940, 512] width 108 height 34
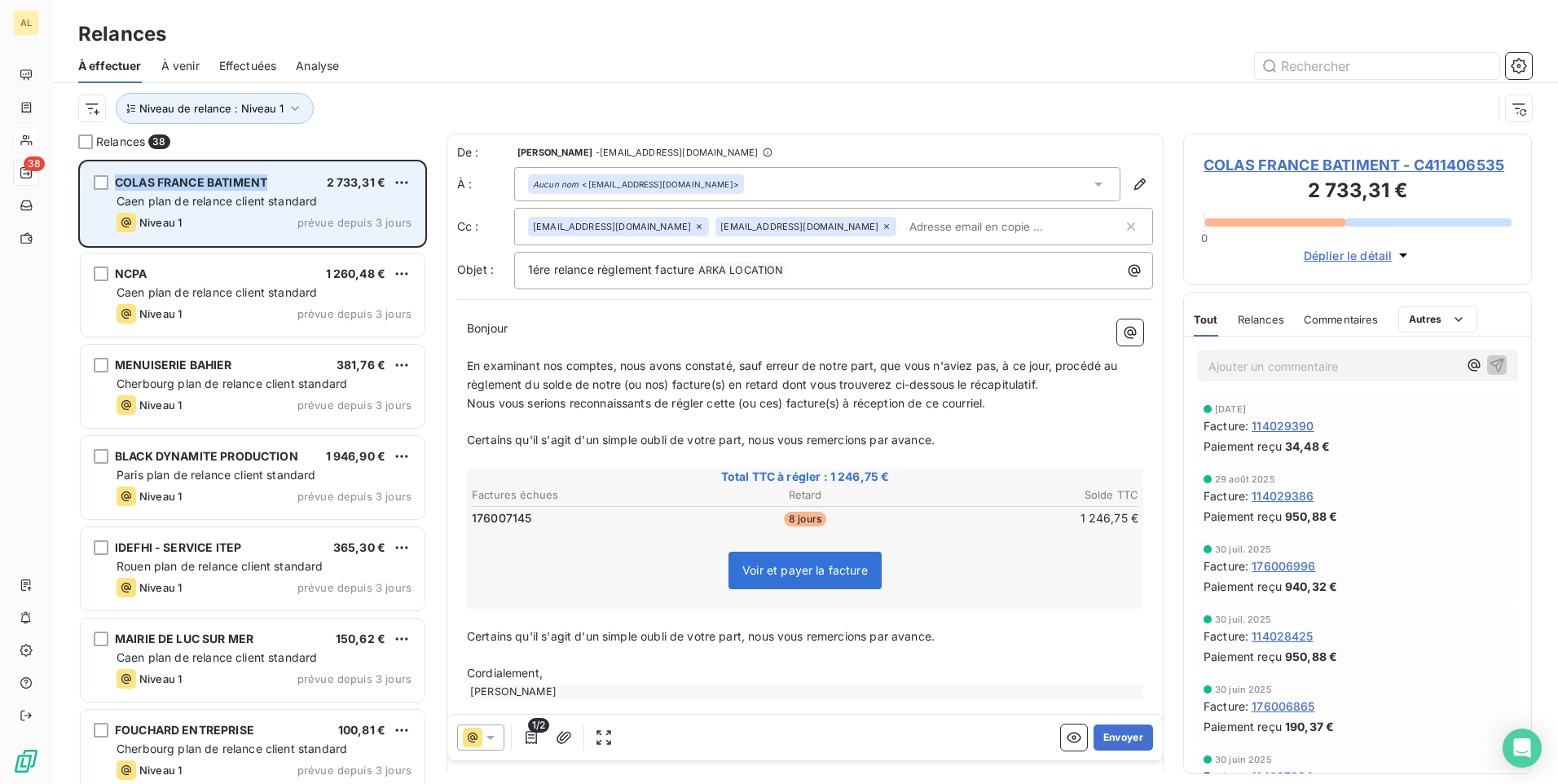
drag, startPoint x: 269, startPoint y: 182, endPoint x: 106, endPoint y: 173, distance: 163.2
click at [106, 173] on div "COLAS FRANCE BATIMENT 2 733,31 € Caen plan de relance client standard Niveau 1 …" at bounding box center [252, 203] width 344 height 83
drag, startPoint x: 106, startPoint y: 173, endPoint x: 178, endPoint y: 190, distance: 74.0
copy div "COLAS FRANCE BATIMENT"
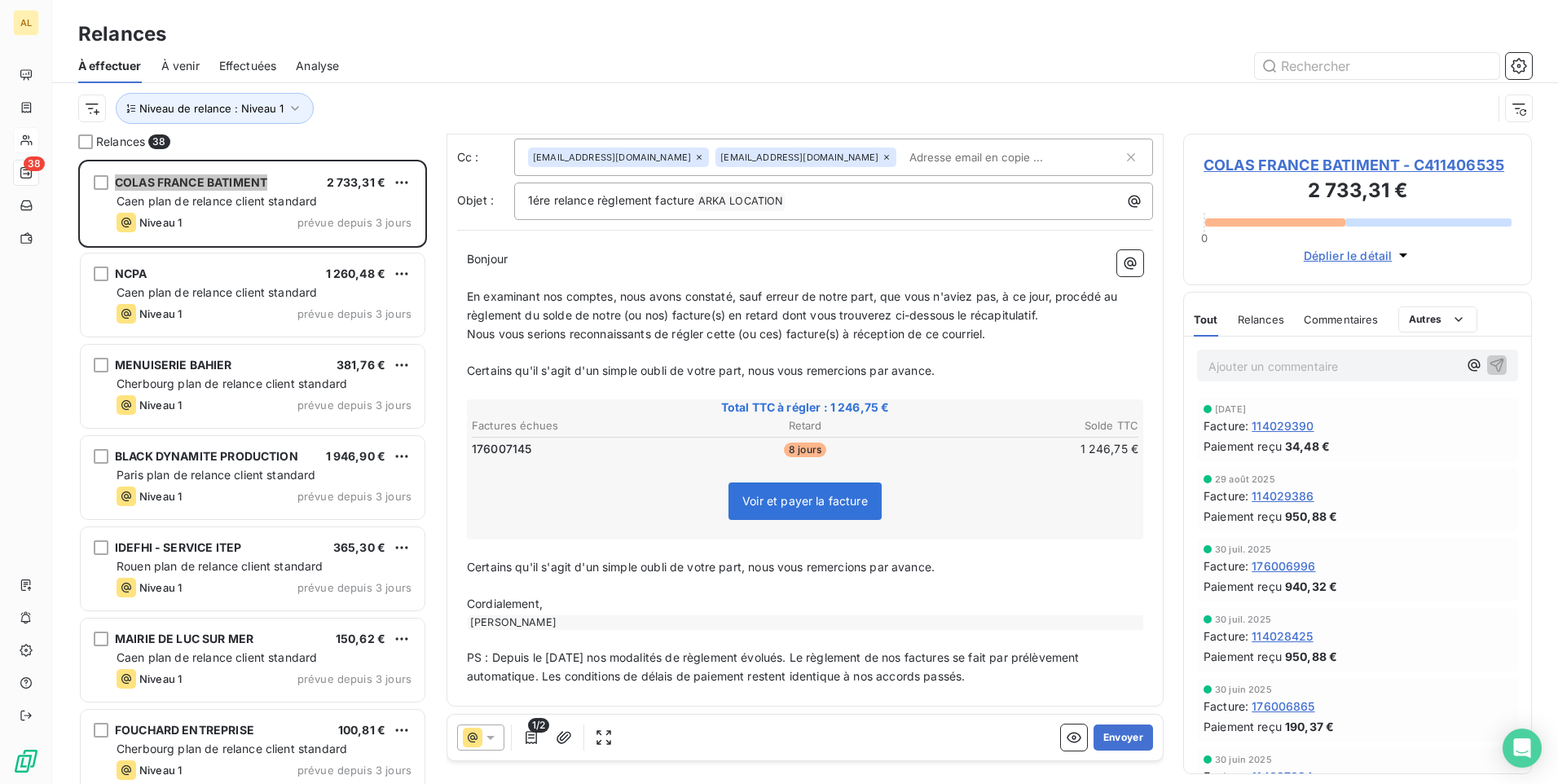
scroll to position [73, 0]
click at [1123, 743] on button "Envoyer" at bounding box center [1123, 737] width 59 height 26
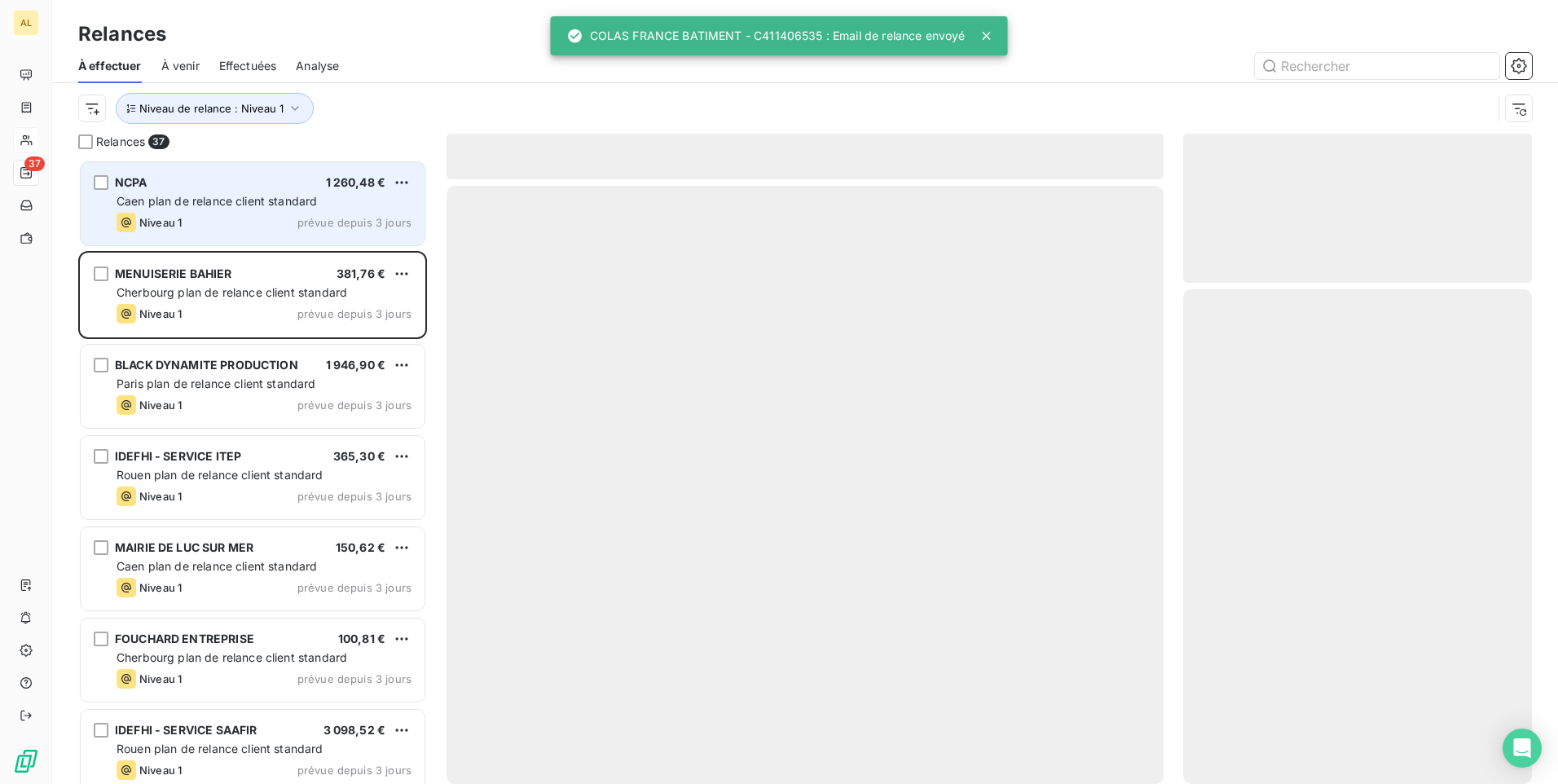
click at [152, 184] on div "NCPA 1 260,48 €" at bounding box center [263, 183] width 295 height 15
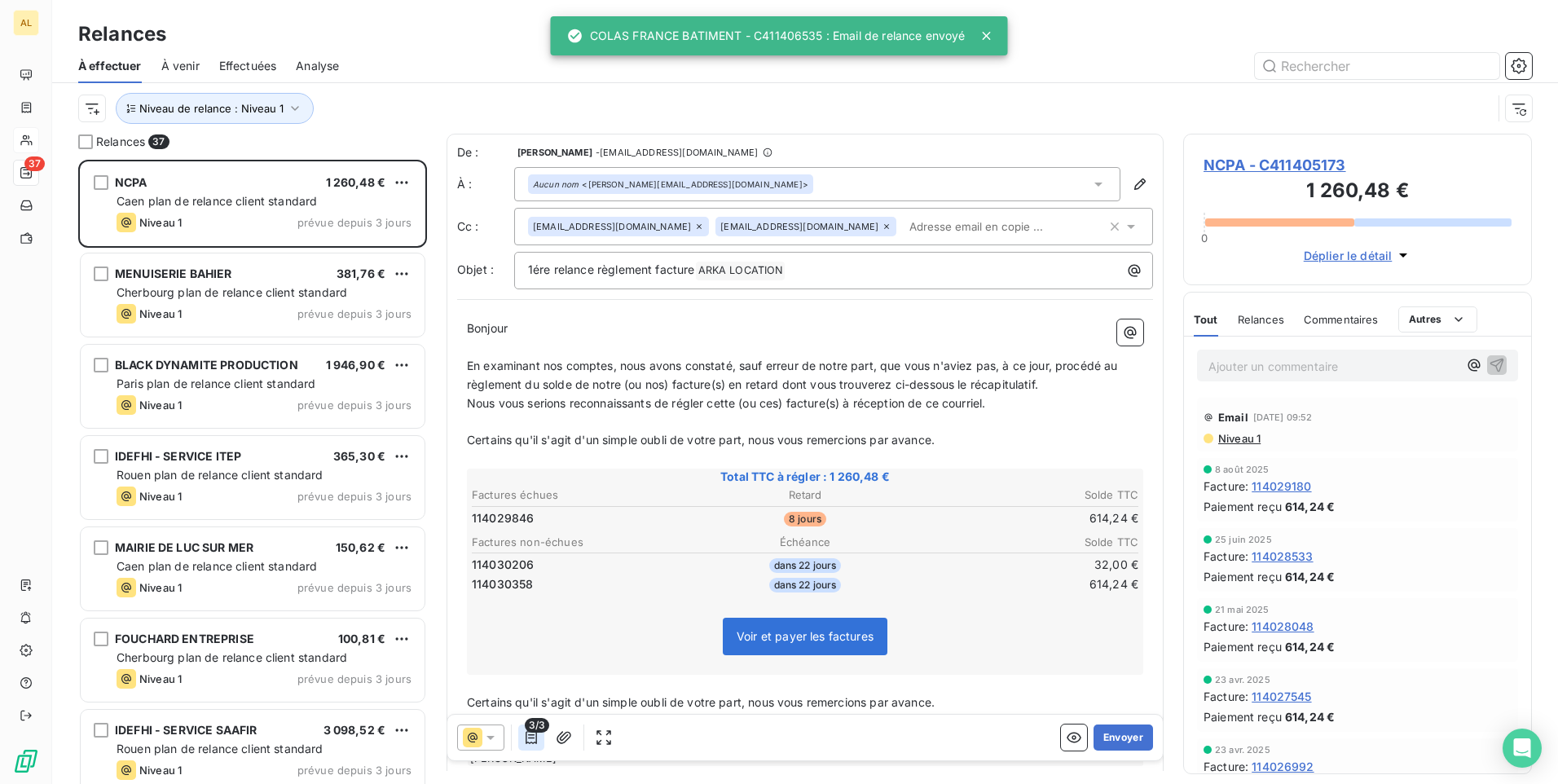
click at [532, 736] on icon "button" at bounding box center [532, 738] width 17 height 17
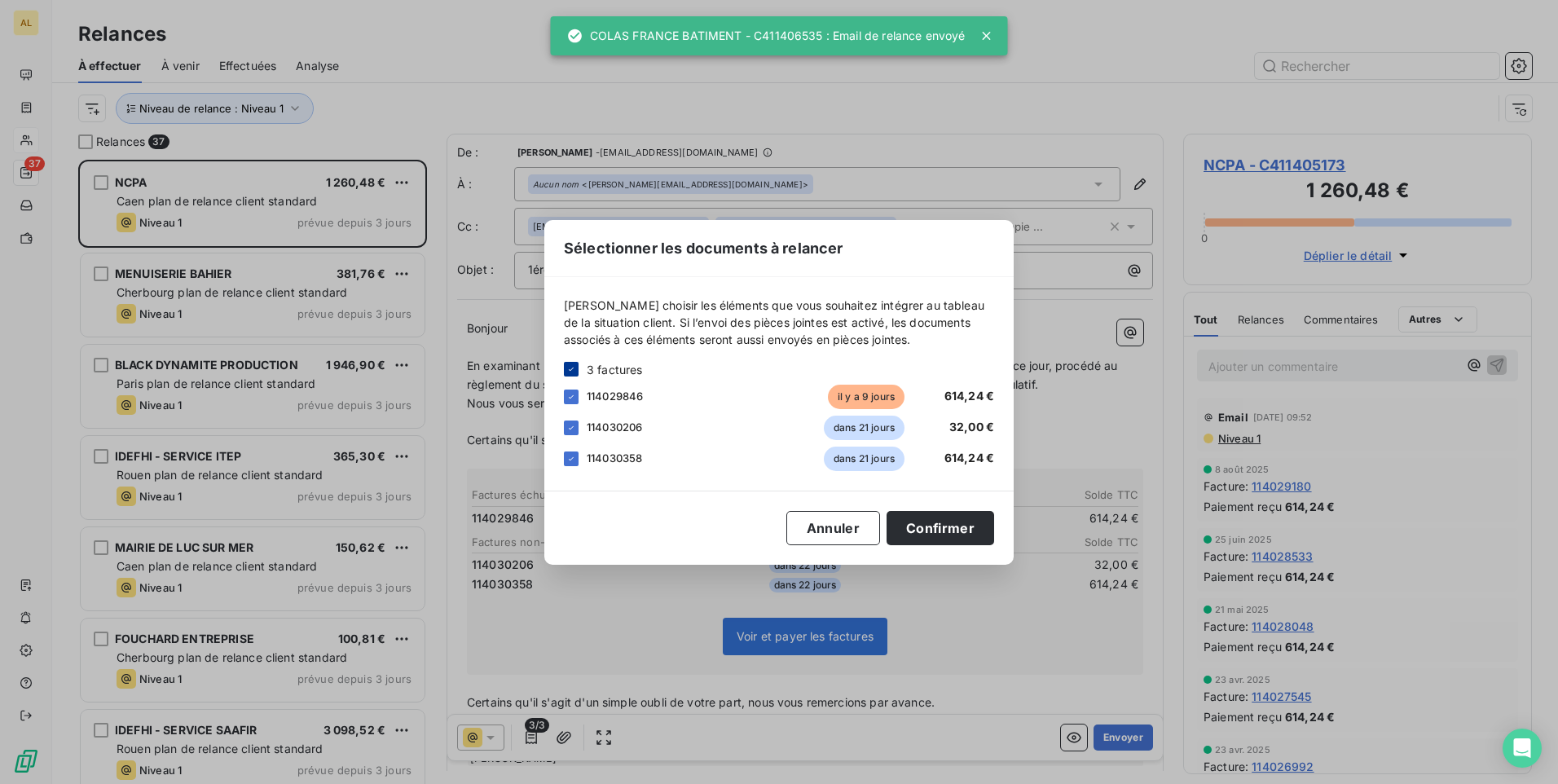
click at [570, 368] on icon at bounding box center [572, 369] width 10 height 10
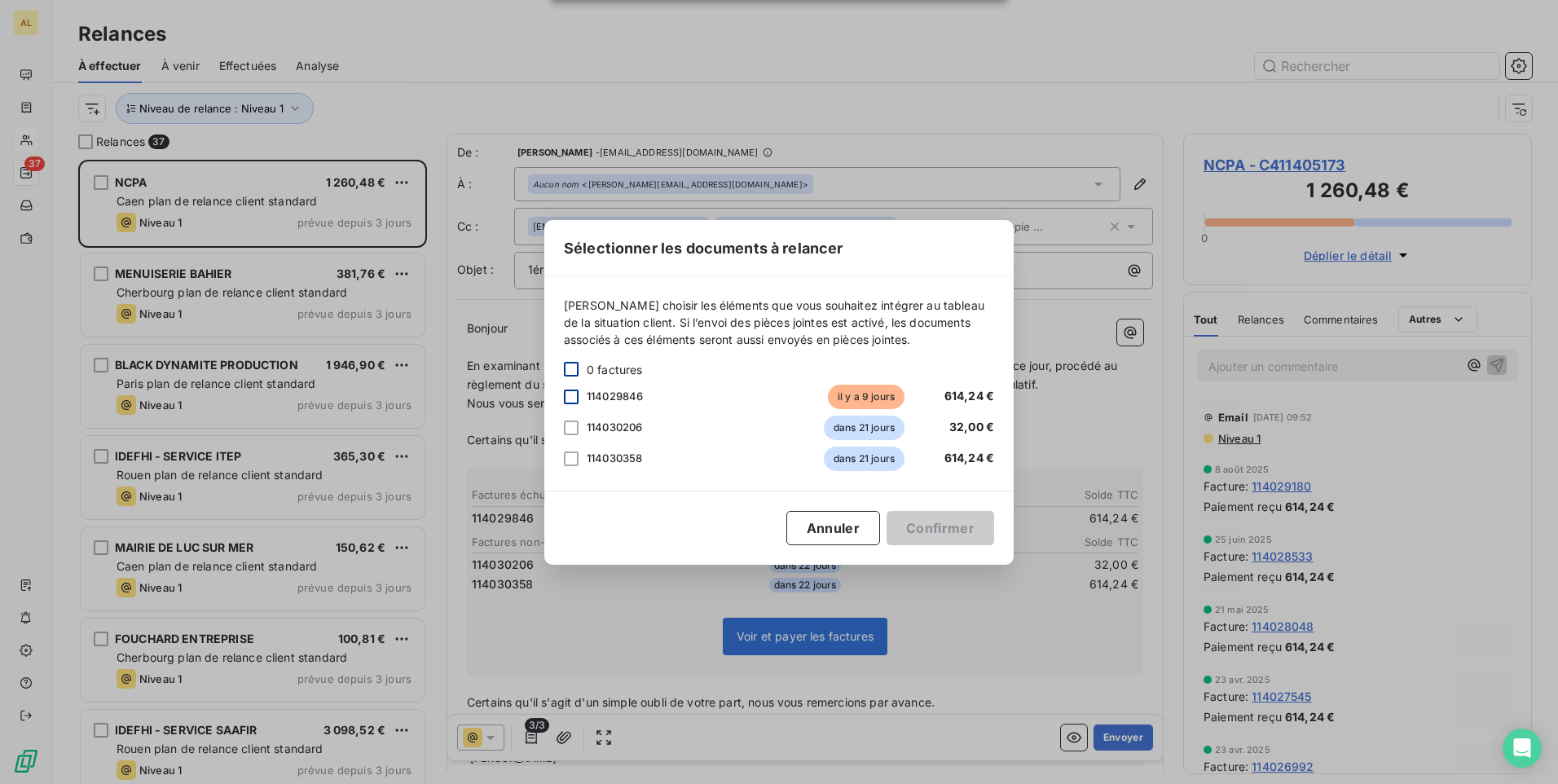
click at [571, 395] on div at bounding box center [572, 397] width 15 height 15
drag, startPoint x: 925, startPoint y: 527, endPoint x: 840, endPoint y: 527, distance: 85.0
click at [925, 525] on button "Confirmer" at bounding box center [940, 527] width 108 height 34
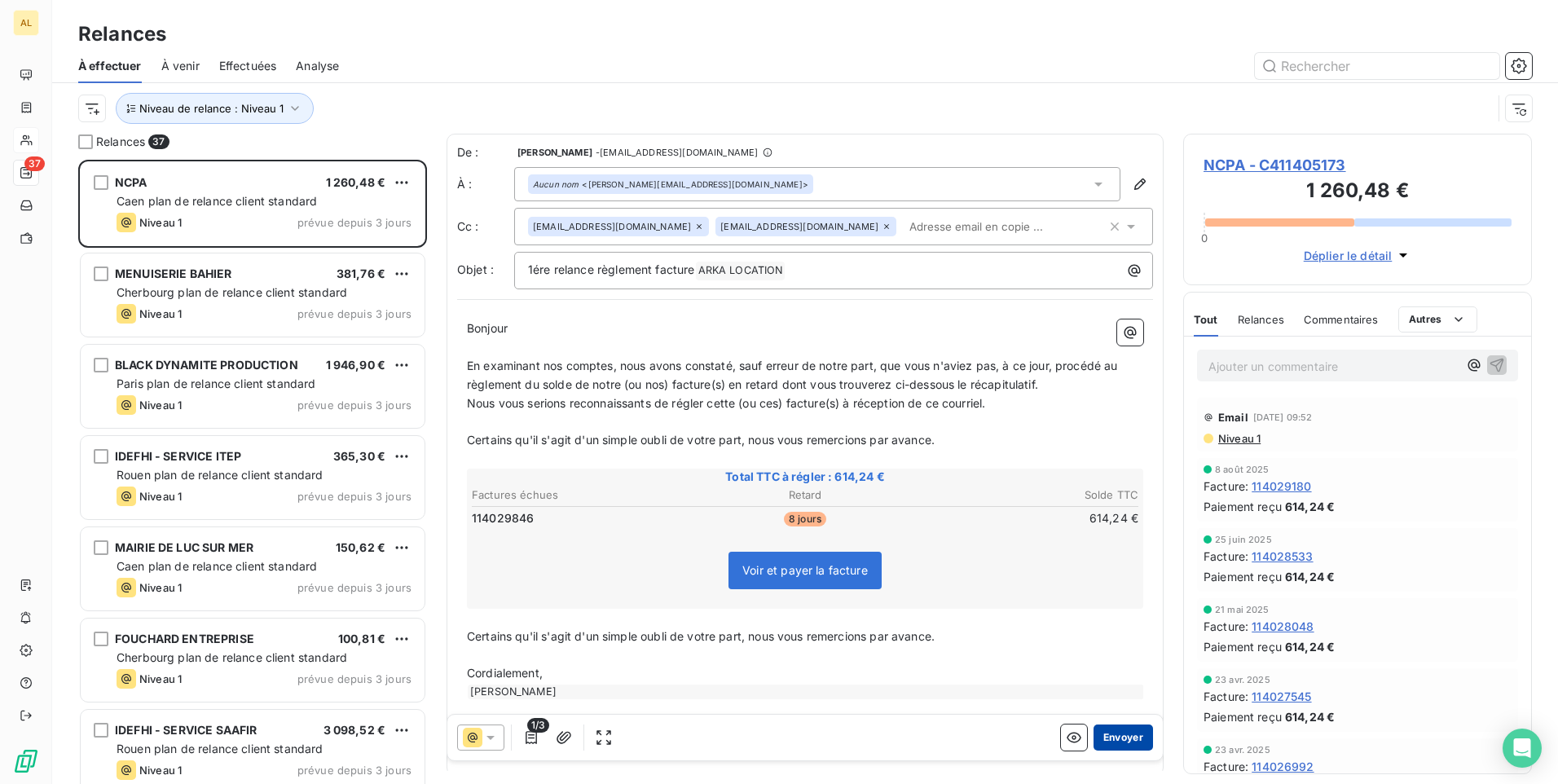
click at [1125, 731] on button "Envoyer" at bounding box center [1123, 737] width 59 height 26
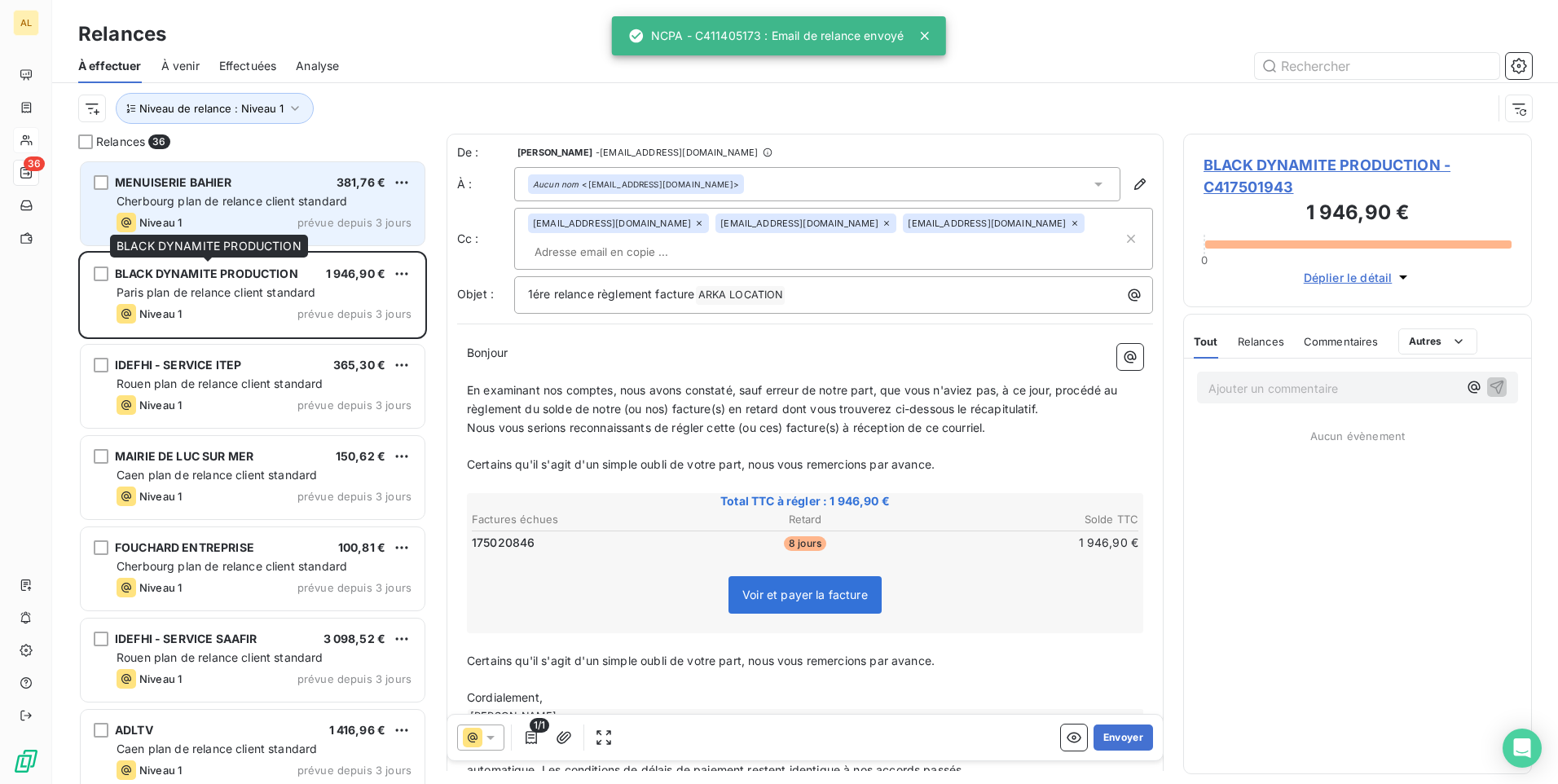
click at [198, 223] on div "Niveau 1 prévue depuis 3 jours" at bounding box center [263, 221] width 295 height 19
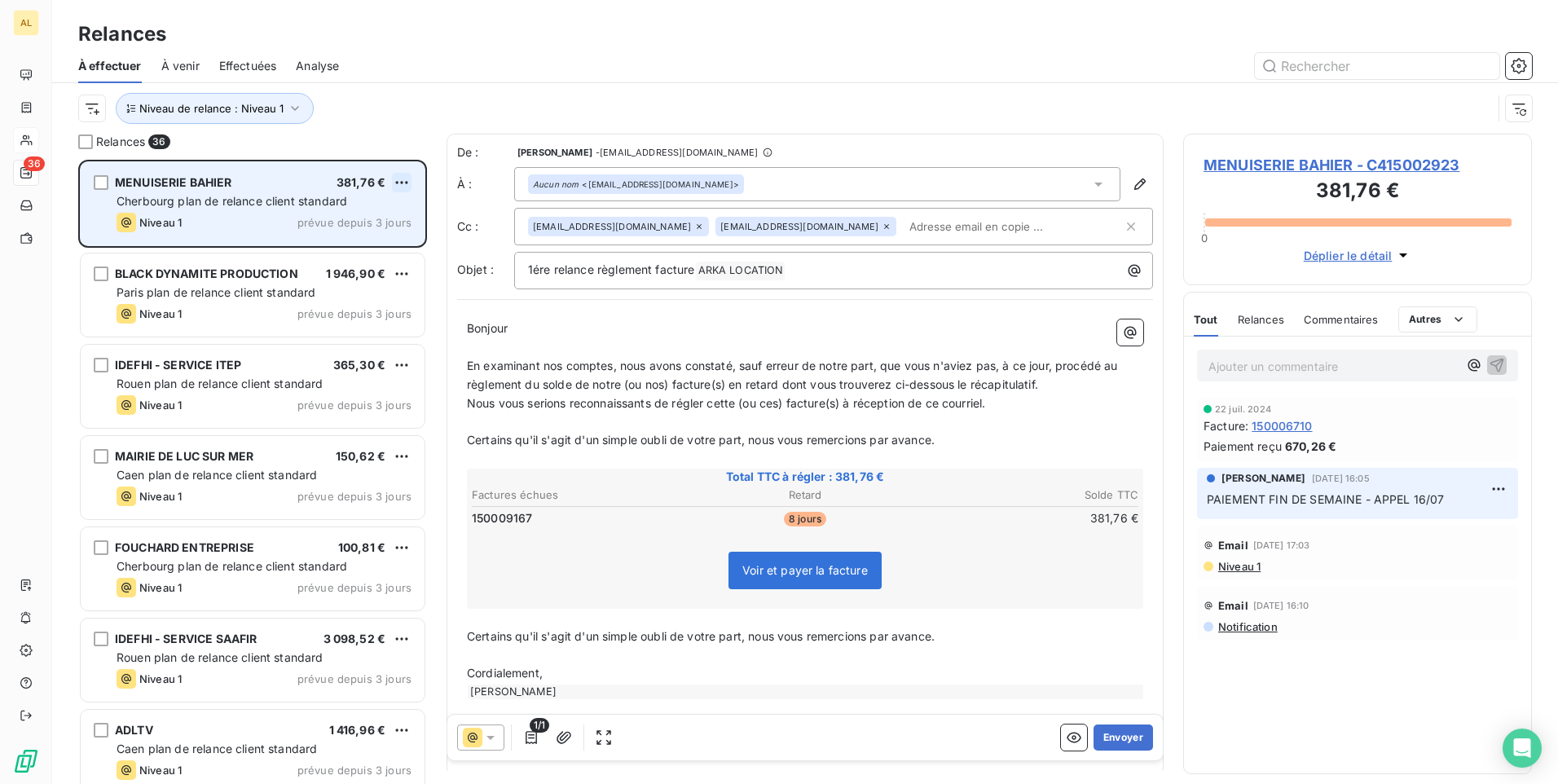
click at [409, 181] on html "AL 36 Relances À effectuer À venir Effectuées Analyse Niveau de relance : Nivea…" at bounding box center [779, 392] width 1558 height 784
click at [376, 235] on div "Passer cette action" at bounding box center [331, 244] width 146 height 26
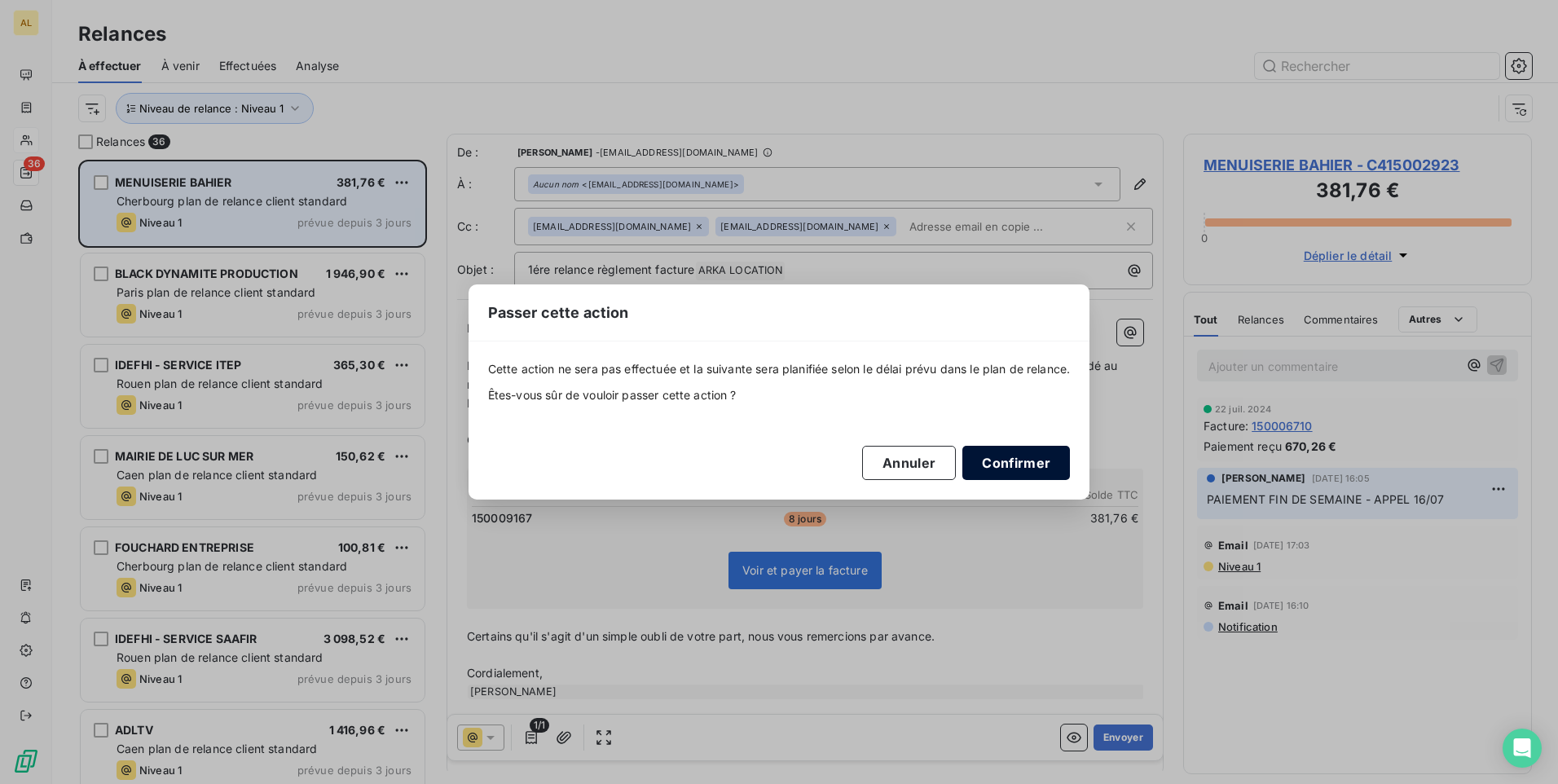
click at [1025, 461] on button "Confirmer" at bounding box center [1016, 462] width 108 height 34
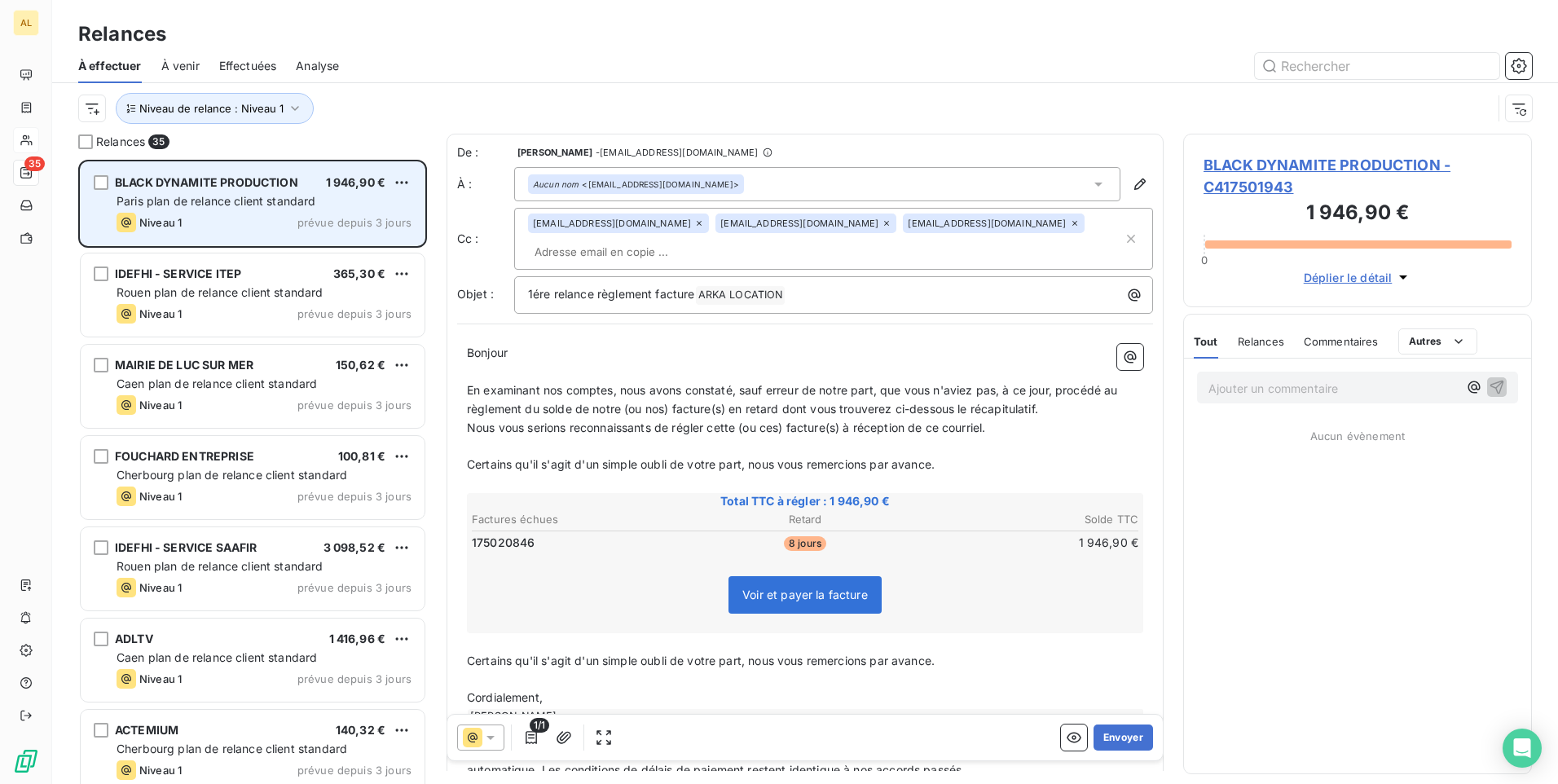
click at [329, 222] on span "prévue depuis 3 jours" at bounding box center [354, 222] width 115 height 13
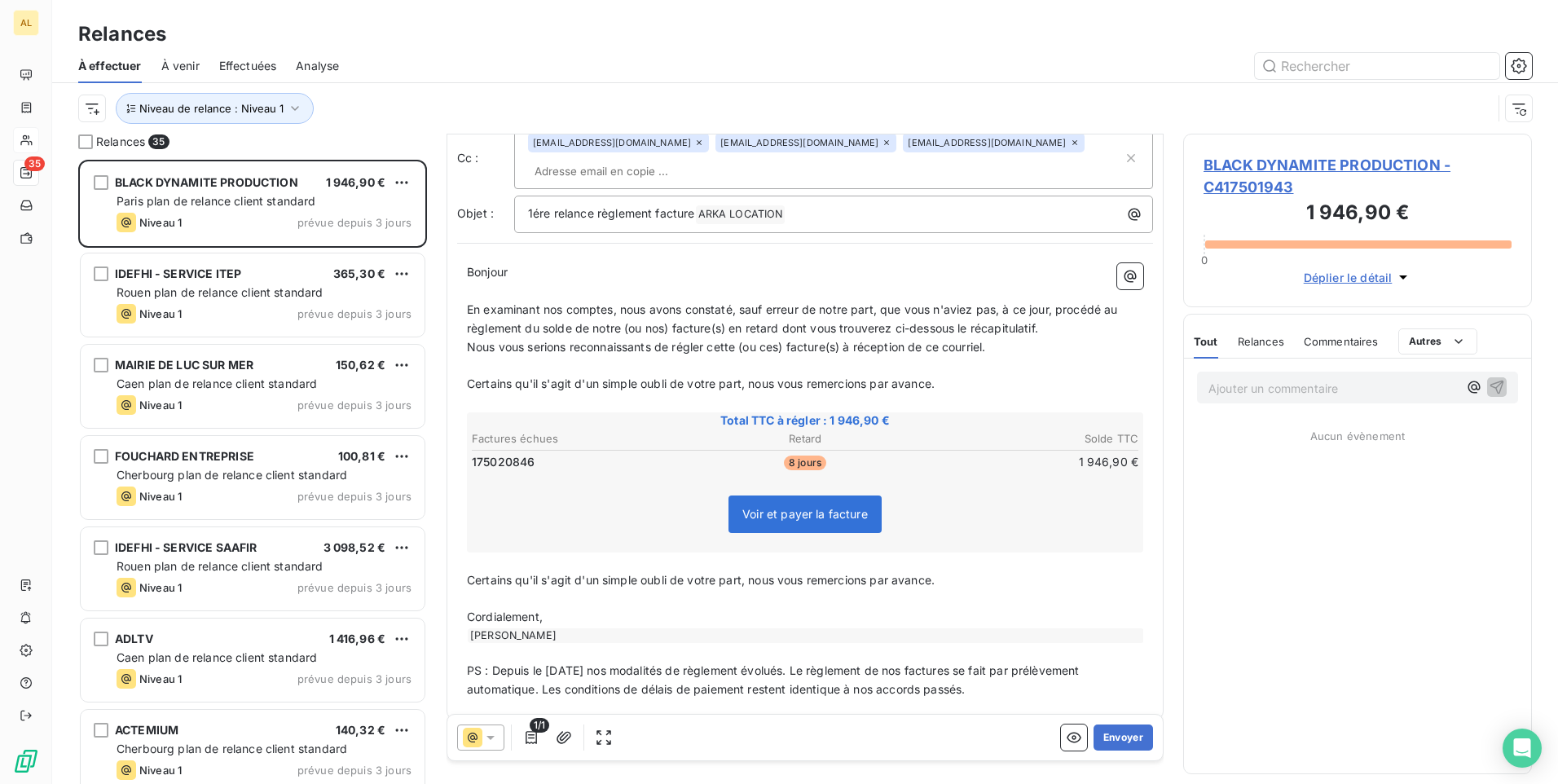
scroll to position [82, 0]
click at [1106, 740] on button "Envoyer" at bounding box center [1123, 737] width 59 height 26
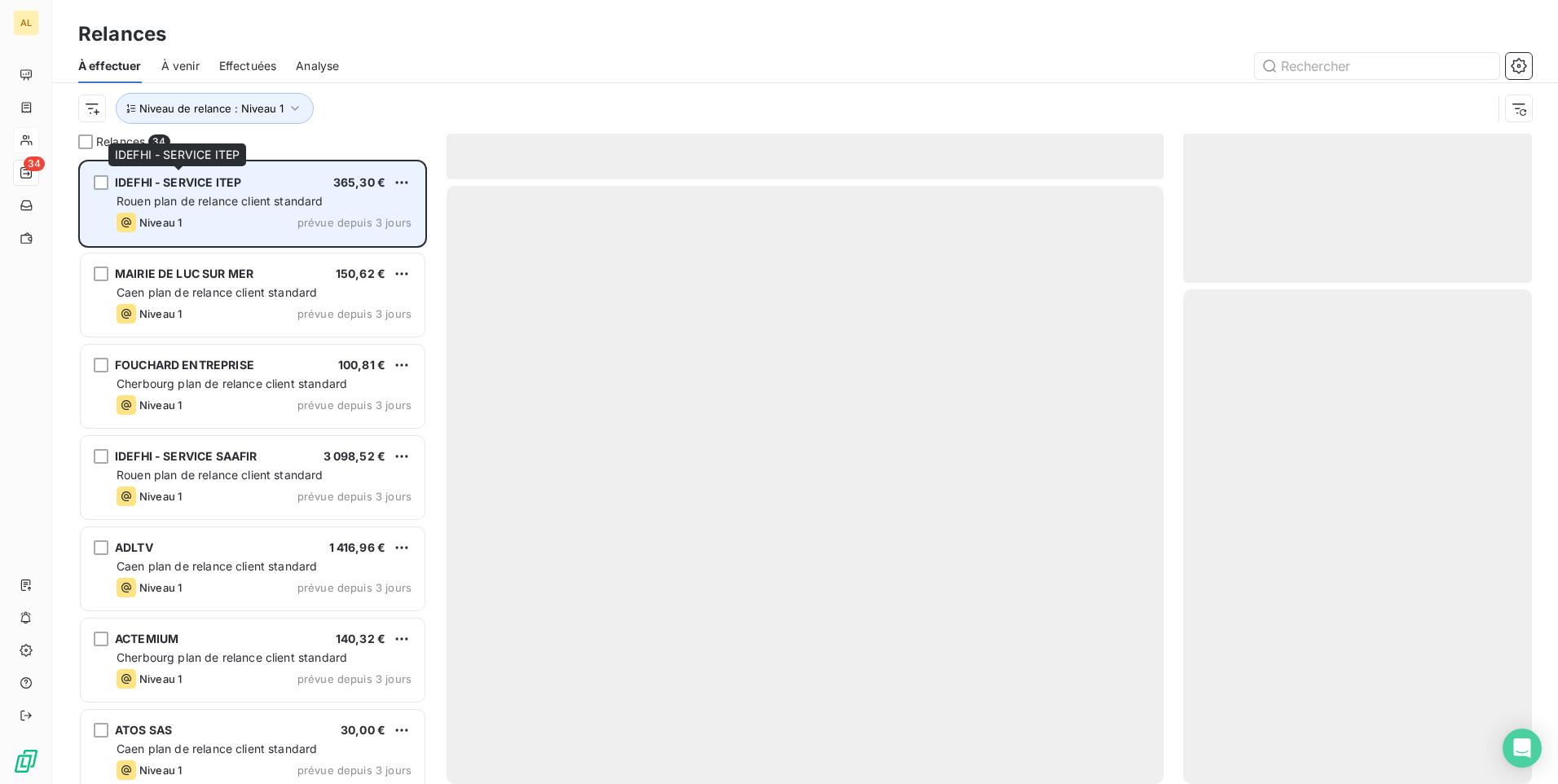
click at [196, 186] on span "IDEFHI - SERVICE ITEP" at bounding box center [177, 182] width 126 height 14
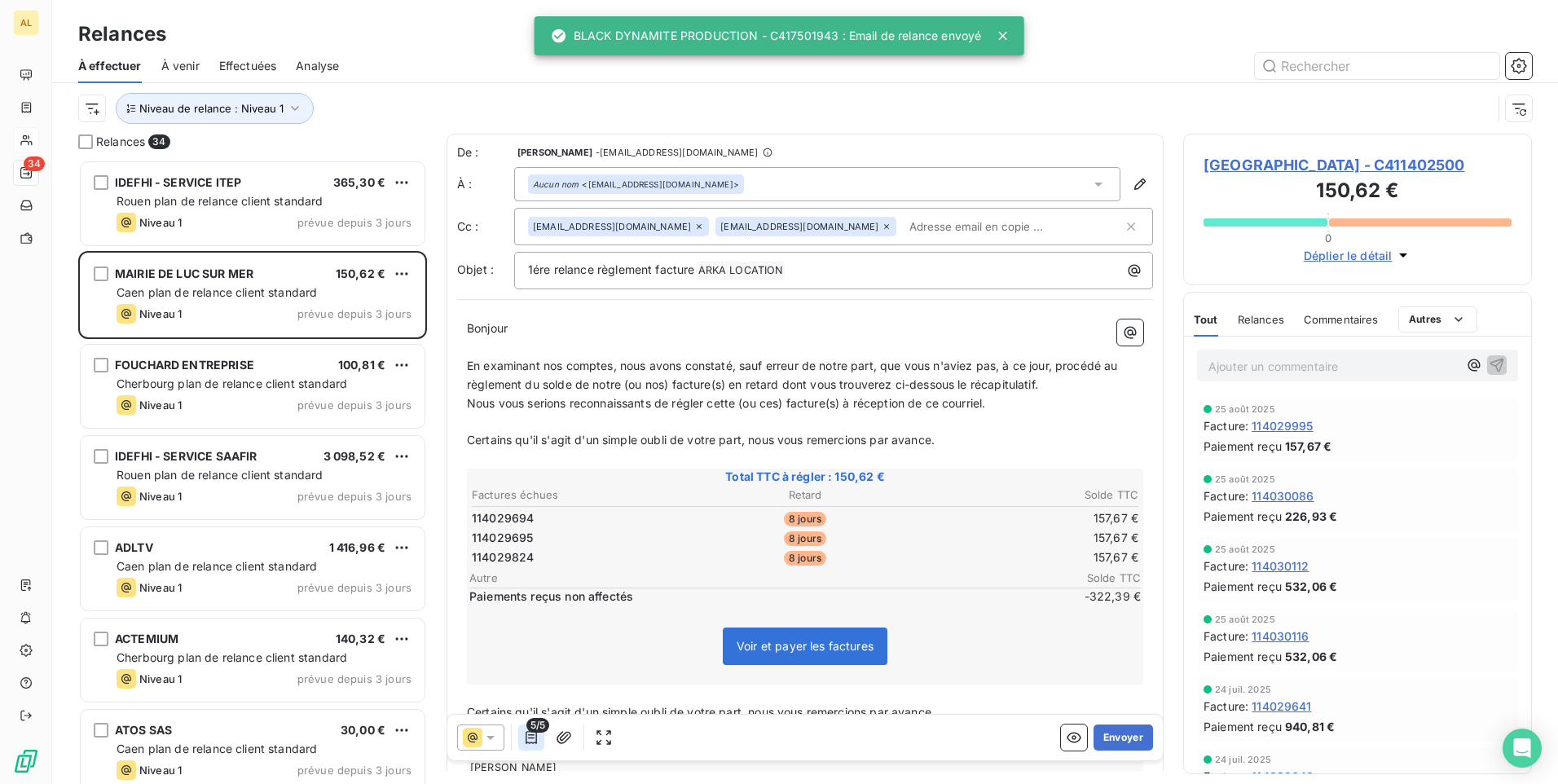
click at [527, 741] on icon "button" at bounding box center [532, 738] width 17 height 17
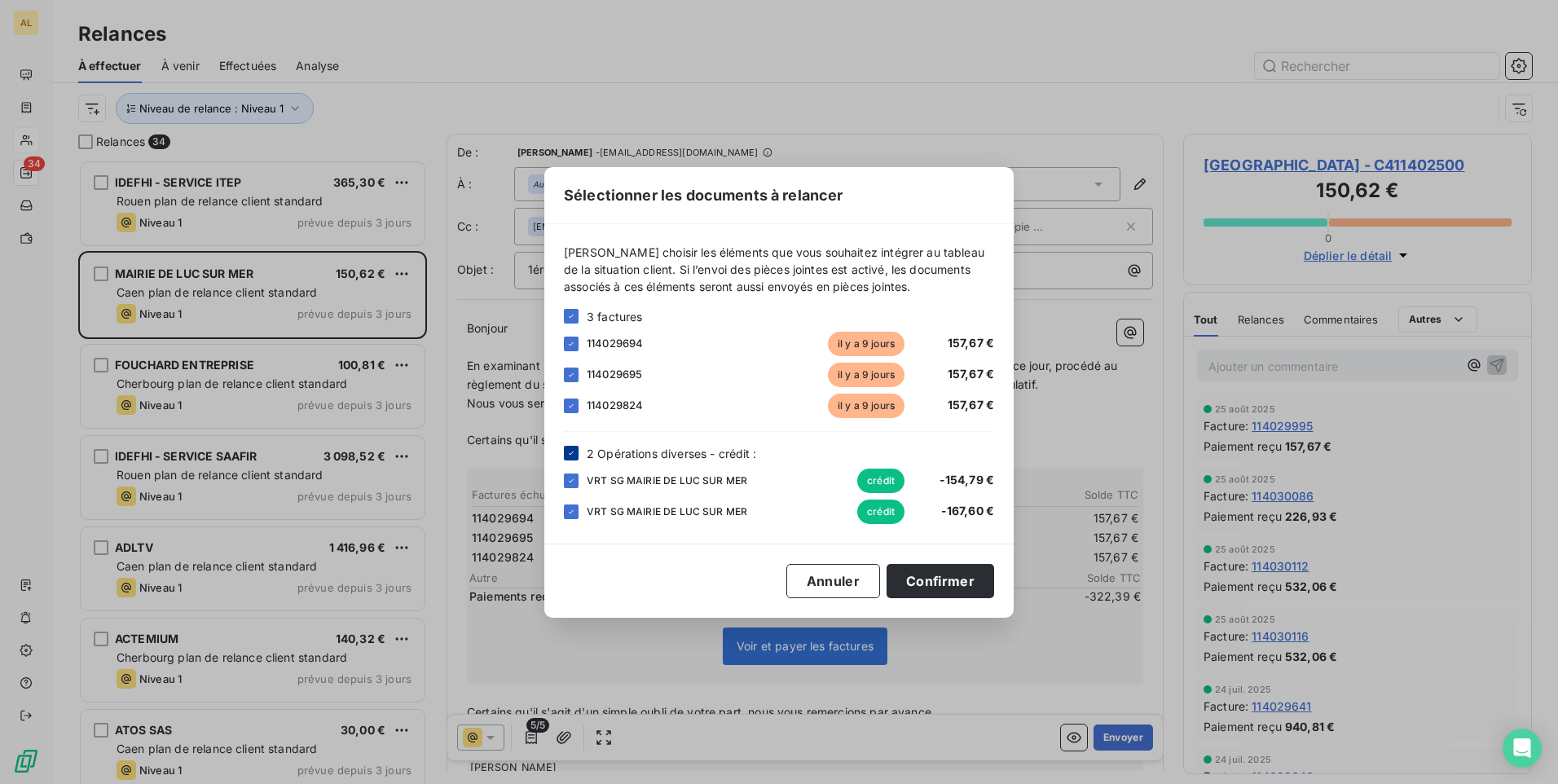
click at [570, 455] on icon at bounding box center [572, 453] width 10 height 10
click at [929, 575] on button "Confirmer" at bounding box center [940, 581] width 108 height 34
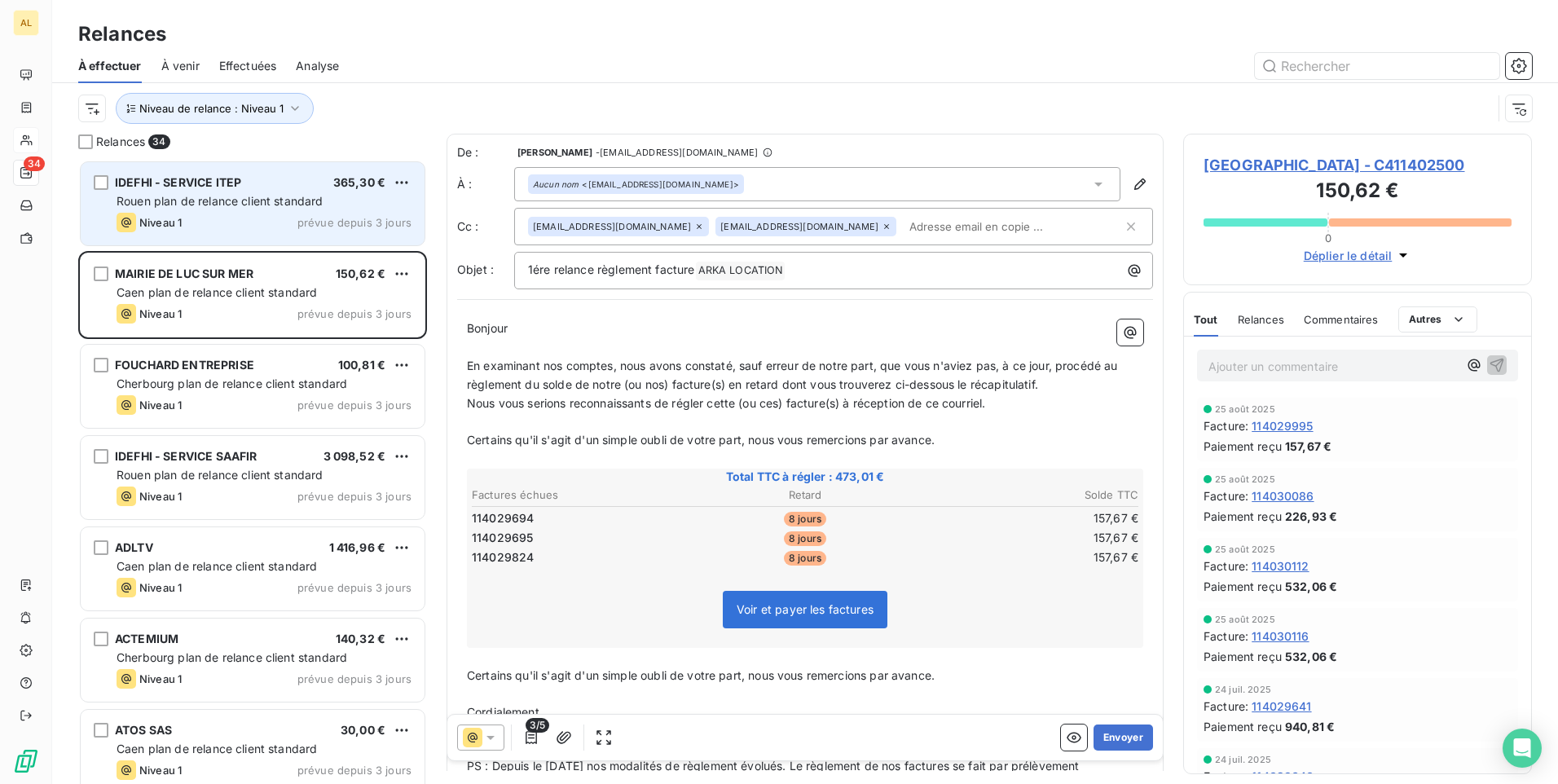
click at [218, 211] on div "IDEFHI - SERVICE ITEP 365,30 € Rouen plan de relance client standard Niveau 1 p…" at bounding box center [252, 203] width 344 height 83
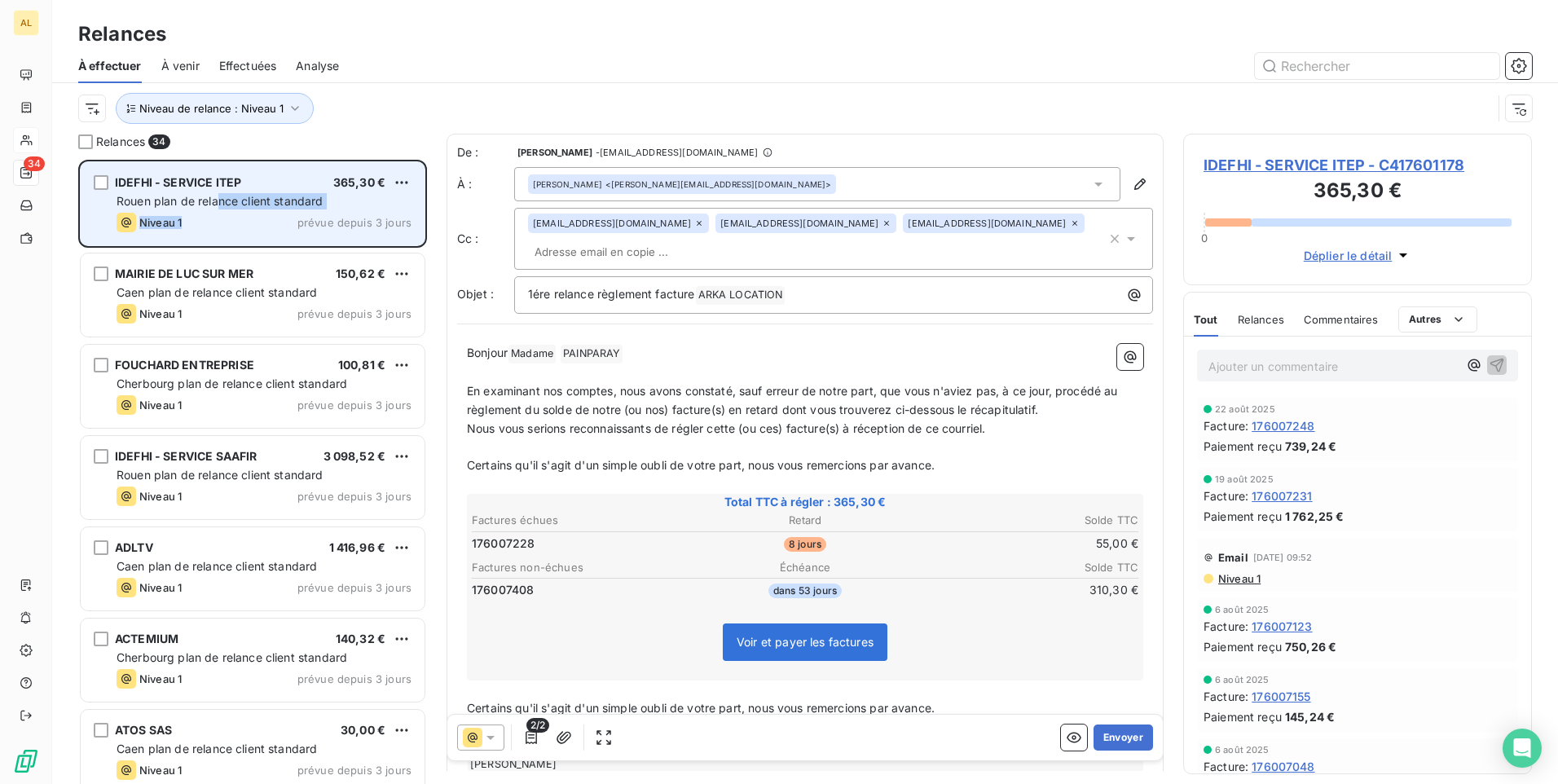
click at [218, 210] on div "IDEFHI - SERVICE ITEP 365,30 € Rouen plan de relance client standard Niveau 1 p…" at bounding box center [252, 203] width 344 height 83
click at [421, 180] on div "IDEFHI - SERVICE ITEP 365,30 € Rouen plan de relance client standard Niveau 1 p…" at bounding box center [252, 203] width 344 height 83
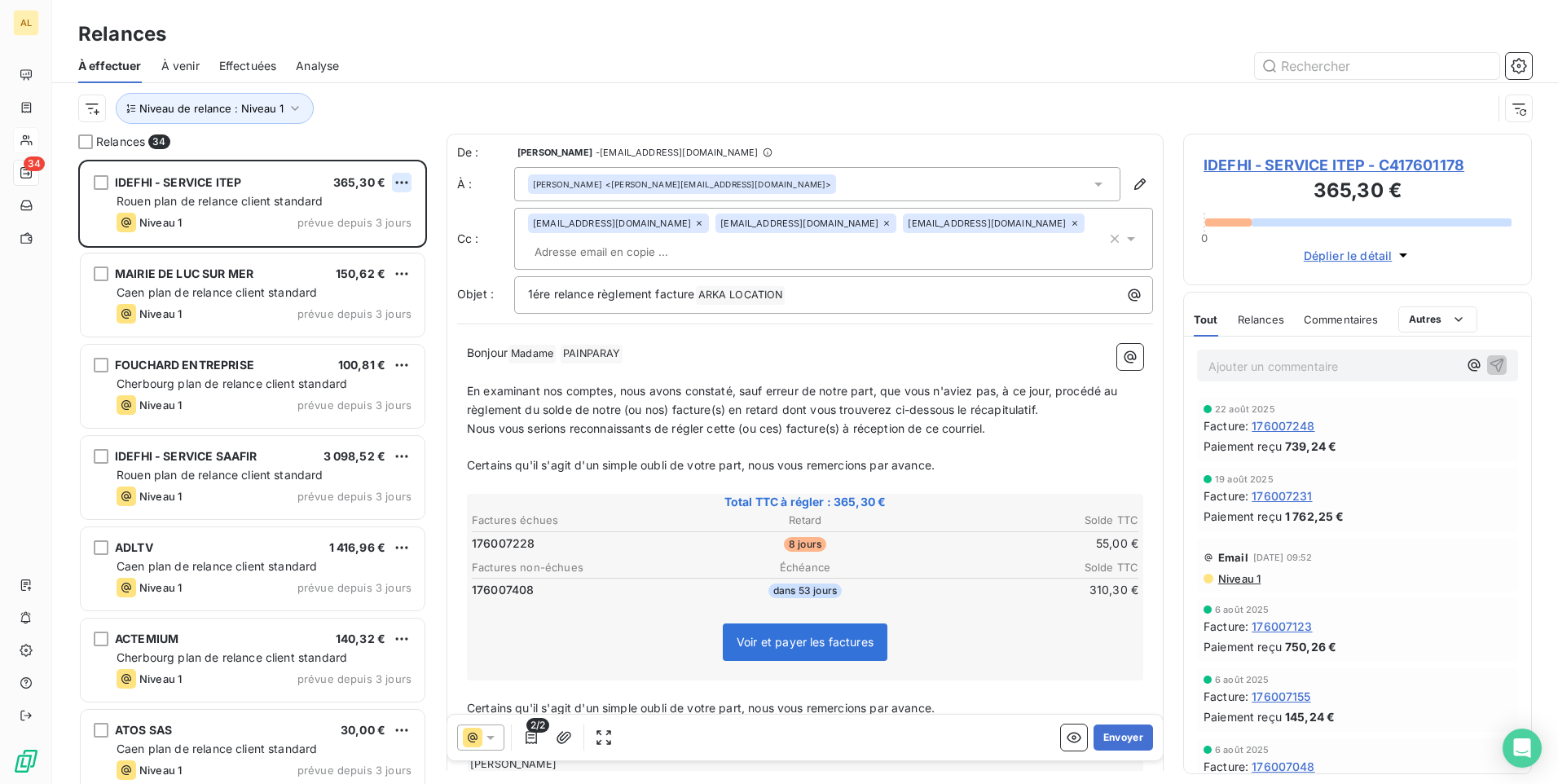
click at [405, 185] on html "AL 34 Relances À effectuer À venir Effectuées Analyse Niveau de relance : Nivea…" at bounding box center [779, 392] width 1558 height 784
click at [364, 245] on div "Passer cette action" at bounding box center [331, 244] width 146 height 26
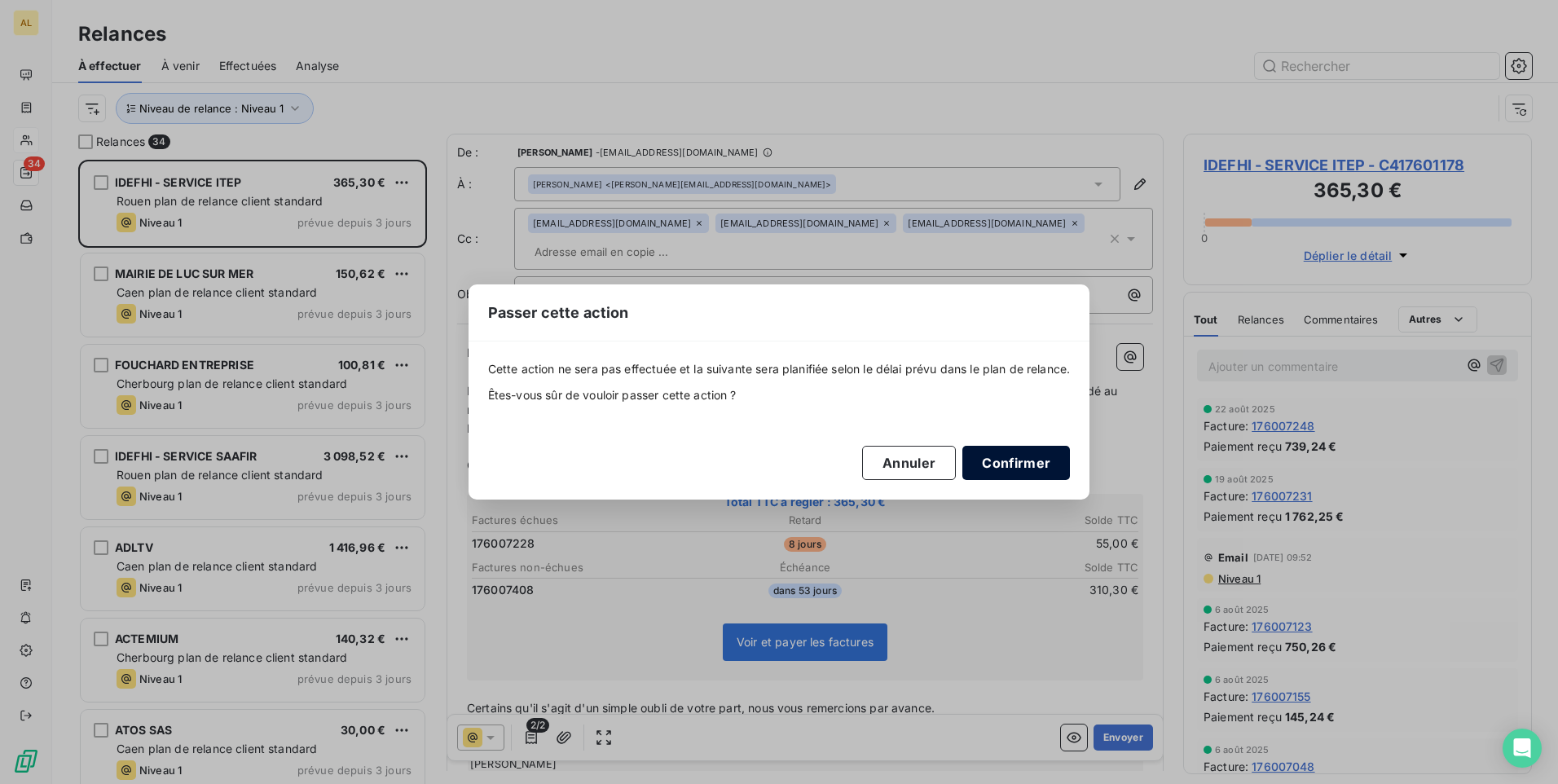
click at [1026, 462] on button "Confirmer" at bounding box center [1016, 462] width 108 height 34
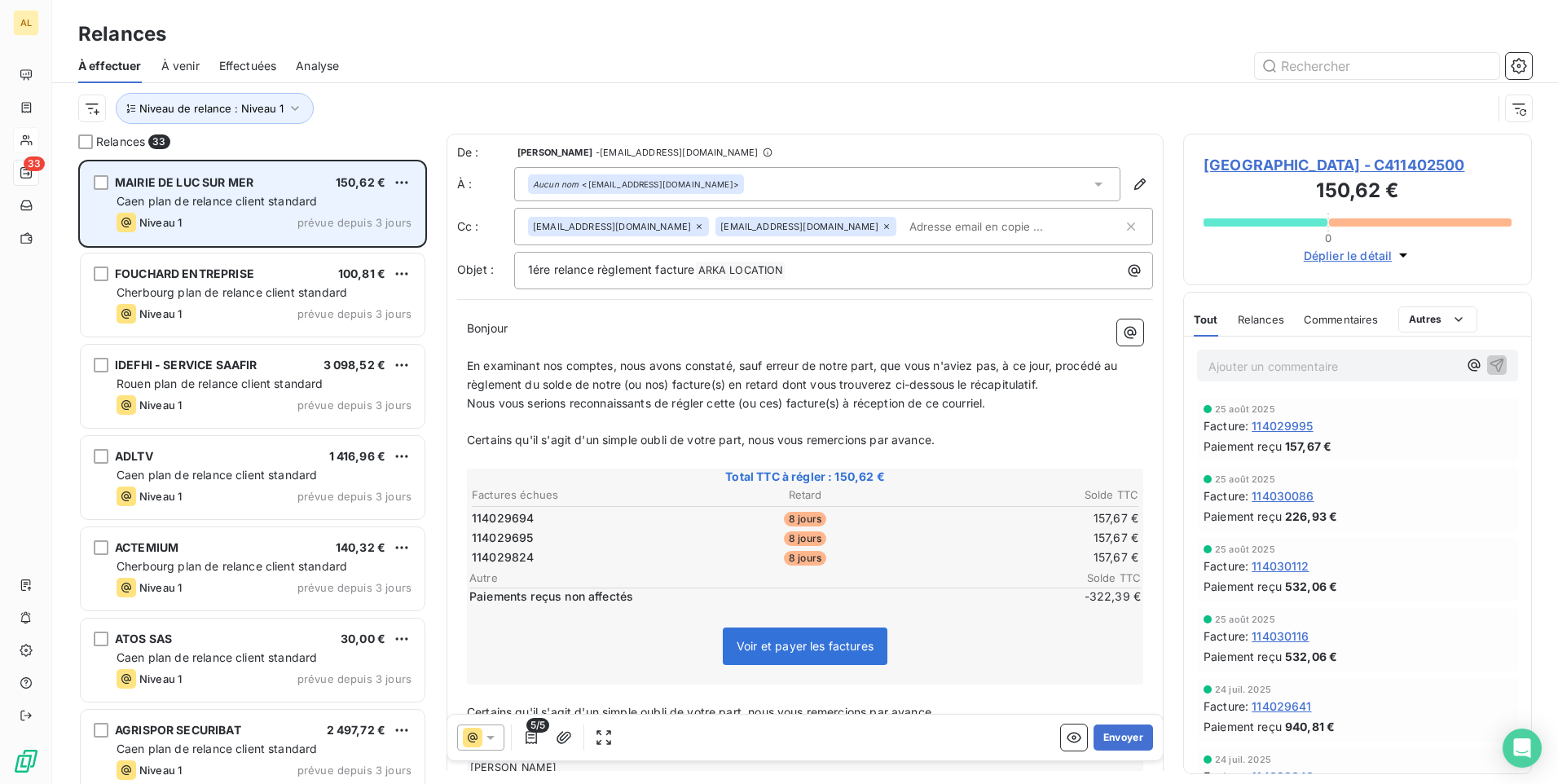
click at [195, 212] on div "Niveau 1 prévue depuis 3 jours" at bounding box center [263, 221] width 295 height 19
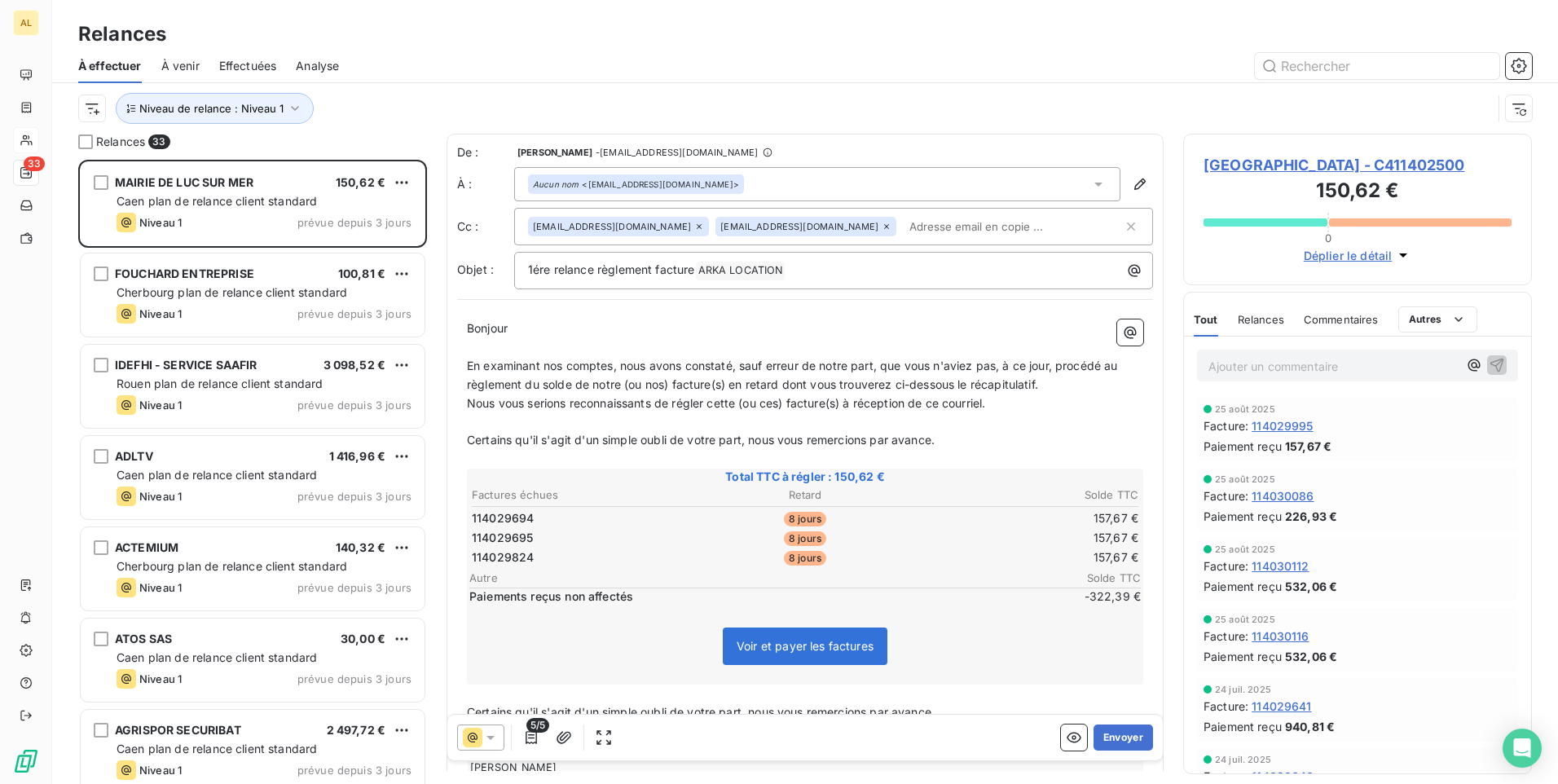
click at [529, 731] on span "5/5" at bounding box center [537, 725] width 23 height 15
click at [531, 736] on icon "button" at bounding box center [532, 738] width 17 height 17
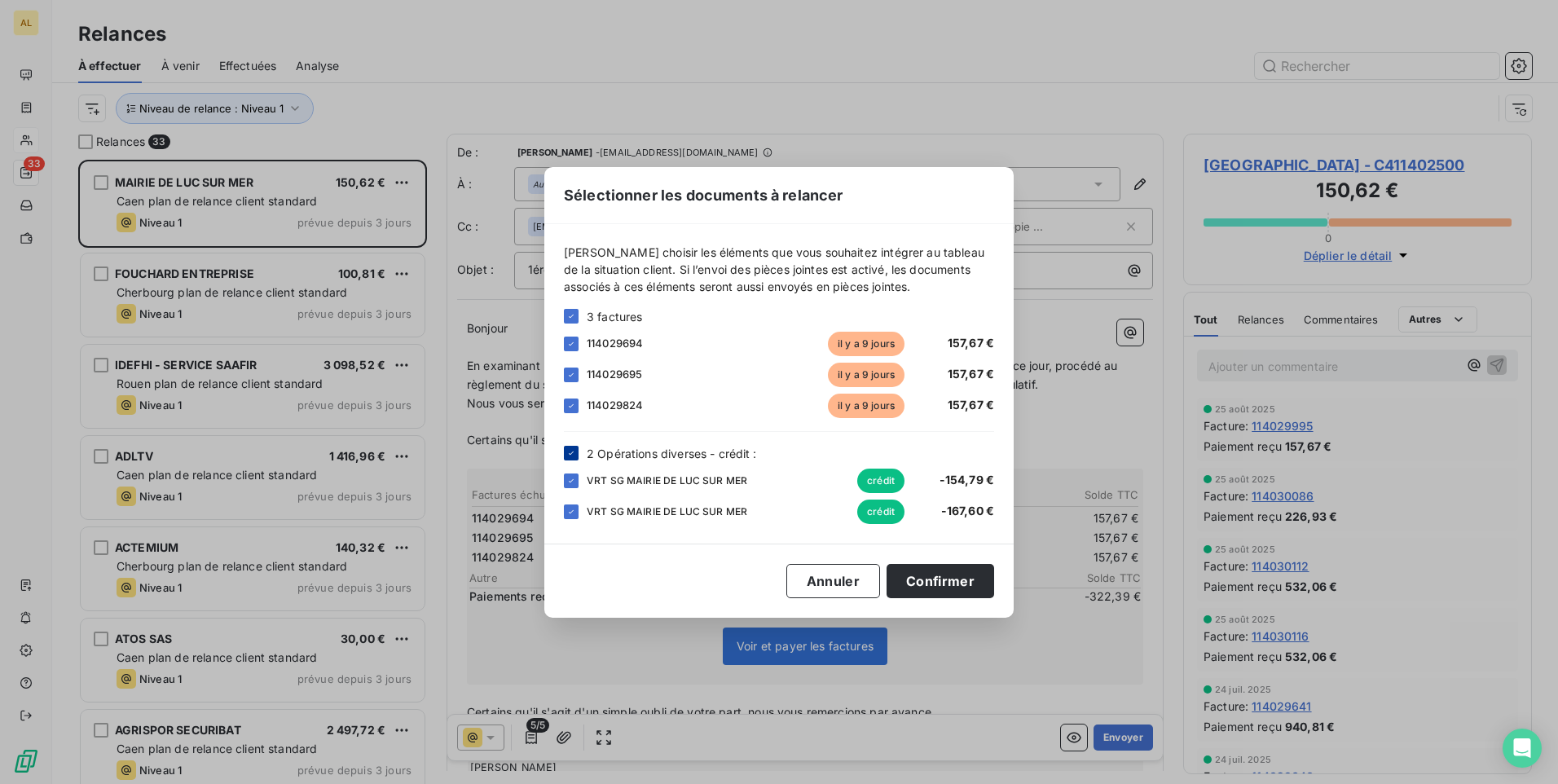
click at [570, 453] on icon at bounding box center [572, 453] width 10 height 10
click at [929, 581] on button "Confirmer" at bounding box center [940, 581] width 108 height 34
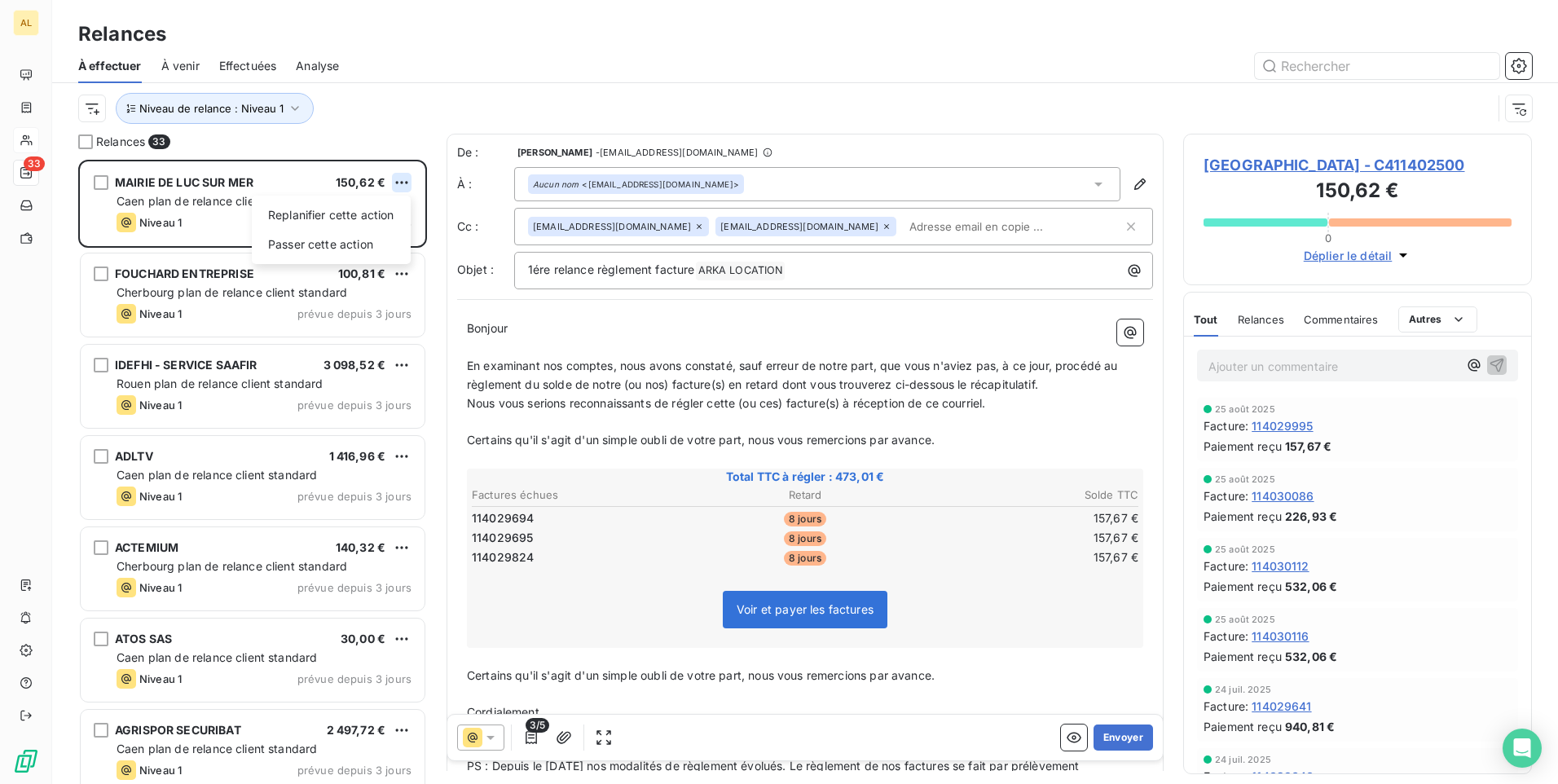
click at [401, 184] on html "AL 33 Relances À effectuer À venir Effectuées Analyse Niveau de relance : Nivea…" at bounding box center [779, 392] width 1558 height 784
click at [359, 243] on div "Passer cette action" at bounding box center [331, 244] width 146 height 26
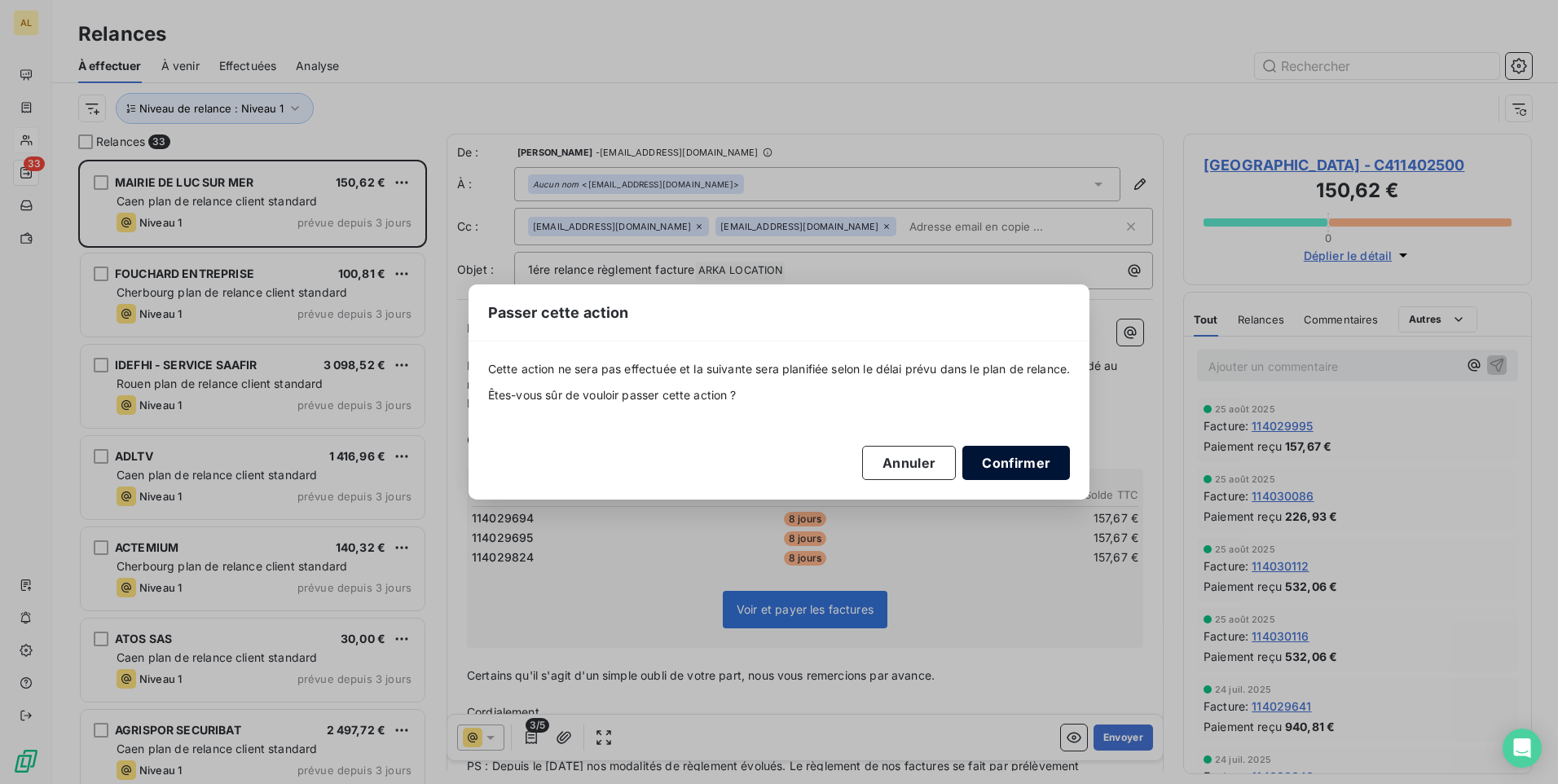
click at [1024, 451] on button "Confirmer" at bounding box center [1016, 462] width 108 height 34
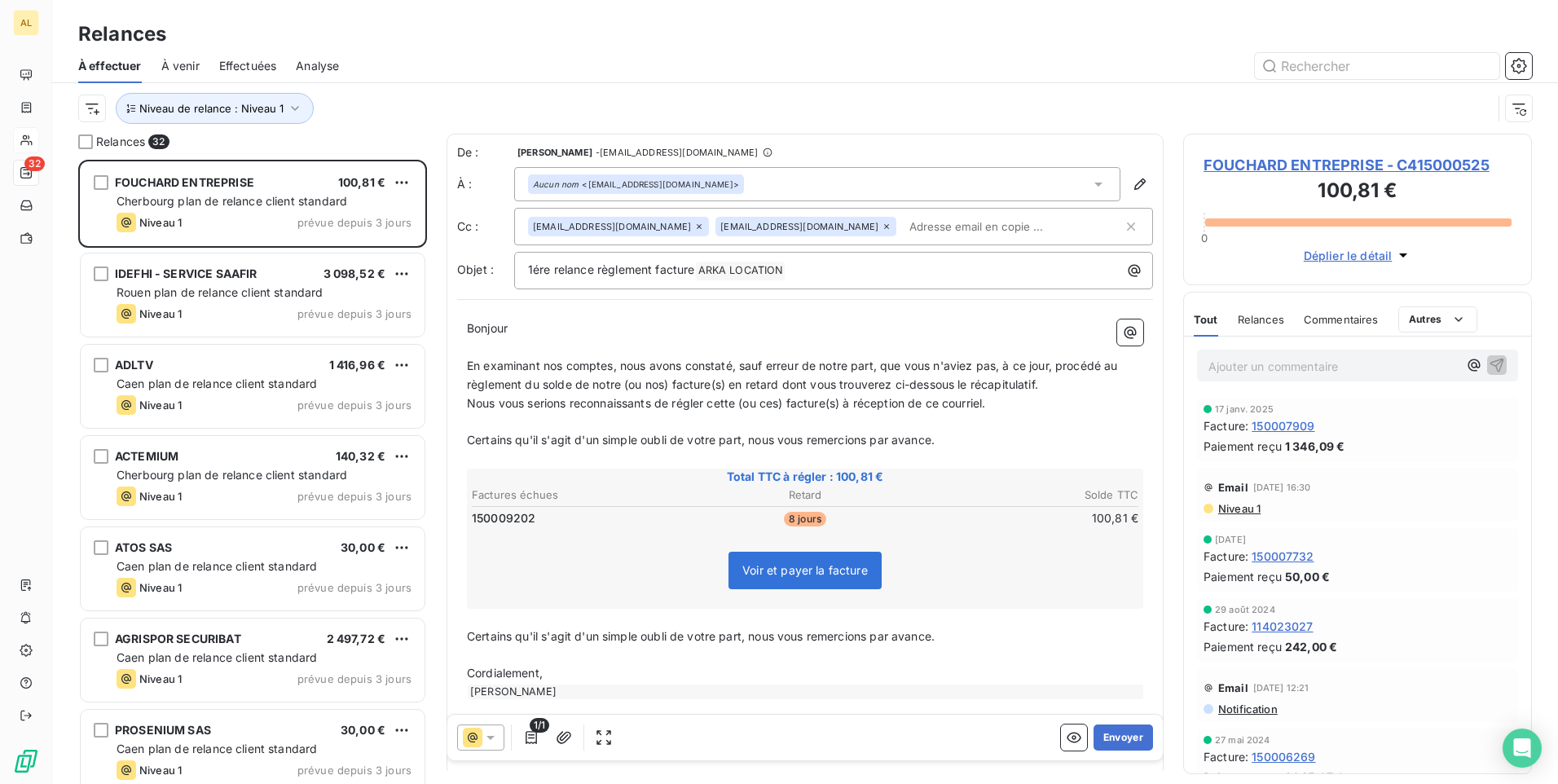
click at [151, 179] on span "FOUCHARD ENTREPRISE" at bounding box center [184, 182] width 140 height 14
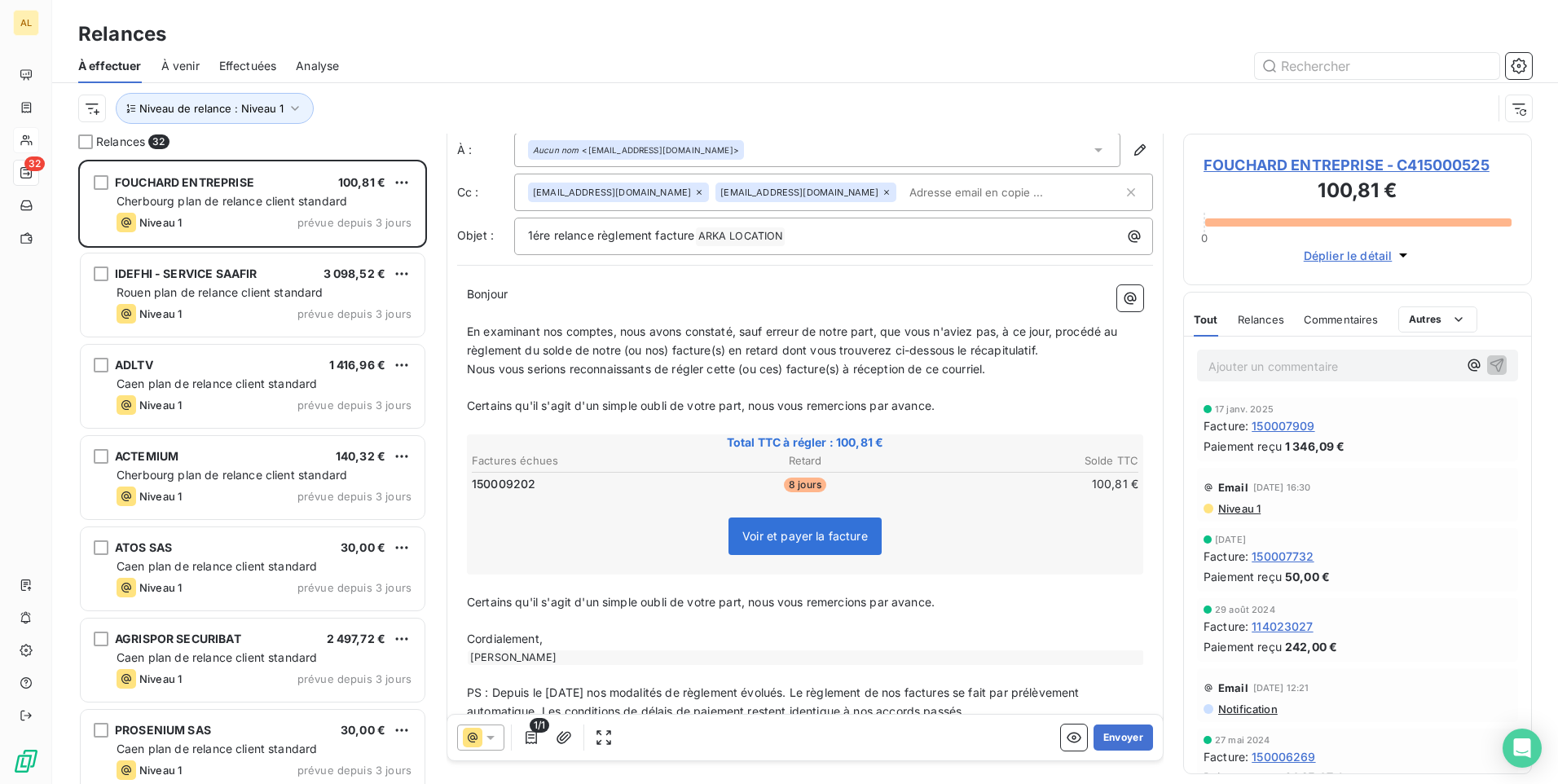
scroll to position [73, 0]
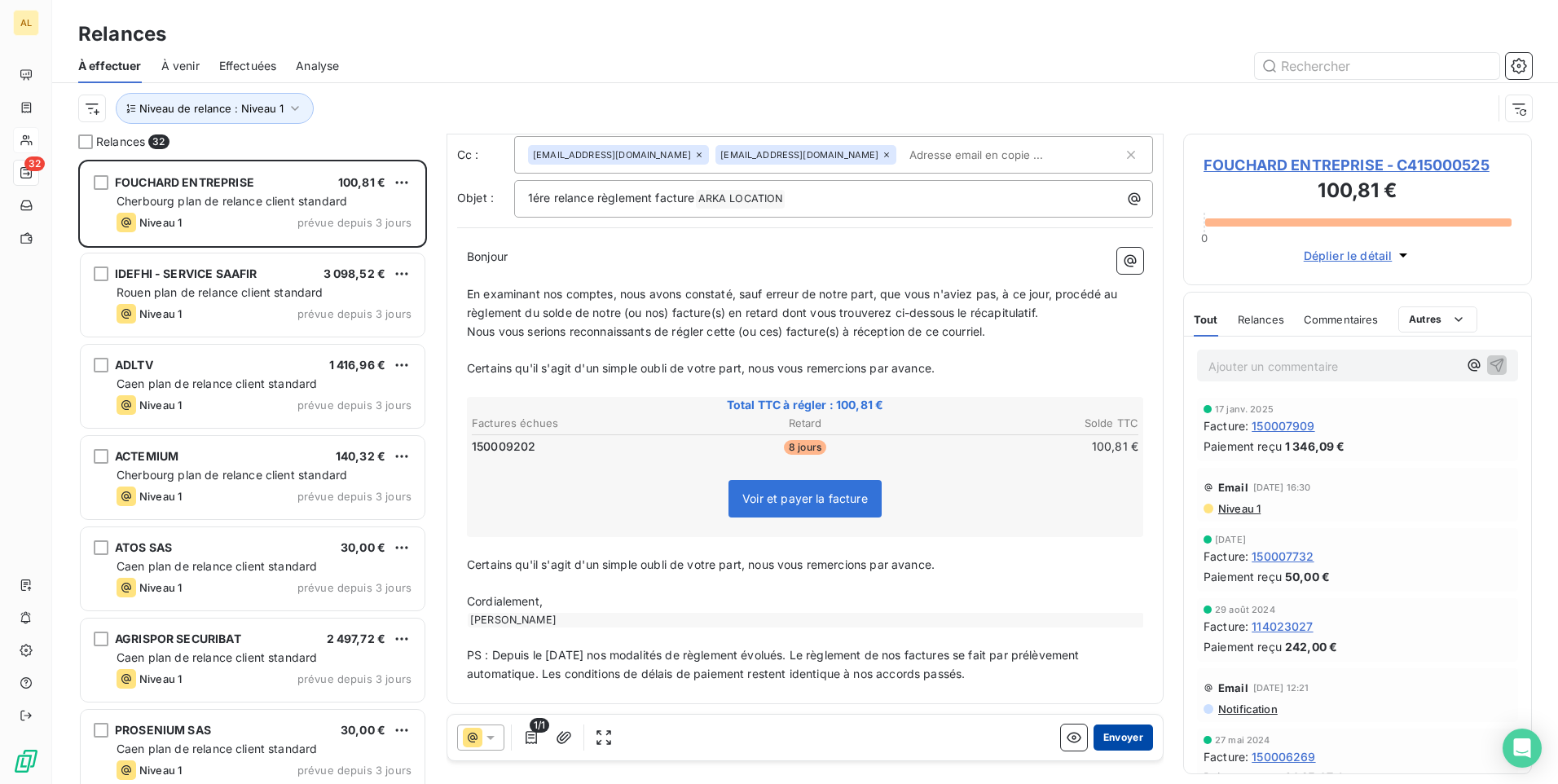
click at [1125, 744] on button "Envoyer" at bounding box center [1123, 737] width 59 height 26
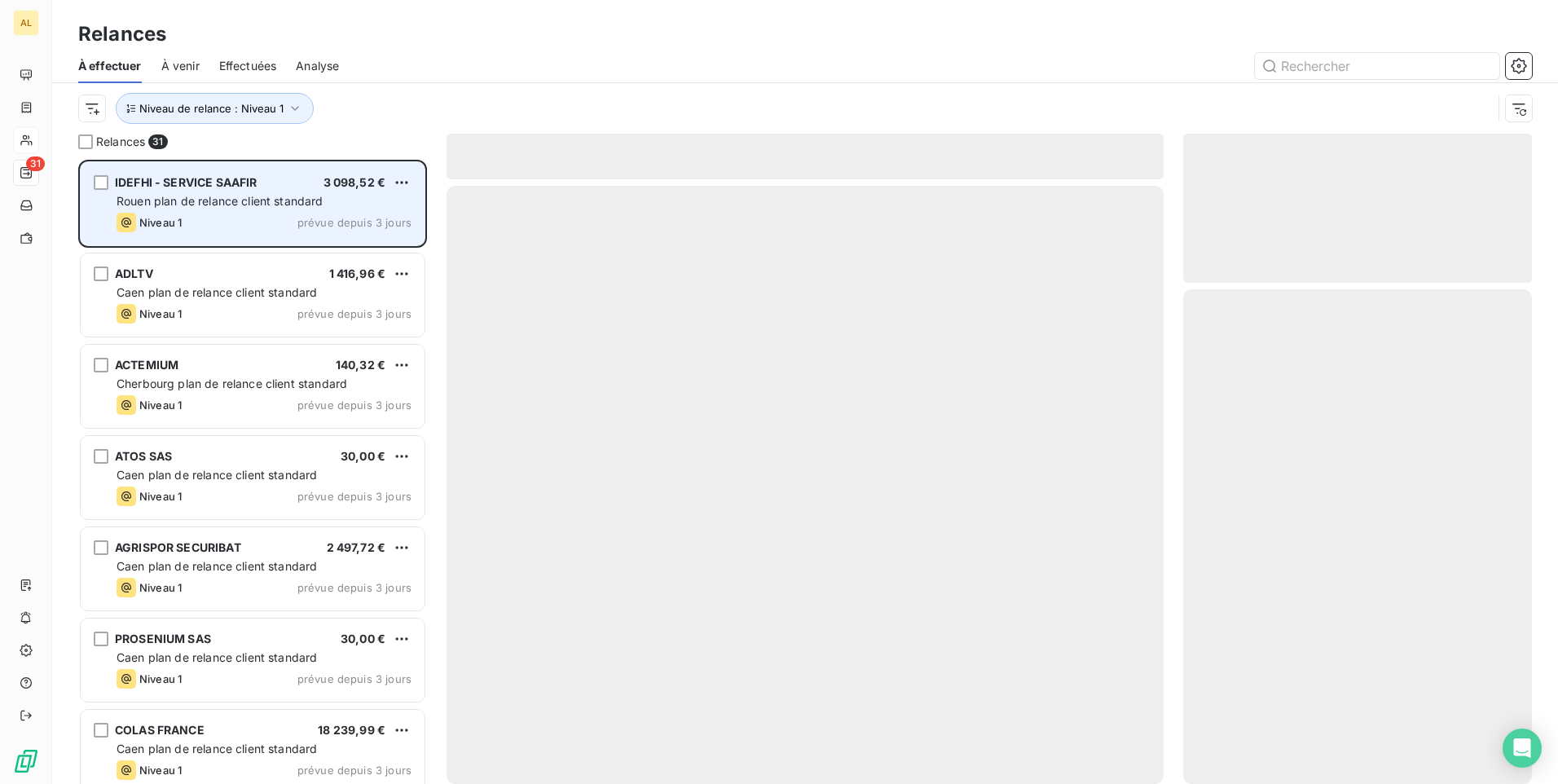
click at [232, 202] on span "Rouen plan de relance client standard" at bounding box center [220, 201] width 207 height 14
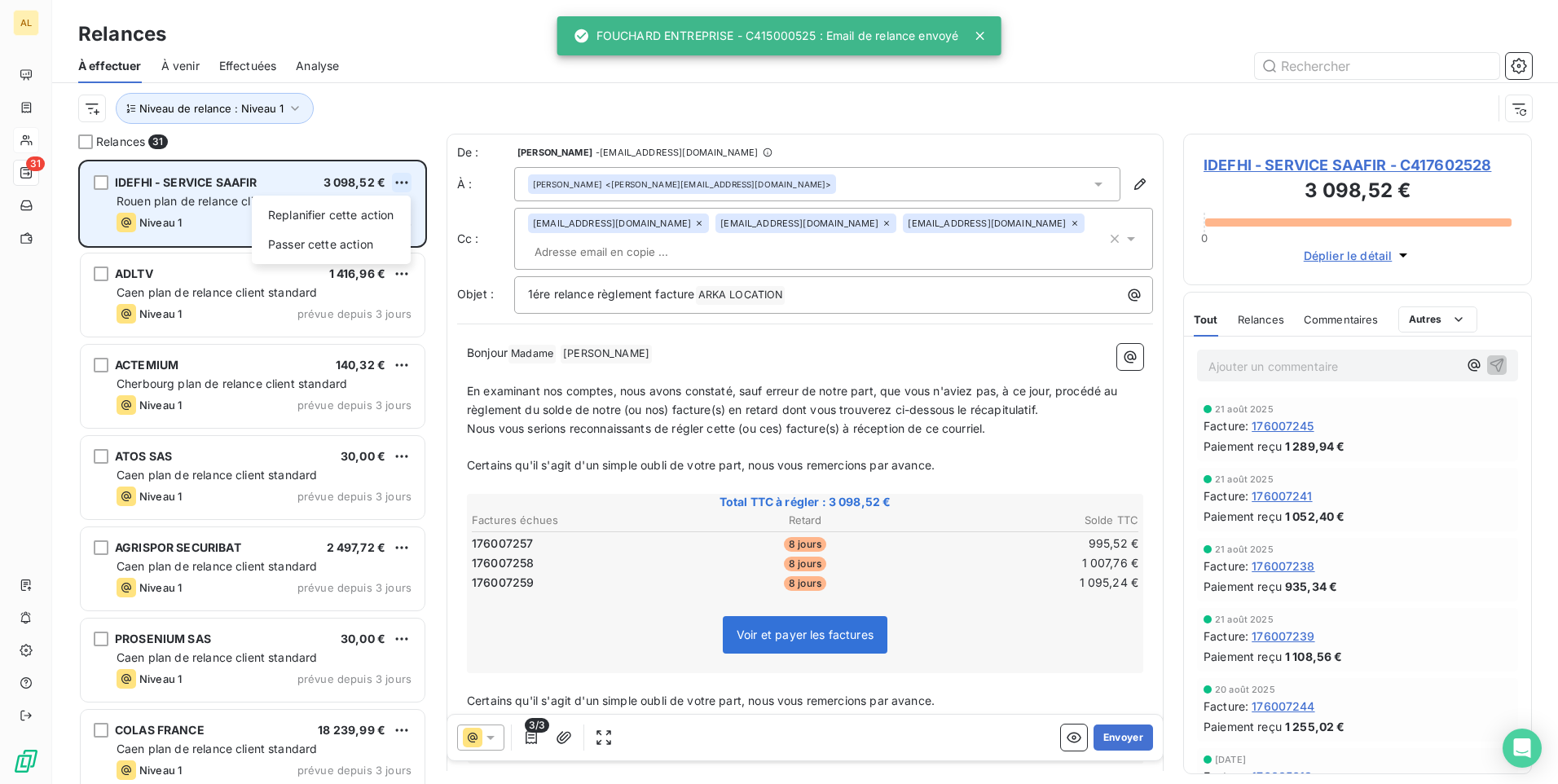
click at [399, 181] on html "AL 31 Relances À effectuer À venir Effectuées Analyse Niveau de relance : Nivea…" at bounding box center [779, 392] width 1558 height 784
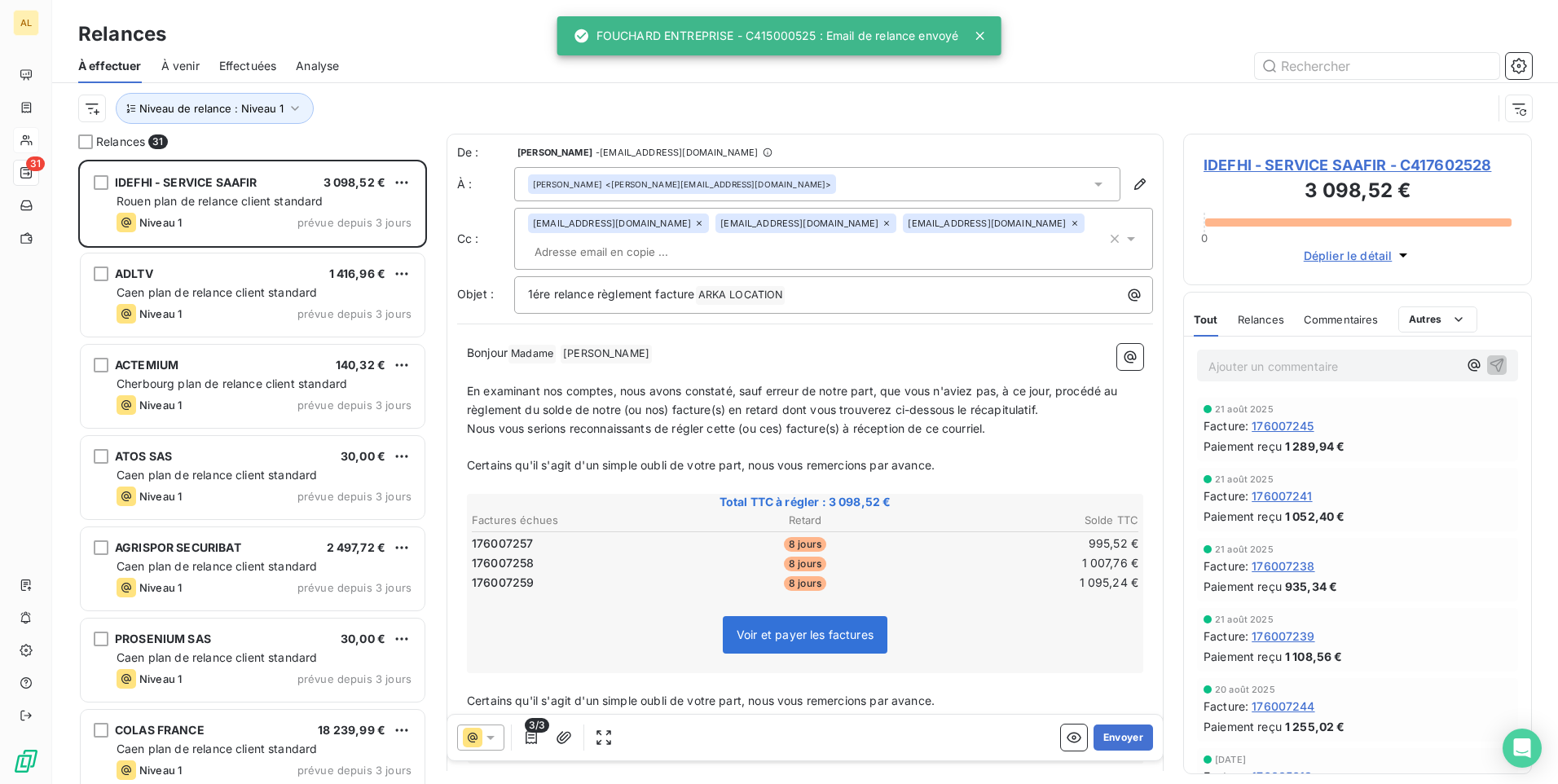
click at [216, 228] on html "AL 31 Relances À effectuer À venir Effectuées Analyse Niveau de relance : Nivea…" at bounding box center [779, 392] width 1558 height 784
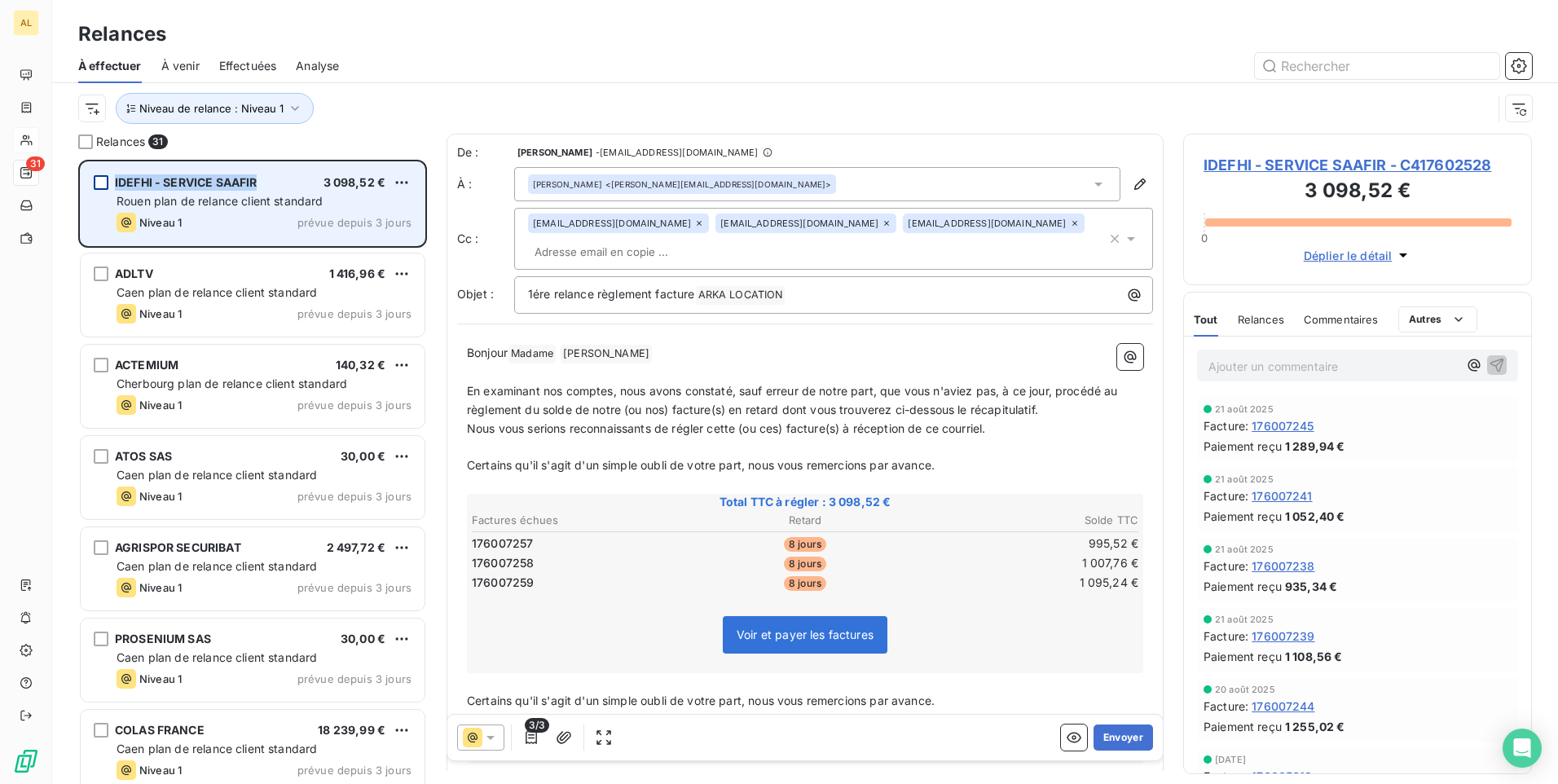
drag, startPoint x: 255, startPoint y: 183, endPoint x: 106, endPoint y: 180, distance: 149.0
click at [116, 180] on div "IDEFHI - SERVICE SAAFIR 3 098,52 €" at bounding box center [263, 183] width 295 height 15
drag, startPoint x: 106, startPoint y: 180, endPoint x: 167, endPoint y: 192, distance: 62.2
drag, startPoint x: 167, startPoint y: 192, endPoint x: 155, endPoint y: 184, distance: 14.4
click at [155, 184] on span "IDEFHI - SERVICE SAAFIR" at bounding box center [186, 182] width 142 height 14
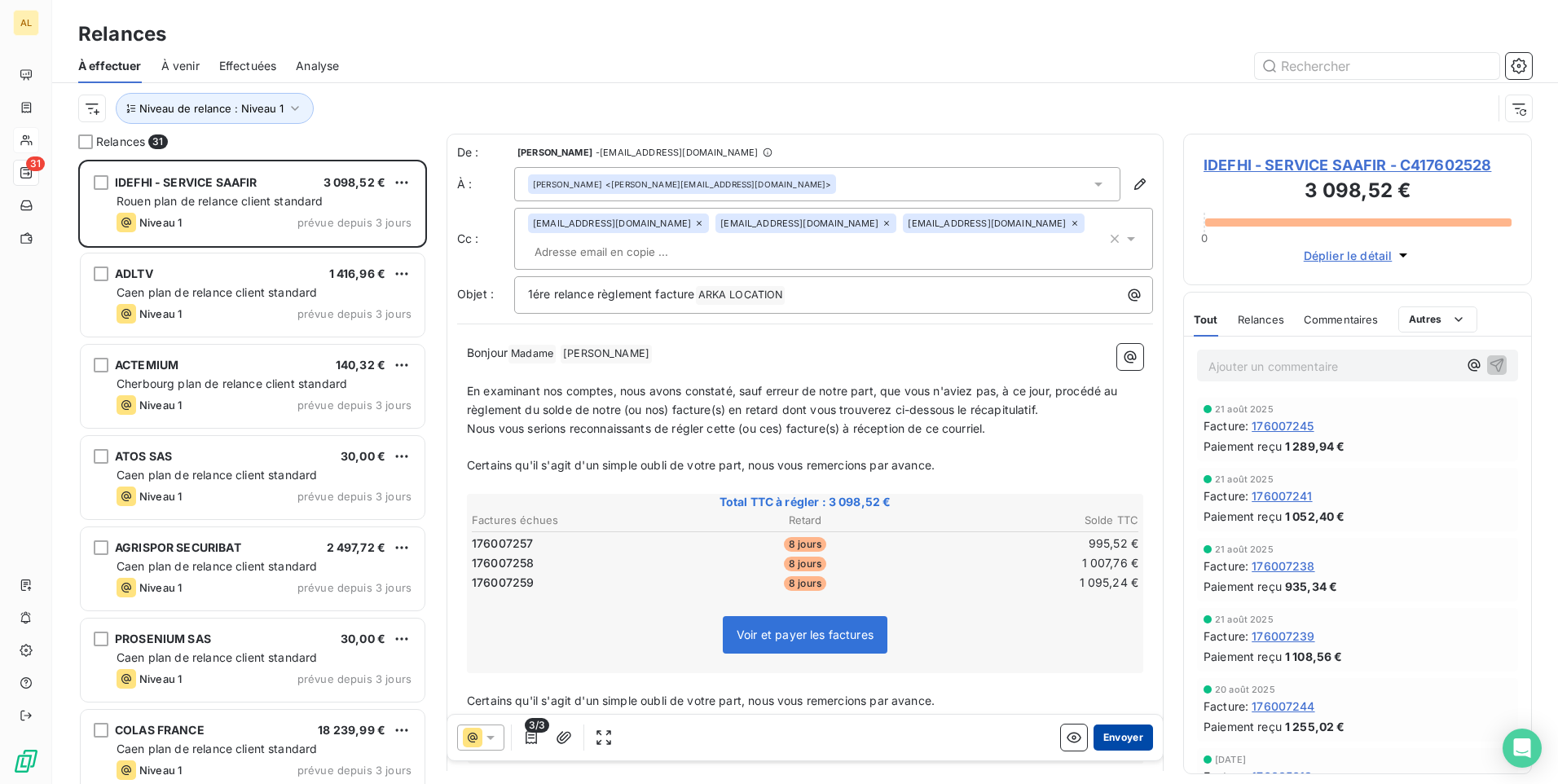
click at [1115, 740] on button "Envoyer" at bounding box center [1123, 737] width 59 height 26
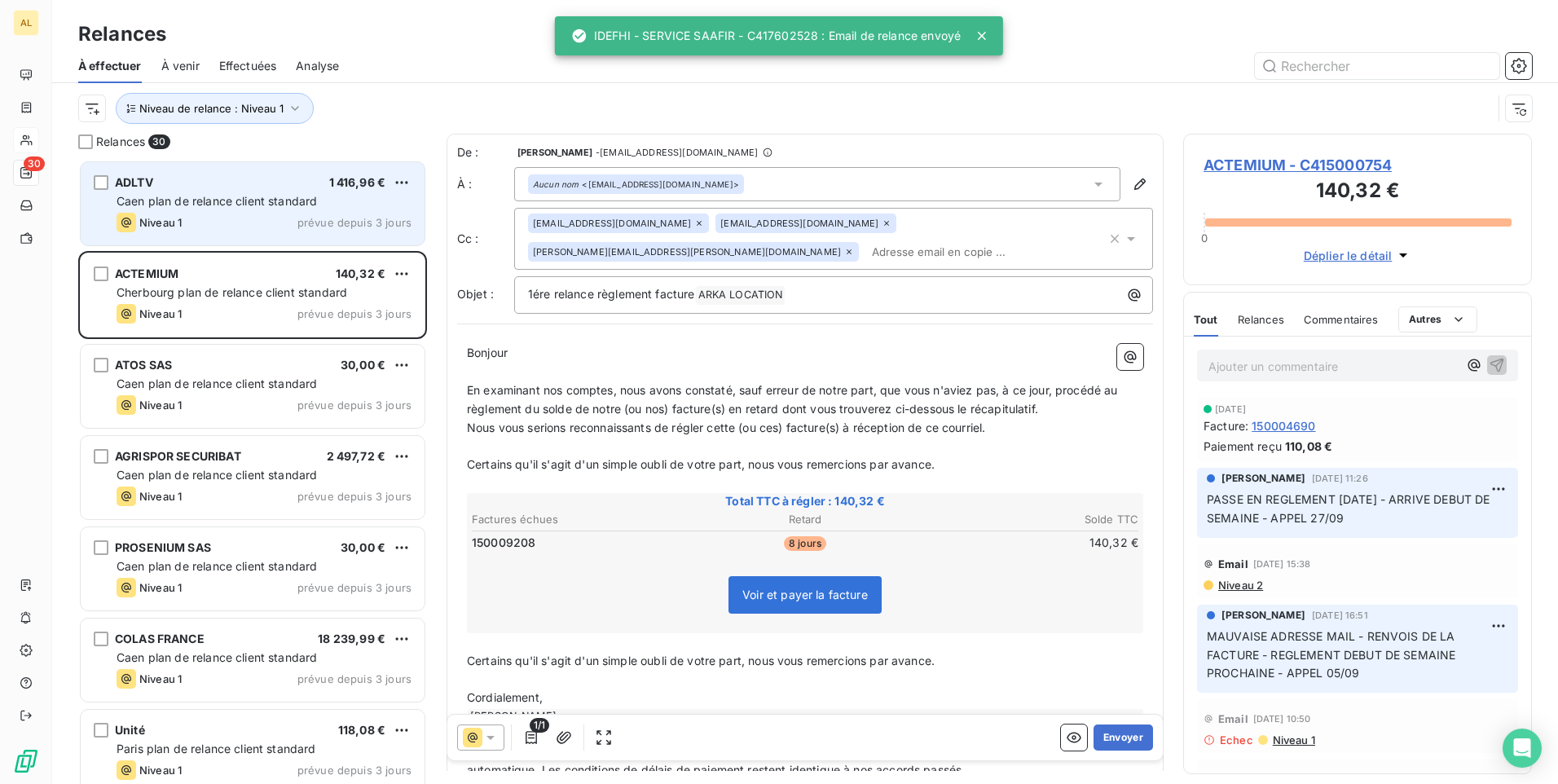
click at [215, 179] on div "ADLTV 1 416,96 €" at bounding box center [263, 183] width 295 height 15
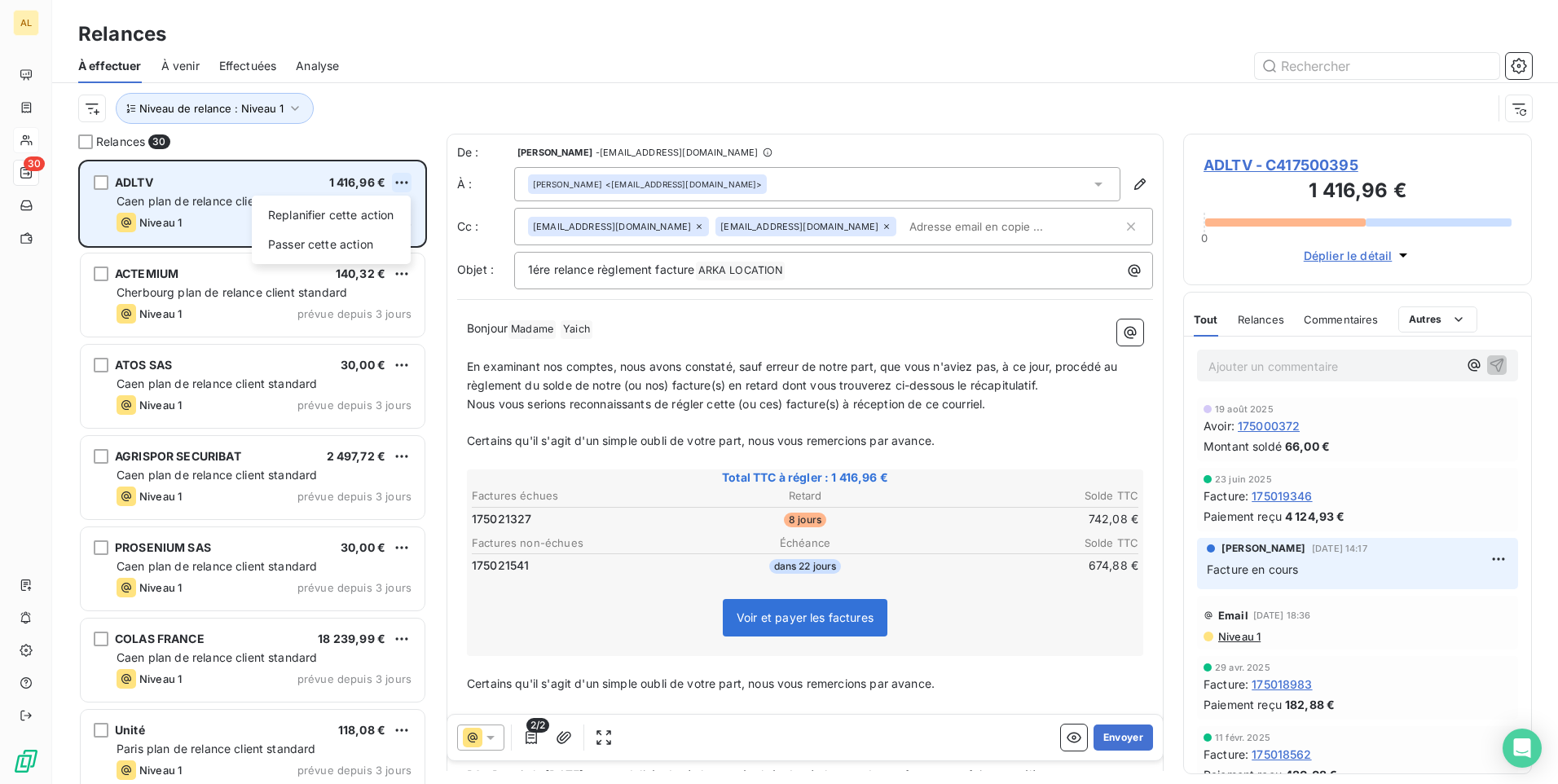
click at [406, 177] on html "AL 30 Relances À effectuer À venir Effectuées Analyse Niveau de relance : Nivea…" at bounding box center [779, 392] width 1558 height 784
click at [395, 243] on div "Passer cette action" at bounding box center [331, 244] width 146 height 26
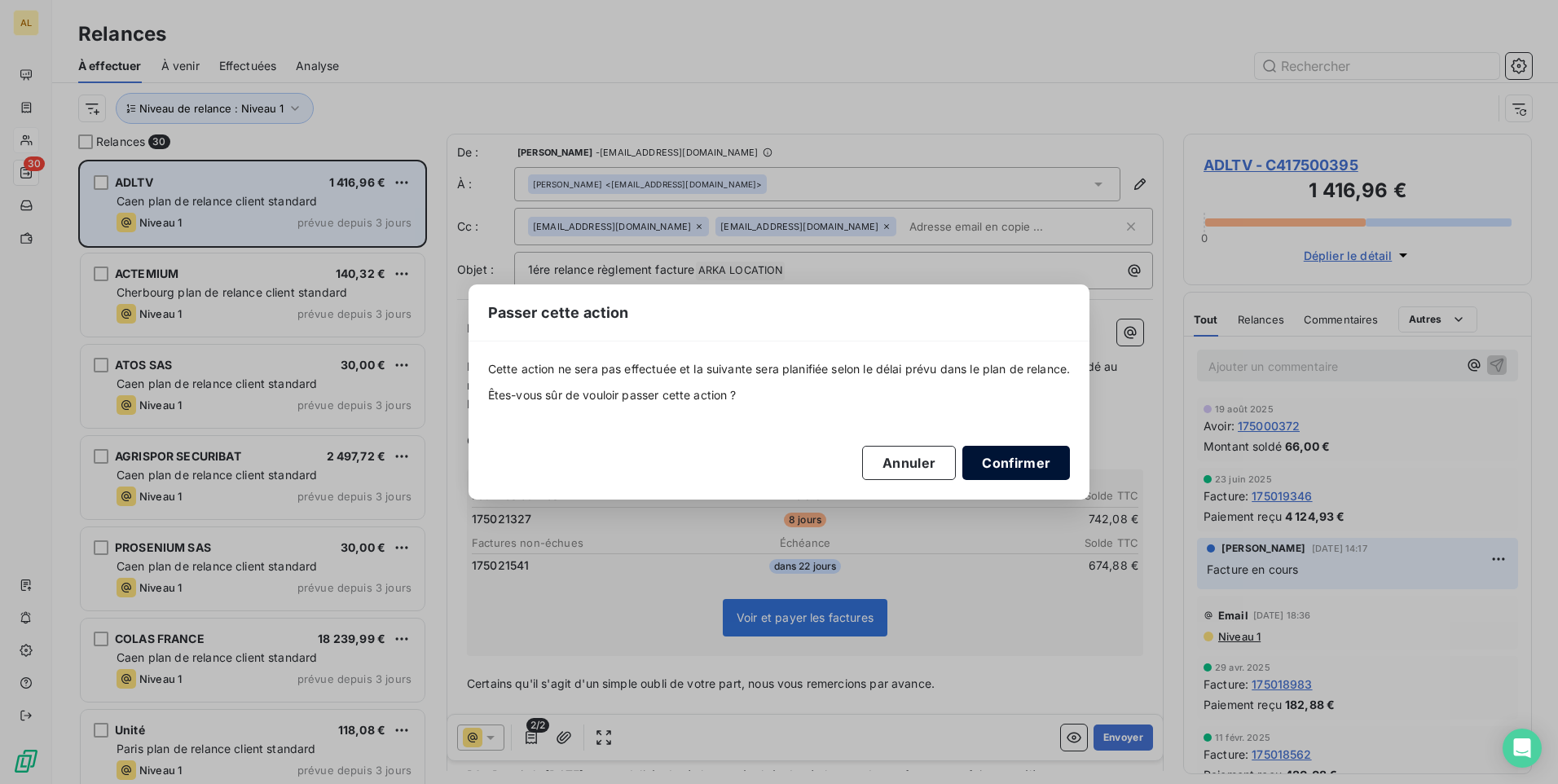
click at [1040, 461] on button "Confirmer" at bounding box center [1016, 462] width 108 height 34
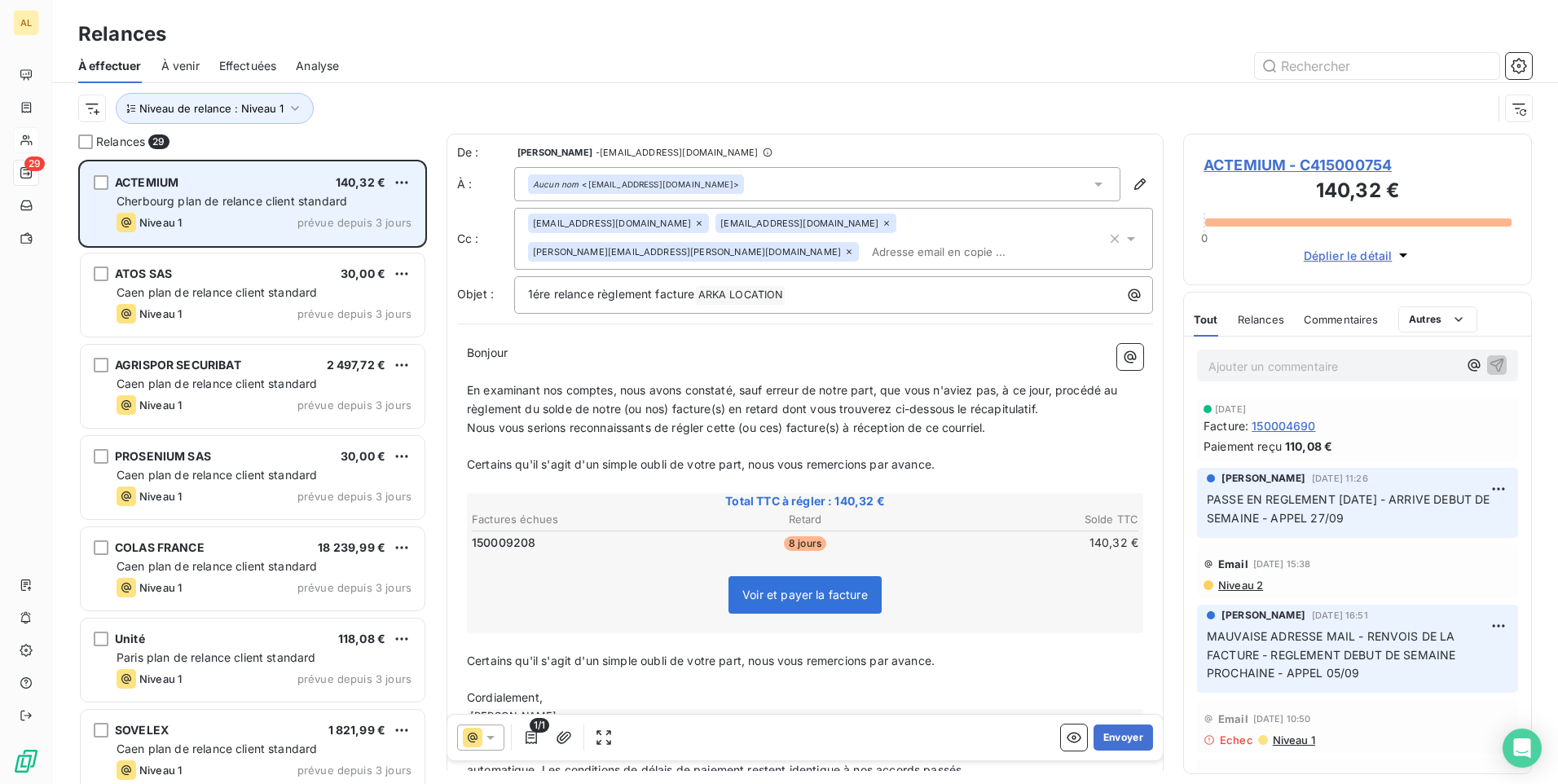
click at [227, 188] on div "ACTEMIUM 140,32 €" at bounding box center [263, 183] width 295 height 15
click at [400, 182] on html "AL 29 Relances À effectuer À venir Effectuées Analyse Niveau de relance : Nivea…" at bounding box center [779, 392] width 1558 height 784
click at [381, 242] on div "Passer cette action" at bounding box center [331, 244] width 146 height 26
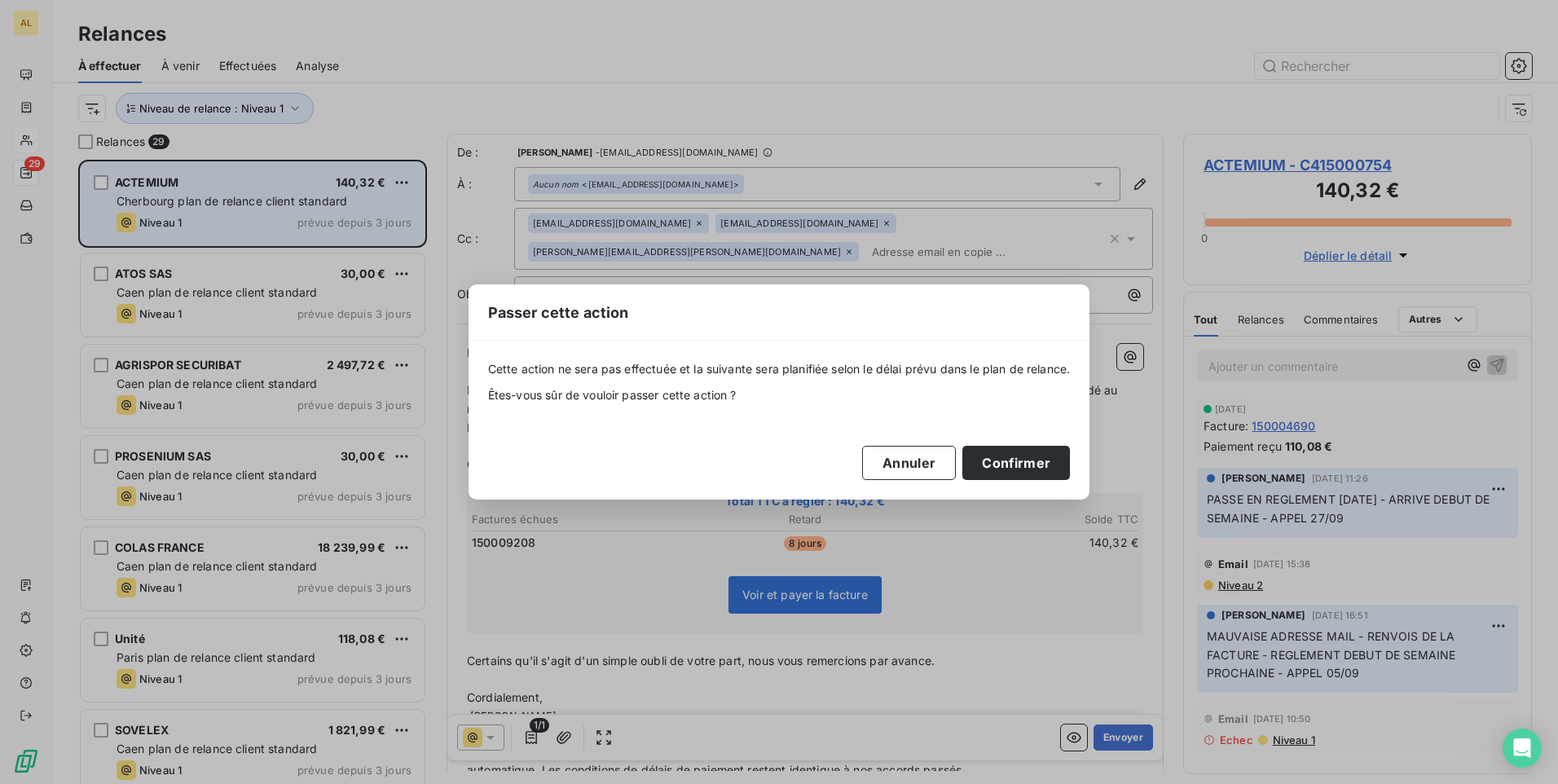
drag, startPoint x: 1026, startPoint y: 451, endPoint x: 950, endPoint y: 437, distance: 77.3
click at [1027, 453] on button "Confirmer" at bounding box center [1016, 462] width 108 height 34
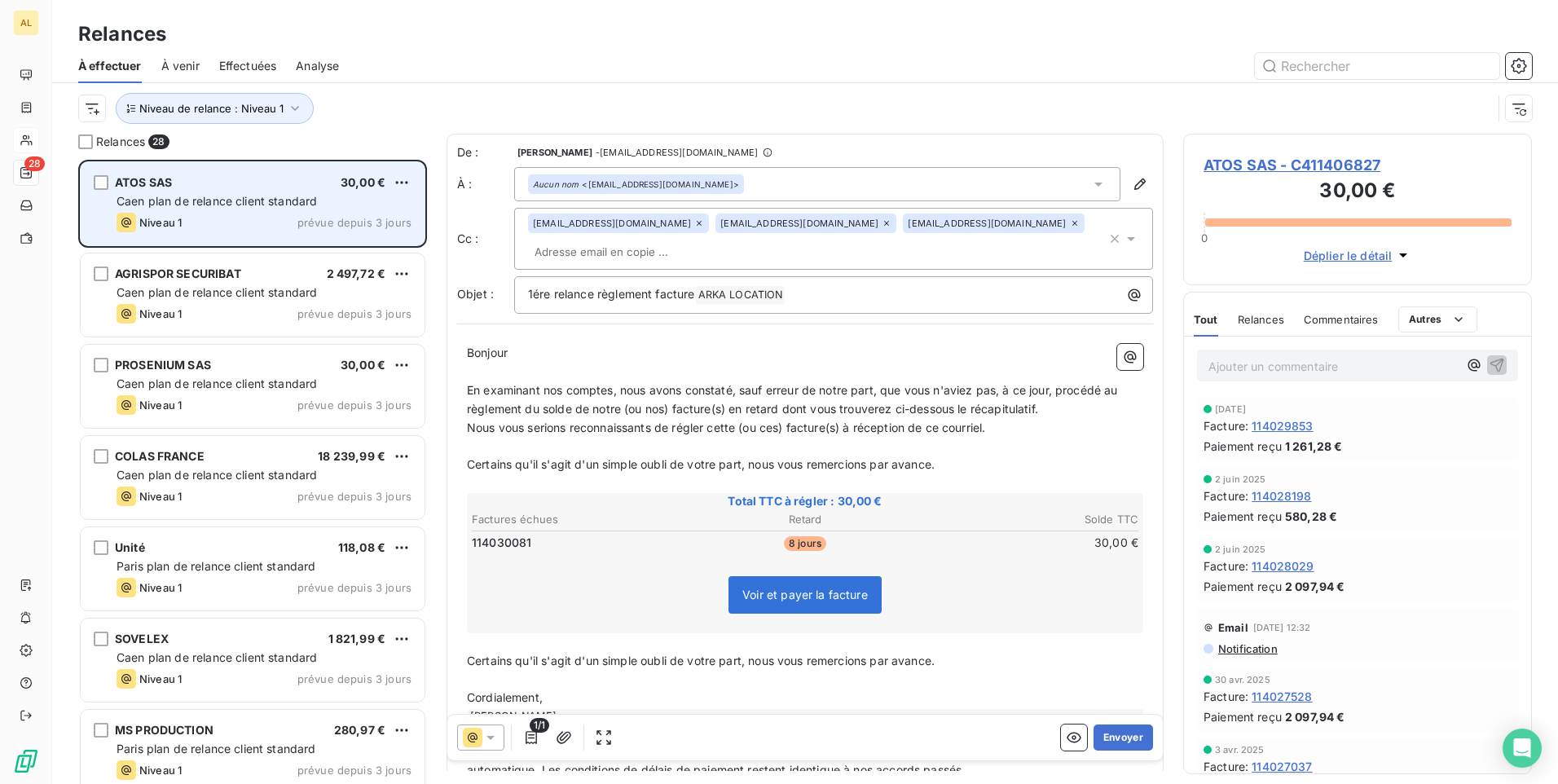
click at [283, 184] on div "ATOS SAS 30,00 €" at bounding box center [263, 183] width 295 height 15
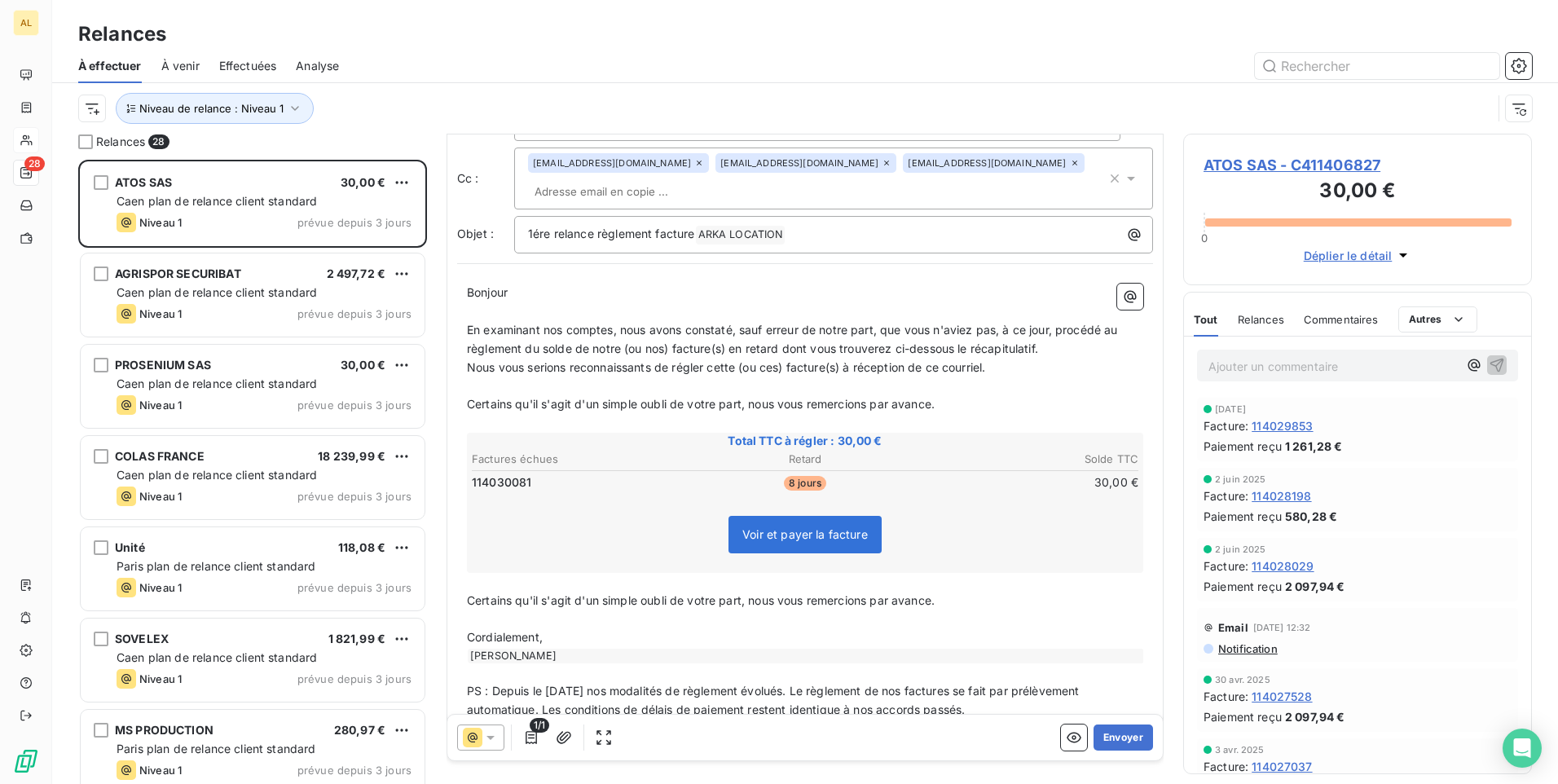
scroll to position [97, 0]
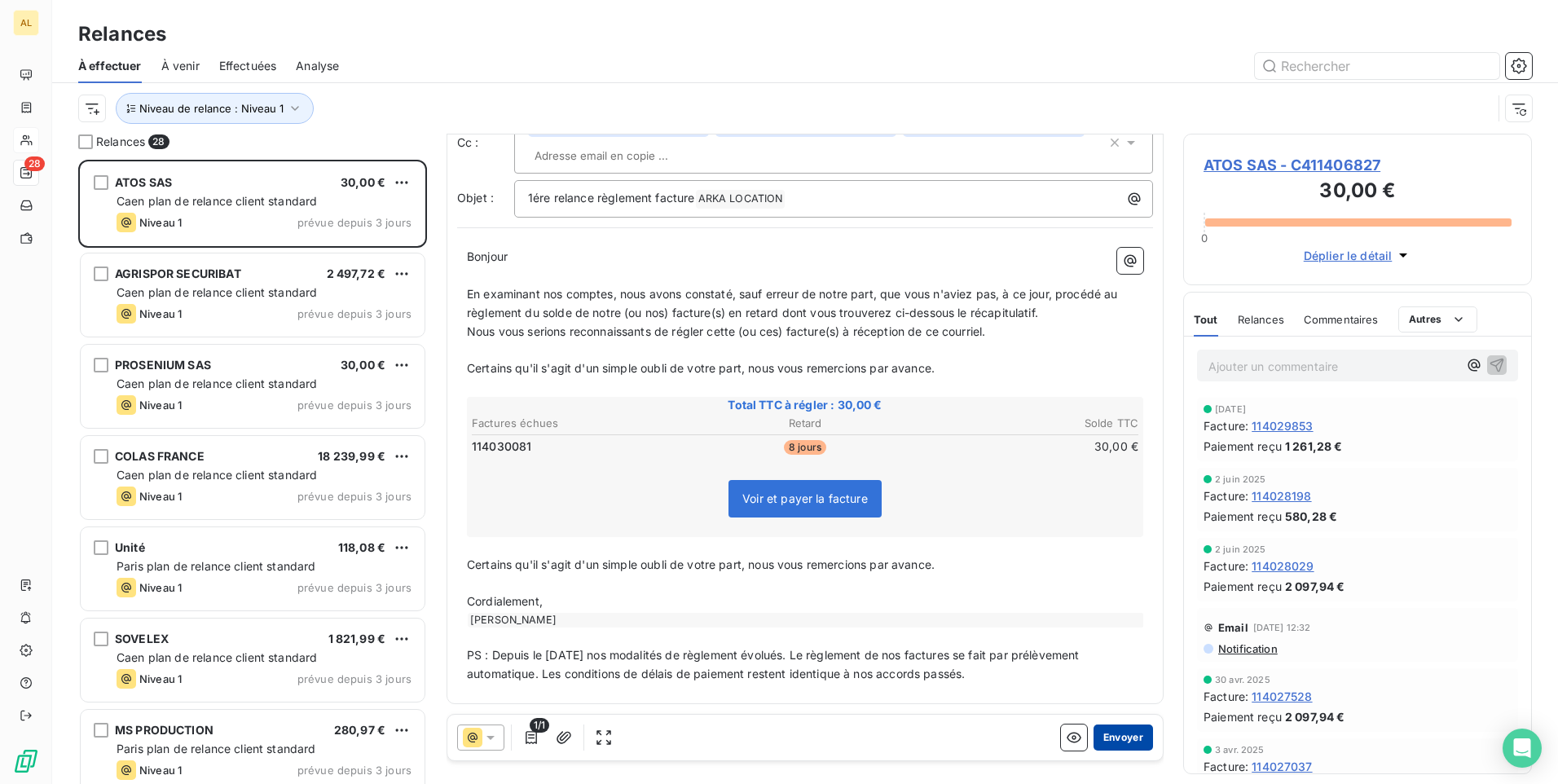
click at [1118, 733] on button "Envoyer" at bounding box center [1123, 737] width 59 height 26
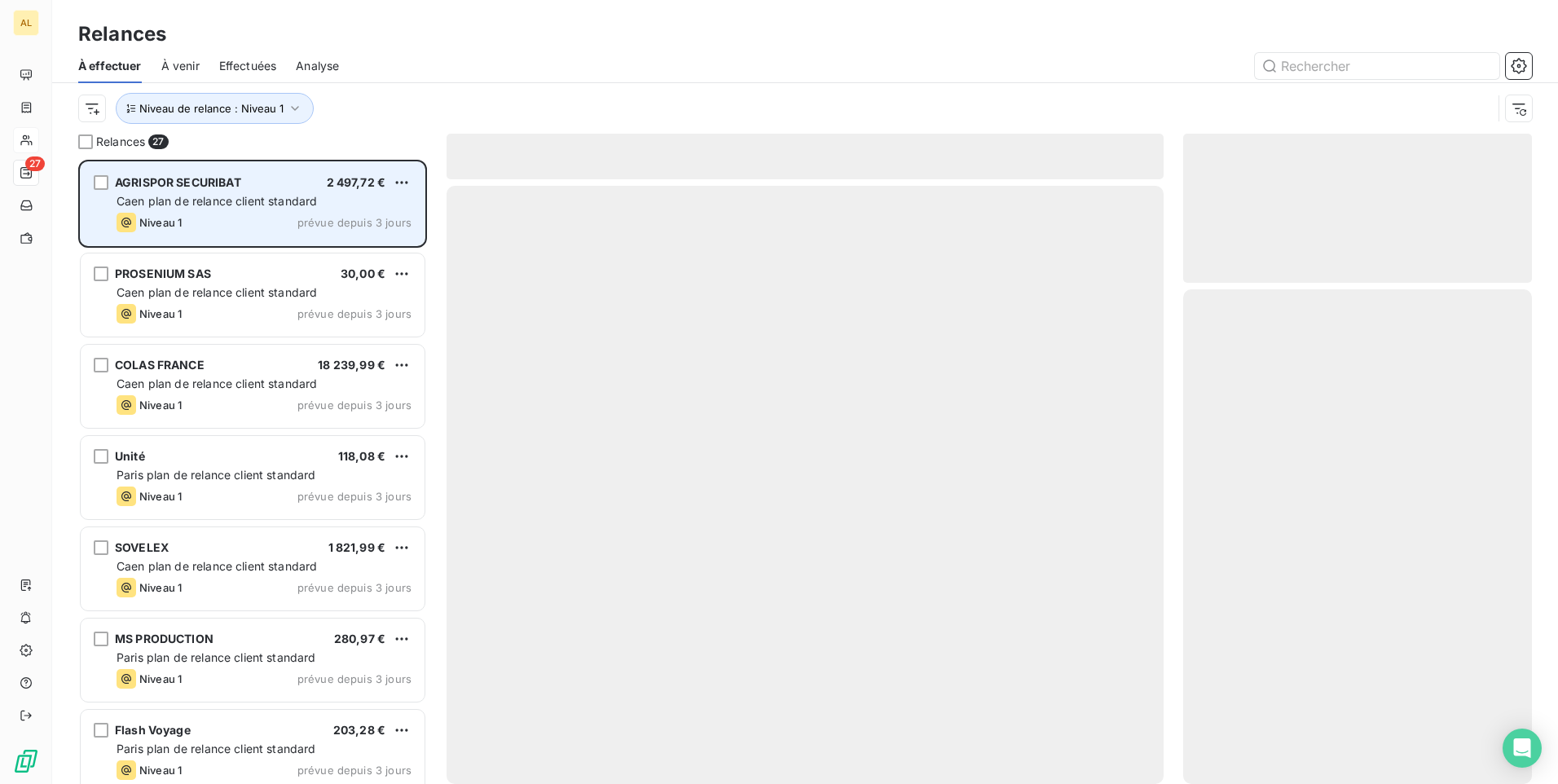
click at [246, 202] on span "Caen plan de relance client standard" at bounding box center [216, 201] width 201 height 14
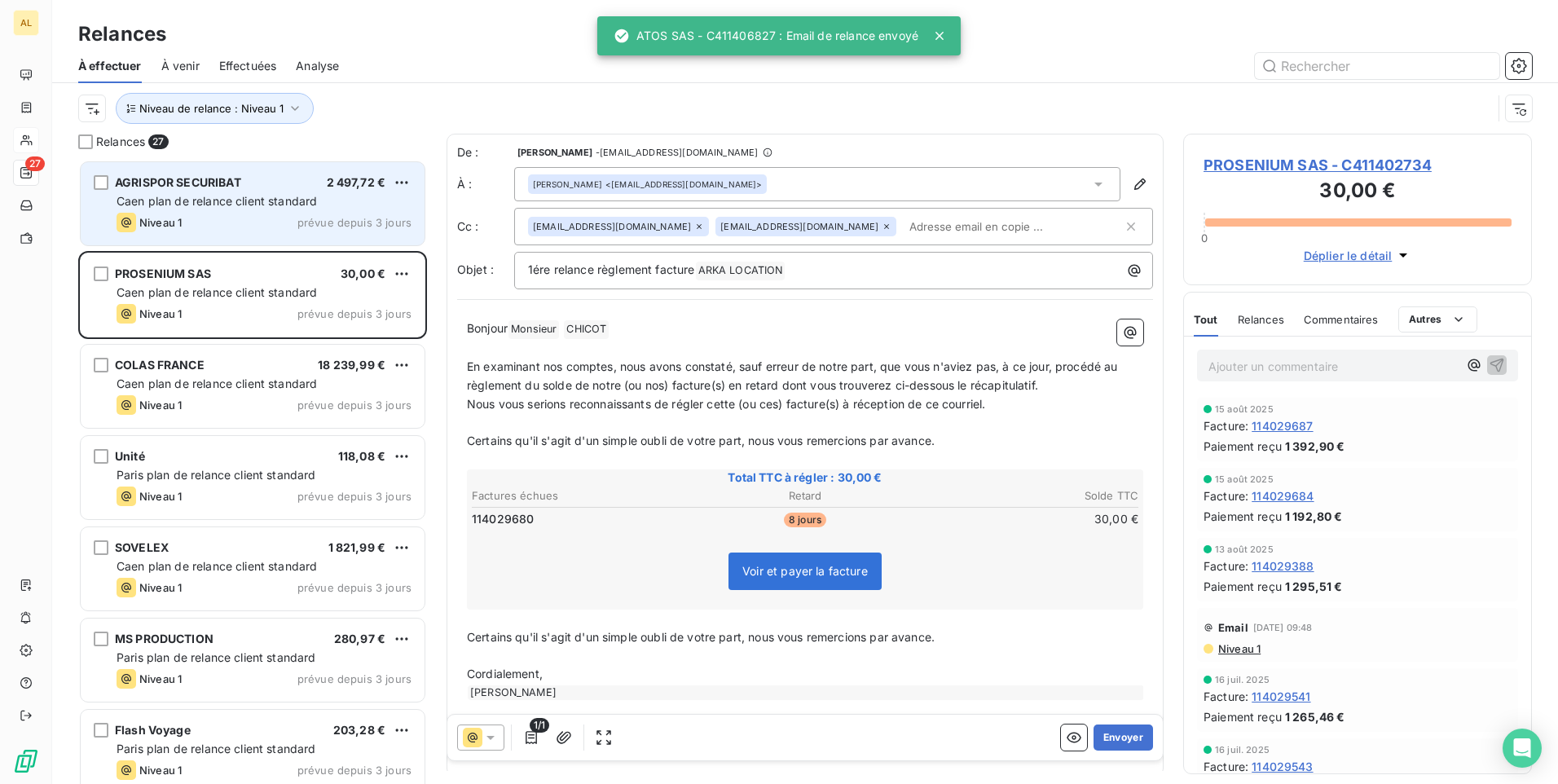
click at [354, 205] on div "Caen plan de relance client standard" at bounding box center [263, 201] width 295 height 17
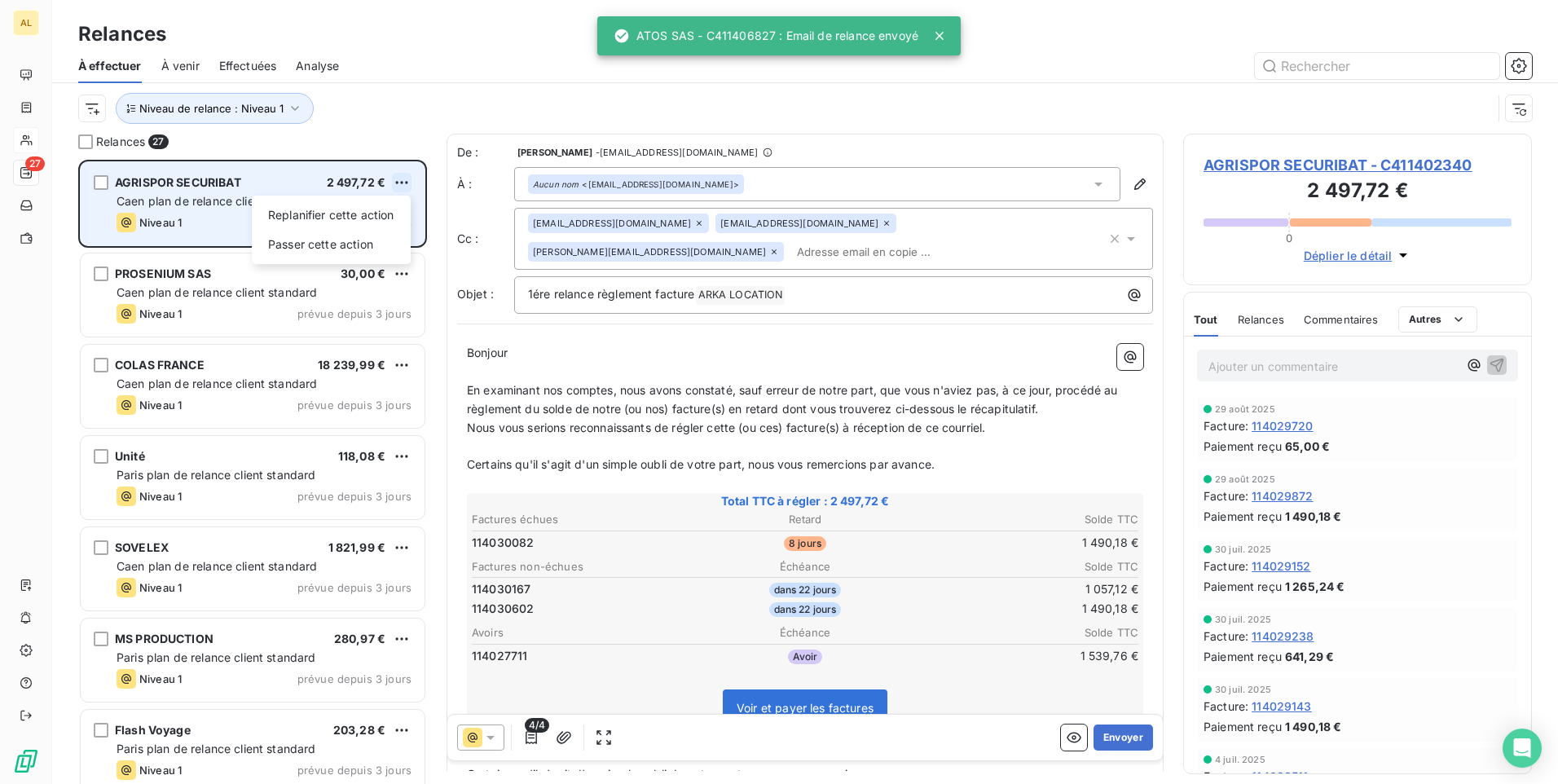
click at [398, 185] on html "AL 27 Relances À effectuer À venir Effectuées Analyse Niveau de relance : Nivea…" at bounding box center [779, 392] width 1558 height 784
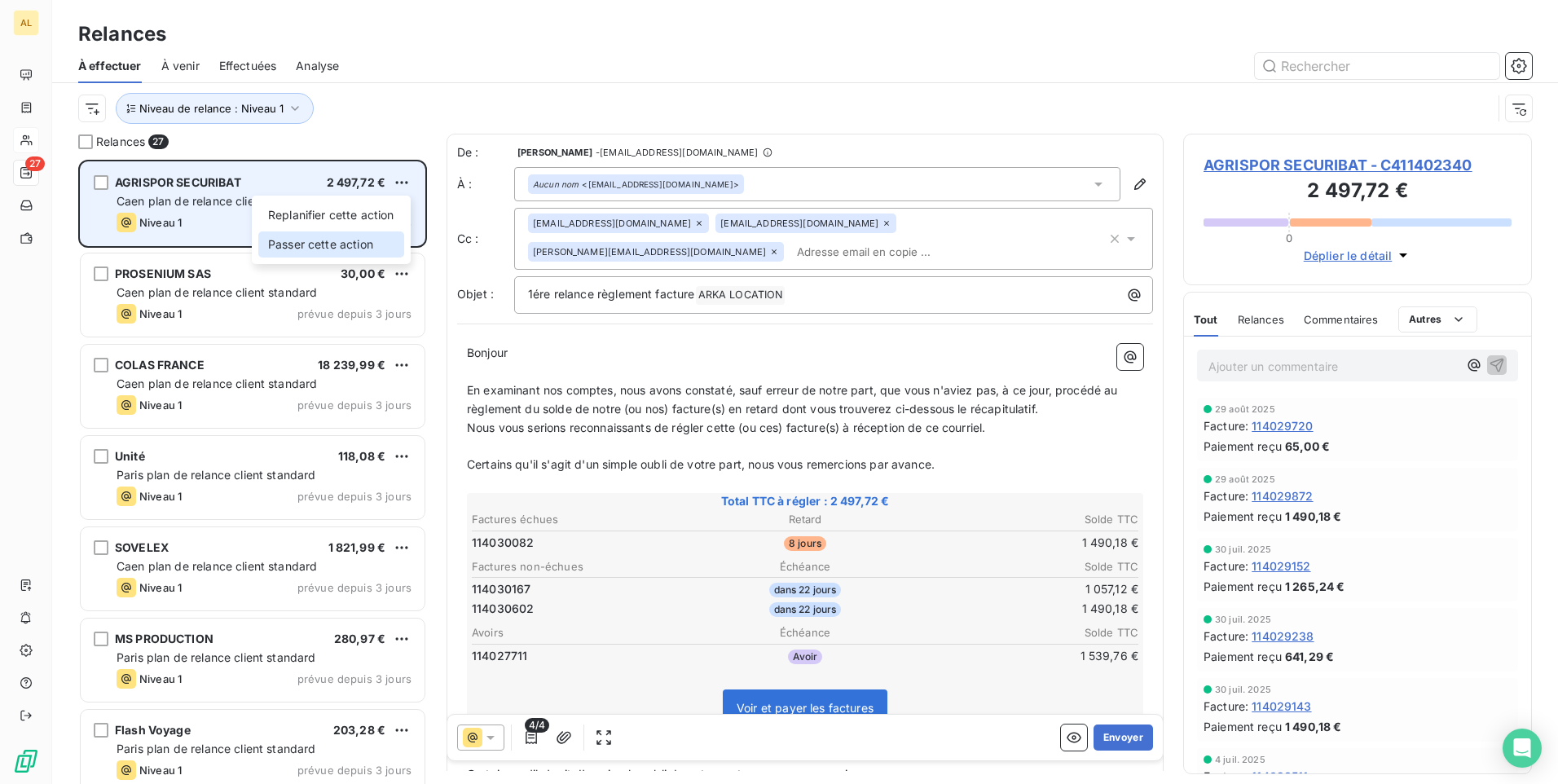
click at [359, 244] on div "Passer cette action" at bounding box center [331, 244] width 146 height 26
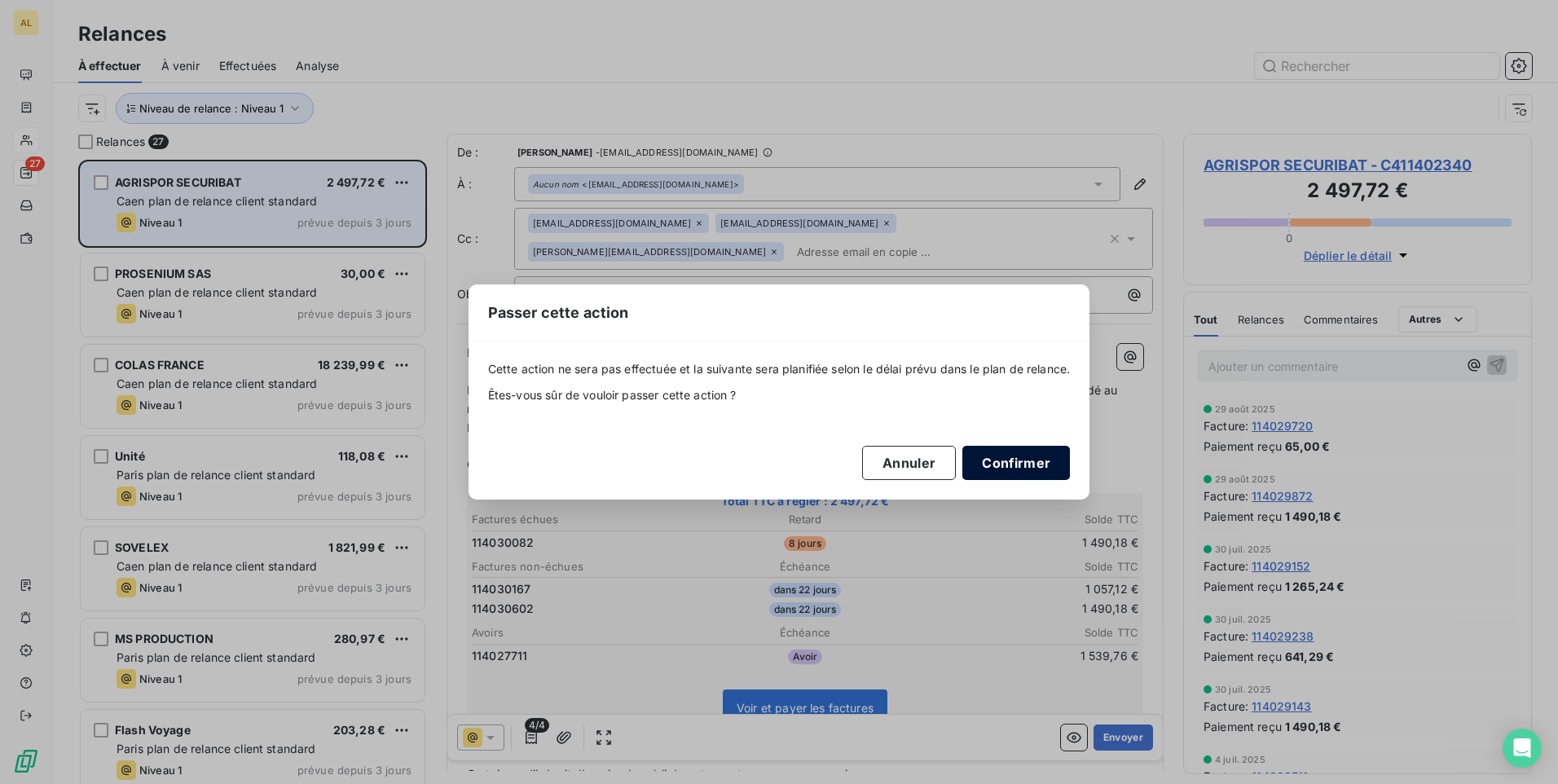
click at [1003, 471] on button "Confirmer" at bounding box center [1016, 462] width 108 height 34
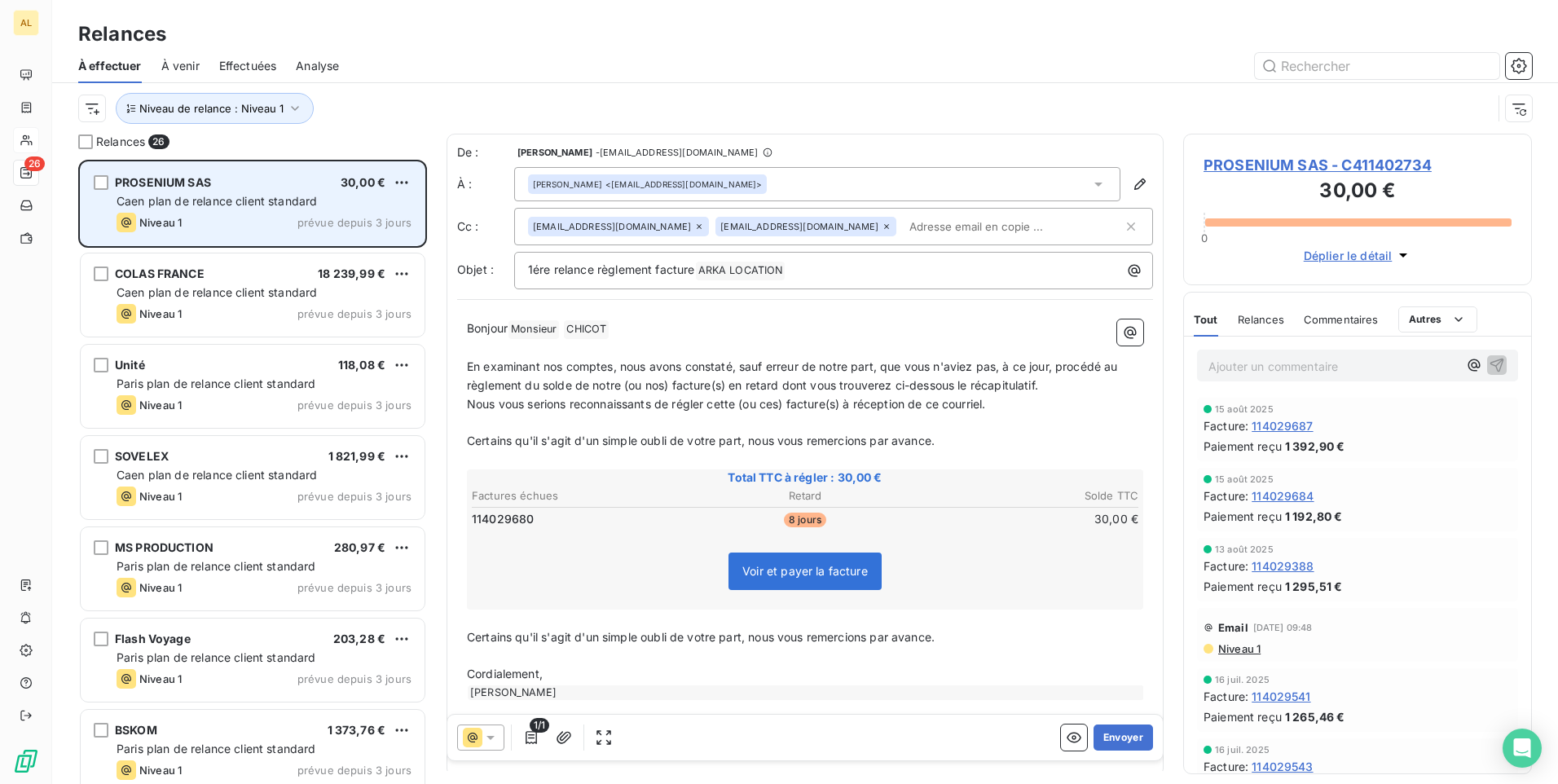
click at [240, 197] on span "Caen plan de relance client standard" at bounding box center [216, 201] width 201 height 14
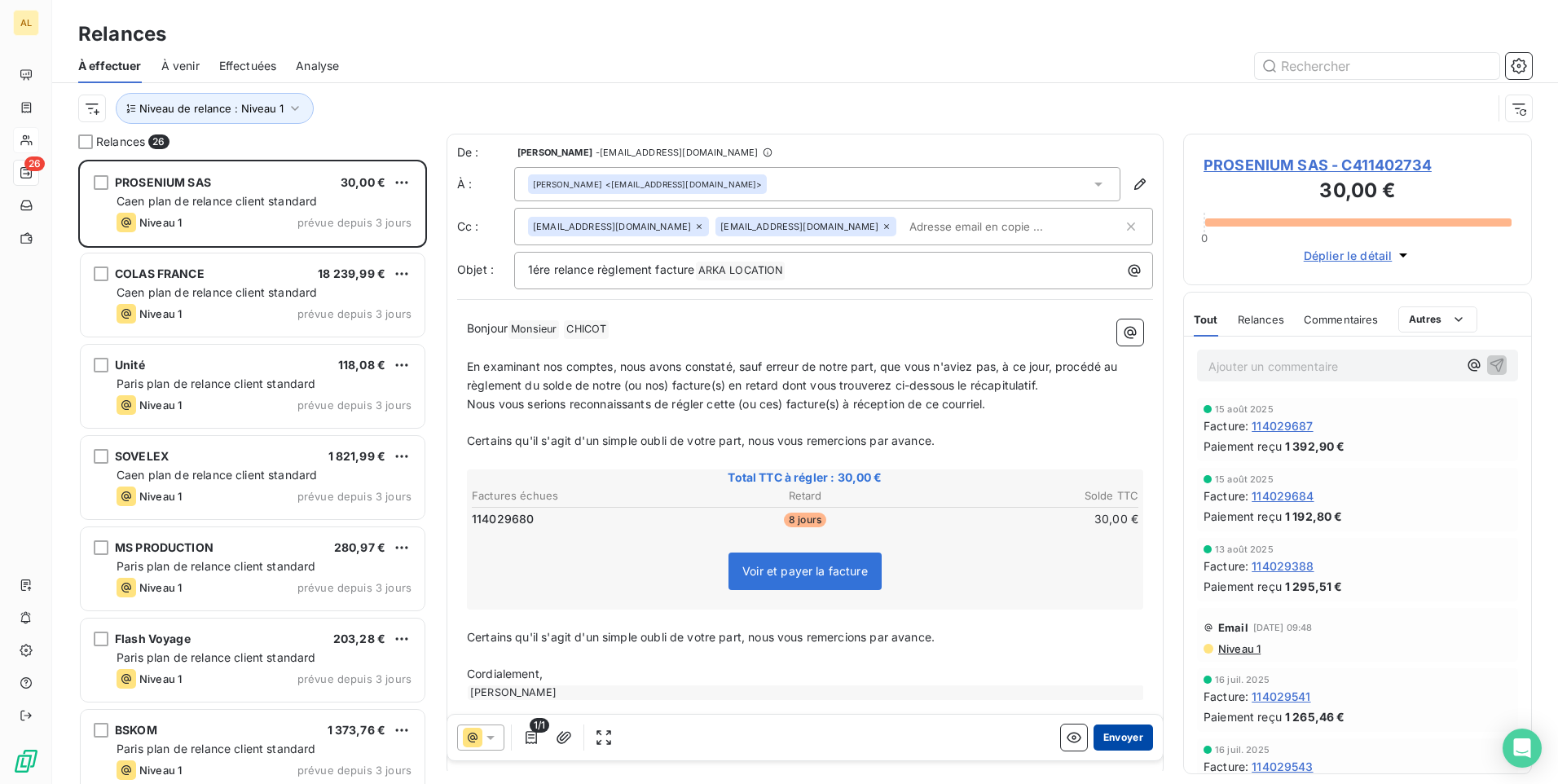
click at [1116, 742] on button "Envoyer" at bounding box center [1123, 737] width 59 height 26
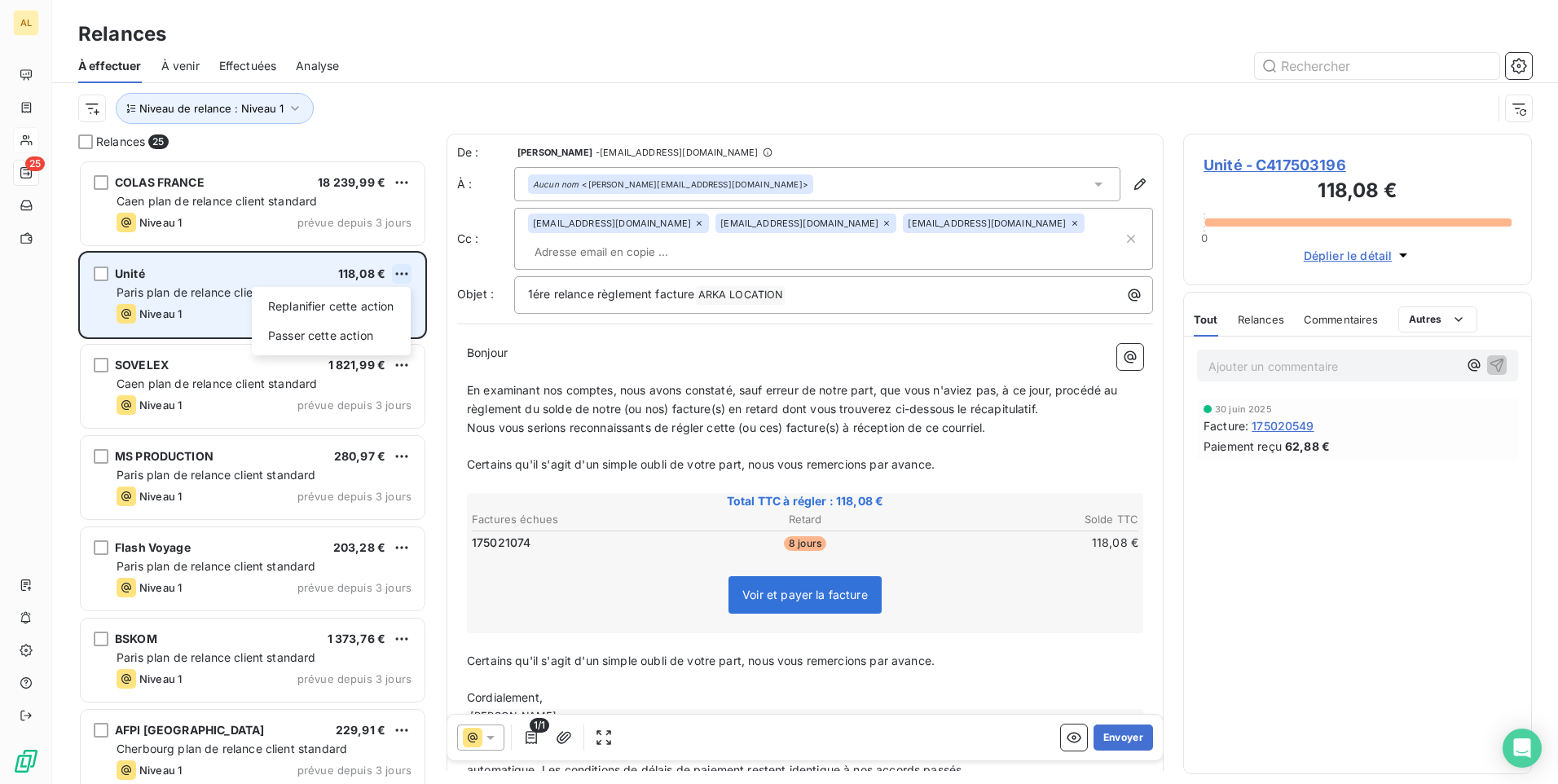
click at [409, 272] on html "AL 25 Relances À effectuer À venir Effectuées Analyse Niveau de relance : Nivea…" at bounding box center [779, 392] width 1558 height 784
click at [376, 333] on div "Passer cette action" at bounding box center [331, 335] width 146 height 26
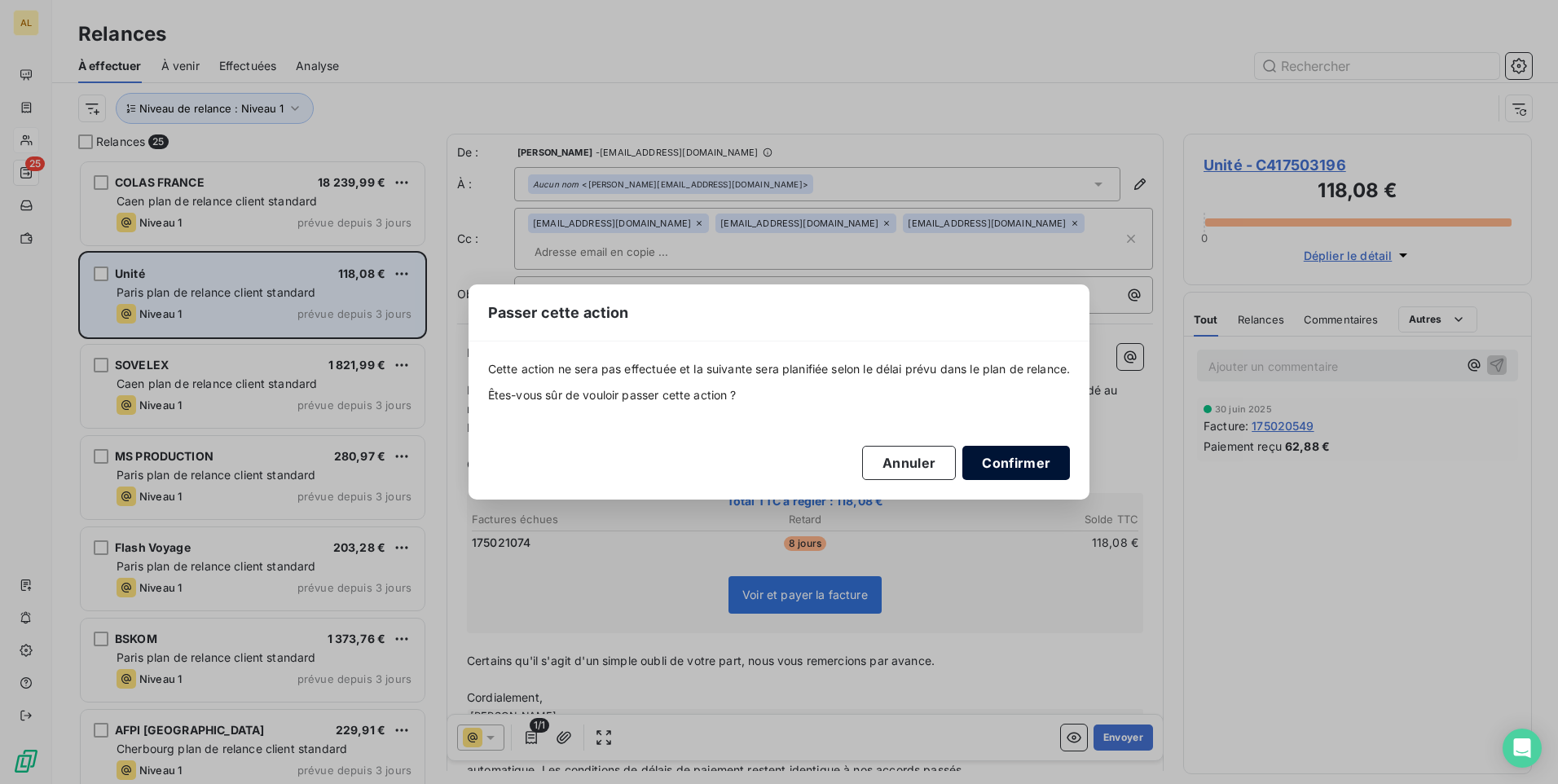
click at [990, 461] on button "Confirmer" at bounding box center [1016, 462] width 108 height 34
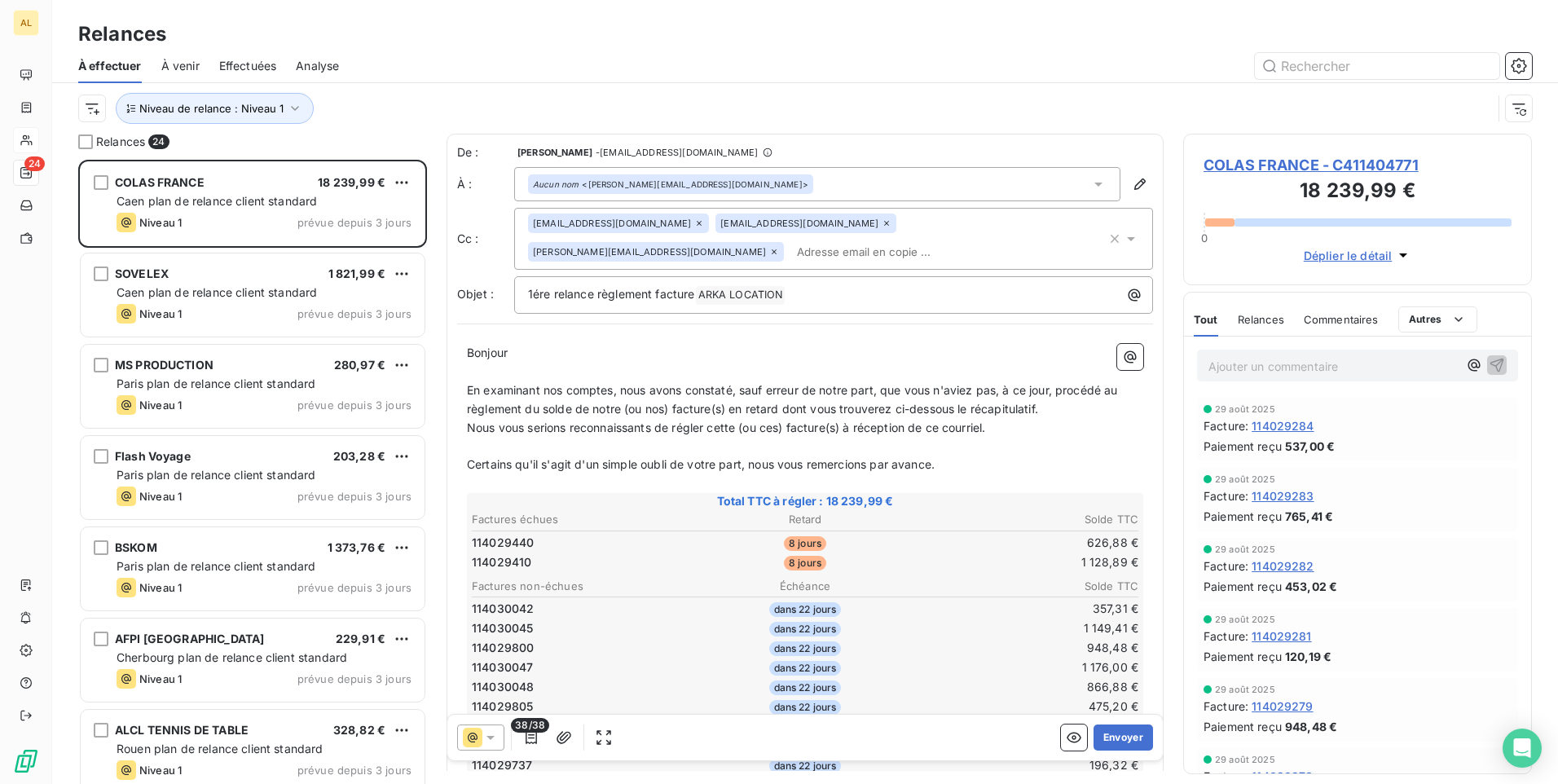
drag, startPoint x: 314, startPoint y: 279, endPoint x: 257, endPoint y: 280, distance: 57.0
click at [311, 279] on div "SOVELEX 1 821,99 €" at bounding box center [263, 274] width 295 height 15
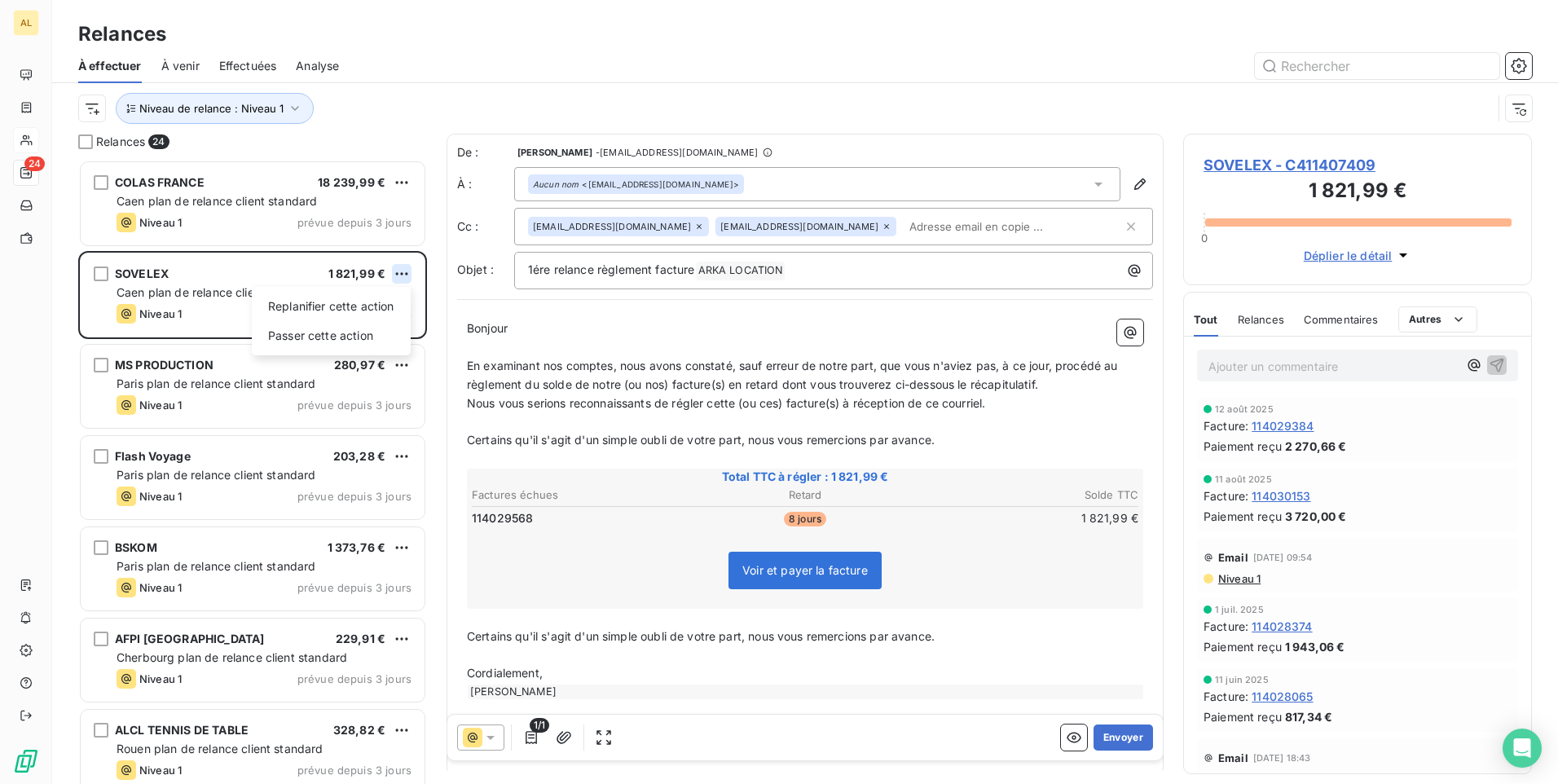
click at [402, 275] on html "AL 24 Relances À effectuer À venir Effectuées Analyse Niveau de relance : Nivea…" at bounding box center [779, 392] width 1558 height 784
click at [372, 335] on div "Passer cette action" at bounding box center [331, 335] width 146 height 26
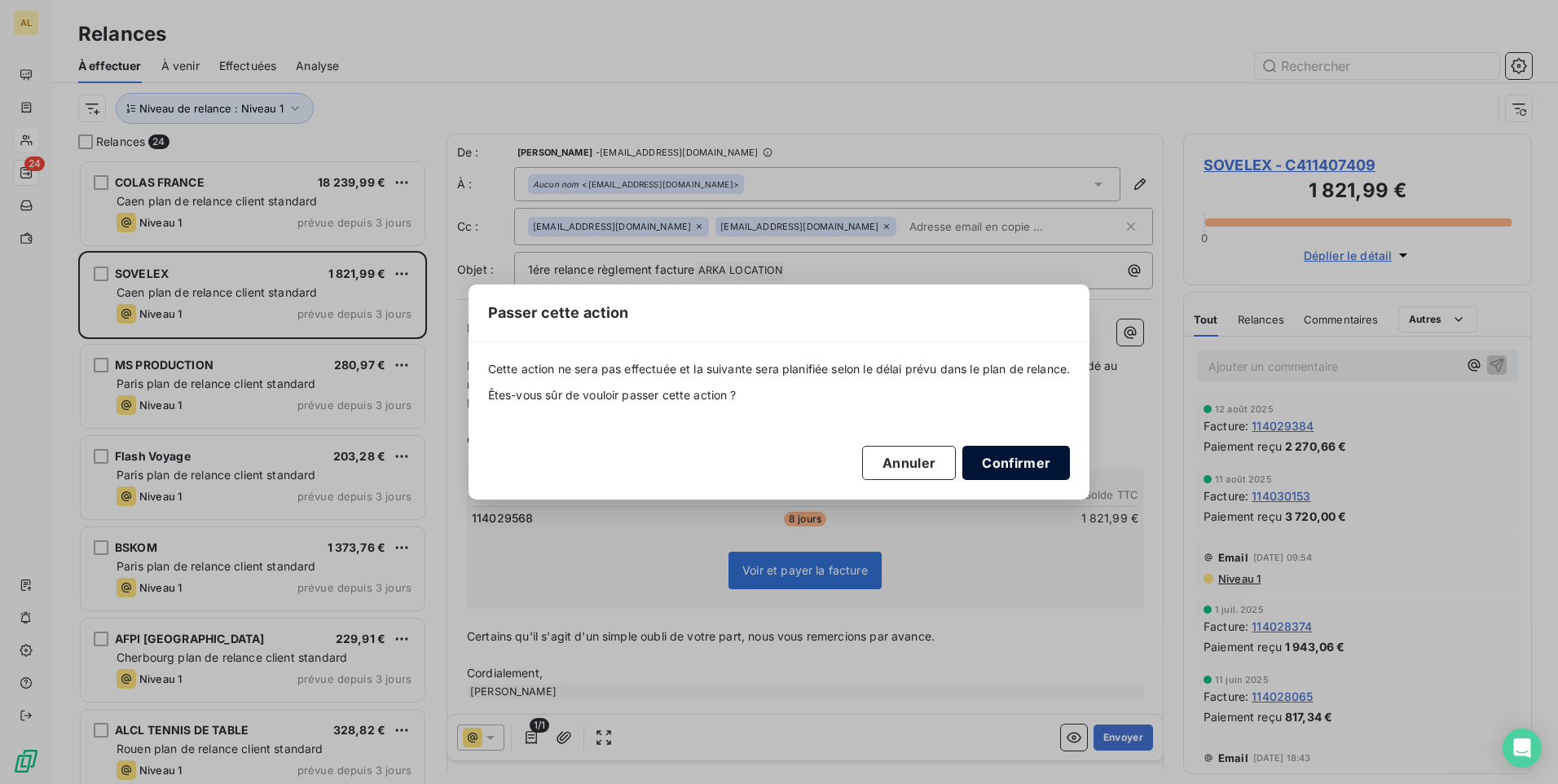
click at [990, 459] on button "Confirmer" at bounding box center [1016, 462] width 108 height 34
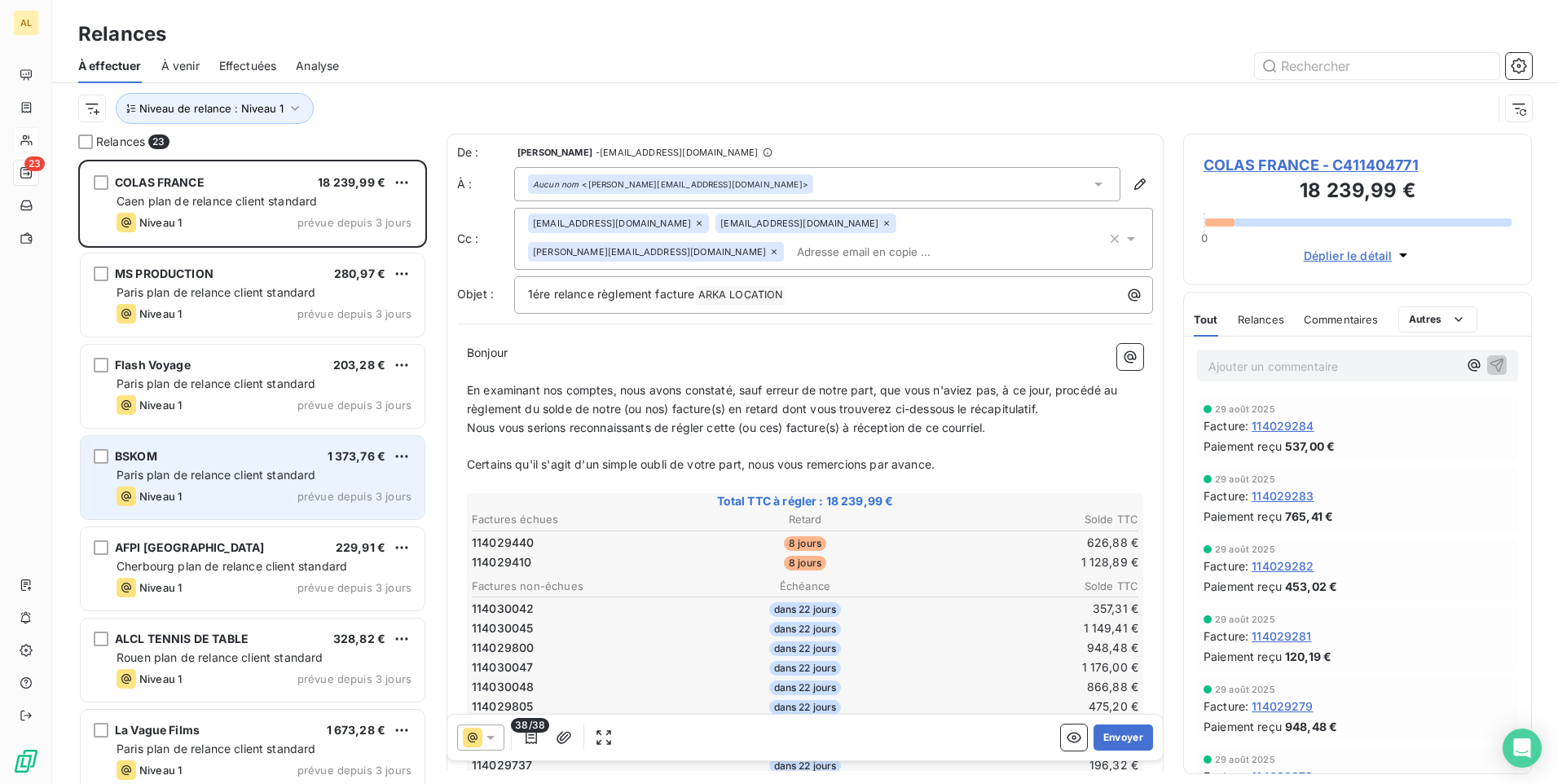
click at [258, 474] on span "Paris plan de relance client standard" at bounding box center [216, 475] width 200 height 14
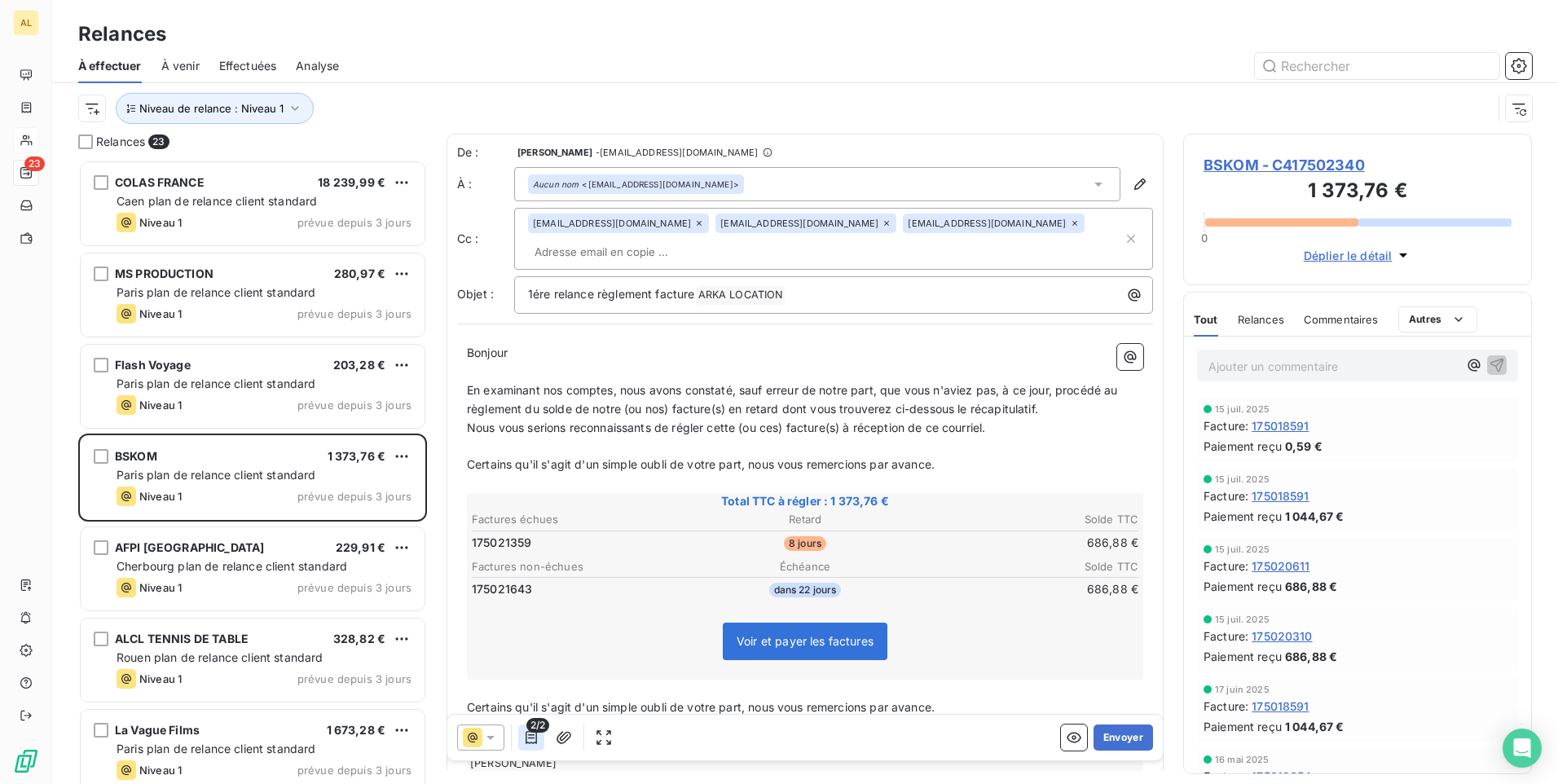
click at [534, 736] on icon "button" at bounding box center [532, 738] width 17 height 17
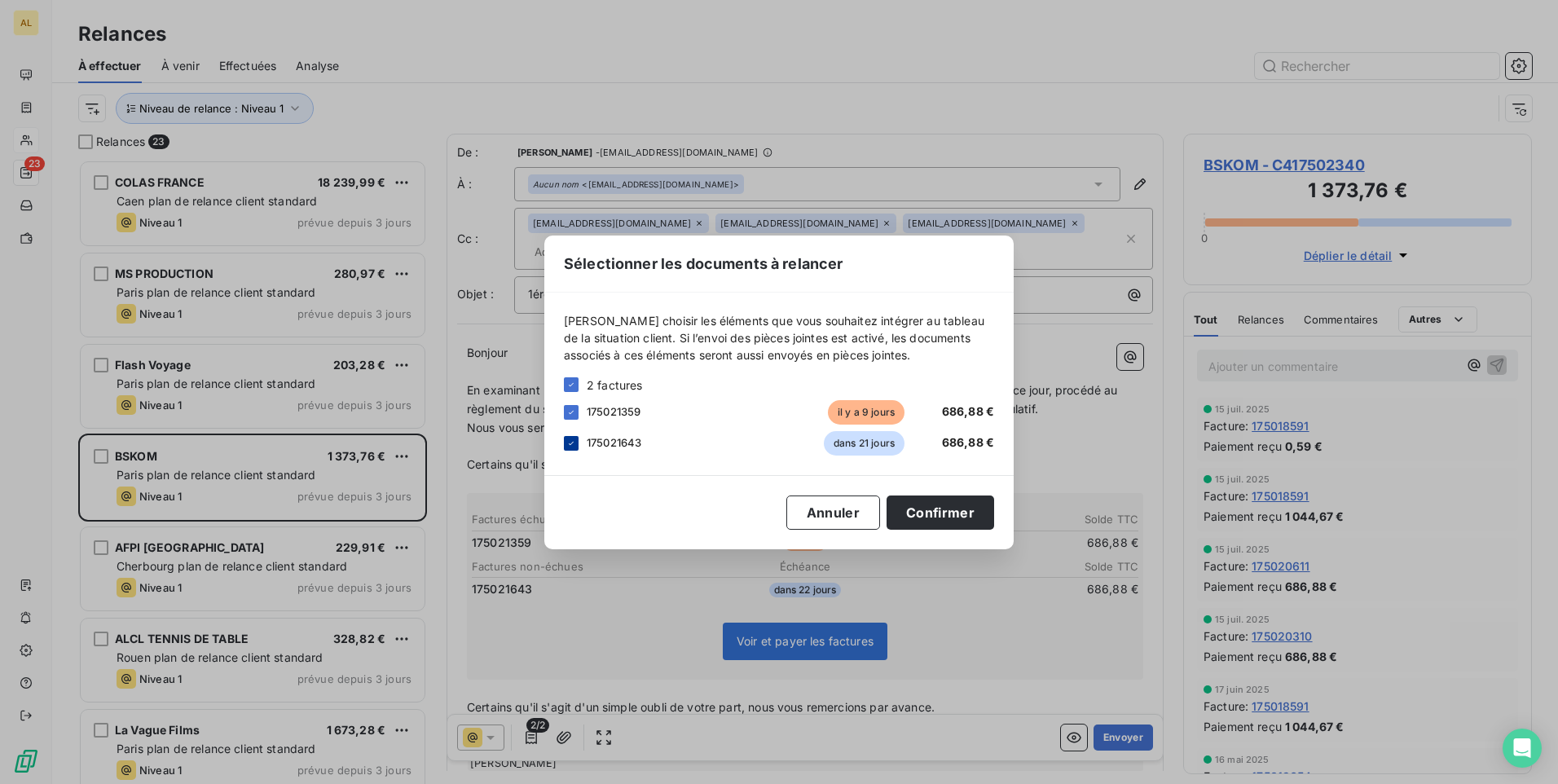
click at [572, 444] on icon at bounding box center [572, 444] width 10 height 10
click at [919, 510] on button "Confirmer" at bounding box center [940, 512] width 108 height 34
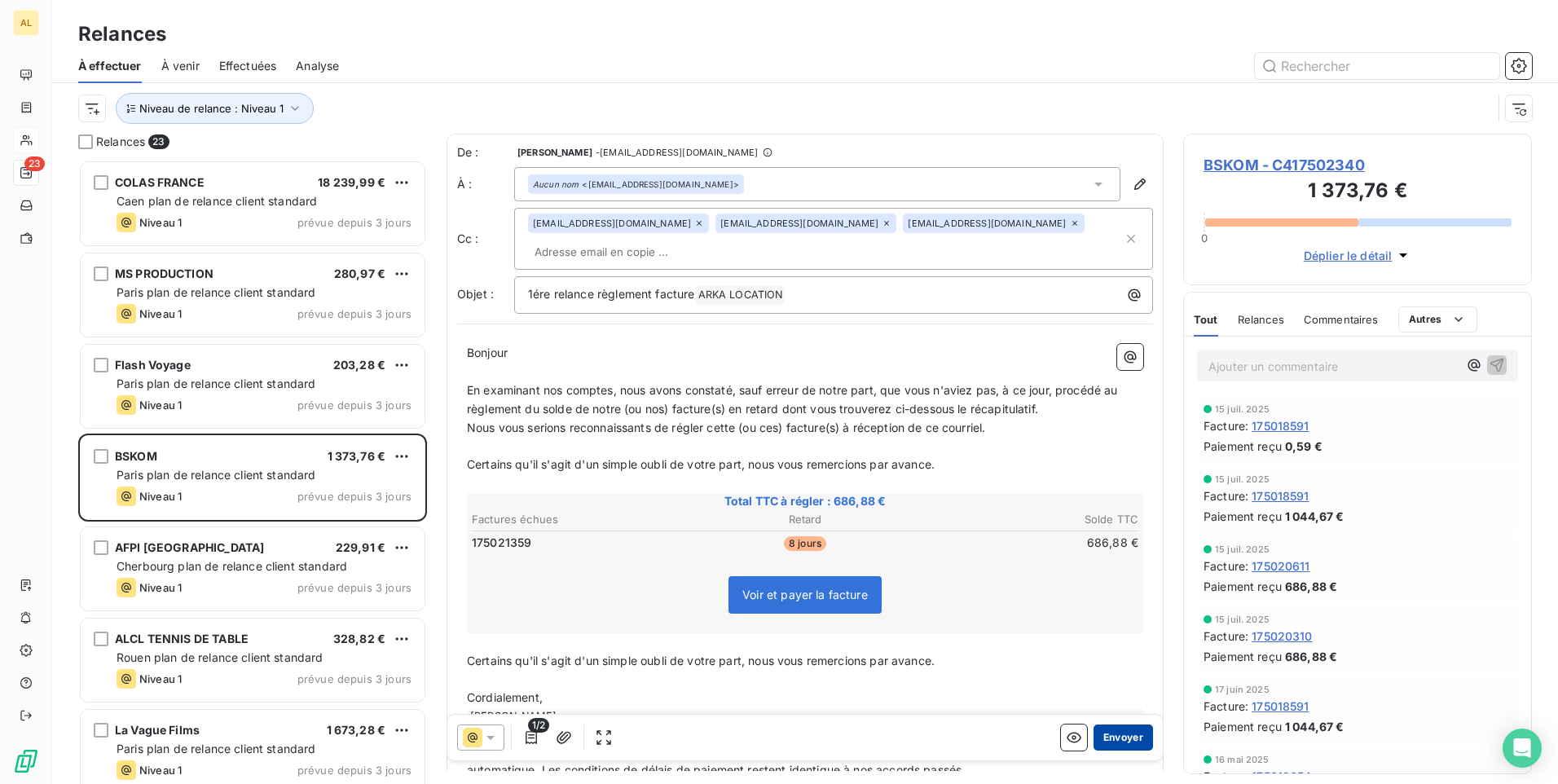
click at [1110, 735] on button "Envoyer" at bounding box center [1123, 737] width 59 height 26
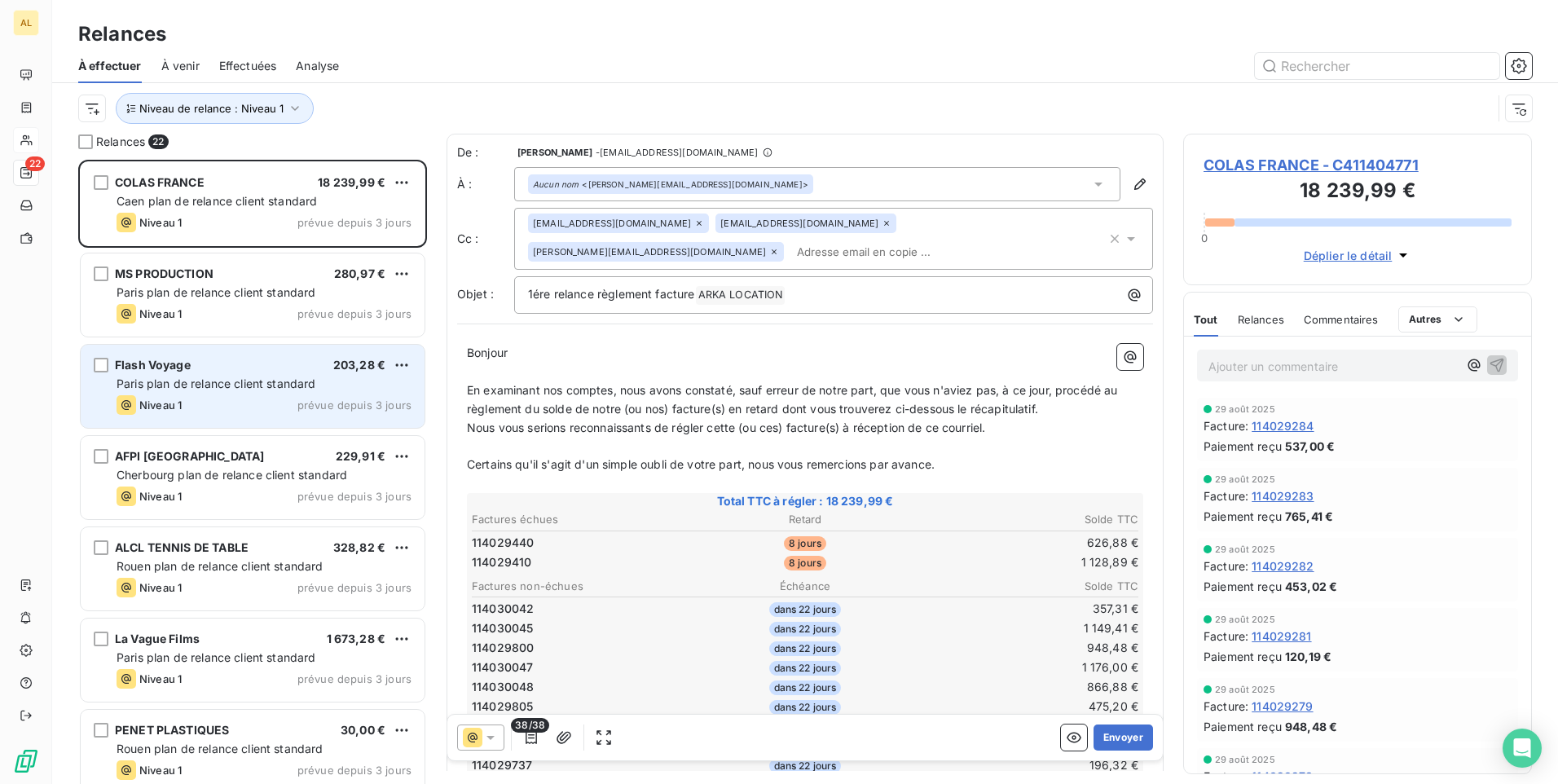
click at [208, 369] on div "Flash Voyage 203,28 €" at bounding box center [263, 365] width 295 height 15
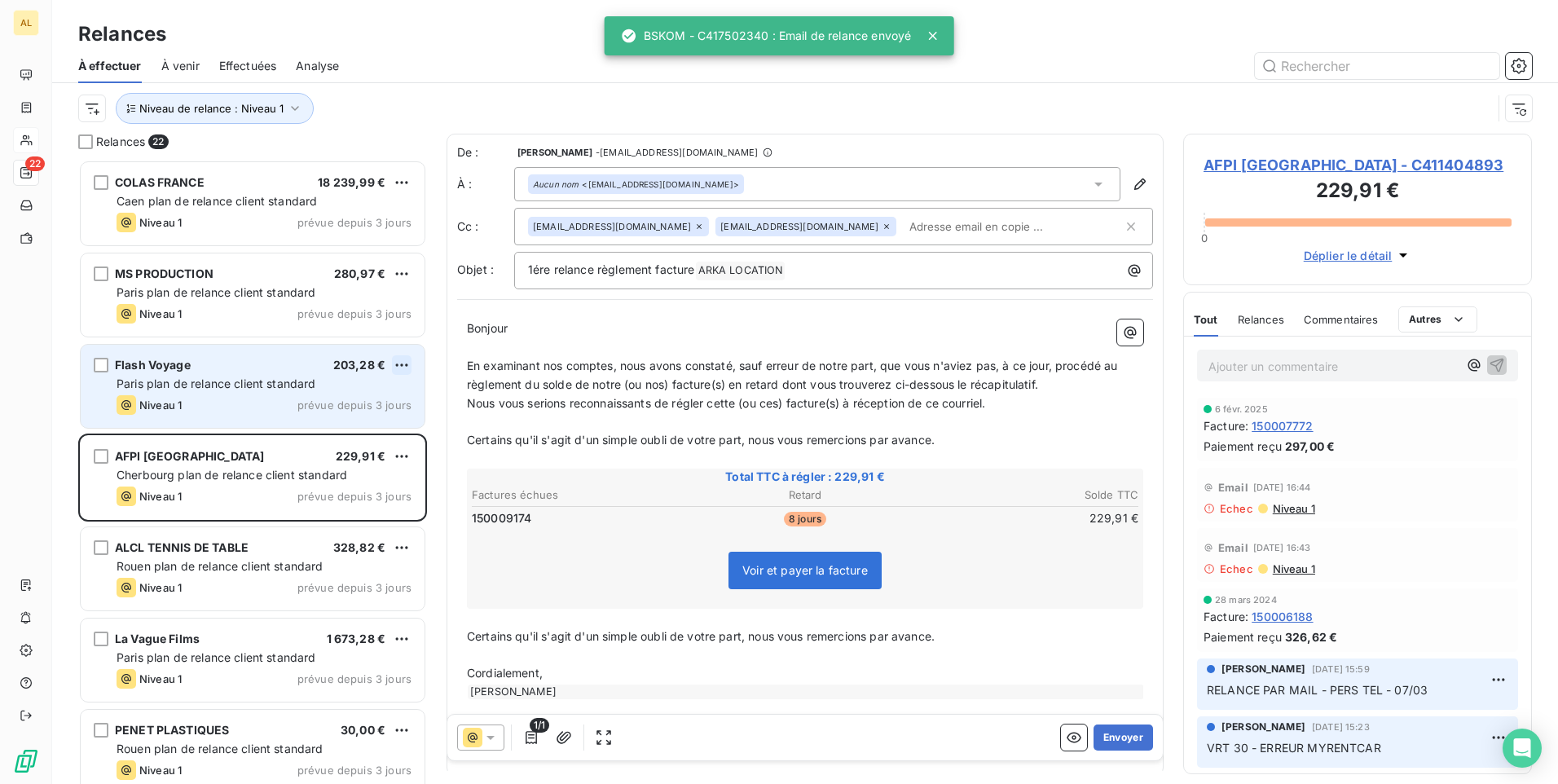
click at [393, 374] on html "AL 22 Relances À effectuer À venir Effectuées Analyse Niveau de relance : Nivea…" at bounding box center [779, 392] width 1558 height 784
click at [240, 371] on html "AL 22 Relances À effectuer À venir Effectuées Analyse Niveau de relance : Nivea…" at bounding box center [779, 392] width 1558 height 784
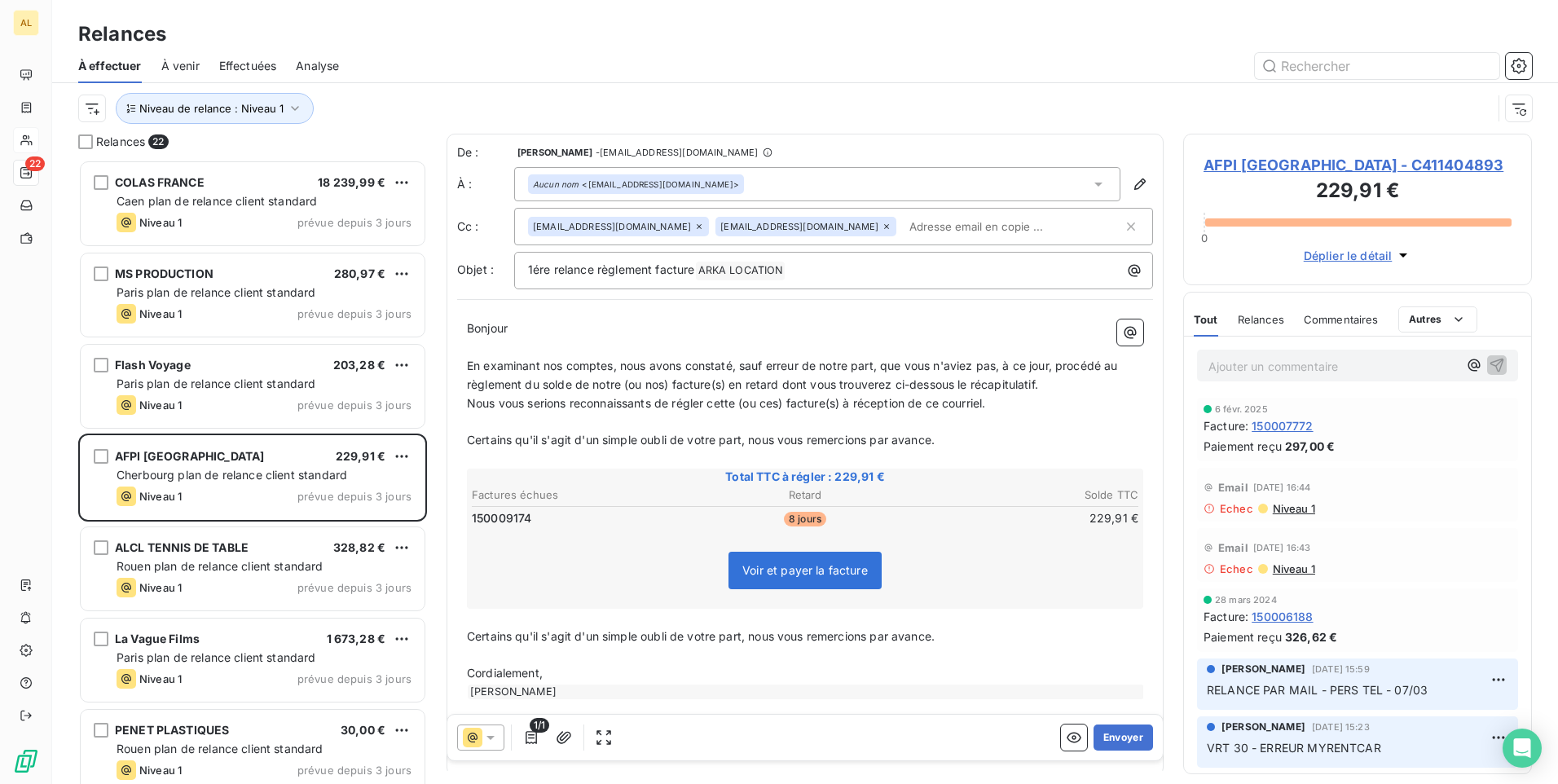
click at [809, 187] on div "Aucun nom <[EMAIL_ADDRESS][DOMAIN_NAME]>" at bounding box center [817, 184] width 606 height 34
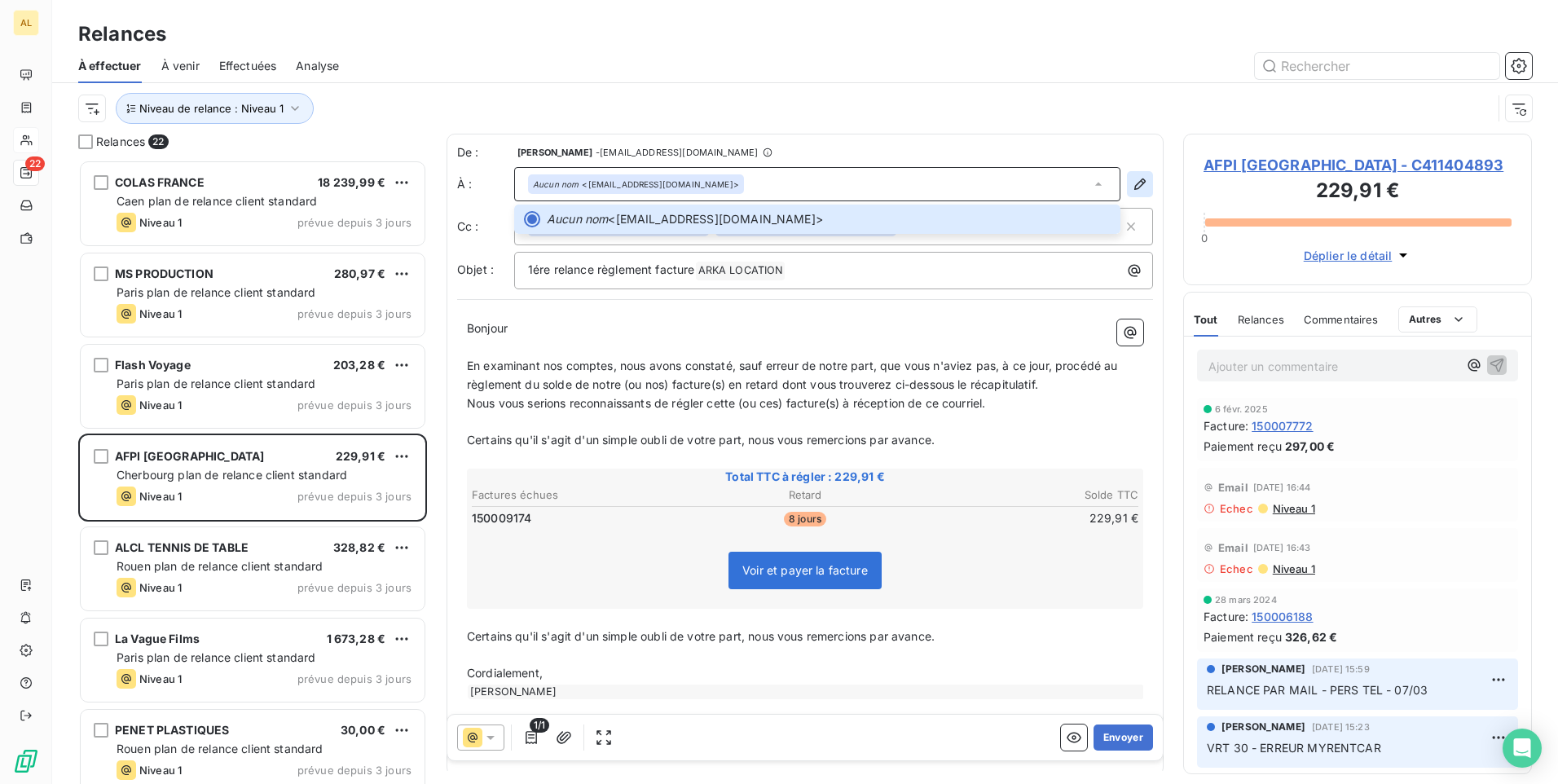
click at [1134, 186] on icon "button" at bounding box center [1140, 185] width 12 height 12
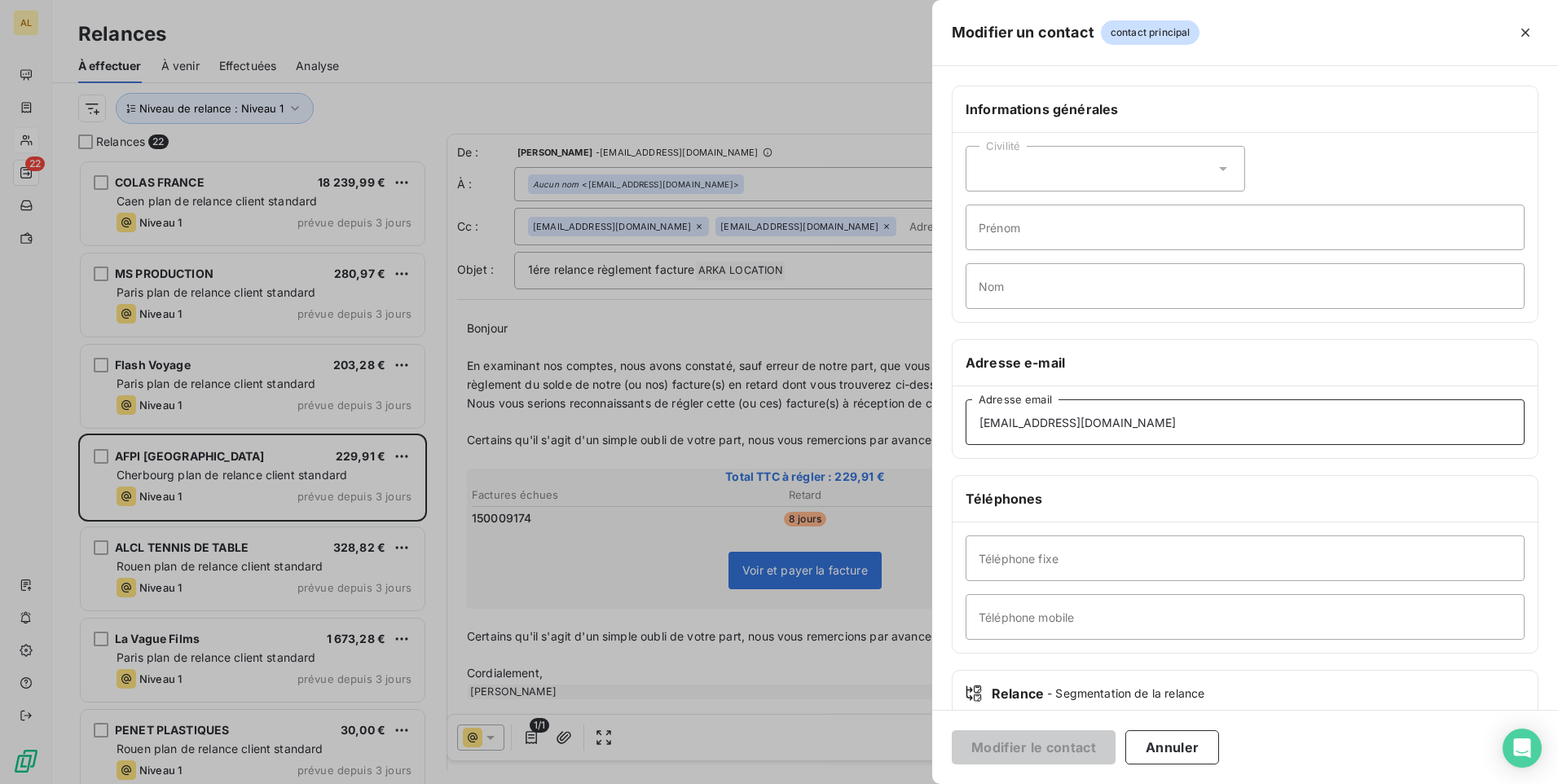
drag, startPoint x: 965, startPoint y: 400, endPoint x: 955, endPoint y: 405, distance: 11.2
click at [955, 401] on div "[EMAIL_ADDRESS][DOMAIN_NAME] Adresse email" at bounding box center [1245, 422] width 585 height 72
paste input "direction@flashvoyages"
type input "[EMAIL_ADDRESS][DOMAIN_NAME]"
click at [1030, 746] on button "Modifier le contact" at bounding box center [1034, 747] width 164 height 34
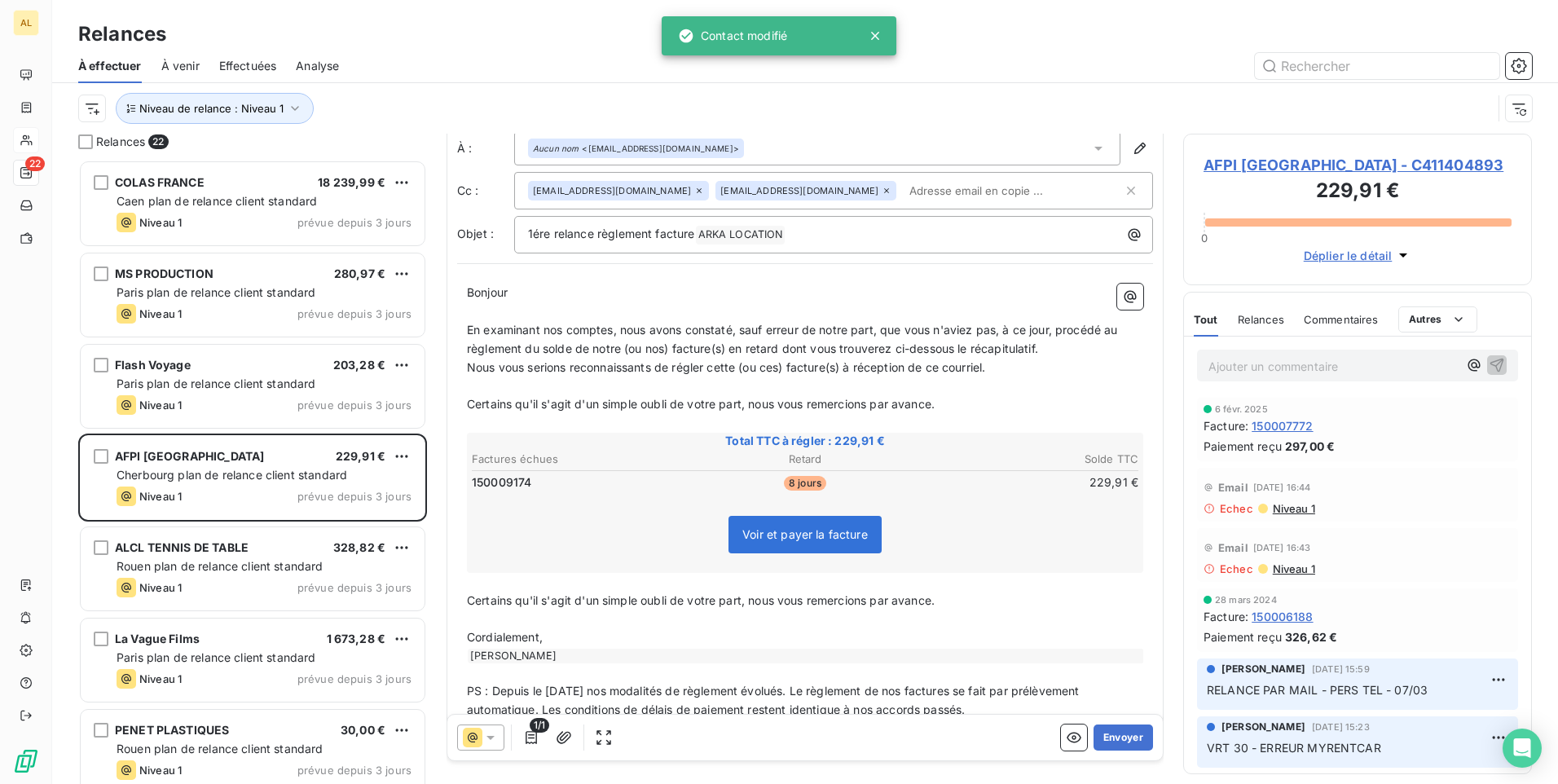
scroll to position [73, 0]
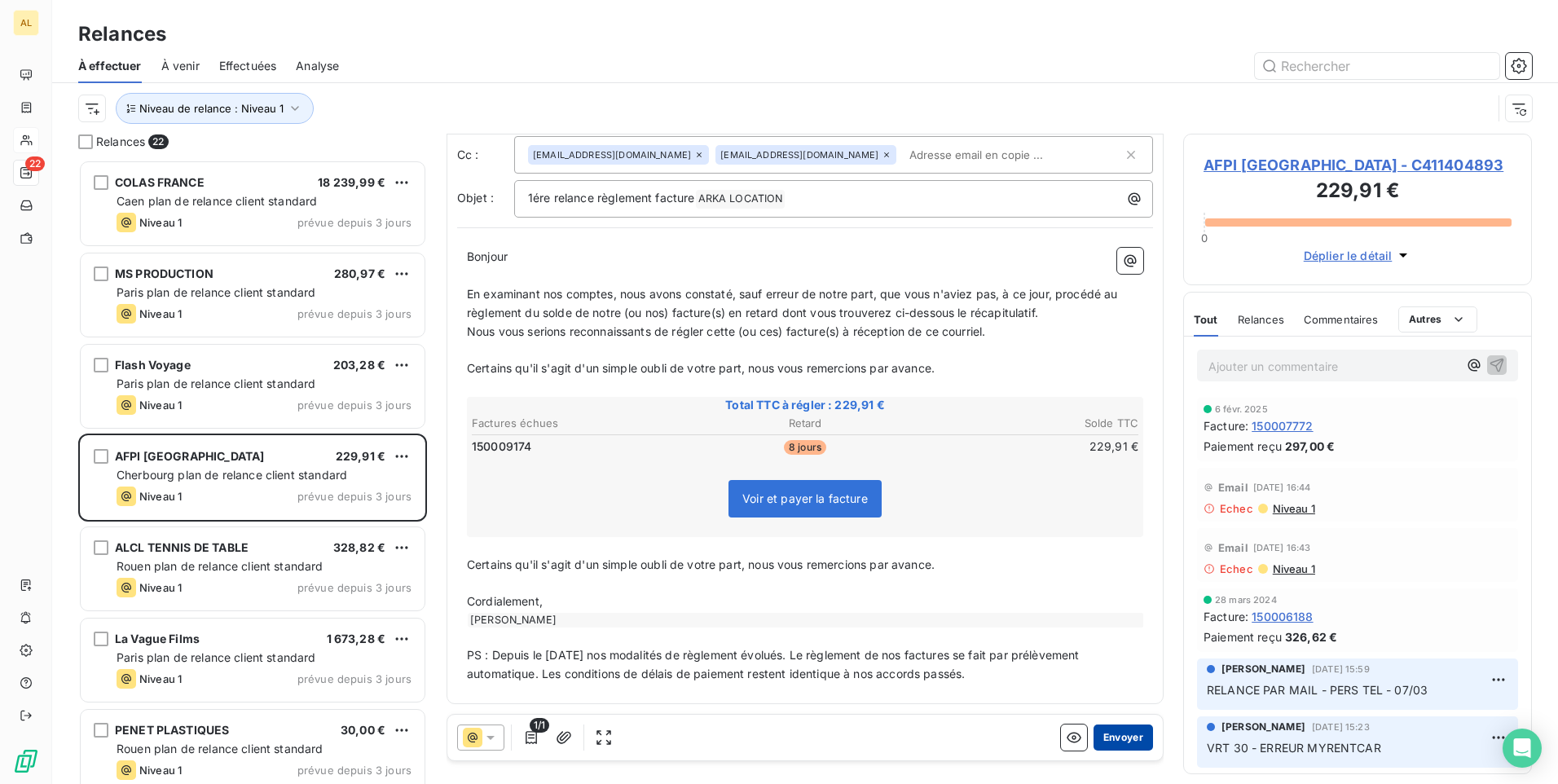
click at [1118, 738] on button "Envoyer" at bounding box center [1123, 737] width 59 height 26
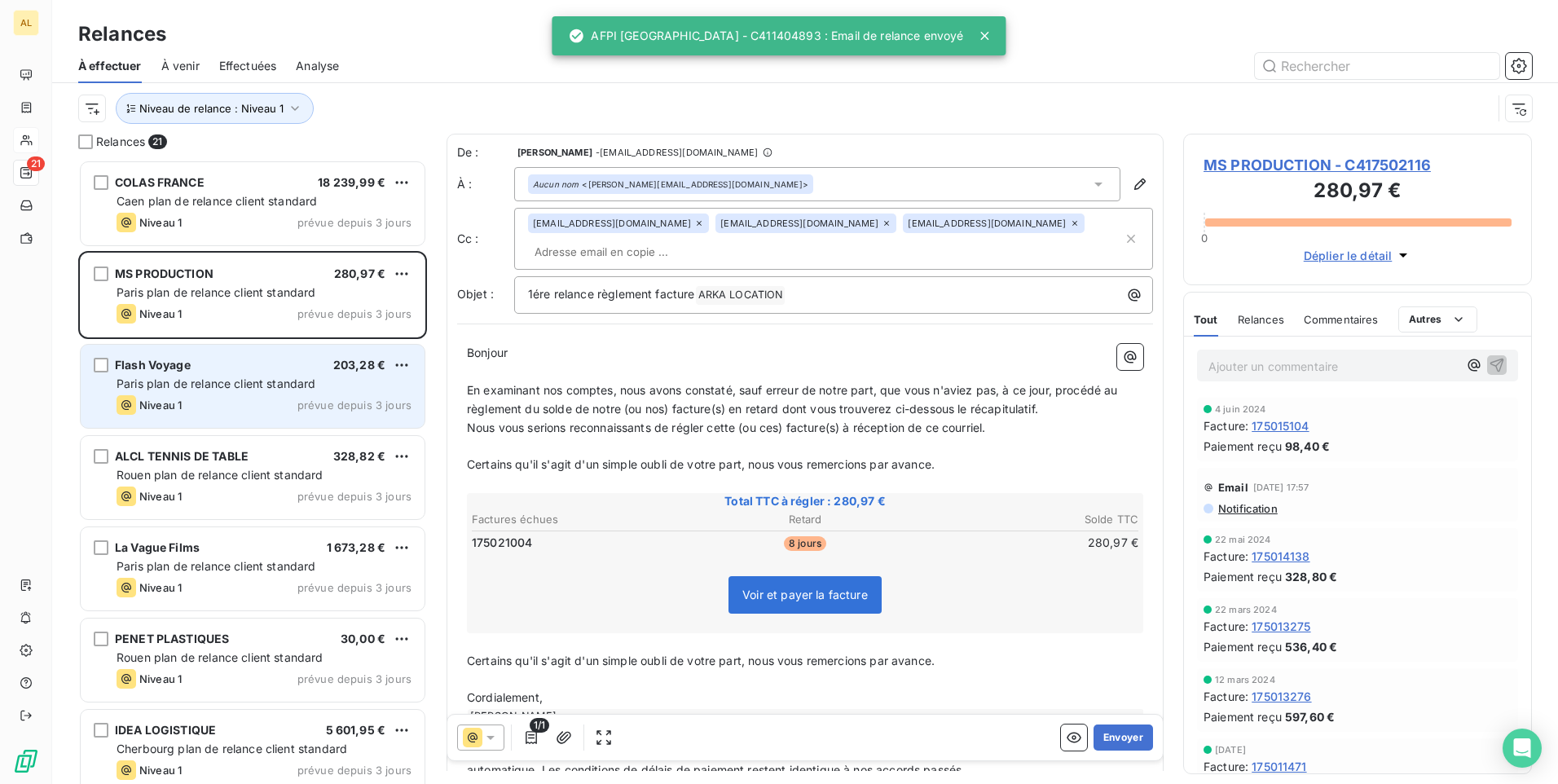
click at [240, 388] on span "Paris plan de relance client standard" at bounding box center [216, 383] width 200 height 14
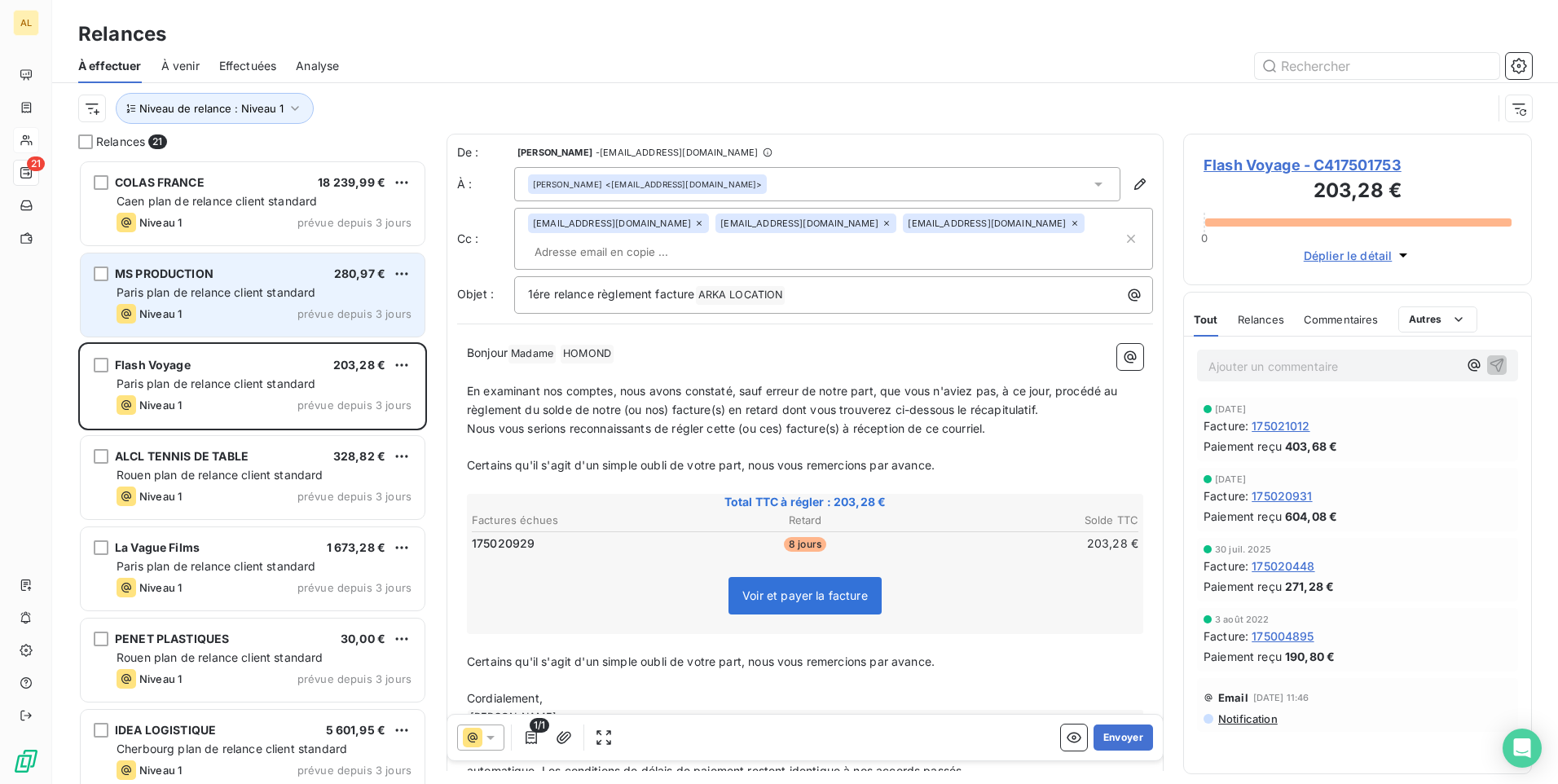
click at [251, 316] on div "Niveau 1 prévue depuis 3 jours" at bounding box center [263, 313] width 295 height 19
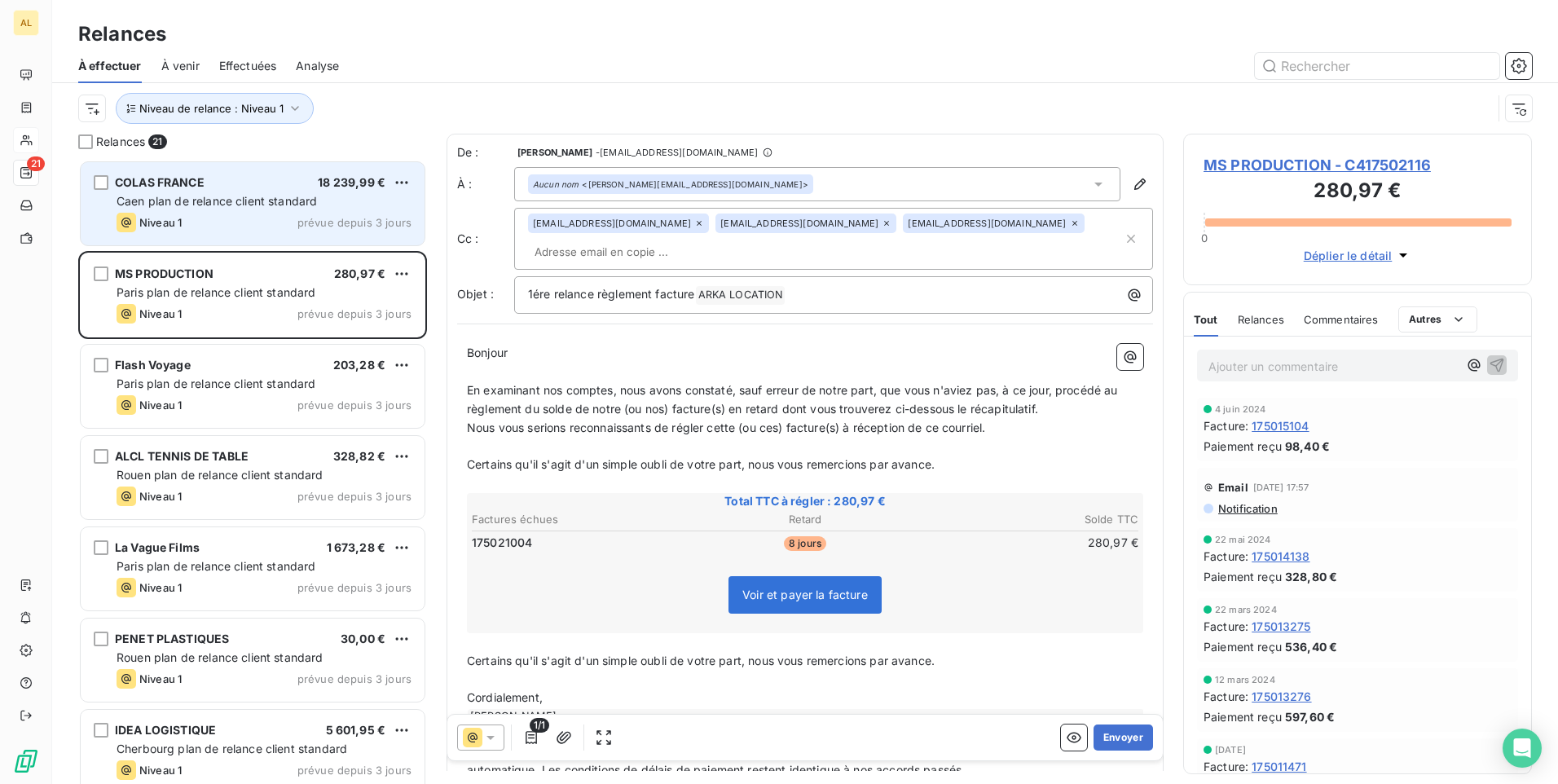
click at [242, 228] on div "Niveau 1 prévue depuis 3 jours" at bounding box center [263, 221] width 295 height 19
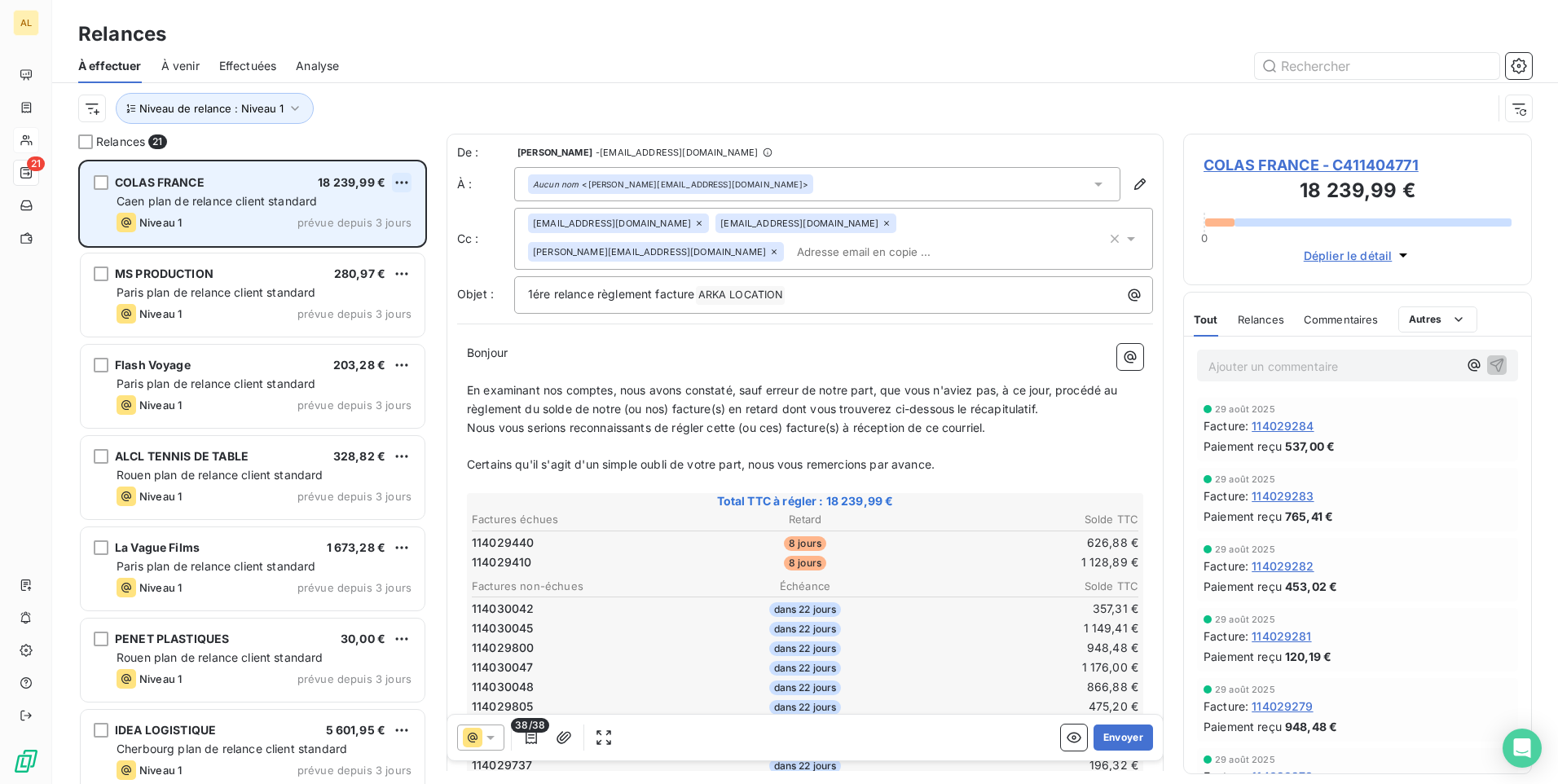
click at [404, 183] on html "AL 21 Relances À effectuer À venir Effectuées Analyse Niveau de relance : Nivea…" at bounding box center [779, 392] width 1558 height 784
click at [343, 245] on div "Passer cette action" at bounding box center [331, 244] width 146 height 26
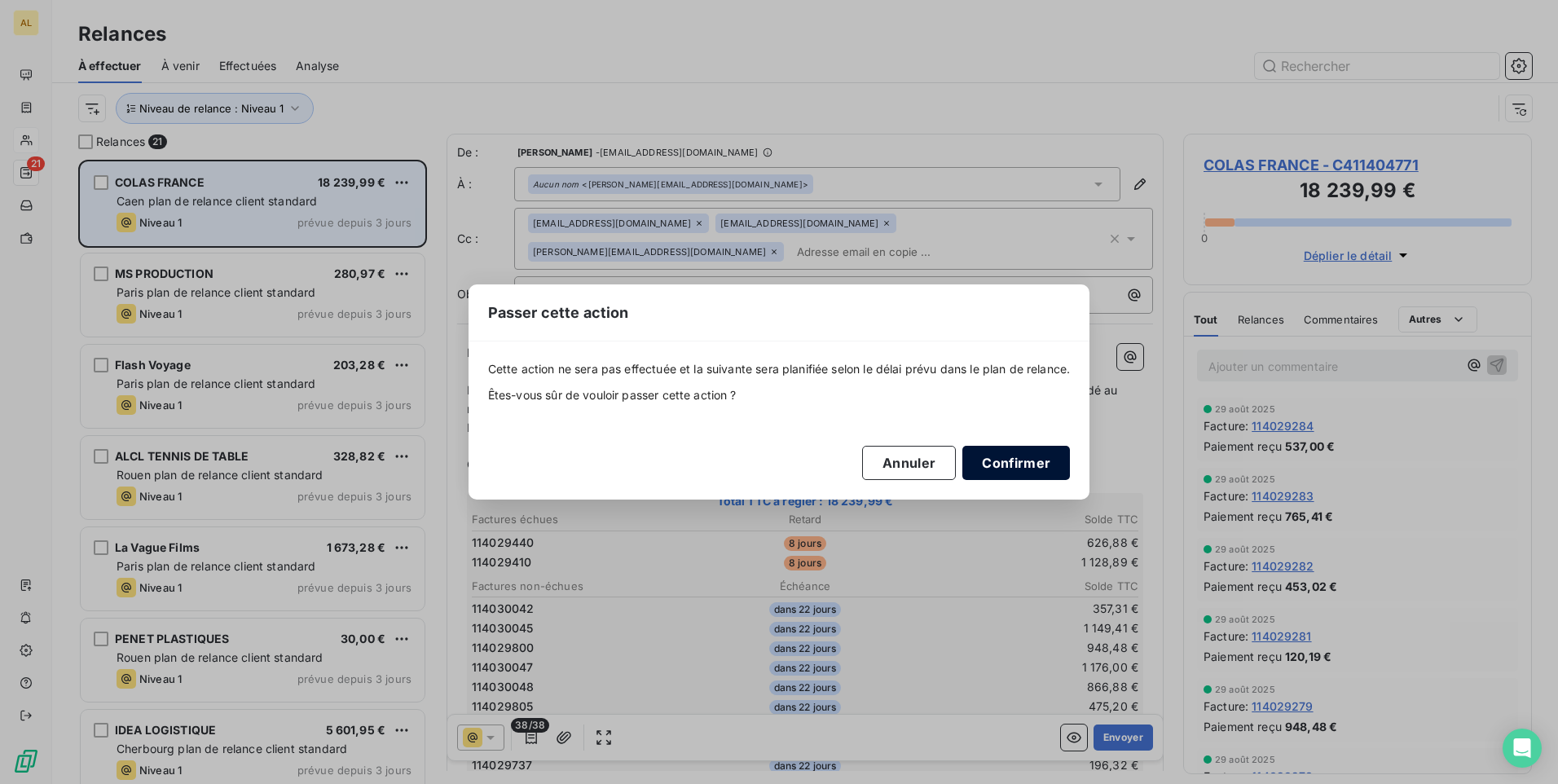
click at [1027, 456] on button "Confirmer" at bounding box center [1016, 462] width 108 height 34
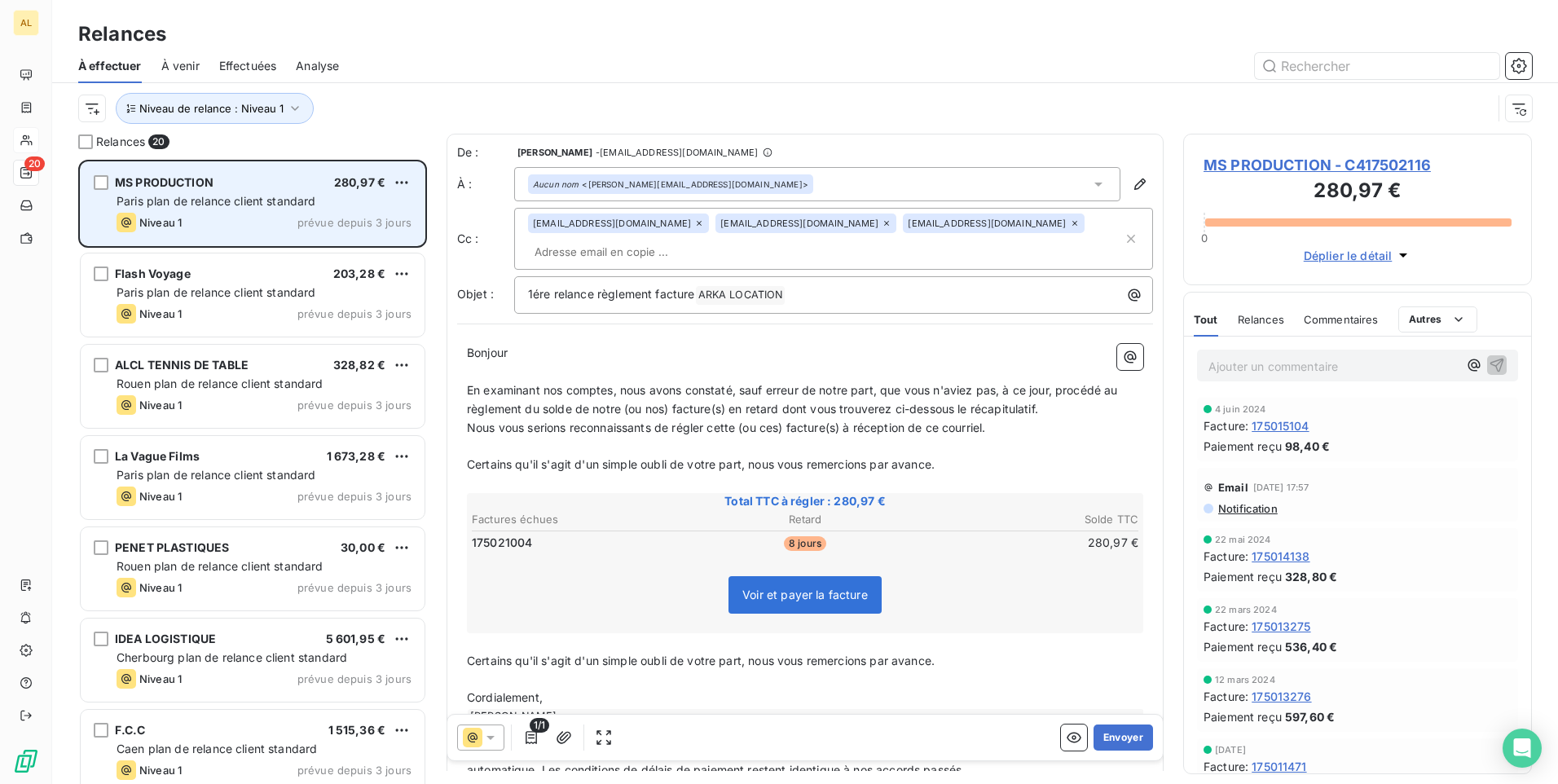
click at [269, 201] on span "Paris plan de relance client standard" at bounding box center [216, 201] width 200 height 14
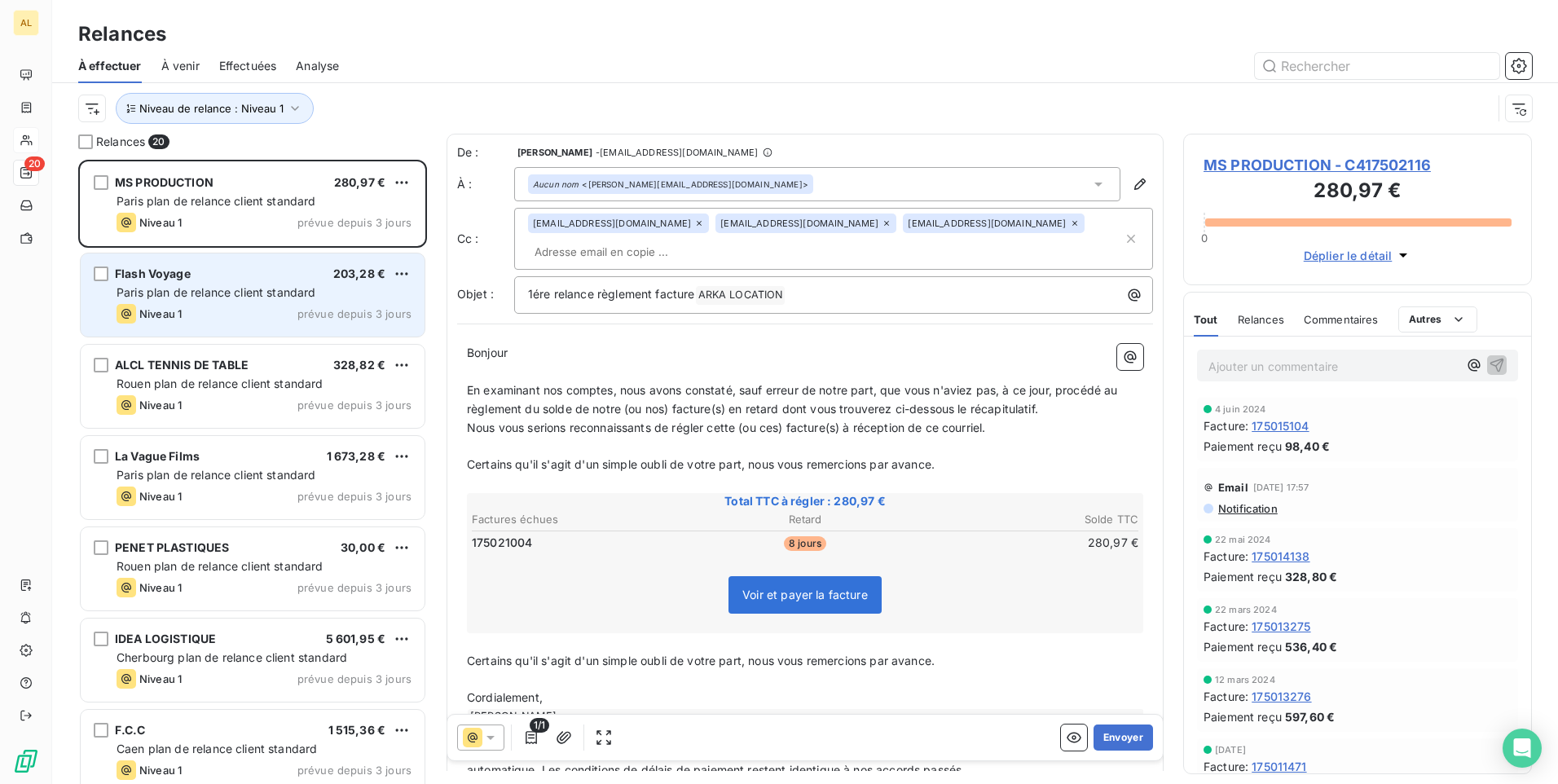
click at [240, 303] on div "Flash Voyage 203,28 € Paris plan de relance client standard Niveau 1 prévue dep…" at bounding box center [252, 294] width 344 height 83
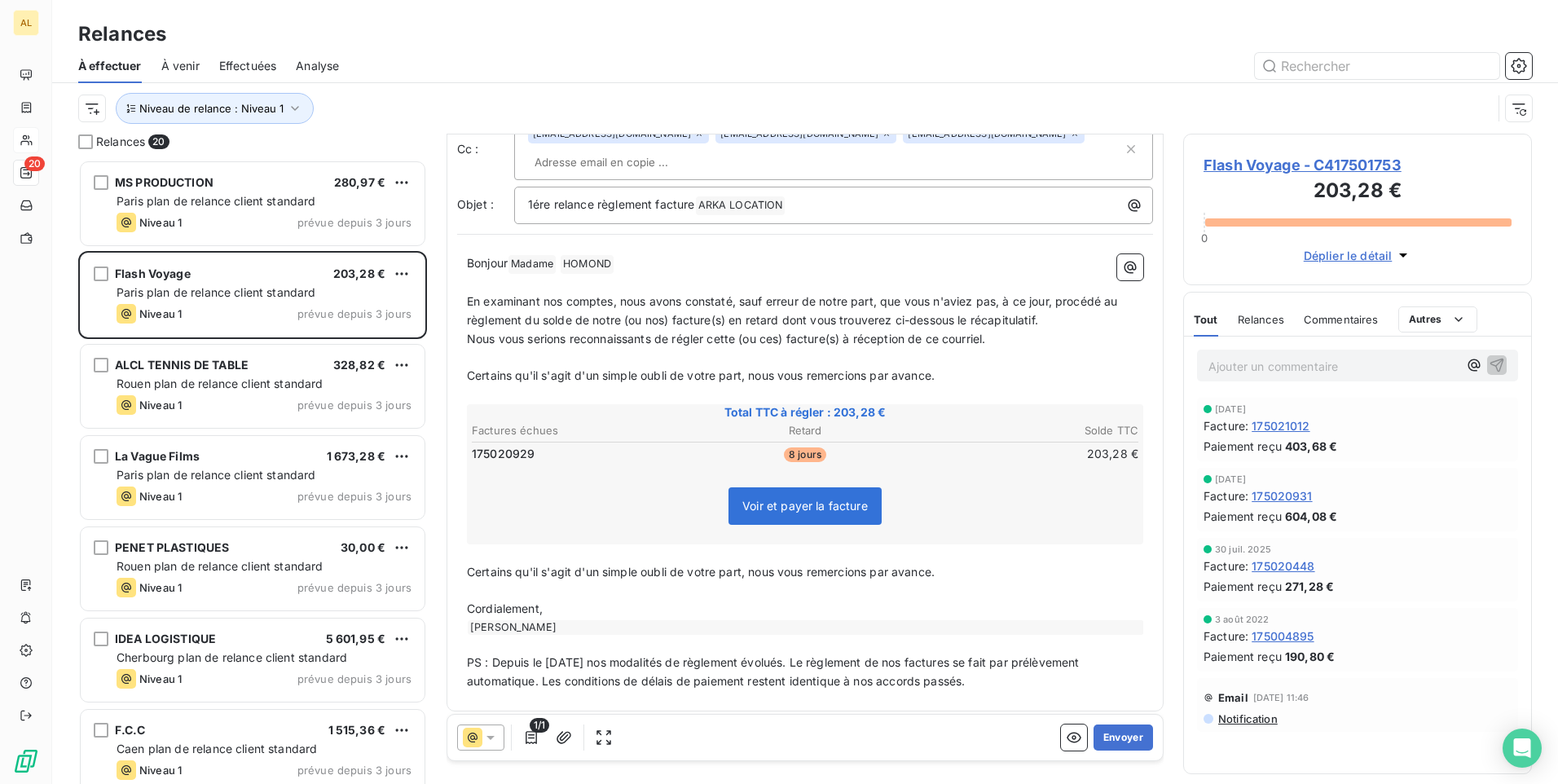
scroll to position [98, 0]
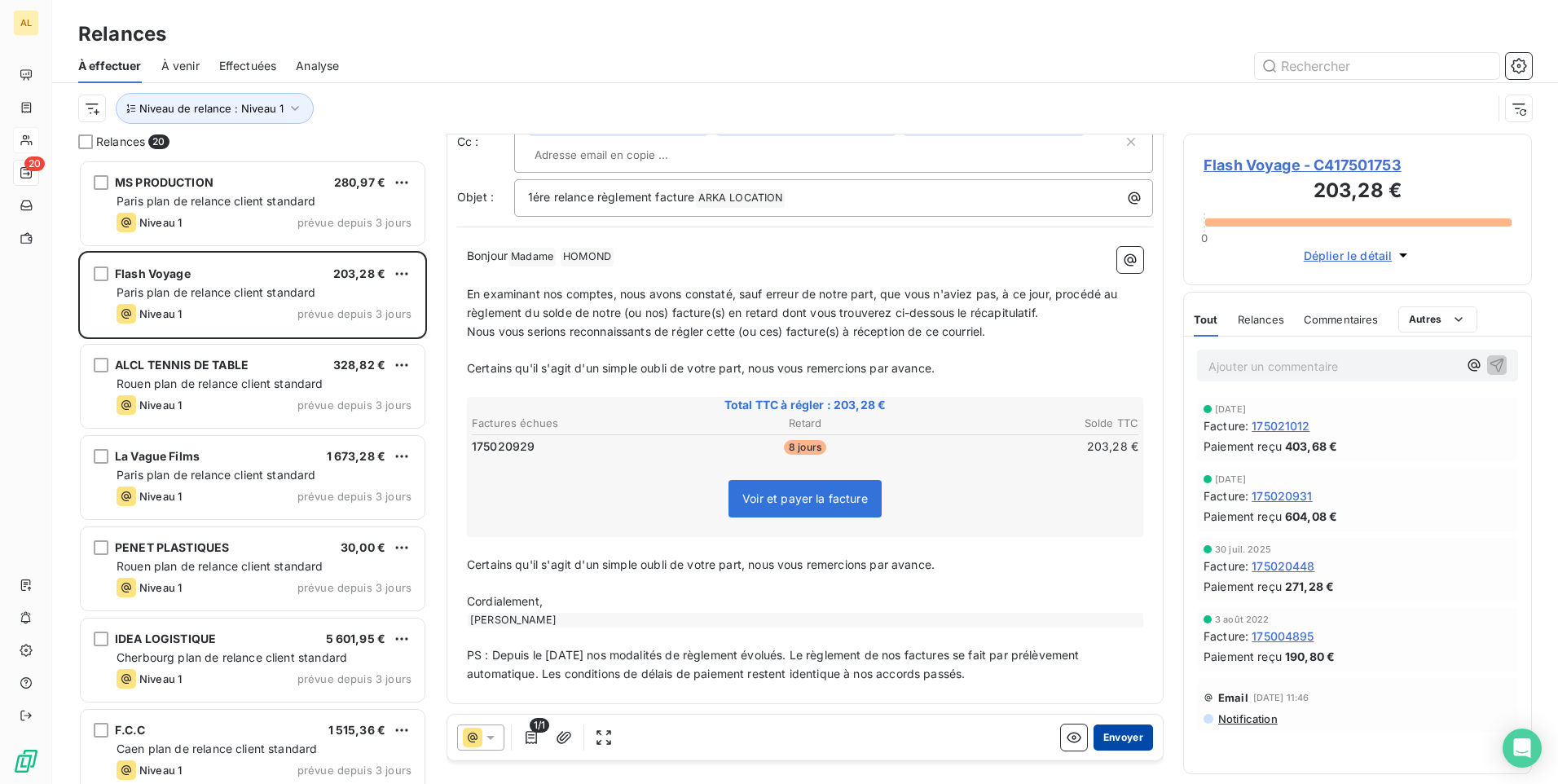
click at [1123, 738] on button "Envoyer" at bounding box center [1123, 737] width 59 height 26
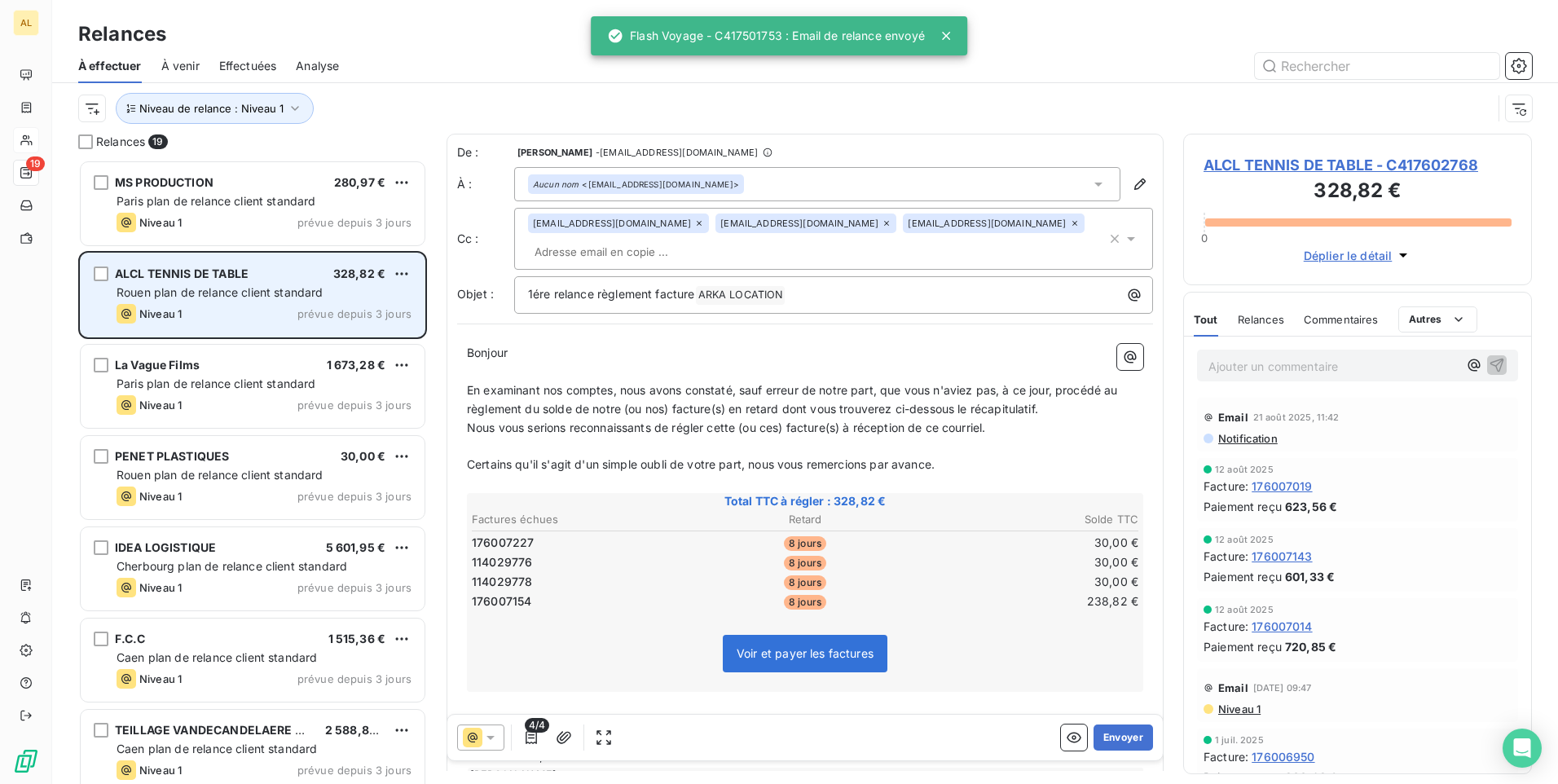
click at [211, 292] on span "Rouen plan de relance client standard" at bounding box center [220, 292] width 207 height 14
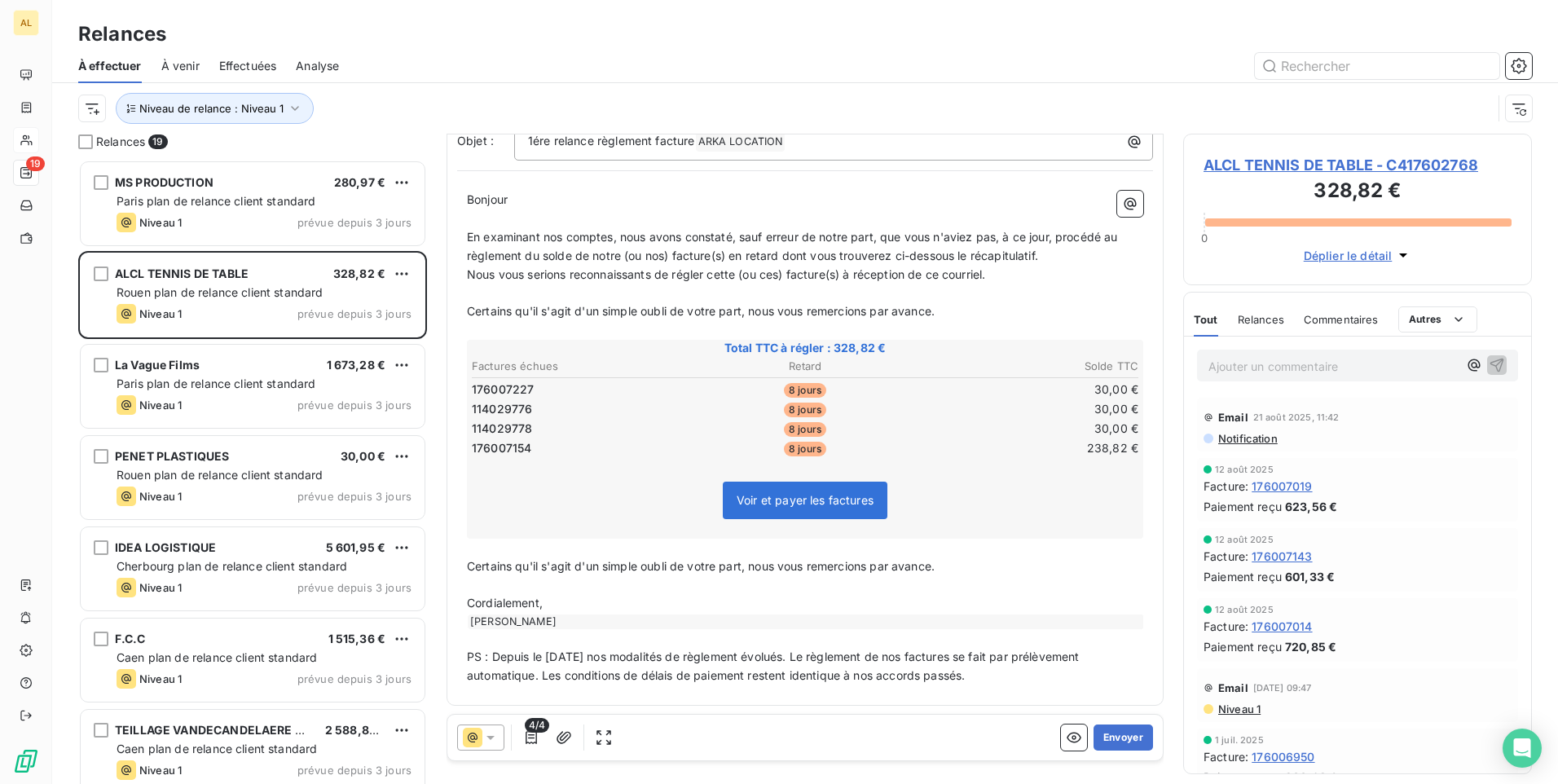
scroll to position [155, 0]
click at [532, 738] on icon "button" at bounding box center [532, 738] width 12 height 13
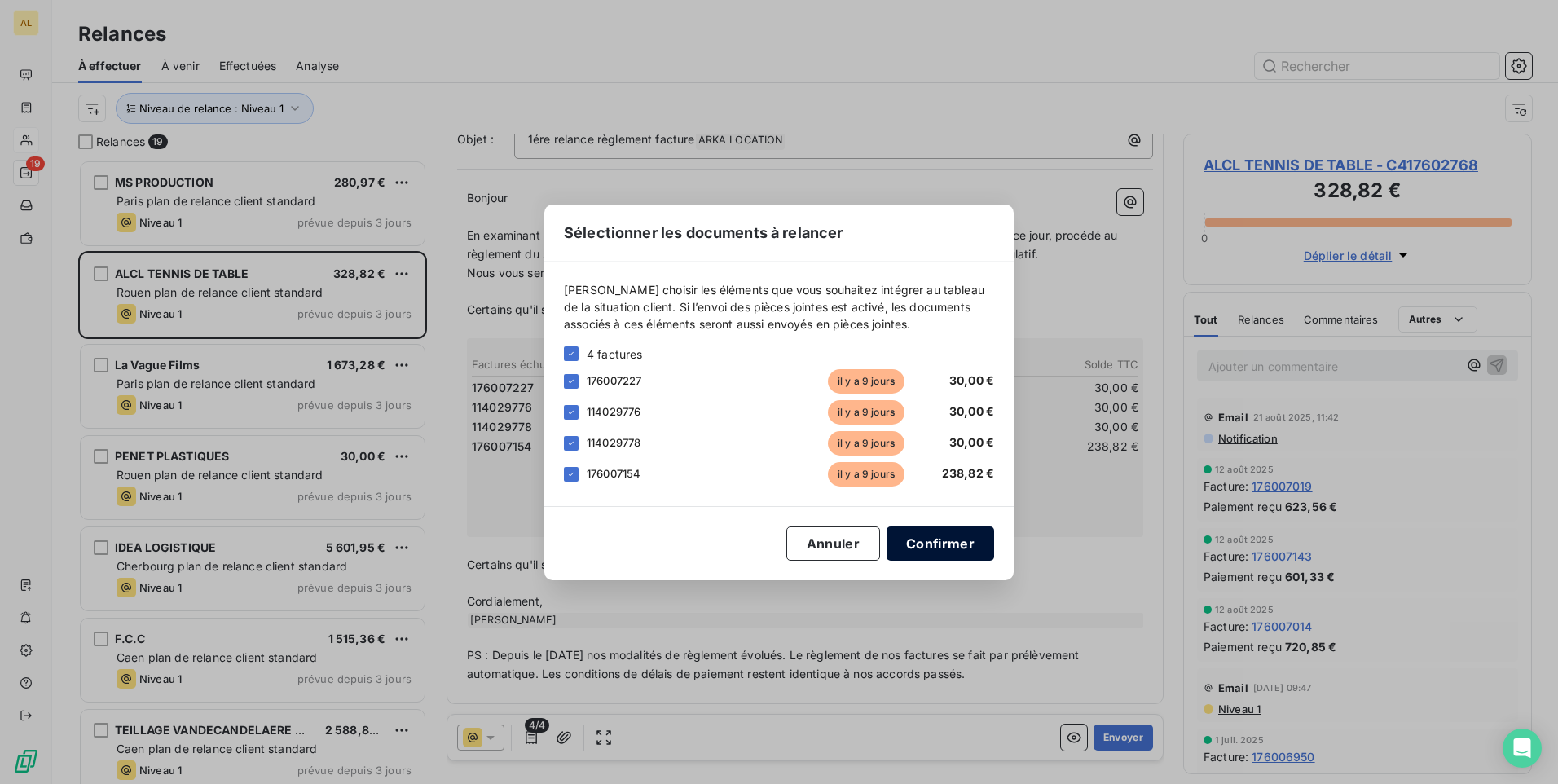
click at [925, 535] on button "Confirmer" at bounding box center [940, 543] width 108 height 34
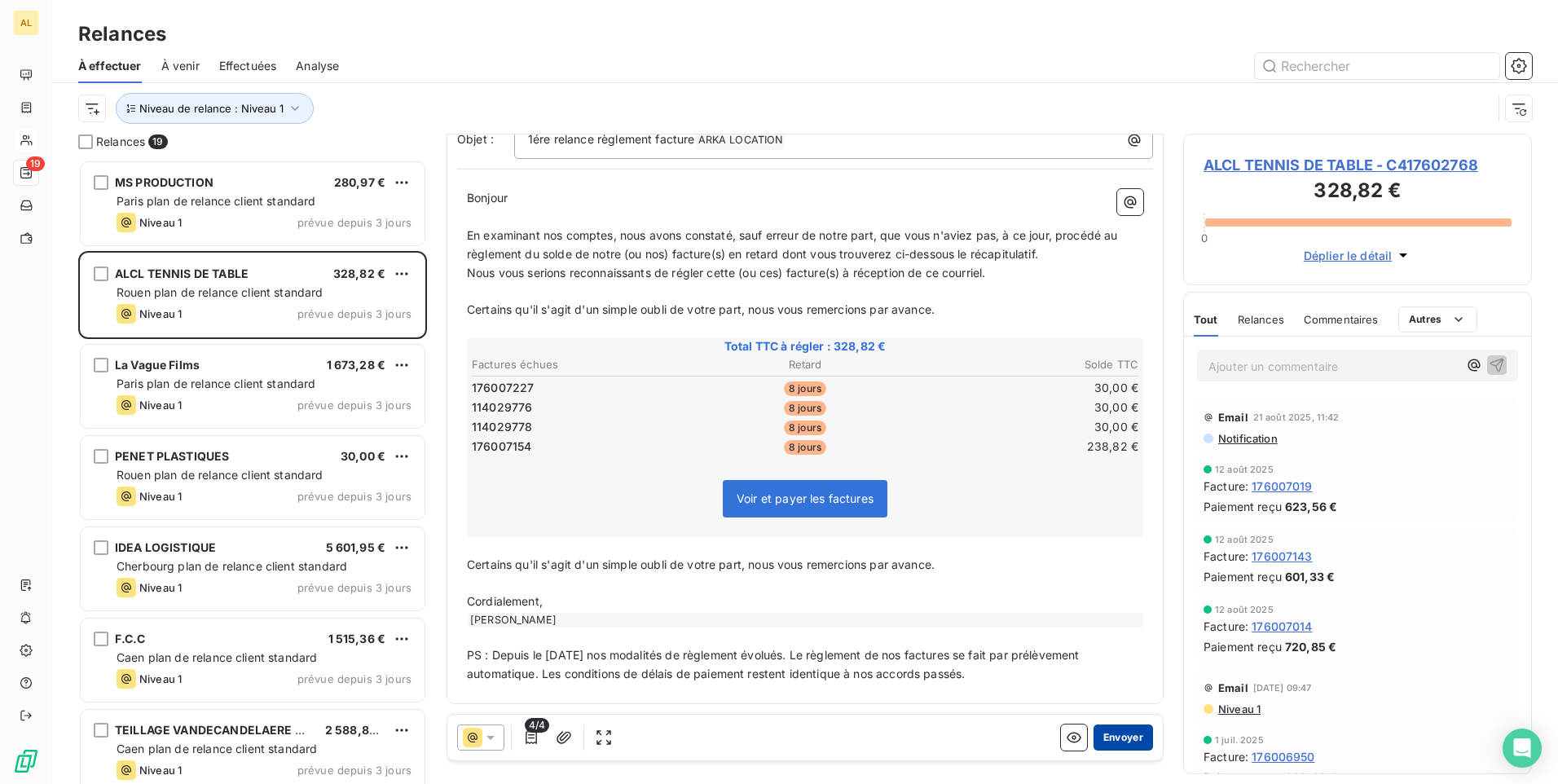
click at [1115, 732] on button "Envoyer" at bounding box center [1123, 737] width 59 height 26
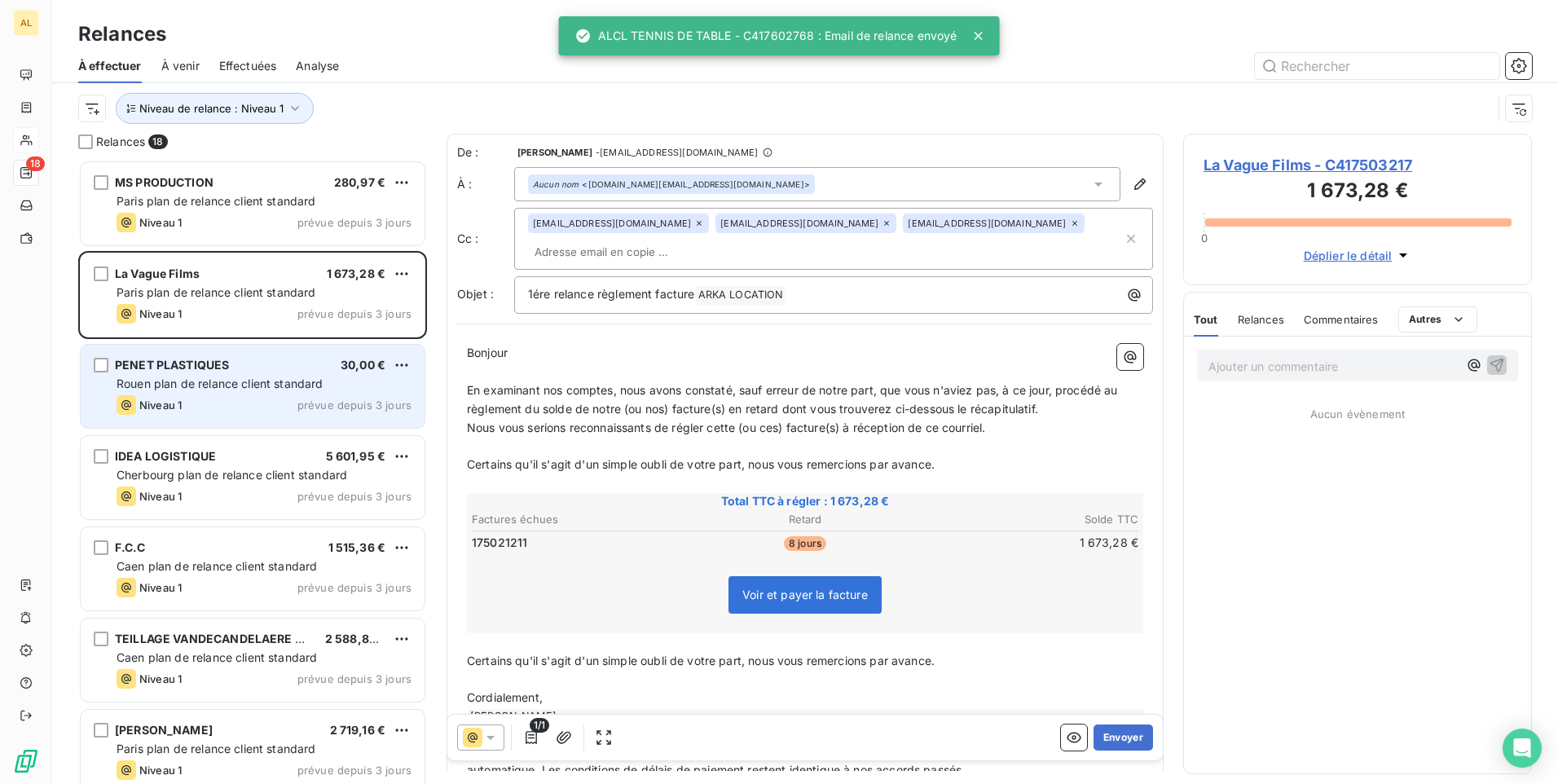
click at [265, 389] on span "Rouen plan de relance client standard" at bounding box center [220, 383] width 207 height 14
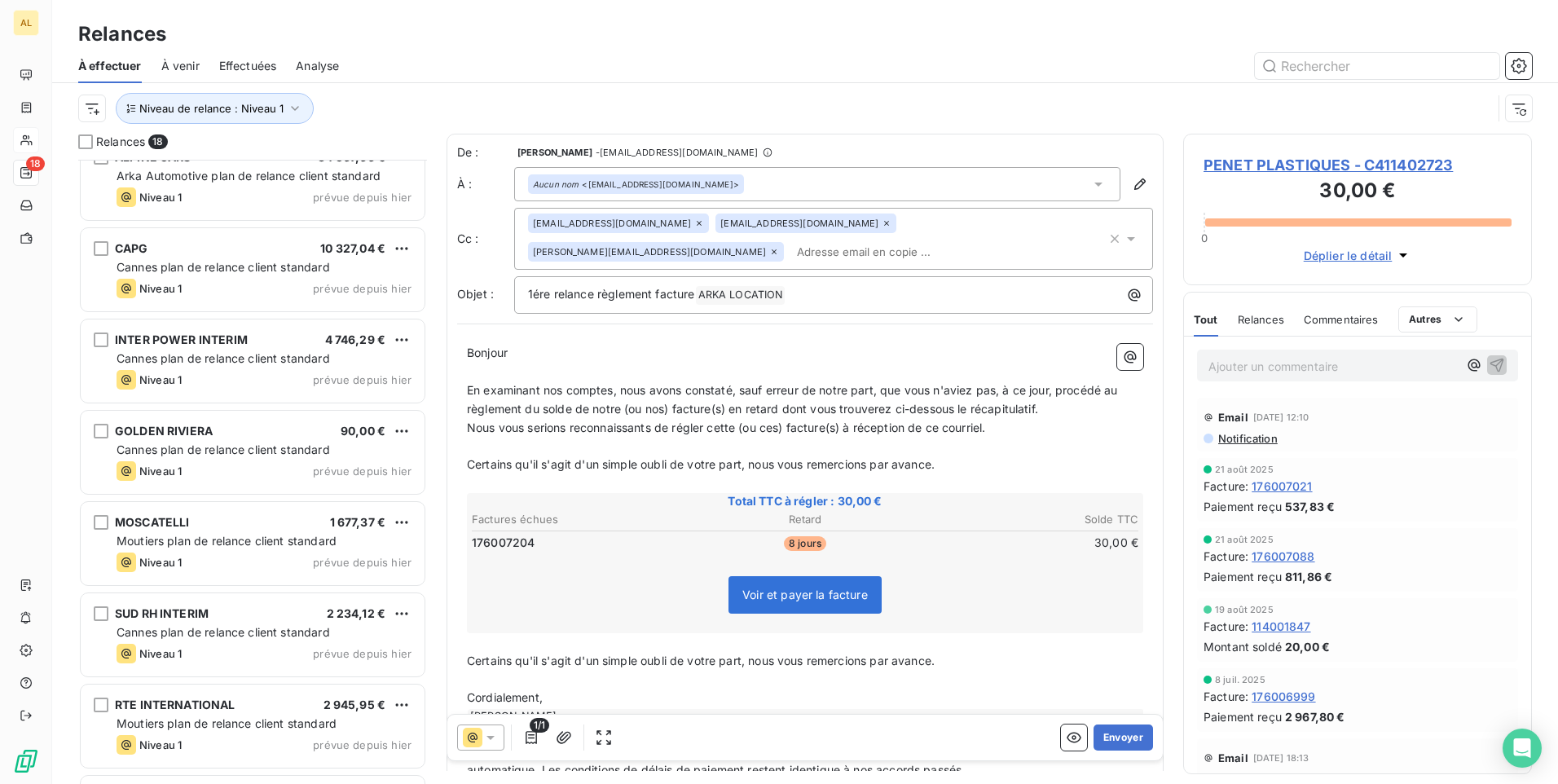
scroll to position [1020, 0]
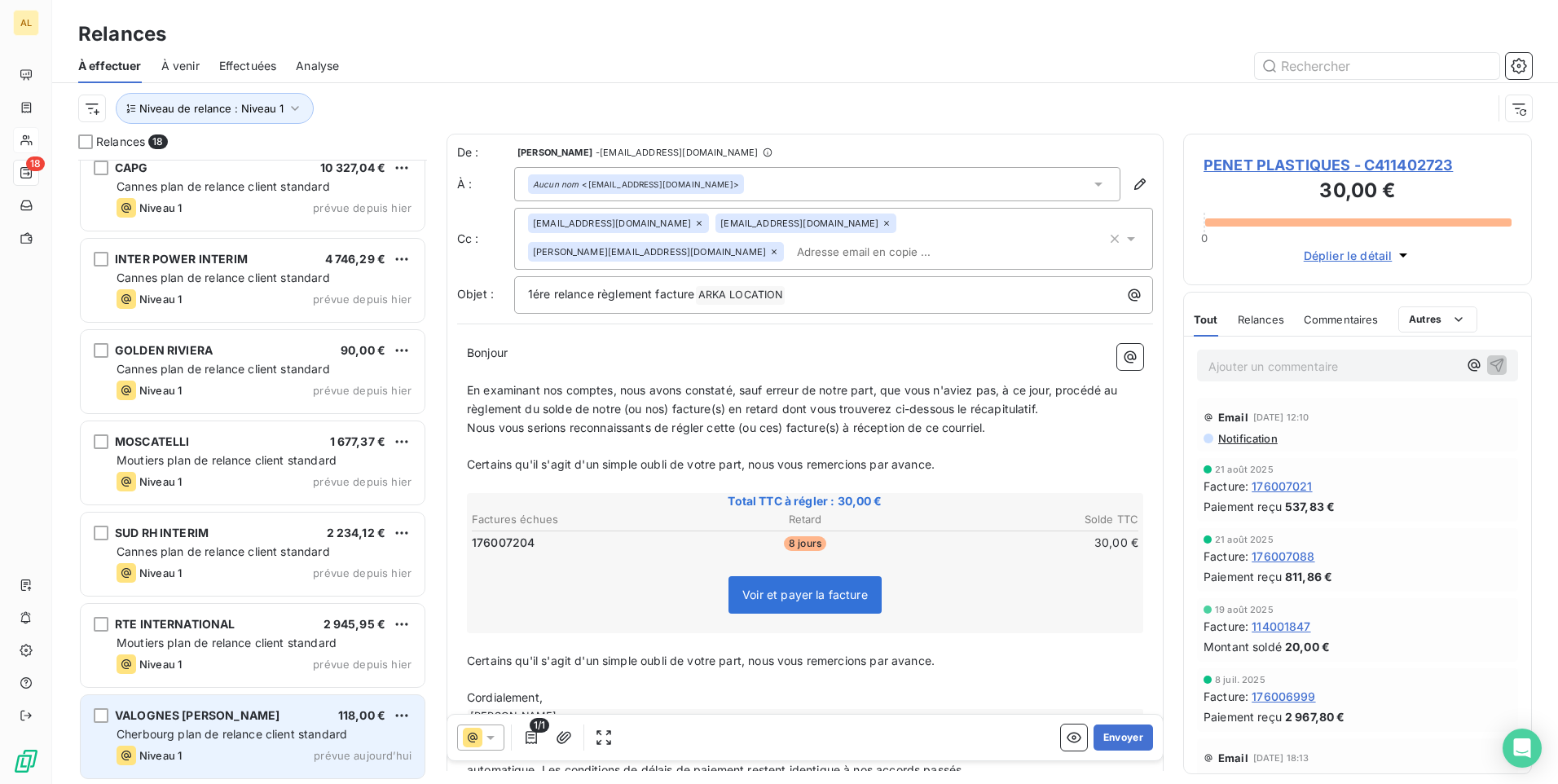
click at [231, 744] on div "VALOGNES [PERSON_NAME] 118,00 € Cherbourg plan de relance client standard Nivea…" at bounding box center [252, 736] width 344 height 83
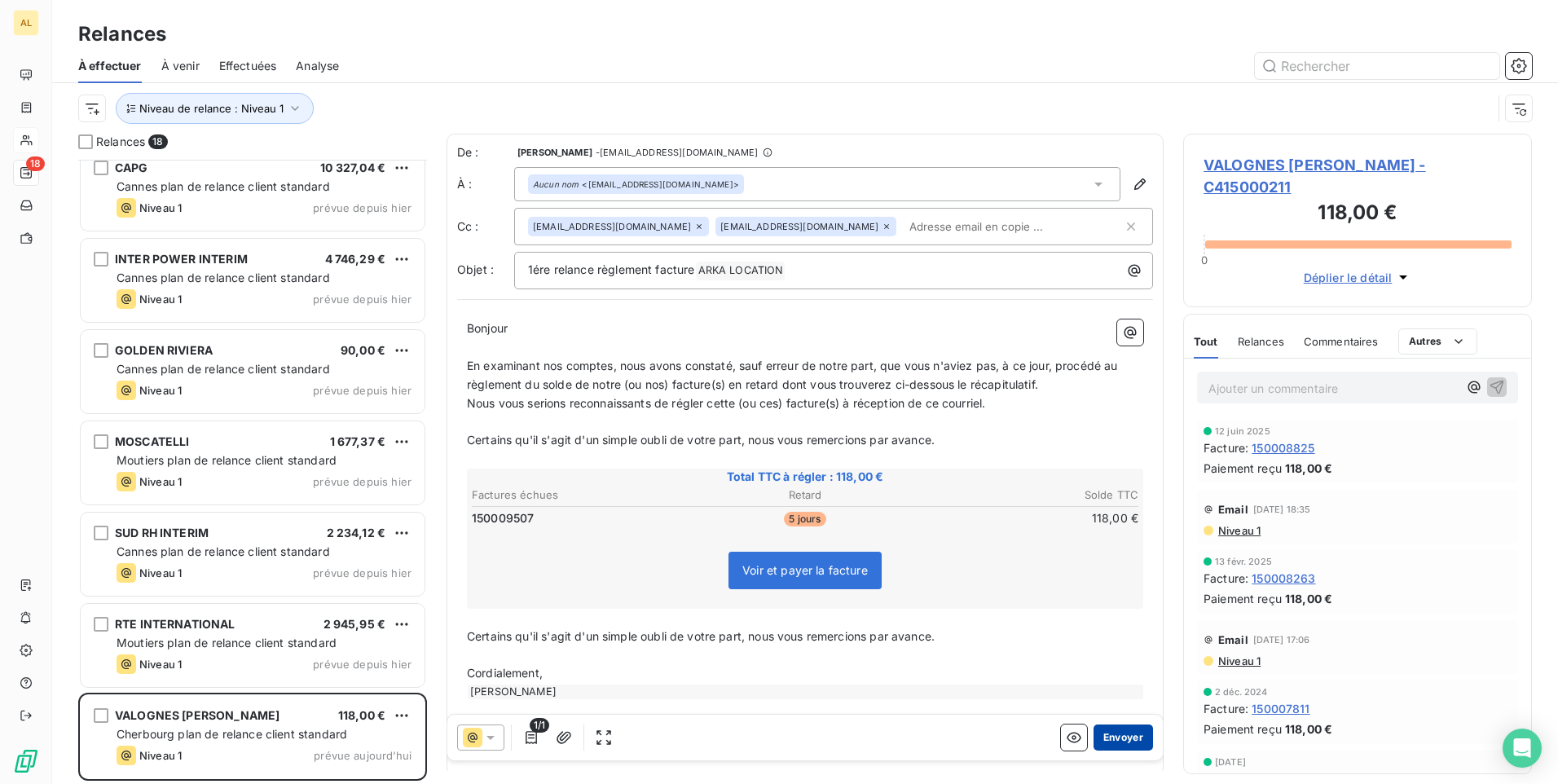
click at [1108, 737] on button "Envoyer" at bounding box center [1123, 737] width 59 height 26
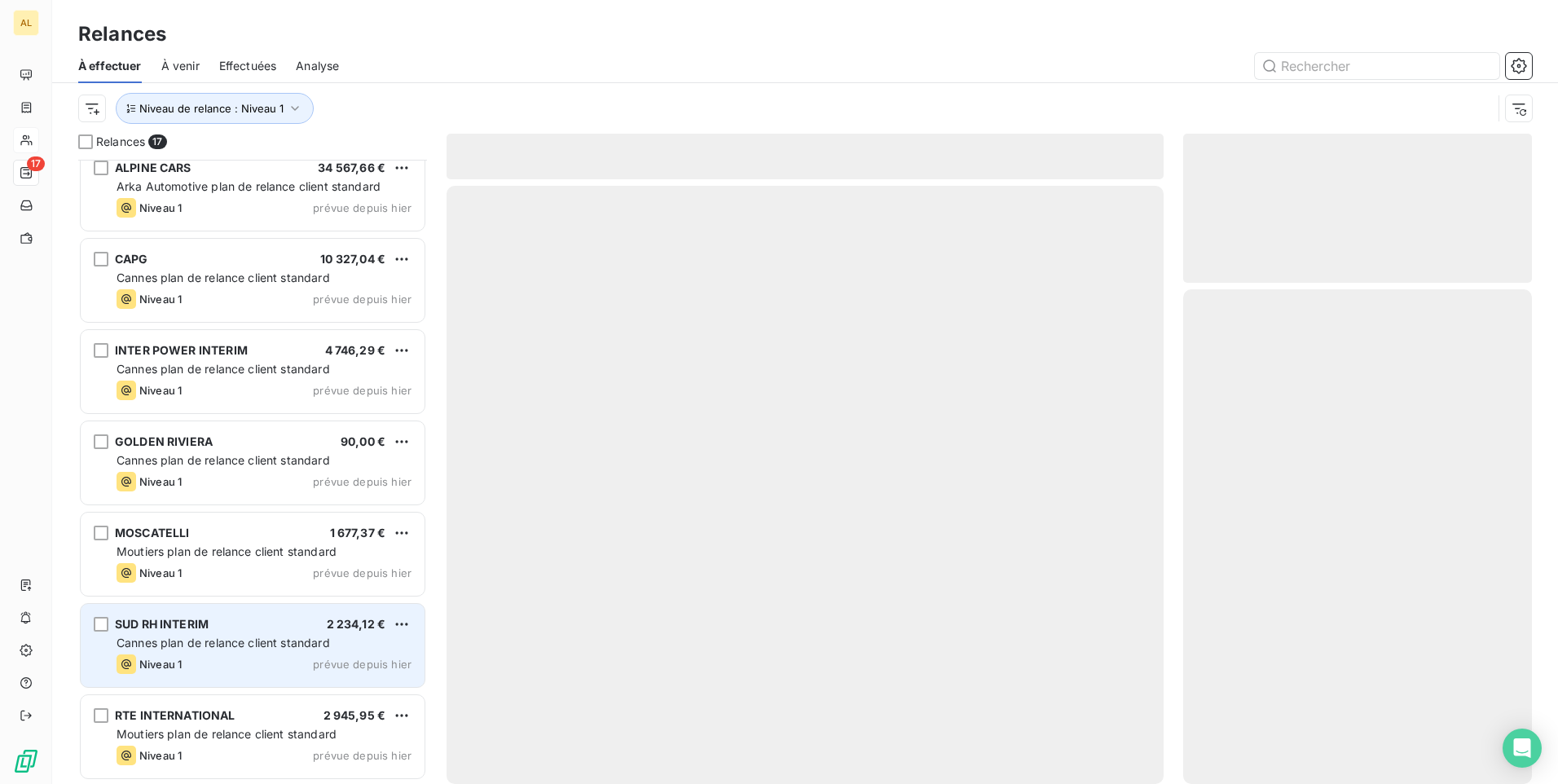
scroll to position [928, 0]
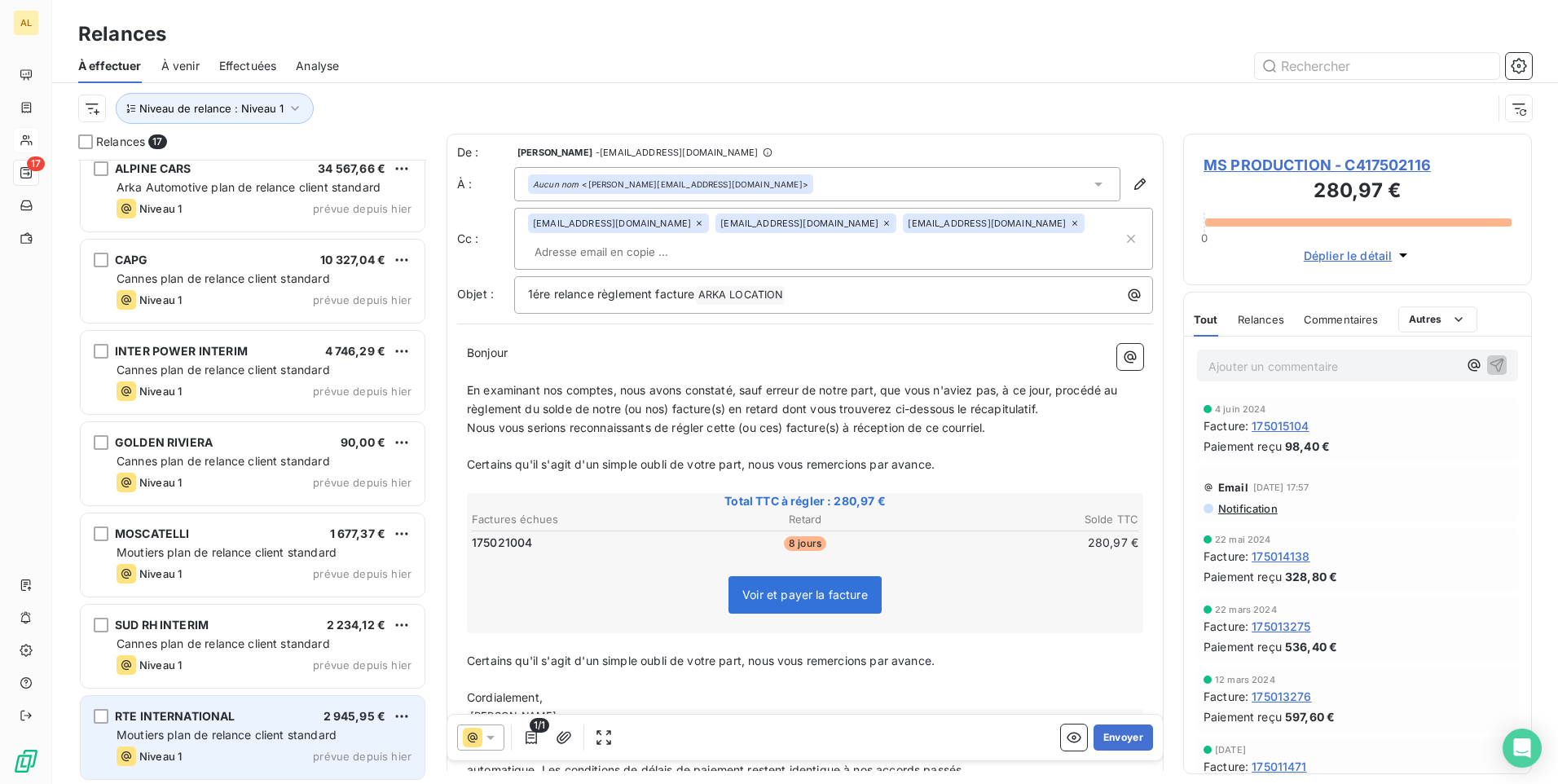
click at [199, 756] on div "Niveau 1 prévue depuis hier" at bounding box center [263, 756] width 295 height 19
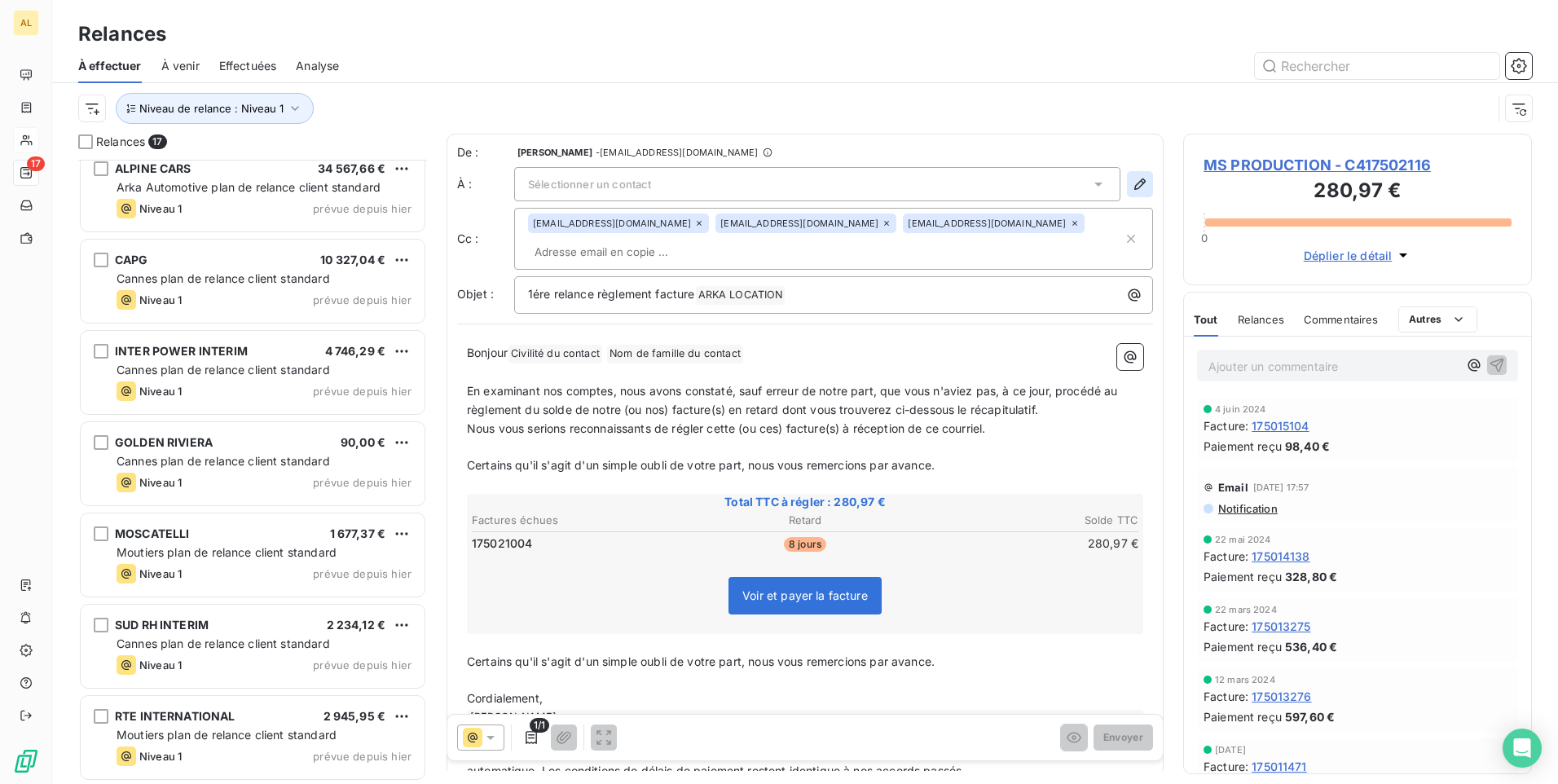
click at [1132, 188] on icon "button" at bounding box center [1140, 185] width 17 height 17
click at [1093, 184] on icon at bounding box center [1099, 185] width 17 height 17
click at [788, 216] on span "Aucun nom <[EMAIL_ADDRESS][DOMAIN_NAME]>" at bounding box center [828, 220] width 564 height 17
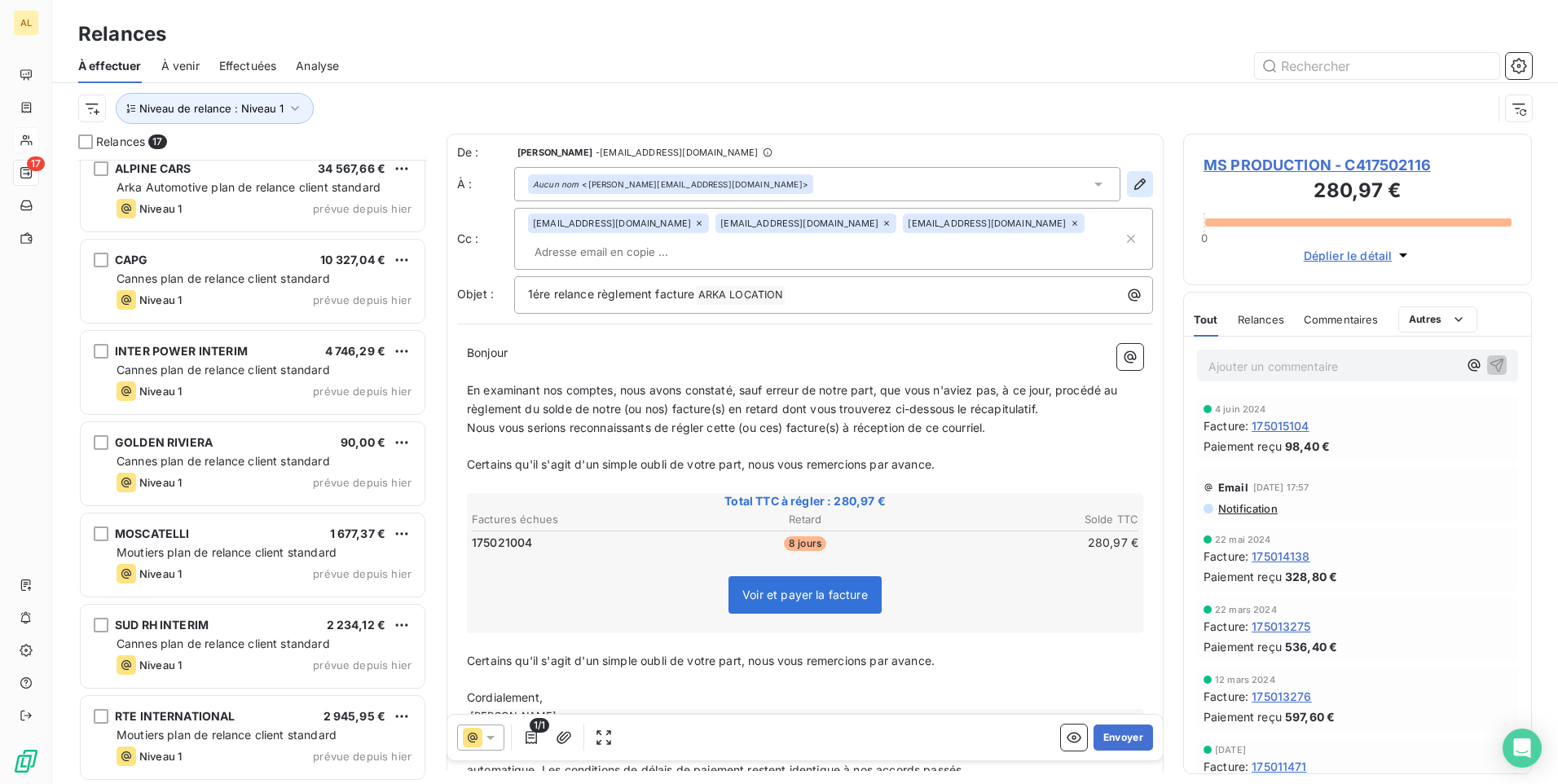
click at [1134, 183] on icon "button" at bounding box center [1140, 185] width 12 height 12
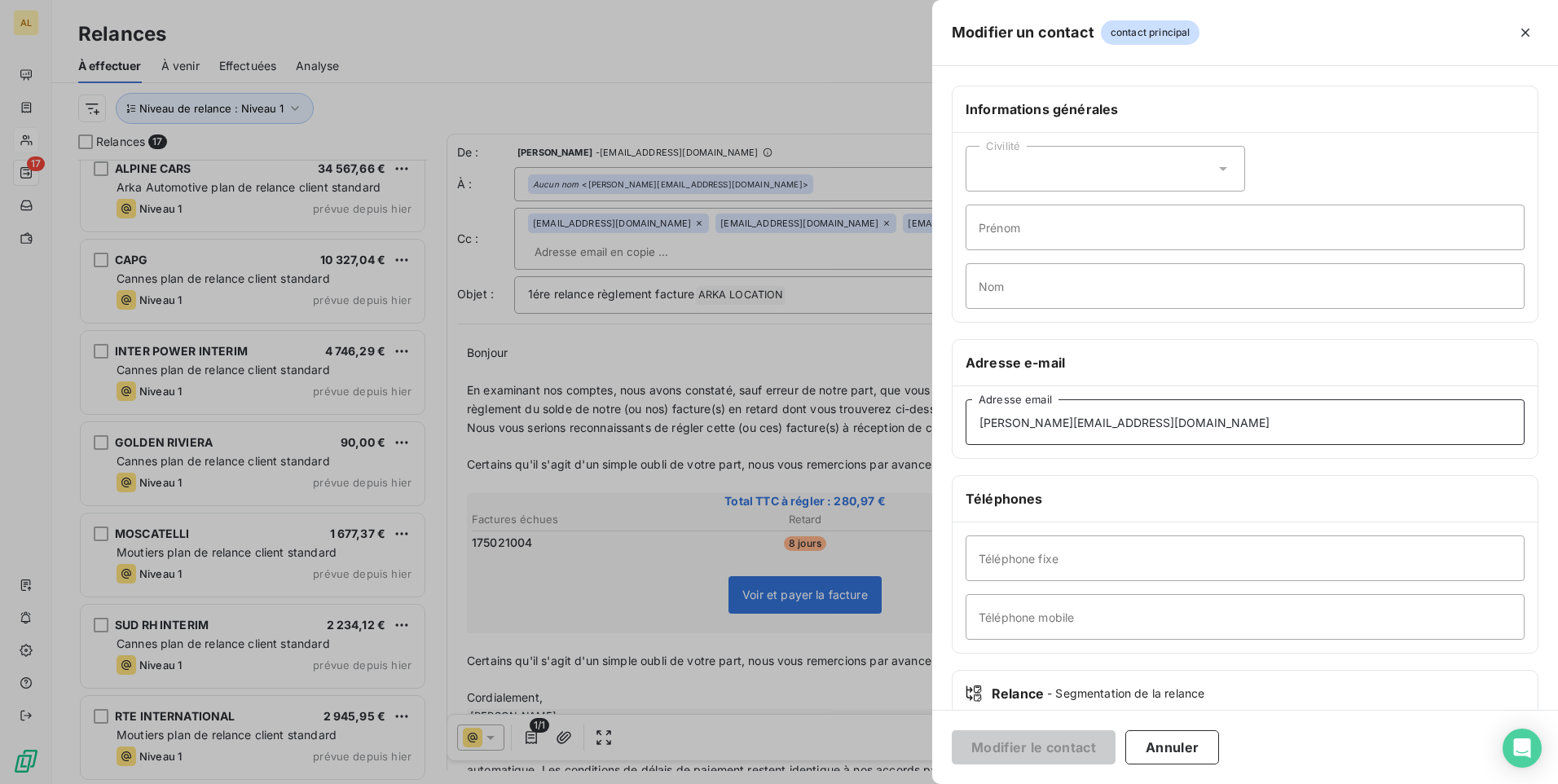
drag, startPoint x: 1123, startPoint y: 423, endPoint x: 904, endPoint y: 445, distance: 220.1
click at [899, 783] on div "Modifier un contact contact principal Informations générales Civilité Prénom No…" at bounding box center [779, 784] width 1558 height 0
paste input "[EMAIL_ADDRESS][DOMAIN_NAME];invoice@rte-international"
click at [1194, 425] on input "[EMAIL_ADDRESS][DOMAIN_NAME];[EMAIL_ADDRESS][DOMAIN_NAME]" at bounding box center [1245, 422] width 559 height 46
drag, startPoint x: 1192, startPoint y: 423, endPoint x: 1385, endPoint y: 425, distance: 193.0
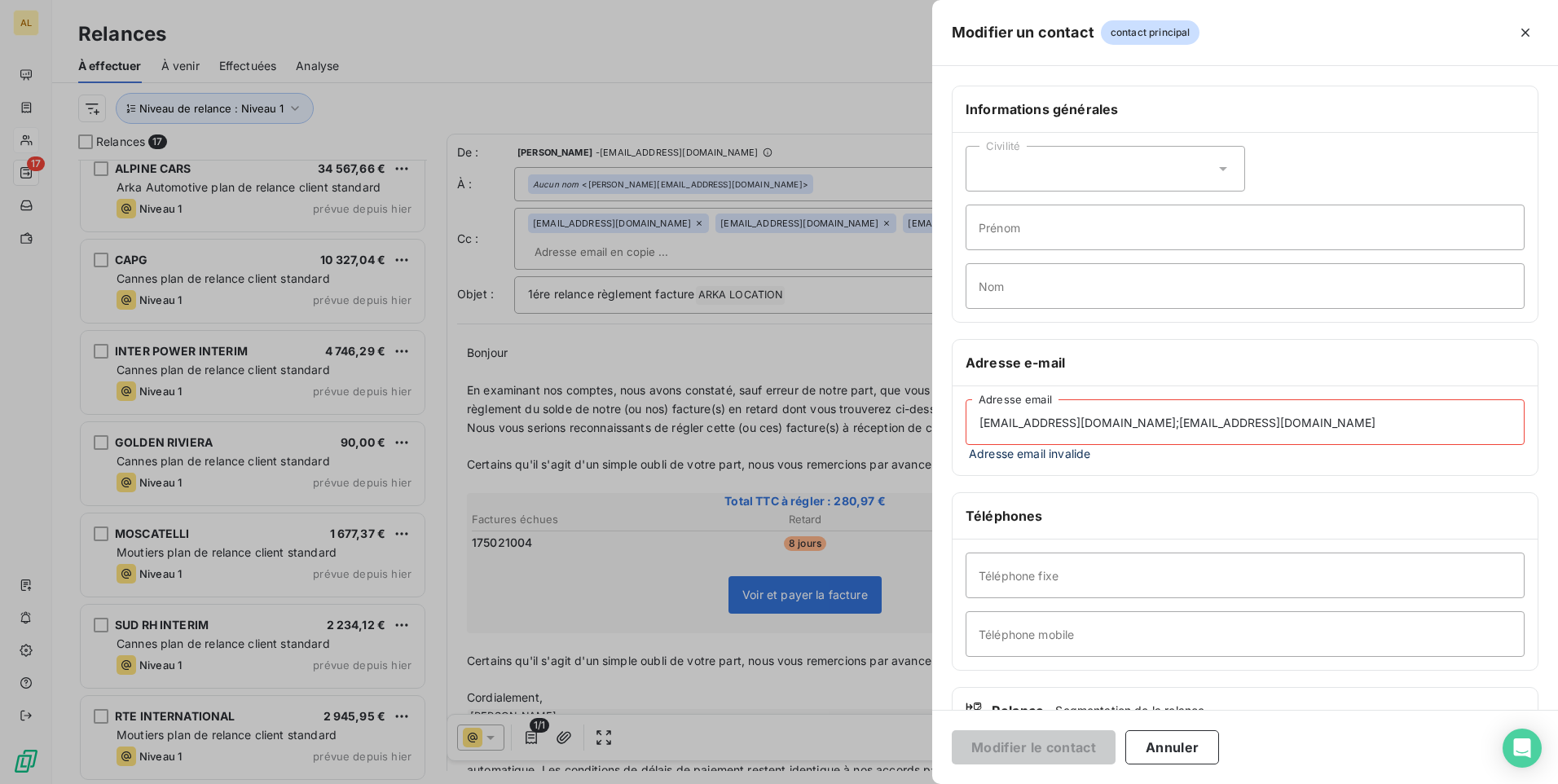
click at [1385, 425] on input "[EMAIL_ADDRESS][DOMAIN_NAME];[EMAIL_ADDRESS][DOMAIN_NAME]" at bounding box center [1245, 422] width 559 height 46
drag, startPoint x: 1301, startPoint y: 425, endPoint x: 1192, endPoint y: 405, distance: 110.8
click at [1192, 405] on input "[EMAIL_ADDRESS][DOMAIN_NAME];[EMAIL_ADDRESS][DOMAIN_NAME]" at bounding box center [1245, 422] width 559 height 46
drag, startPoint x: 1194, startPoint y: 422, endPoint x: 1328, endPoint y: 421, distance: 134.0
click at [1367, 420] on input "[EMAIL_ADDRESS][DOMAIN_NAME];[EMAIL_ADDRESS][DOMAIN_NAME]" at bounding box center [1245, 422] width 559 height 46
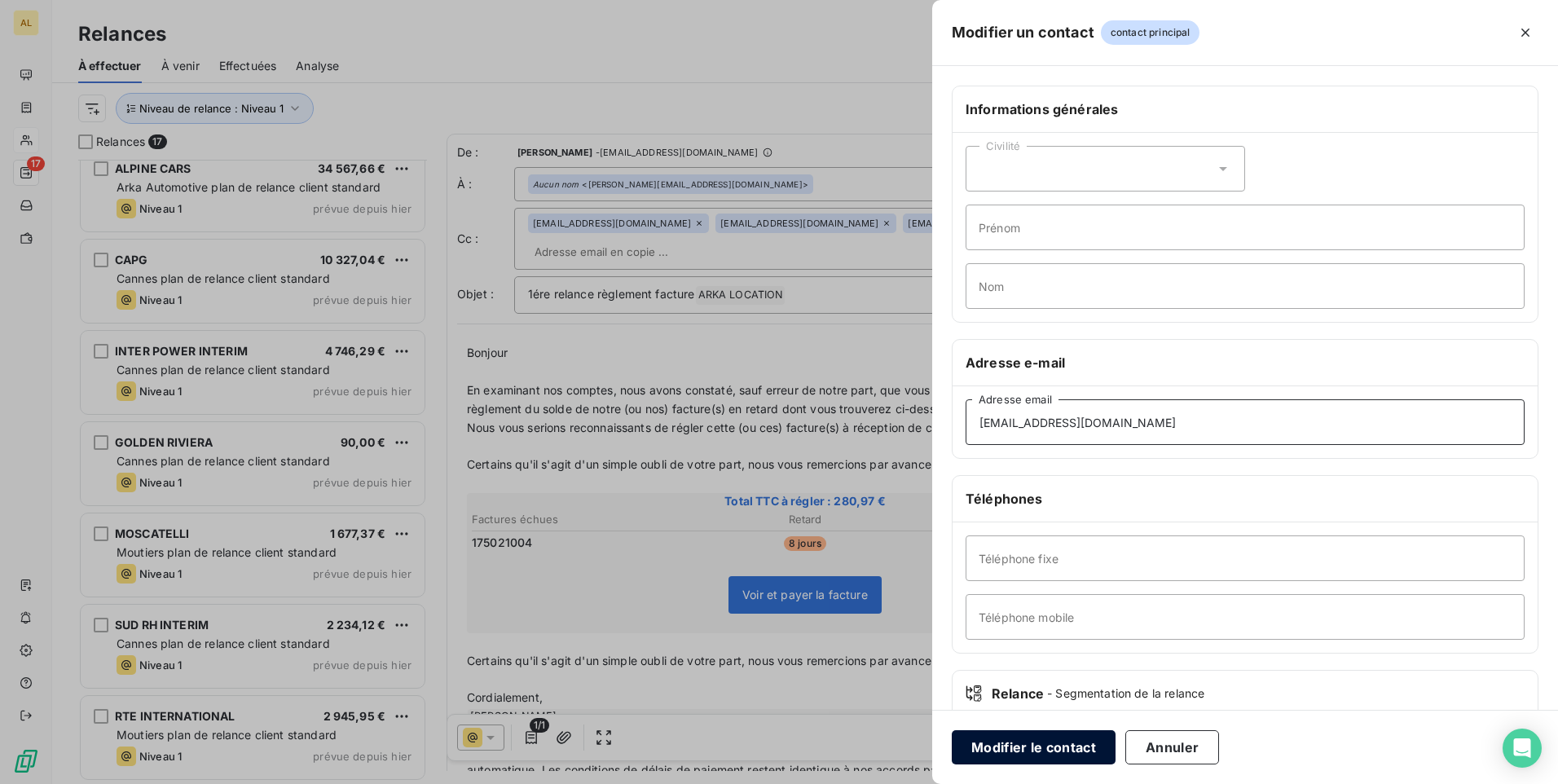
type input "[EMAIL_ADDRESS][DOMAIN_NAME]"
click at [990, 748] on button "Modifier le contact" at bounding box center [1034, 747] width 164 height 34
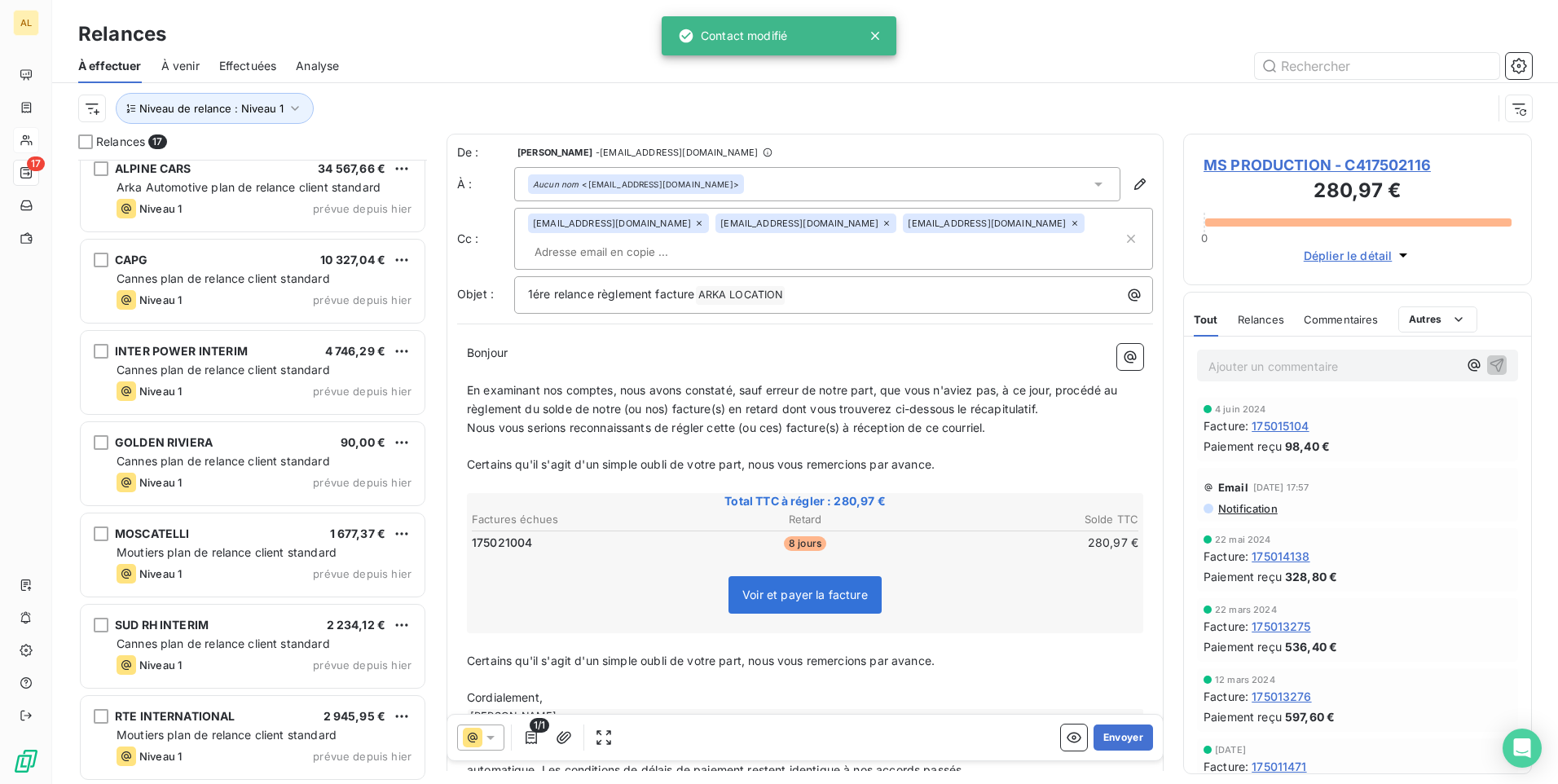
drag, startPoint x: 547, startPoint y: 234, endPoint x: 547, endPoint y: 248, distance: 14.0
click at [547, 235] on div "[EMAIL_ADDRESS][DOMAIN_NAME] [EMAIL_ADDRESS][DOMAIN_NAME] [EMAIL_ADDRESS][DOMAI…" at bounding box center [826, 238] width 595 height 50
click at [547, 250] on input "text" at bounding box center [826, 252] width 595 height 24
paste input "[EMAIL_ADDRESS][DOMAIN_NAME]"
click at [586, 359] on p "Bonjour ﻿ ﻿ ﻿" at bounding box center [805, 353] width 676 height 18
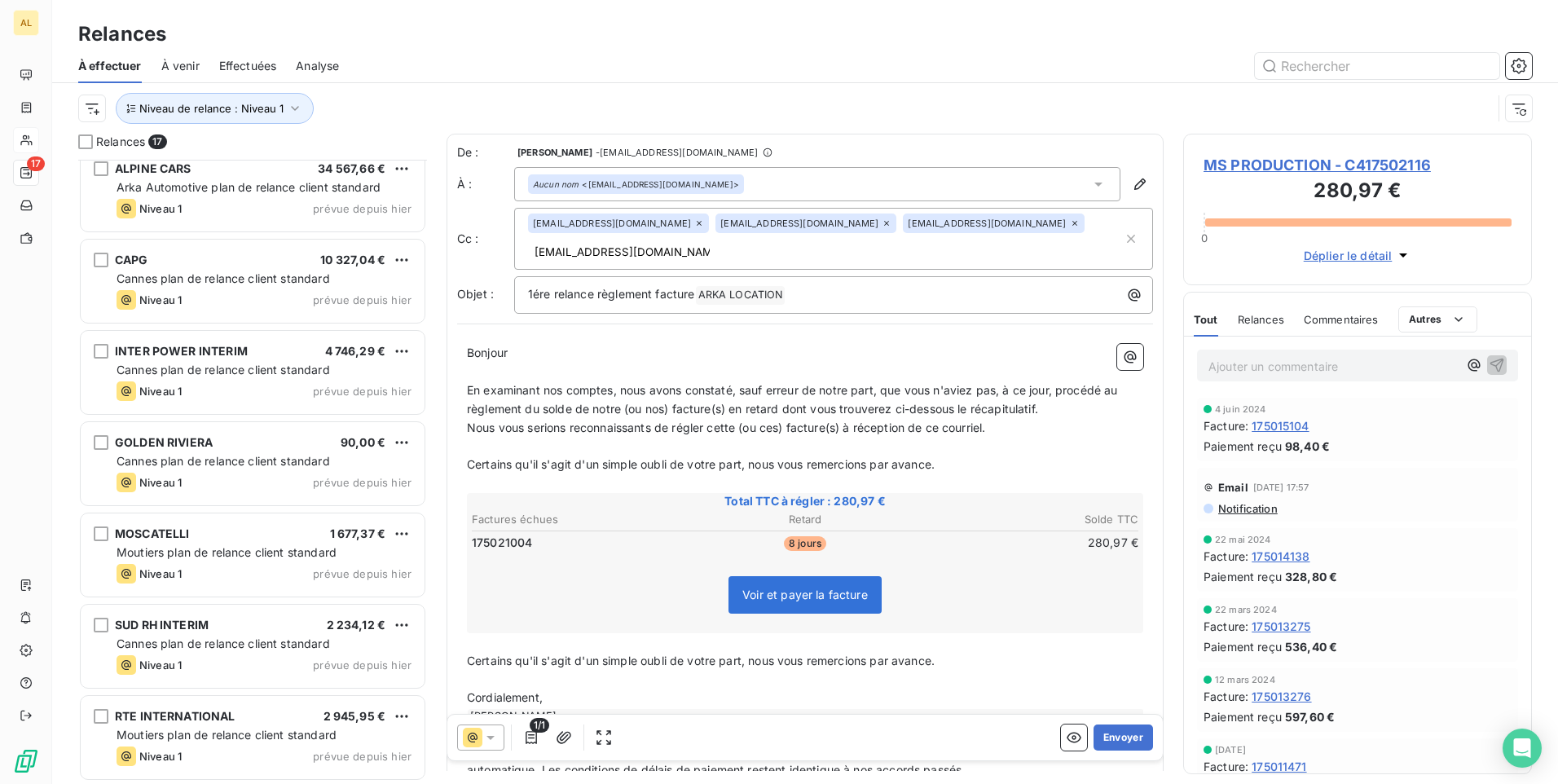
drag, startPoint x: 649, startPoint y: 244, endPoint x: 649, endPoint y: 262, distance: 18.0
click at [647, 244] on input "[EMAIL_ADDRESS][DOMAIN_NAME]" at bounding box center [622, 252] width 188 height 24
type input "[EMAIL_ADDRESS][DOMAIN_NAME]"
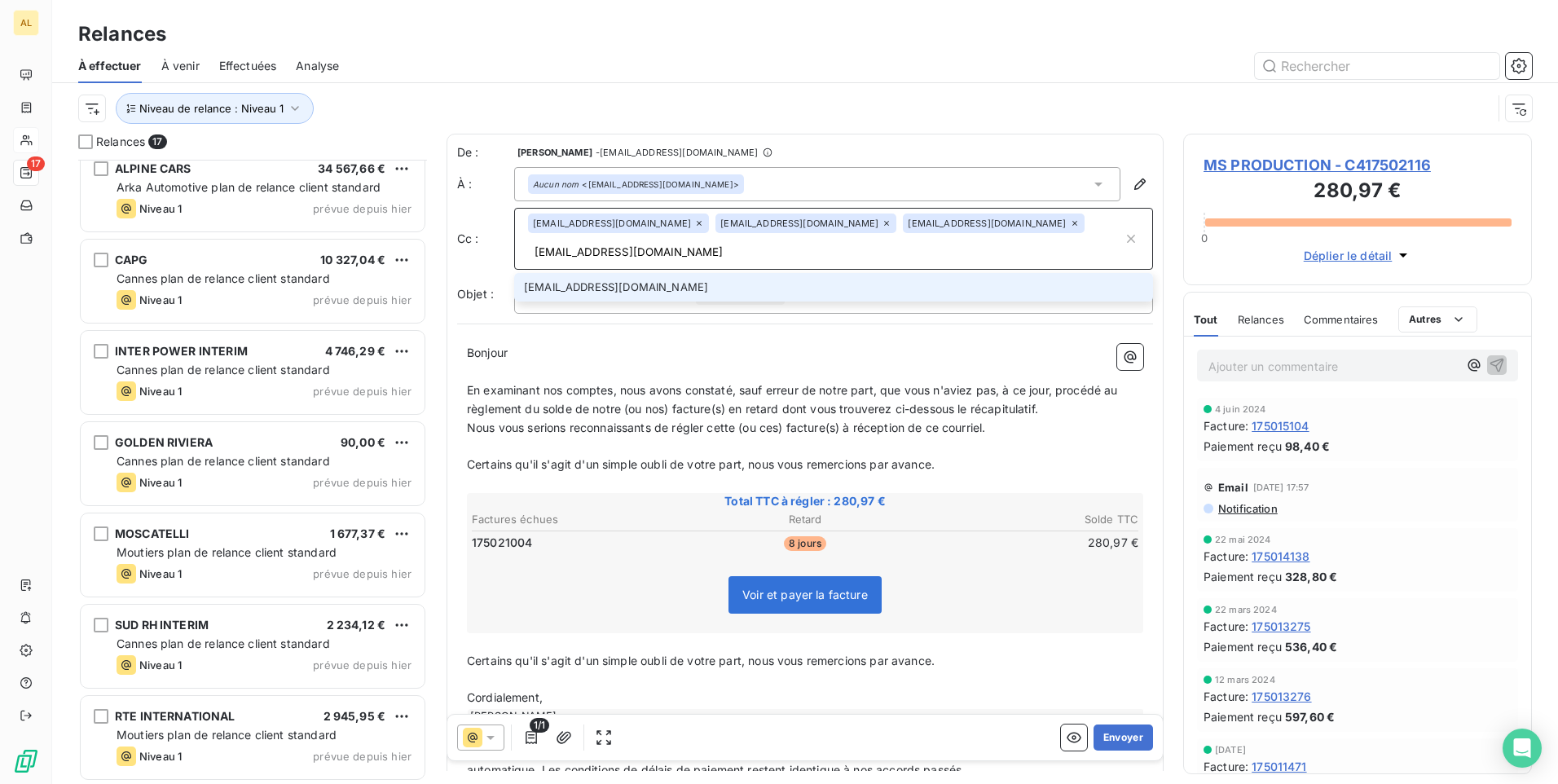
click at [639, 299] on li "[EMAIL_ADDRESS][DOMAIN_NAME]" at bounding box center [833, 288] width 639 height 28
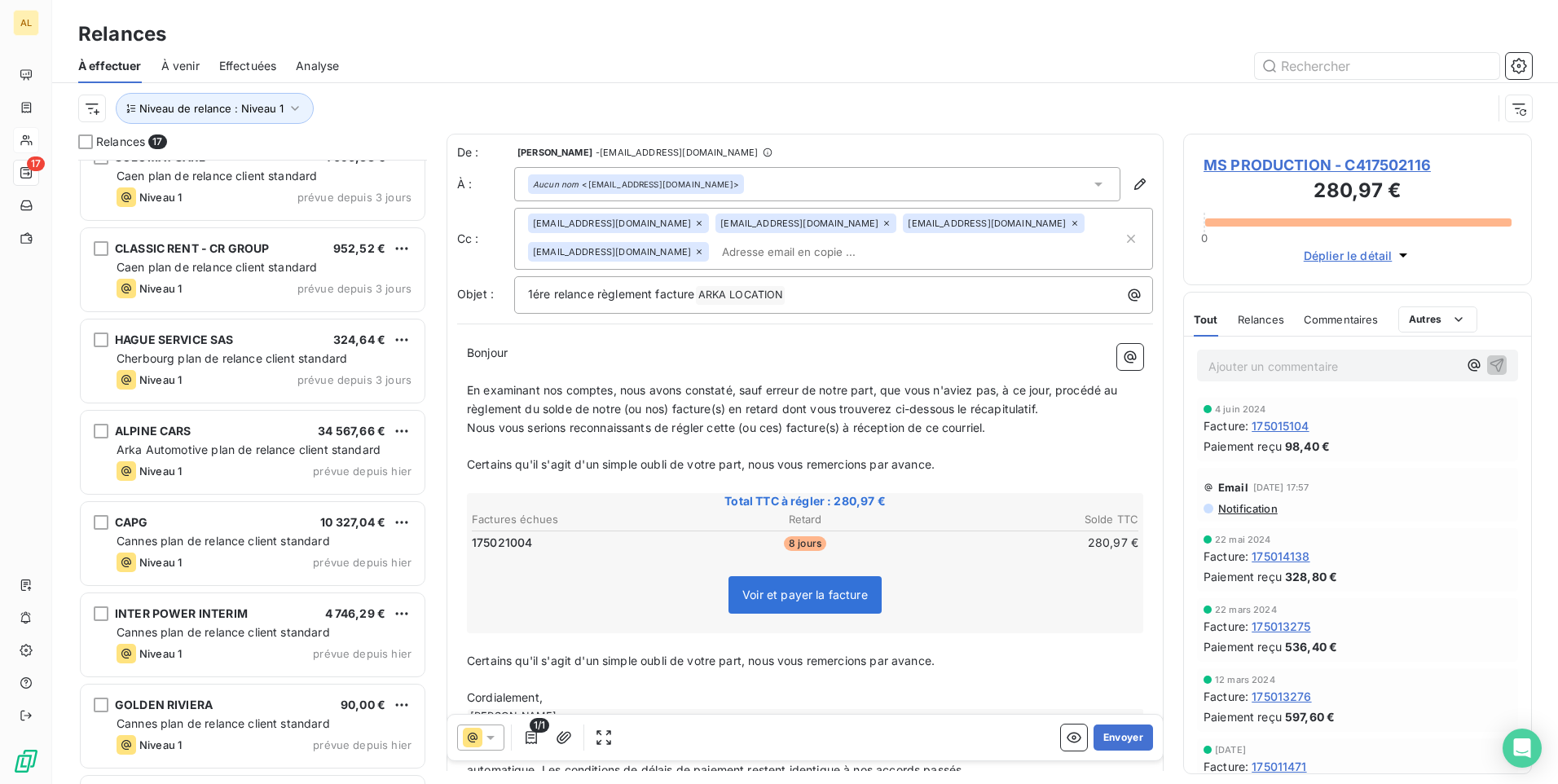
scroll to position [929, 0]
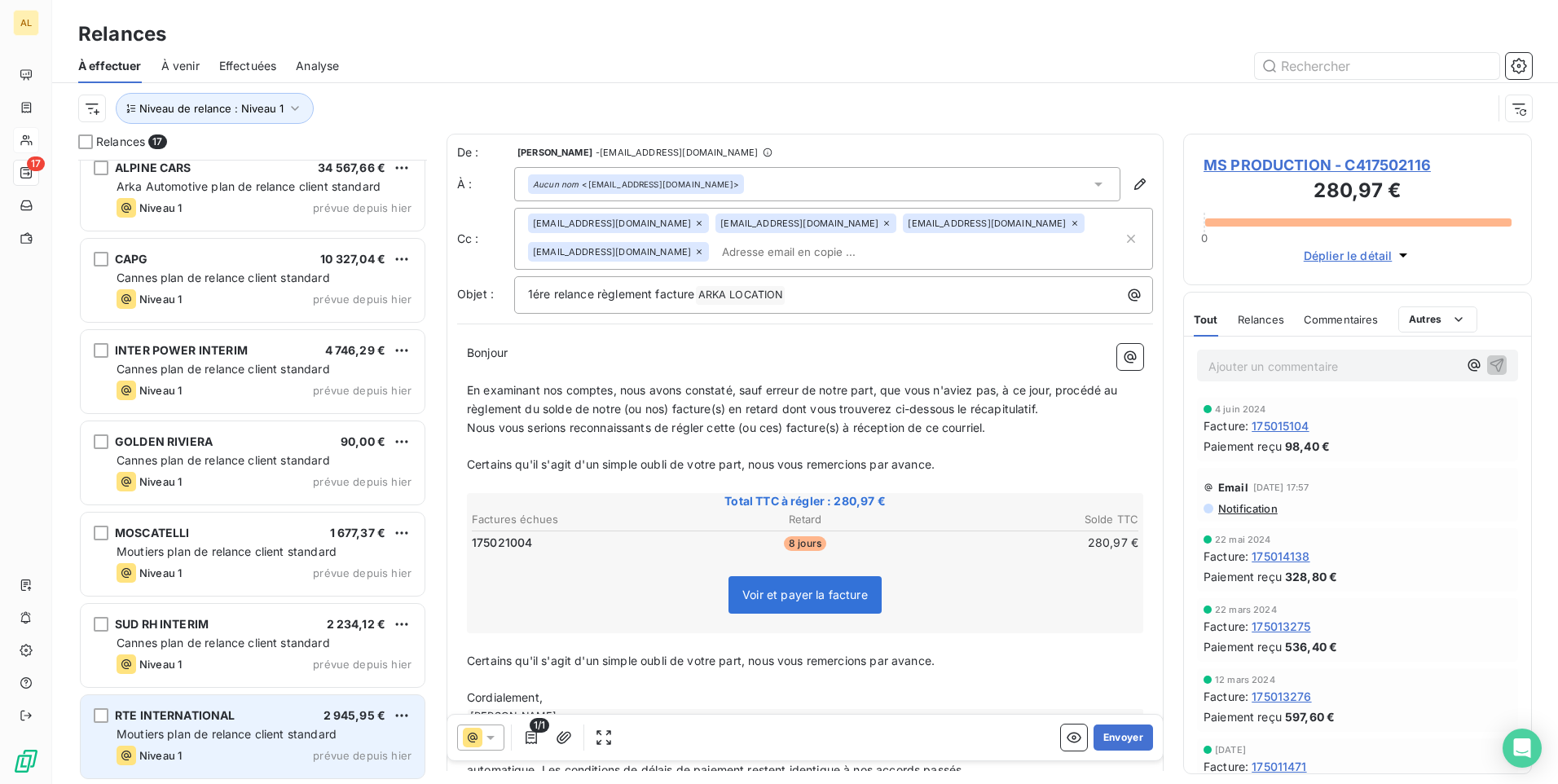
drag, startPoint x: 168, startPoint y: 739, endPoint x: 200, endPoint y: 741, distance: 32.1
click at [168, 739] on span "Moutiers plan de relance client standard" at bounding box center [226, 734] width 220 height 14
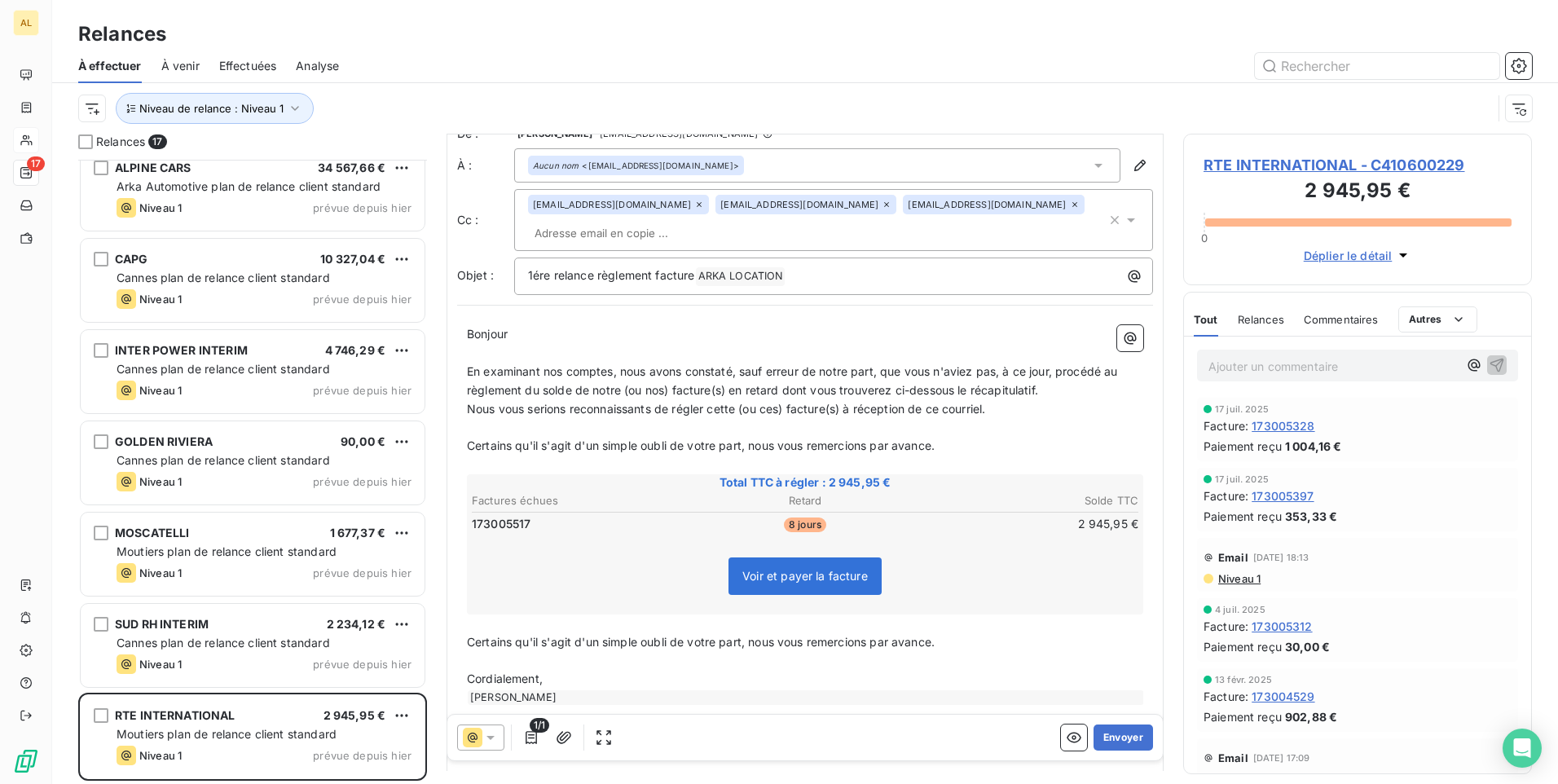
scroll to position [97, 0]
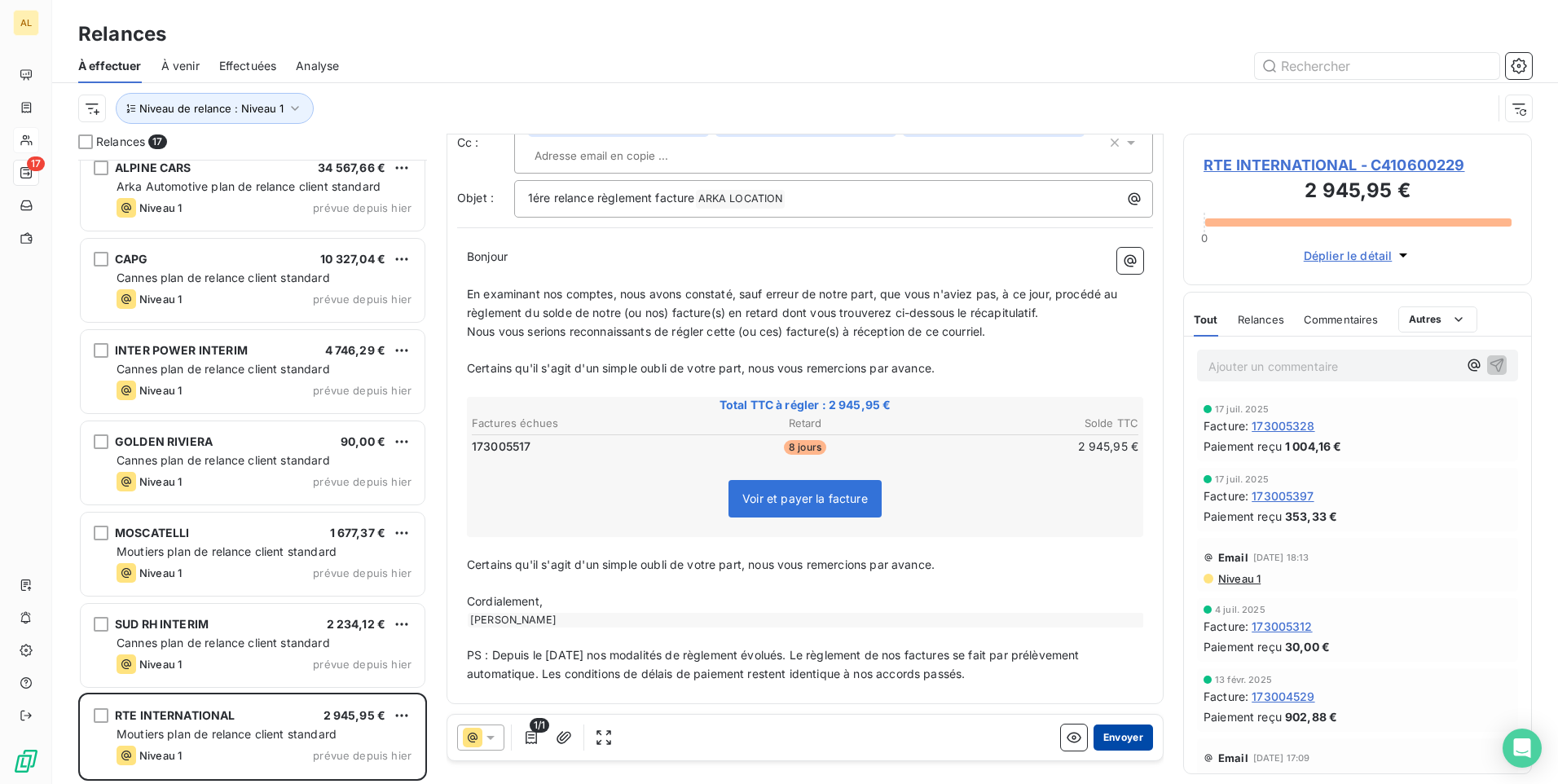
click at [1131, 733] on button "Envoyer" at bounding box center [1123, 737] width 59 height 26
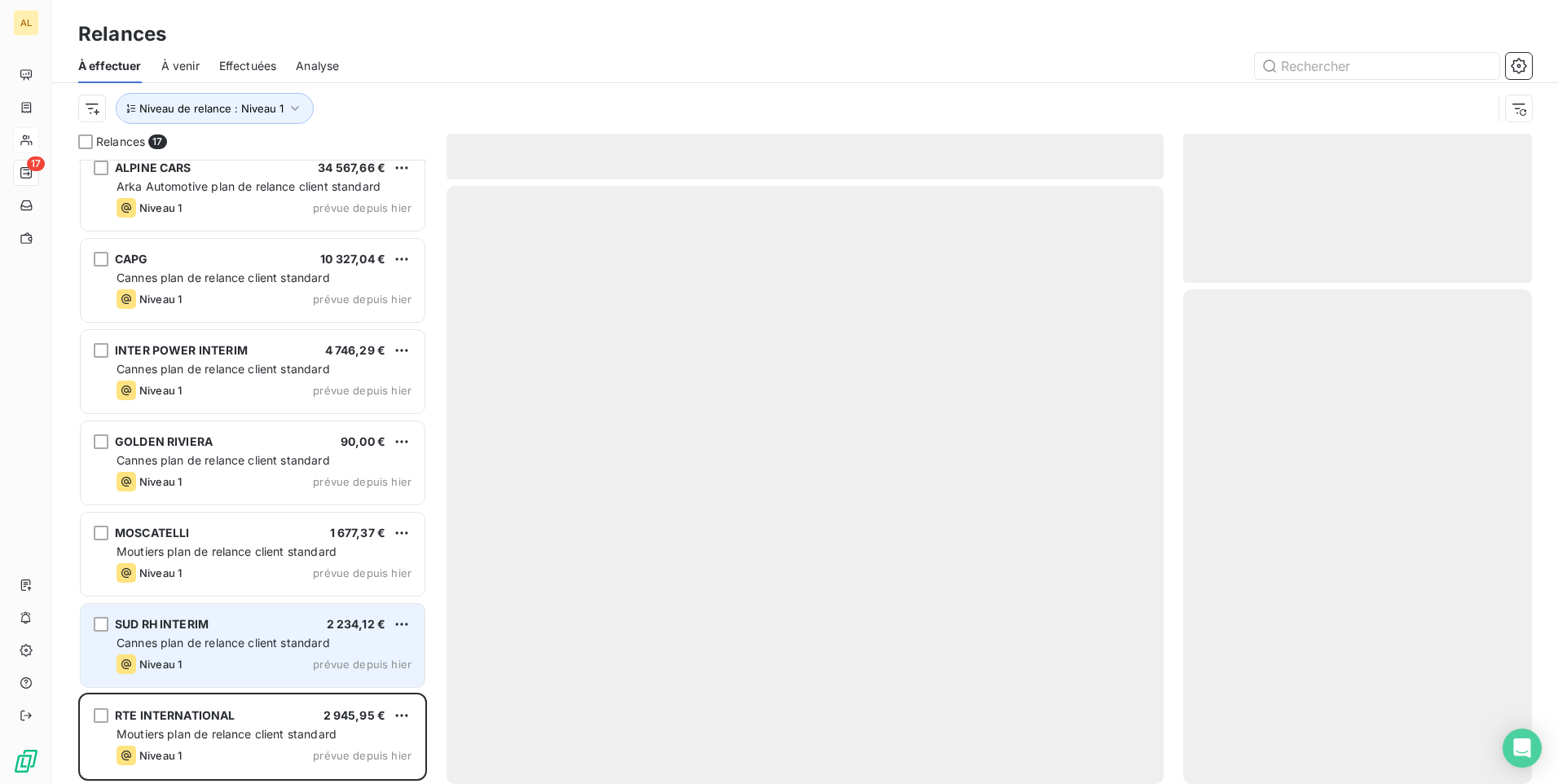
click at [207, 630] on span "SUD RH INTERIM" at bounding box center [161, 624] width 94 height 14
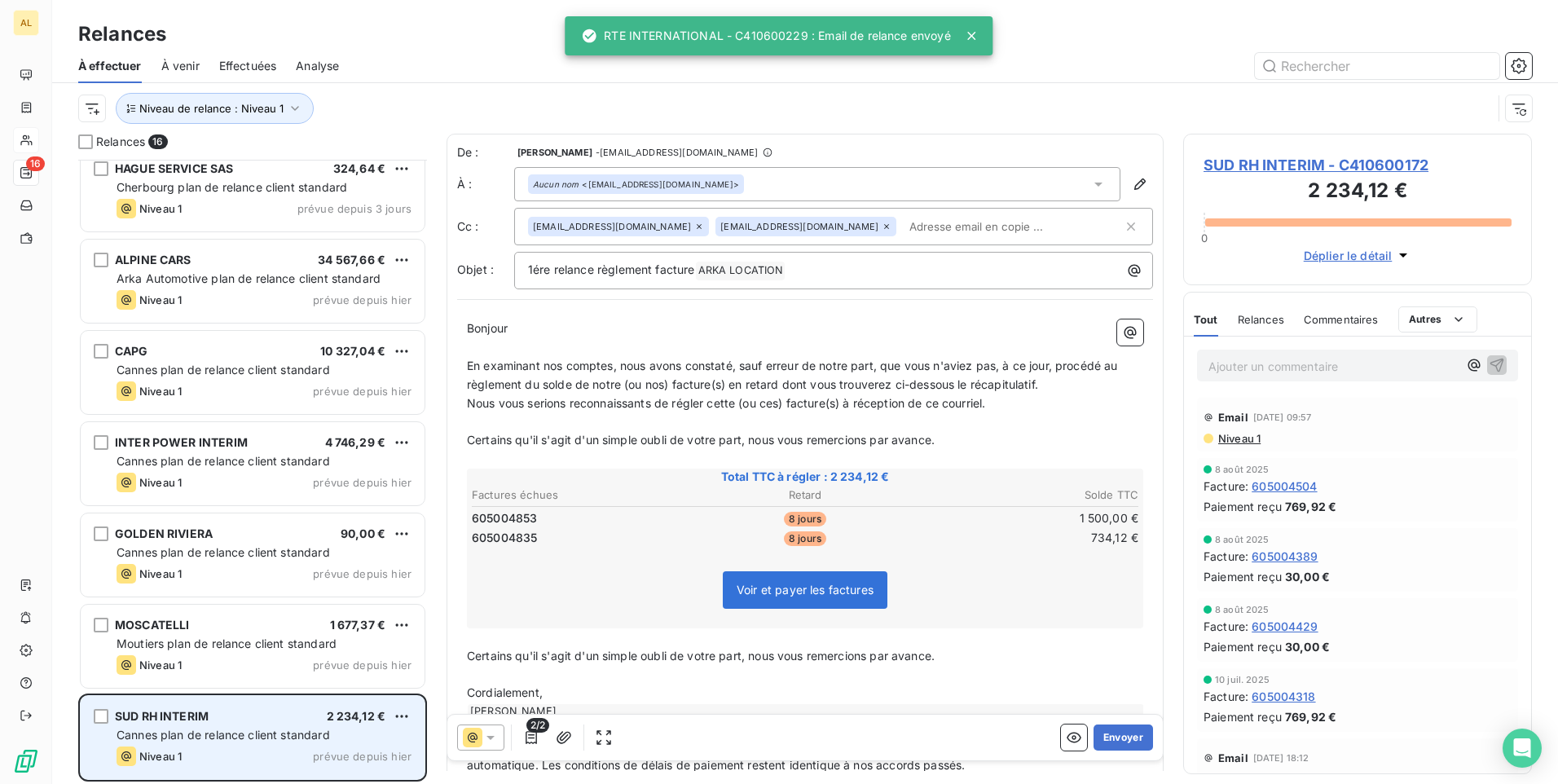
click at [226, 738] on span "Cannes plan de relance client standard" at bounding box center [222, 735] width 213 height 14
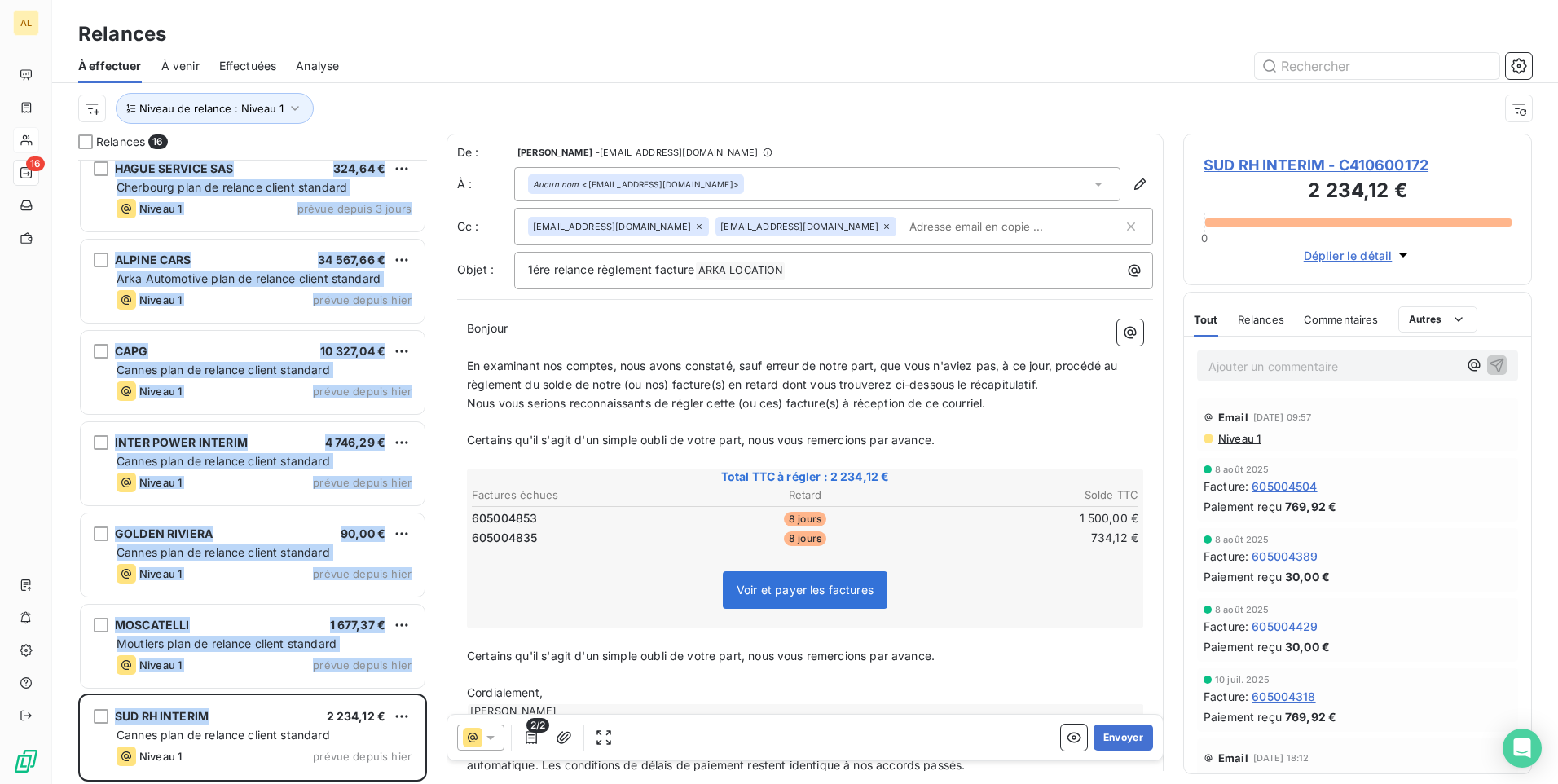
drag, startPoint x: 221, startPoint y: 710, endPoint x: 75, endPoint y: 714, distance: 146.1
click at [75, 714] on div "Relances 16 MS PRODUCTION 280,97 € Paris plan de relance client standard Niveau…" at bounding box center [805, 459] width 1506 height 650
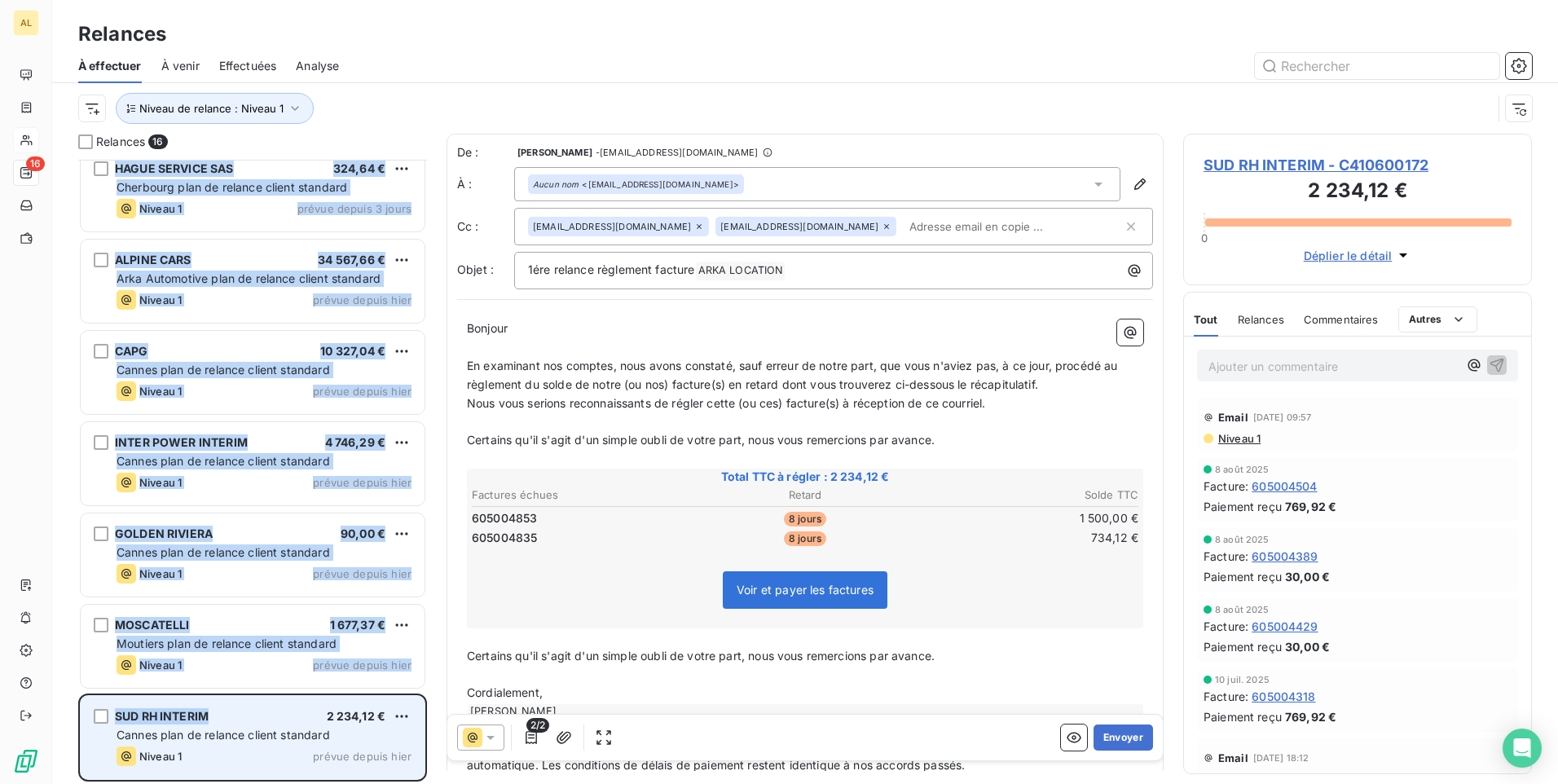
drag, startPoint x: 75, startPoint y: 714, endPoint x: 154, endPoint y: 712, distance: 79.0
click at [155, 712] on span "SUD RH INTERIM" at bounding box center [161, 715] width 94 height 14
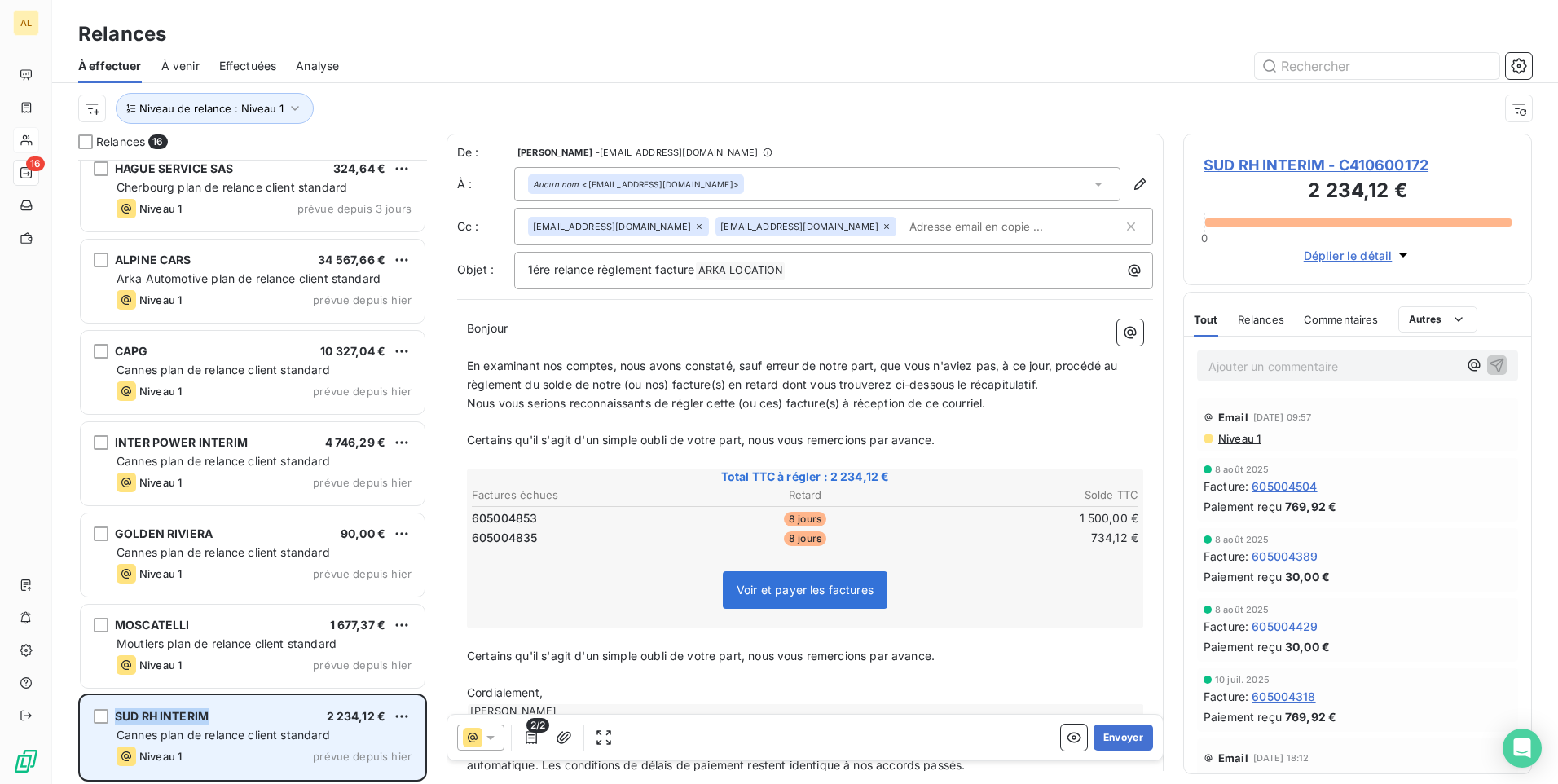
drag, startPoint x: 222, startPoint y: 710, endPoint x: 97, endPoint y: 706, distance: 125.1
click at [97, 706] on div "SUD RH INTERIM 2 234,12 € Cannes plan de relance client standard Niveau 1 prévu…" at bounding box center [252, 737] width 344 height 83
drag, startPoint x: 97, startPoint y: 706, endPoint x: 167, endPoint y: 718, distance: 71.0
copy div "SUD RH INTERIM"
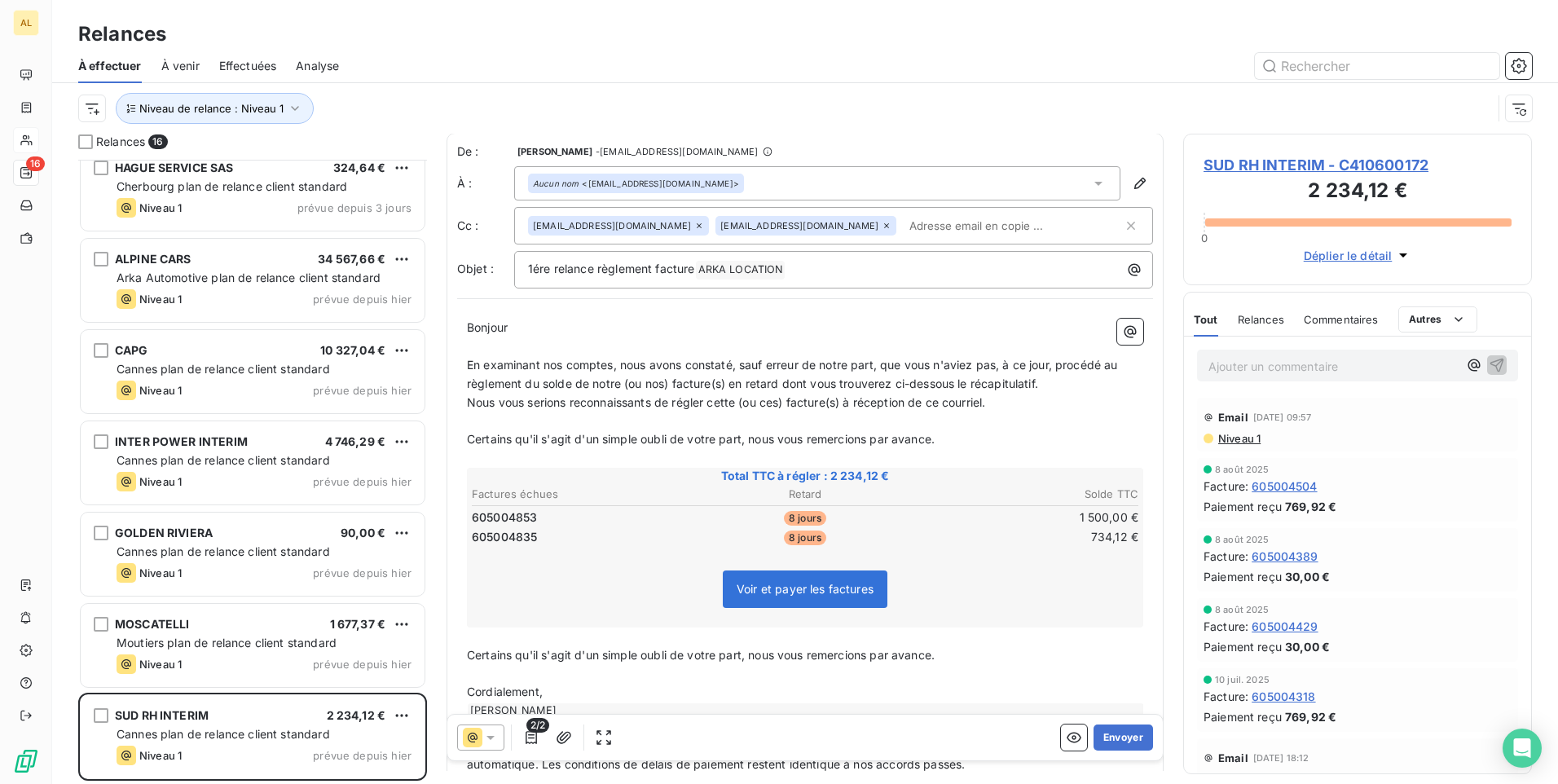
scroll to position [0, 0]
click at [1110, 734] on button "Envoyer" at bounding box center [1123, 737] width 59 height 26
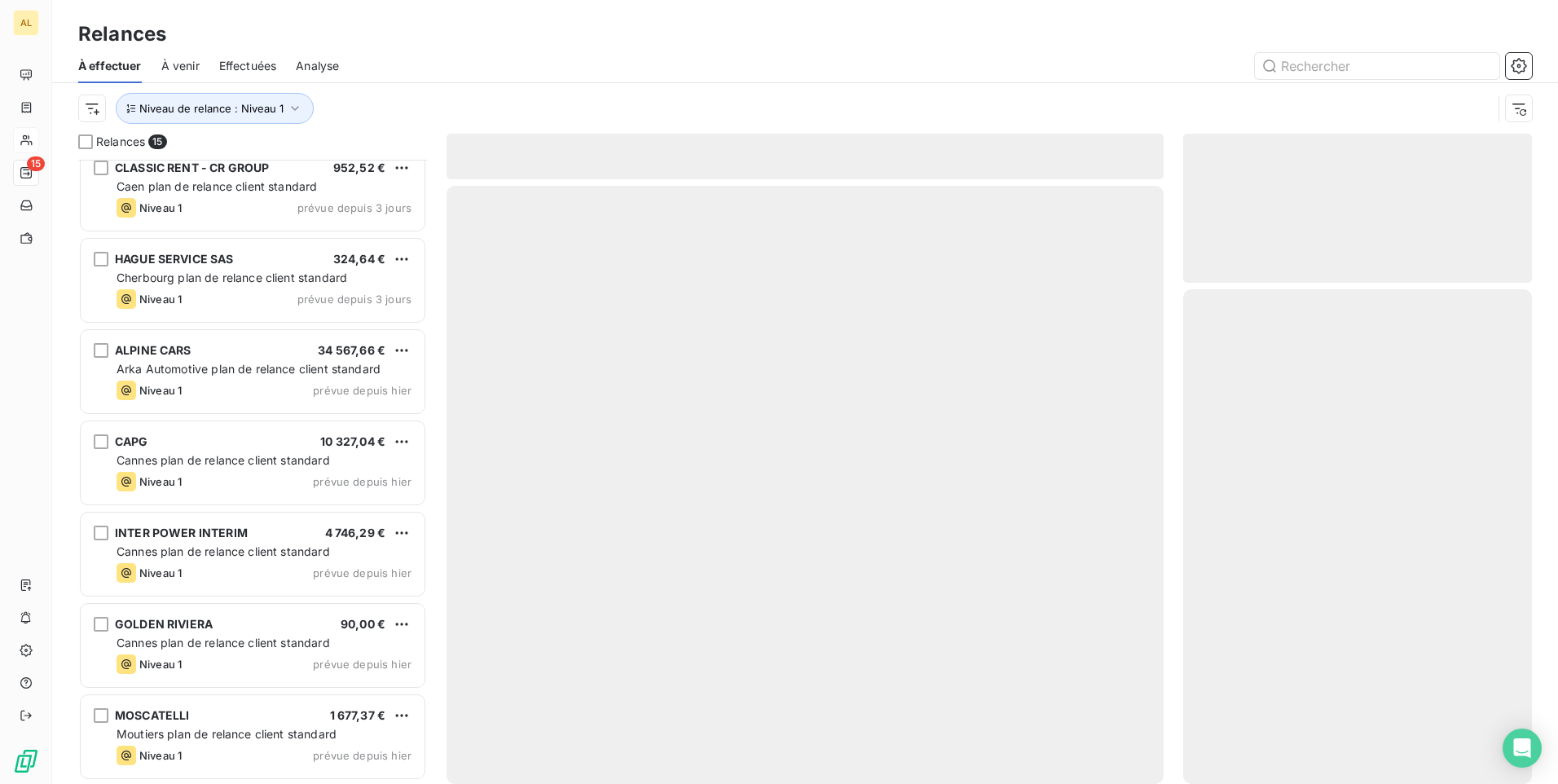
scroll to position [745, 0]
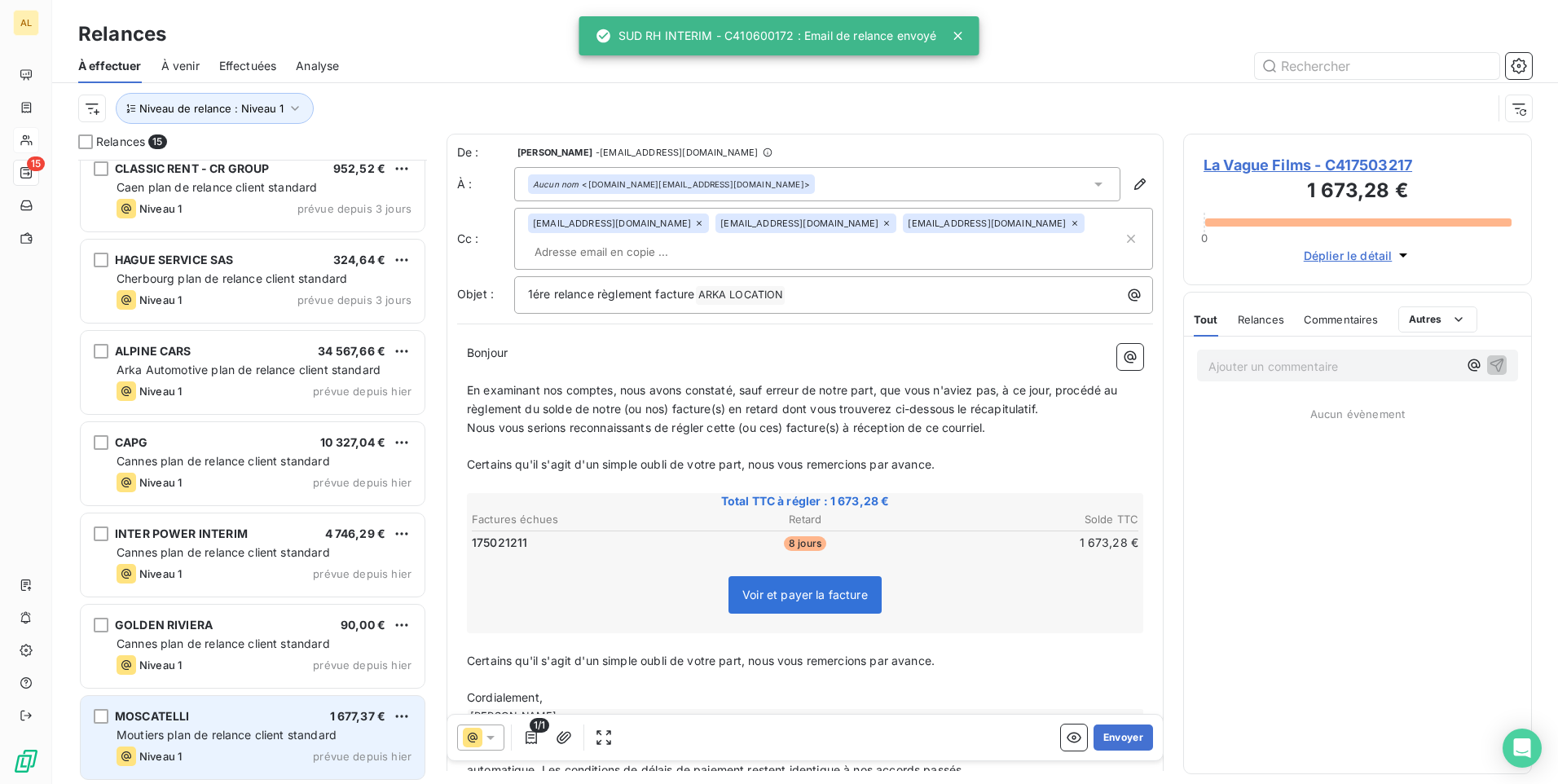
click at [267, 713] on div "MOSCATELLI 1 677,37 €" at bounding box center [263, 716] width 295 height 15
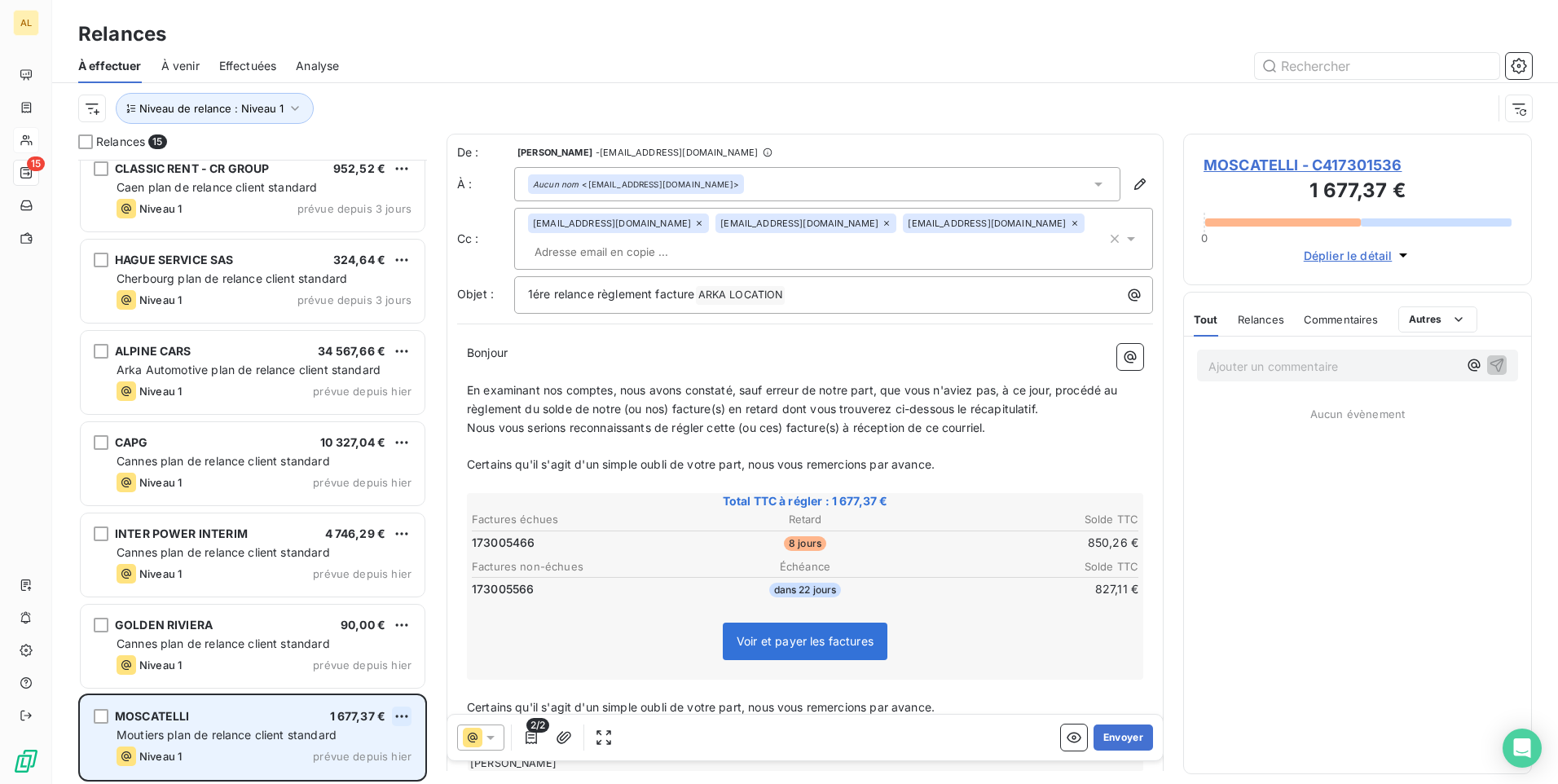
click at [406, 715] on html "AL 15 Relances À effectuer À venir Effectuées Analyse Niveau de relance : Nivea…" at bounding box center [779, 392] width 1558 height 784
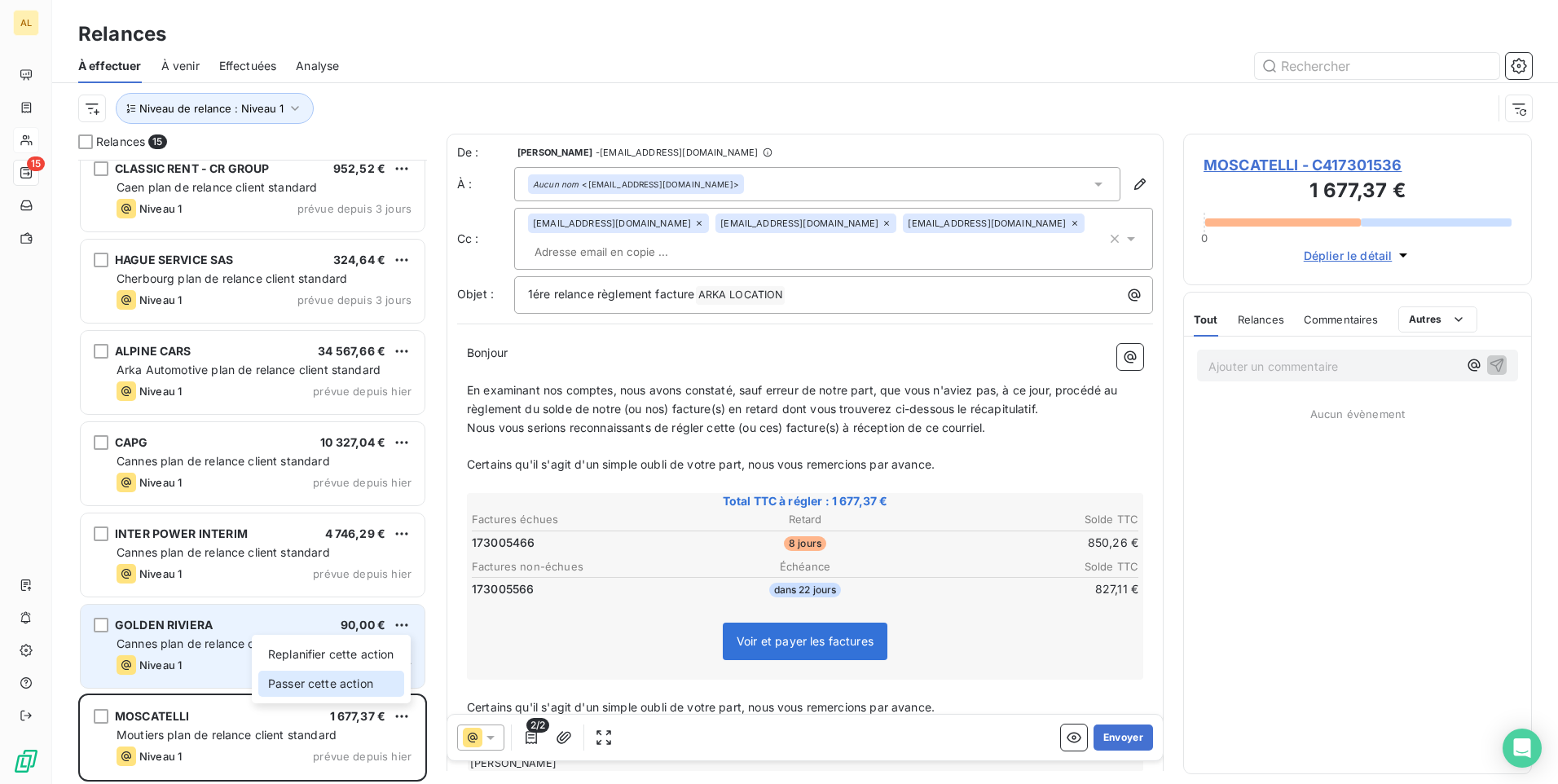
click at [374, 688] on div "Passer cette action" at bounding box center [331, 683] width 146 height 26
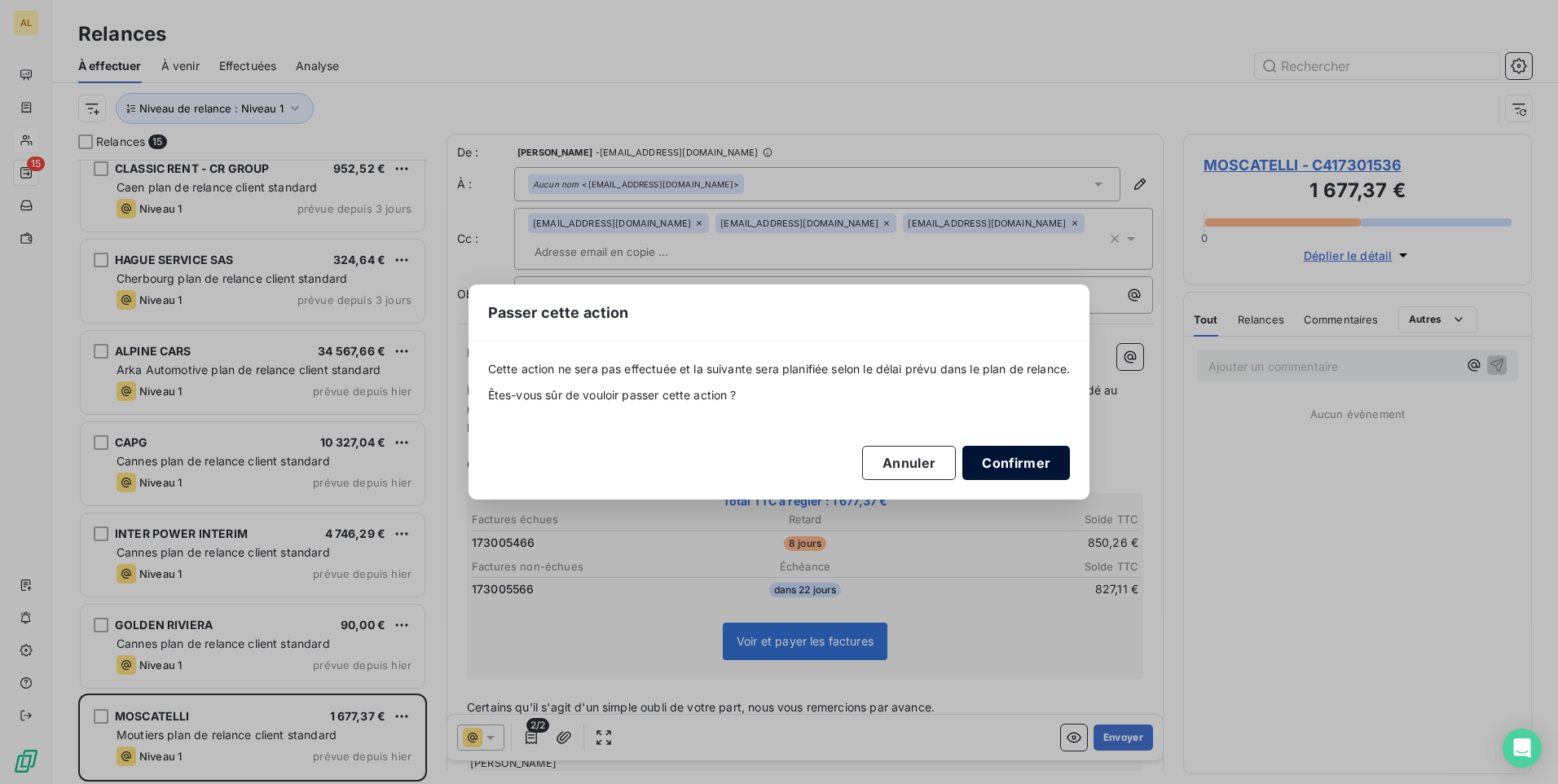
click at [1016, 466] on button "Confirmer" at bounding box center [1016, 462] width 108 height 34
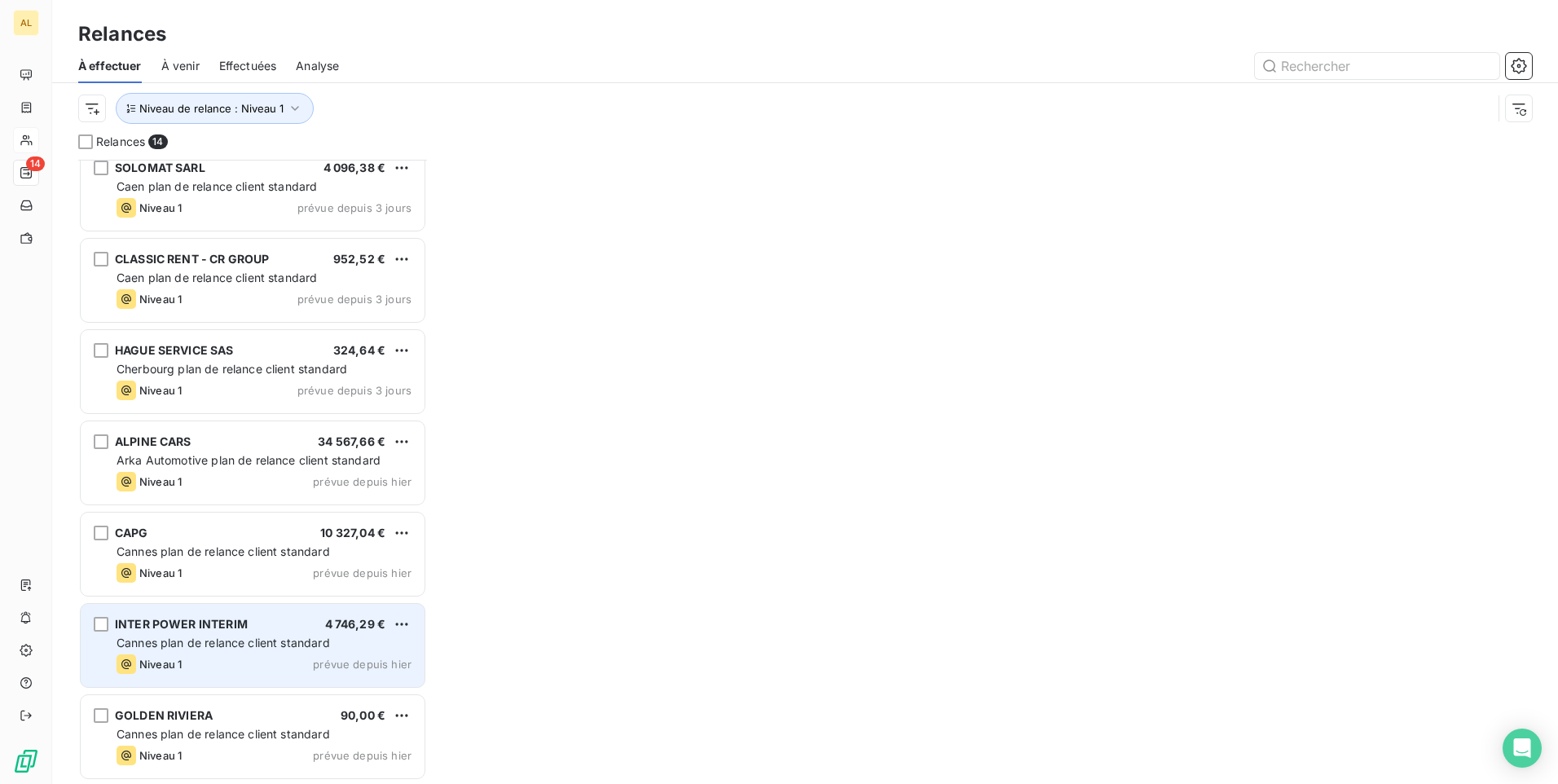
scroll to position [654, 0]
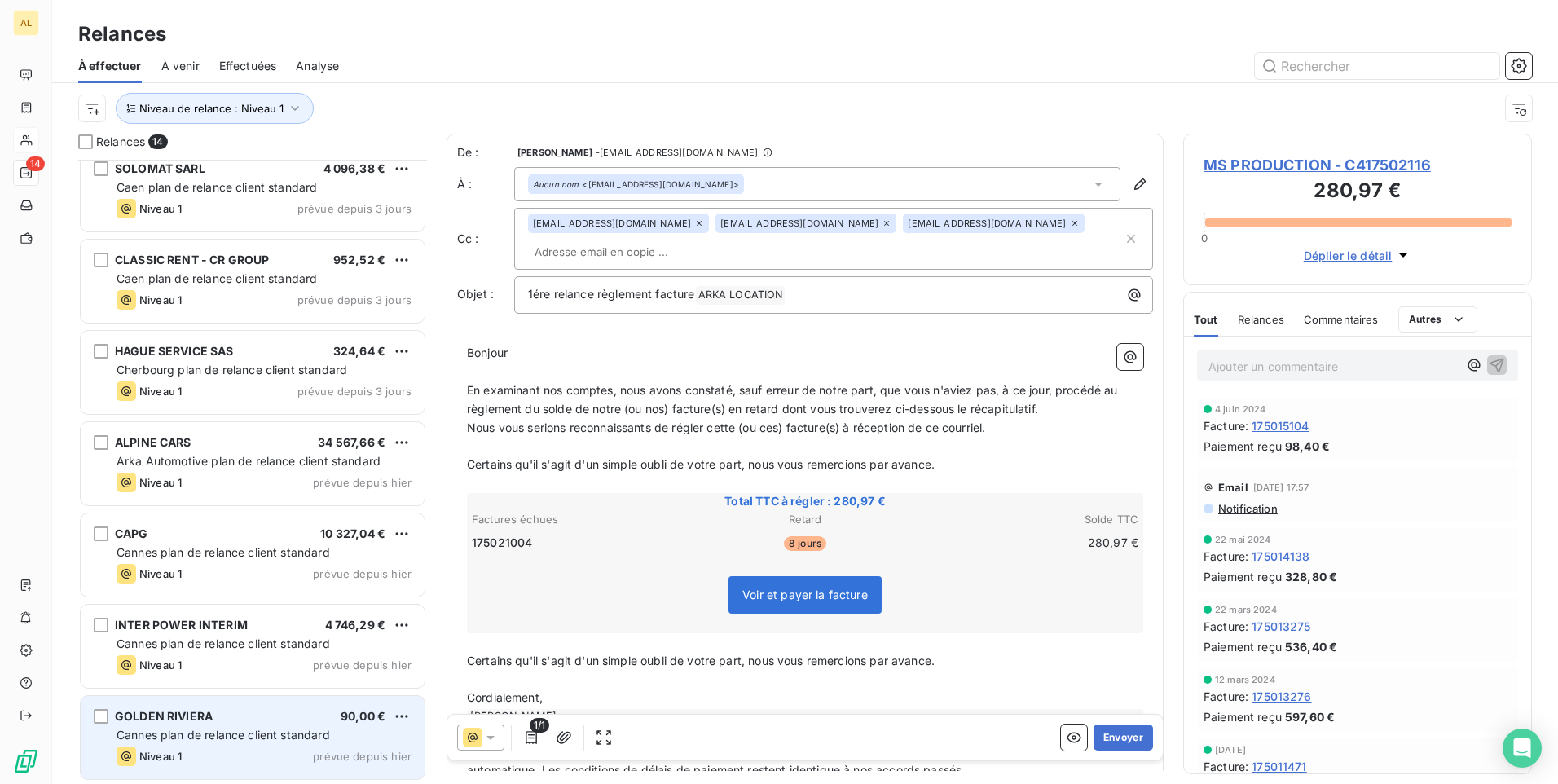
click at [216, 735] on span "Cannes plan de relance client standard" at bounding box center [222, 735] width 213 height 14
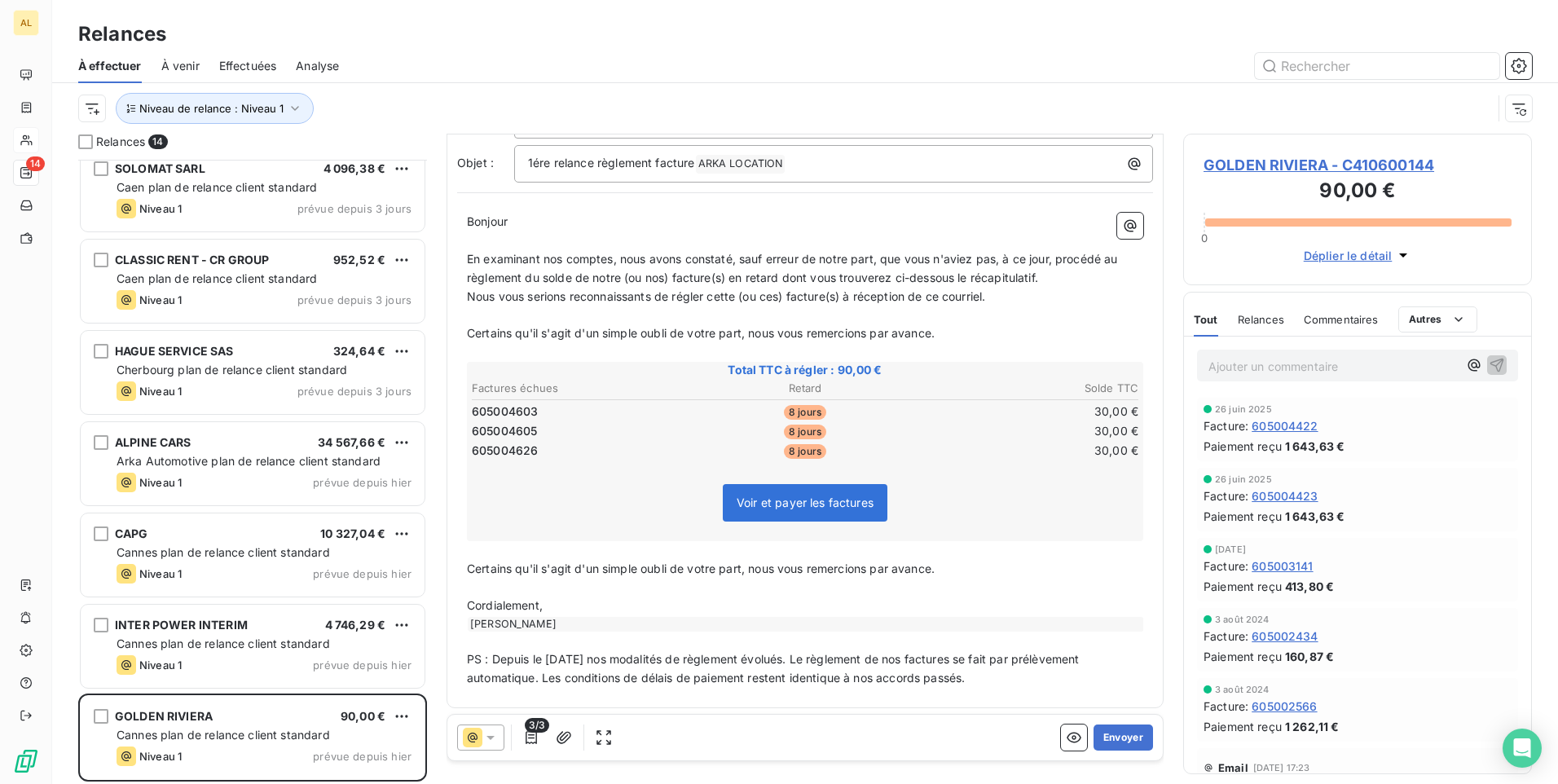
scroll to position [112, 0]
click at [1111, 739] on button "Envoyer" at bounding box center [1123, 737] width 59 height 26
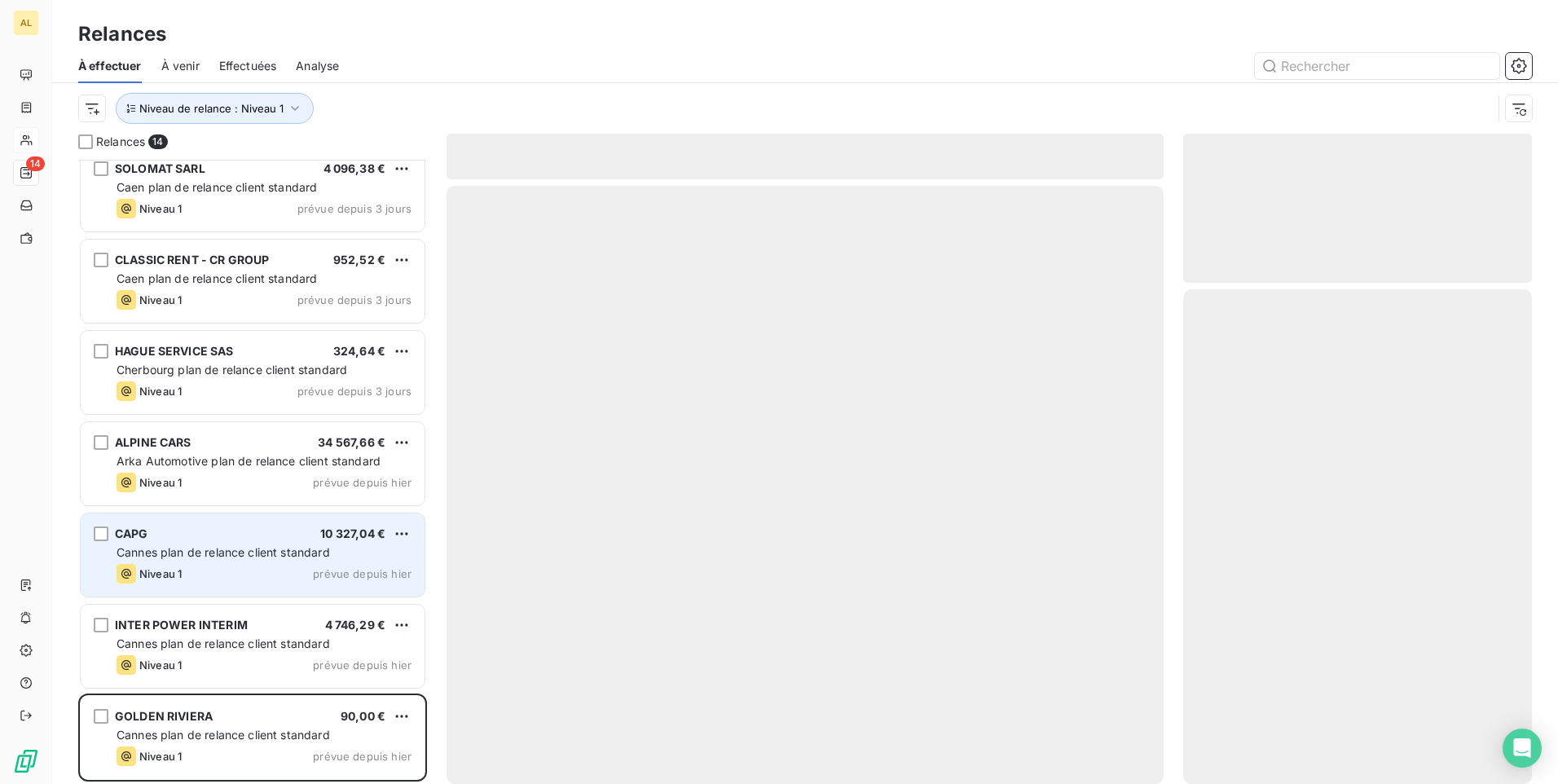
scroll to position [563, 0]
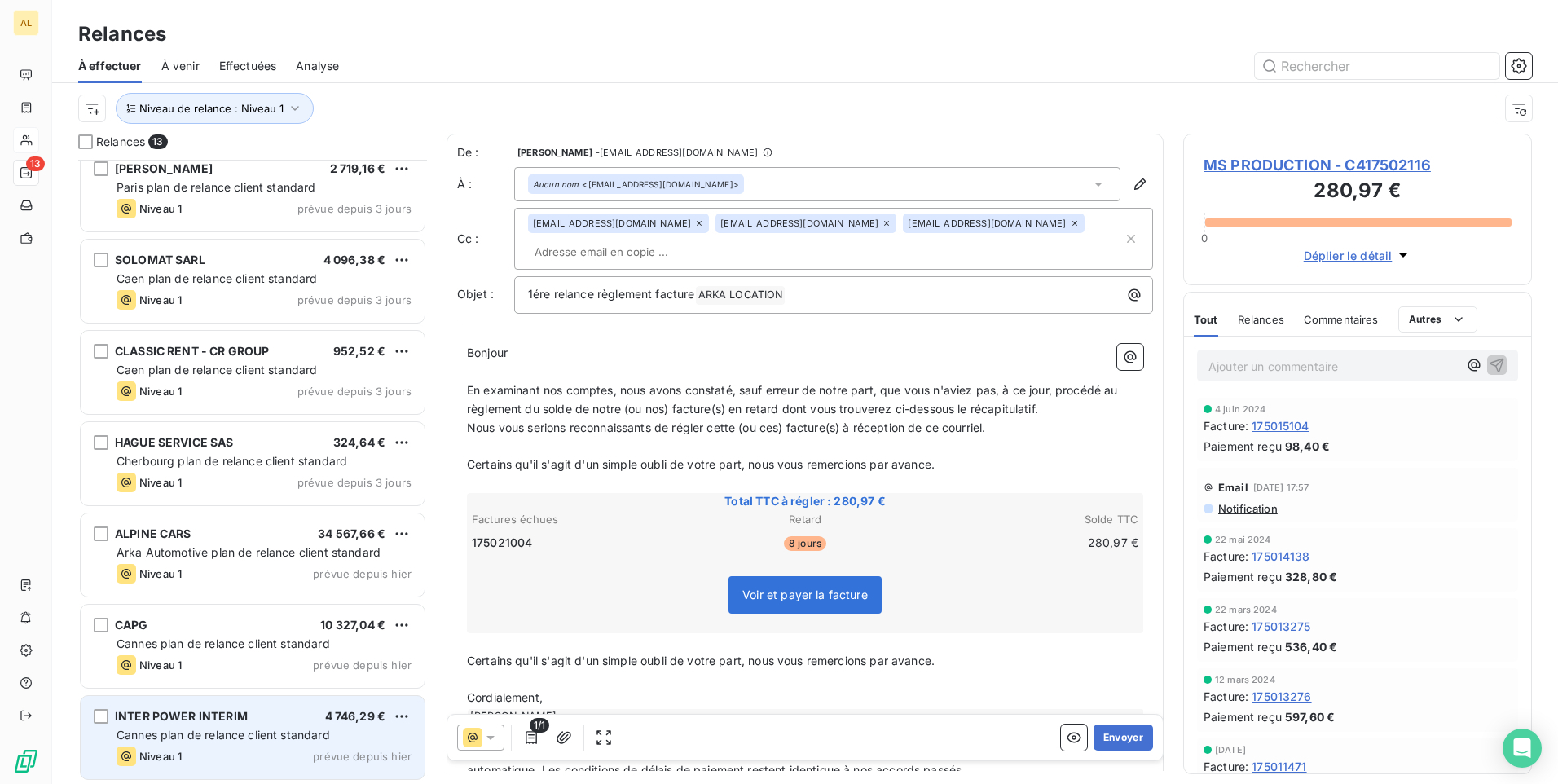
click at [182, 745] on div "INTER POWER INTERIM 4 746,29 € Cannes plan de relance client standard Niveau 1 …" at bounding box center [252, 737] width 344 height 83
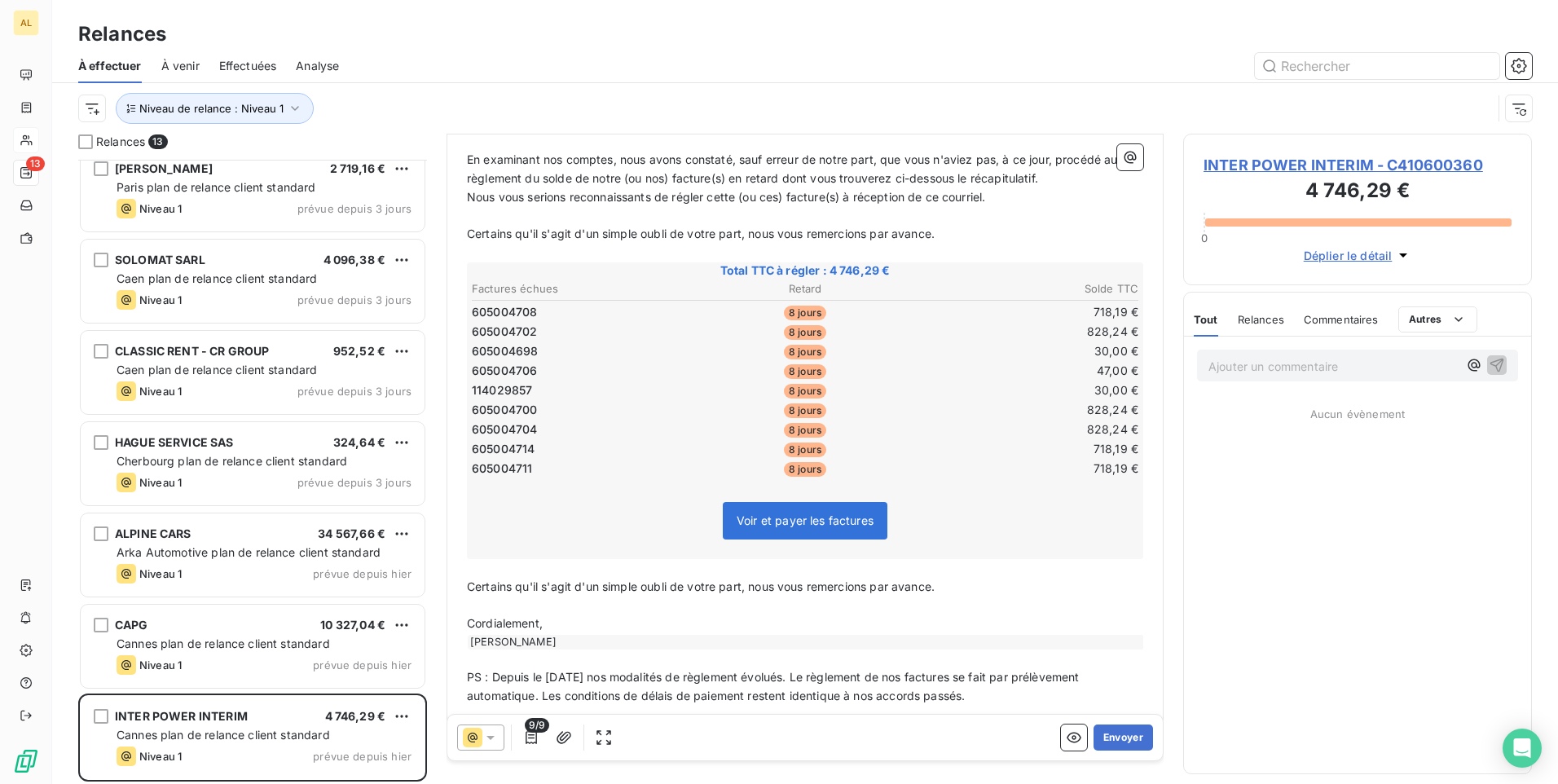
scroll to position [253, 0]
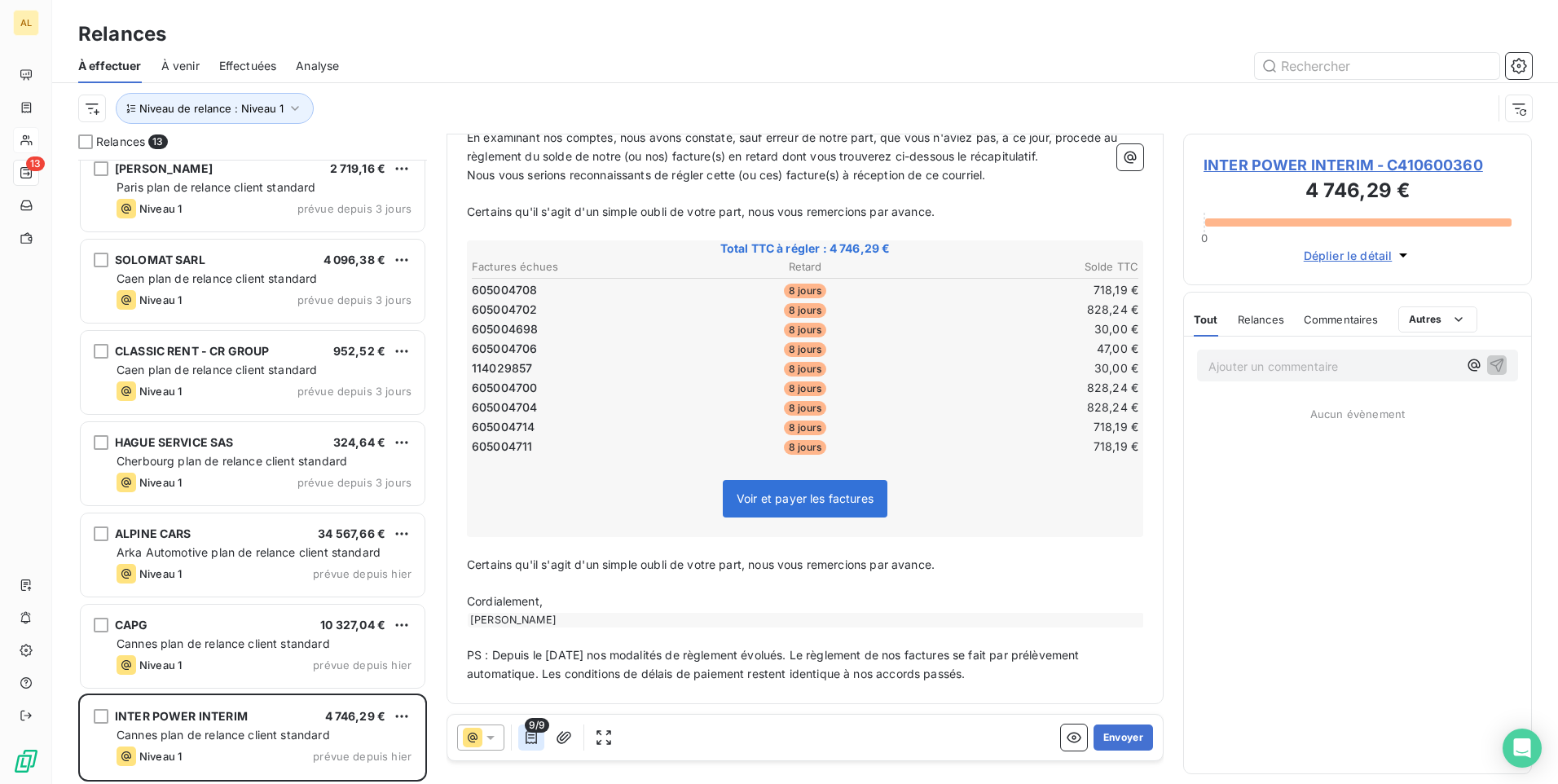
click at [535, 738] on icon "button" at bounding box center [532, 738] width 17 height 17
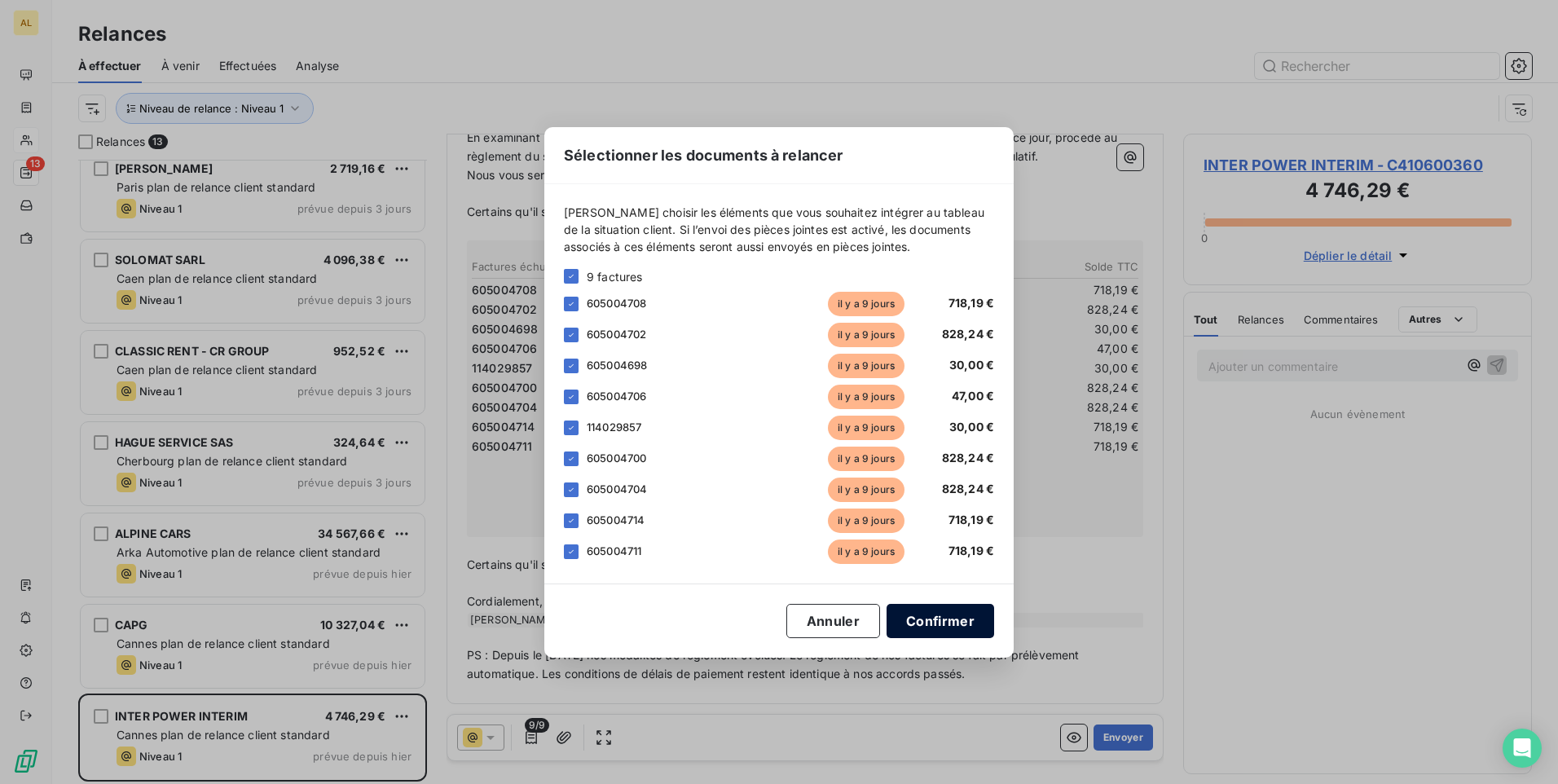
click at [924, 620] on button "Confirmer" at bounding box center [940, 621] width 108 height 34
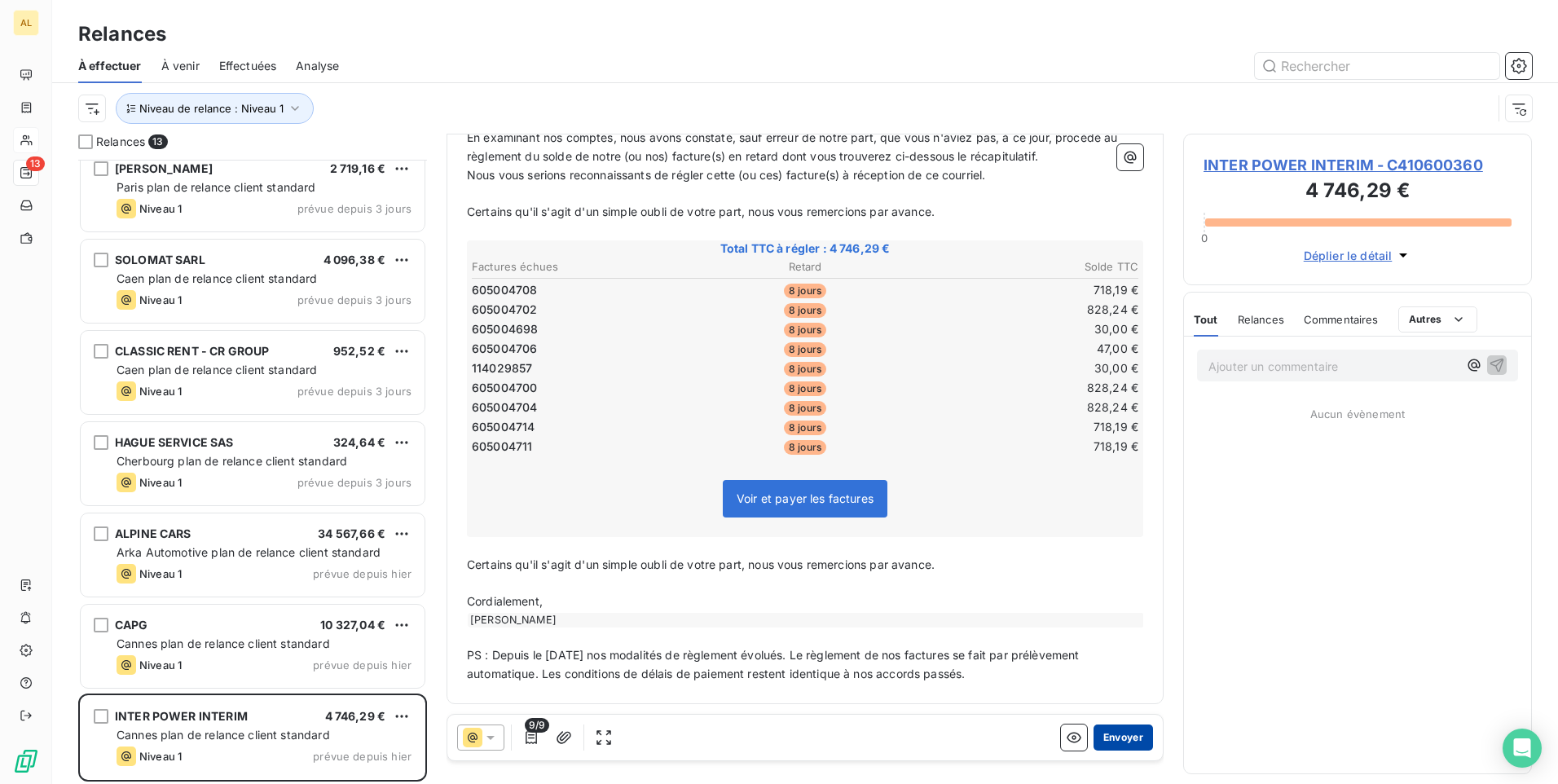
click at [1102, 738] on button "Envoyer" at bounding box center [1123, 737] width 59 height 26
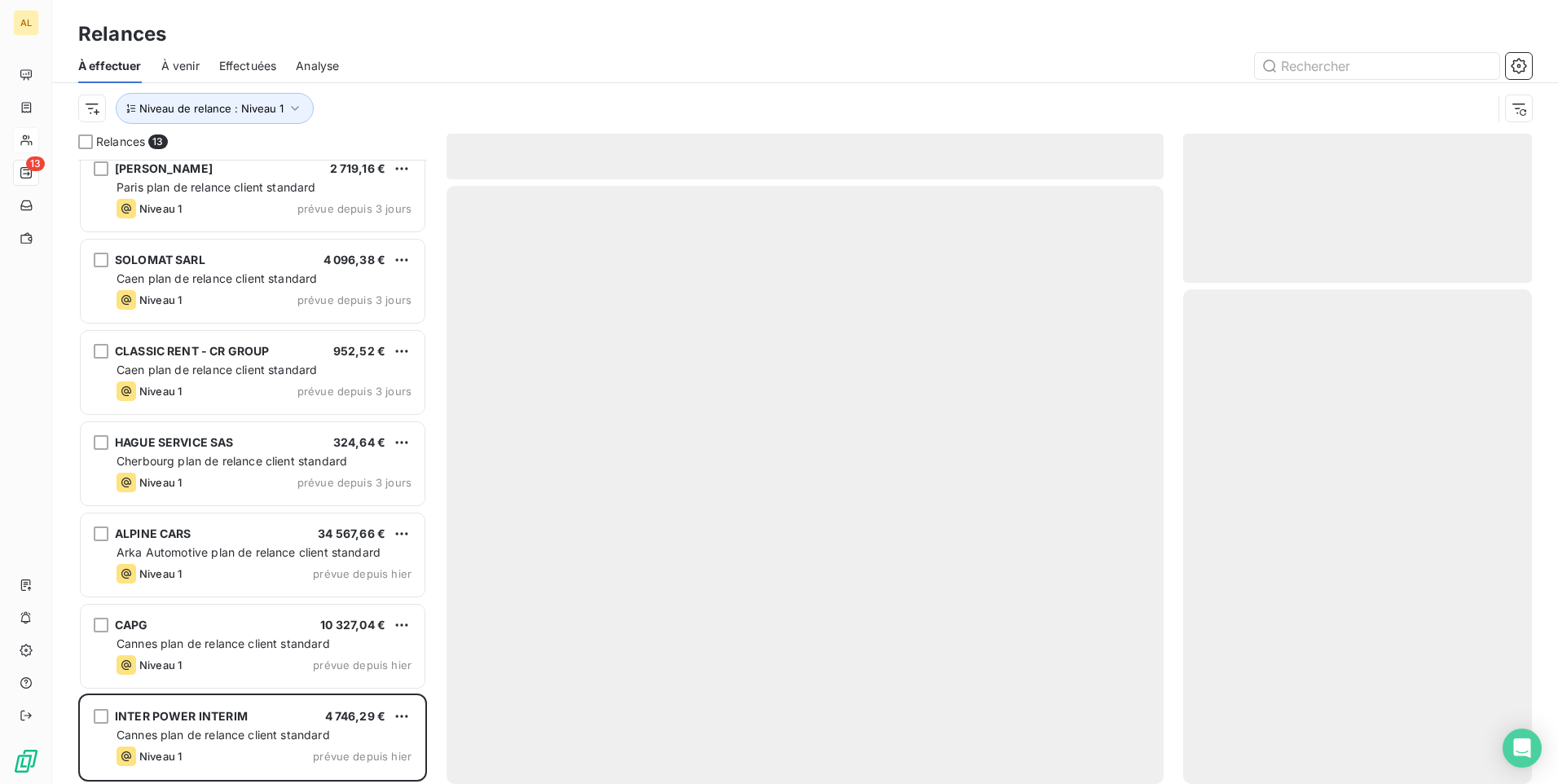
scroll to position [471, 0]
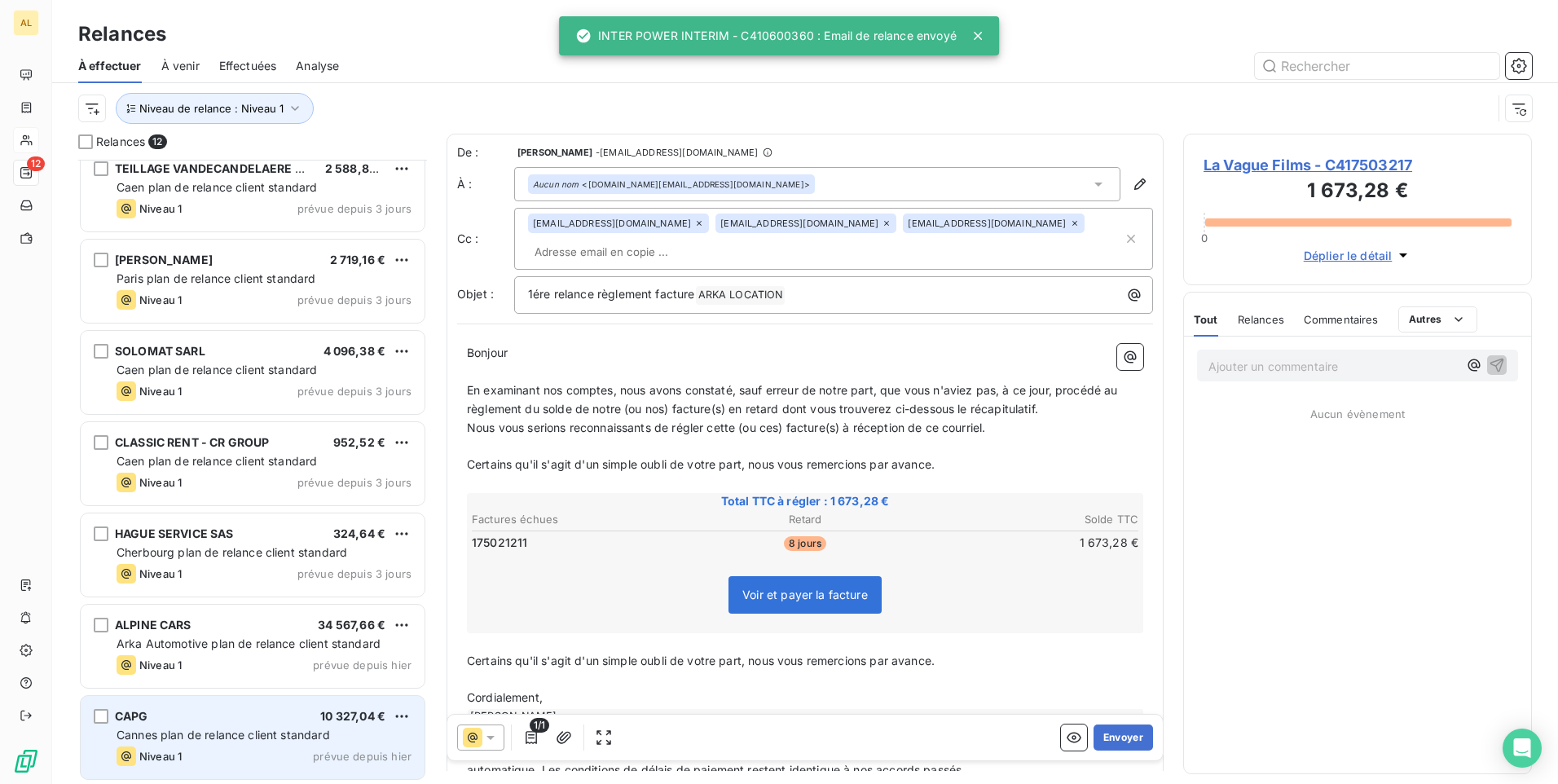
click at [201, 719] on div "CAPG 10 327,04 €" at bounding box center [263, 716] width 295 height 15
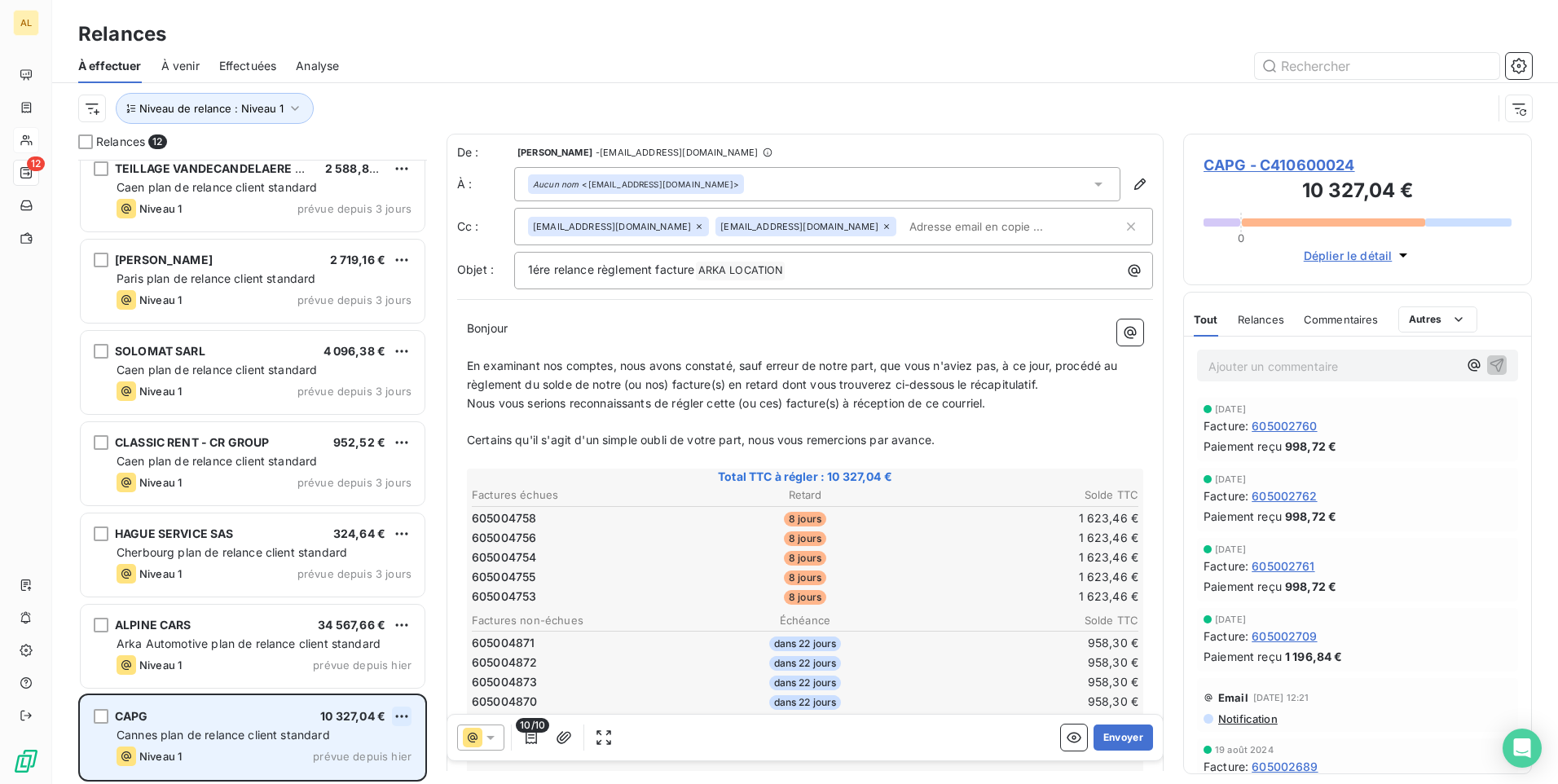
click at [395, 715] on html "AL 12 Relances À effectuer À venir Effectuées Analyse Niveau de relance : Nivea…" at bounding box center [779, 392] width 1558 height 784
click at [346, 685] on div "Passer cette action" at bounding box center [331, 683] width 146 height 26
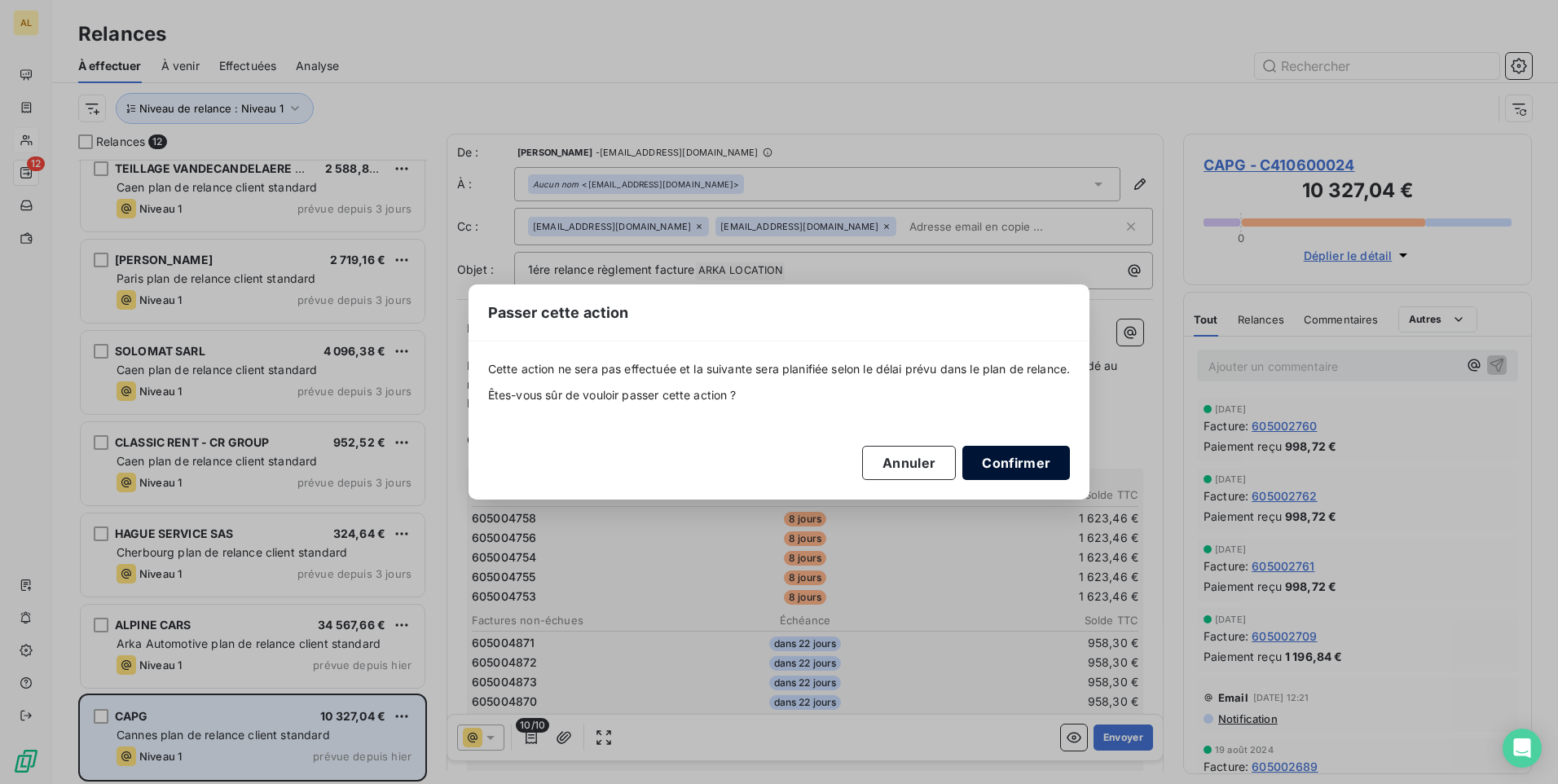
click at [1041, 468] on button "Confirmer" at bounding box center [1016, 462] width 108 height 34
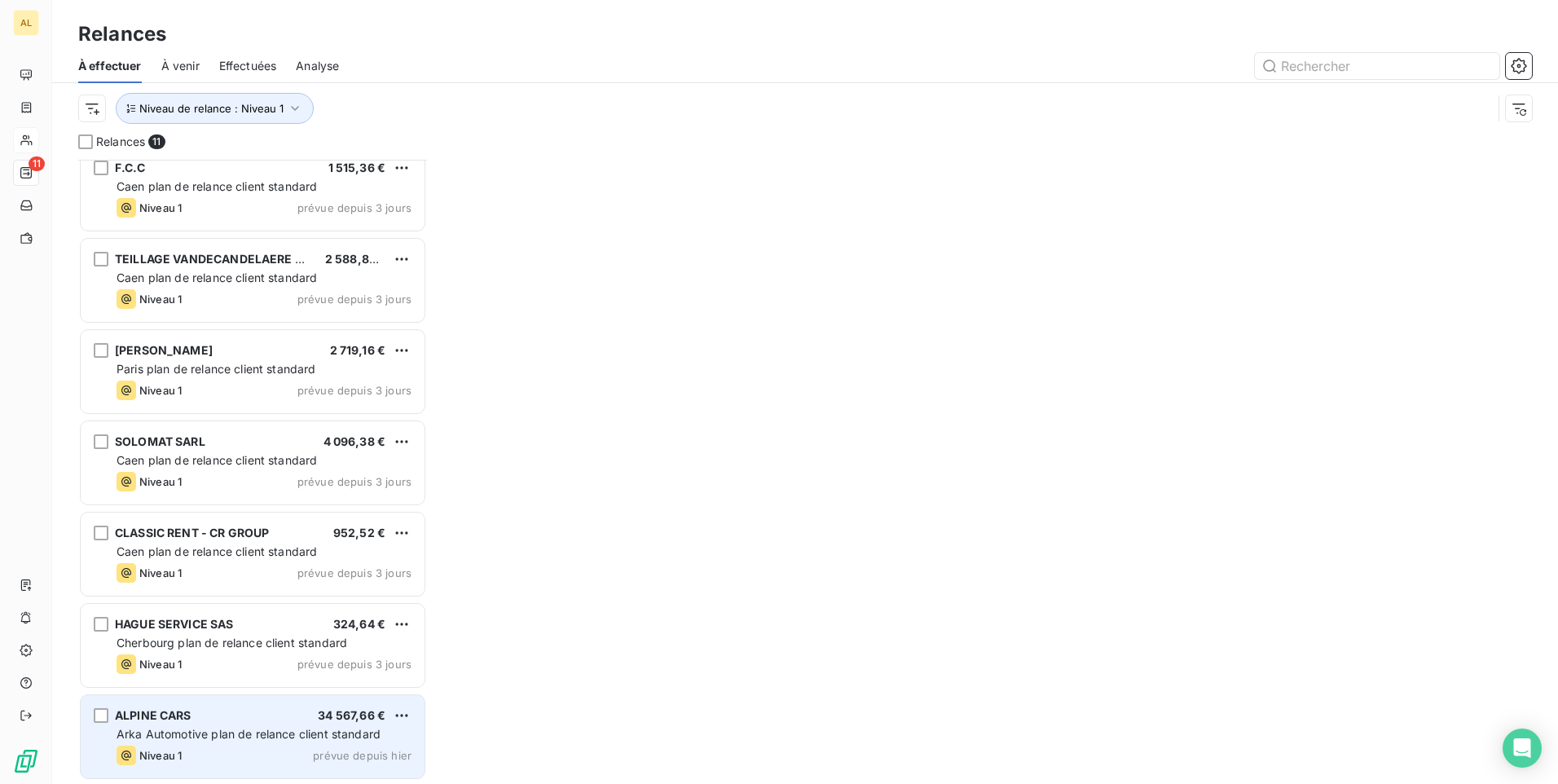
scroll to position [379, 0]
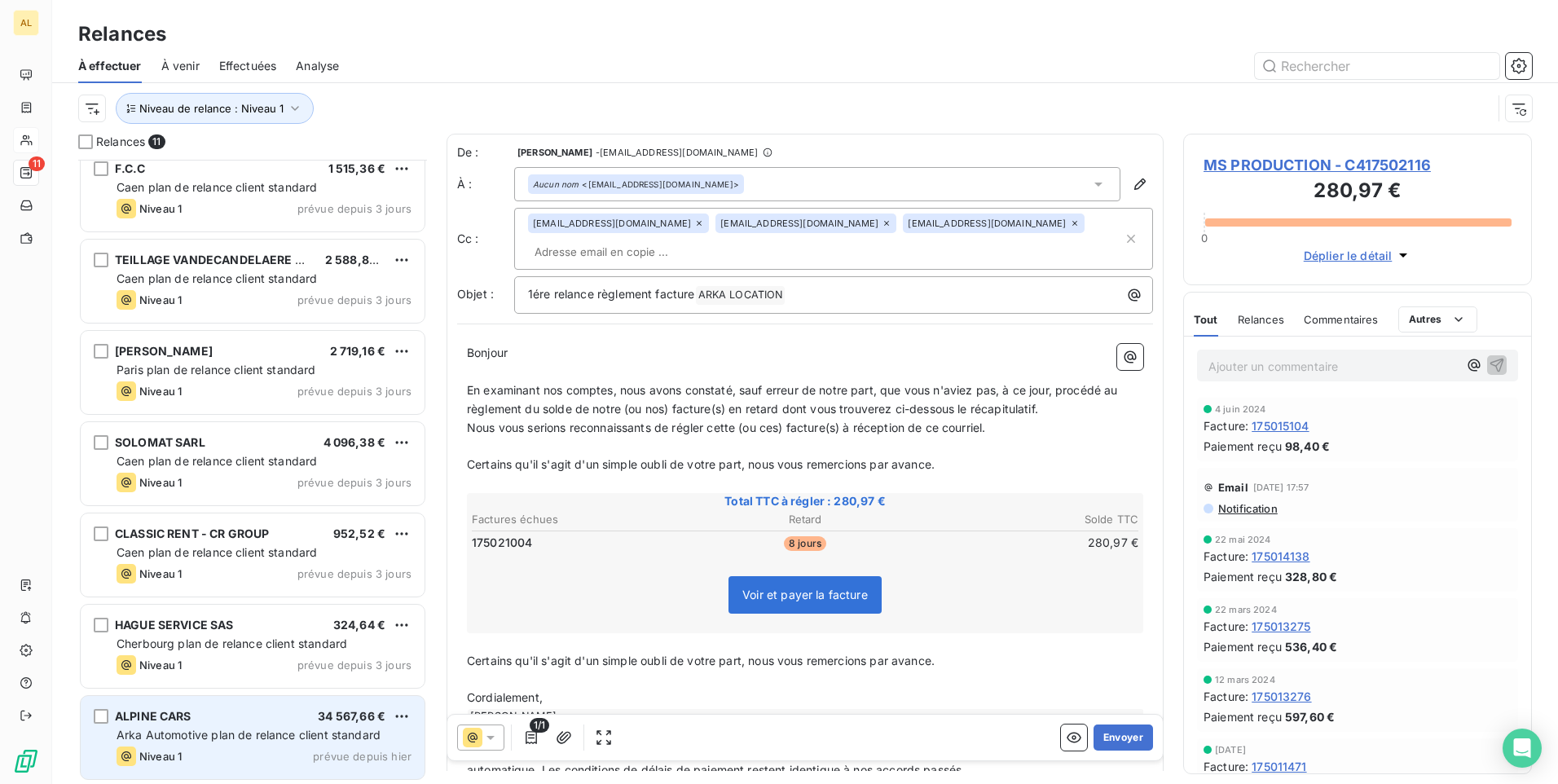
click at [208, 728] on span "Arka Automotive plan de relance client standard" at bounding box center [248, 735] width 264 height 14
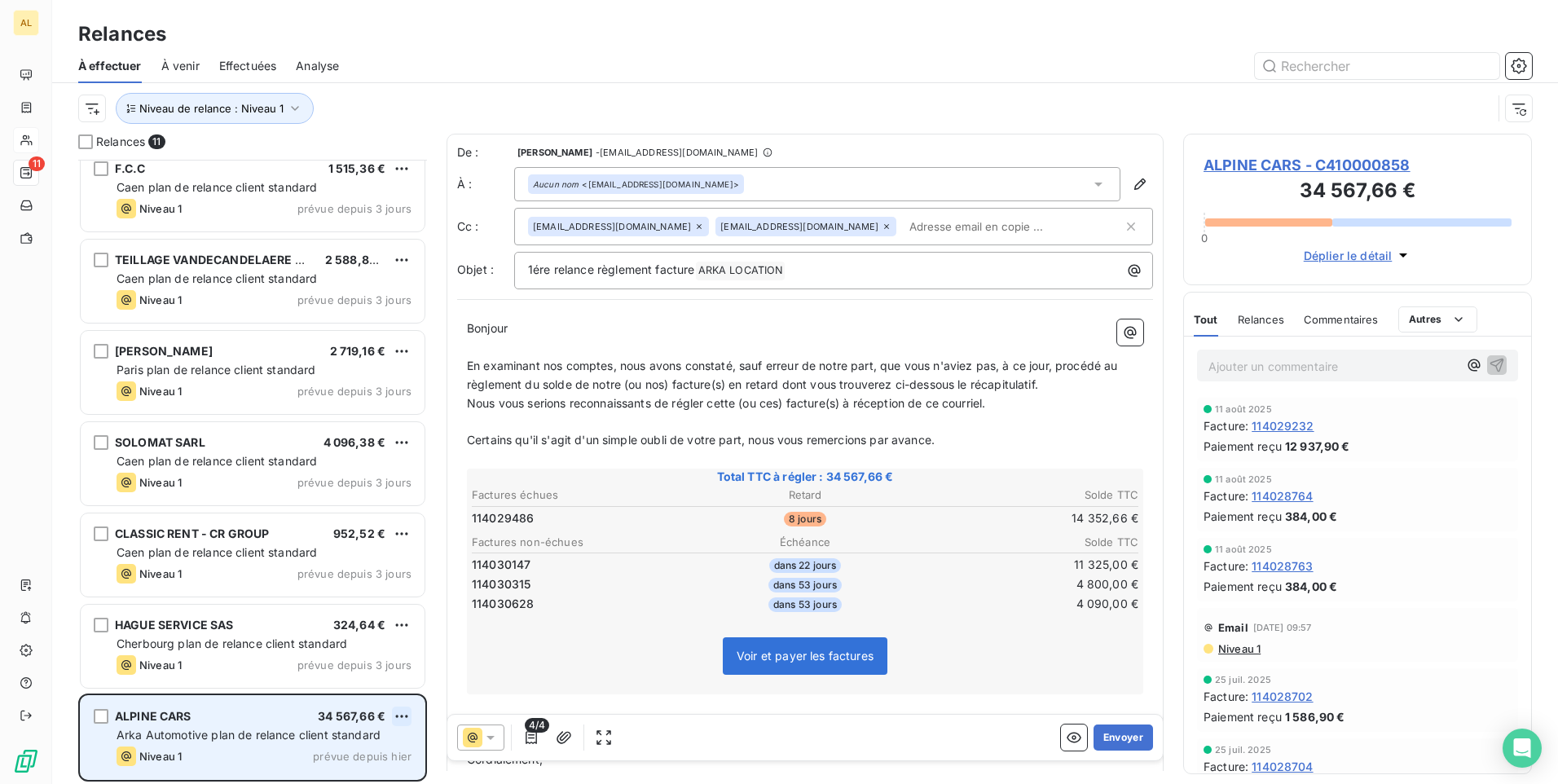
click at [407, 708] on html "AL 11 Relances À effectuer À venir Effectuées Analyse Niveau de relance : Nivea…" at bounding box center [779, 392] width 1558 height 784
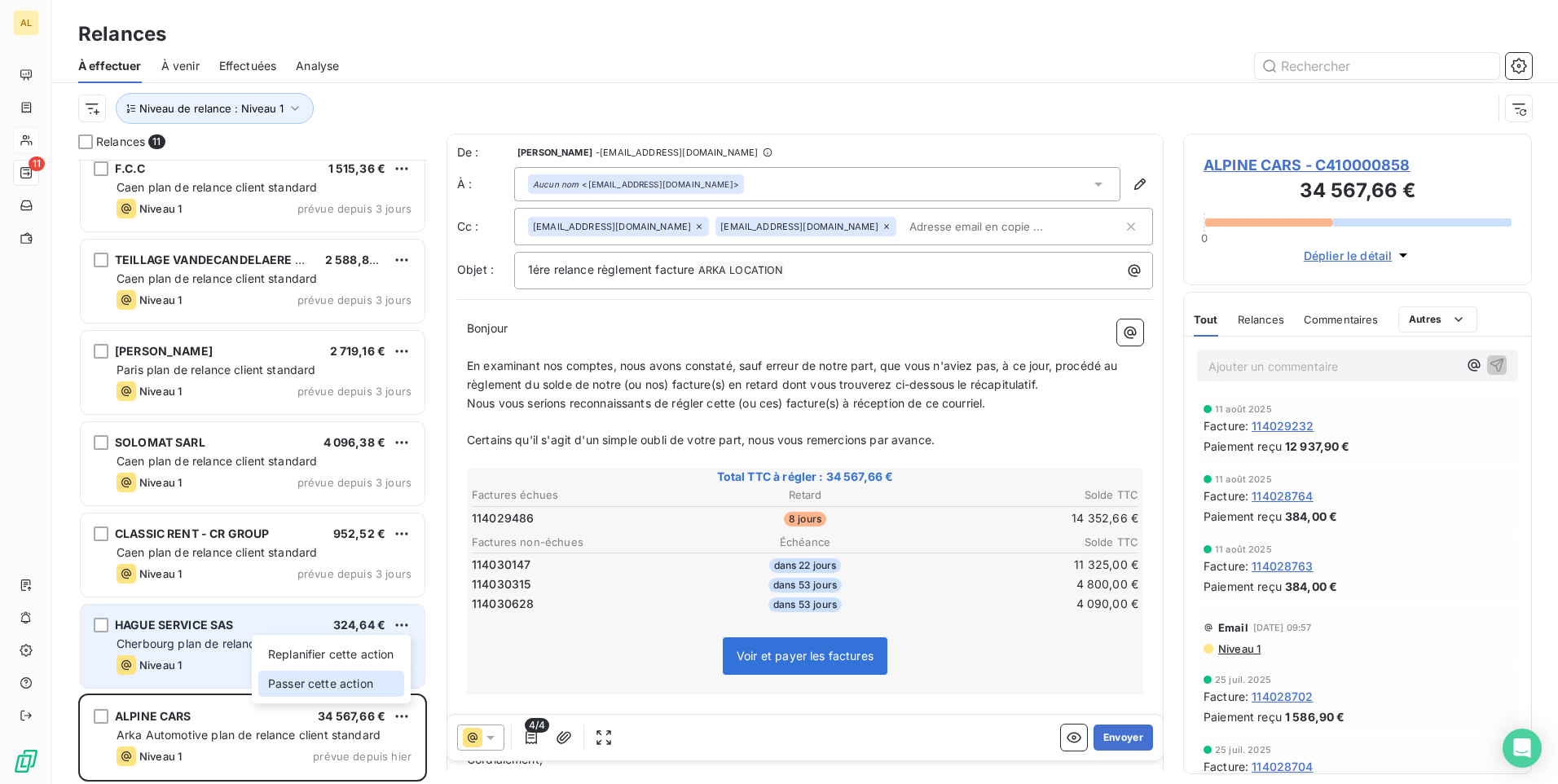
click at [362, 684] on div "Passer cette action" at bounding box center [331, 683] width 146 height 26
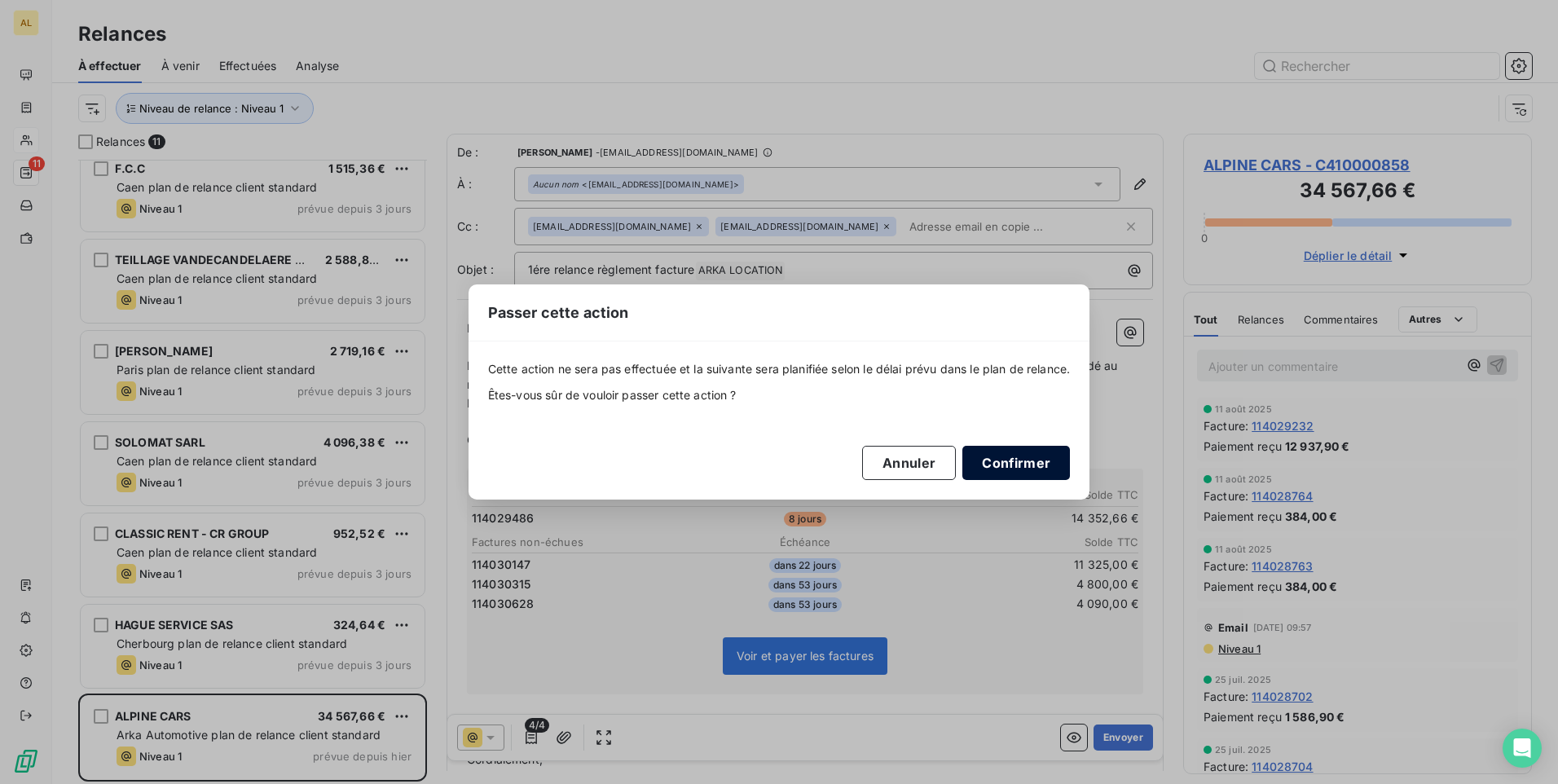
click at [1007, 448] on button "Confirmer" at bounding box center [1016, 462] width 108 height 34
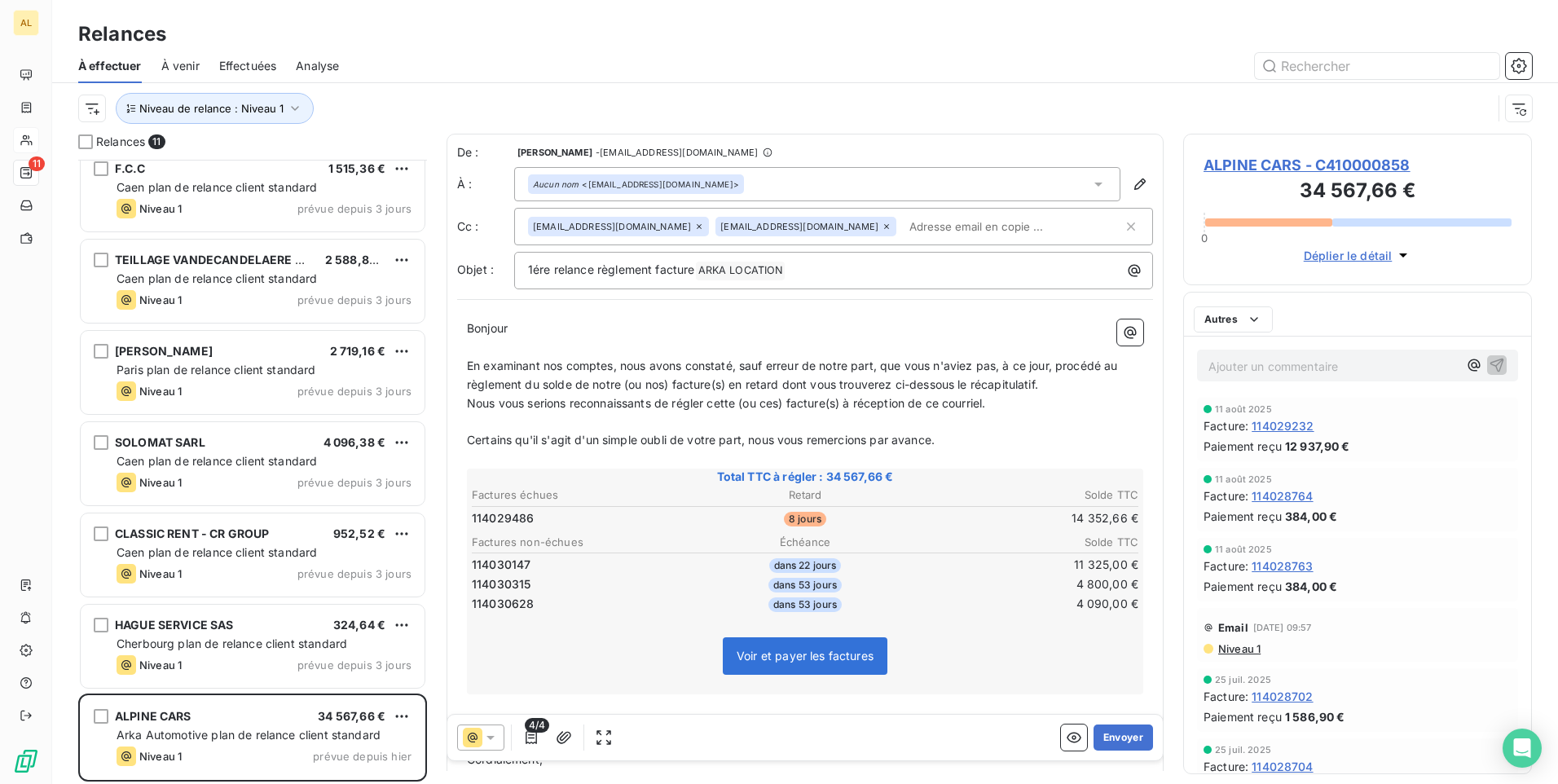
scroll to position [288, 0]
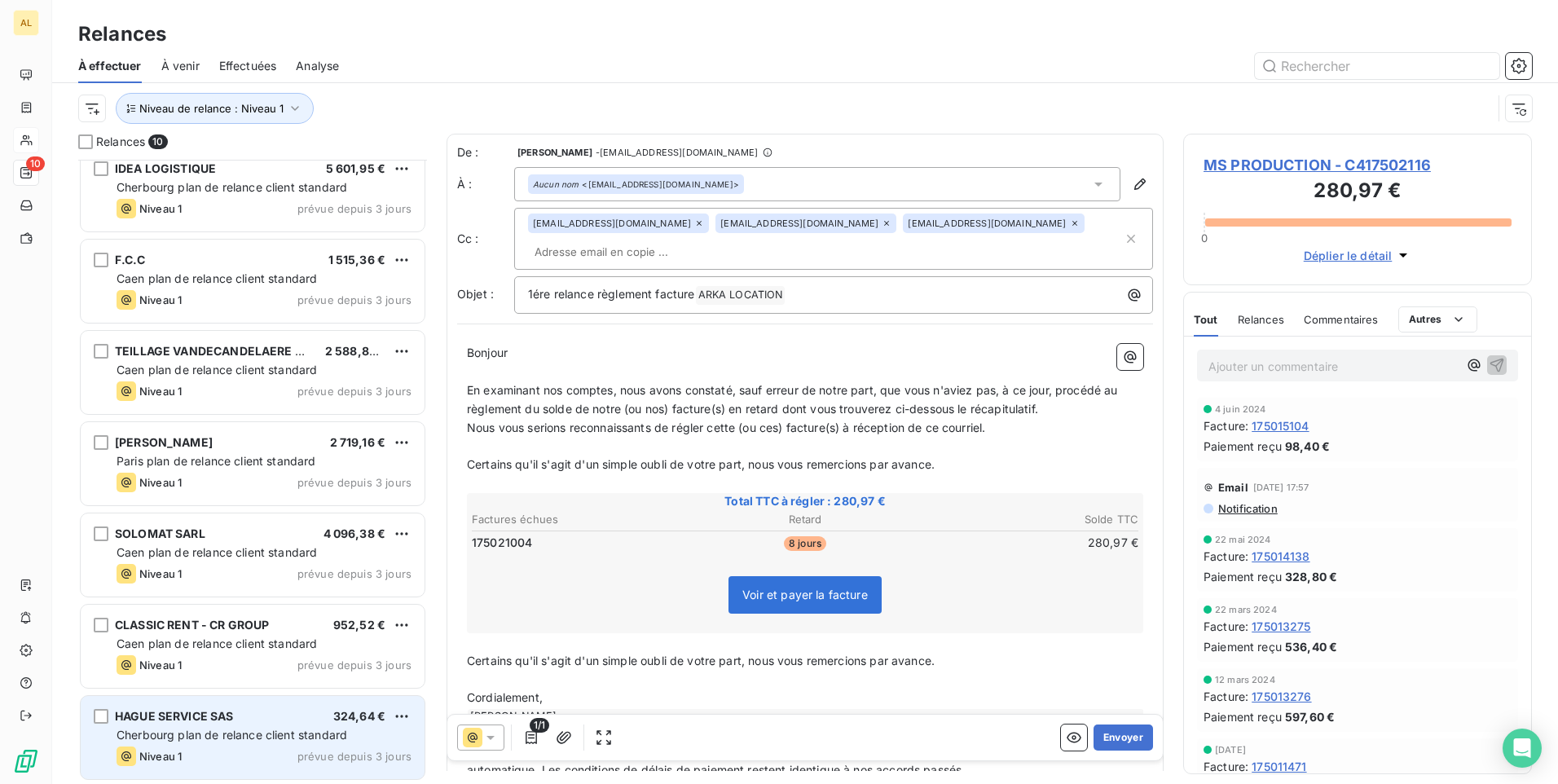
click at [202, 740] on span "Cherbourg plan de relance client standard" at bounding box center [232, 735] width 231 height 14
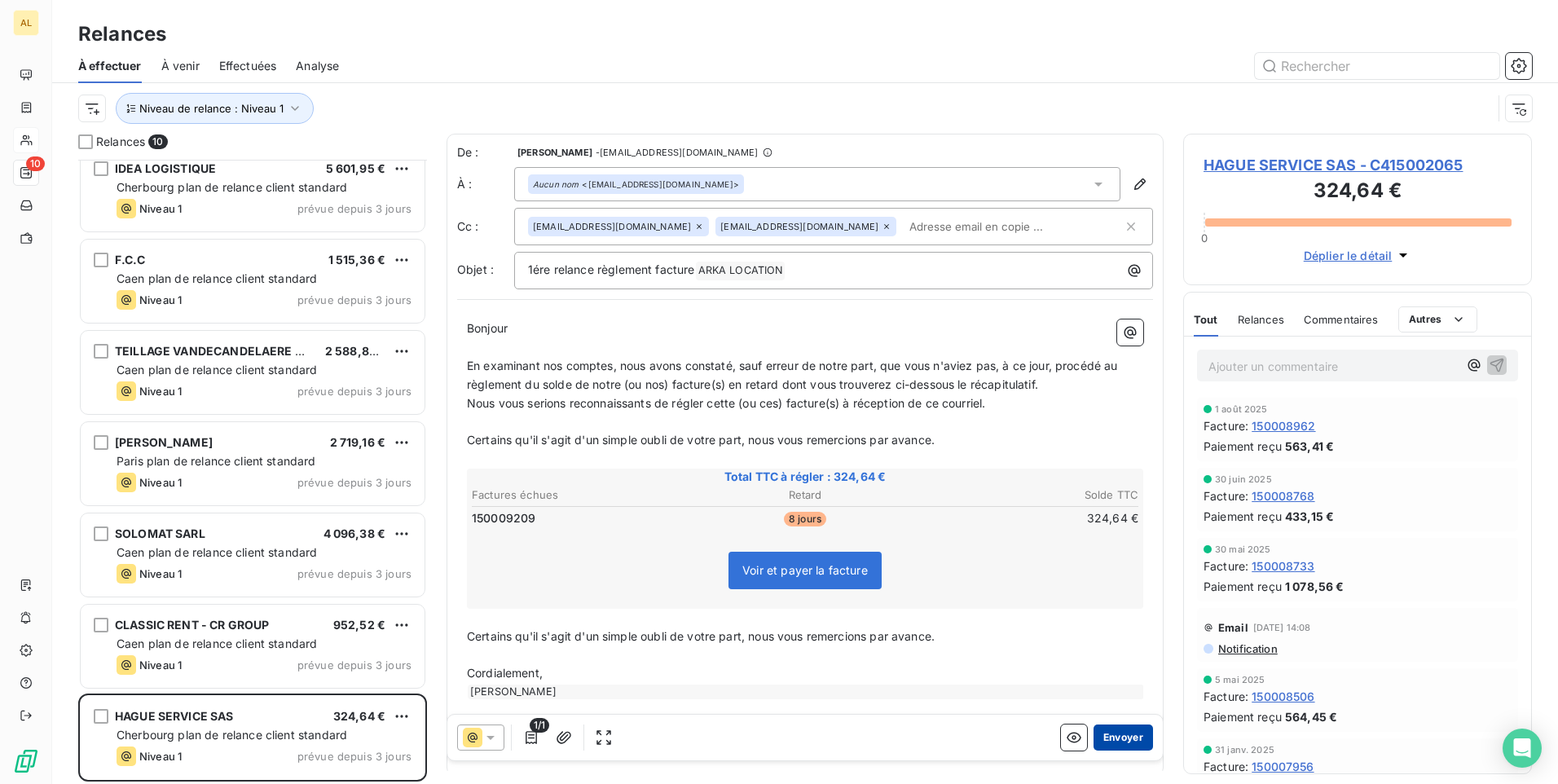
click at [1107, 746] on button "Envoyer" at bounding box center [1123, 737] width 59 height 26
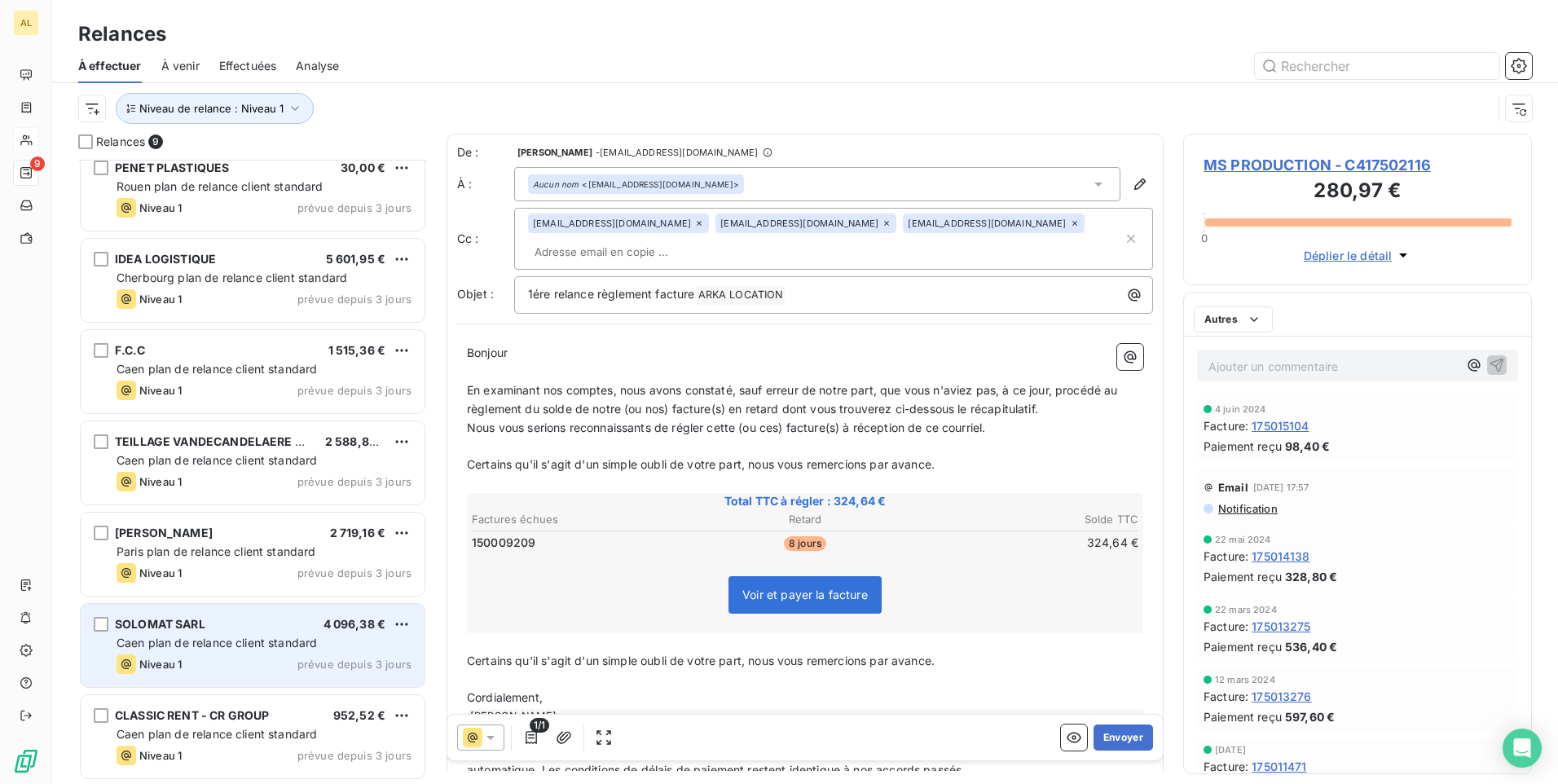
scroll to position [197, 0]
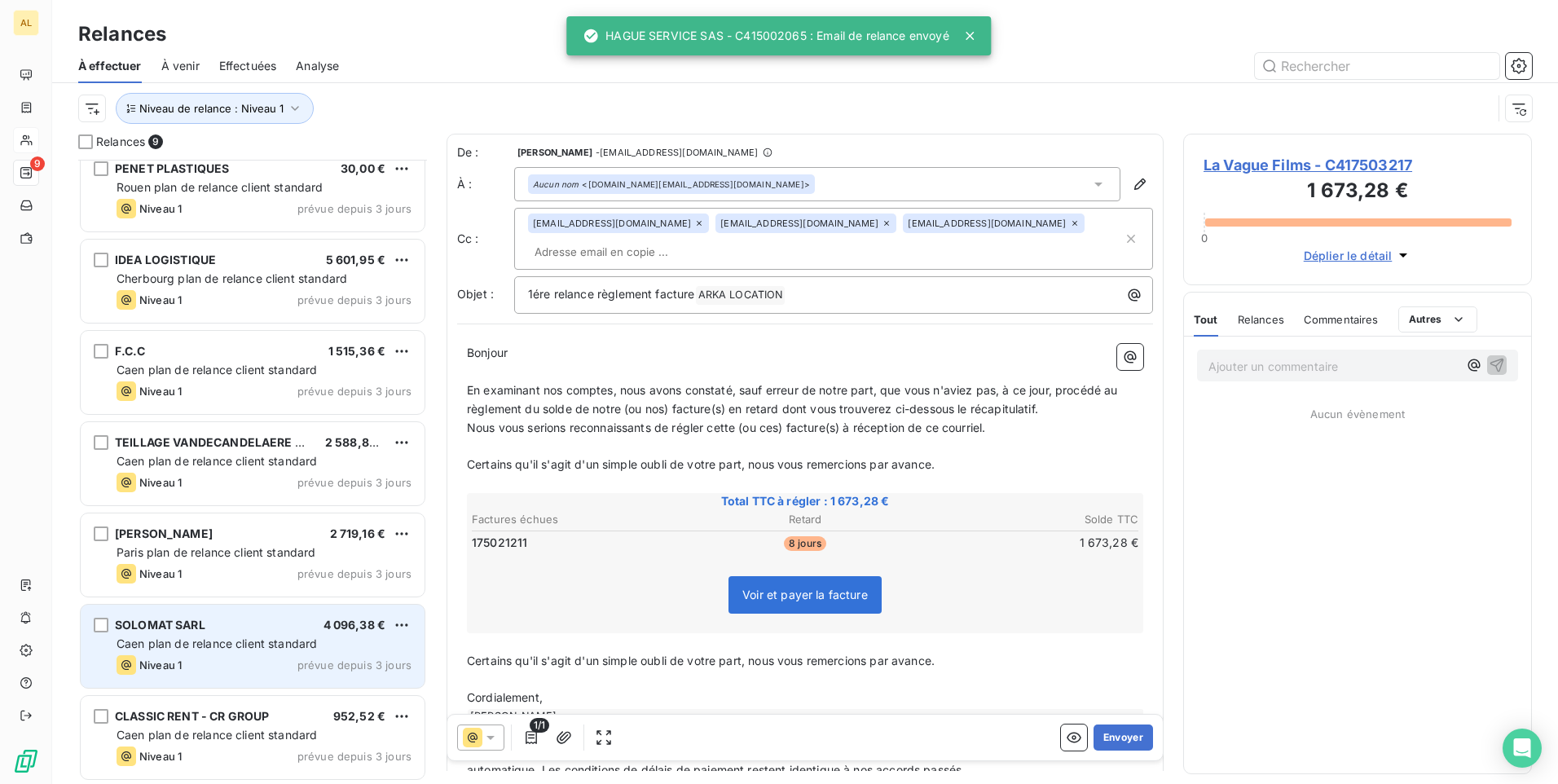
click at [224, 645] on span "Caen plan de relance client standard" at bounding box center [216, 644] width 201 height 14
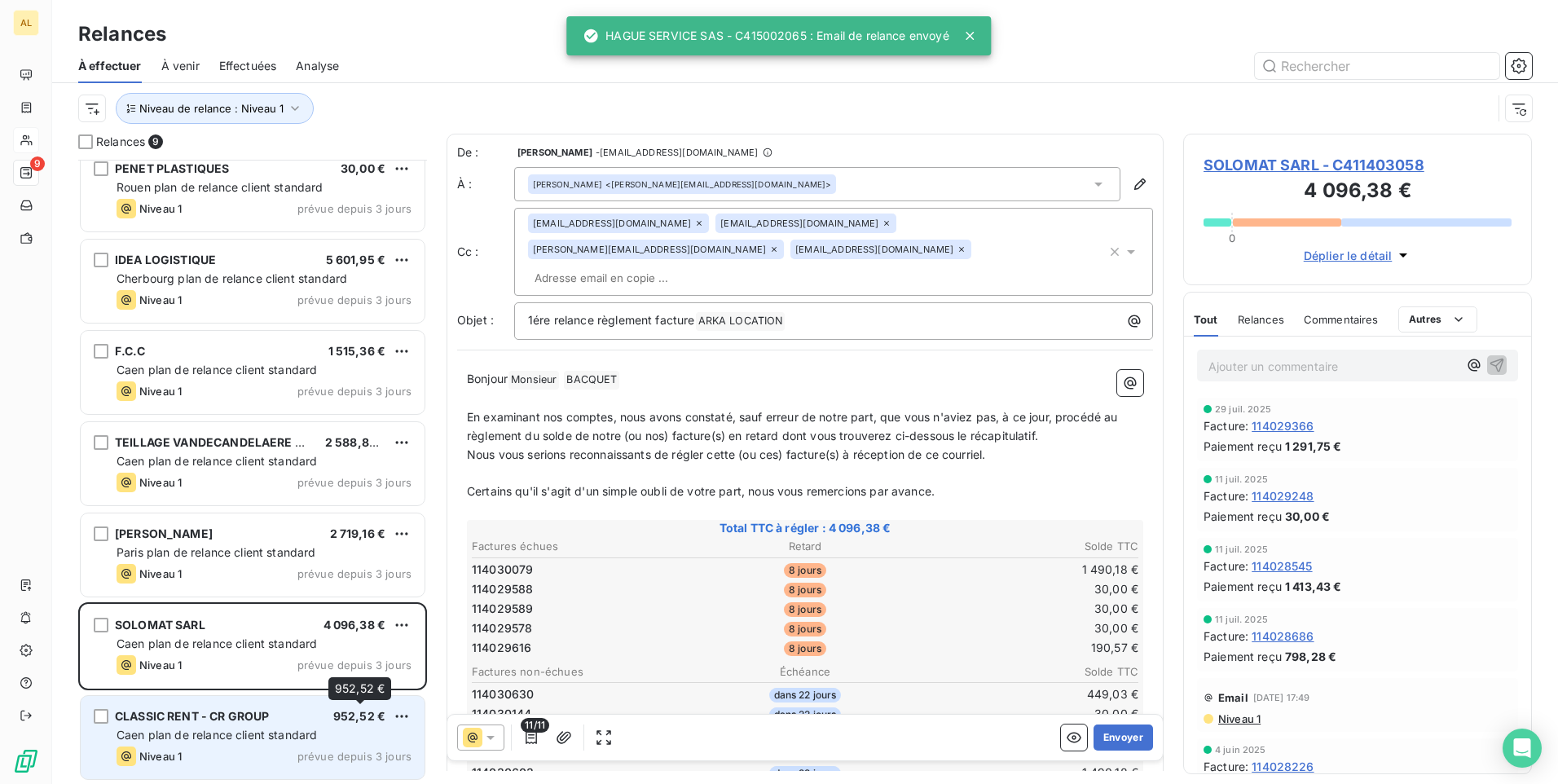
click at [279, 729] on span "Caen plan de relance client standard" at bounding box center [216, 735] width 201 height 14
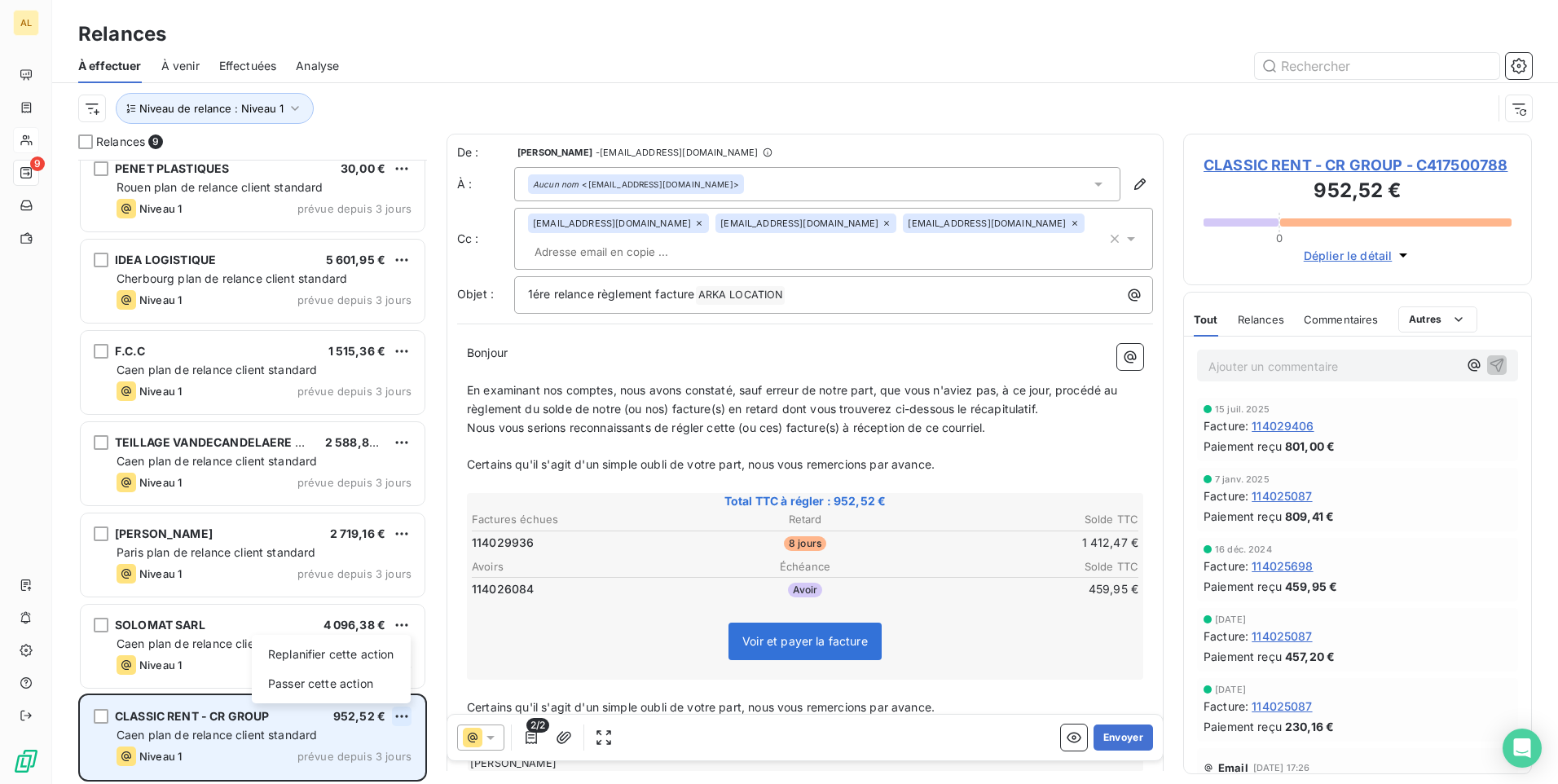
click at [405, 714] on html "AL 9 Relances À effectuer À venir Effectuées Analyse Niveau de relance : Niveau…" at bounding box center [779, 392] width 1558 height 784
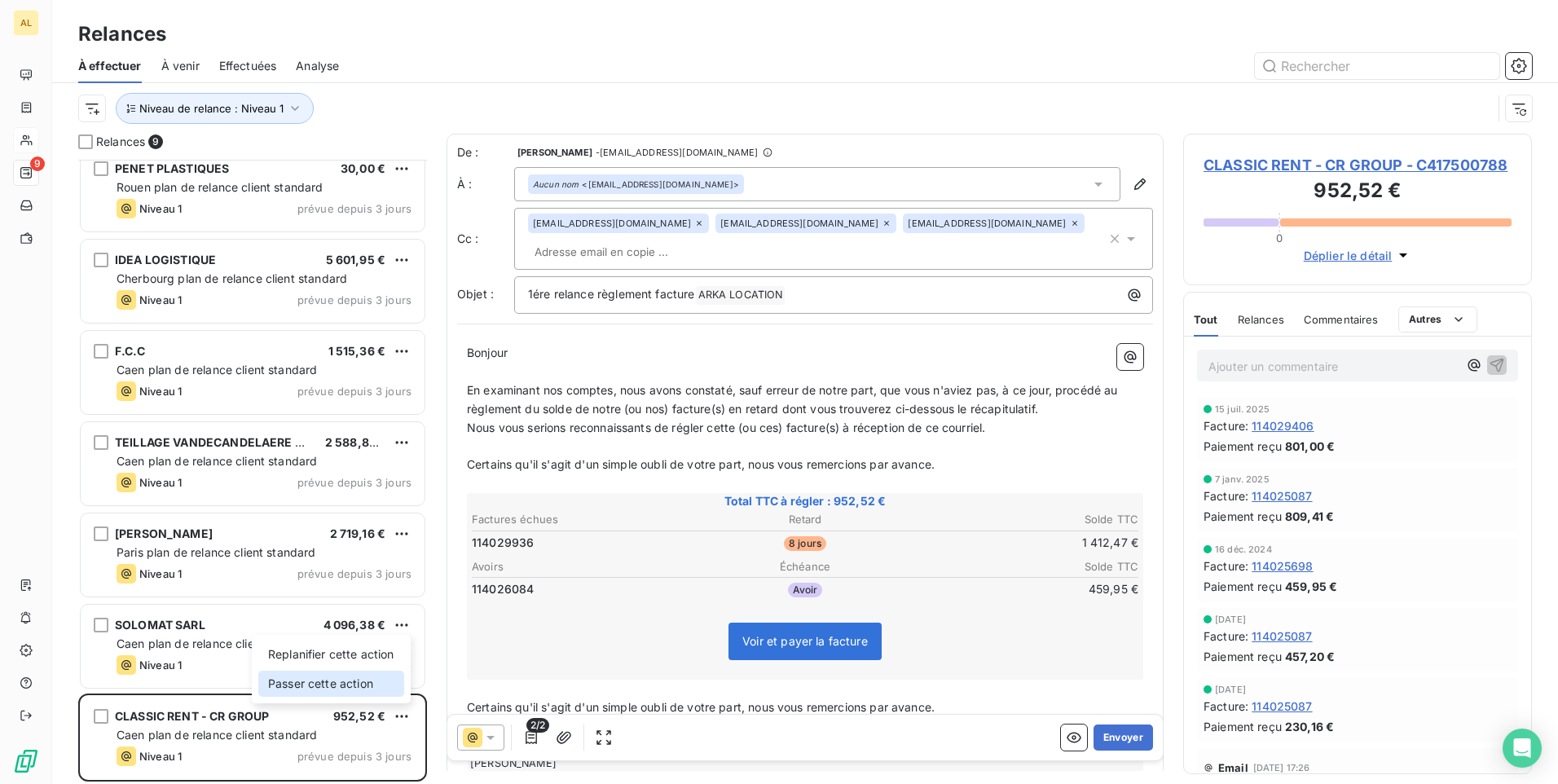
click at [366, 689] on div "Passer cette action" at bounding box center [331, 683] width 146 height 26
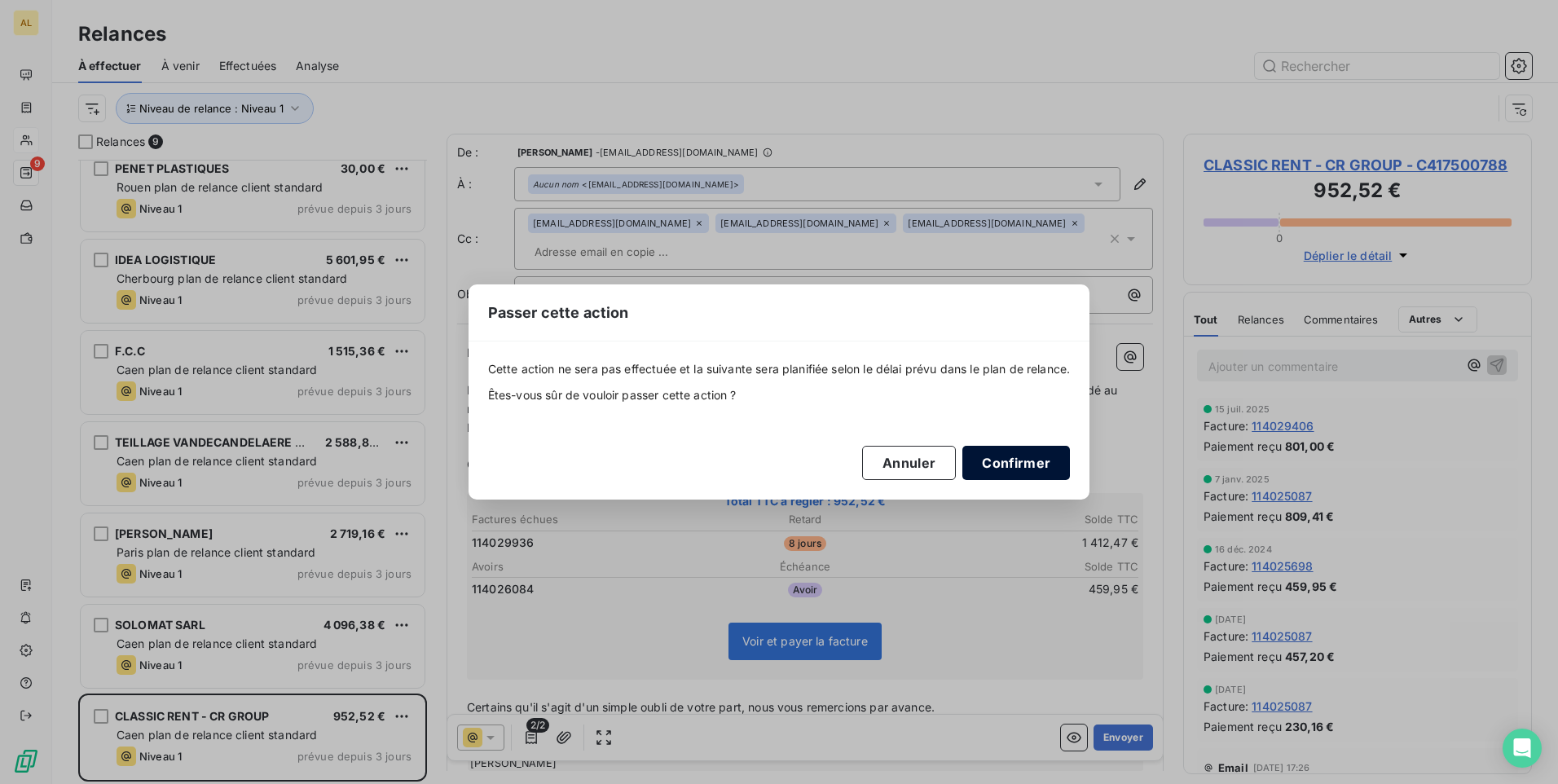
click at [1019, 461] on button "Confirmer" at bounding box center [1016, 462] width 108 height 34
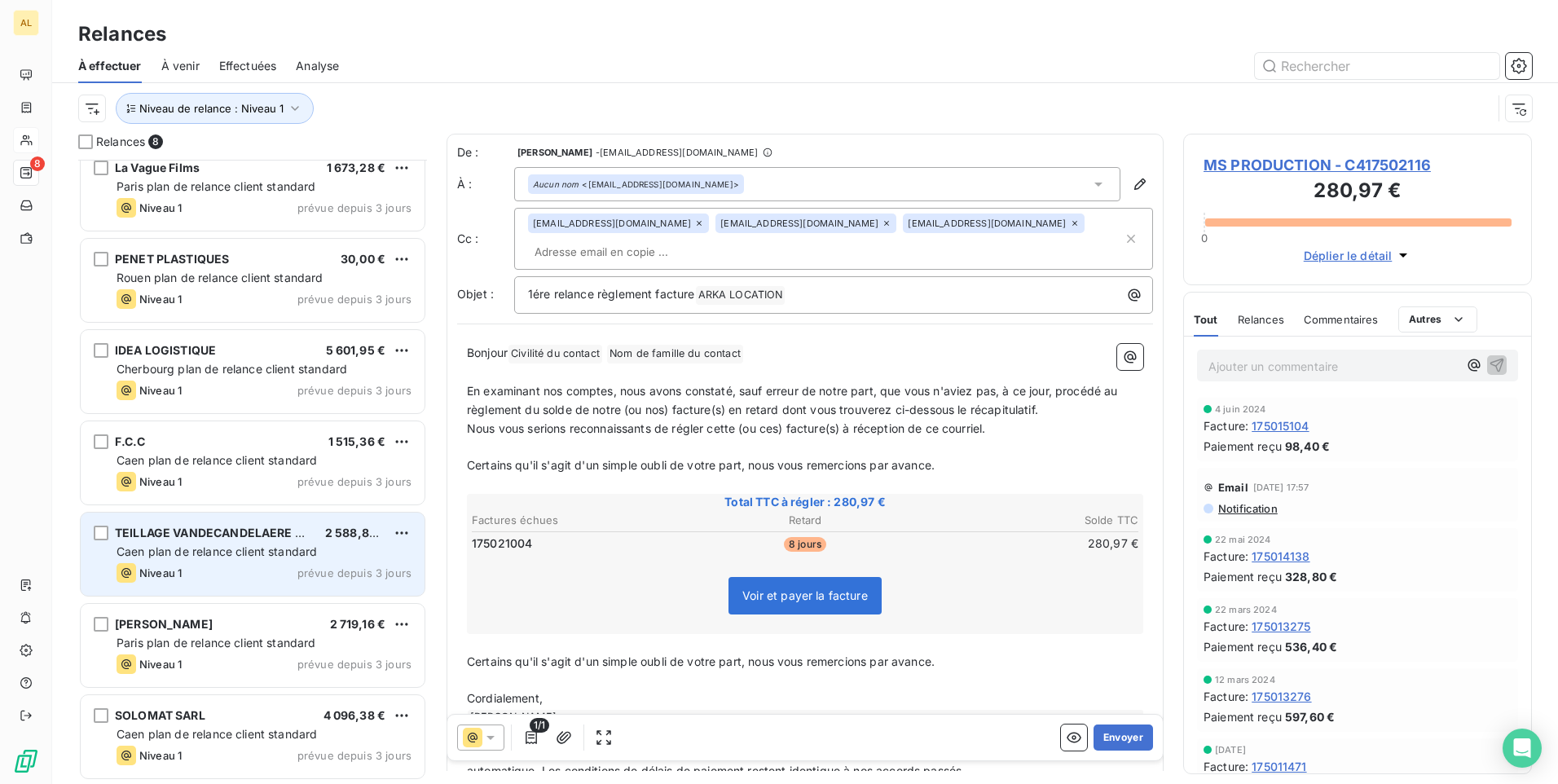
scroll to position [106, 0]
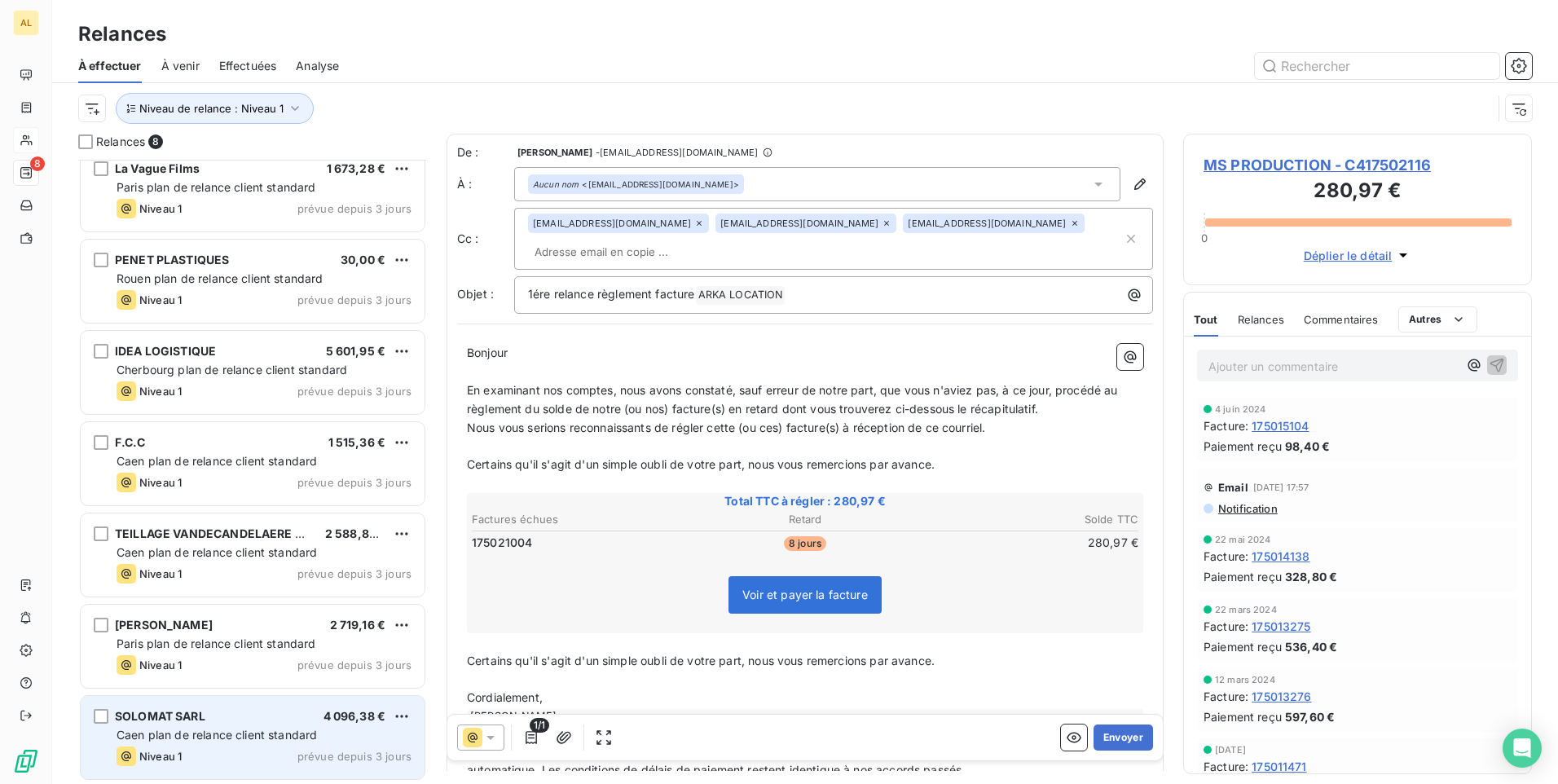
click at [197, 738] on span "Caen plan de relance client standard" at bounding box center [216, 735] width 201 height 14
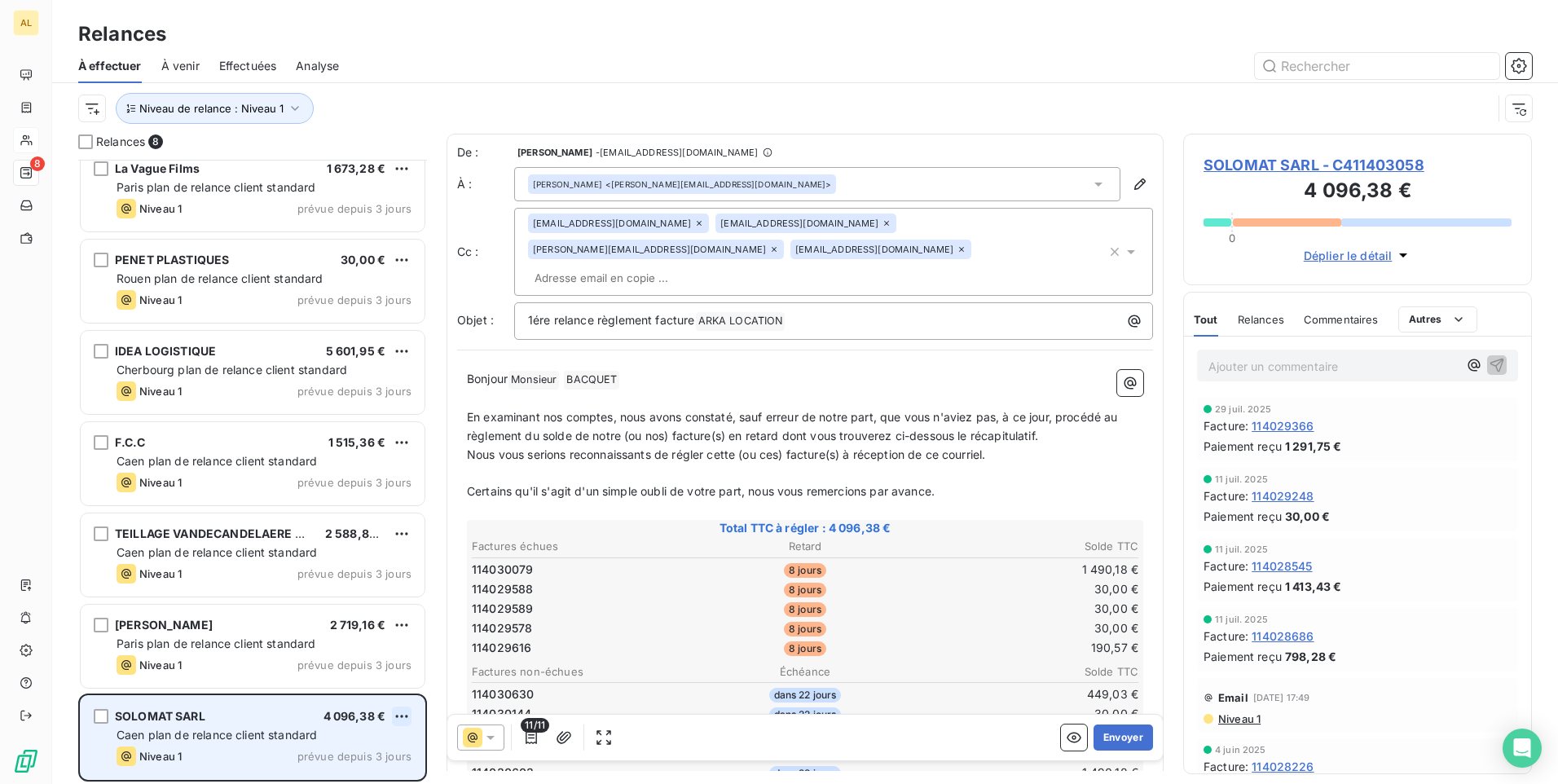
click at [401, 720] on html "AL 8 Relances À effectuer À venir Effectuées Analyse Niveau de relance : Niveau…" at bounding box center [779, 392] width 1558 height 784
click at [382, 693] on div "Passer cette action" at bounding box center [331, 683] width 146 height 26
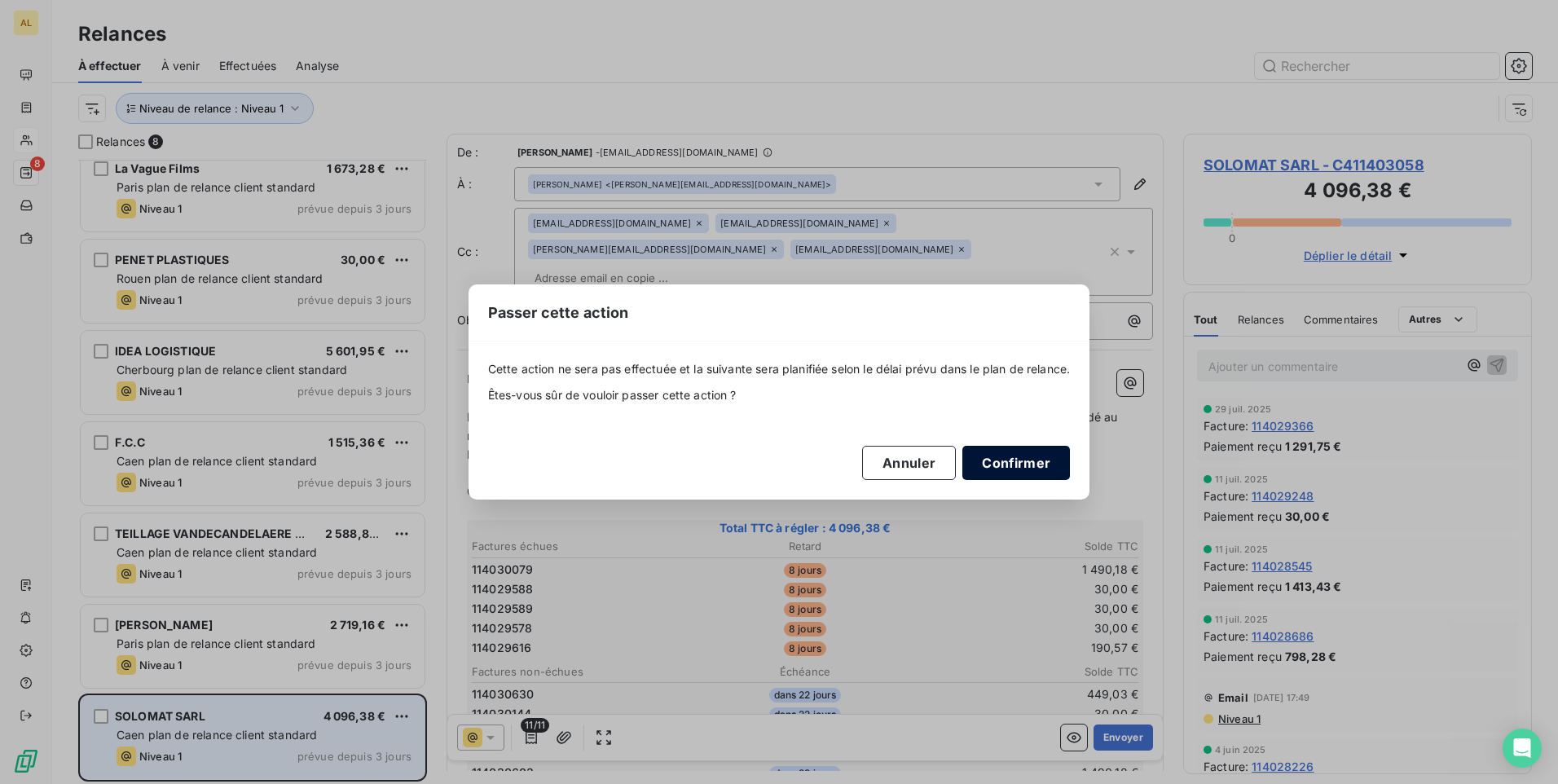
click at [1007, 456] on button "Confirmer" at bounding box center [1016, 462] width 108 height 34
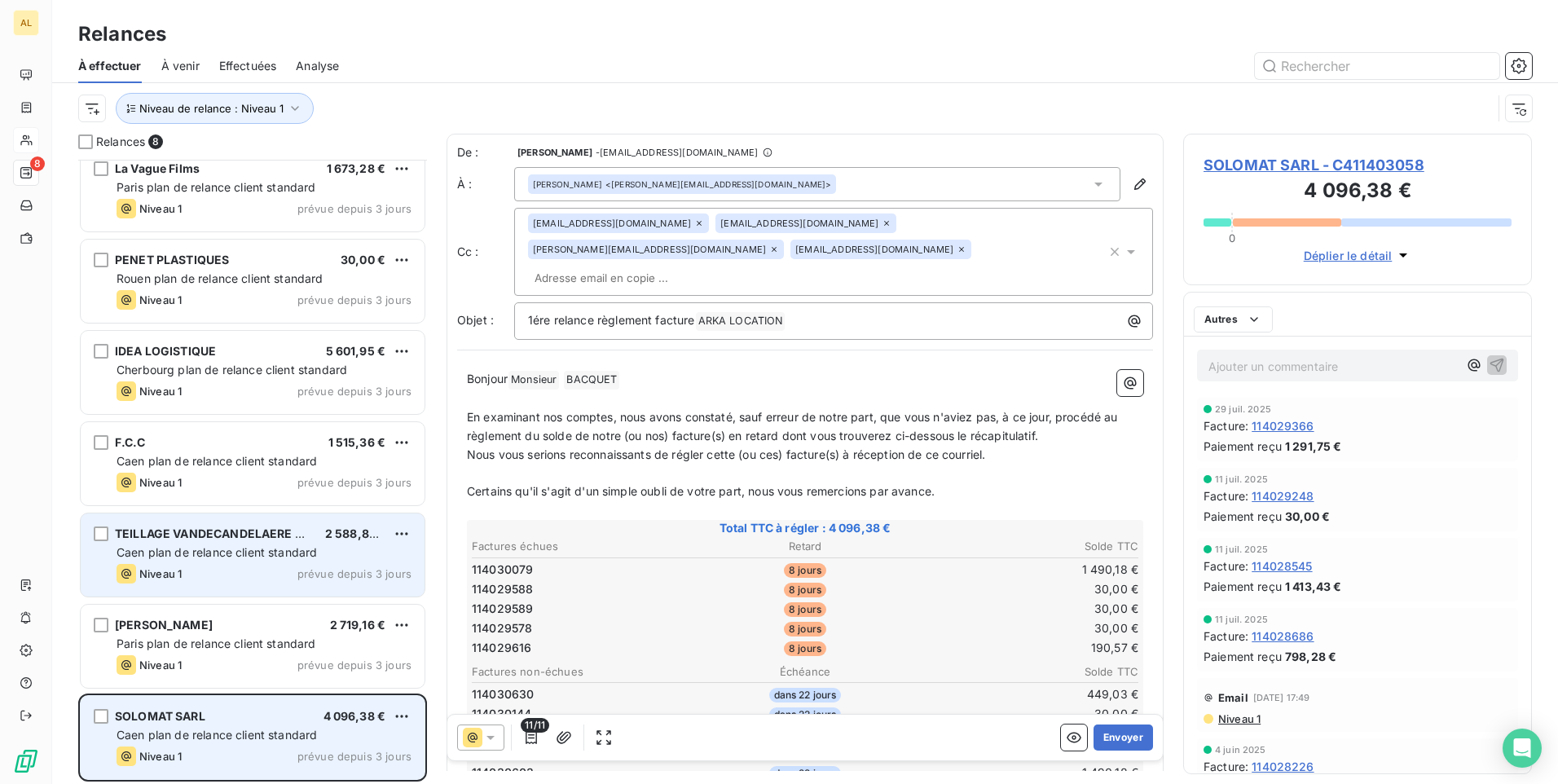
scroll to position [15, 0]
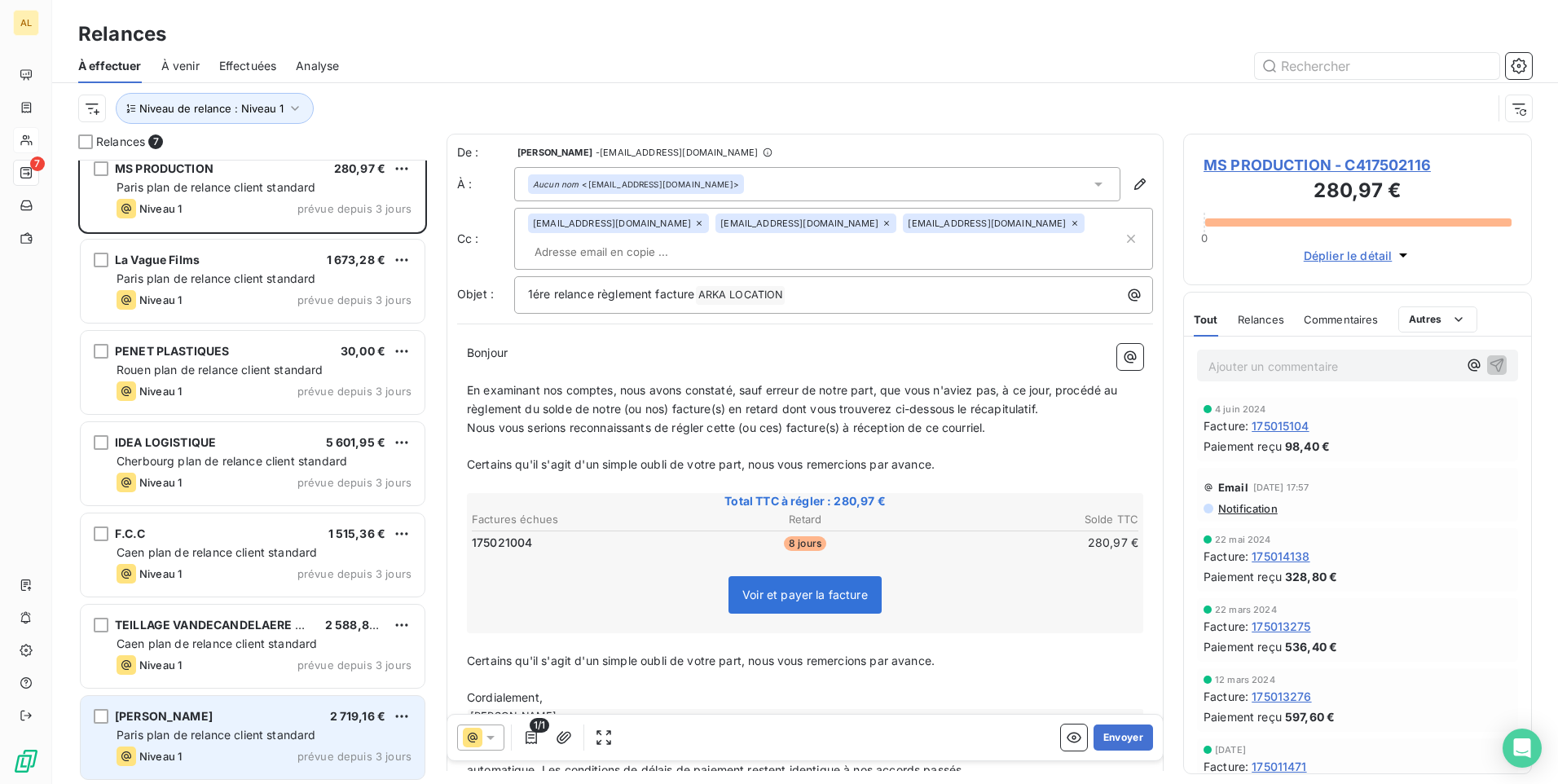
click at [219, 732] on span "Paris plan de relance client standard" at bounding box center [216, 735] width 200 height 14
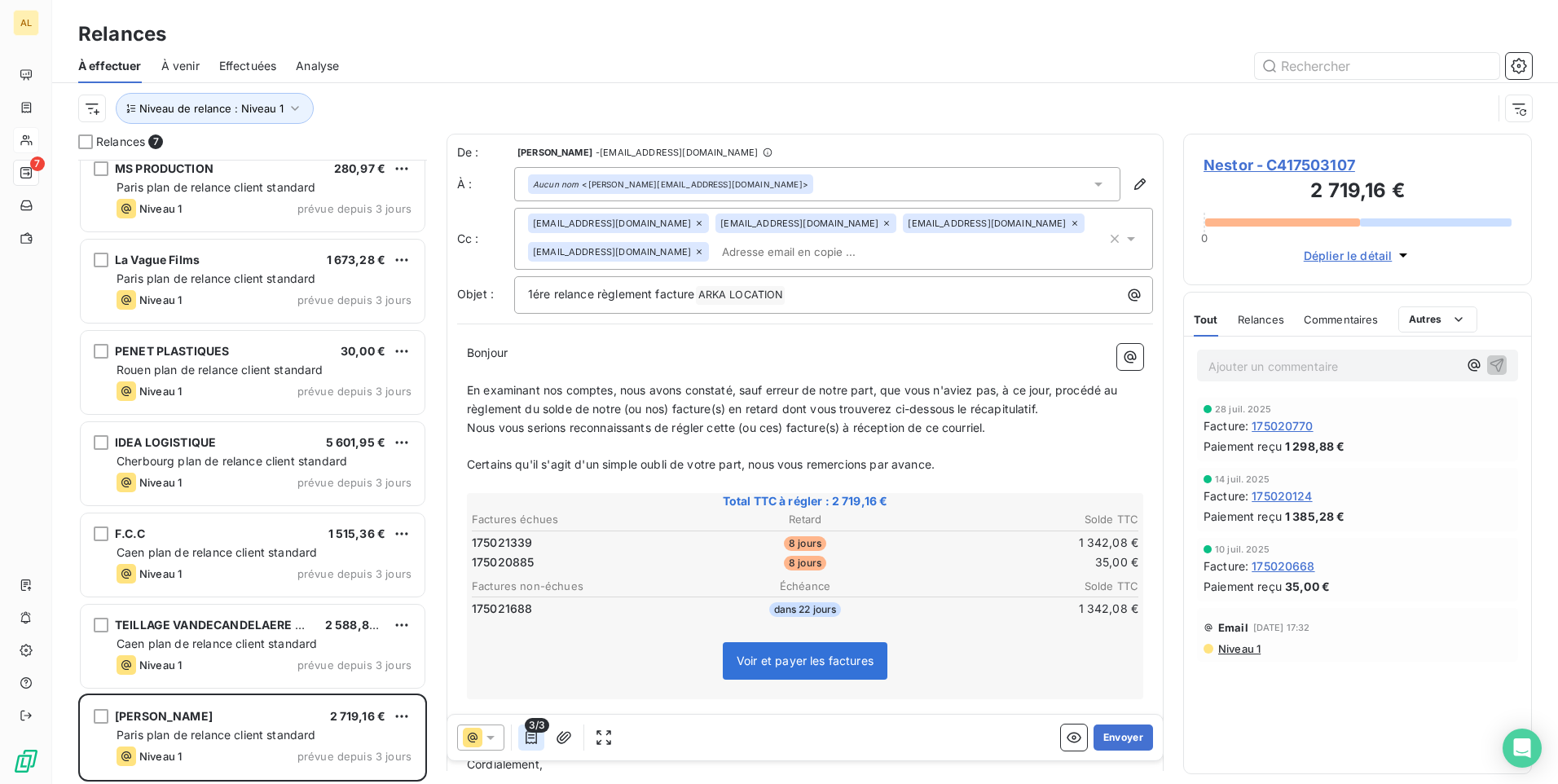
click at [525, 739] on icon "button" at bounding box center [532, 738] width 17 height 17
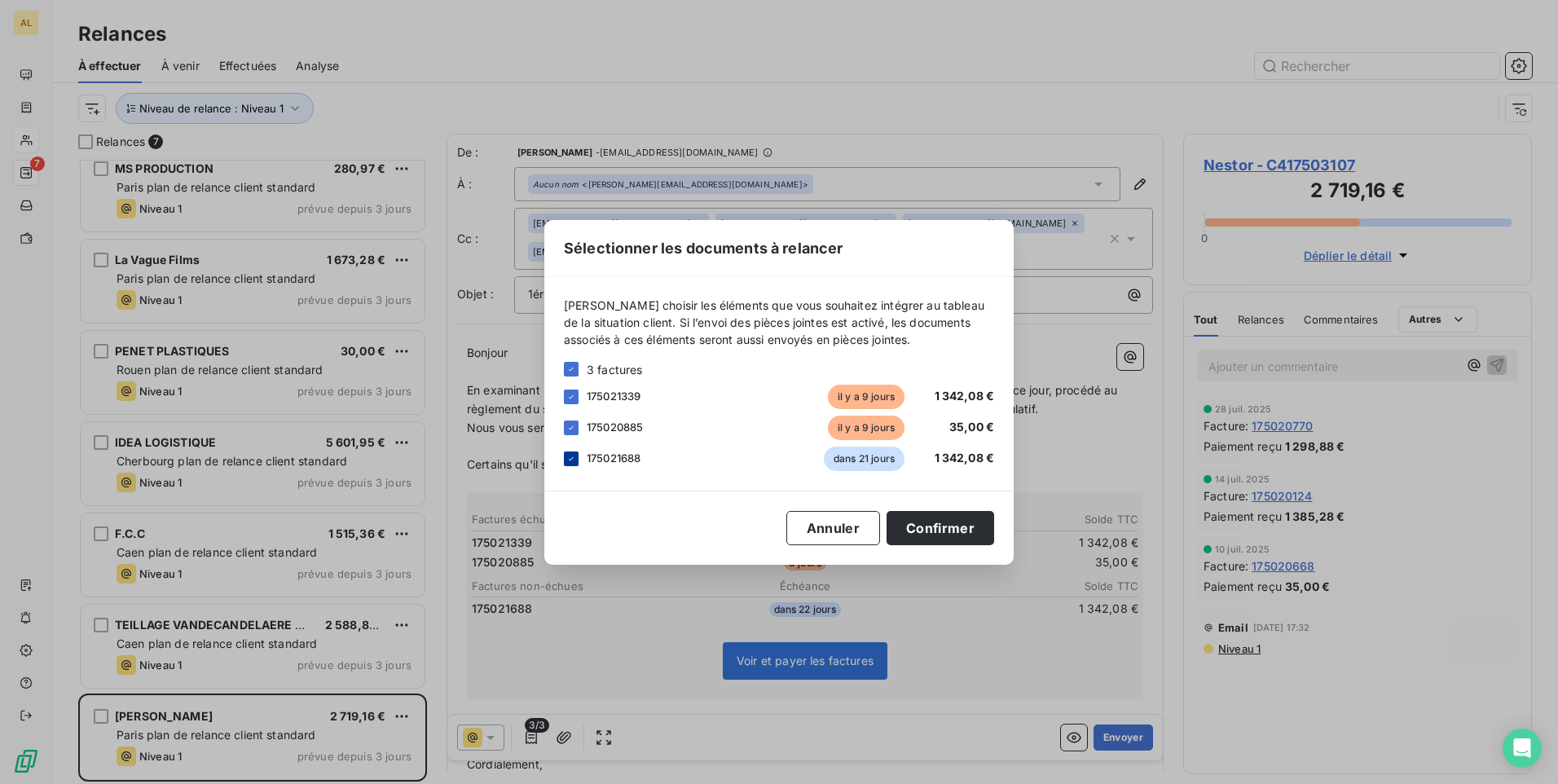
click at [565, 460] on div at bounding box center [572, 459] width 15 height 15
click at [948, 525] on button "Confirmer" at bounding box center [940, 527] width 108 height 34
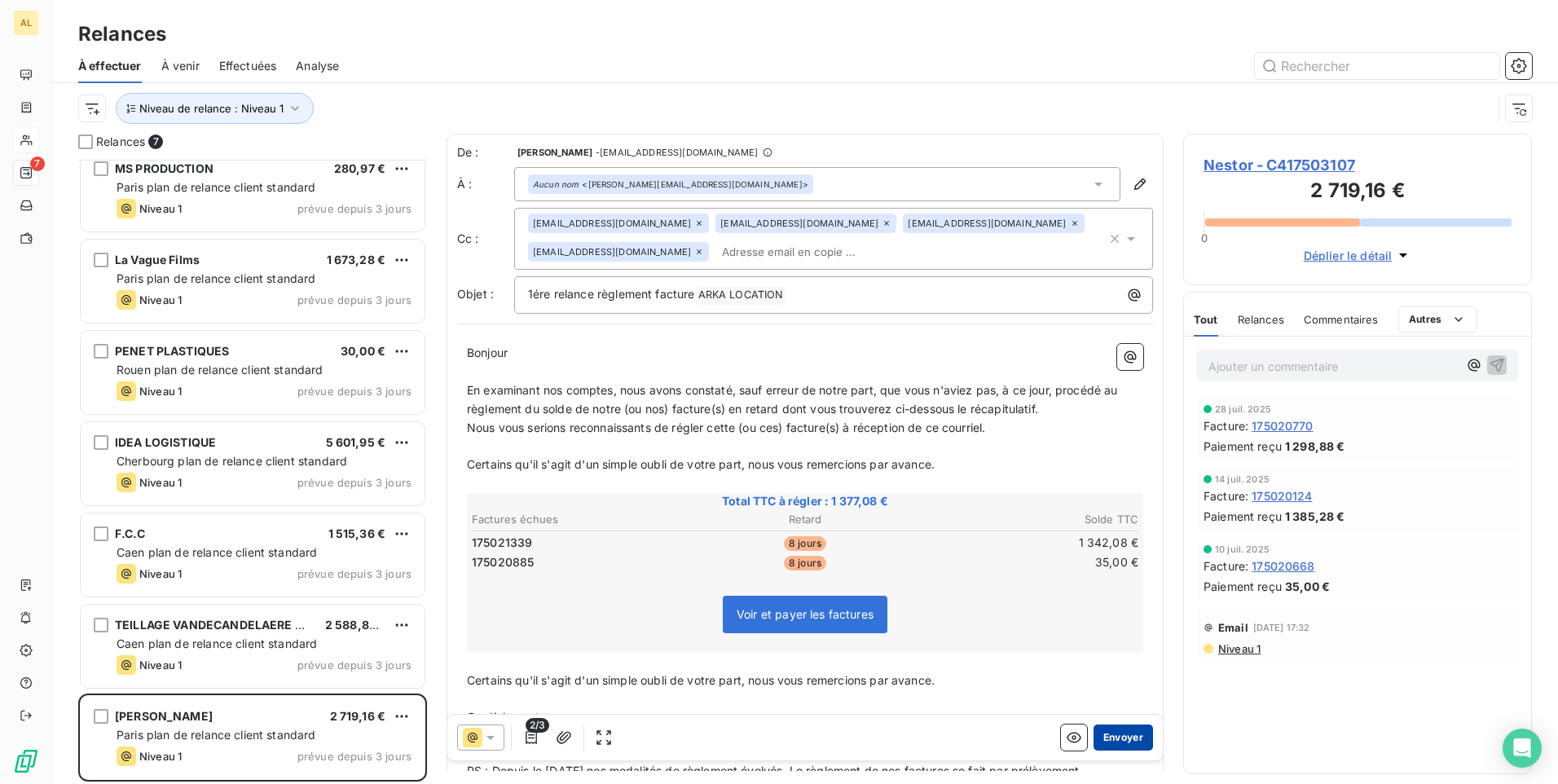
click at [1102, 731] on button "Envoyer" at bounding box center [1123, 737] width 59 height 26
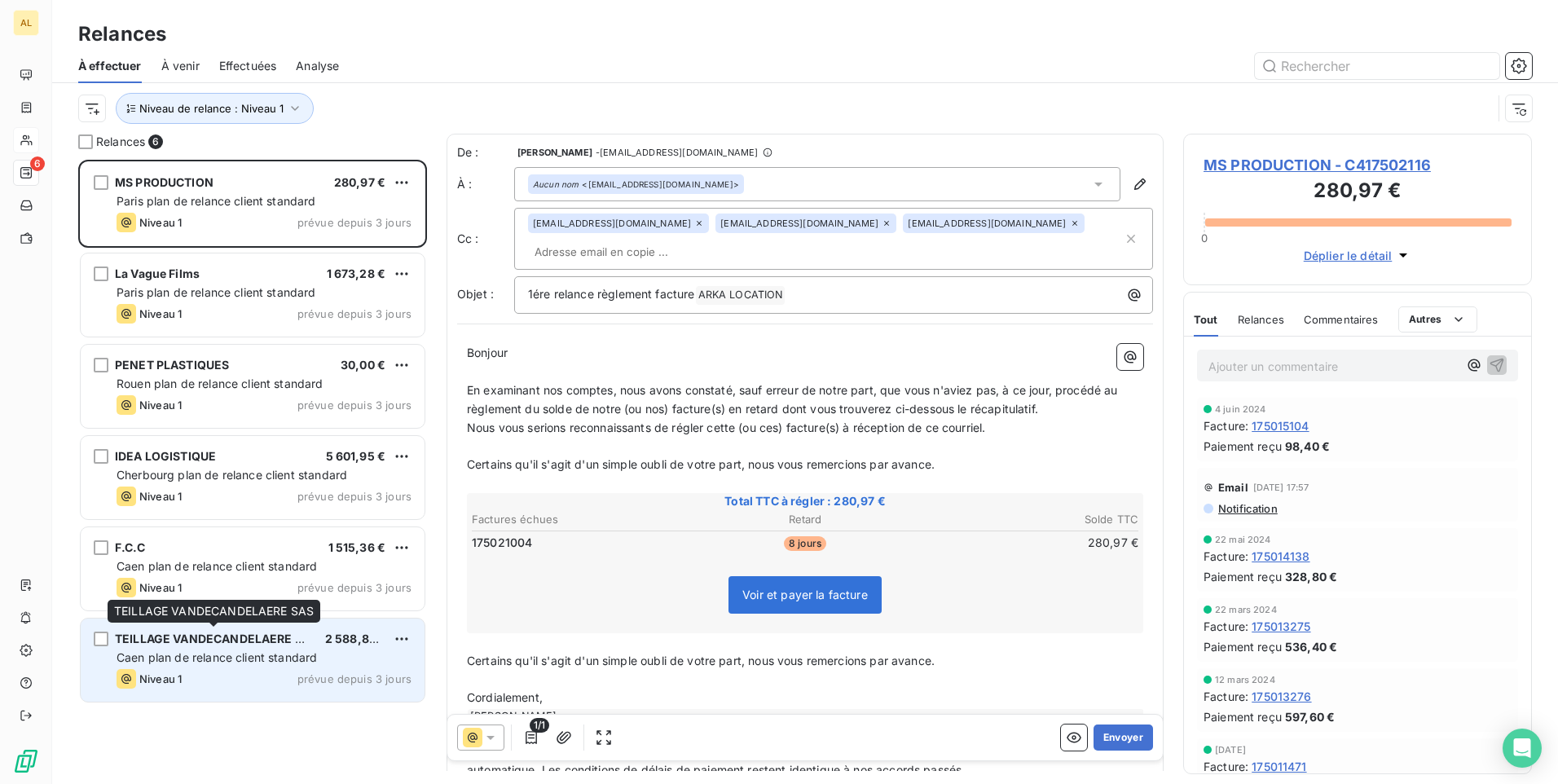
click at [180, 669] on div "Niveau 1" at bounding box center [149, 679] width 65 height 19
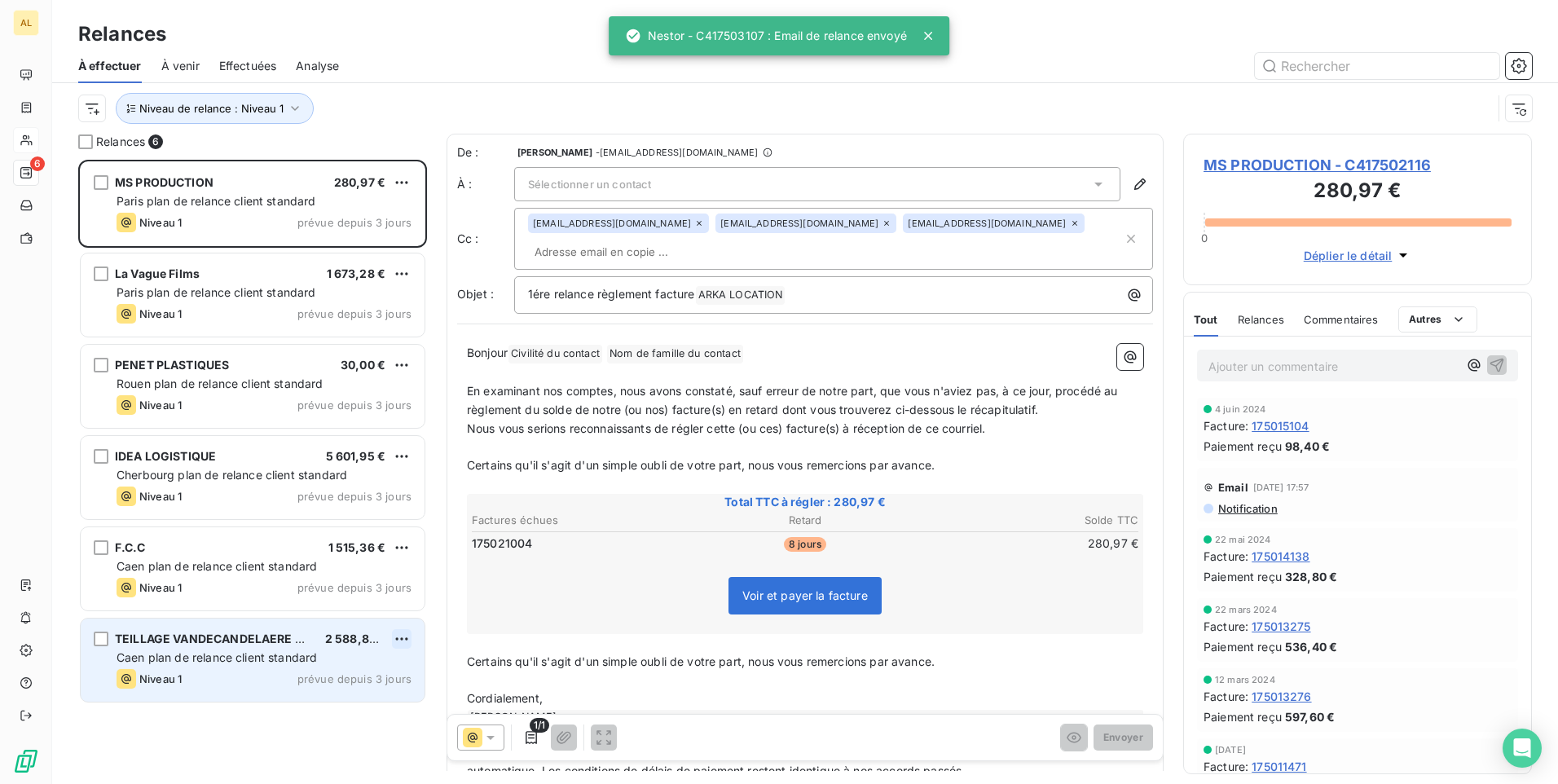
click at [409, 634] on html "AL 6 Relances À effectuer À venir Effectuées Analyse Niveau de relance : Niveau…" at bounding box center [779, 392] width 1558 height 784
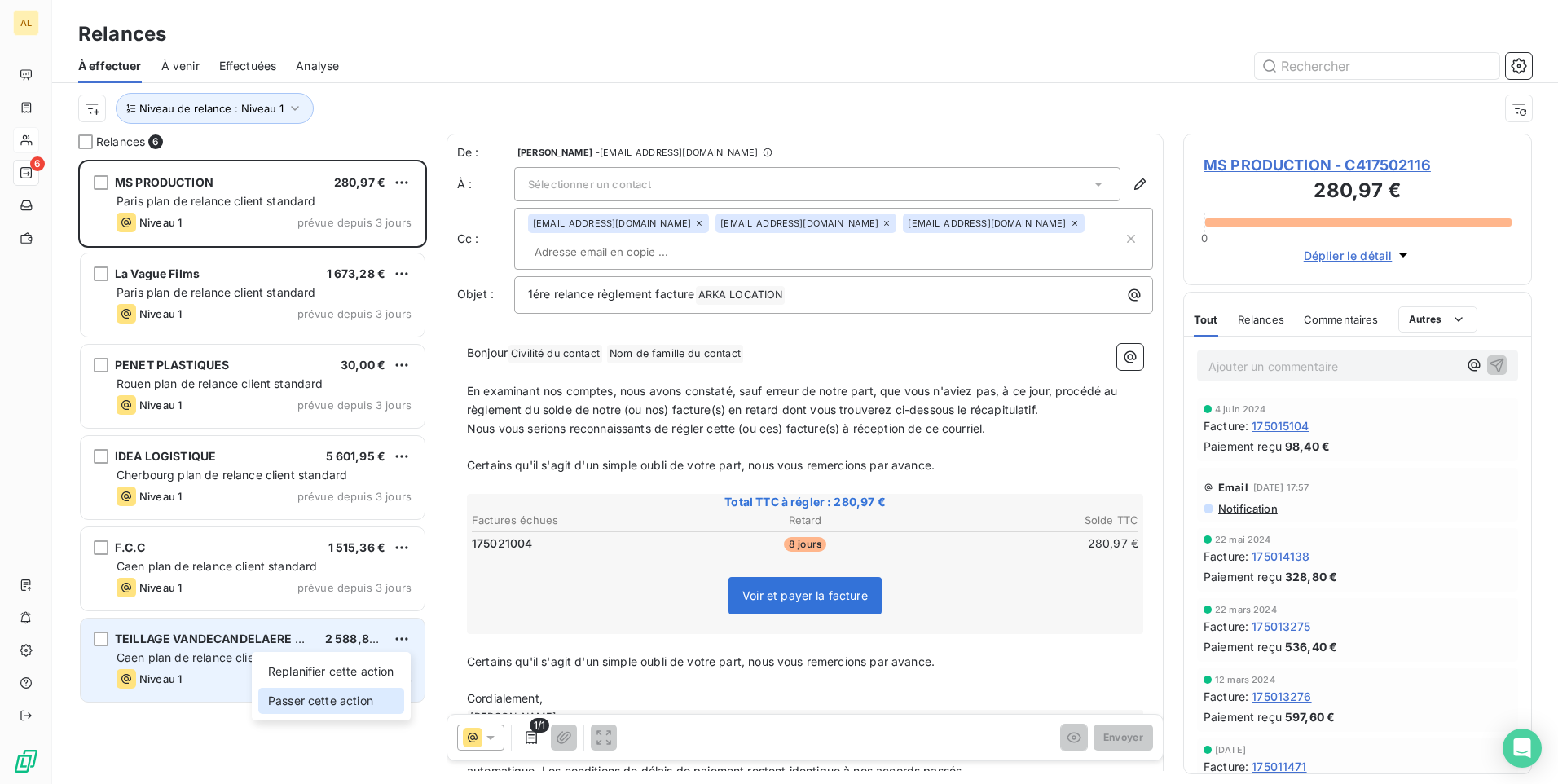
click at [364, 697] on div "Passer cette action" at bounding box center [331, 700] width 146 height 26
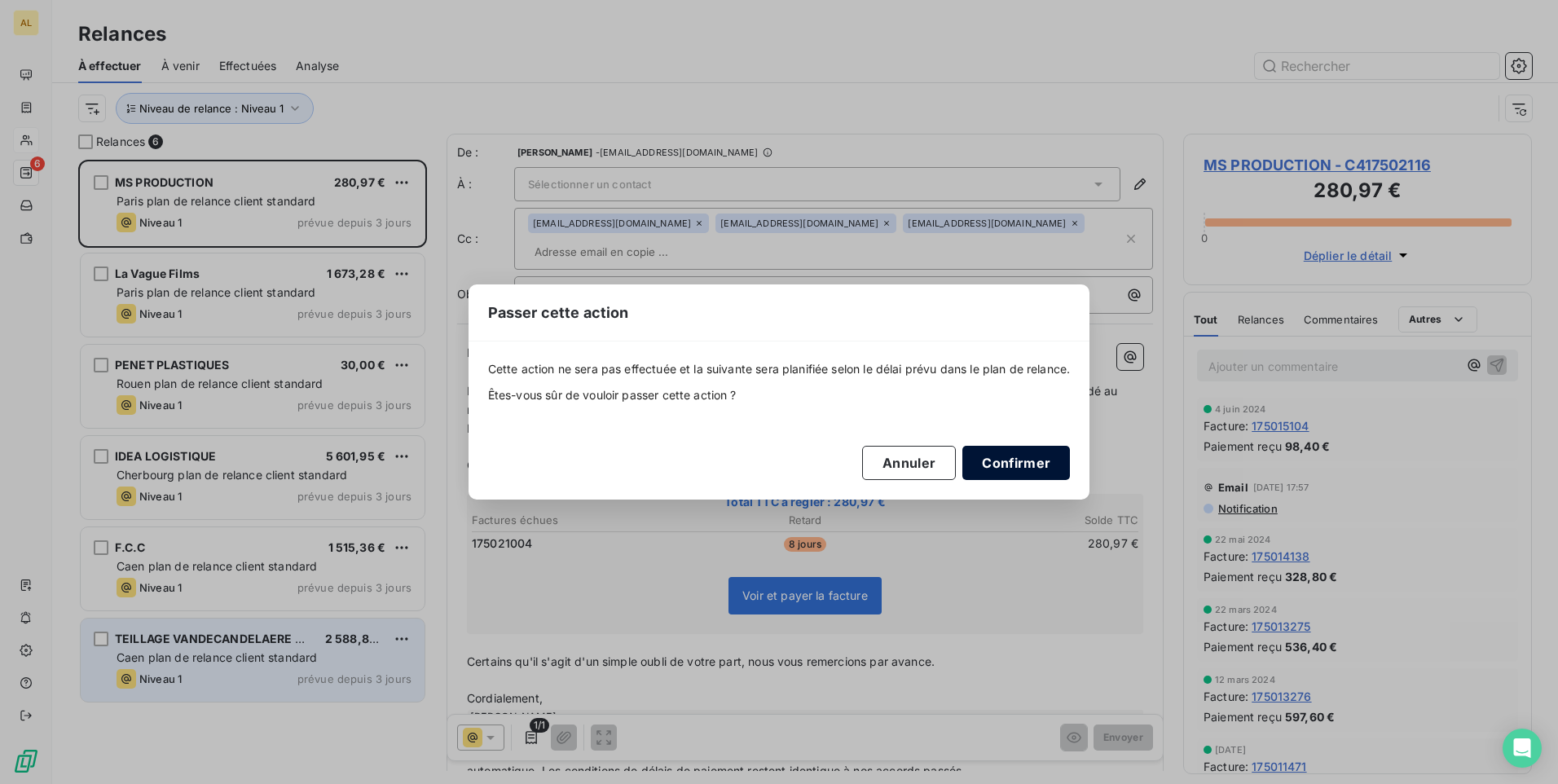
click at [1024, 459] on button "Confirmer" at bounding box center [1016, 462] width 108 height 34
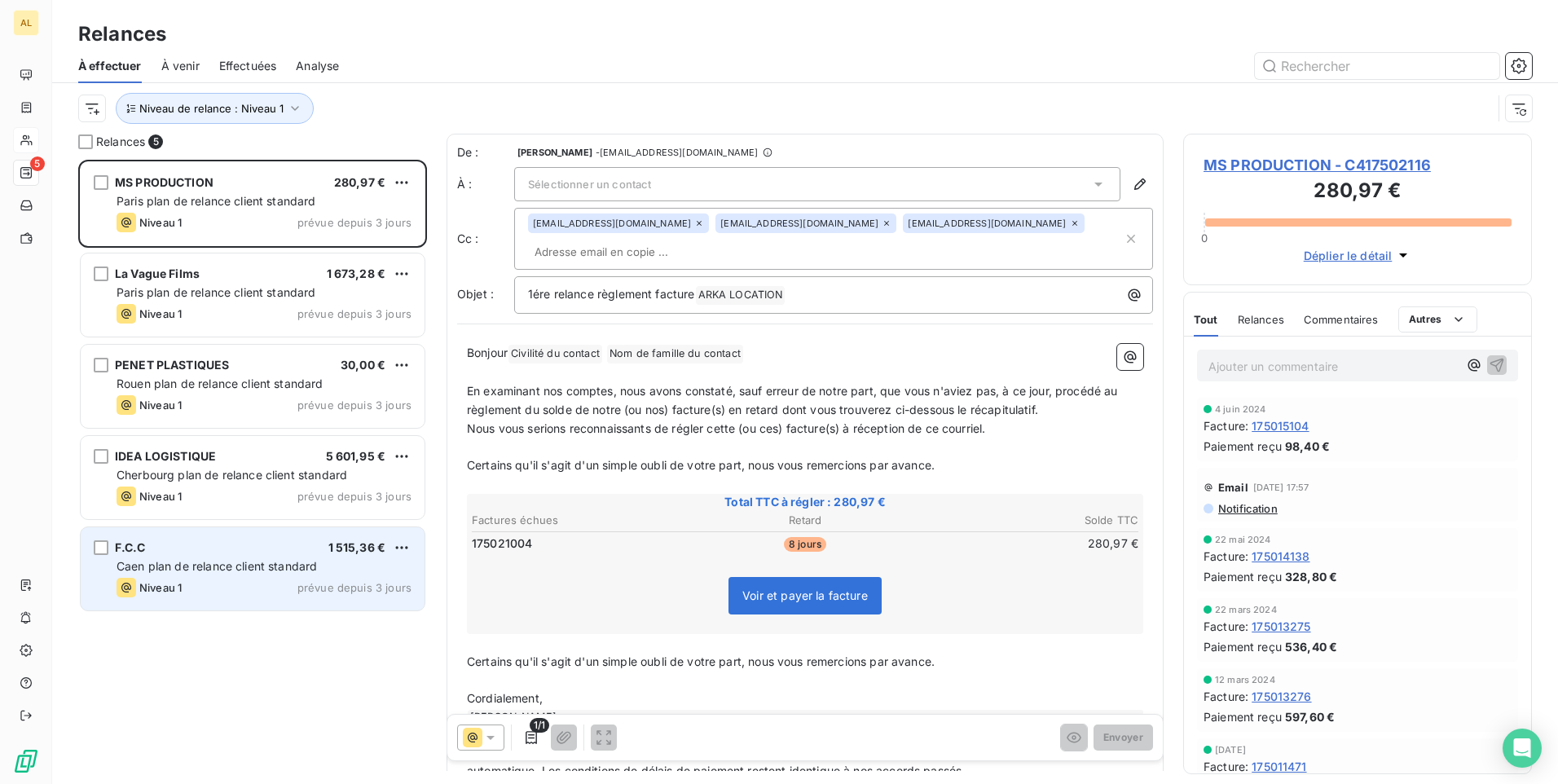
click at [203, 560] on span "Caen plan de relance client standard" at bounding box center [216, 566] width 201 height 14
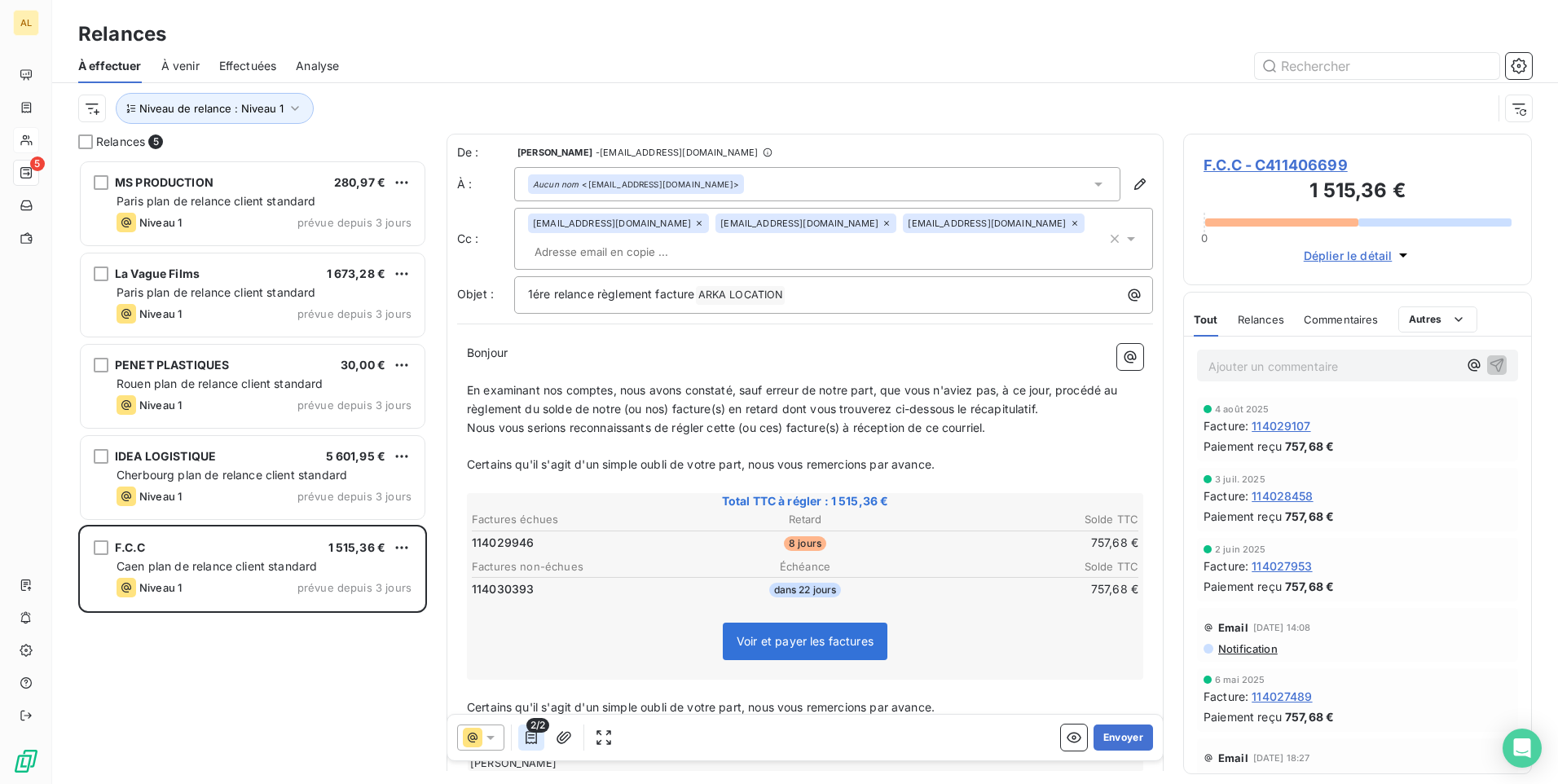
click at [539, 736] on icon "button" at bounding box center [532, 738] width 17 height 17
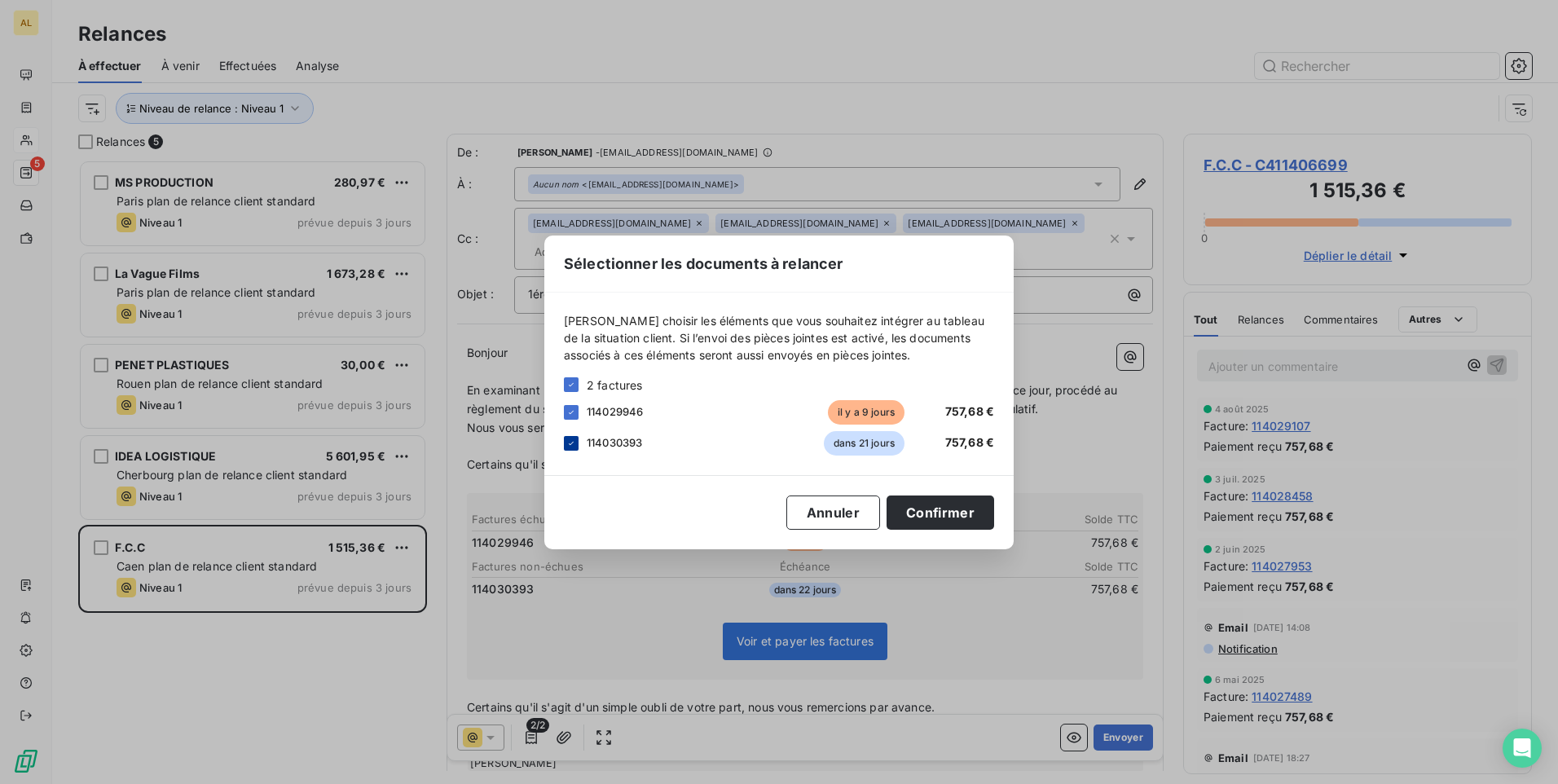
click at [569, 446] on icon at bounding box center [572, 444] width 10 height 10
click at [918, 502] on button "Confirmer" at bounding box center [940, 512] width 108 height 34
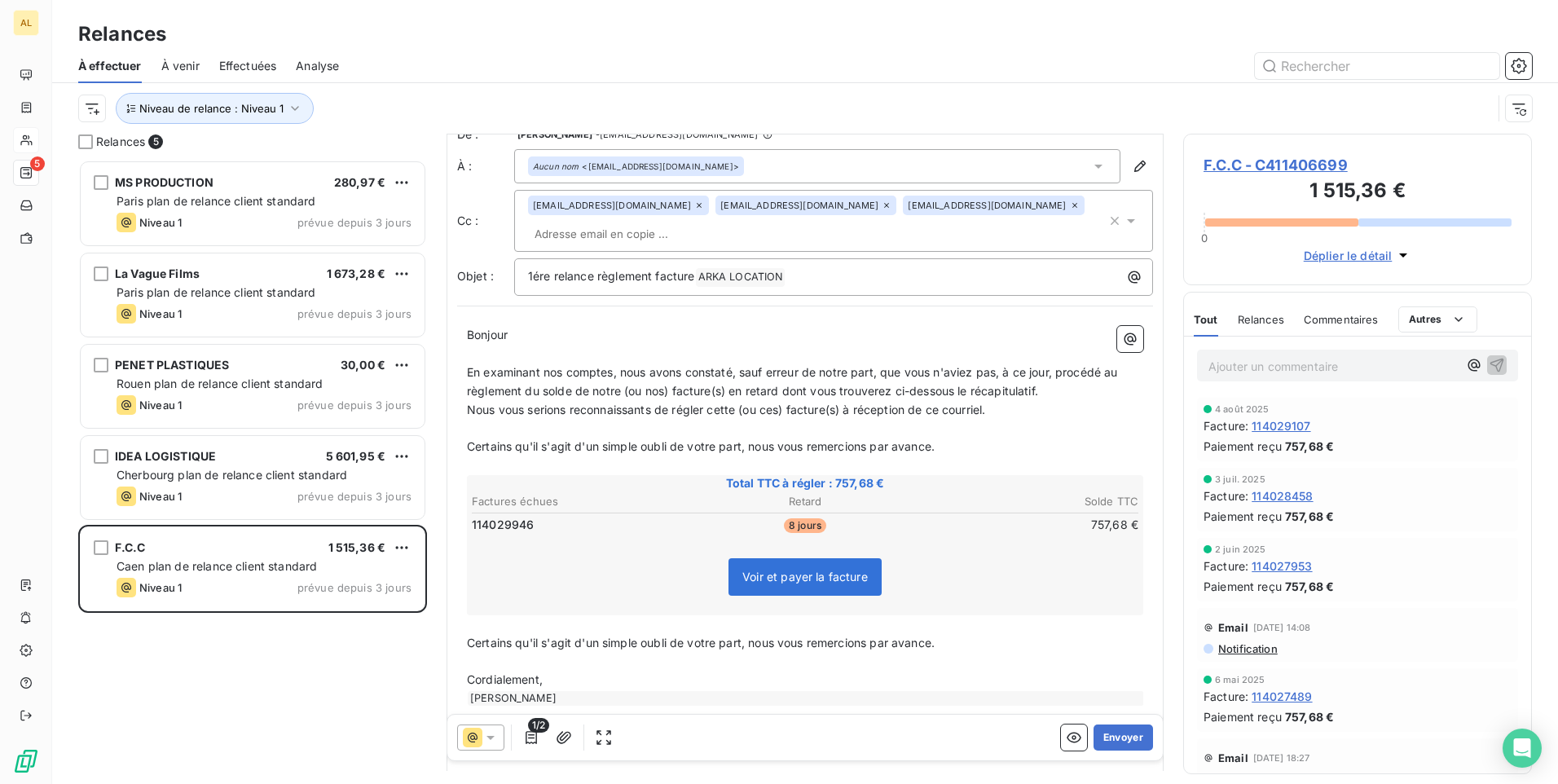
scroll to position [97, 0]
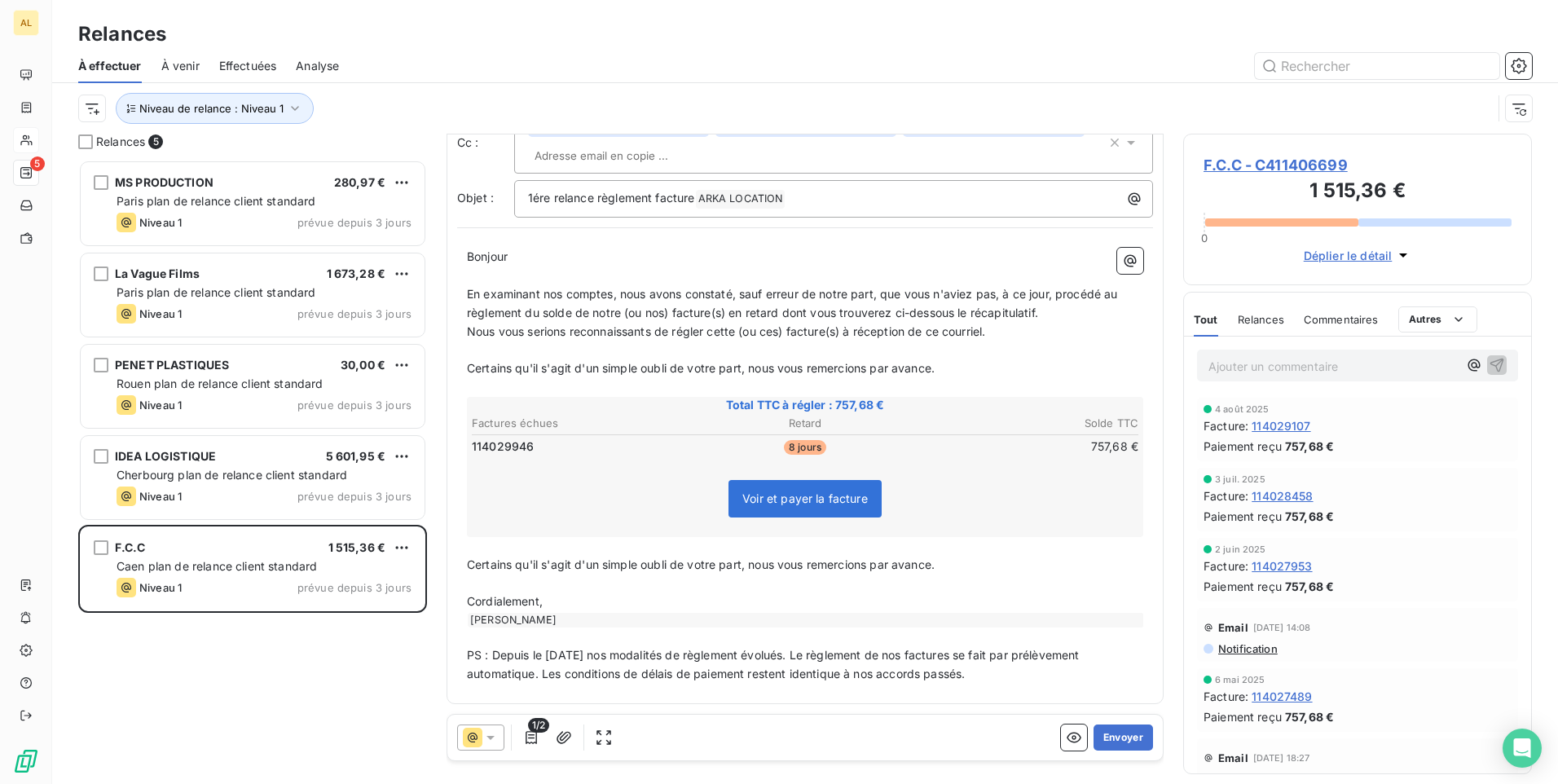
click at [1118, 753] on div "1/2 Envoyer" at bounding box center [805, 737] width 715 height 46
click at [1101, 733] on button "Envoyer" at bounding box center [1123, 737] width 59 height 26
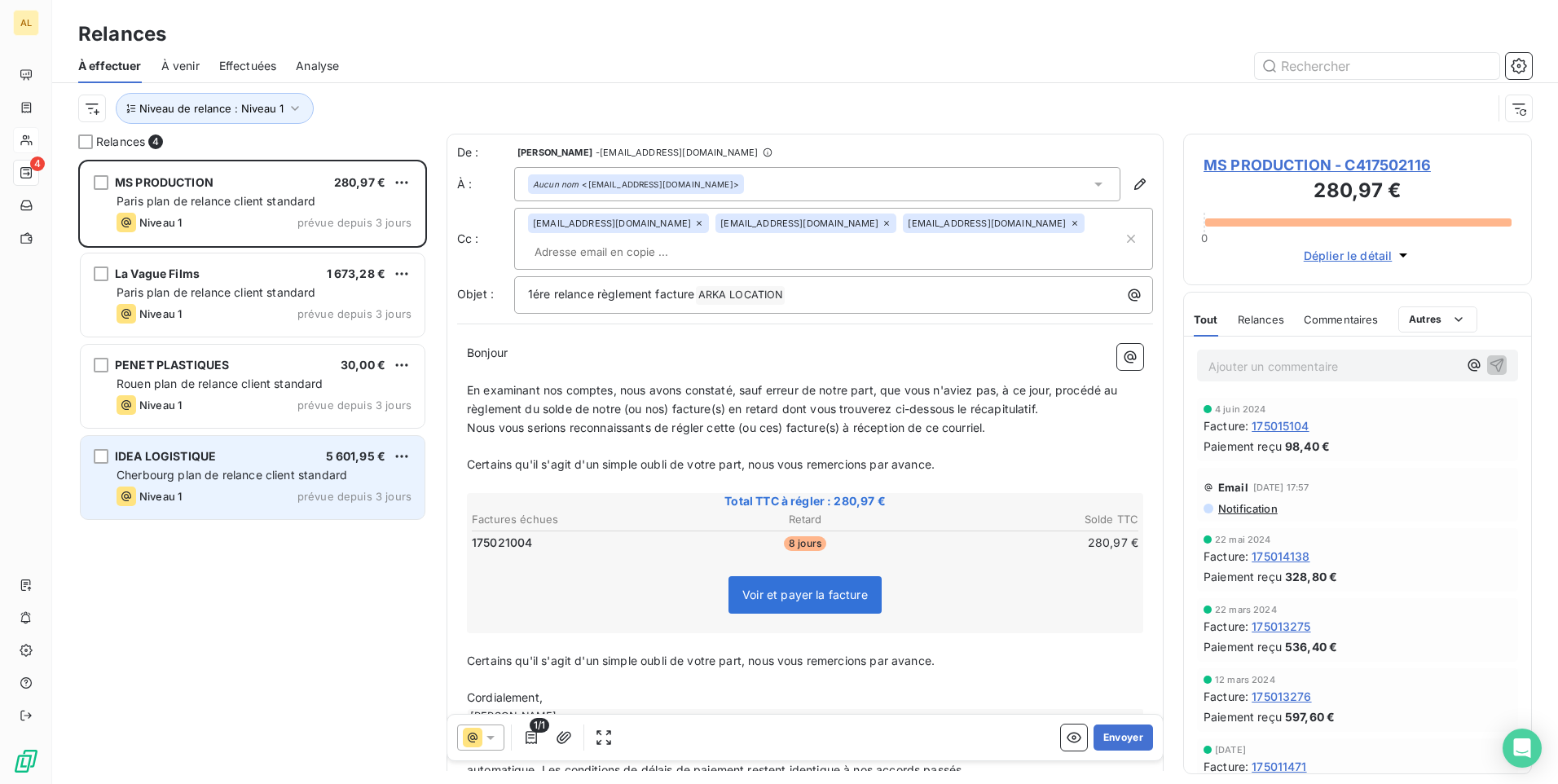
click at [250, 468] on span "Cherbourg plan de relance client standard" at bounding box center [232, 475] width 231 height 14
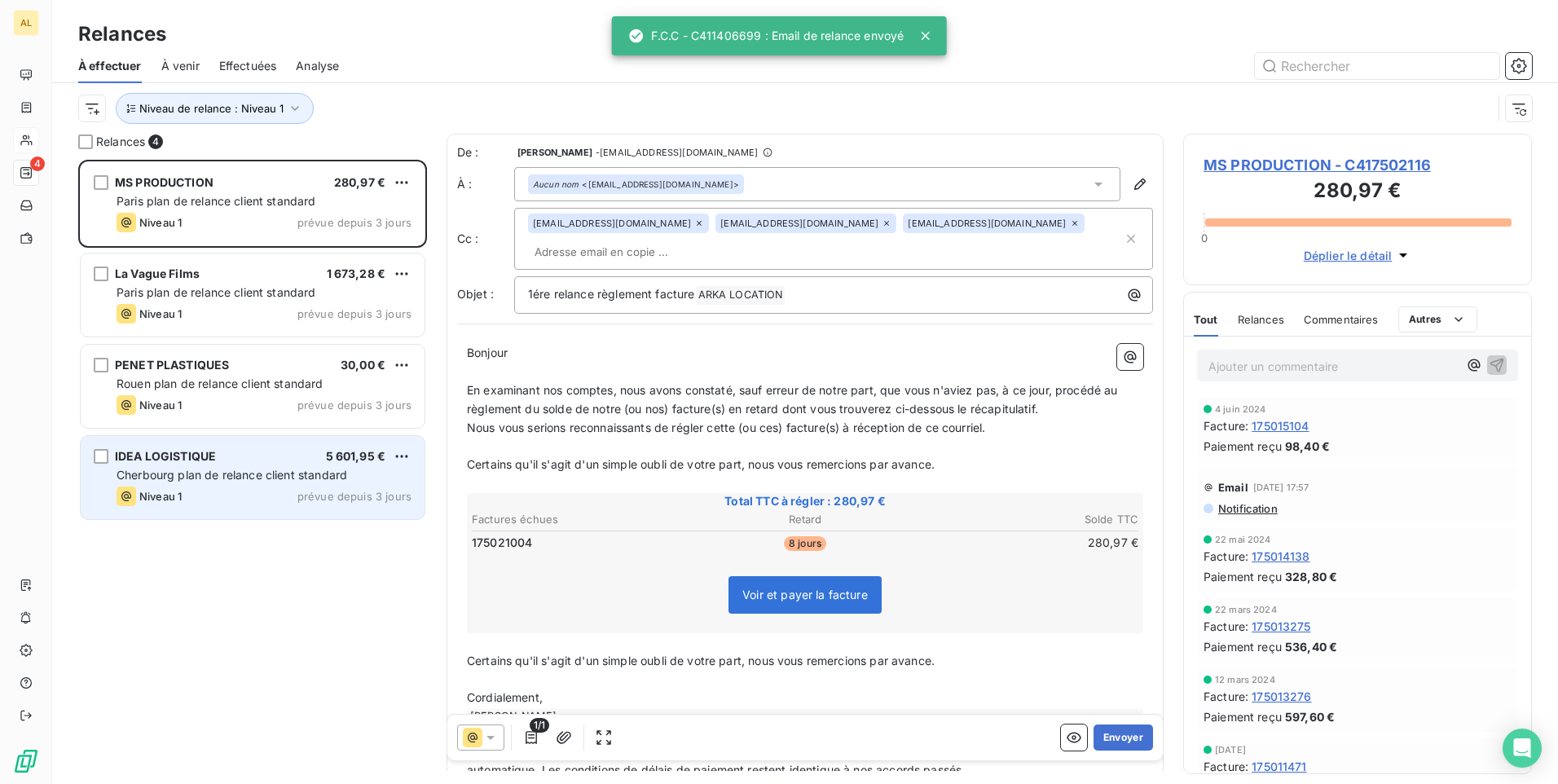
click at [198, 475] on span "Cherbourg plan de relance client standard" at bounding box center [232, 475] width 231 height 14
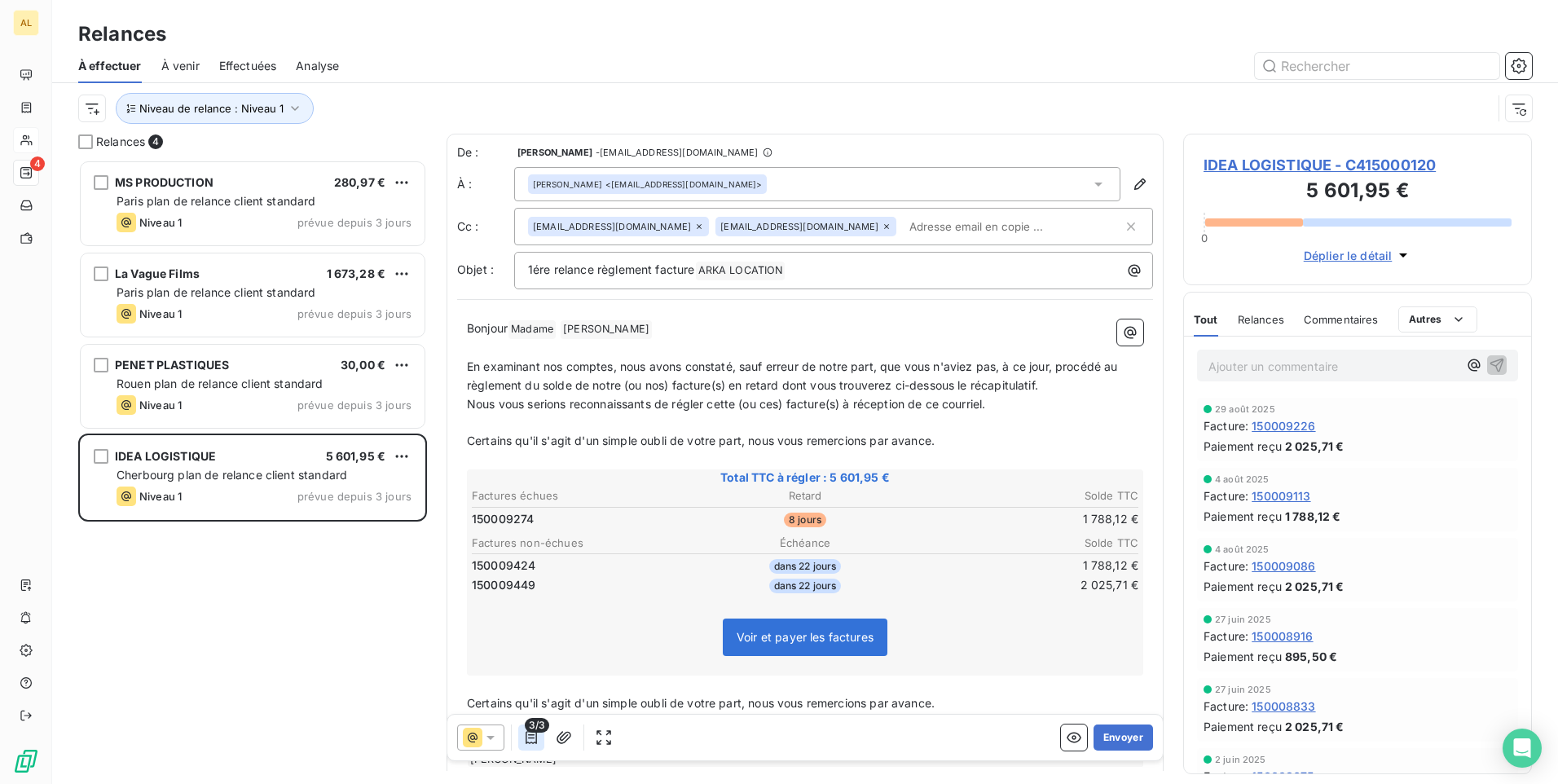
click at [535, 734] on icon "button" at bounding box center [532, 738] width 17 height 17
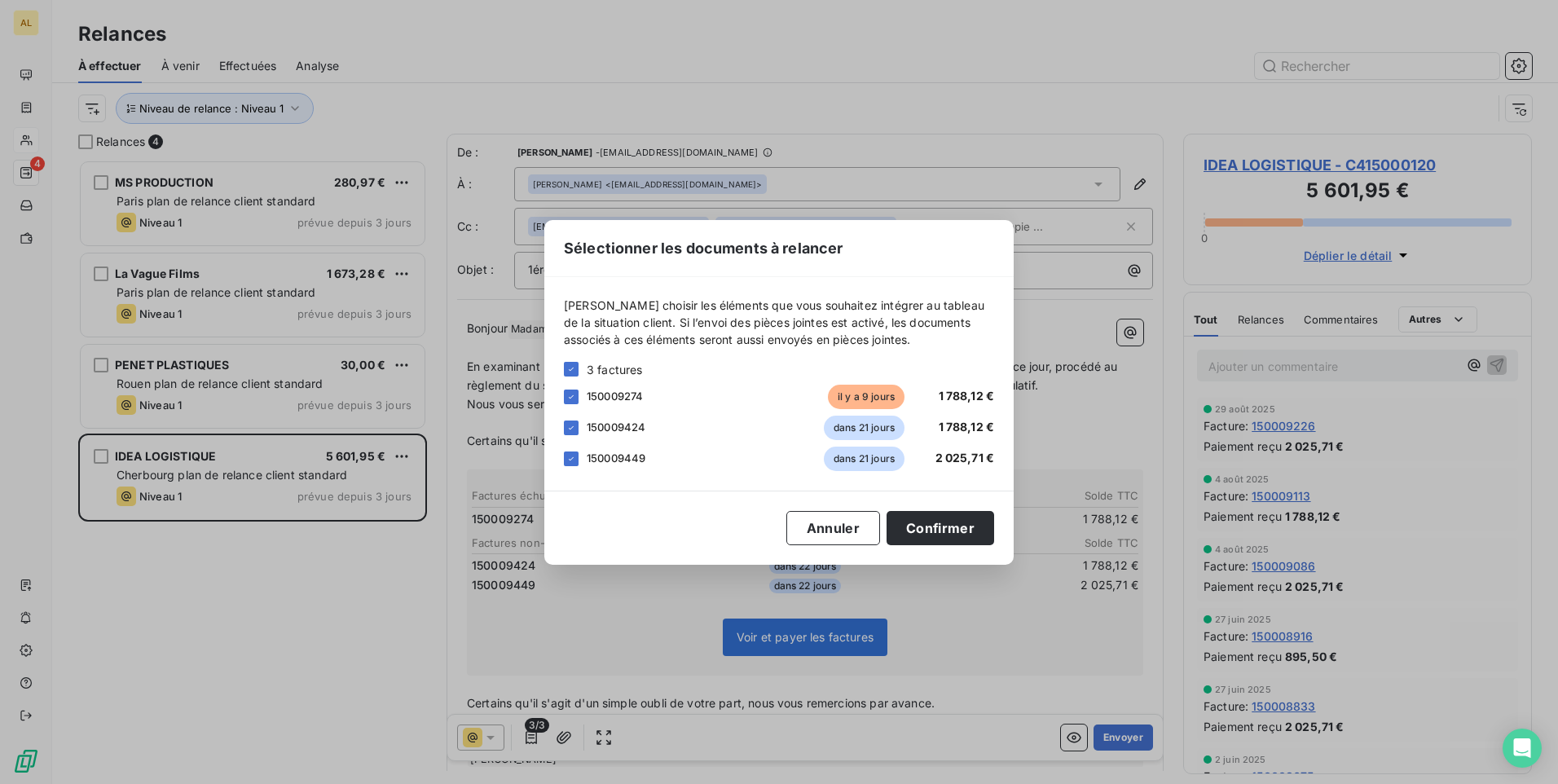
drag, startPoint x: 558, startPoint y: 460, endPoint x: 565, endPoint y: 456, distance: 8.1
click at [558, 461] on div "[PERSON_NAME] choisir les éléments que vous souhaitez intégrer au tableau de la…" at bounding box center [779, 384] width 470 height 213
click at [567, 455] on div at bounding box center [572, 459] width 15 height 15
click at [564, 429] on div at bounding box center [572, 428] width 15 height 15
drag, startPoint x: 924, startPoint y: 532, endPoint x: 908, endPoint y: 527, distance: 16.8
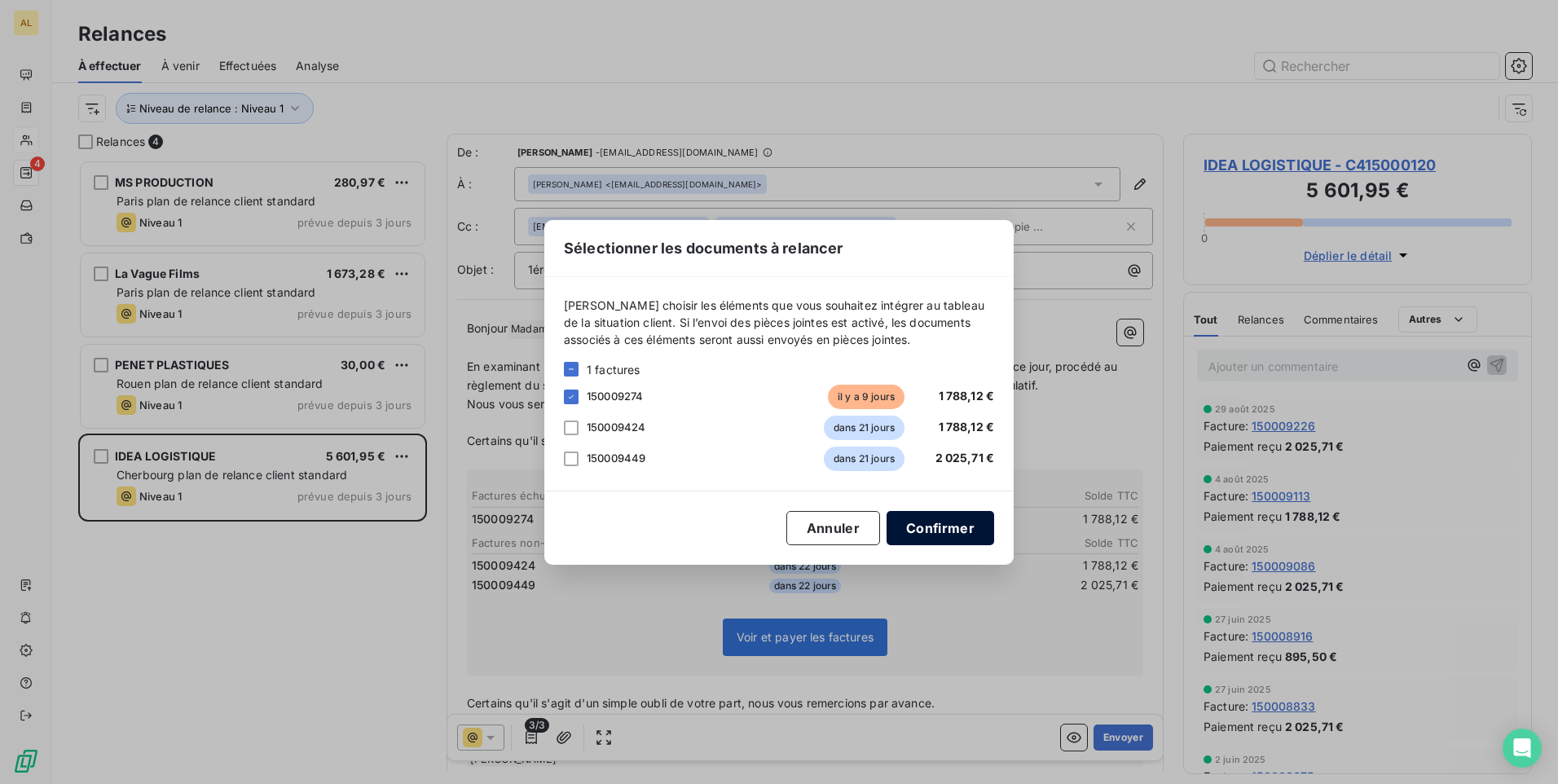
click at [925, 532] on button "Confirmer" at bounding box center [940, 527] width 108 height 34
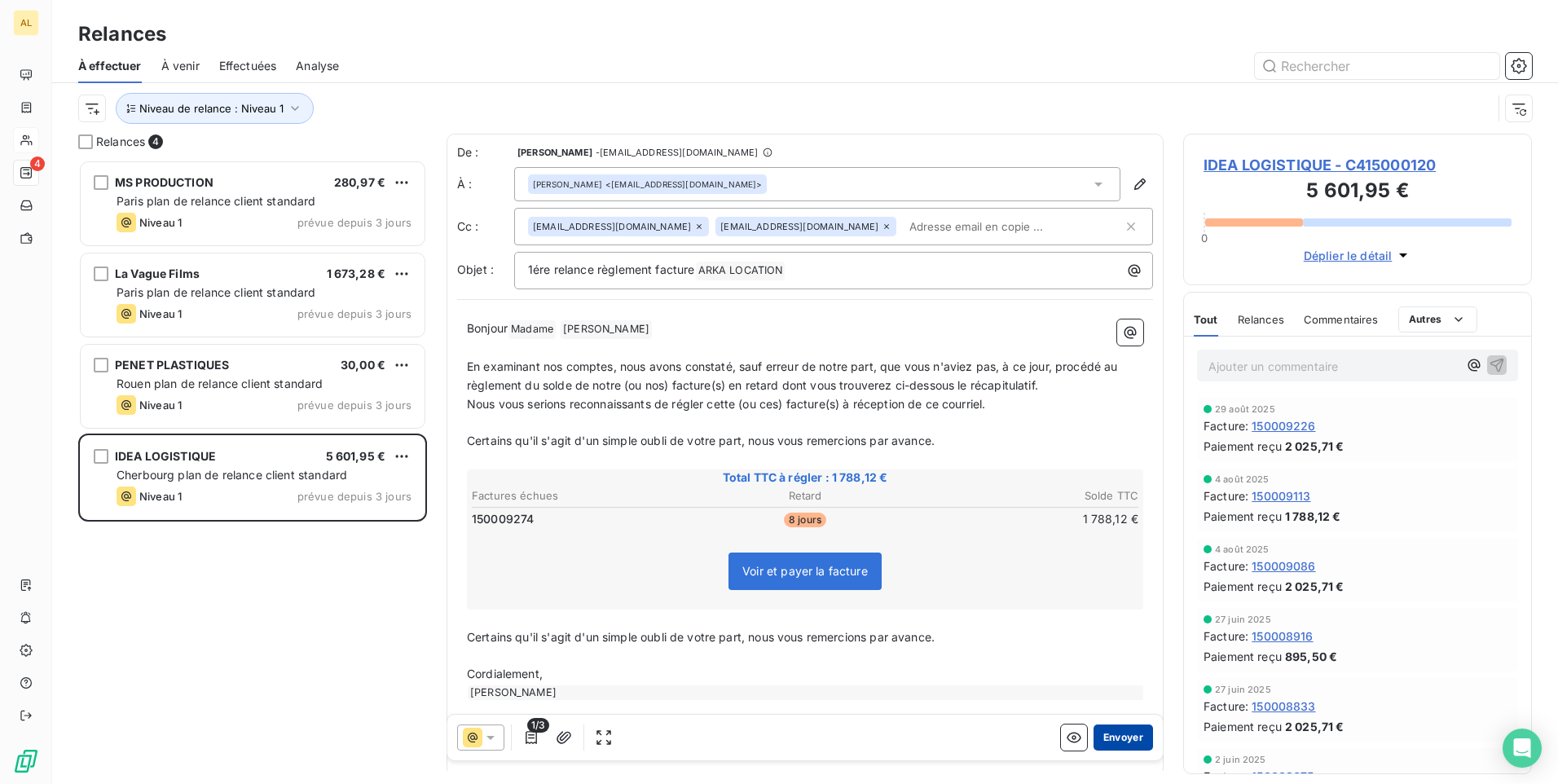
click at [1108, 750] on button "Envoyer" at bounding box center [1123, 737] width 59 height 26
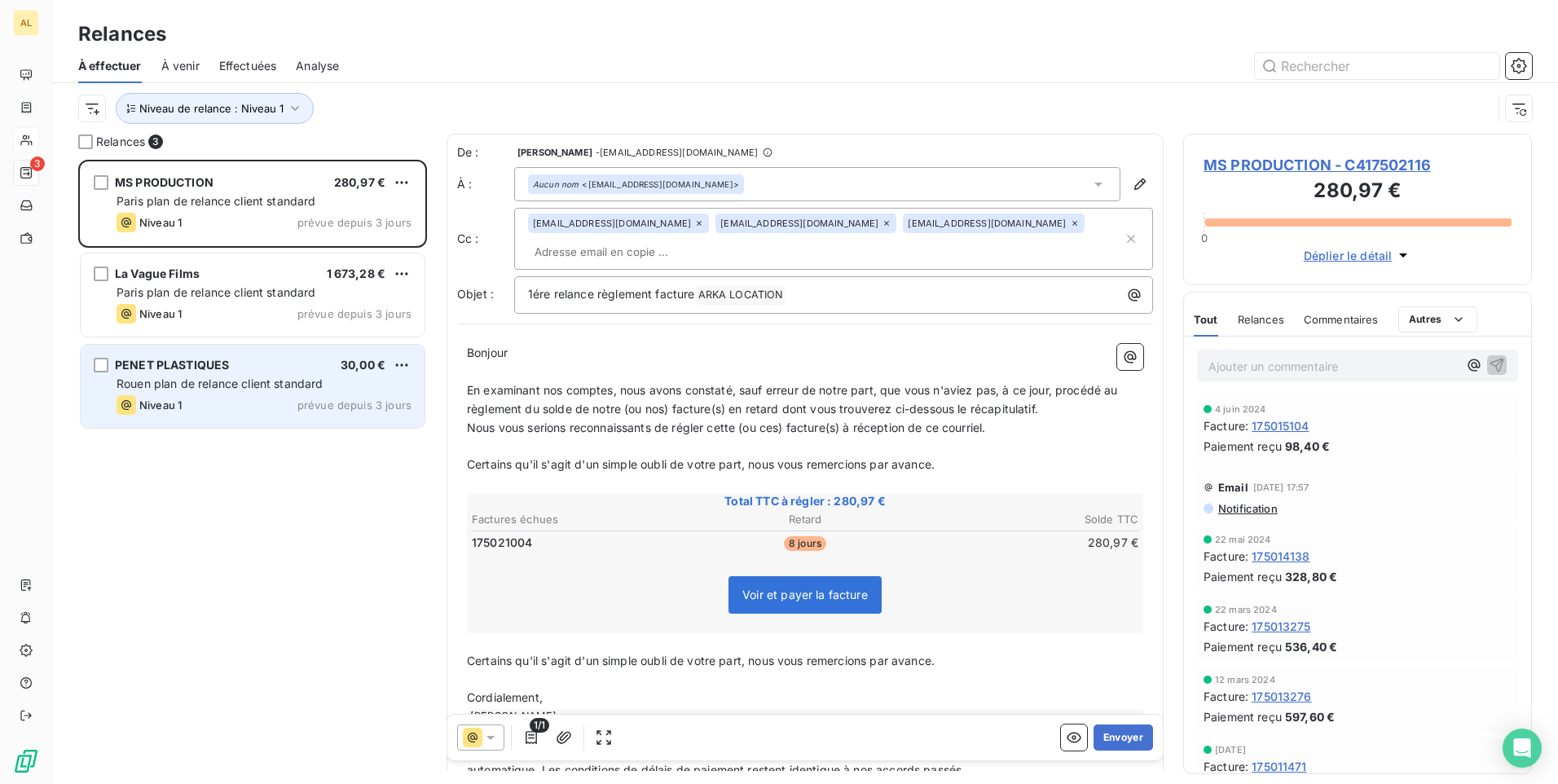
click at [180, 374] on div "PENET PLASTIQUES 30,00 € Rouen plan de relance client standard Niveau 1 prévue …" at bounding box center [252, 385] width 344 height 83
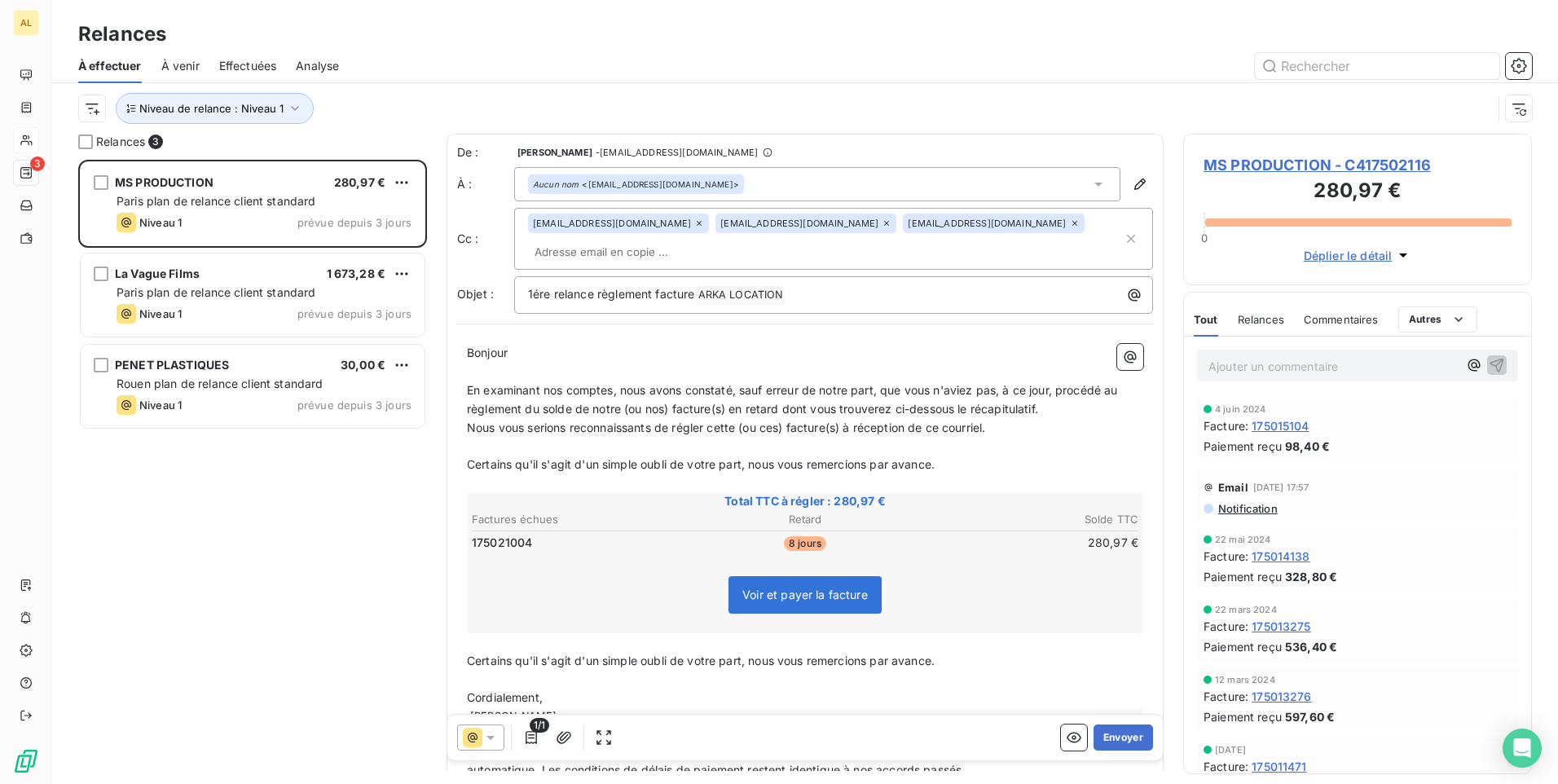
click at [157, 341] on div "La Vague Films 1 673,28 € Paris plan de relance client standard Niveau 1 prévue…" at bounding box center [252, 296] width 349 height 91
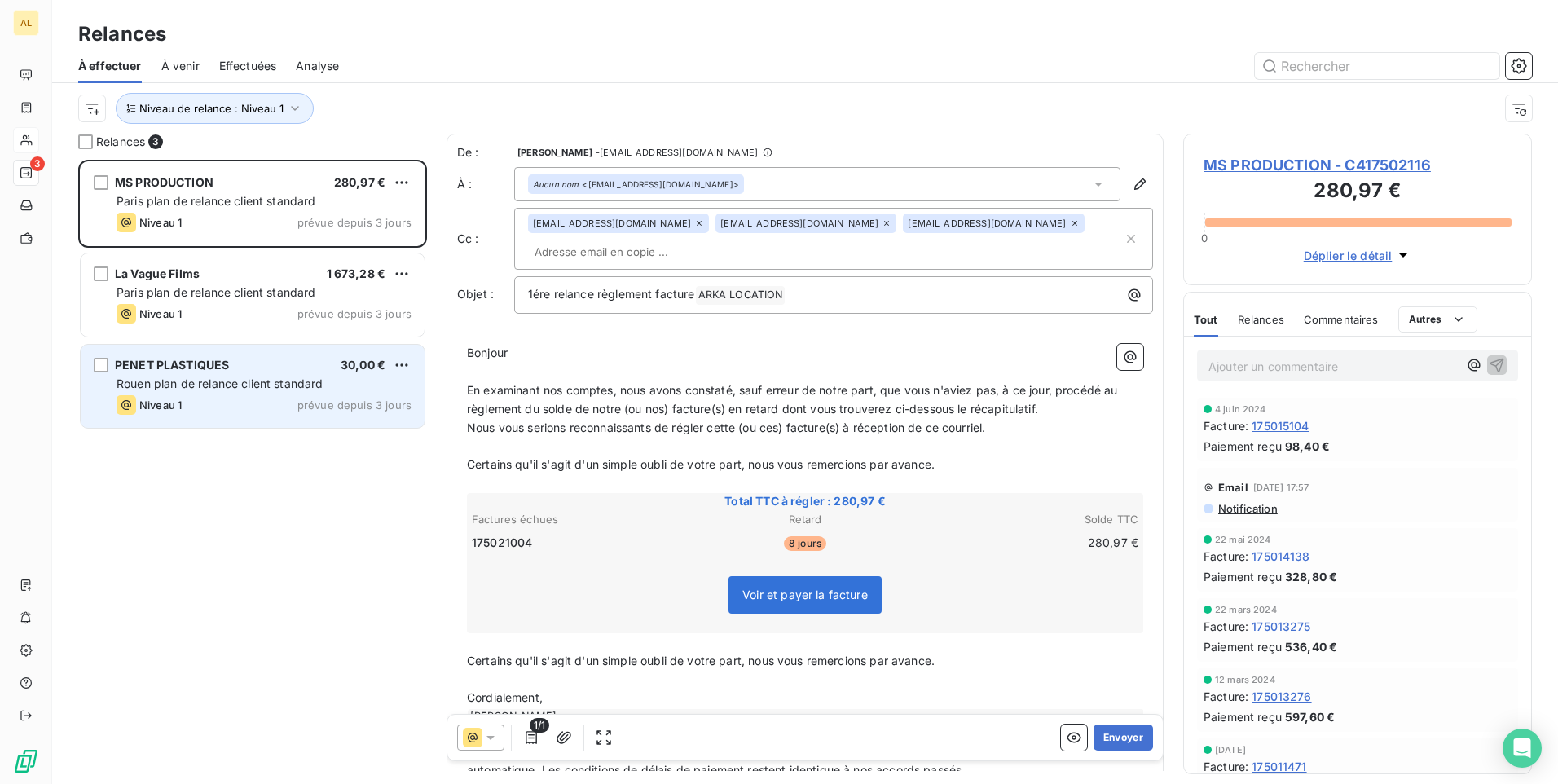
click at [153, 356] on div "PENET PLASTIQUES 30,00 € Rouen plan de relance client standard Niveau 1 prévue …" at bounding box center [252, 385] width 344 height 83
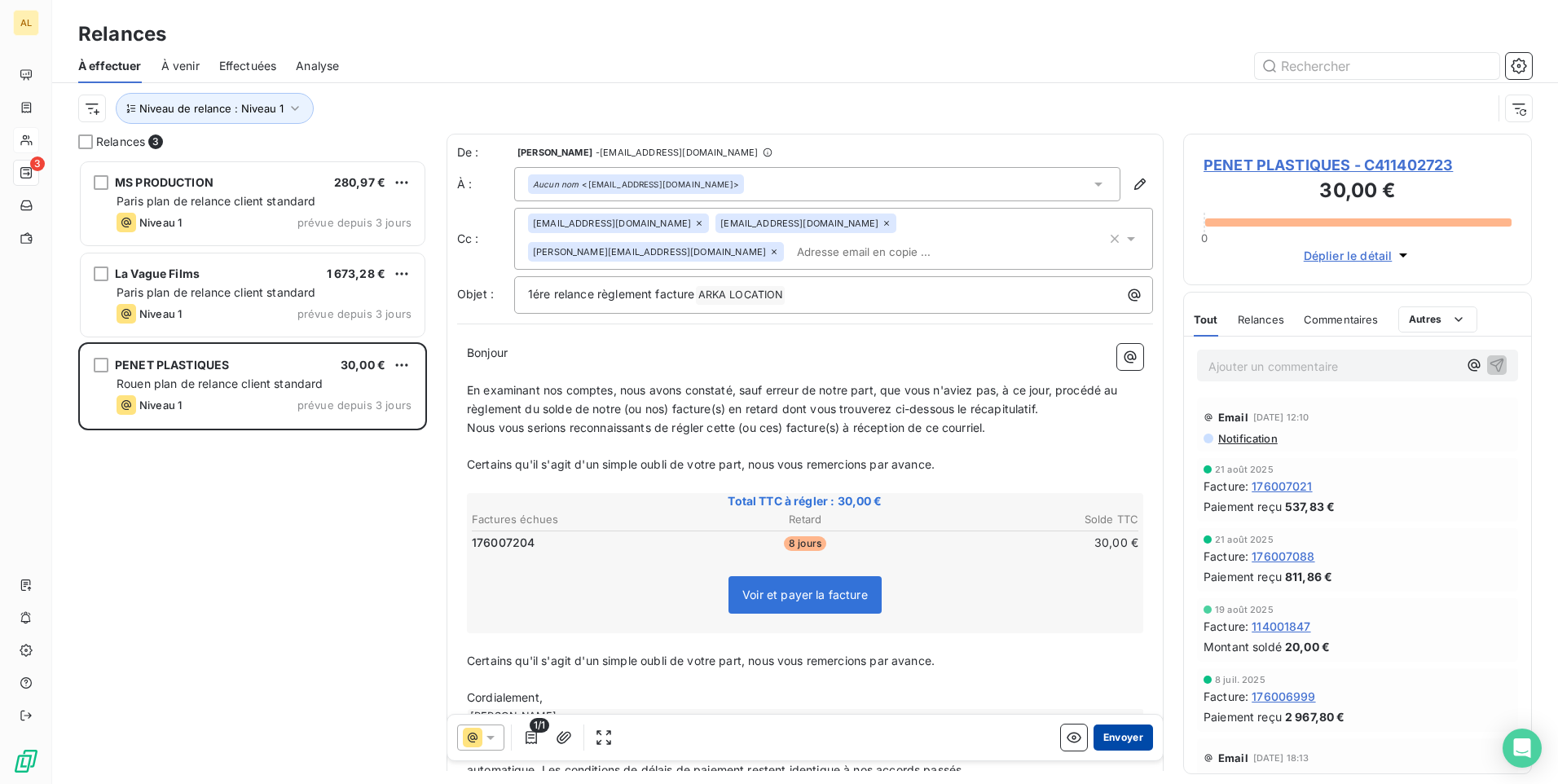
click at [1112, 746] on button "Envoyer" at bounding box center [1123, 737] width 59 height 26
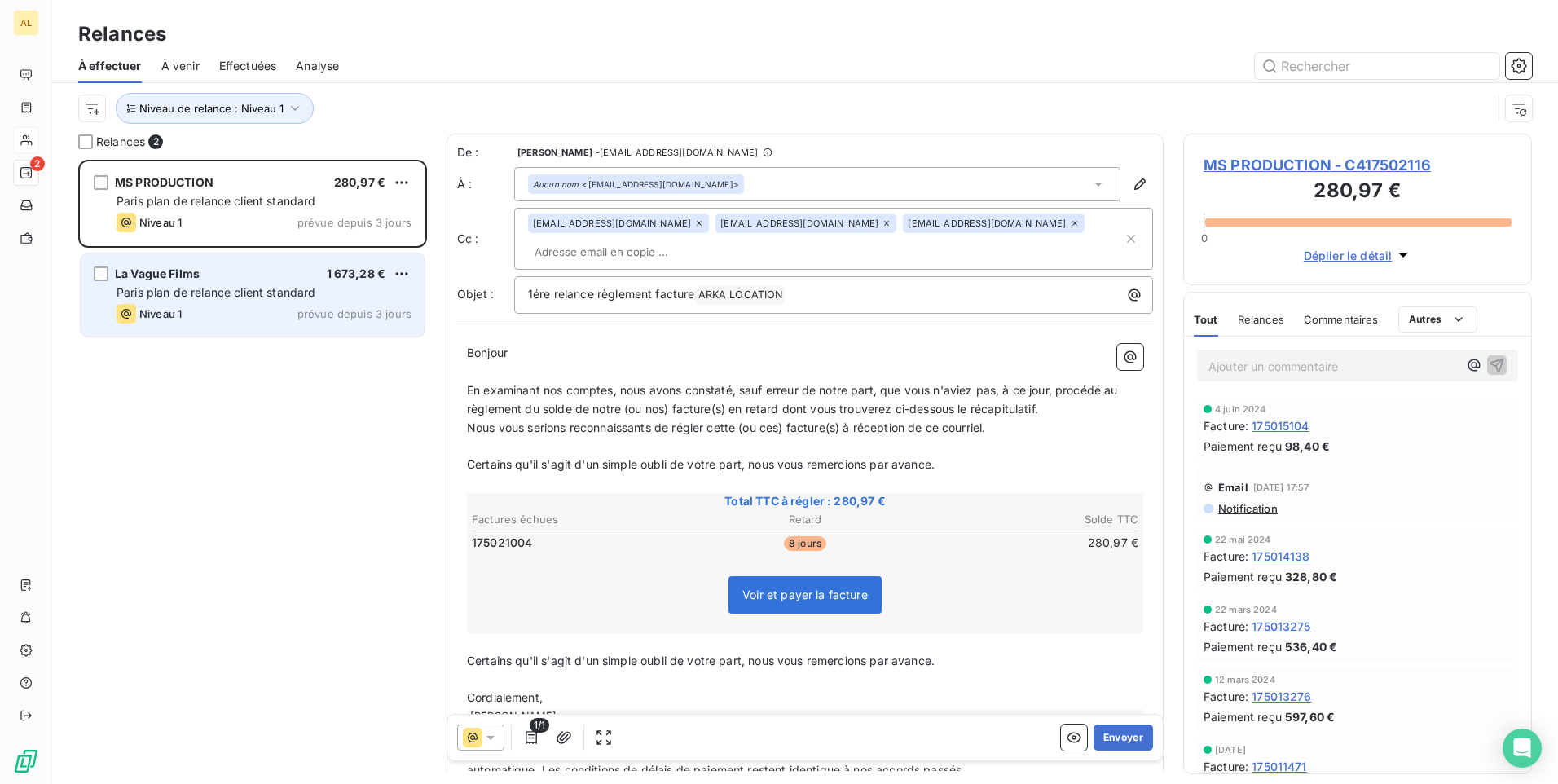
click at [233, 295] on span "Paris plan de relance client standard" at bounding box center [216, 292] width 200 height 14
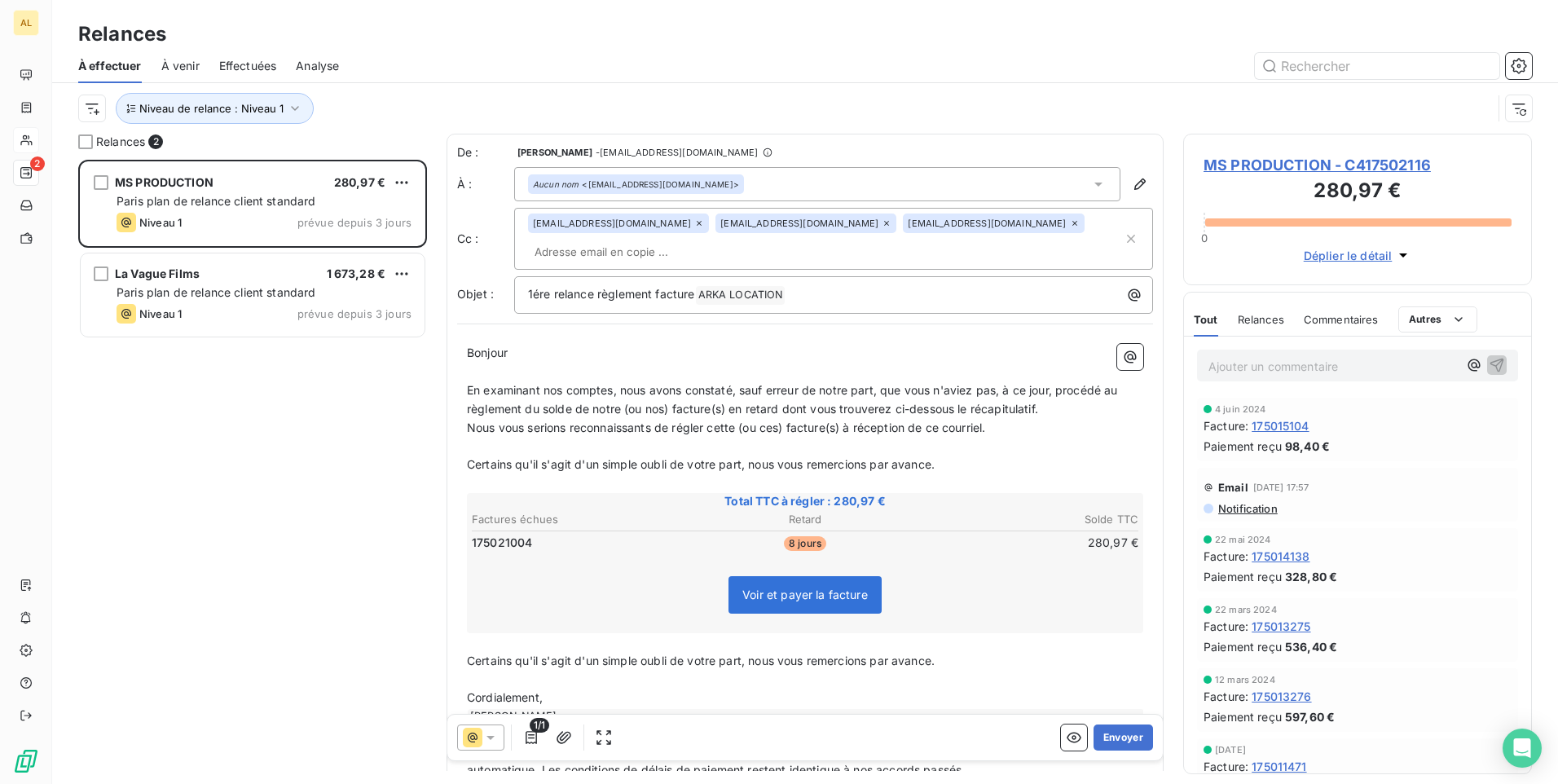
click at [799, 182] on div "Aucun nom <[EMAIL_ADDRESS][DOMAIN_NAME]>" at bounding box center [817, 184] width 606 height 34
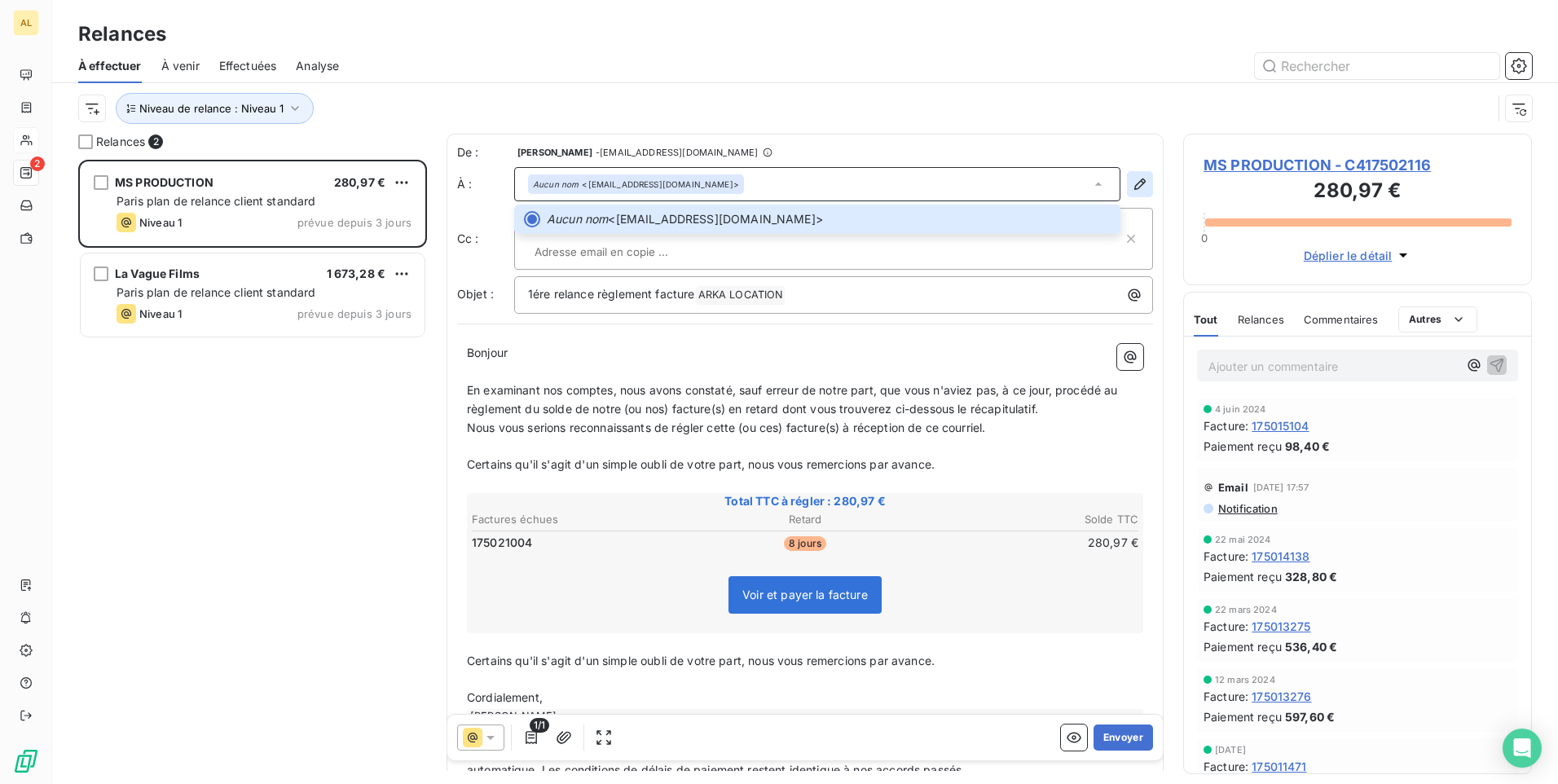
click at [1134, 182] on icon "button" at bounding box center [1140, 185] width 12 height 12
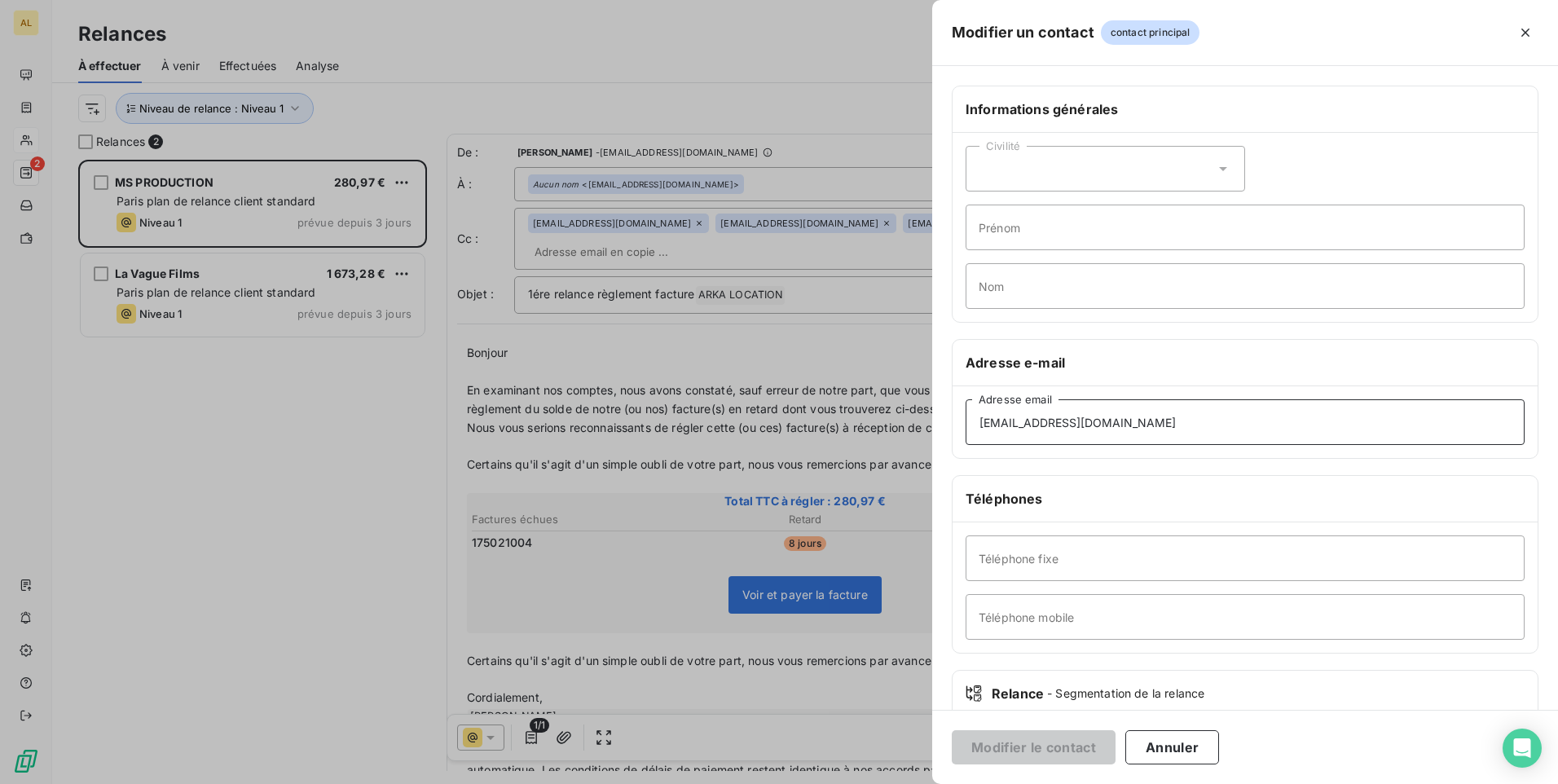
drag, startPoint x: 1088, startPoint y: 433, endPoint x: 929, endPoint y: 438, distance: 159.1
click at [929, 783] on div "Modifier un contact contact principal Informations générales Civilité Prénom No…" at bounding box center [779, 784] width 1558 height 0
paste input "[PERSON_NAME]"
type input "[PERSON_NAME][EMAIL_ADDRESS][DOMAIN_NAME]"
click at [1020, 736] on button "Modifier le contact" at bounding box center [1034, 747] width 164 height 34
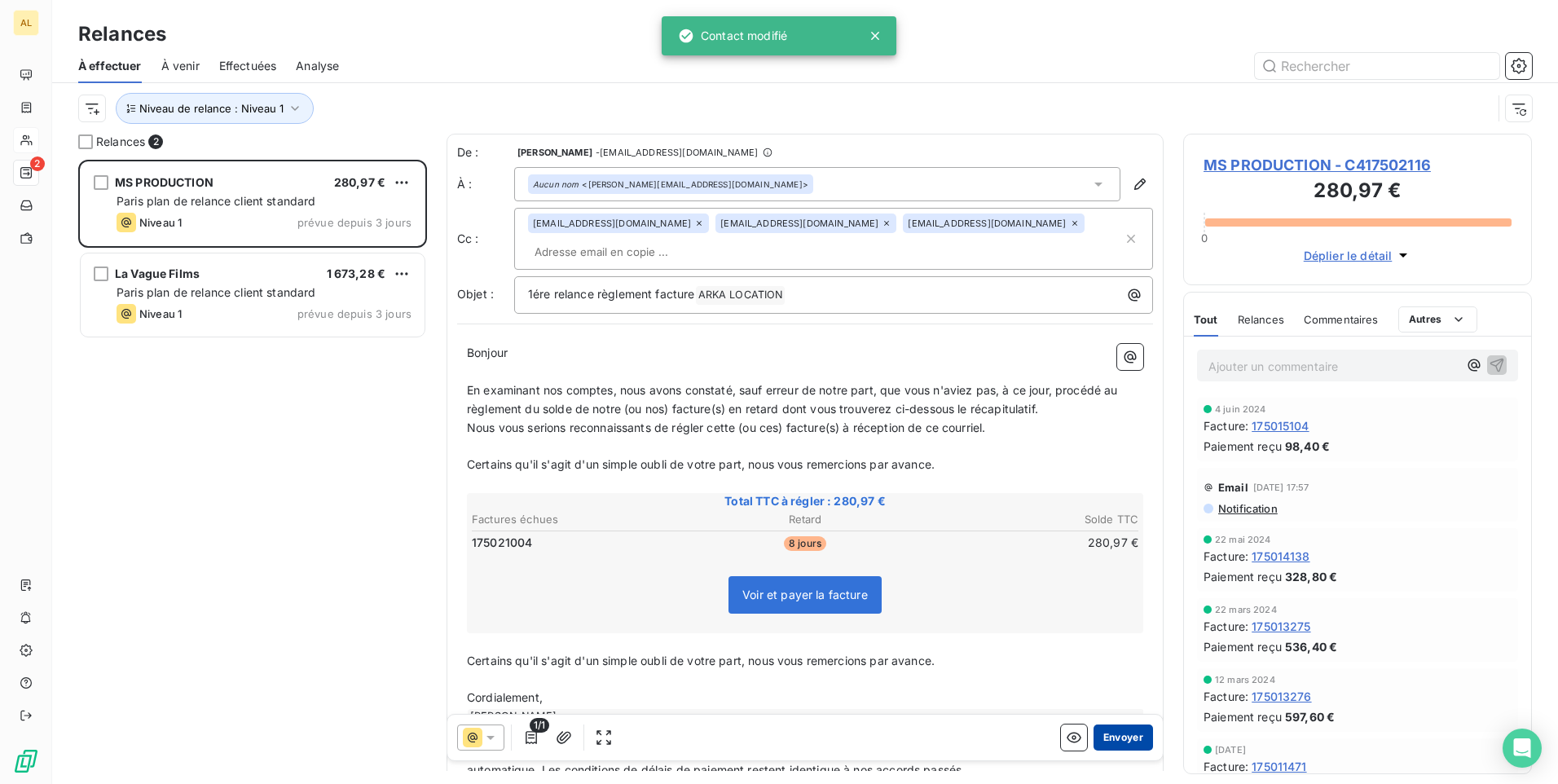
click at [1105, 736] on button "Envoyer" at bounding box center [1123, 737] width 59 height 26
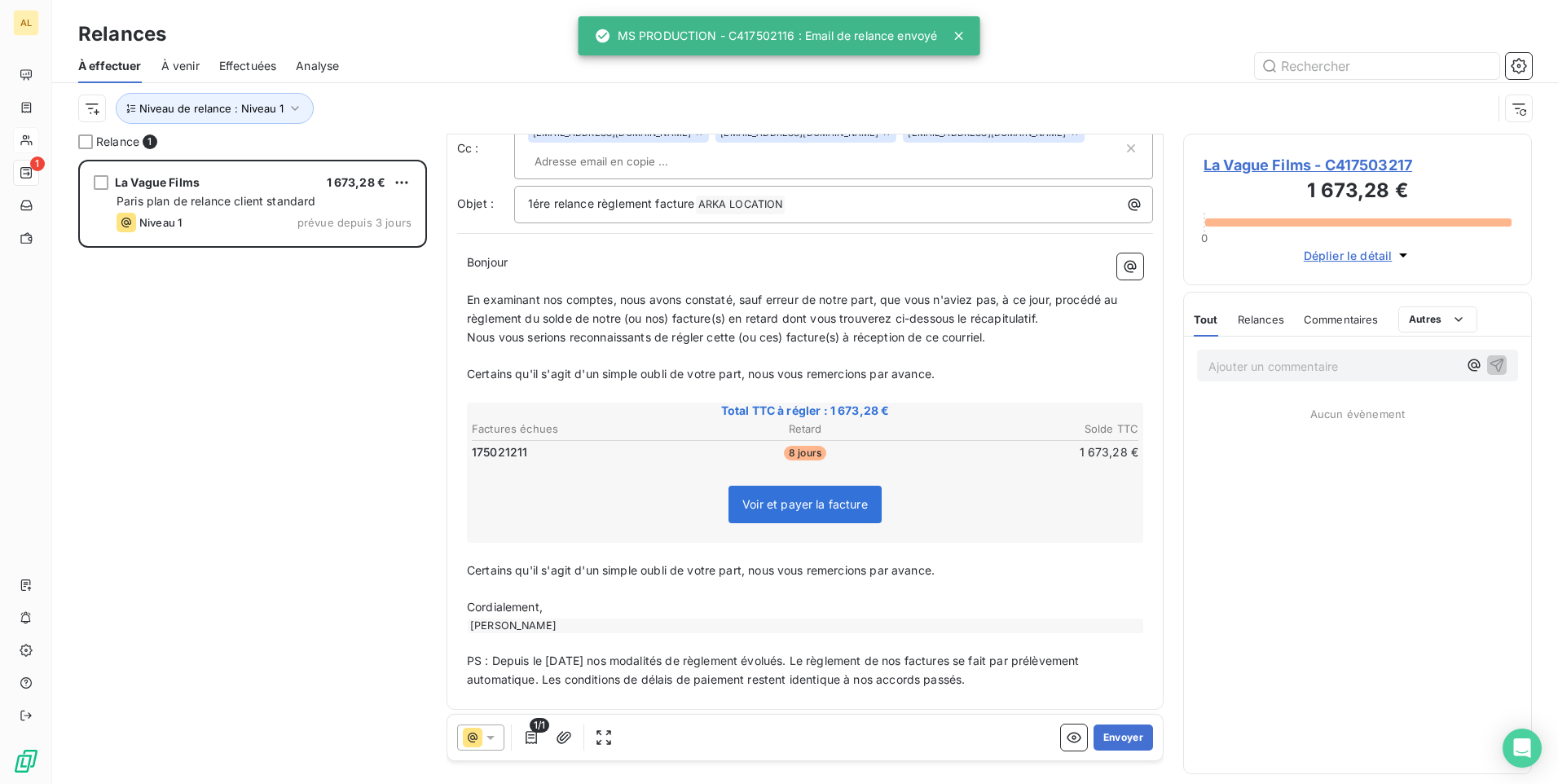
scroll to position [97, 0]
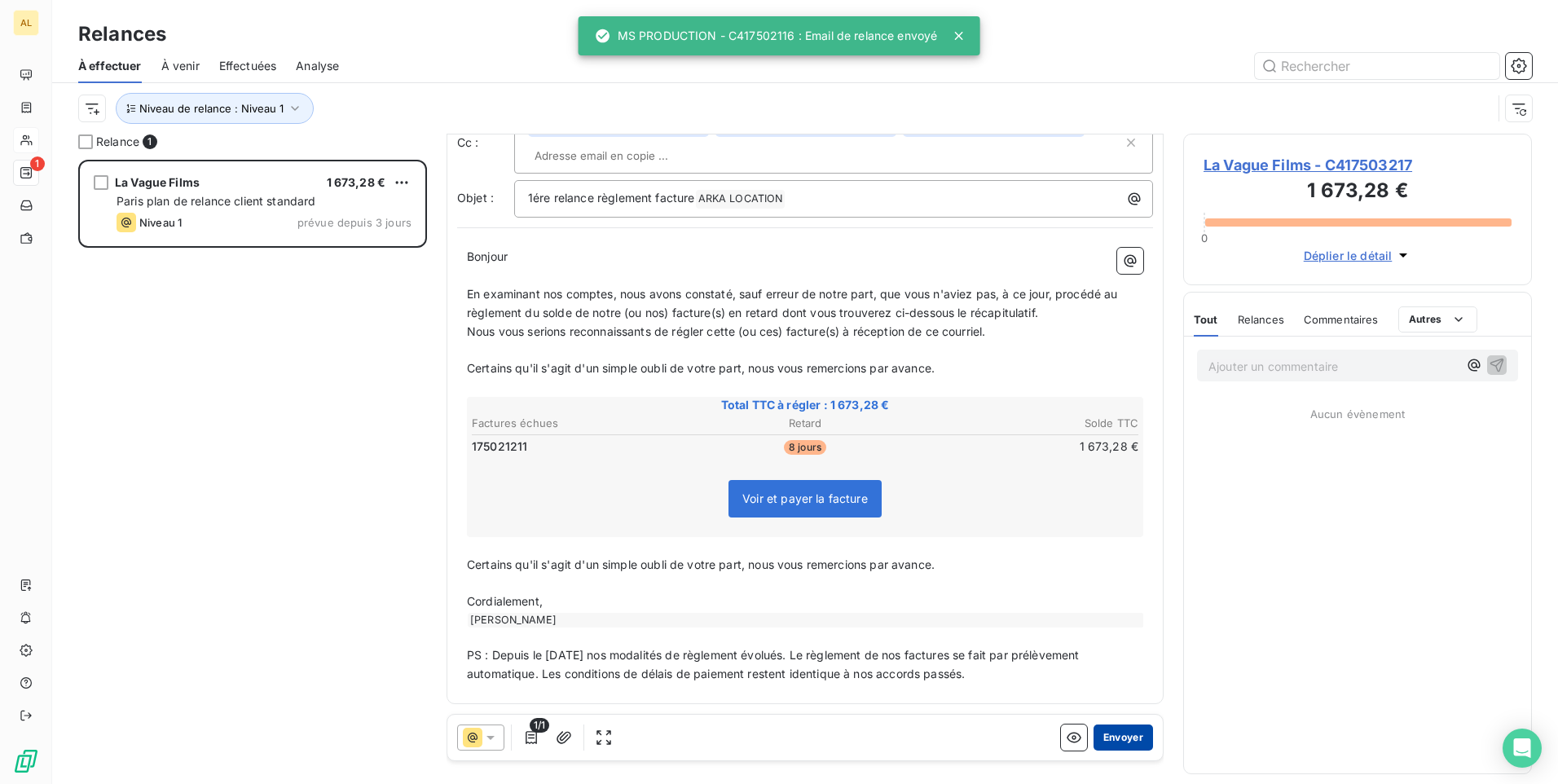
click at [1112, 734] on button "Envoyer" at bounding box center [1123, 737] width 59 height 26
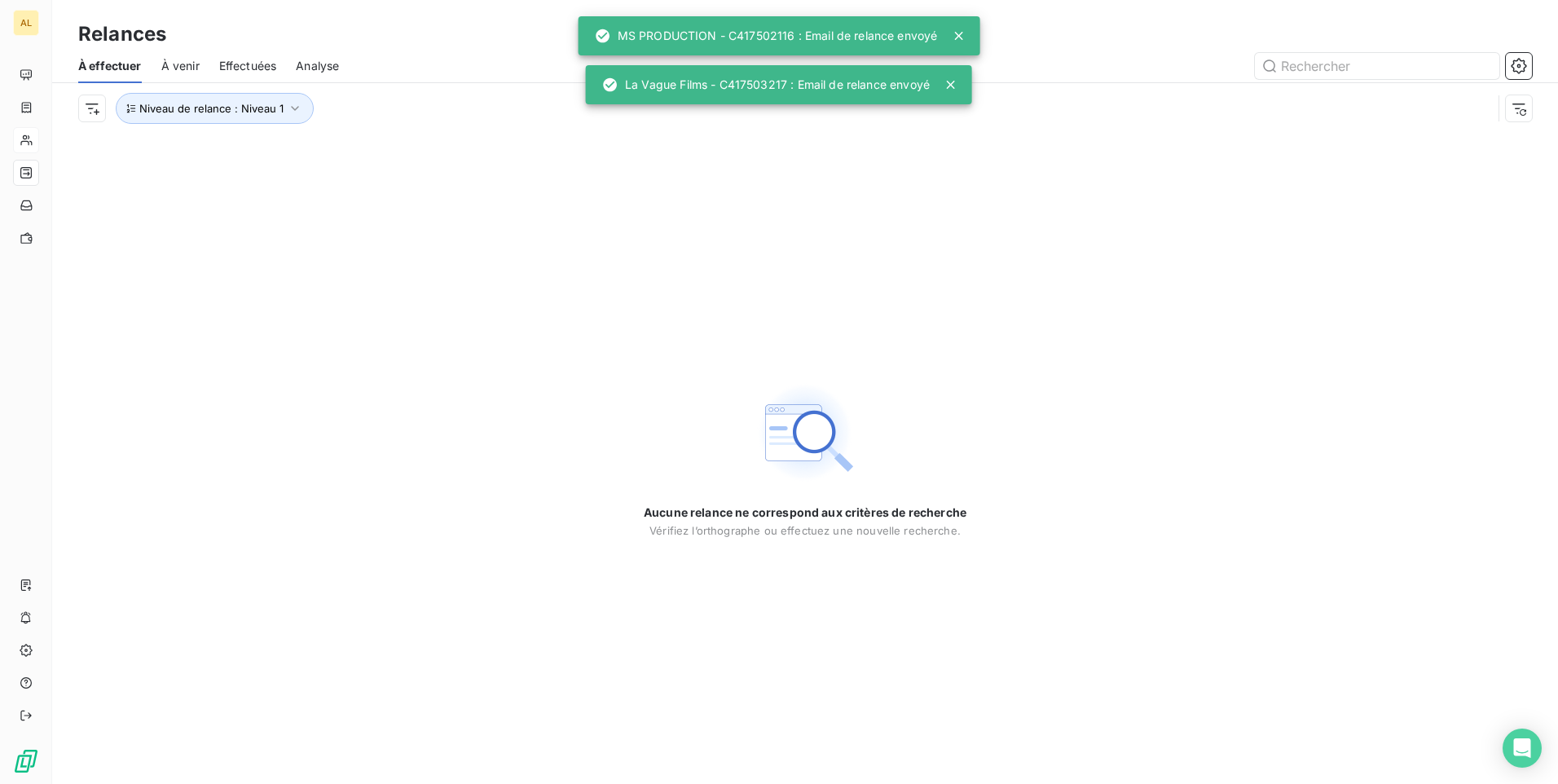
click at [272, 89] on div "Niveau de relance : Niveau 1" at bounding box center [806, 108] width 1454 height 50
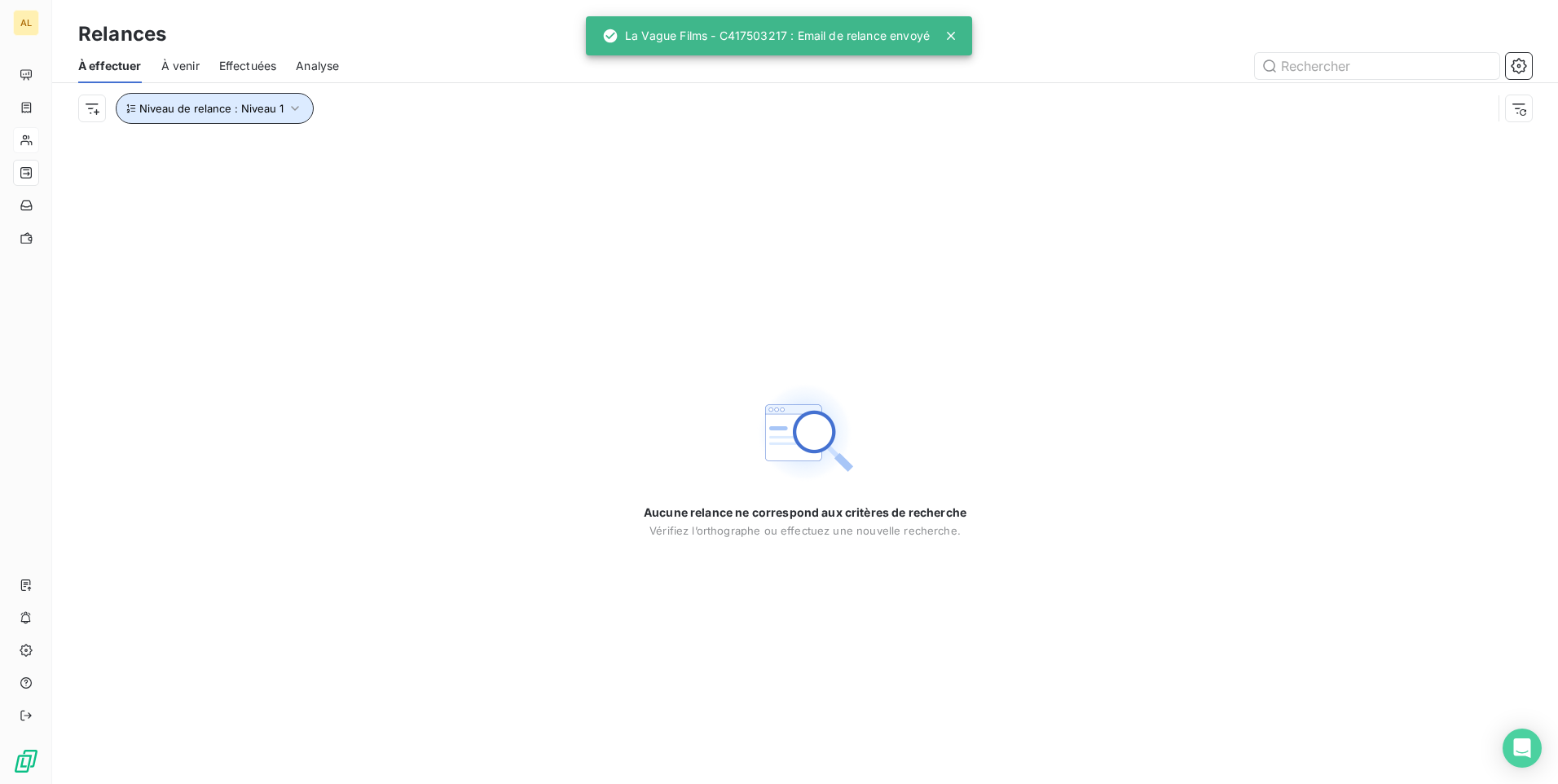
click at [284, 120] on button "Niveau de relance : Niveau 1" at bounding box center [214, 108] width 198 height 31
click at [471, 147] on div "Niveau 1" at bounding box center [455, 150] width 235 height 34
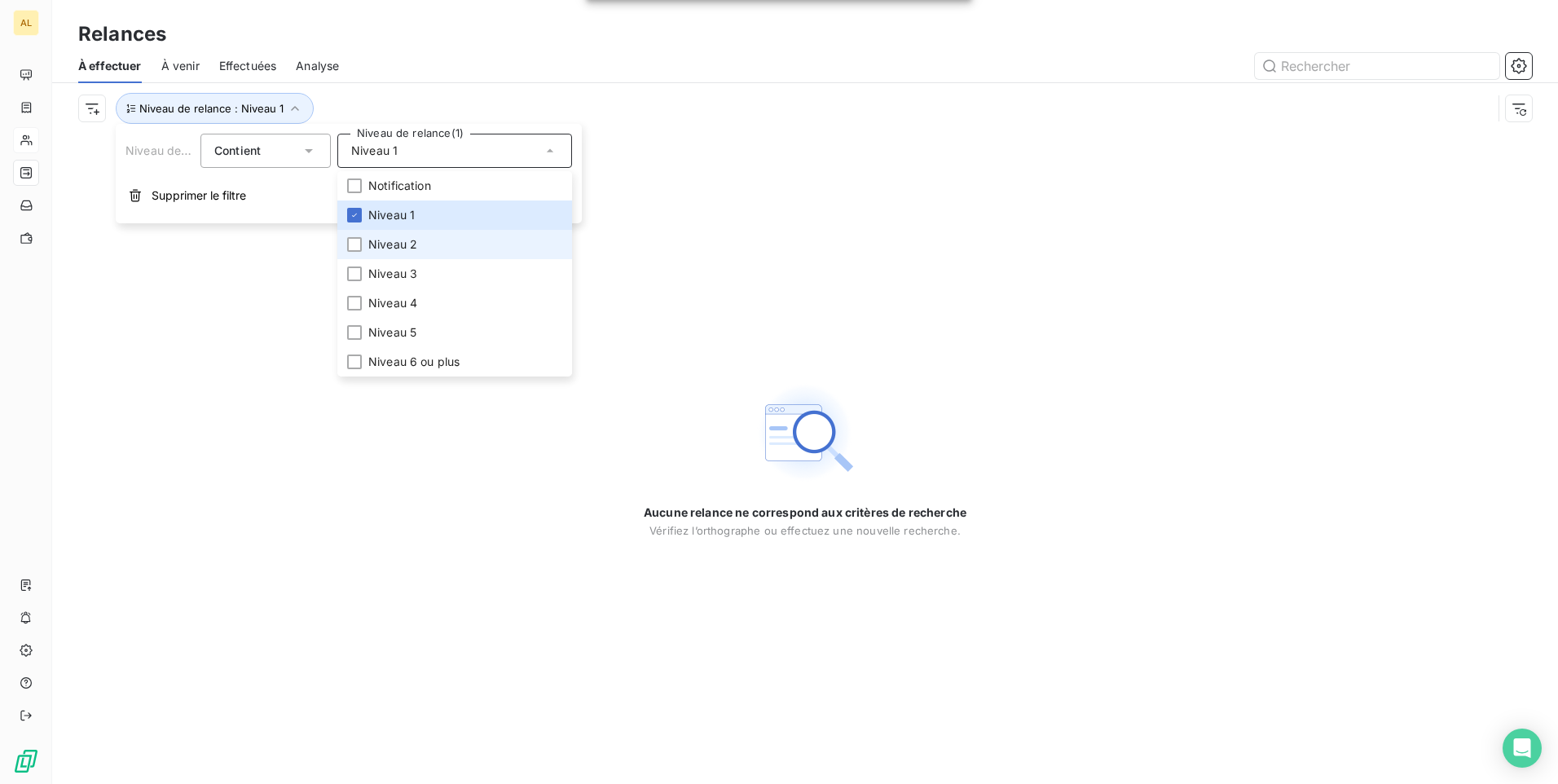
click at [440, 245] on li "Niveau 2" at bounding box center [455, 244] width 235 height 29
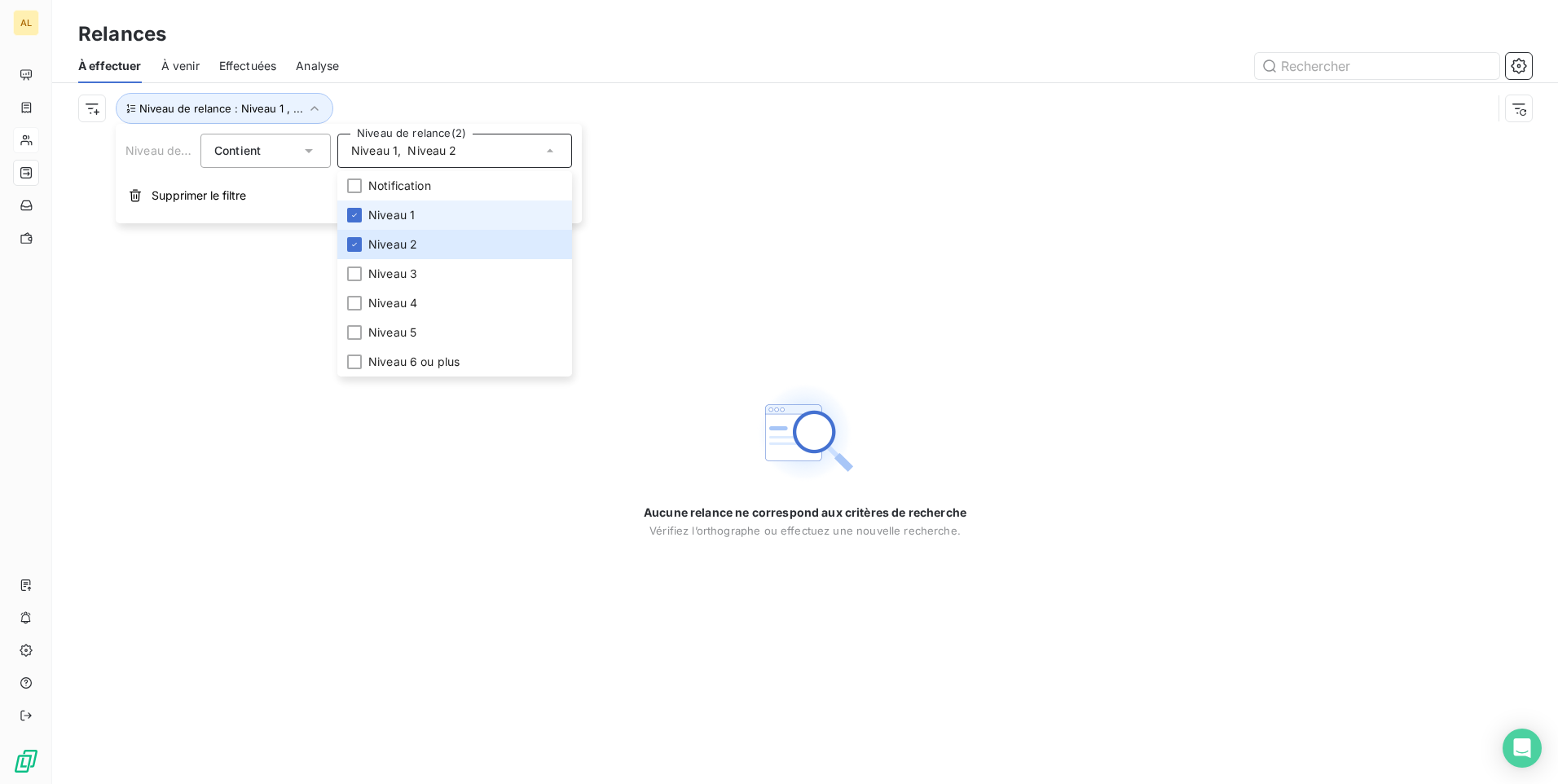
click at [438, 215] on li "Niveau 1" at bounding box center [455, 215] width 235 height 29
click at [489, 53] on div at bounding box center [945, 65] width 1174 height 26
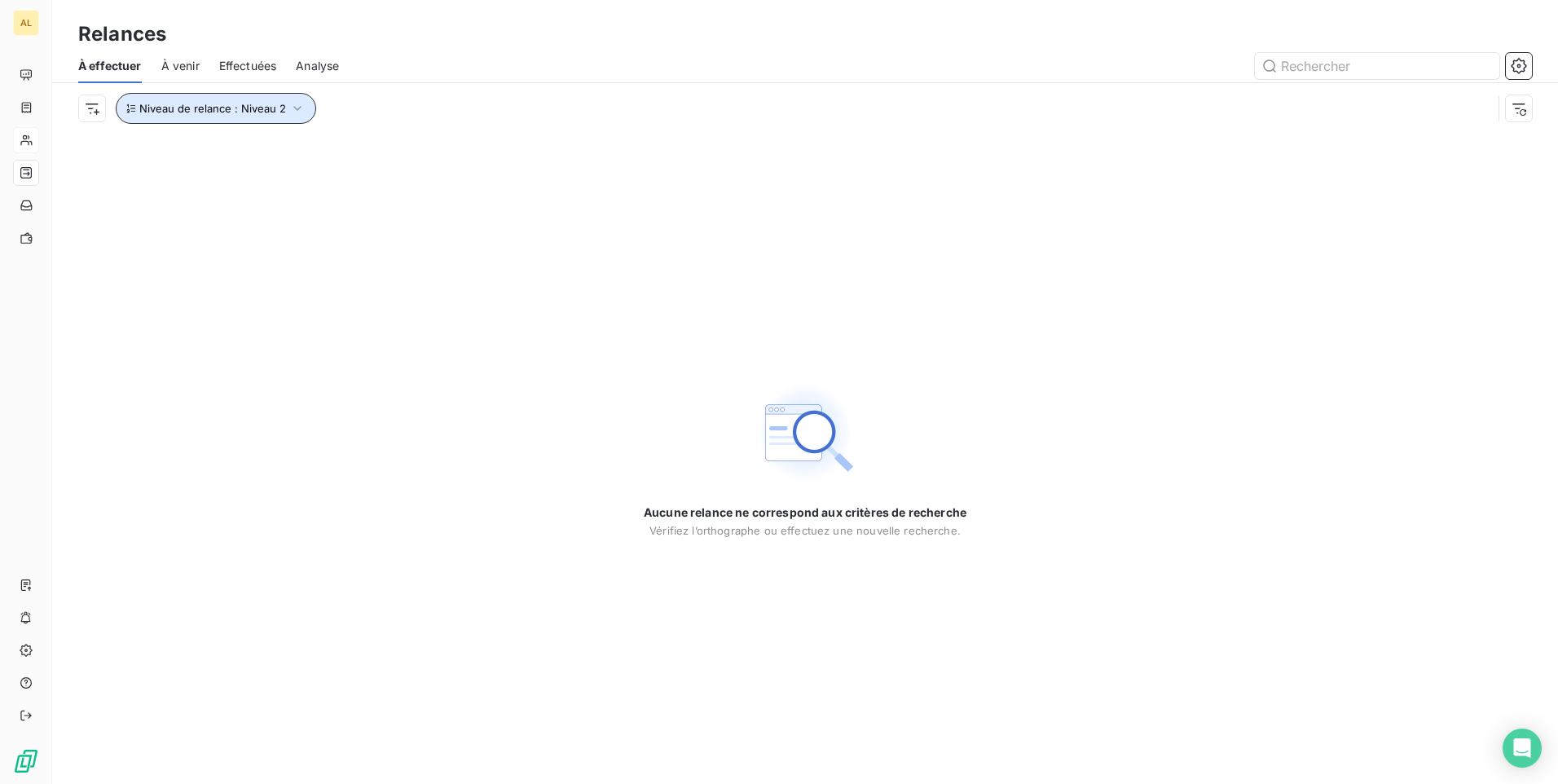
click at [289, 117] on button "Niveau de relance : Niveau 2" at bounding box center [216, 108] width 201 height 31
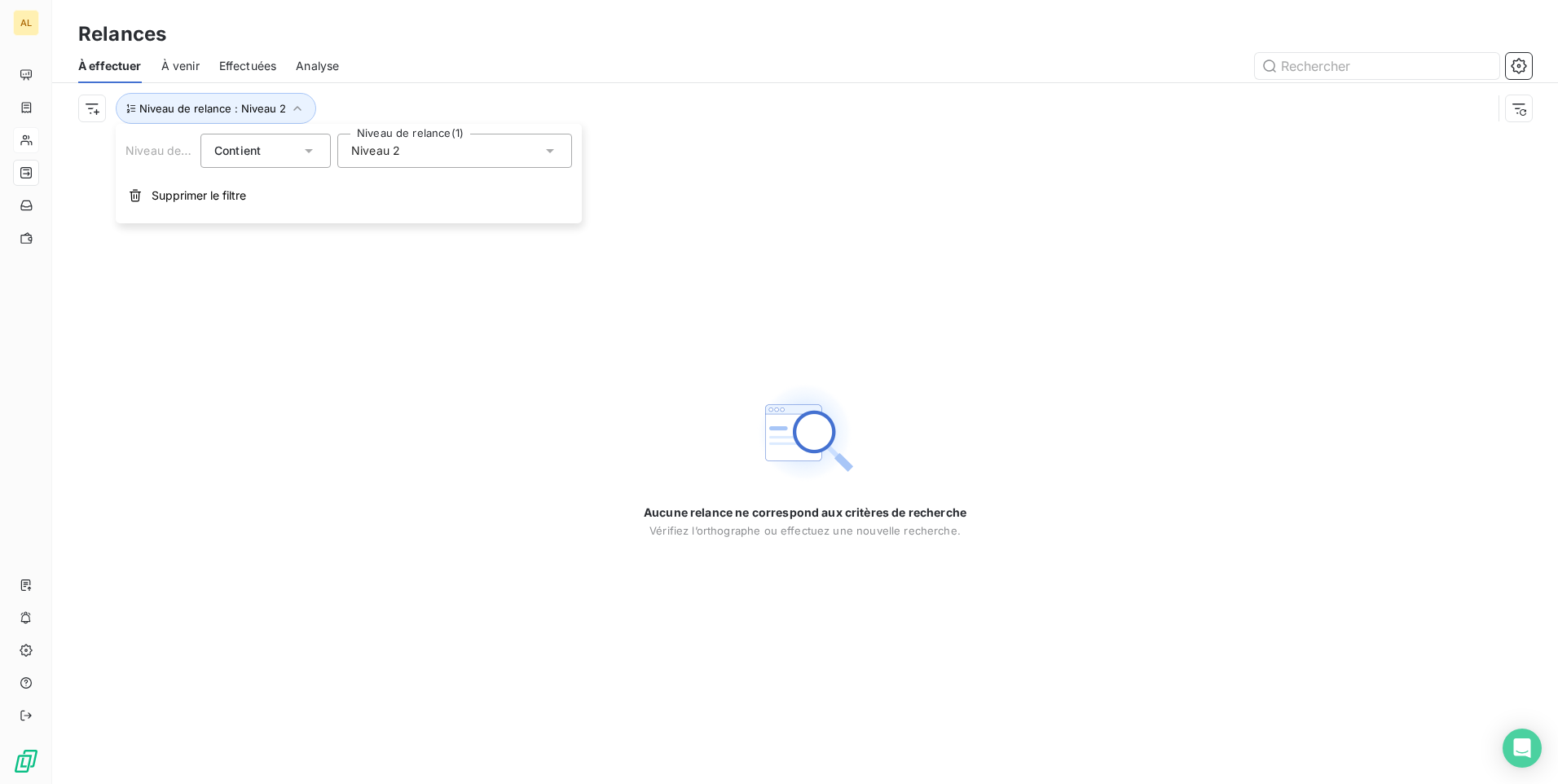
click at [410, 162] on div "Niveau 2" at bounding box center [455, 150] width 235 height 34
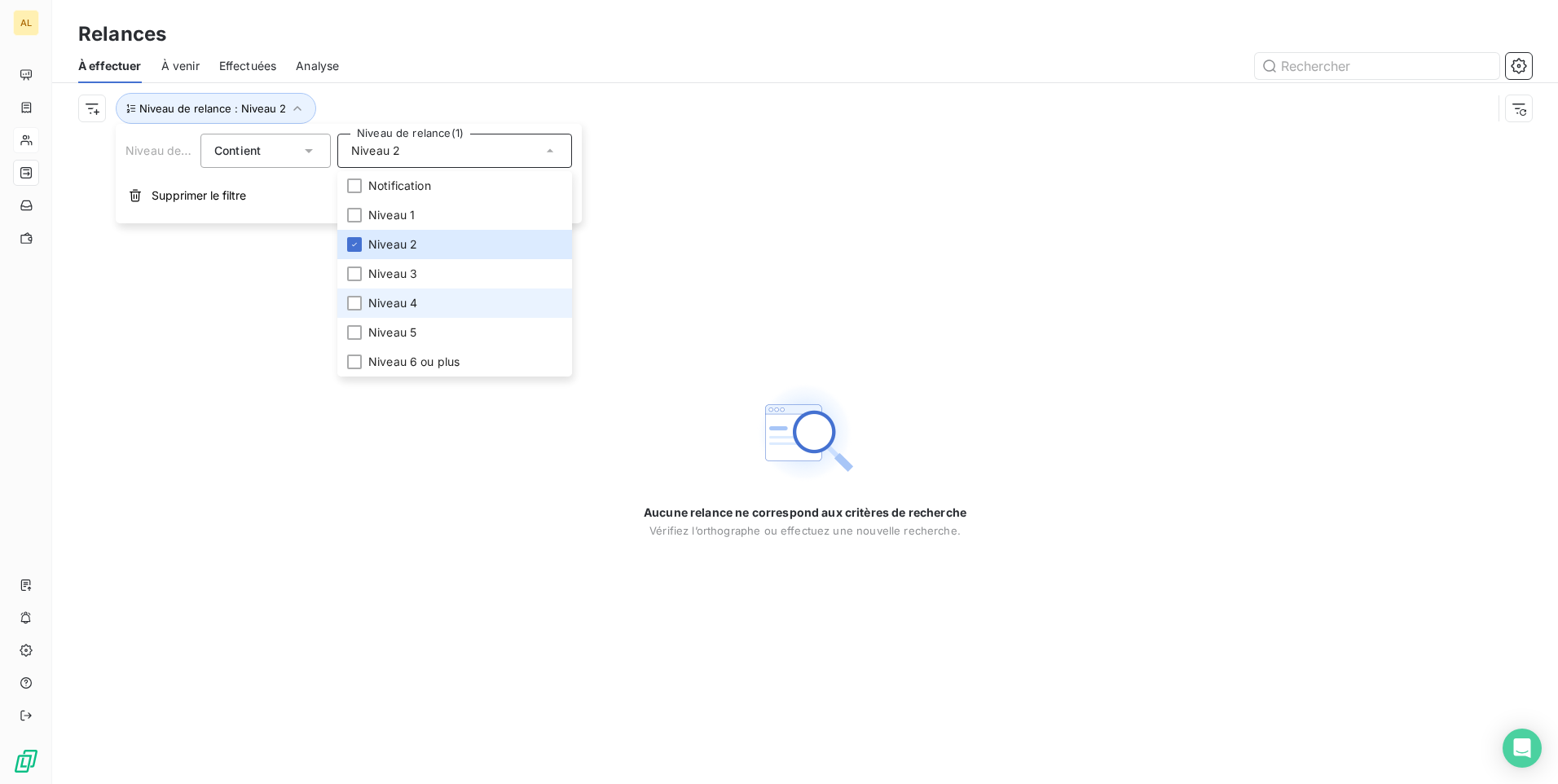
click at [419, 312] on li "Niveau 4" at bounding box center [455, 303] width 235 height 29
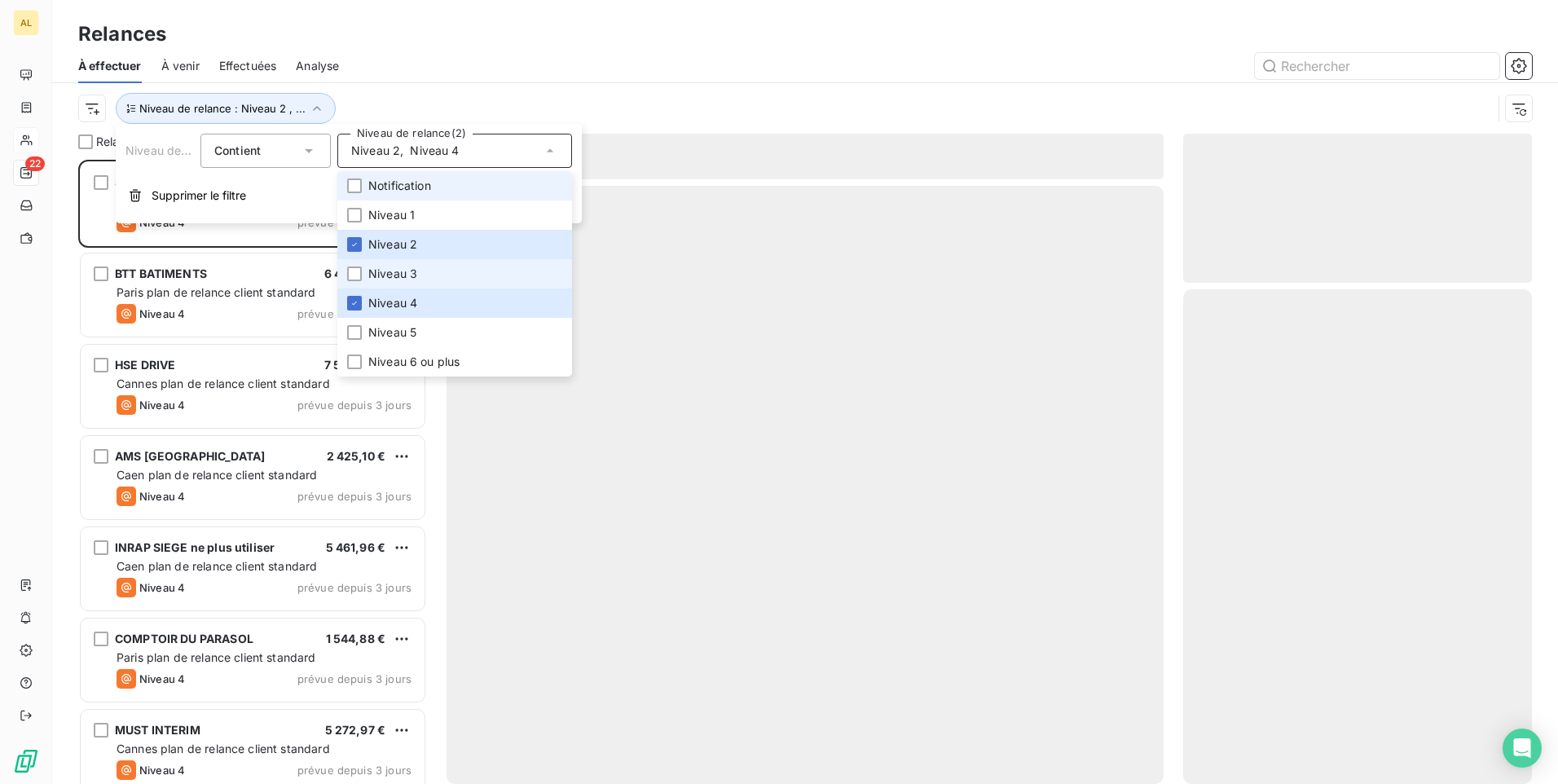
scroll to position [612, 337]
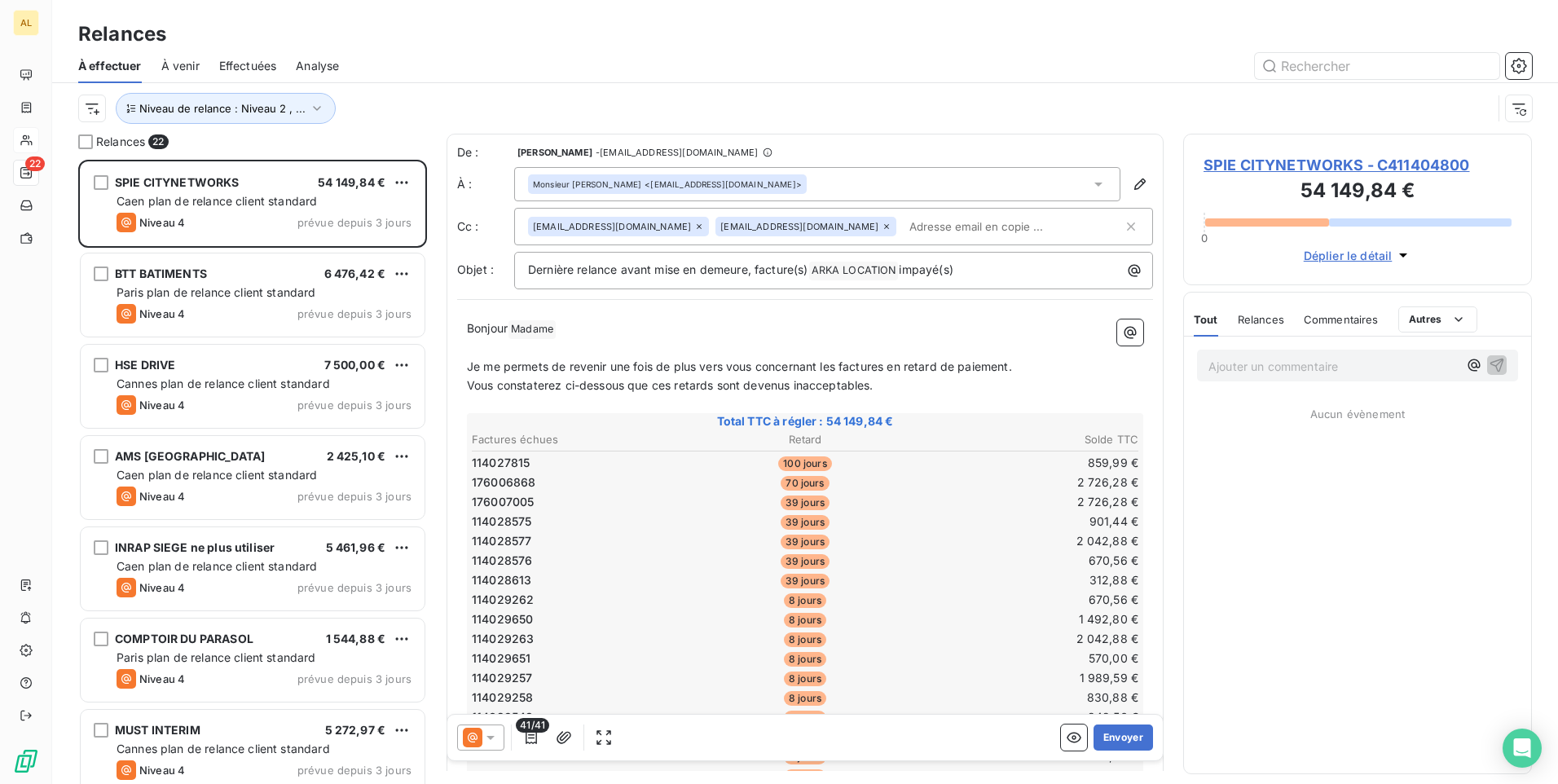
click at [419, 79] on div at bounding box center [945, 65] width 1174 height 26
